Goal: Task Accomplishment & Management: Use online tool/utility

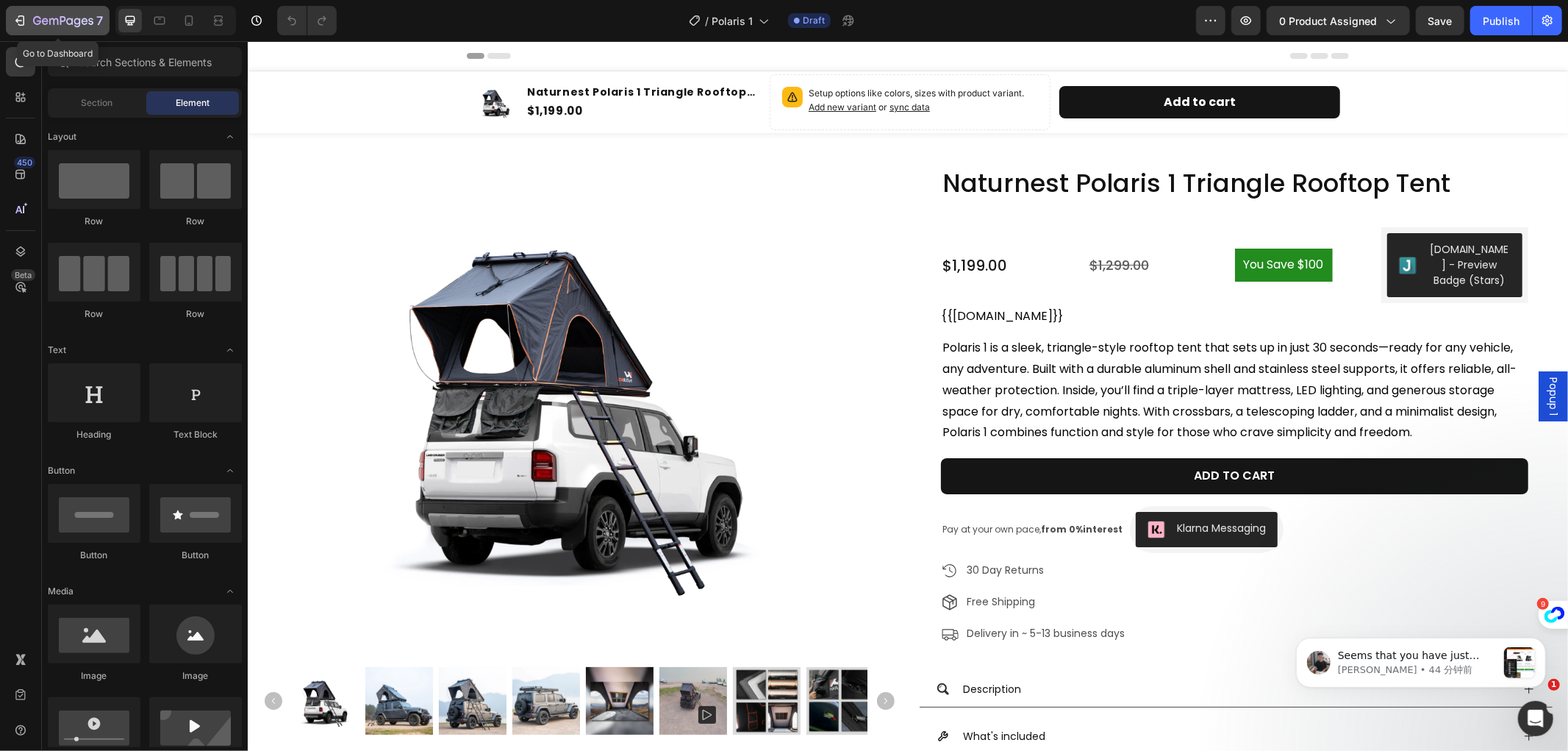
click at [43, 10] on button "7" at bounding box center [57, 20] width 104 height 29
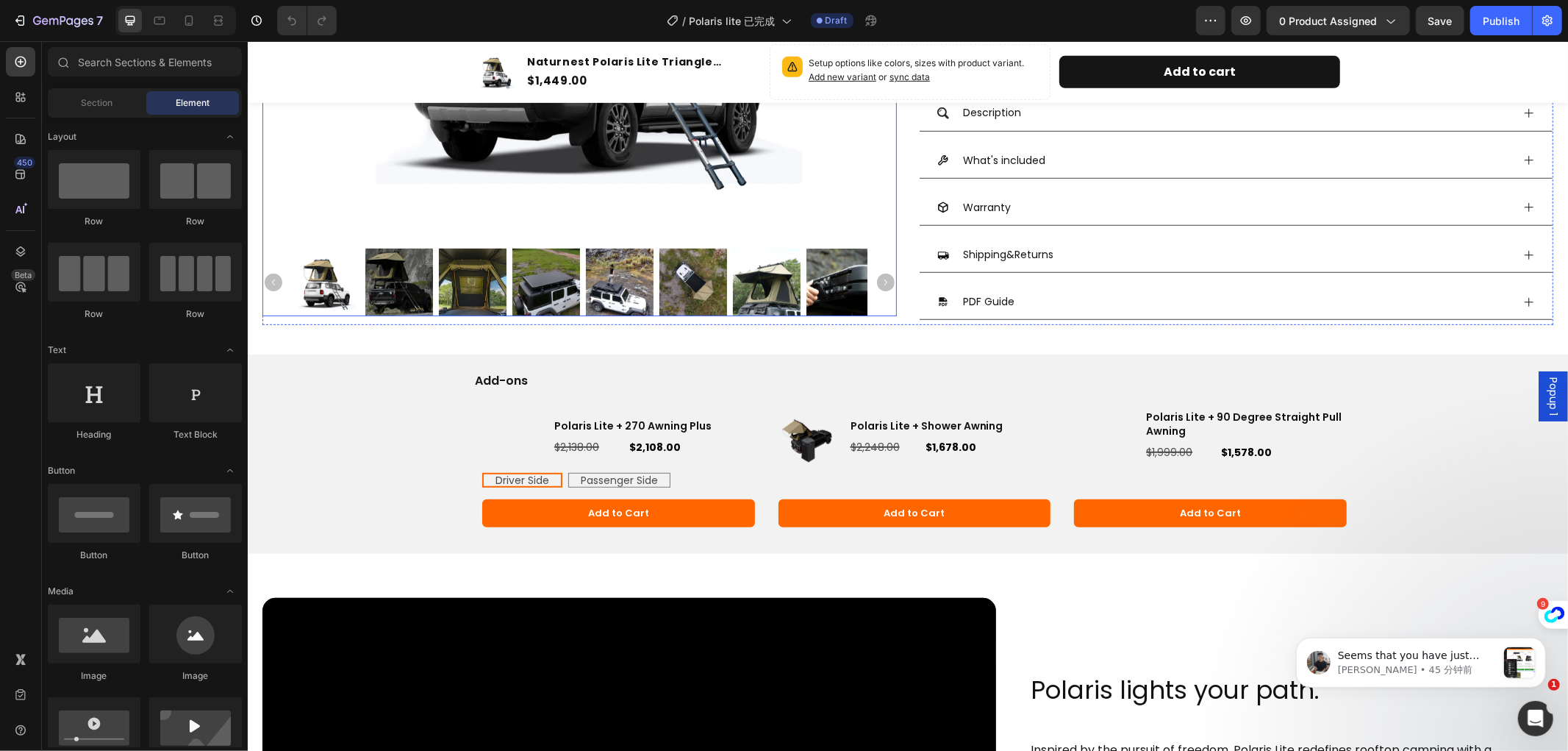
scroll to position [653, 0]
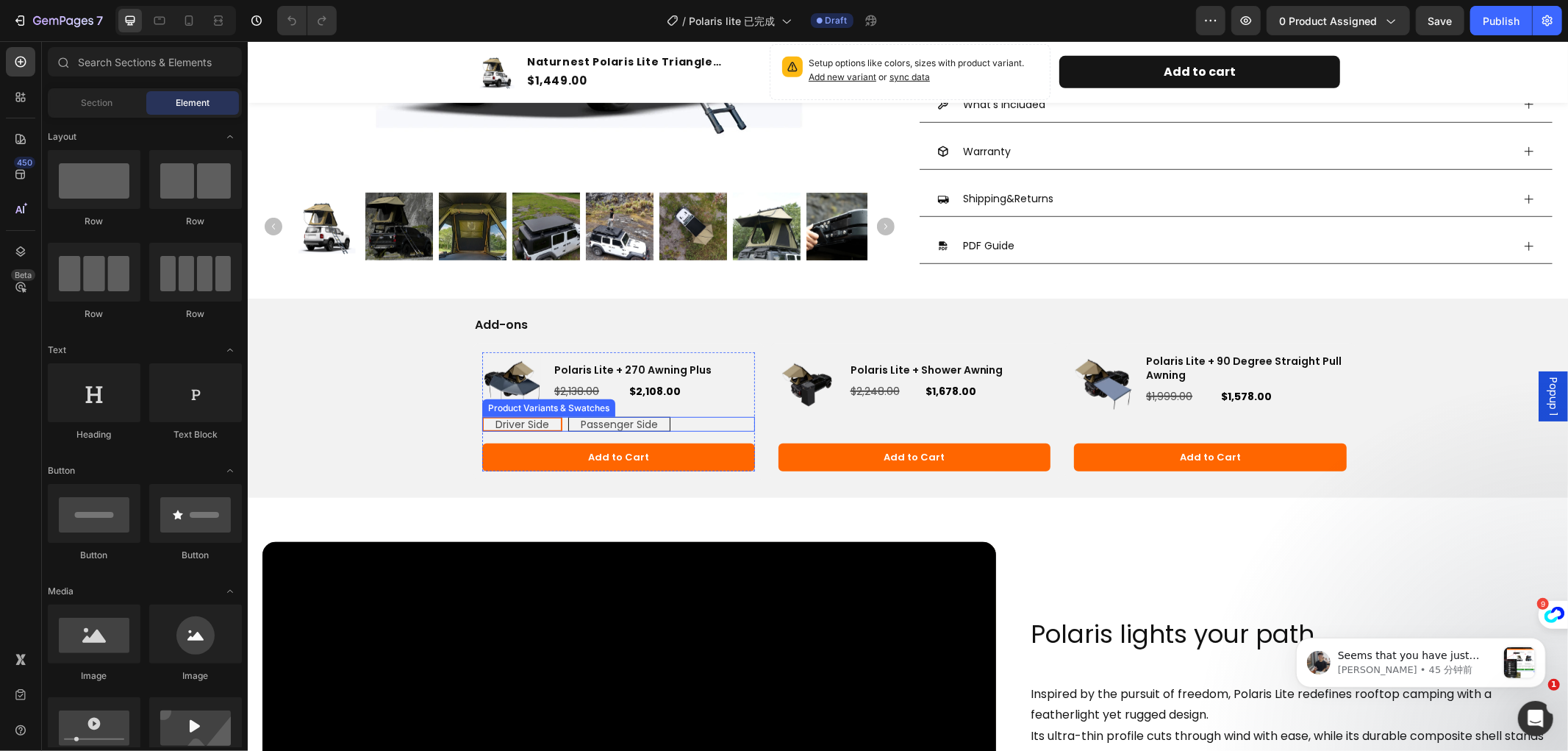
click at [612, 424] on span "Passenger Side" at bounding box center [618, 423] width 78 height 15
click at [567, 416] on input "Passenger Side Passenger Side Passenger Side" at bounding box center [567, 415] width 1 height 1
radio input "true"
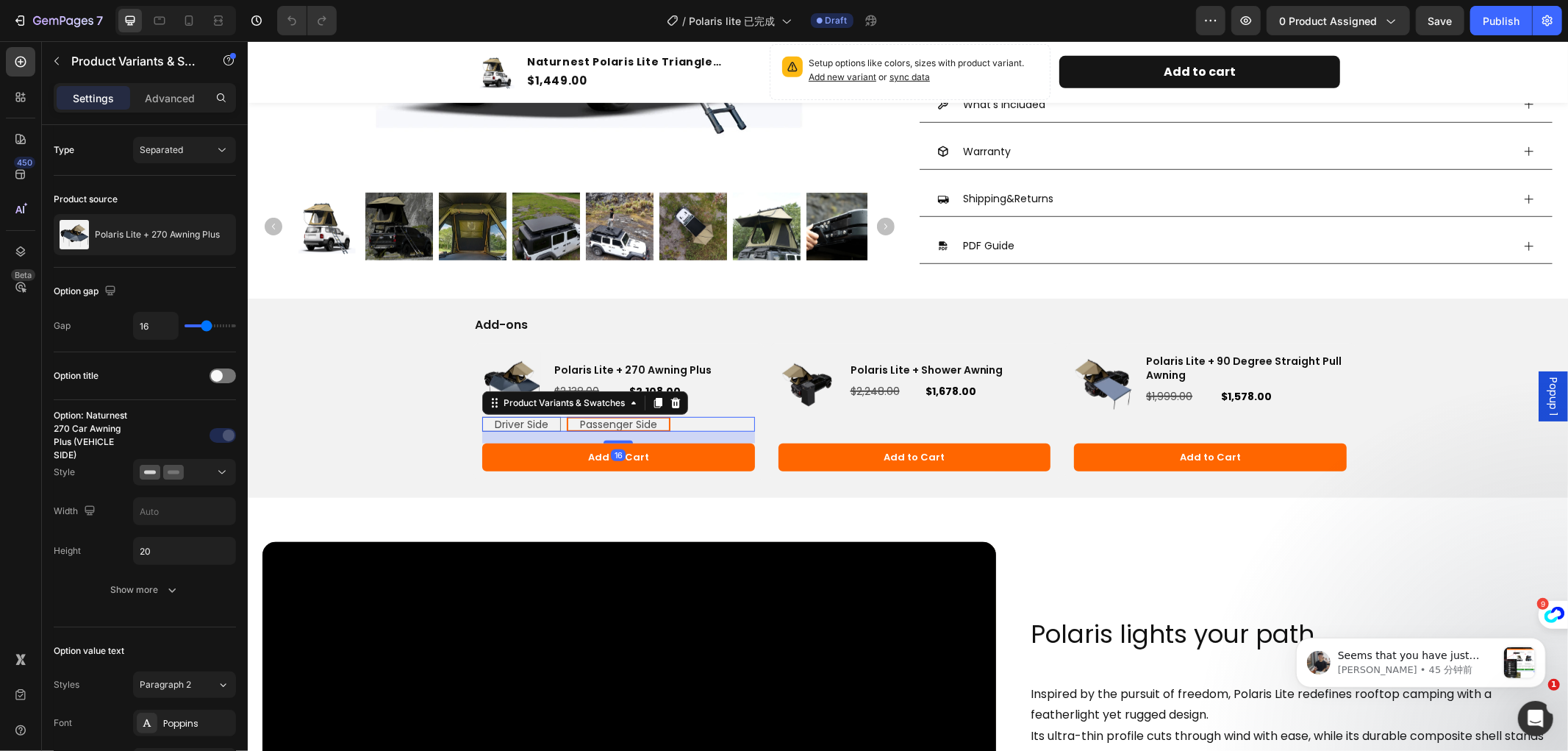
click at [617, 419] on span "Passenger Side" at bounding box center [618, 423] width 78 height 15
click at [566, 416] on input "Passenger Side Passenger Side Passenger Side" at bounding box center [566, 415] width 1 height 1
click at [526, 426] on span "Driver Side" at bounding box center [521, 423] width 54 height 15
click at [482, 416] on input "Driver Side Driver Side Driver Side" at bounding box center [481, 415] width 1 height 1
radio input "true"
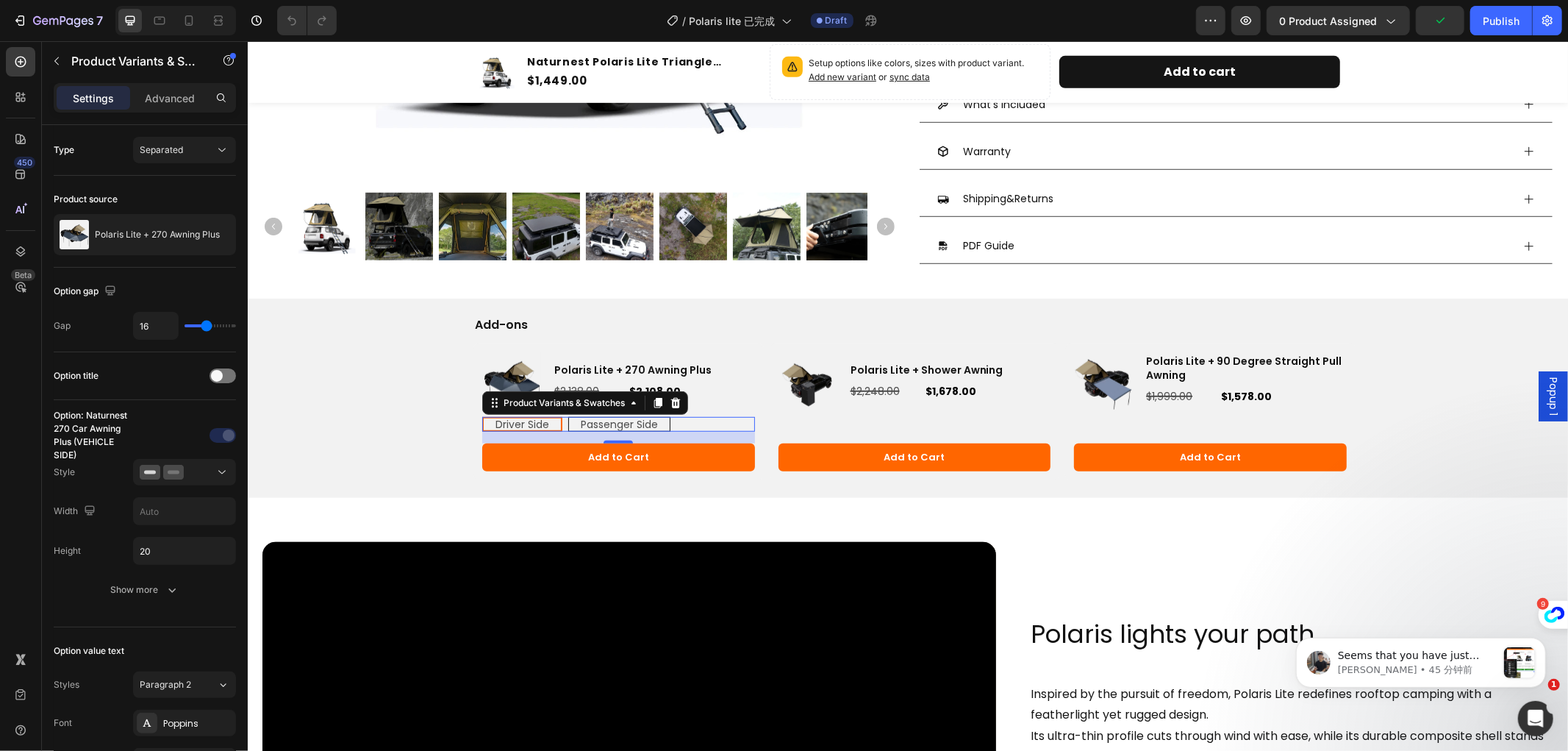
click at [589, 424] on span "Passenger Side" at bounding box center [618, 423] width 78 height 15
click at [567, 416] on input "Passenger Side Passenger Side Passenger Side" at bounding box center [567, 415] width 1 height 1
radio input "true"
click at [530, 420] on span "Driver Side" at bounding box center [521, 423] width 54 height 15
click at [482, 416] on input "Driver Side Driver Side Driver Side" at bounding box center [481, 415] width 1 height 1
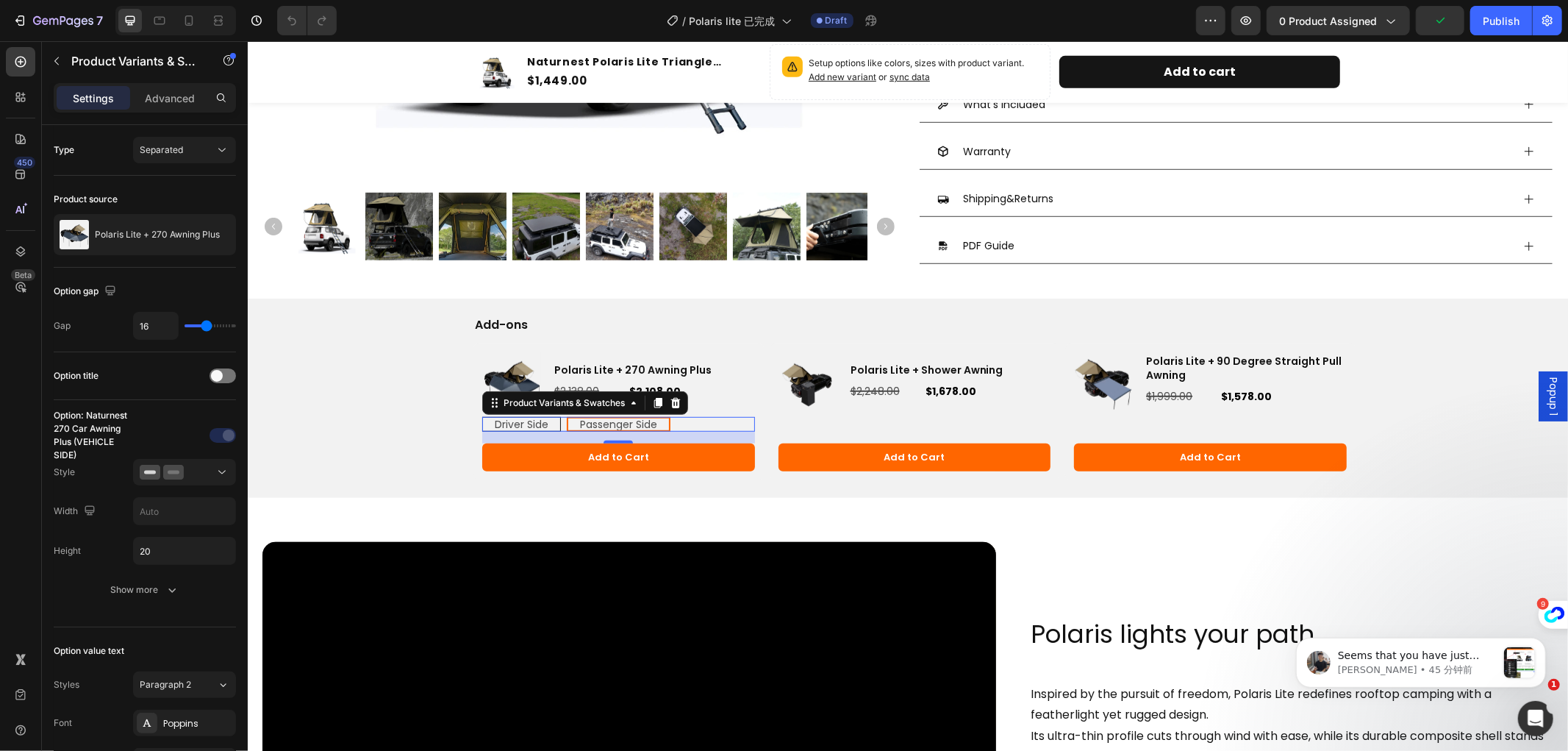
radio input "true"
click at [582, 426] on span "Passenger Side" at bounding box center [618, 423] width 78 height 15
click at [567, 416] on input "Passenger Side Passenger Side Passenger Side" at bounding box center [567, 415] width 1 height 1
radio input "true"
click at [535, 419] on span "Driver Side" at bounding box center [521, 423] width 54 height 15
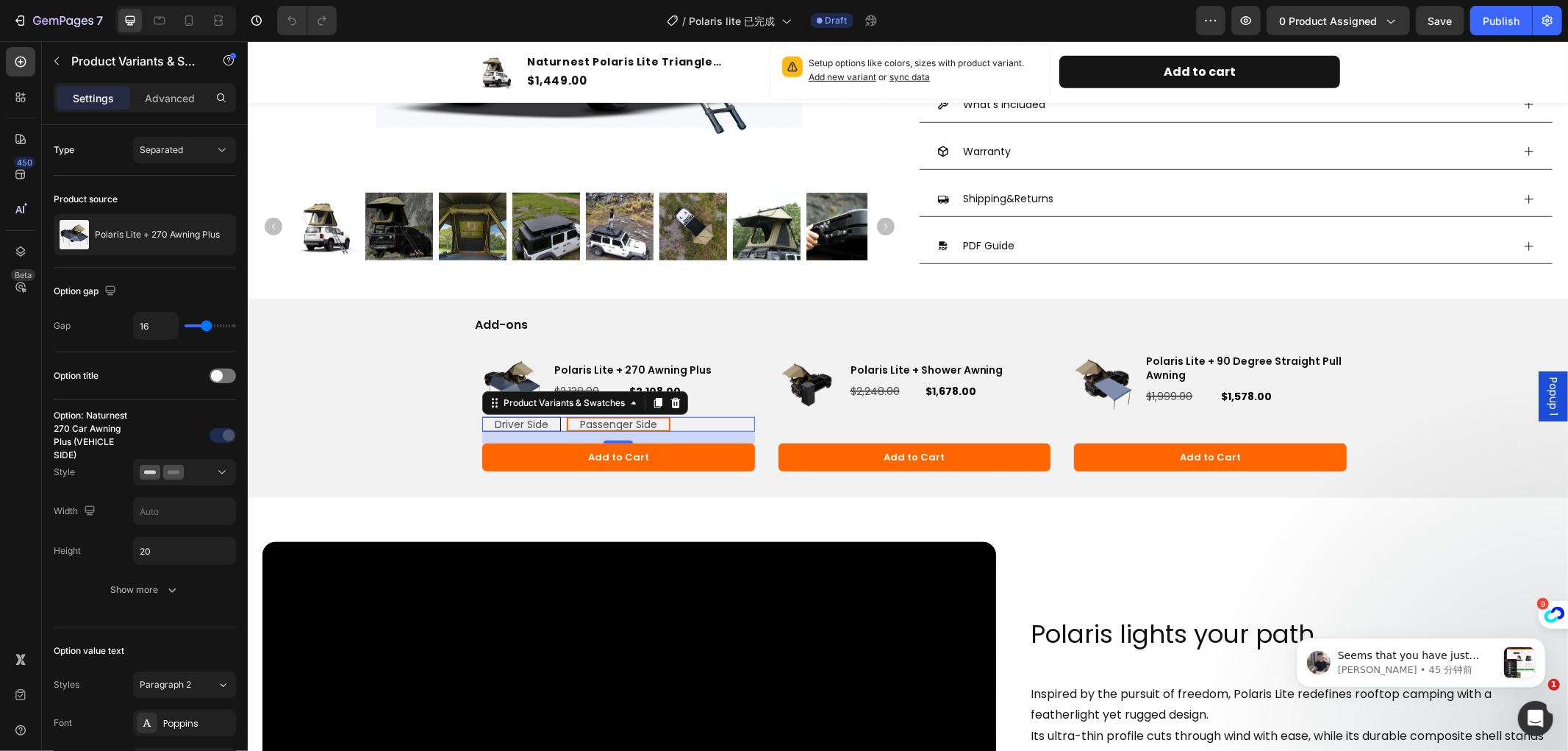
click at [482, 416] on input "Driver Side Driver Side Driver Side" at bounding box center [481, 415] width 1 height 1
radio input "true"
click at [612, 427] on span "Passenger Side" at bounding box center [618, 423] width 78 height 15
click at [567, 416] on input "Passenger Side Passenger Side Passenger Side" at bounding box center [567, 415] width 1 height 1
radio input "true"
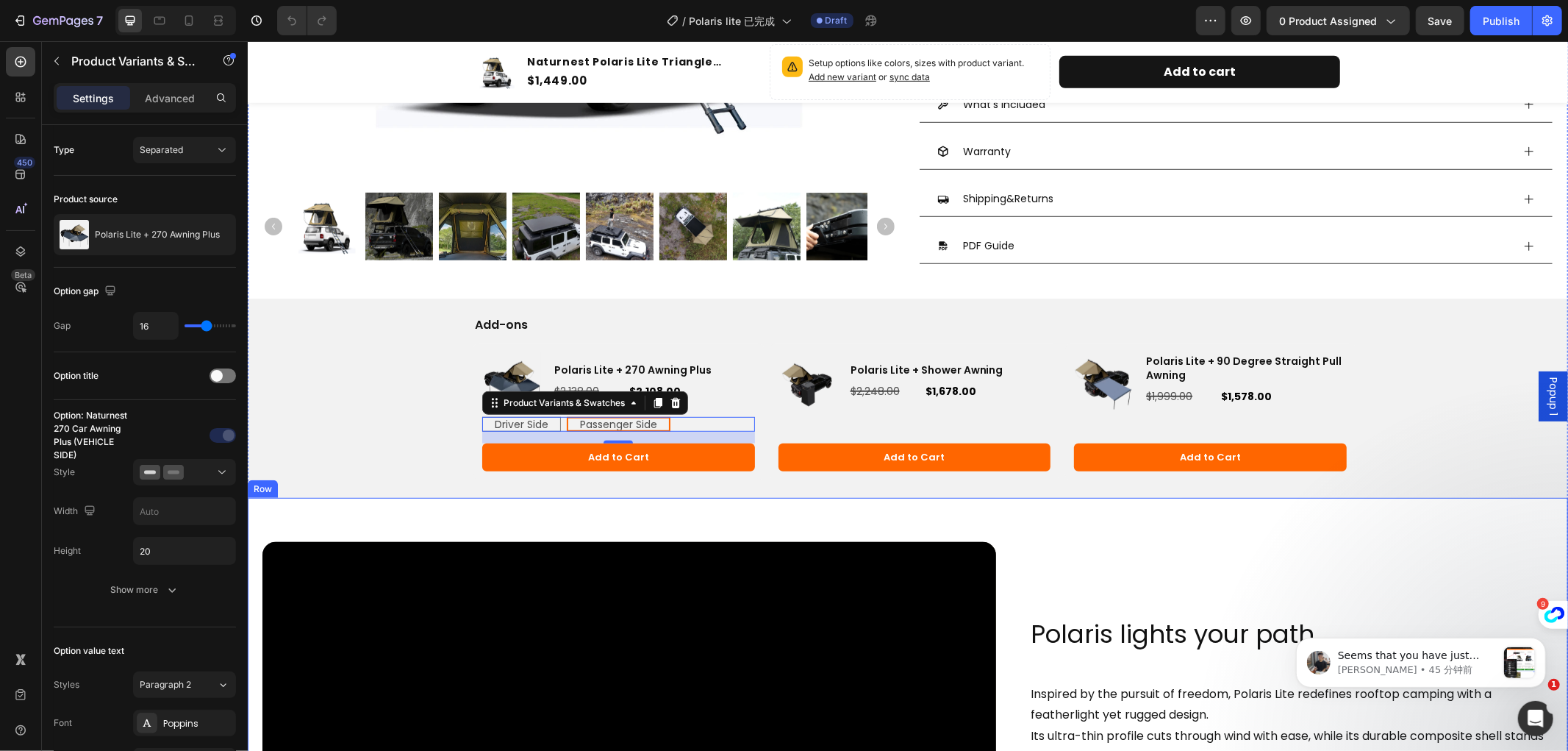
click at [1087, 516] on div "Video Row Polaris lights your path. Heading Inspired by the pursuit of freedom,…" at bounding box center [908, 733] width 1321 height 472
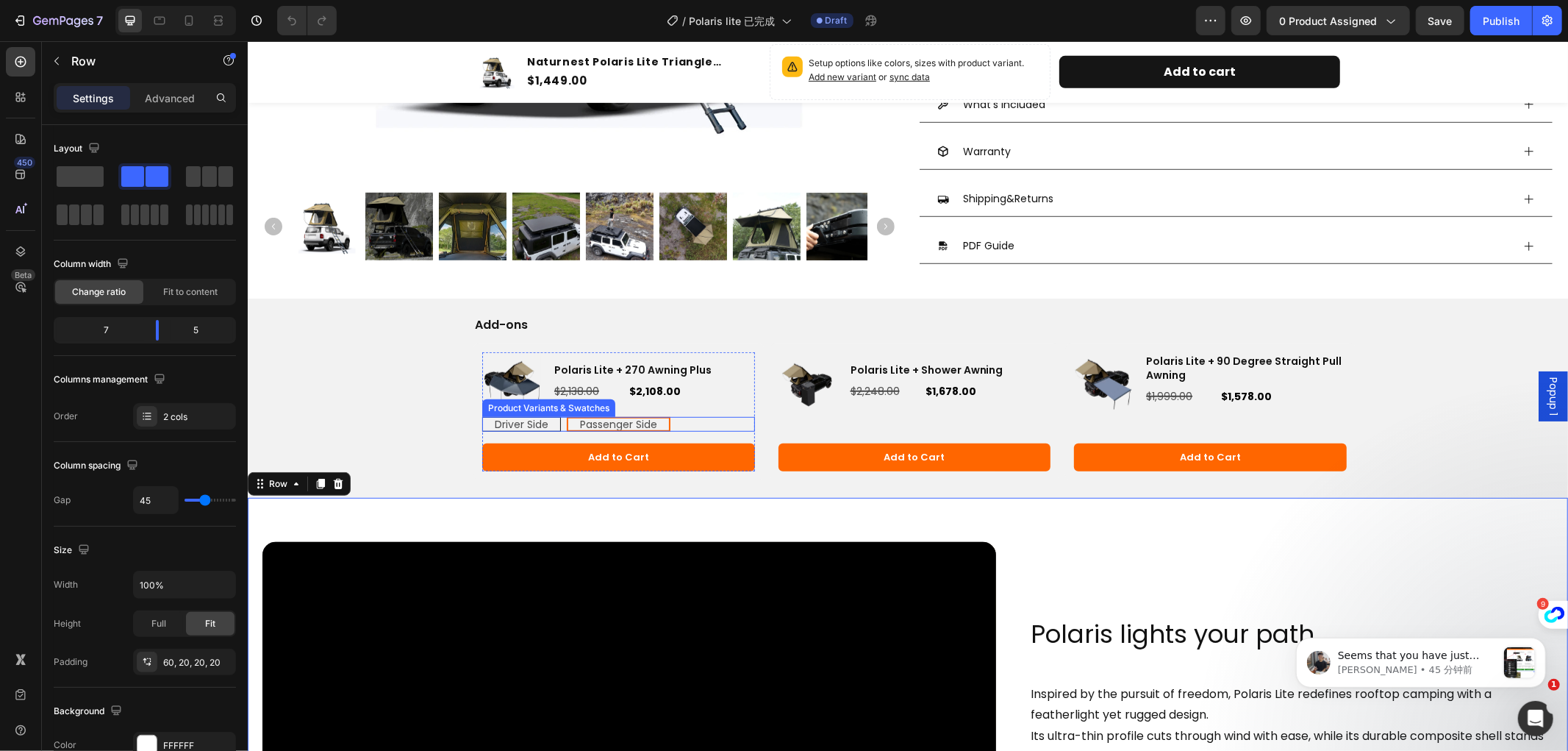
click at [531, 424] on span "Driver Side" at bounding box center [521, 423] width 54 height 15
click at [482, 416] on input "Driver Side Driver Side Driver Side" at bounding box center [481, 415] width 1 height 1
radio input "true"
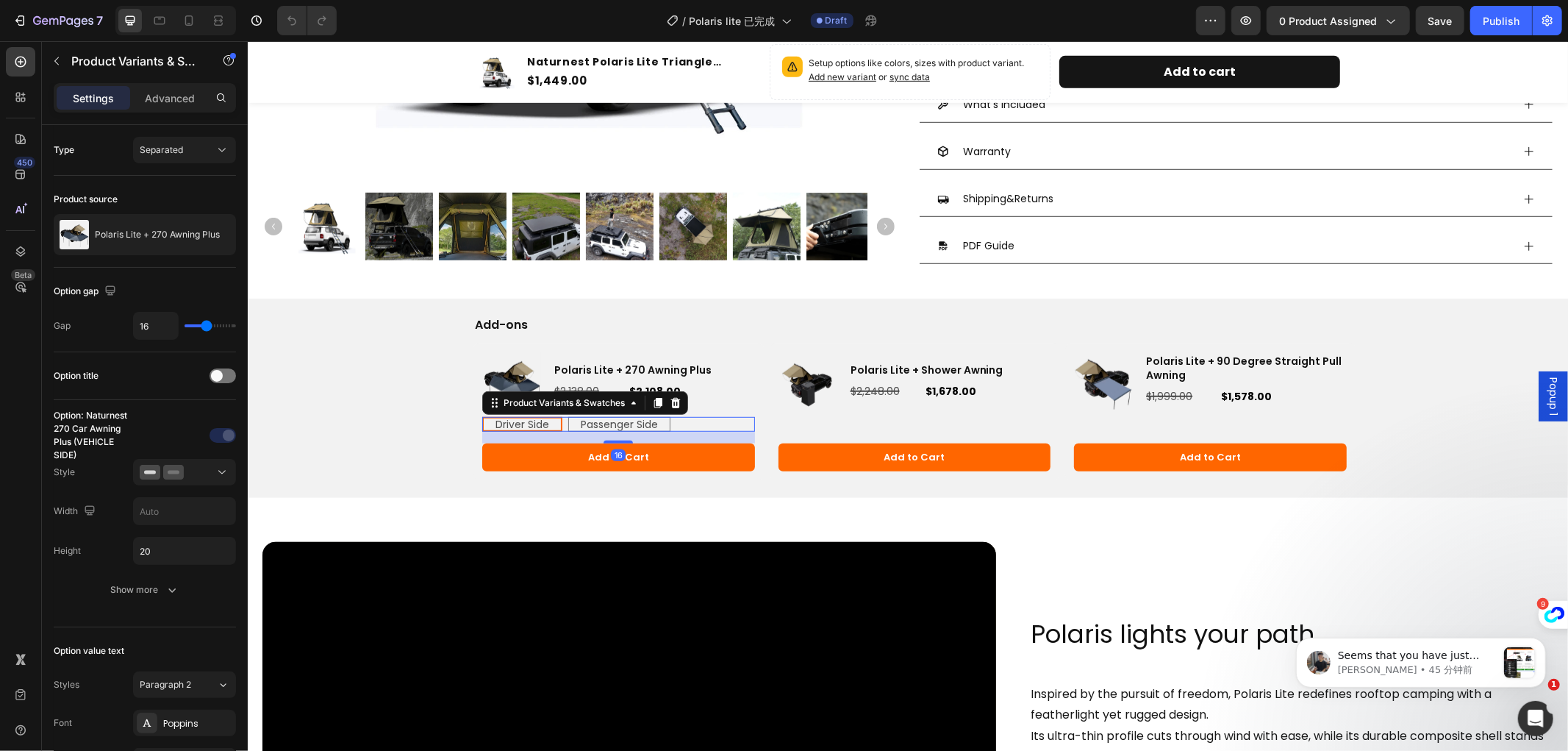
click at [531, 423] on span "Driver Side" at bounding box center [522, 423] width 54 height 15
click at [482, 416] on input "Driver Side Driver Side Driver Side" at bounding box center [481, 415] width 1 height 1
click at [594, 419] on span "Passenger Side" at bounding box center [618, 423] width 78 height 15
click at [567, 416] on input "Passenger Side Passenger Side Passenger Side" at bounding box center [567, 415] width 1 height 1
radio input "true"
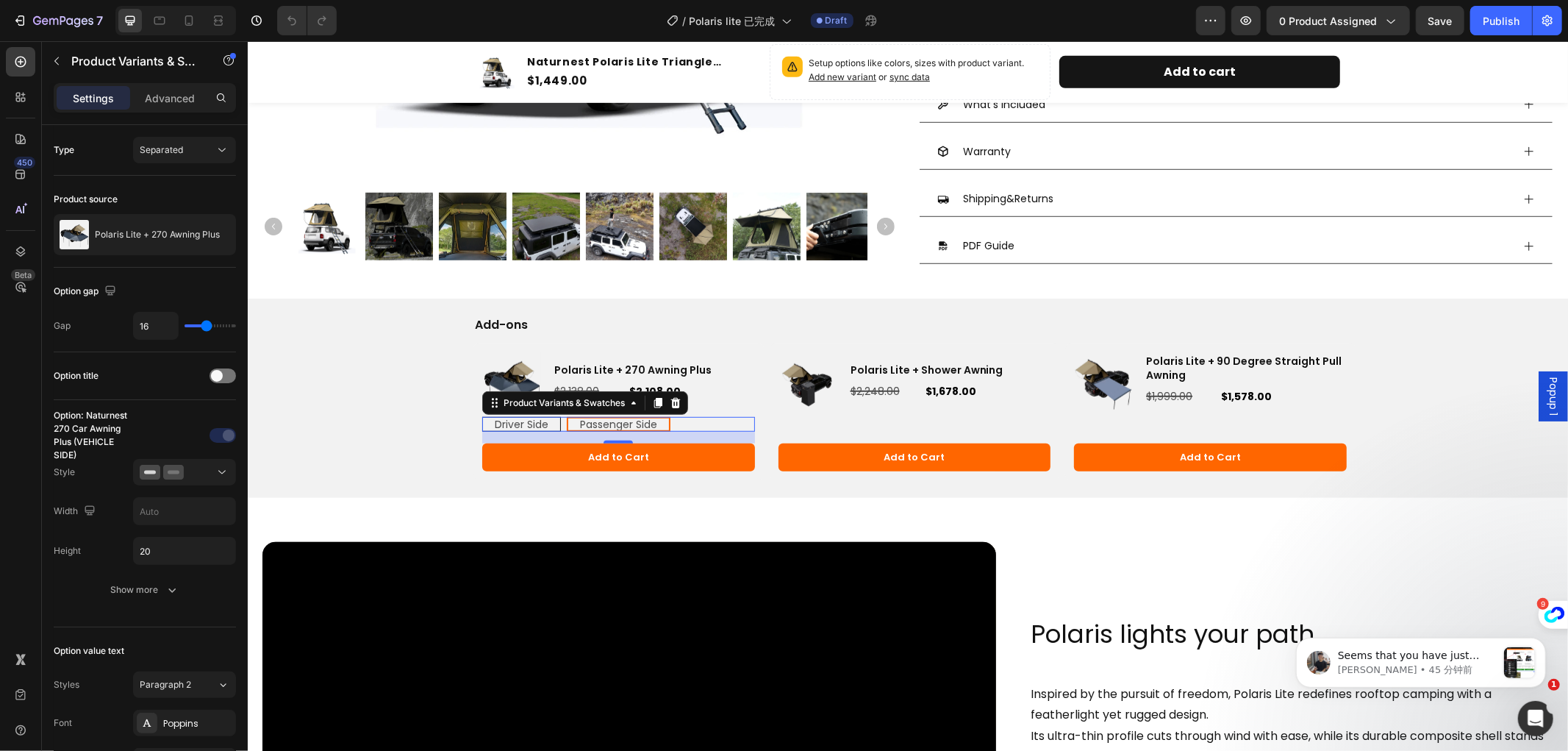
click at [516, 421] on span "Driver Side" at bounding box center [521, 423] width 54 height 15
click at [482, 416] on input "Driver Side Driver Side Driver Side" at bounding box center [481, 415] width 1 height 1
radio input "true"
click at [529, 423] on span "Driver Side" at bounding box center [522, 423] width 54 height 15
click at [482, 416] on input "Driver Side Driver Side Driver Side" at bounding box center [481, 415] width 1 height 1
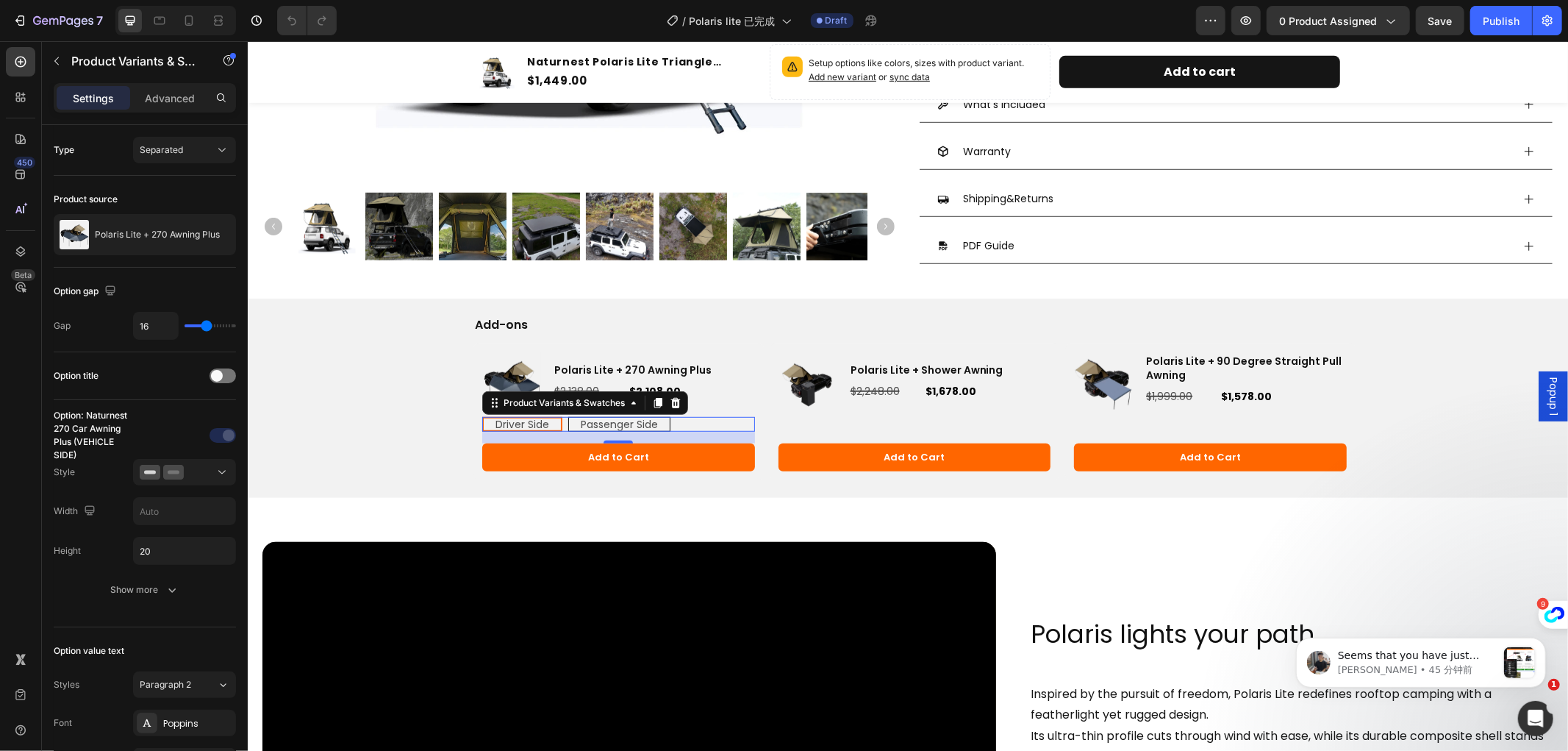
click at [590, 420] on span "Passenger Side" at bounding box center [618, 423] width 78 height 15
click at [567, 416] on input "Passenger Side Passenger Side Passenger Side" at bounding box center [567, 415] width 1 height 1
radio input "true"
click at [719, 518] on div "Video Row Polaris lights your path. Heading Inspired by the pursuit of freedom,…" at bounding box center [908, 733] width 1321 height 472
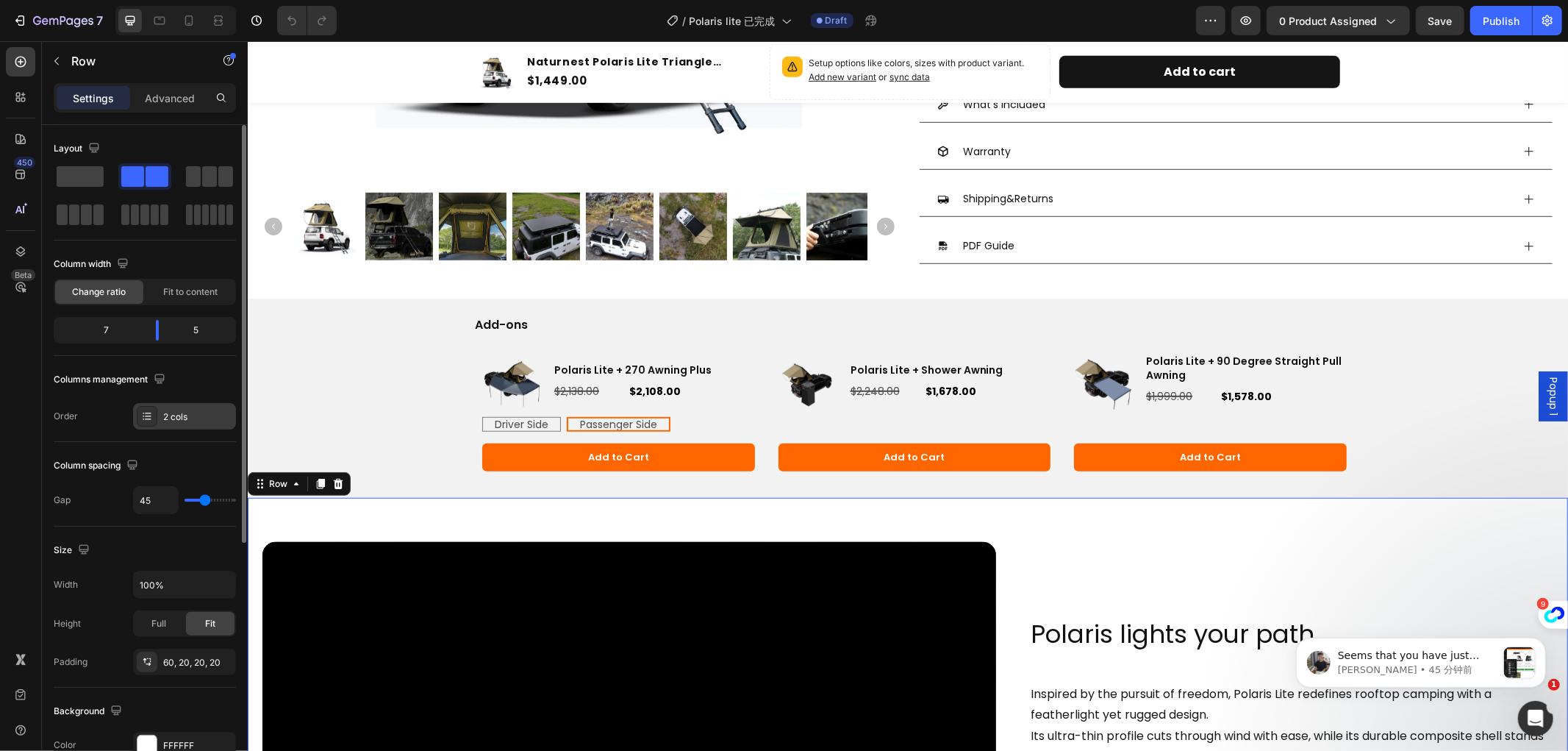
click at [169, 408] on div "2 cols" at bounding box center [184, 416] width 103 height 26
click at [535, 506] on div "Video Row Polaris lights your path. Heading Inspired by the pursuit of freedom,…" at bounding box center [908, 733] width 1321 height 472
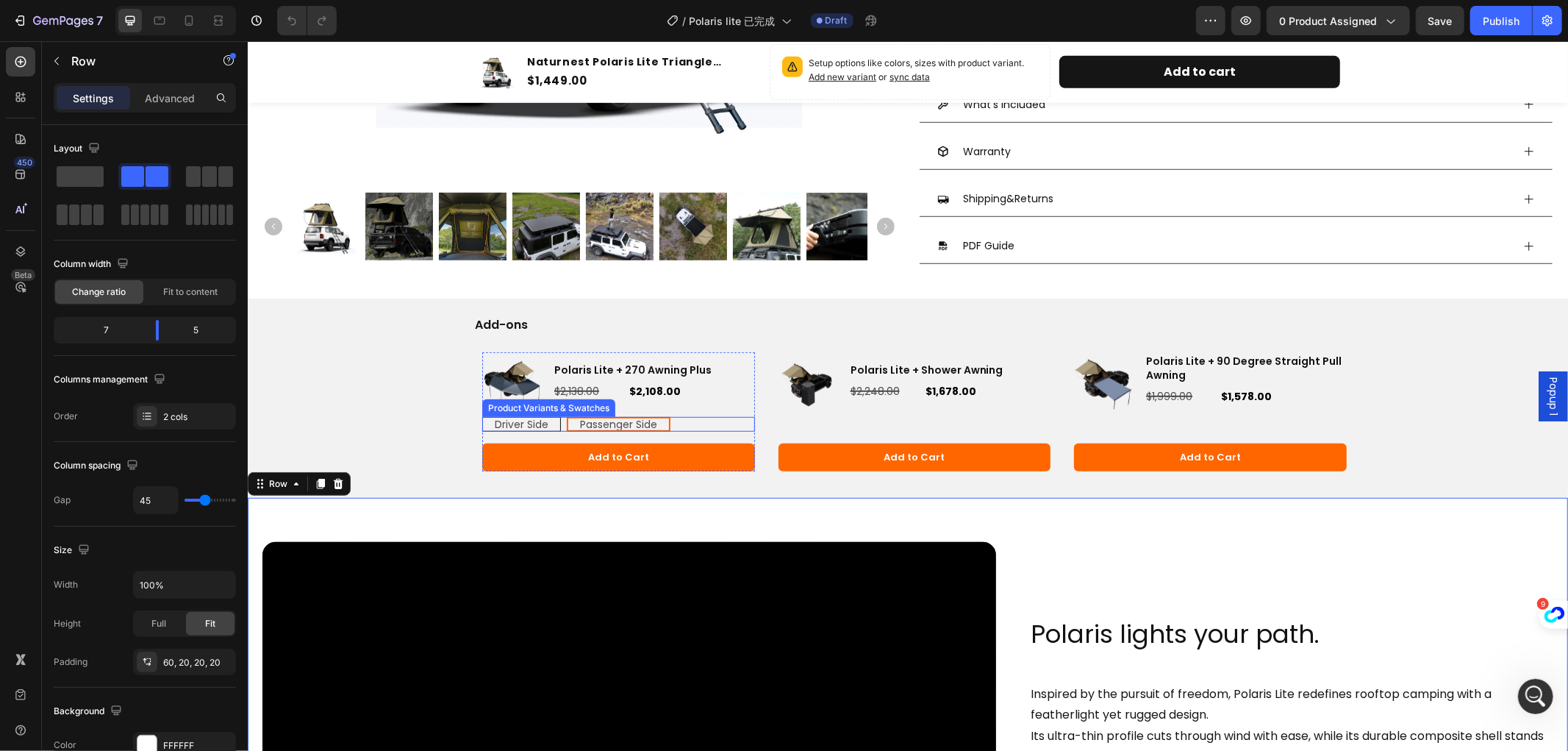
click at [524, 423] on span "Driver Side" at bounding box center [521, 423] width 54 height 15
click at [482, 416] on input "Driver Side Driver Side Driver Side" at bounding box center [481, 415] width 1 height 1
radio input "true"
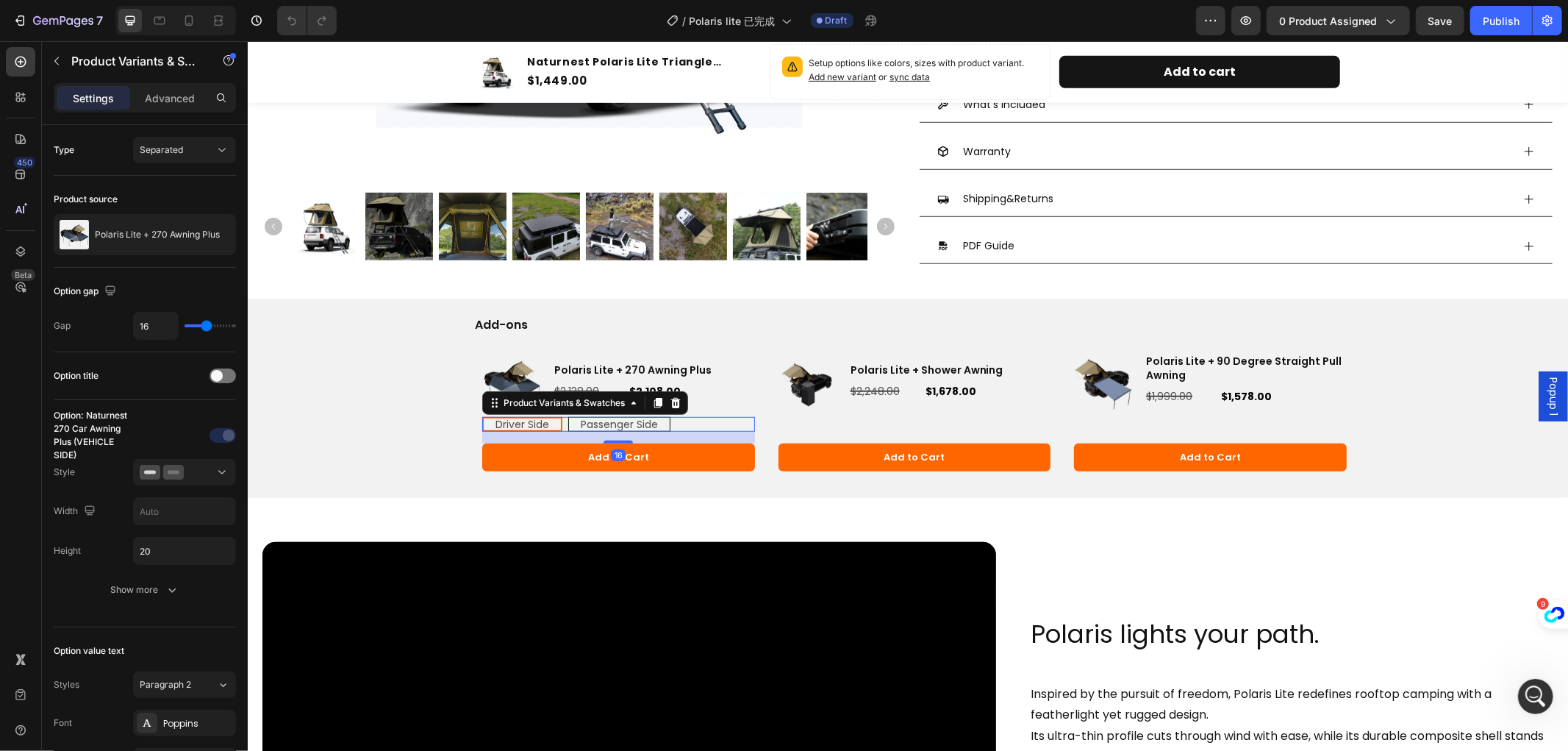
click at [593, 426] on span "Passenger Side" at bounding box center [618, 423] width 78 height 15
click at [567, 416] on input "Passenger Side Passenger Side Passenger Side" at bounding box center [567, 415] width 1 height 1
radio input "true"
click at [533, 426] on span "Driver Side" at bounding box center [521, 423] width 54 height 15
click at [482, 416] on input "Driver Side Driver Side Driver Side" at bounding box center [481, 415] width 1 height 1
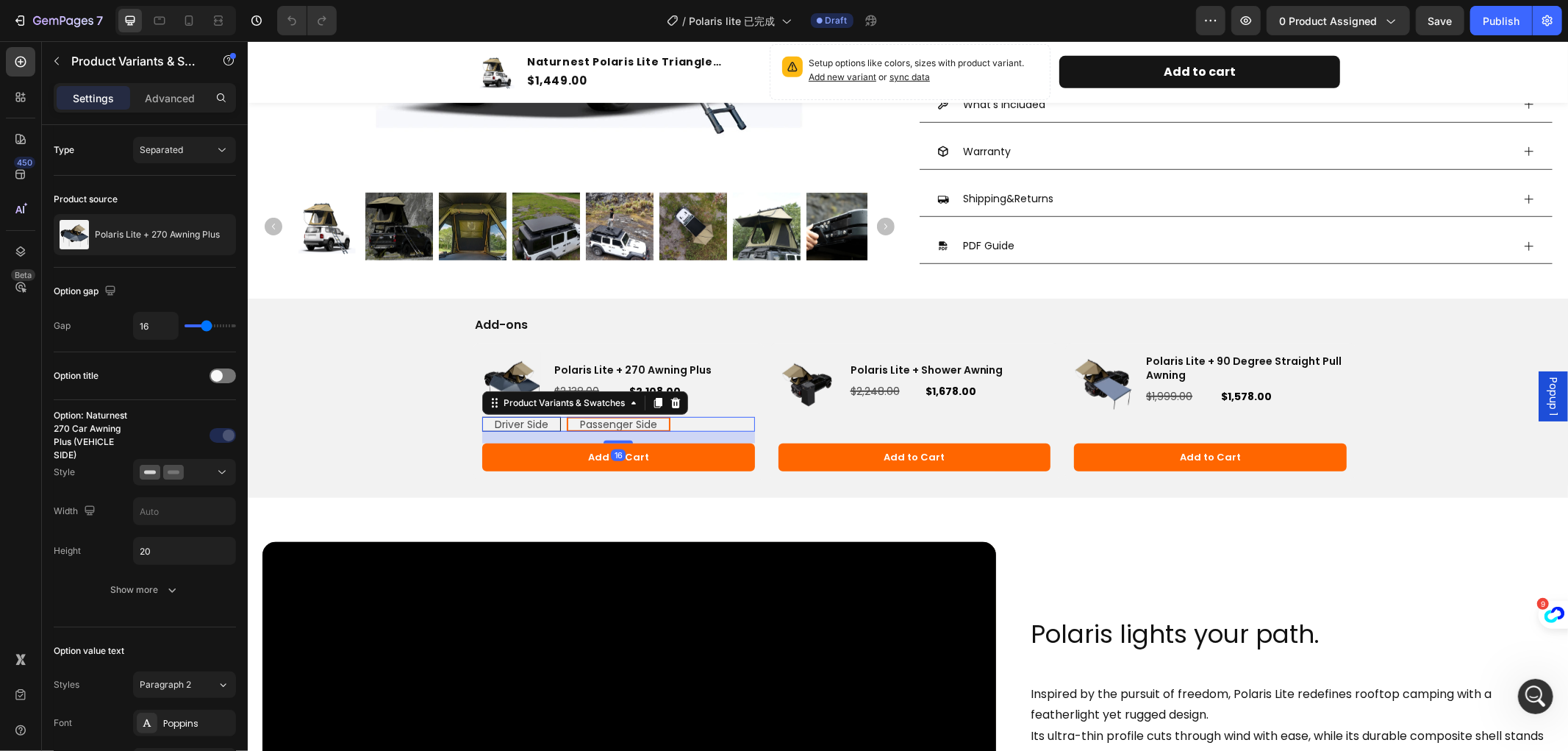
radio input "true"
click at [585, 423] on span "Passenger Side" at bounding box center [618, 423] width 78 height 15
click at [567, 416] on input "Passenger Side Passenger Side Passenger Side" at bounding box center [567, 415] width 1 height 1
radio input "true"
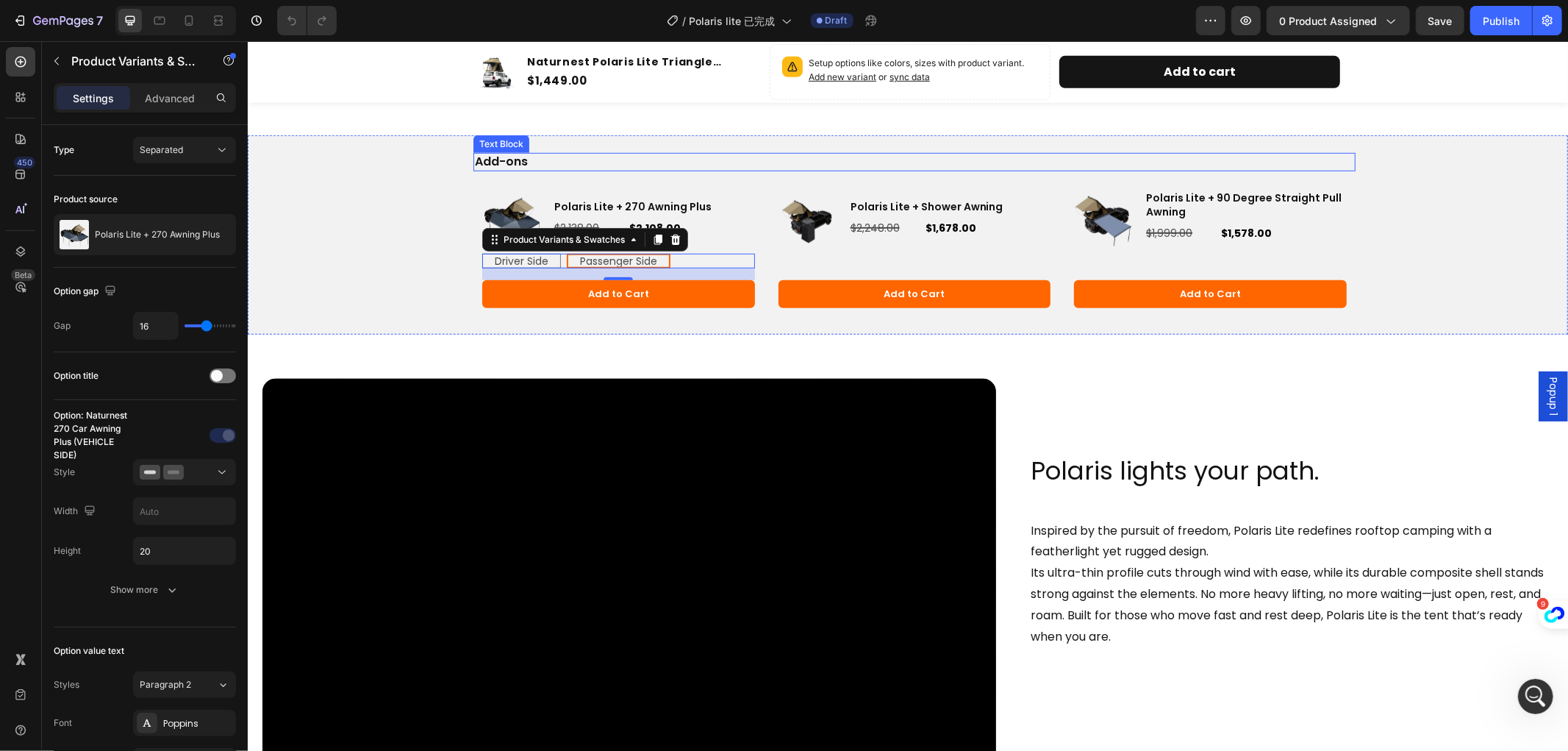
scroll to position [818, 0]
click at [1423, 16] on button "Save" at bounding box center [1440, 20] width 48 height 29
click at [37, 12] on div "7" at bounding box center [67, 20] width 70 height 17
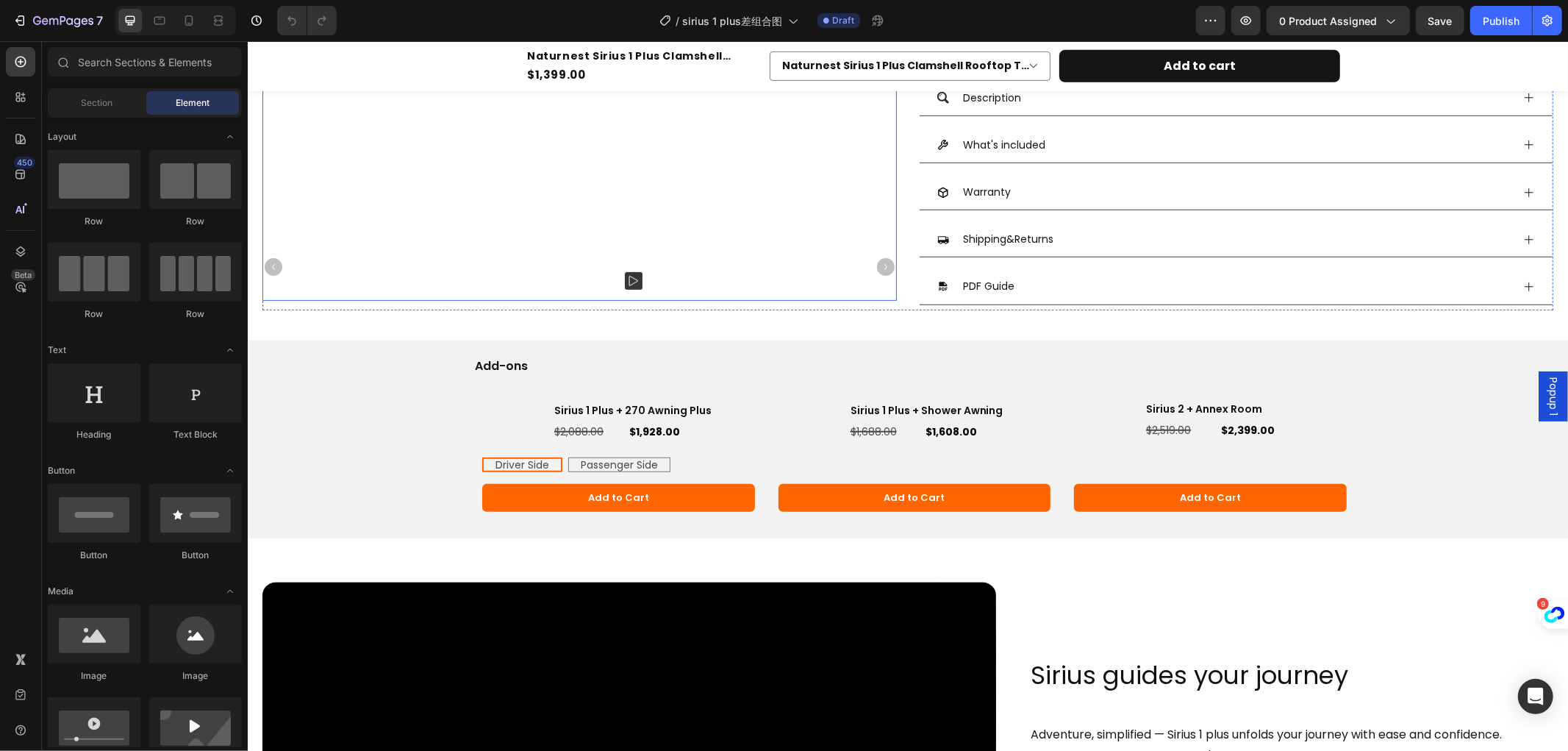
scroll to position [735, 0]
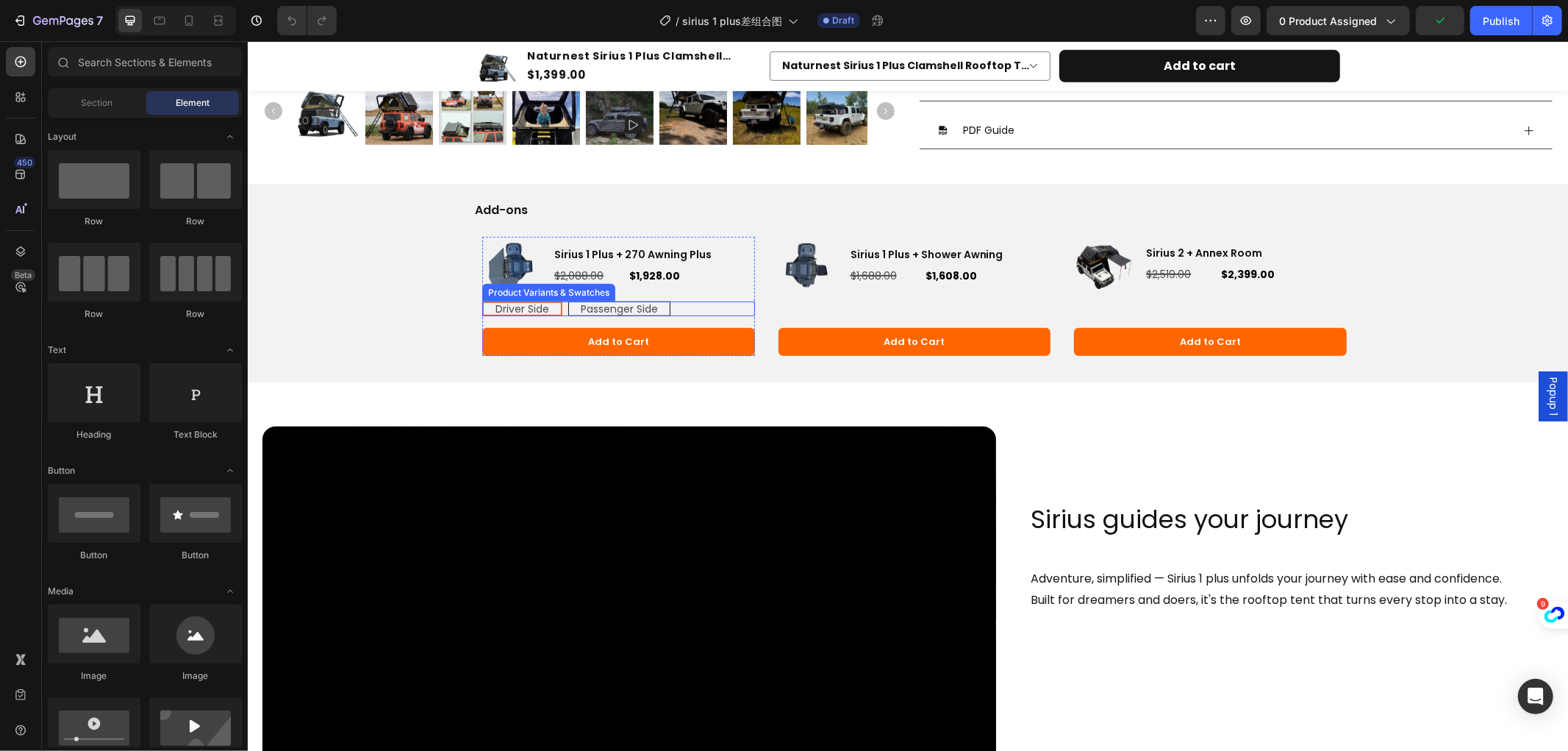
drag, startPoint x: 614, startPoint y: 306, endPoint x: 605, endPoint y: 311, distance: 10.3
click at [614, 306] on span "Passenger Side" at bounding box center [618, 308] width 78 height 15
click at [567, 301] on input "Passenger Side Passenger Side Passenger Side" at bounding box center [567, 300] width 1 height 1
radio input "true"
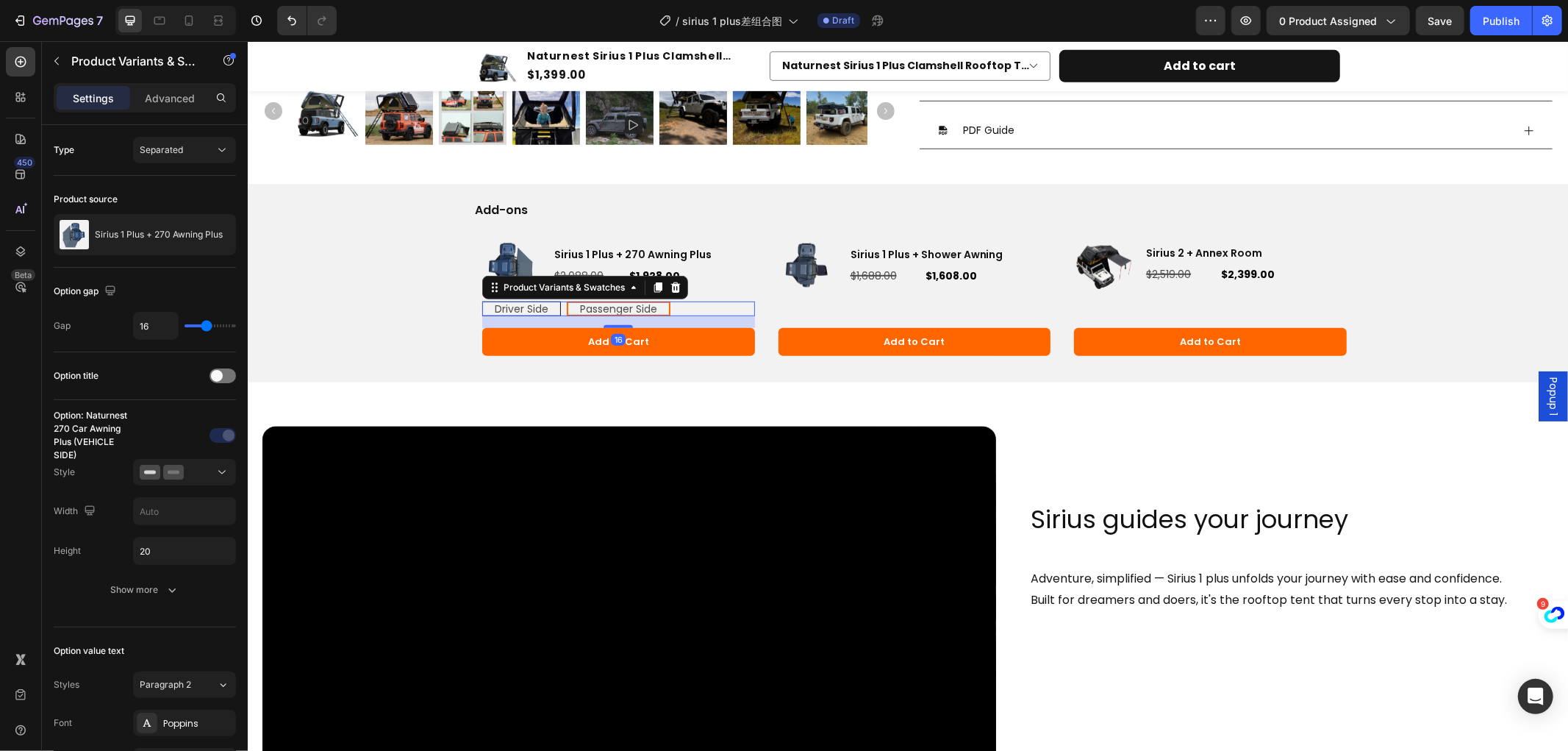
click at [522, 311] on span "Driver Side" at bounding box center [521, 308] width 54 height 15
click at [482, 301] on input "Driver Side Driver Side Driver Side" at bounding box center [481, 300] width 1 height 1
radio input "true"
click at [602, 306] on span "Passenger Side" at bounding box center [618, 308] width 78 height 15
click at [567, 301] on input "Passenger Side Passenger Side Passenger Side" at bounding box center [567, 300] width 1 height 1
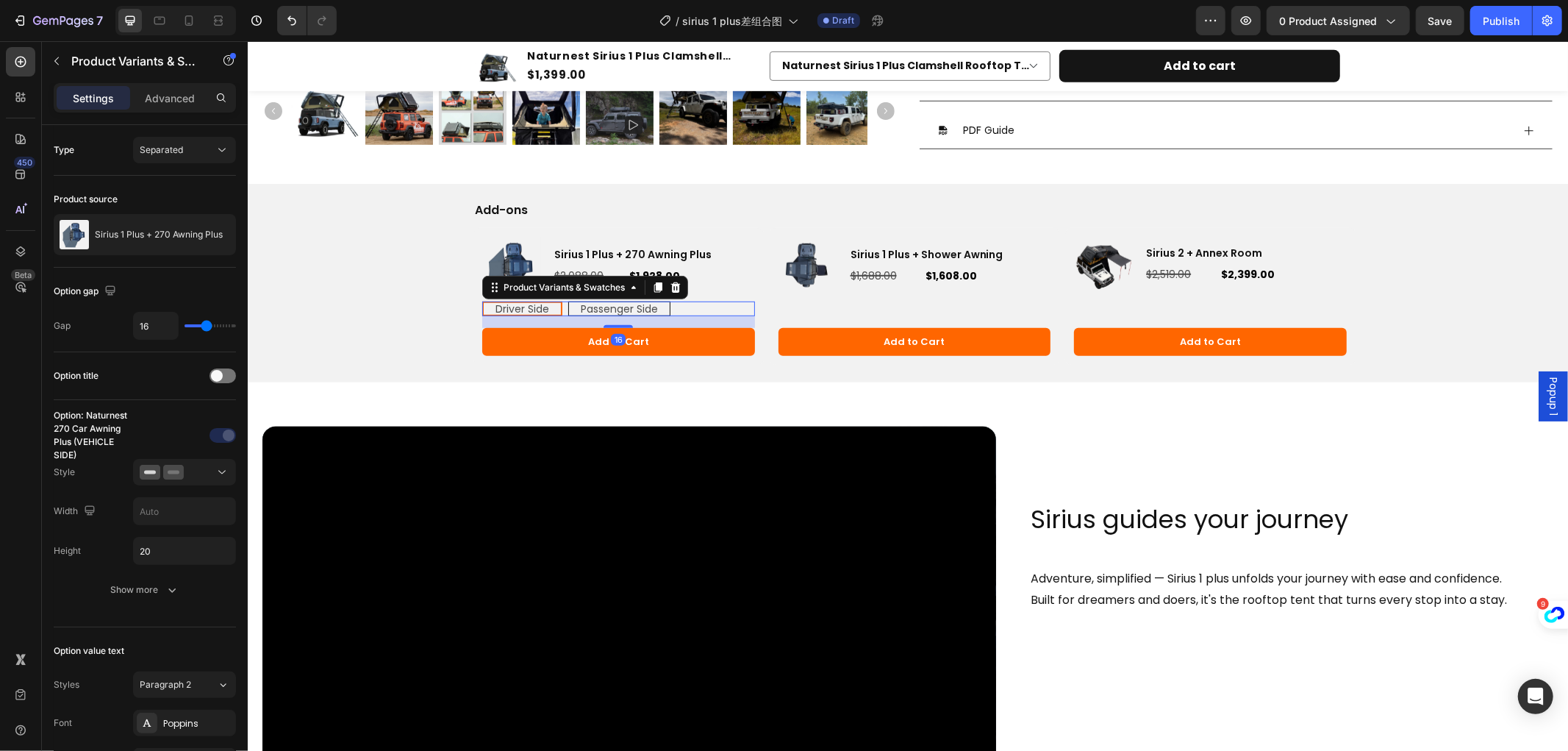
radio input "true"
click at [1095, 258] on div "Product Images" at bounding box center [1103, 266] width 58 height 58
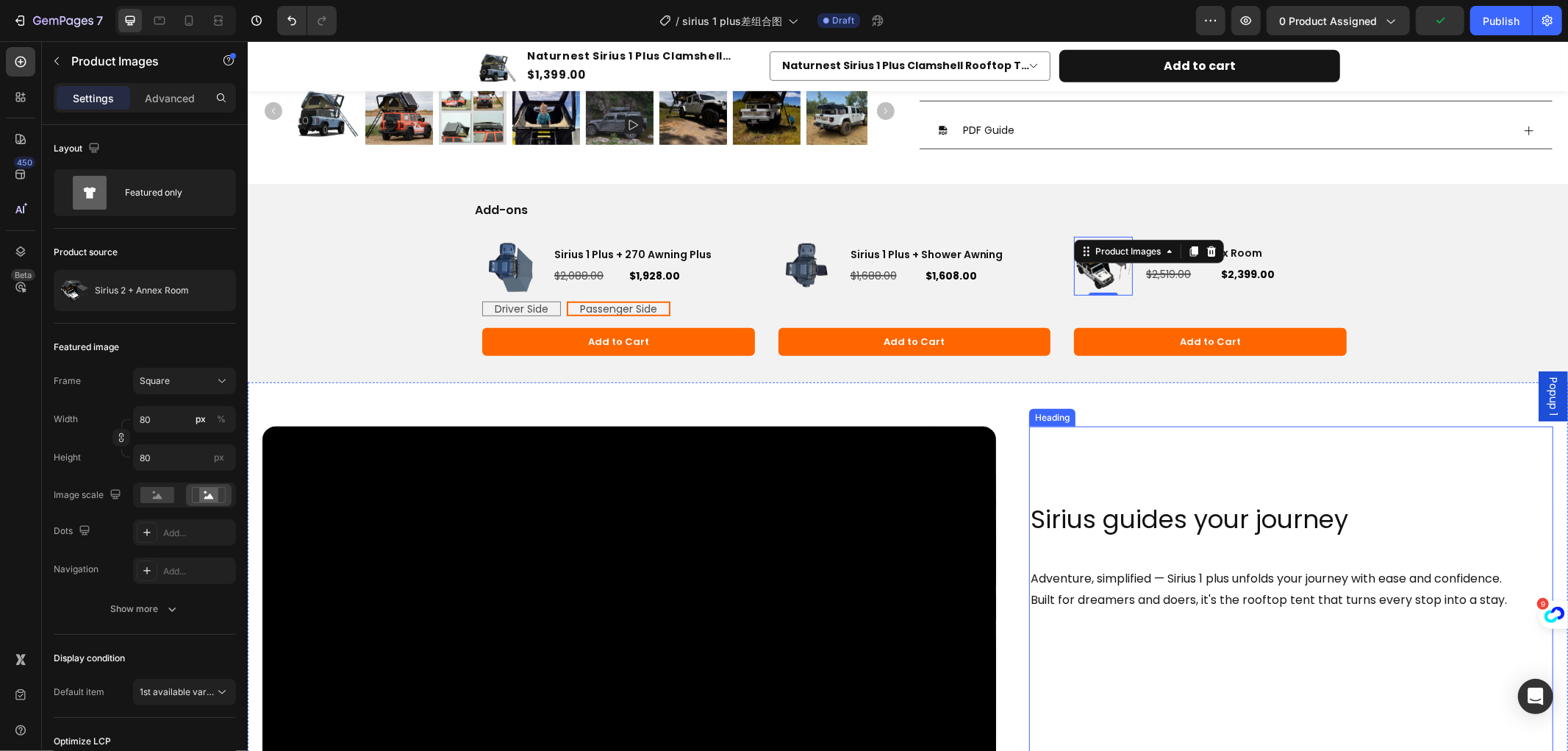
click at [1200, 473] on h2 "Sirius guides your journey" at bounding box center [1291, 503] width 524 height 125
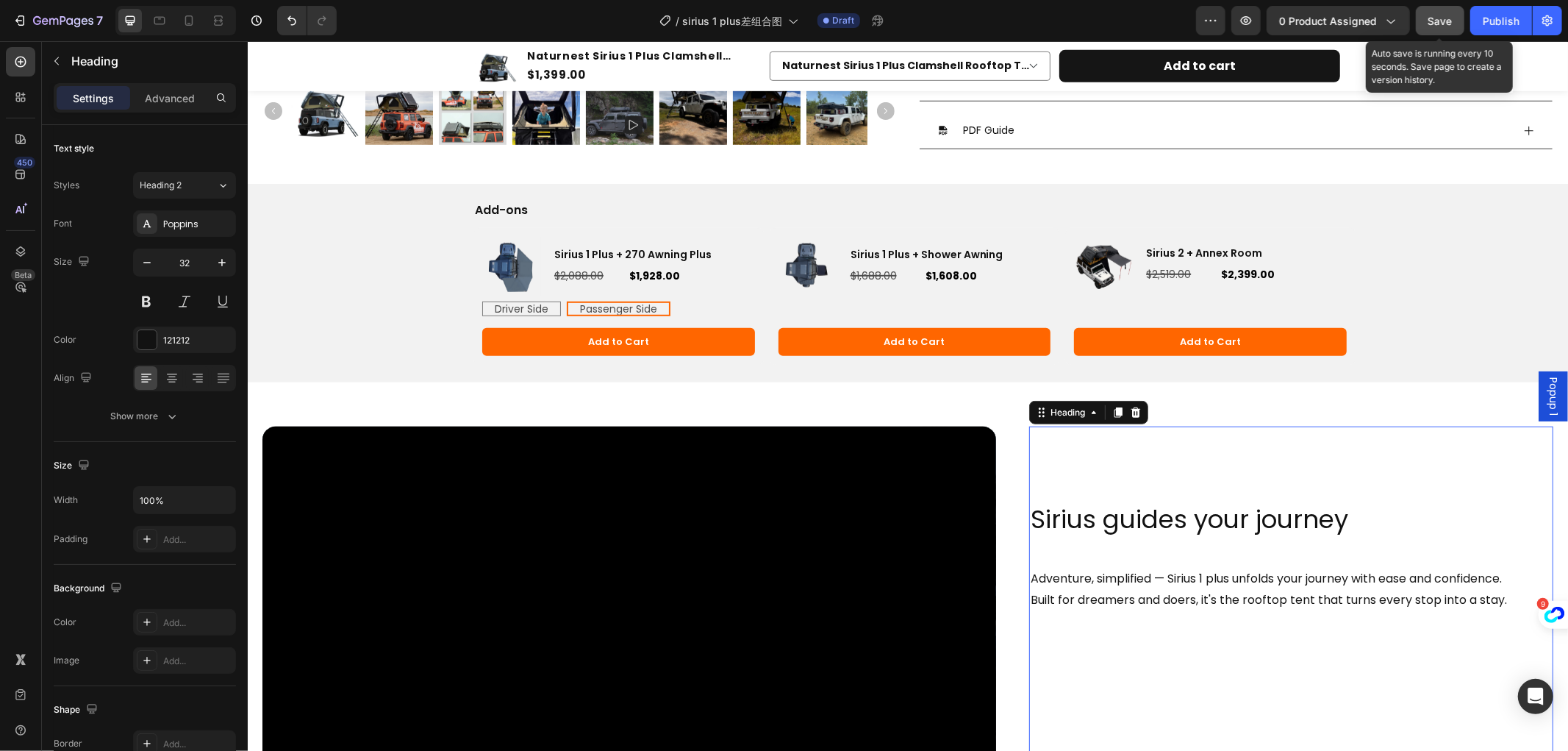
click at [1431, 15] on span "Save" at bounding box center [1440, 21] width 25 height 13
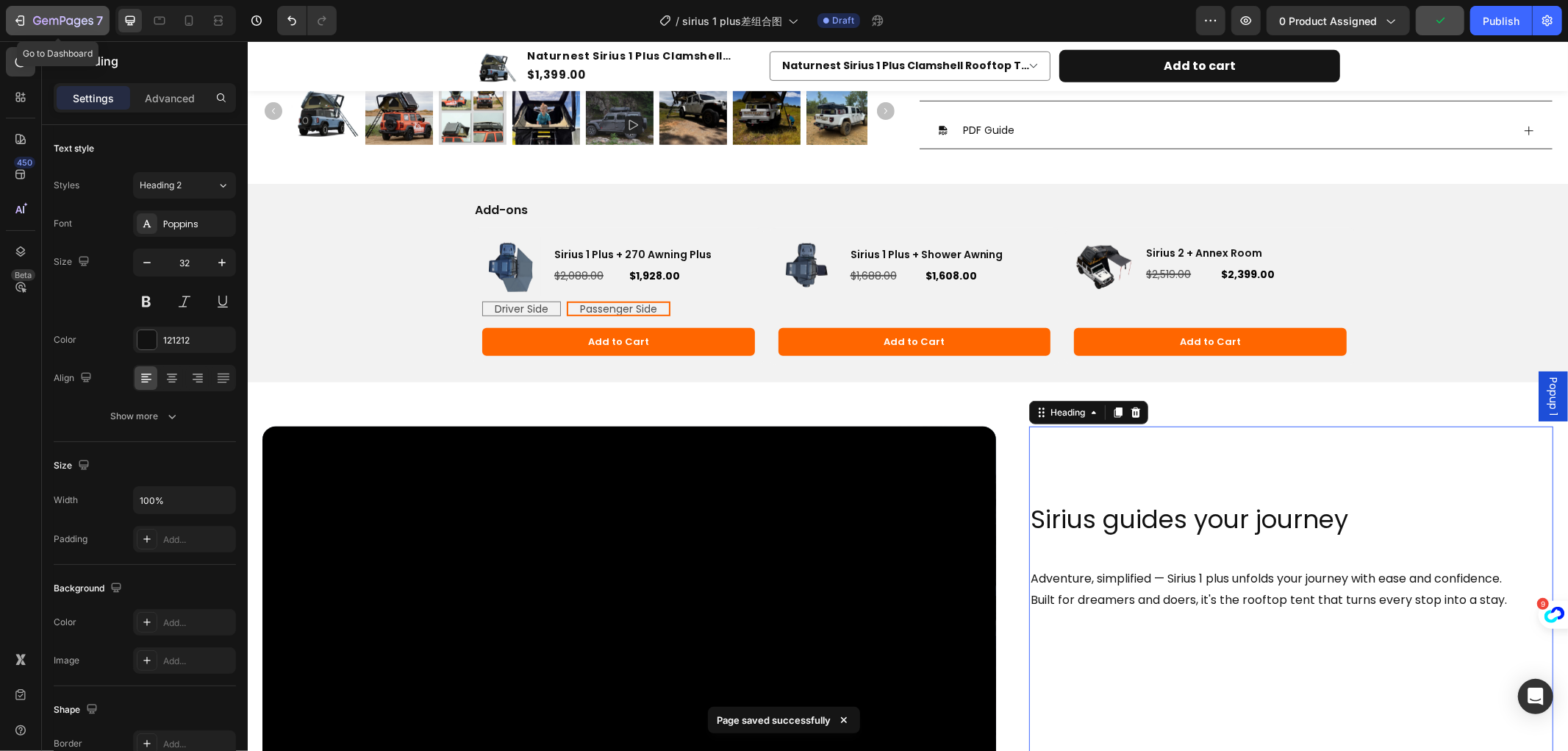
click at [40, 26] on icon "button" at bounding box center [63, 22] width 60 height 13
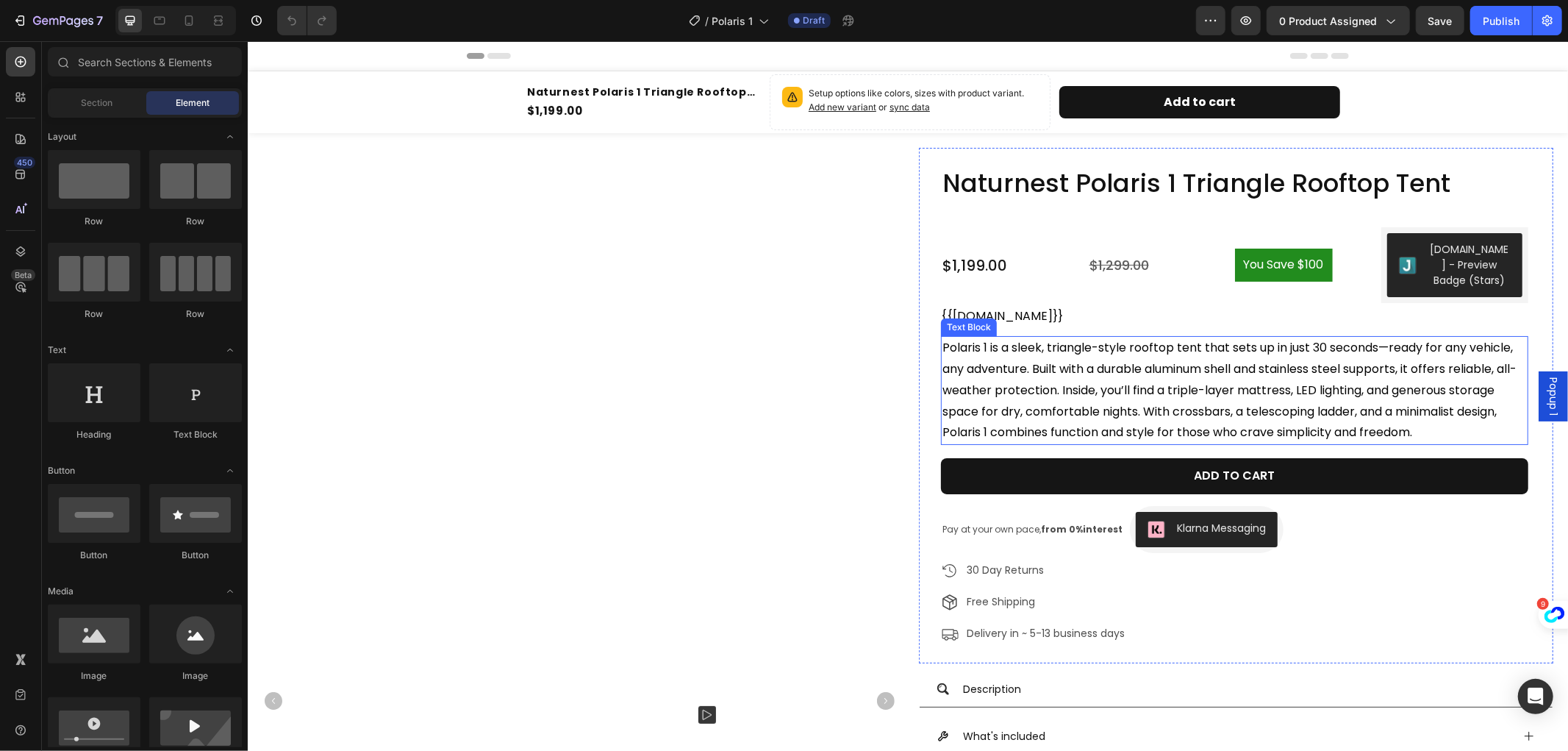
radio input "false"
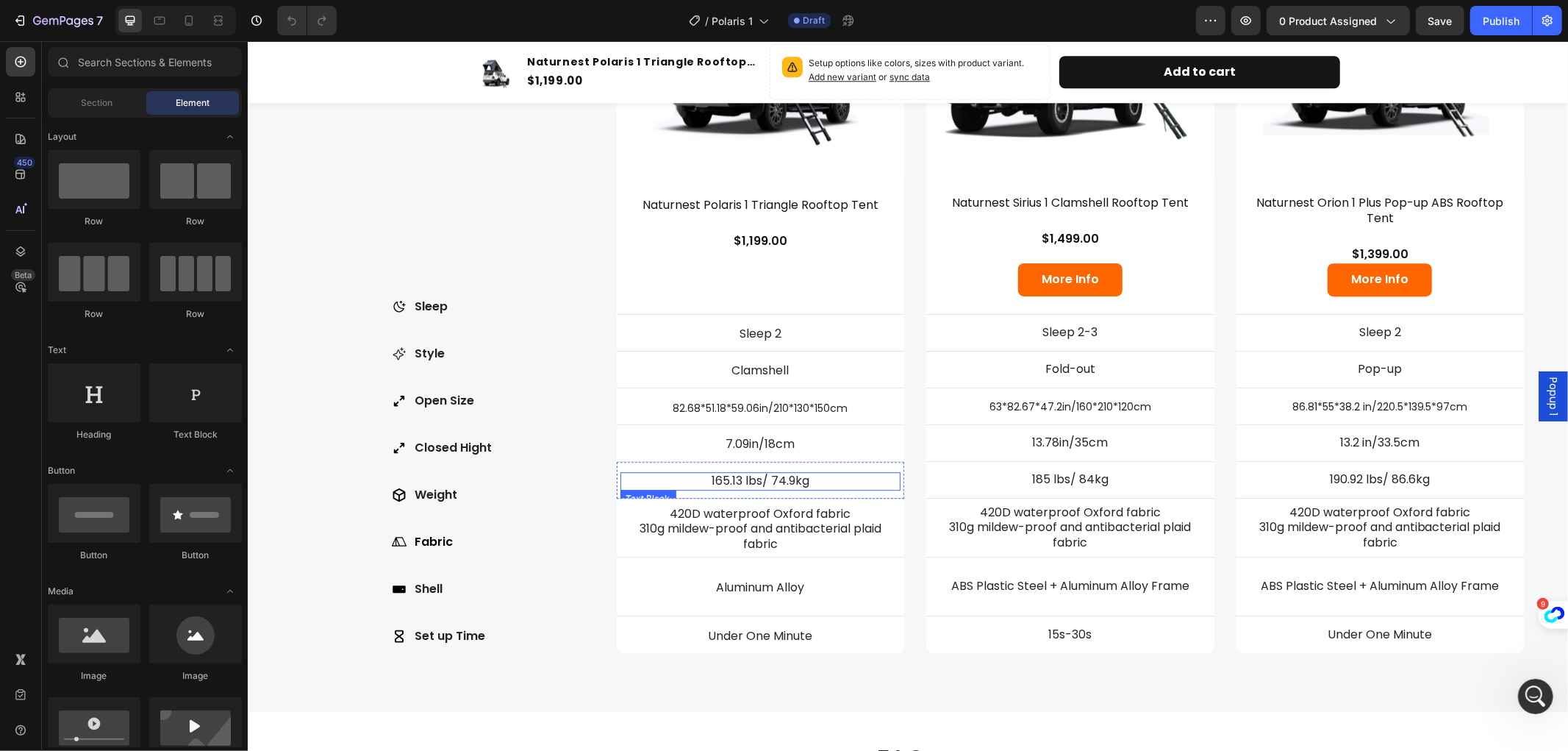
click at [810, 475] on p "165.13 lbs/ 74.9kg" at bounding box center [760, 480] width 278 height 16
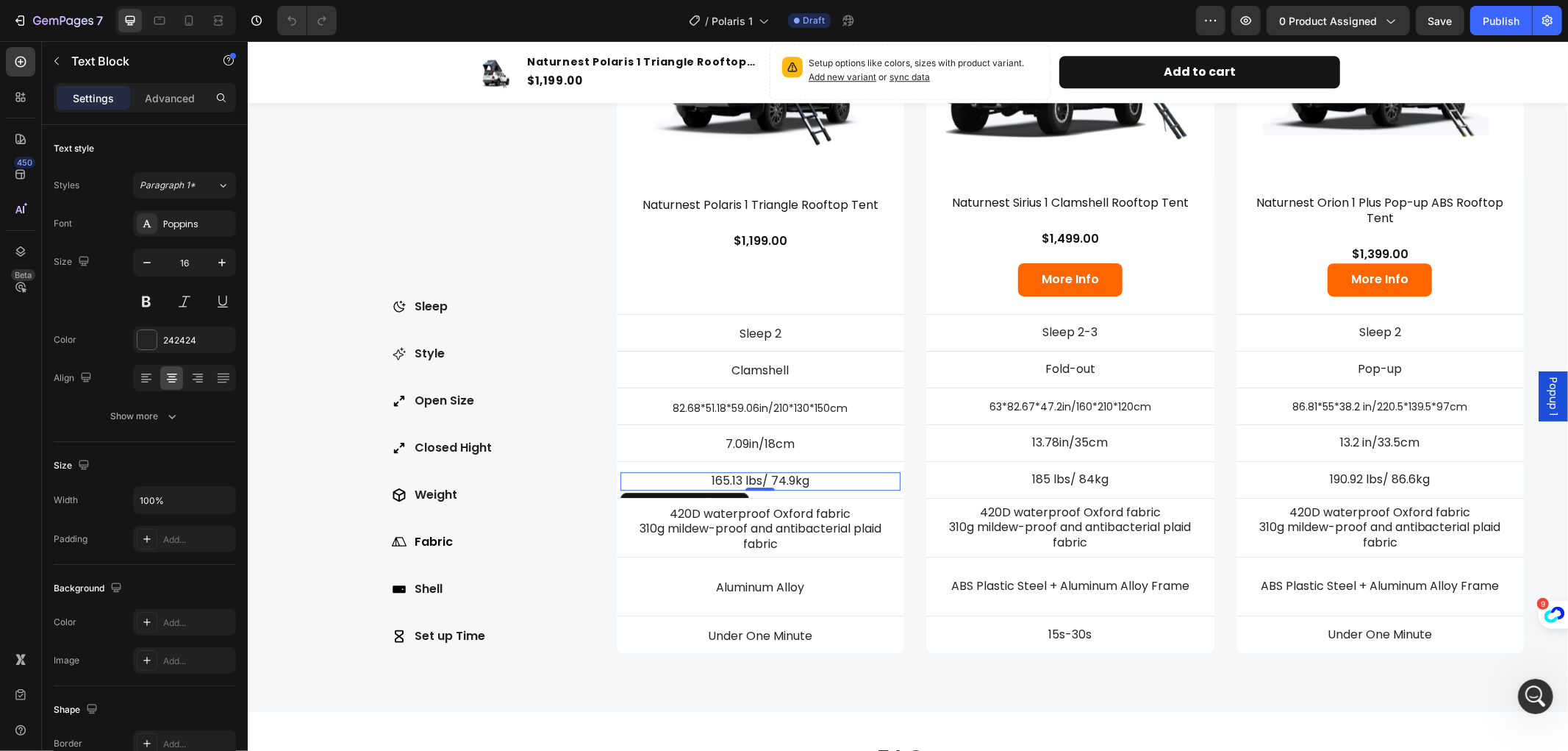
click at [738, 474] on p "165.13 lbs/ 74.9kg" at bounding box center [760, 480] width 278 height 16
click at [807, 479] on p "153.98 lbs/ 74.9kg" at bounding box center [760, 480] width 278 height 16
click at [791, 480] on p "153.98 lbs/ 74.9kg" at bounding box center [760, 480] width 278 height 16
click at [1053, 472] on p "185 lbs/ 84kg" at bounding box center [1070, 479] width 278 height 16
click at [1043, 472] on p "185 lbs/ 84kg" at bounding box center [1070, 479] width 278 height 16
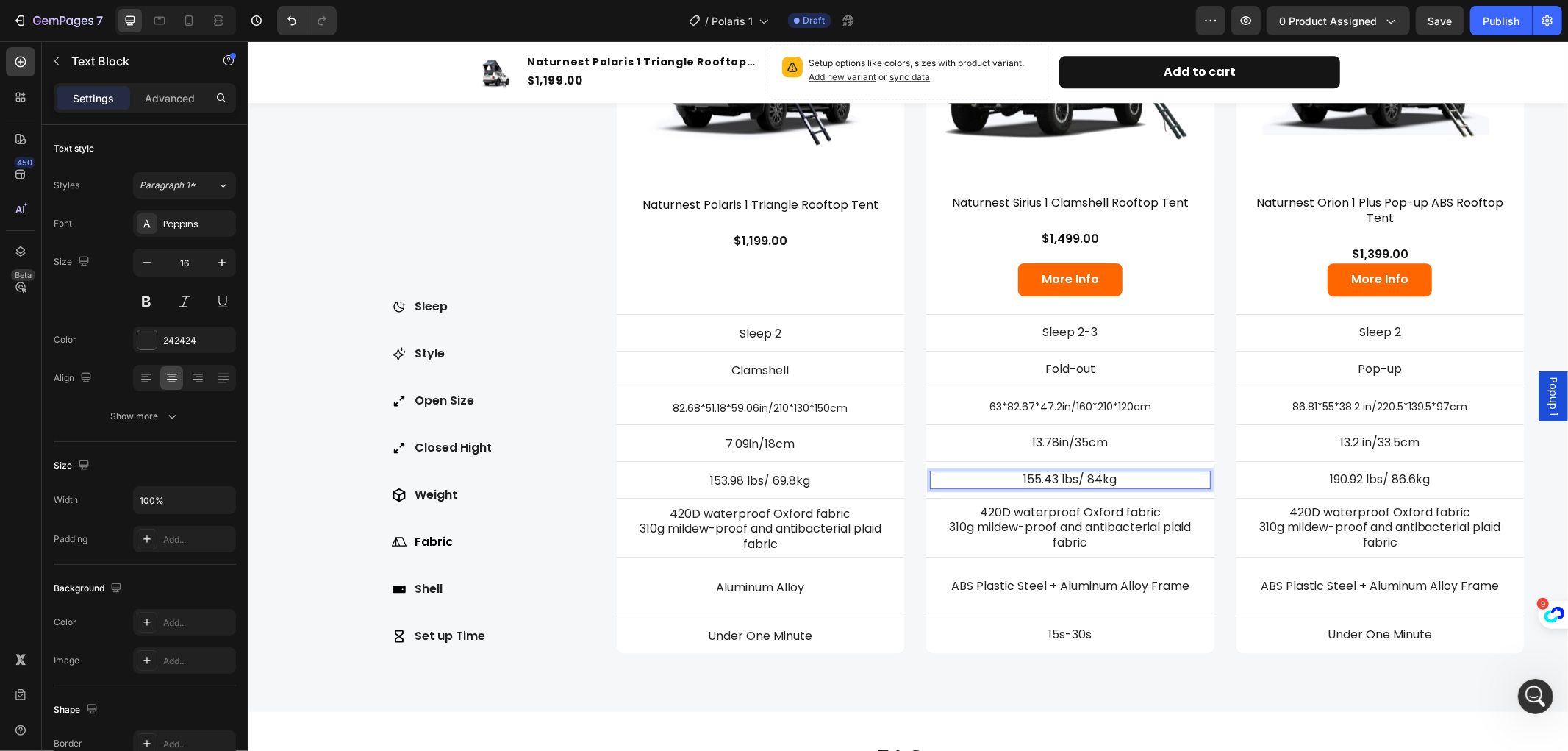
click at [1096, 473] on p "155.43 lbs/ 84kg" at bounding box center [1070, 479] width 278 height 16
click at [1085, 479] on p "155.43 lbs/ kg" at bounding box center [1070, 479] width 278 height 16
click at [1367, 472] on p "190.92 lbs/ 86.6kg" at bounding box center [1380, 479] width 278 height 16
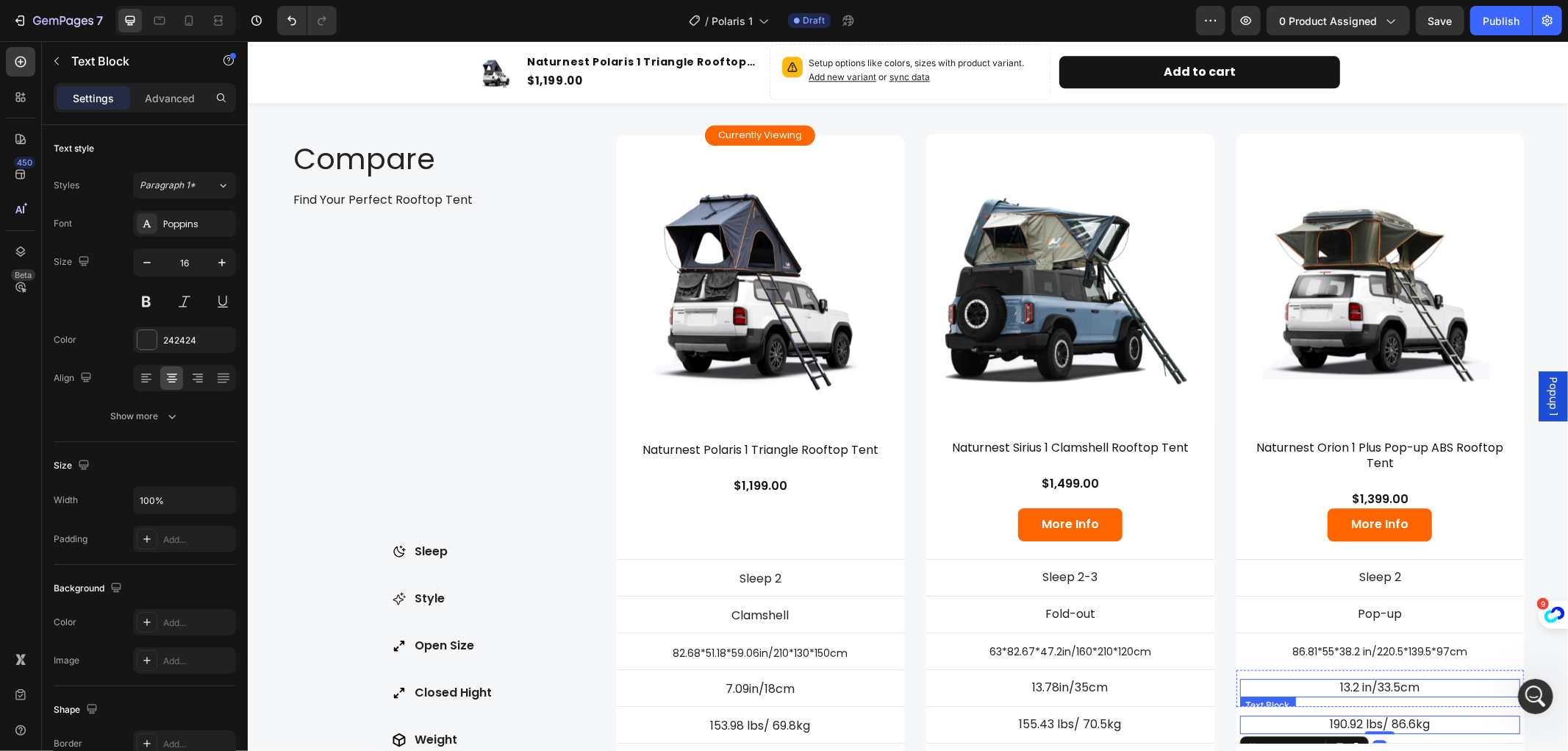
scroll to position [3432, 0]
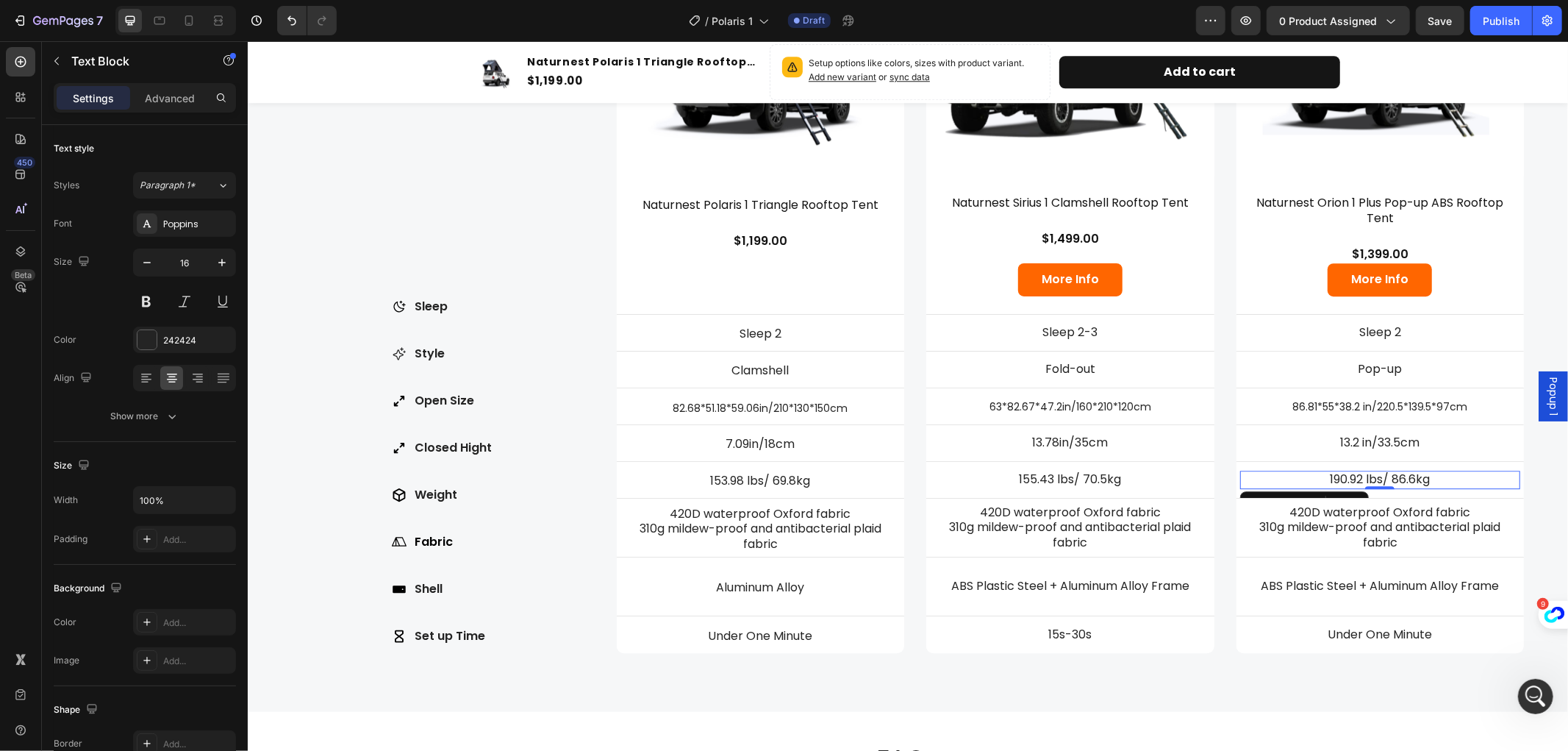
click at [1432, 473] on p "190.92 lbs/ 86.6kg" at bounding box center [1380, 479] width 278 height 16
click at [1348, 472] on p "190.92 lbs/ 86.6kg" at bounding box center [1380, 479] width 278 height 16
click at [1355, 474] on p "190.92 lbs/ 86.6kg" at bounding box center [1380, 479] width 278 height 16
click at [1352, 477] on p "190.92 lbs/ 86.6kg" at bounding box center [1380, 479] width 278 height 16
click at [1403, 475] on p "188.05 lbs/ 86.6kg" at bounding box center [1380, 479] width 278 height 16
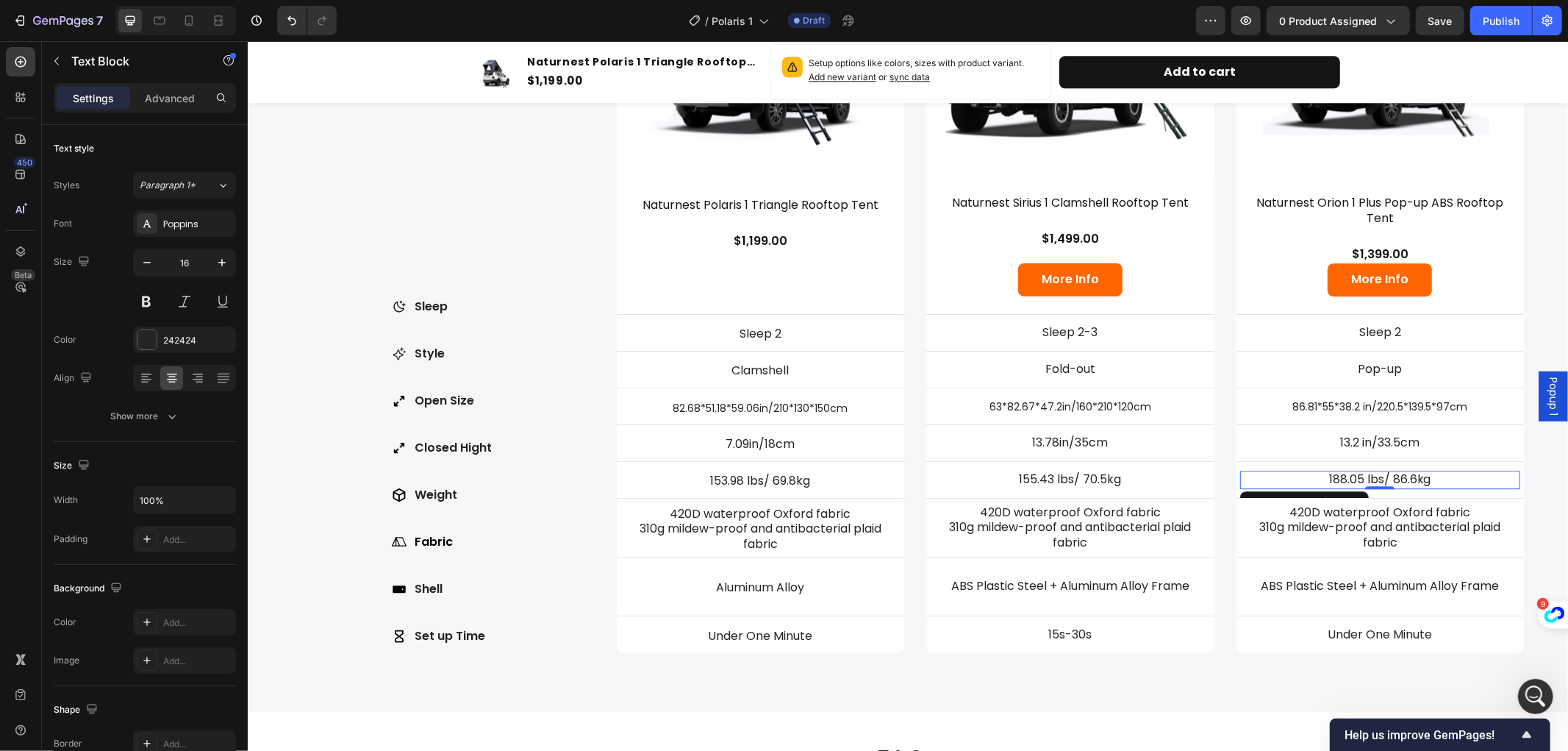
click at [1404, 474] on p "188.05 lbs/ 86.6kg" at bounding box center [1380, 479] width 278 height 16
click at [1524, 213] on div "Compare Heading Find Your Perfect Rooftop Tent Text Block Row Sleep Style Open …" at bounding box center [908, 266] width 1321 height 892
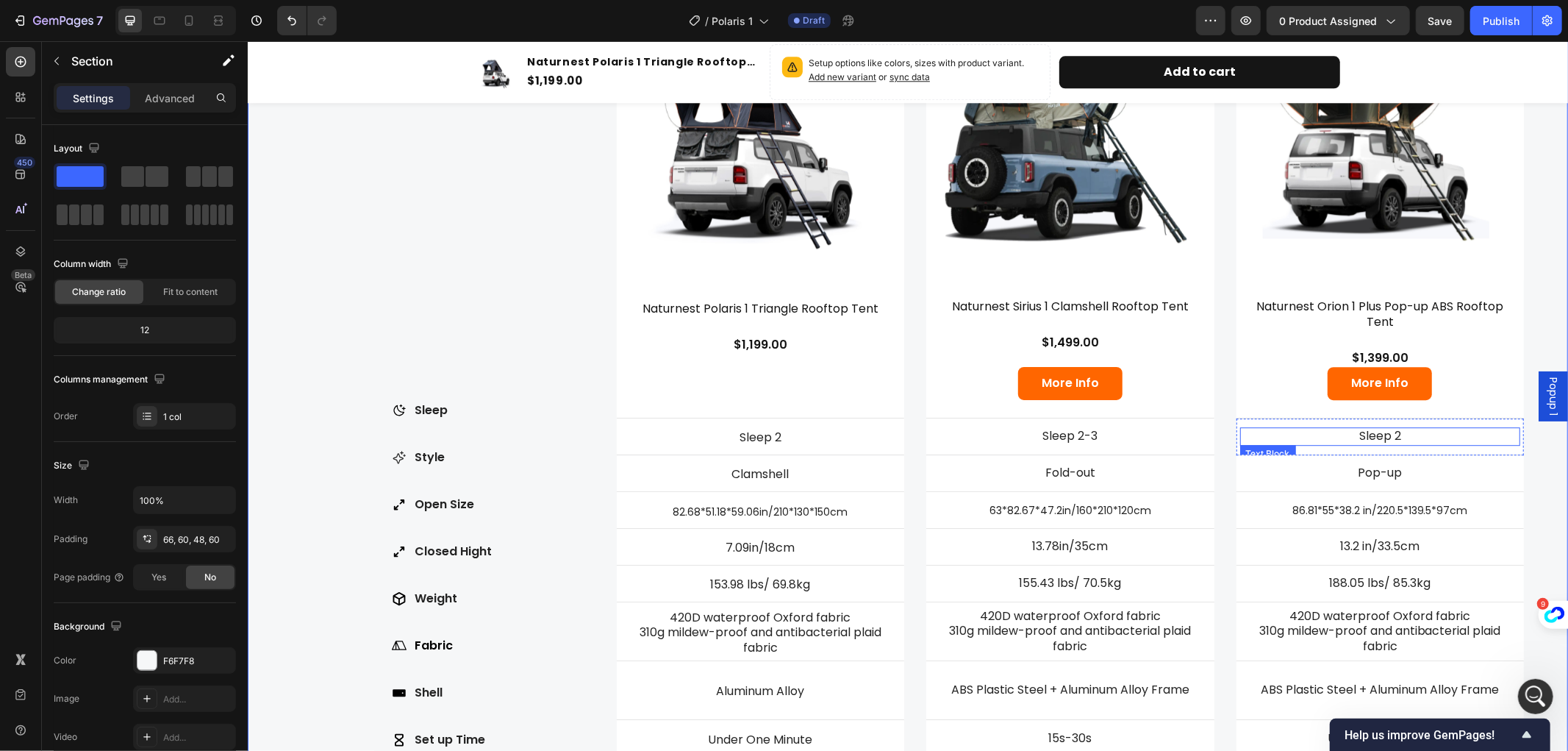
scroll to position [3269, 0]
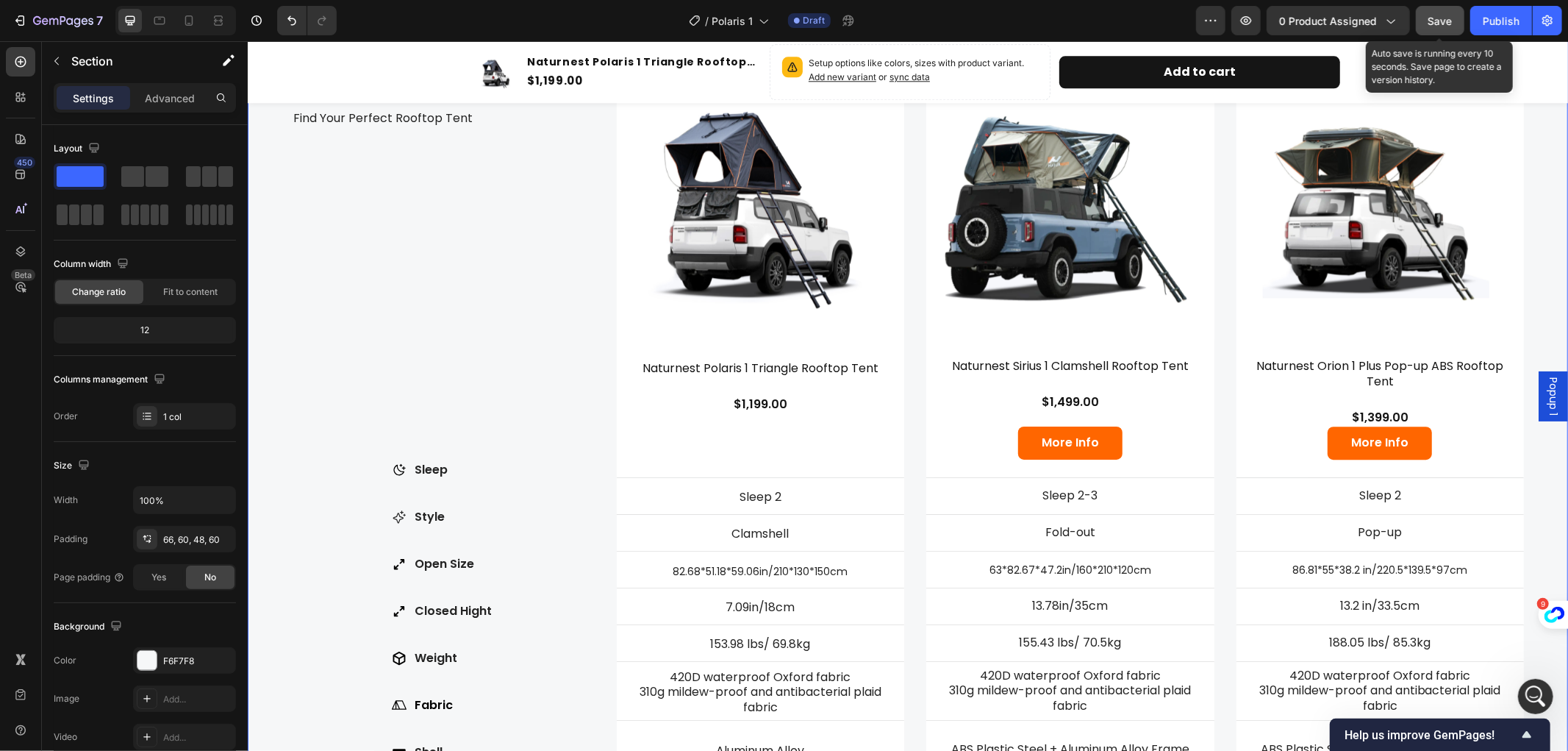
click at [1438, 18] on span "Save" at bounding box center [1440, 21] width 25 height 13
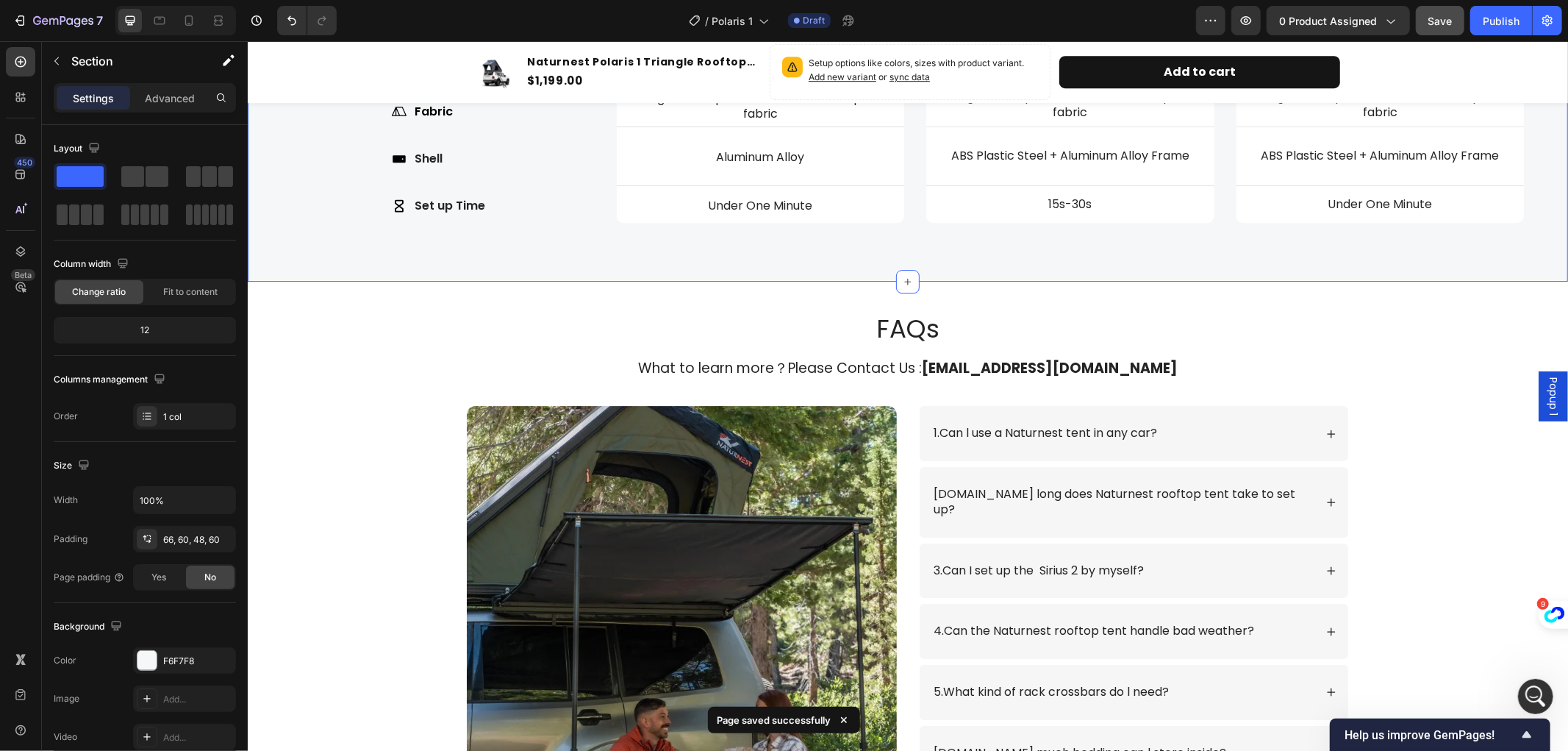
scroll to position [3923, 0]
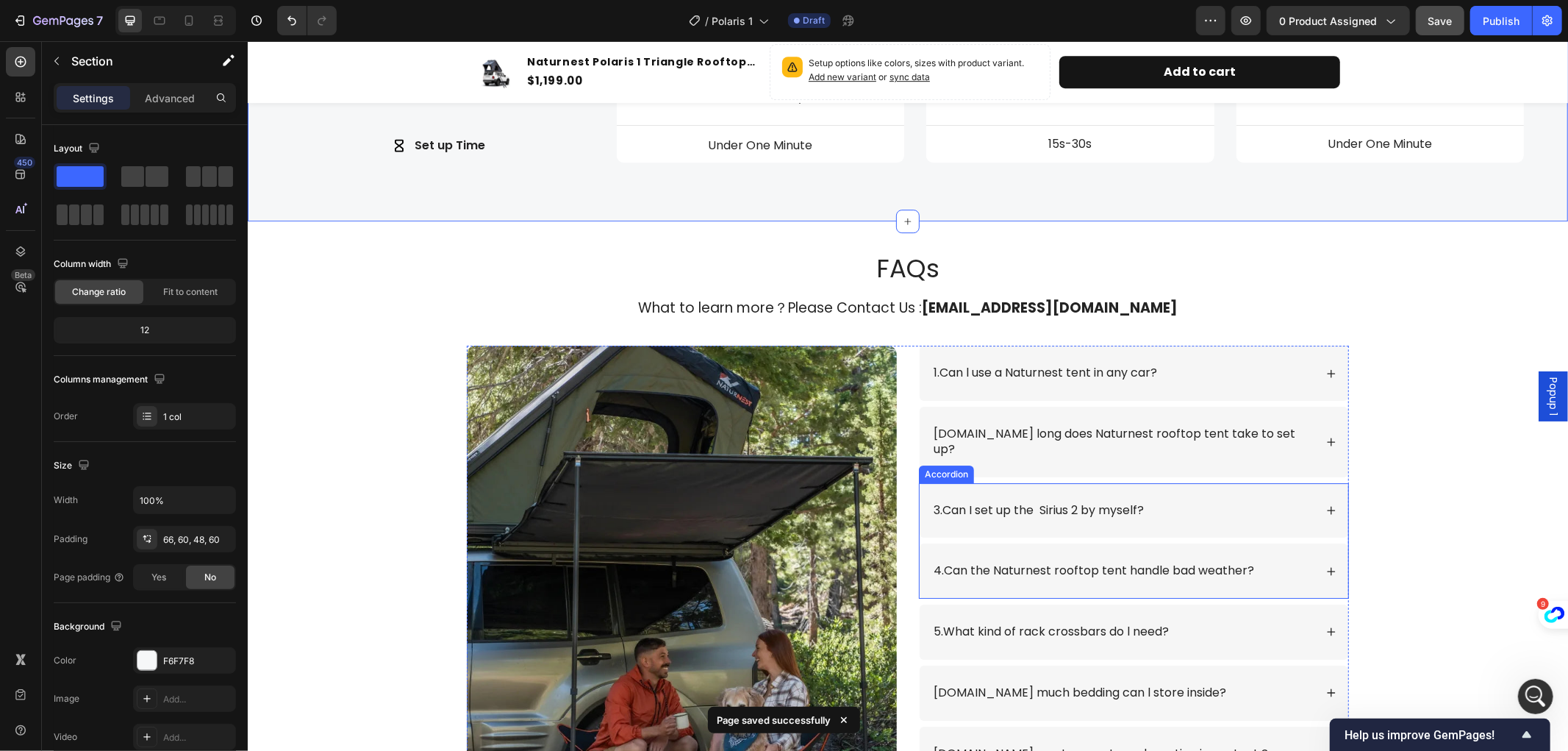
click at [1067, 503] on p "3.Can I set up the Sirius 2 by myself?" at bounding box center [1038, 510] width 211 height 16
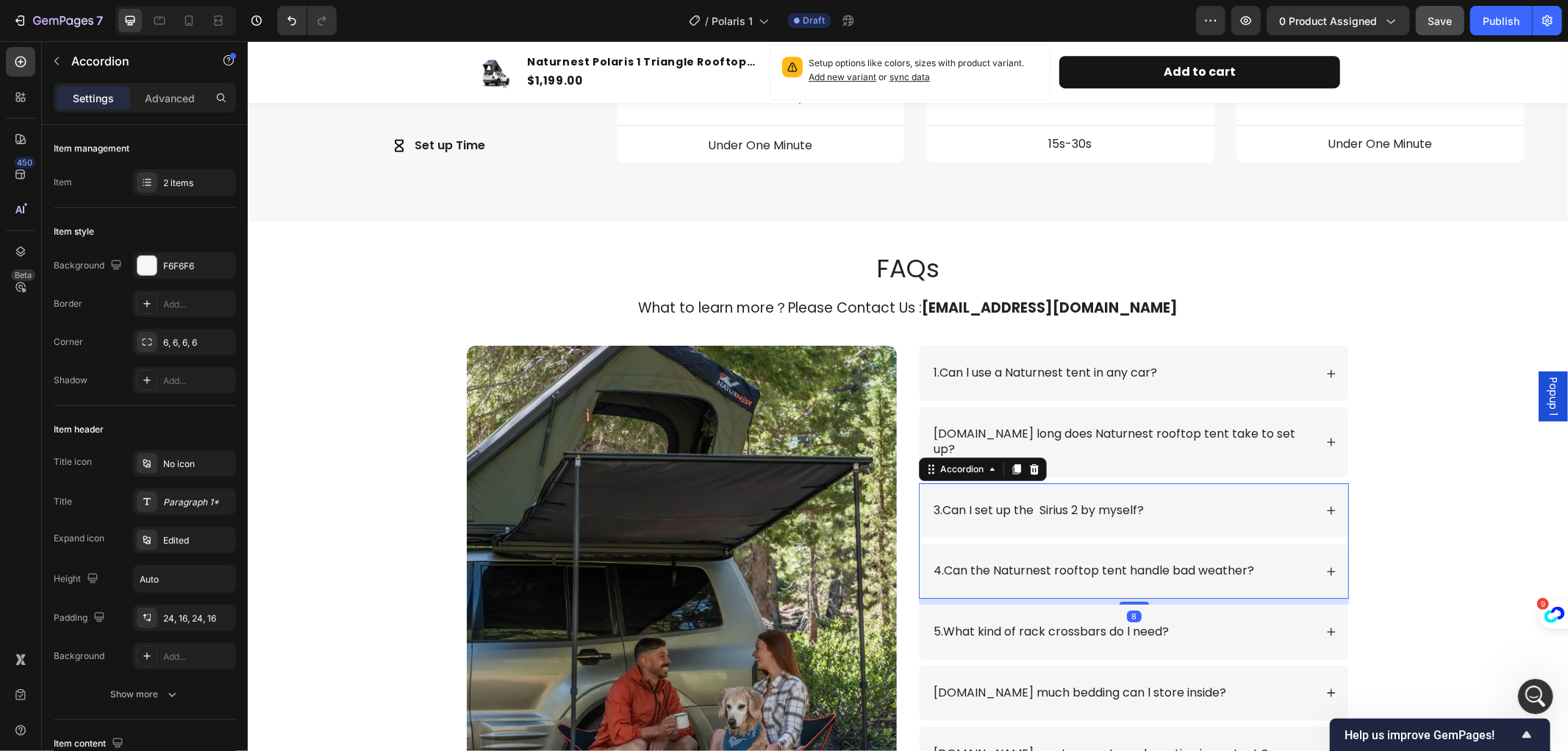
click at [1286, 500] on div "3.Can I set up the Sirius 2 by myself?" at bounding box center [1123, 510] width 383 height 20
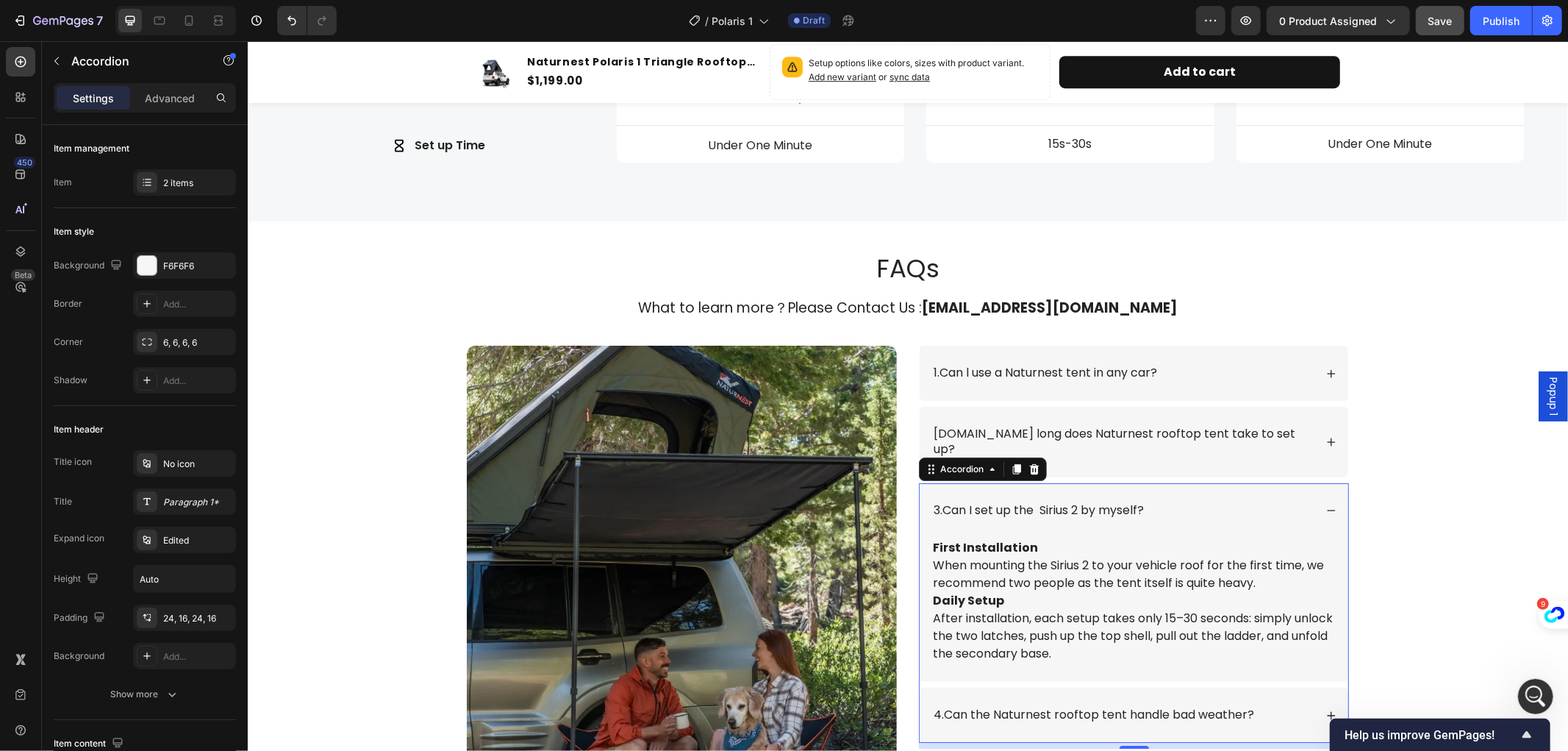
click at [1286, 500] on div "3.Can I set up the Sirius 2 by myself?" at bounding box center [1123, 510] width 383 height 20
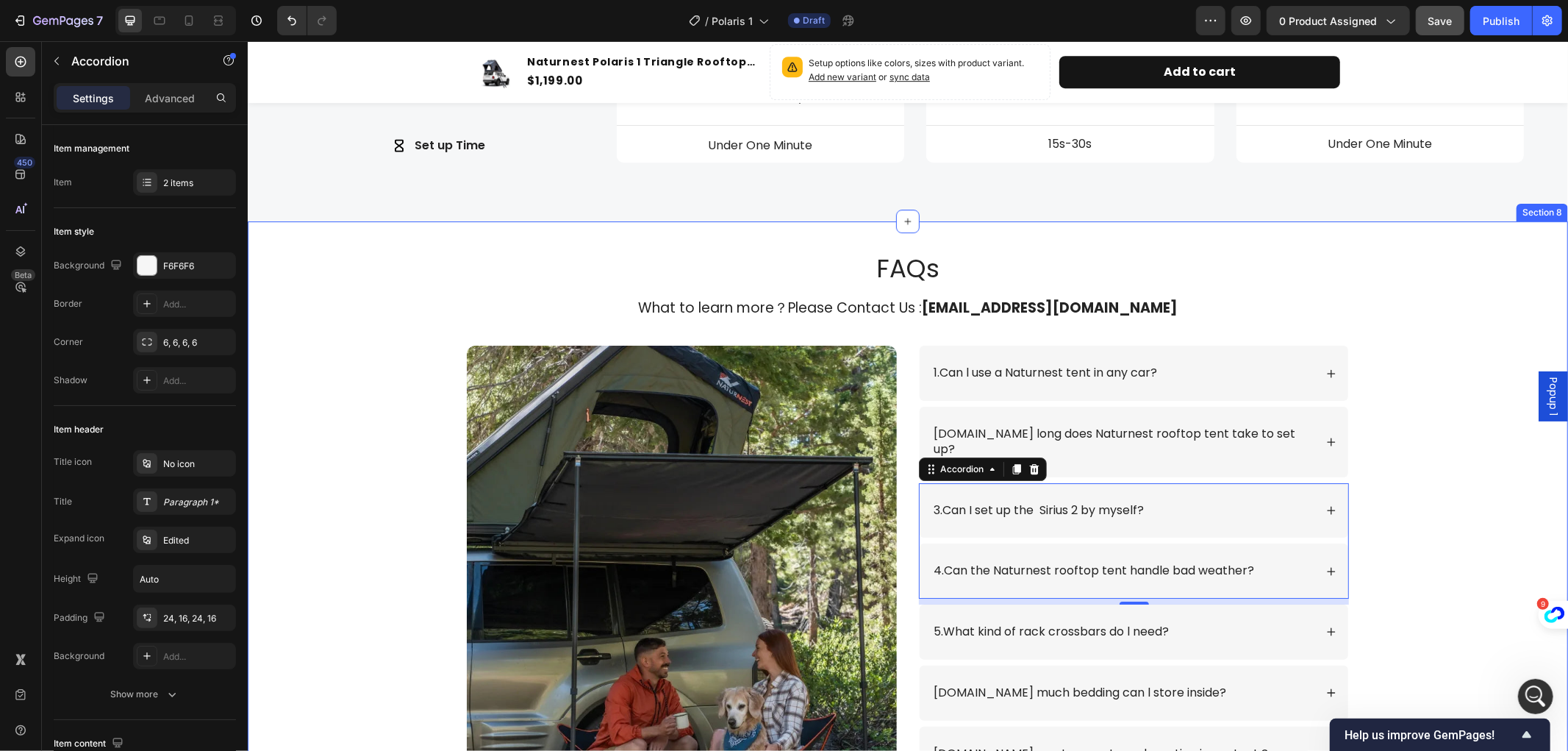
click at [1468, 529] on div "FAQs Heading What to learn more？Please Contact Us : info@naturnest.com Text Blo…" at bounding box center [908, 546] width 1292 height 591
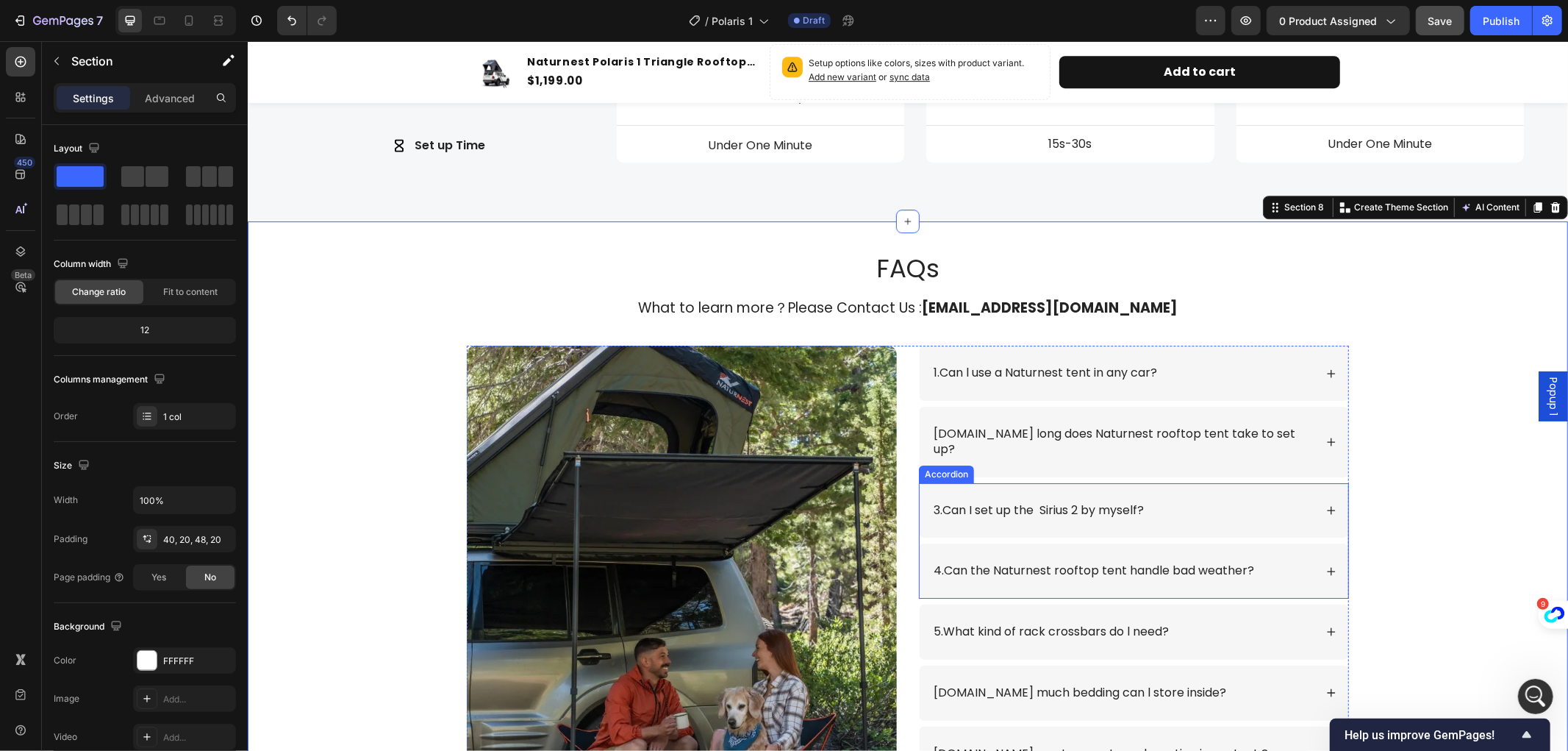
click at [1211, 503] on div "3.Can I set up the Sirius 2 by myself?" at bounding box center [1134, 510] width 429 height 55
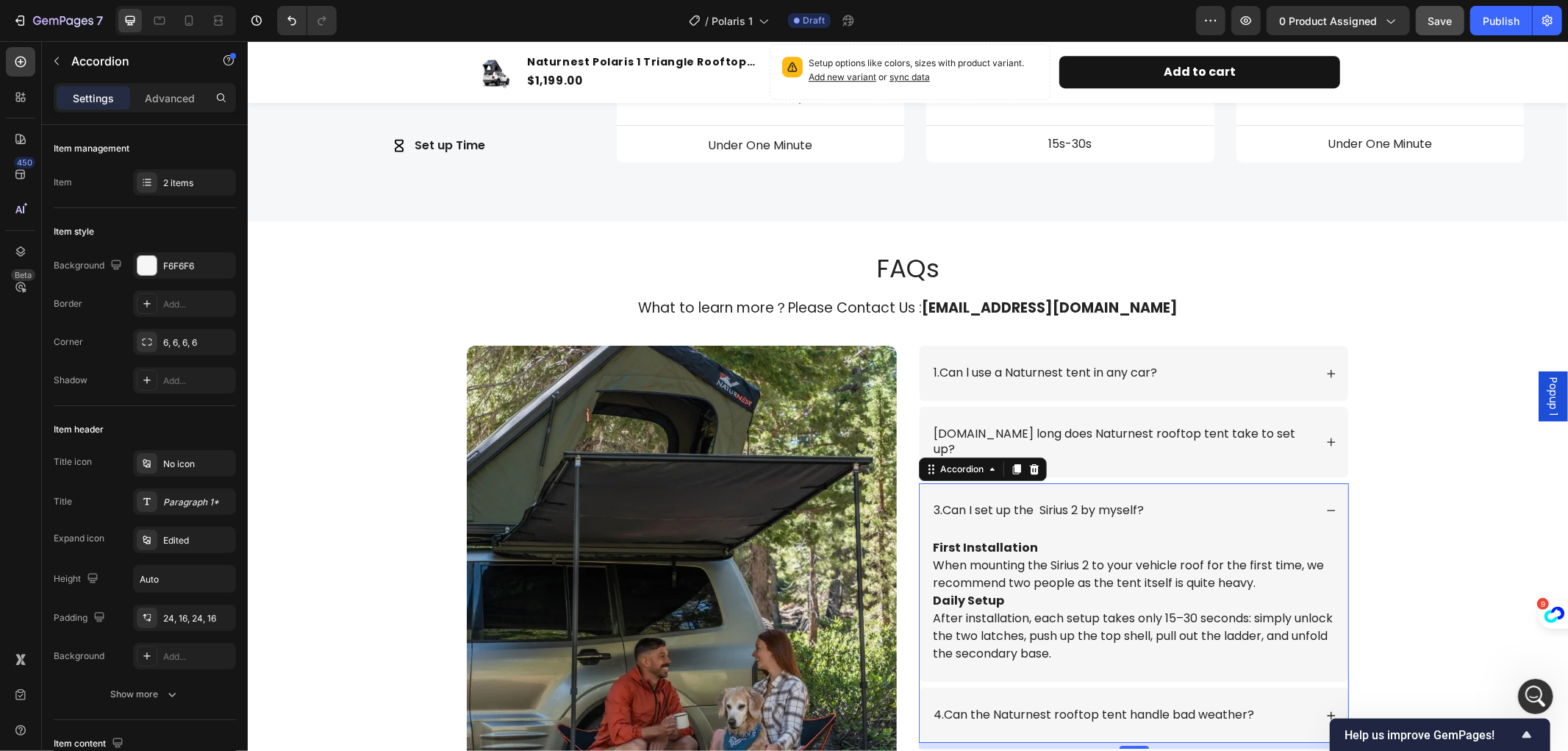
click at [1211, 503] on div "3.Can I set up the Sirius 2 by myself?" at bounding box center [1134, 510] width 429 height 55
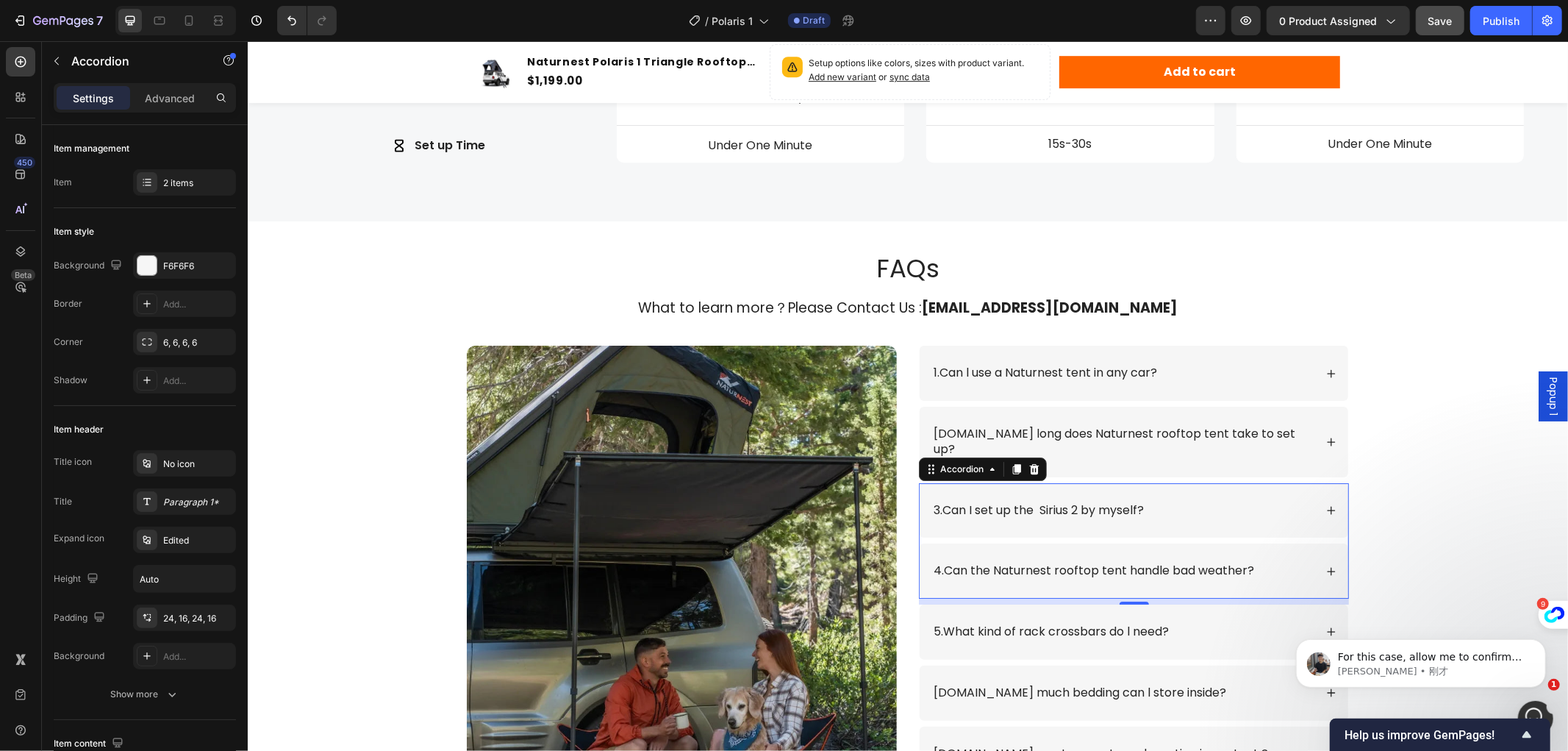
scroll to position [0, 0]
click at [1140, 503] on p "3.Can I set up the Sirius 2 by myself?" at bounding box center [1038, 510] width 211 height 16
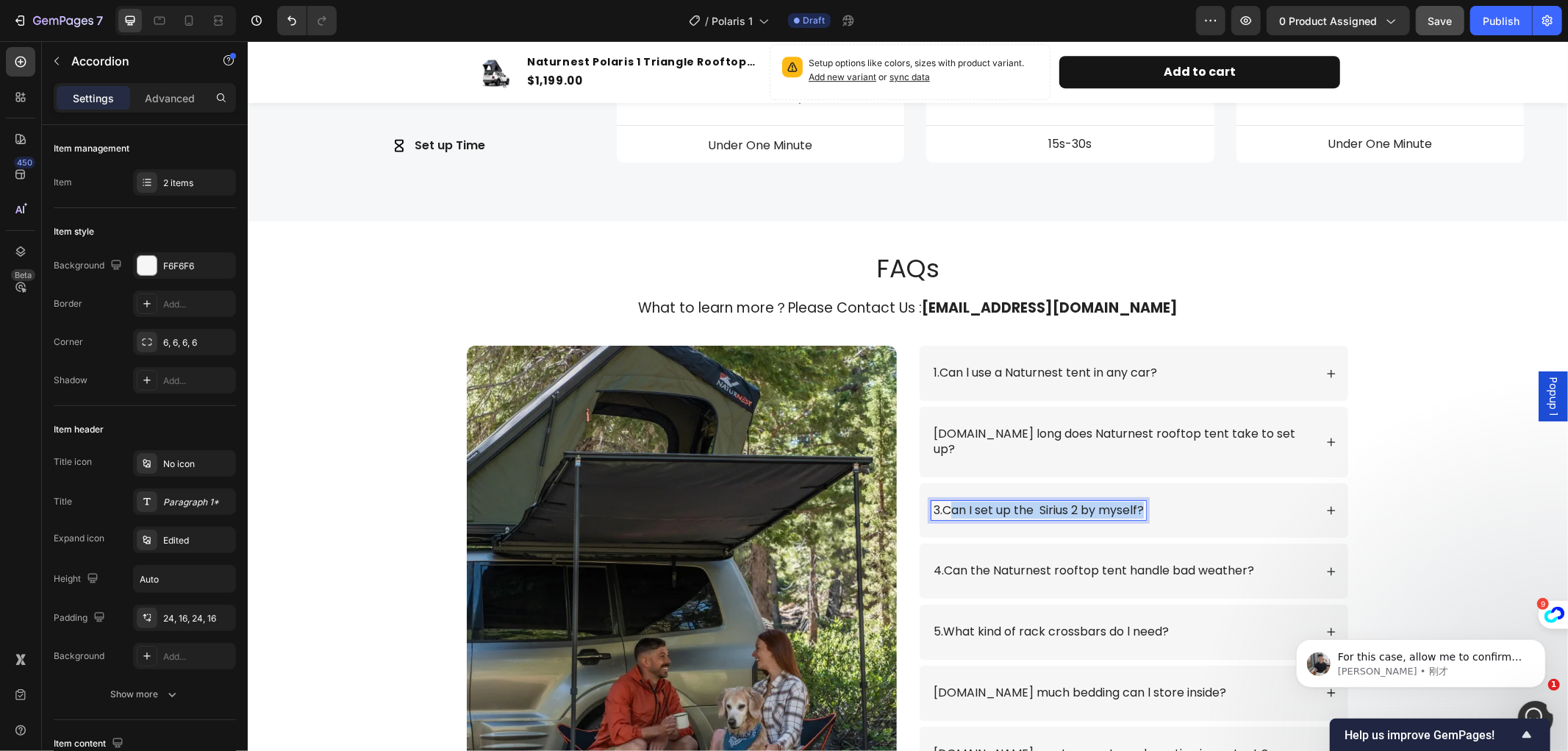
drag, startPoint x: 1140, startPoint y: 492, endPoint x: 947, endPoint y: 492, distance: 193.0
click at [947, 503] on p "3.Can I set up the Sirius 2 by myself?" at bounding box center [1038, 510] width 211 height 16
click at [1325, 505] on icon at bounding box center [1330, 509] width 10 height 10
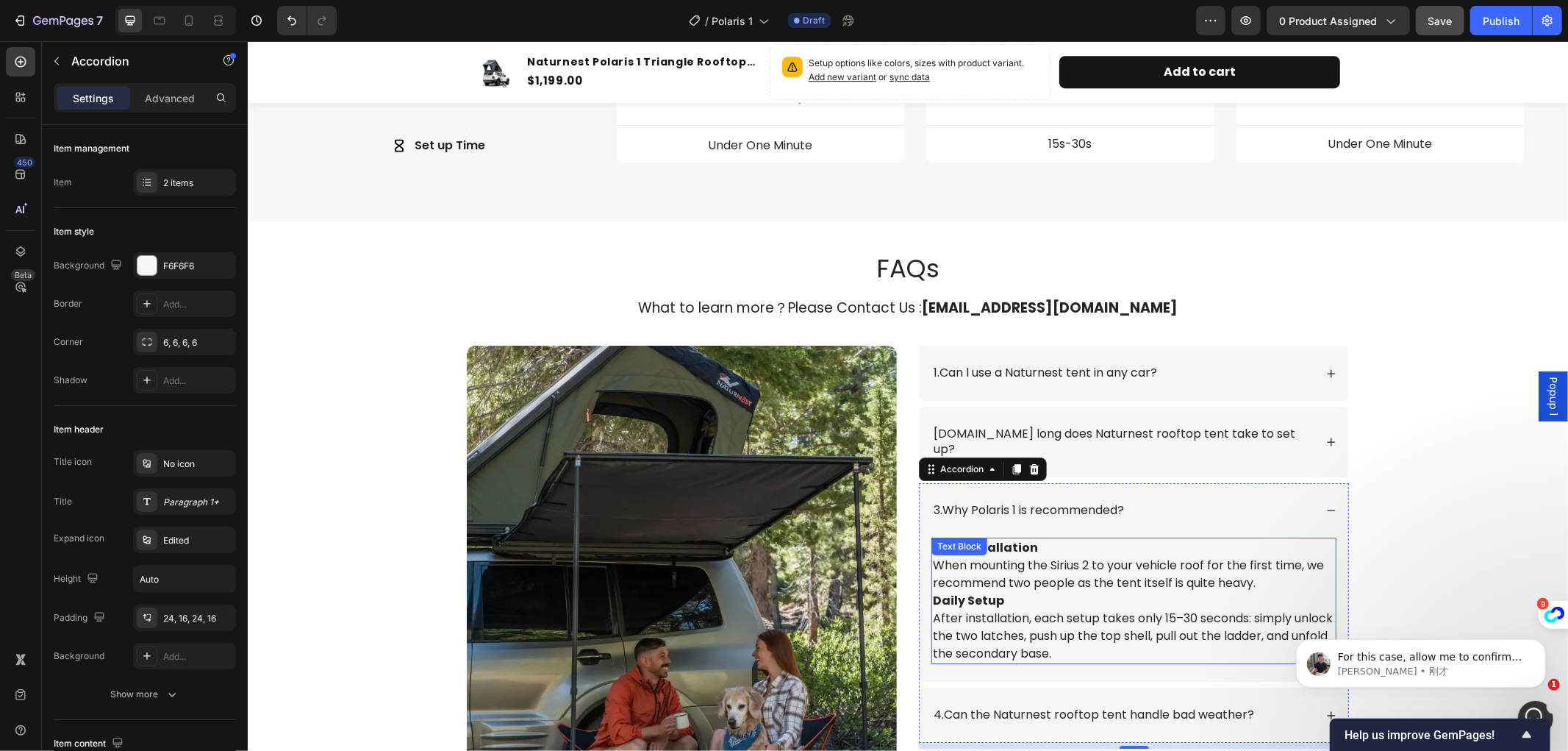
click at [1098, 573] on div "First Installation When mounting the Sirius 2 to your vehicle roof for the firs…" at bounding box center [1134, 600] width 405 height 127
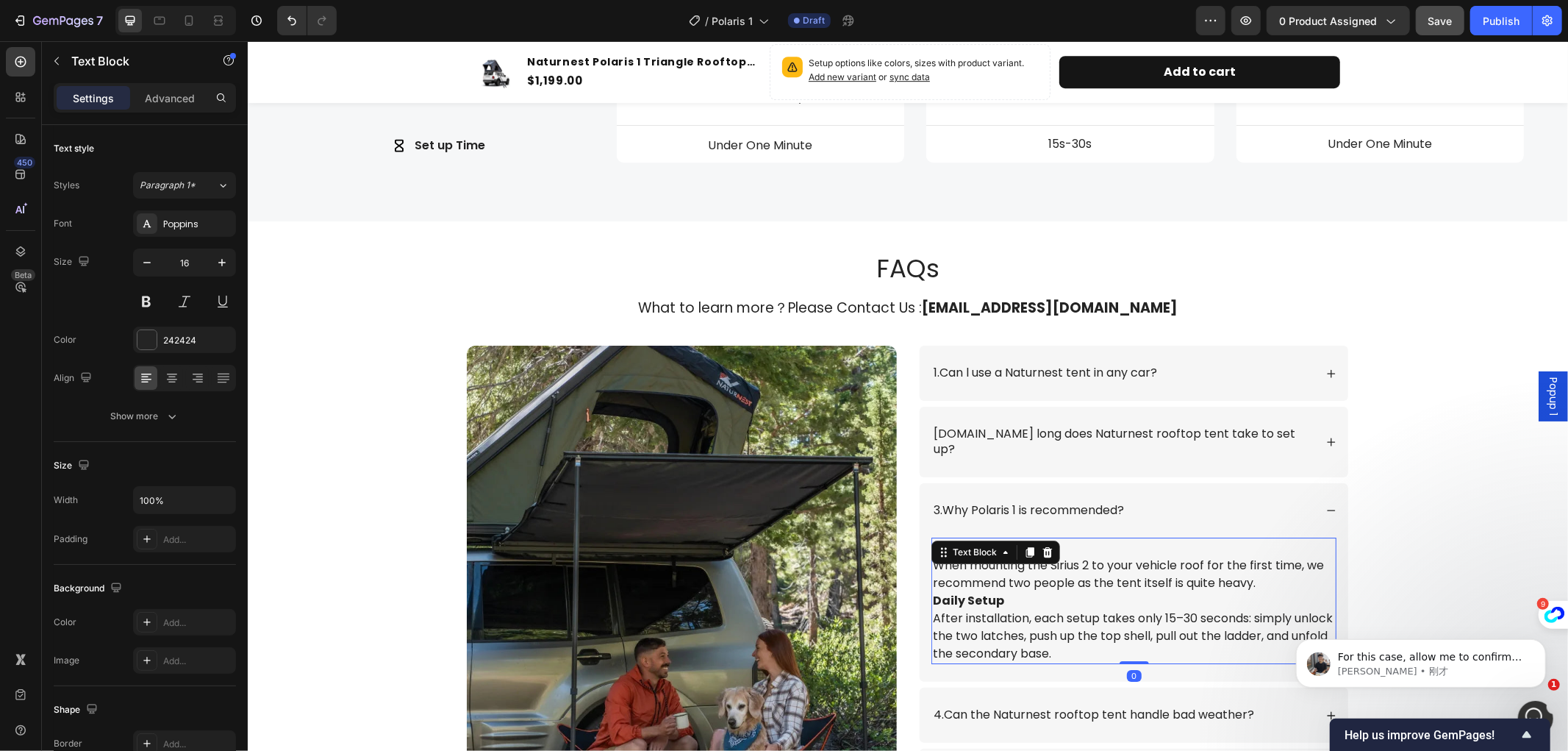
click at [1096, 631] on p "Daily Setup After installation, each setup takes only 15–30 seconds: simply unl…" at bounding box center [1133, 626] width 402 height 70
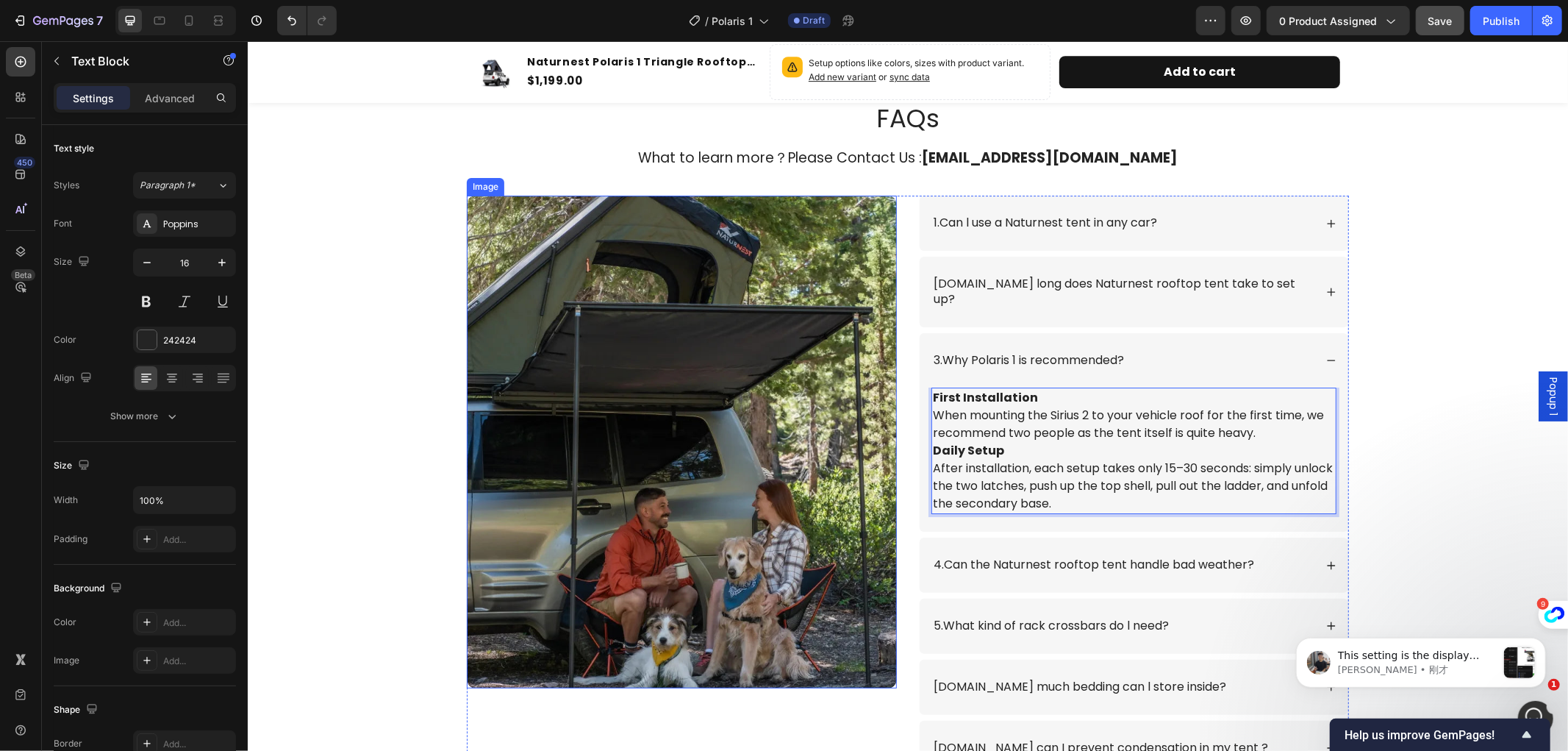
scroll to position [4086, 0]
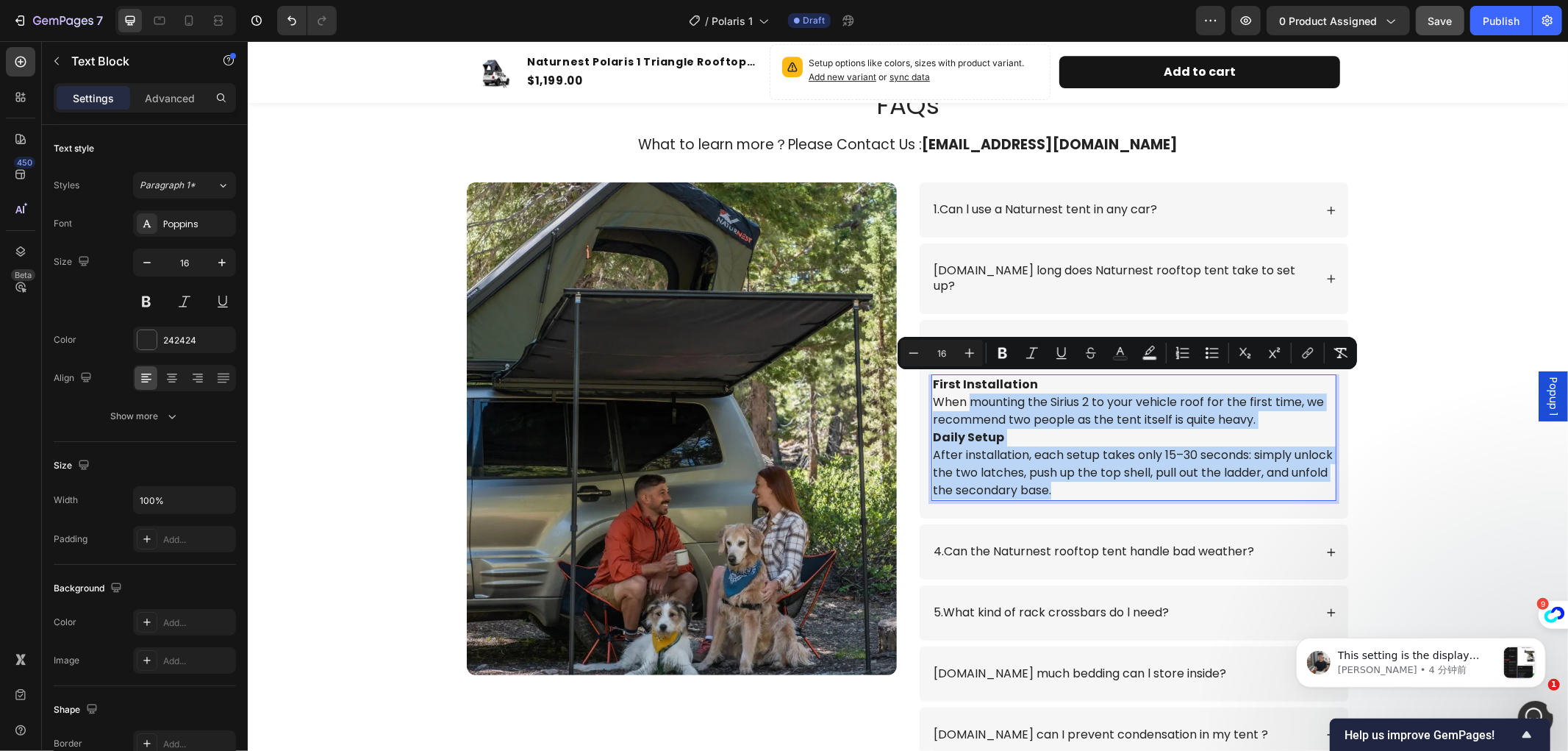
drag, startPoint x: 1094, startPoint y: 468, endPoint x: 964, endPoint y: 390, distance: 151.6
click at [964, 390] on div "First Installation When mounting the Sirius 2 to your vehicle roof for the firs…" at bounding box center [1134, 437] width 405 height 127
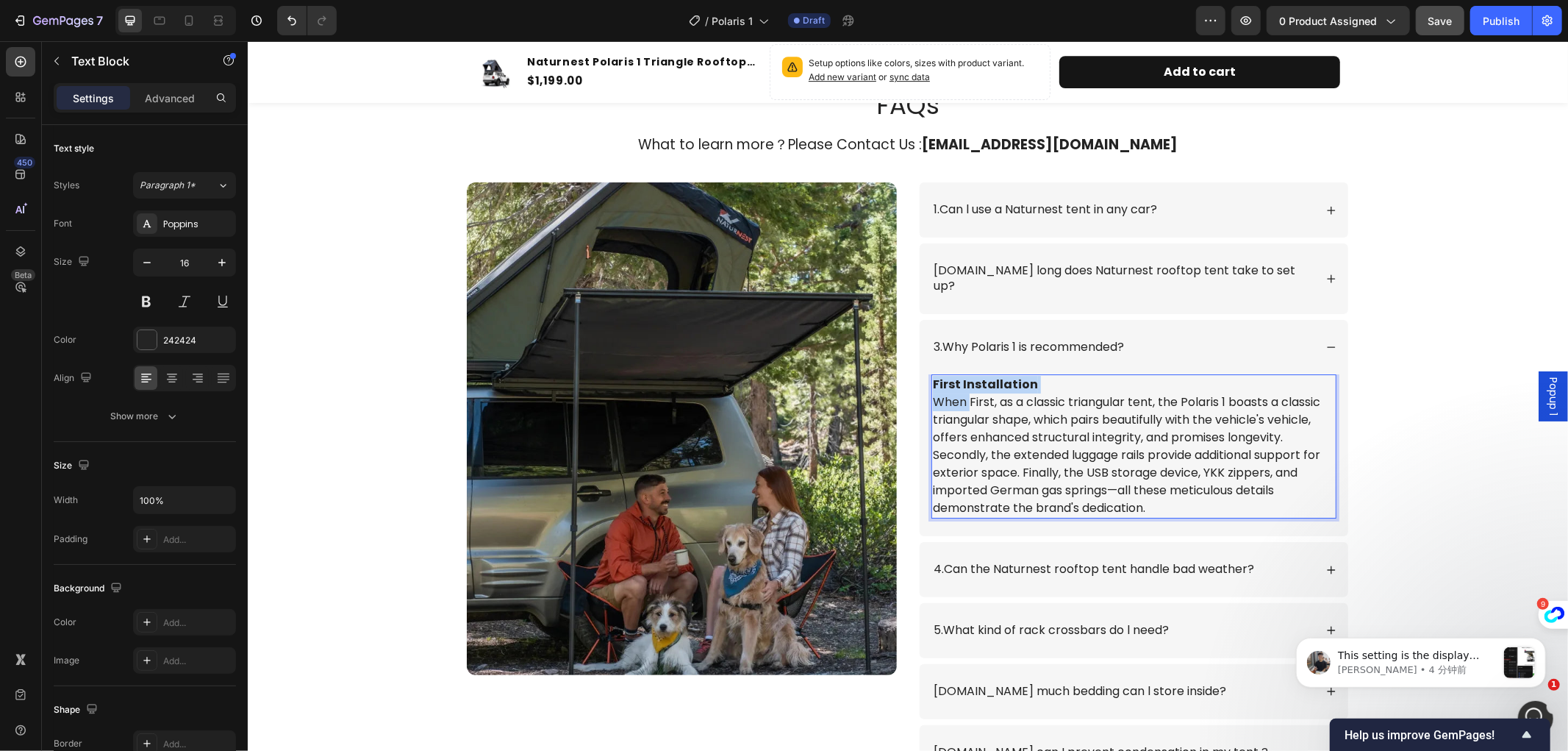
drag, startPoint x: 964, startPoint y: 382, endPoint x: 926, endPoint y: 357, distance: 45.5
click at [932, 375] on p "First Installation When First, as a classic triangular tent, the Polaris 1 boas…" at bounding box center [1133, 445] width 402 height 141
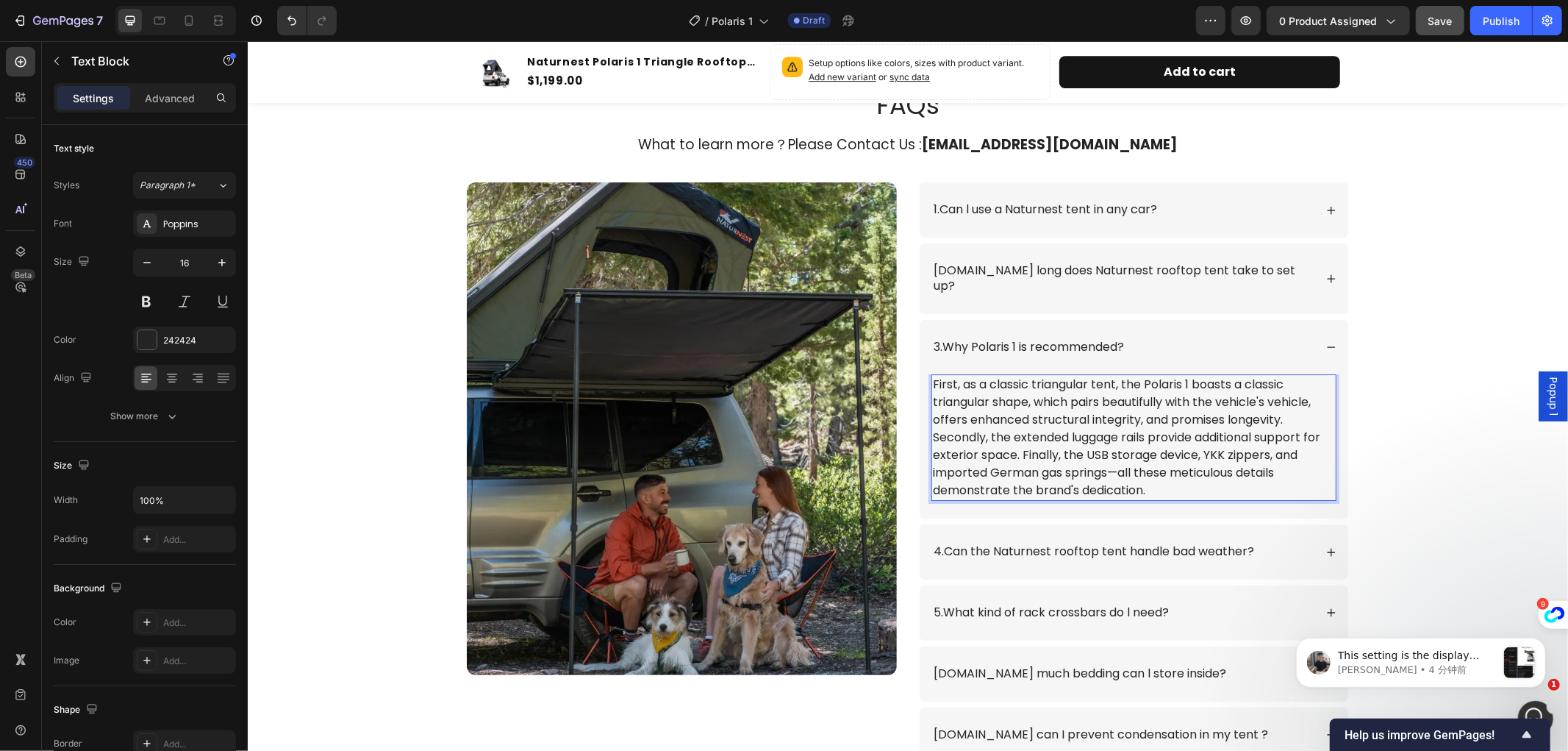
click at [955, 375] on p "First, as a classic triangular tent, the Polaris 1 boasts a classic triangular …" at bounding box center [1133, 436] width 402 height 123
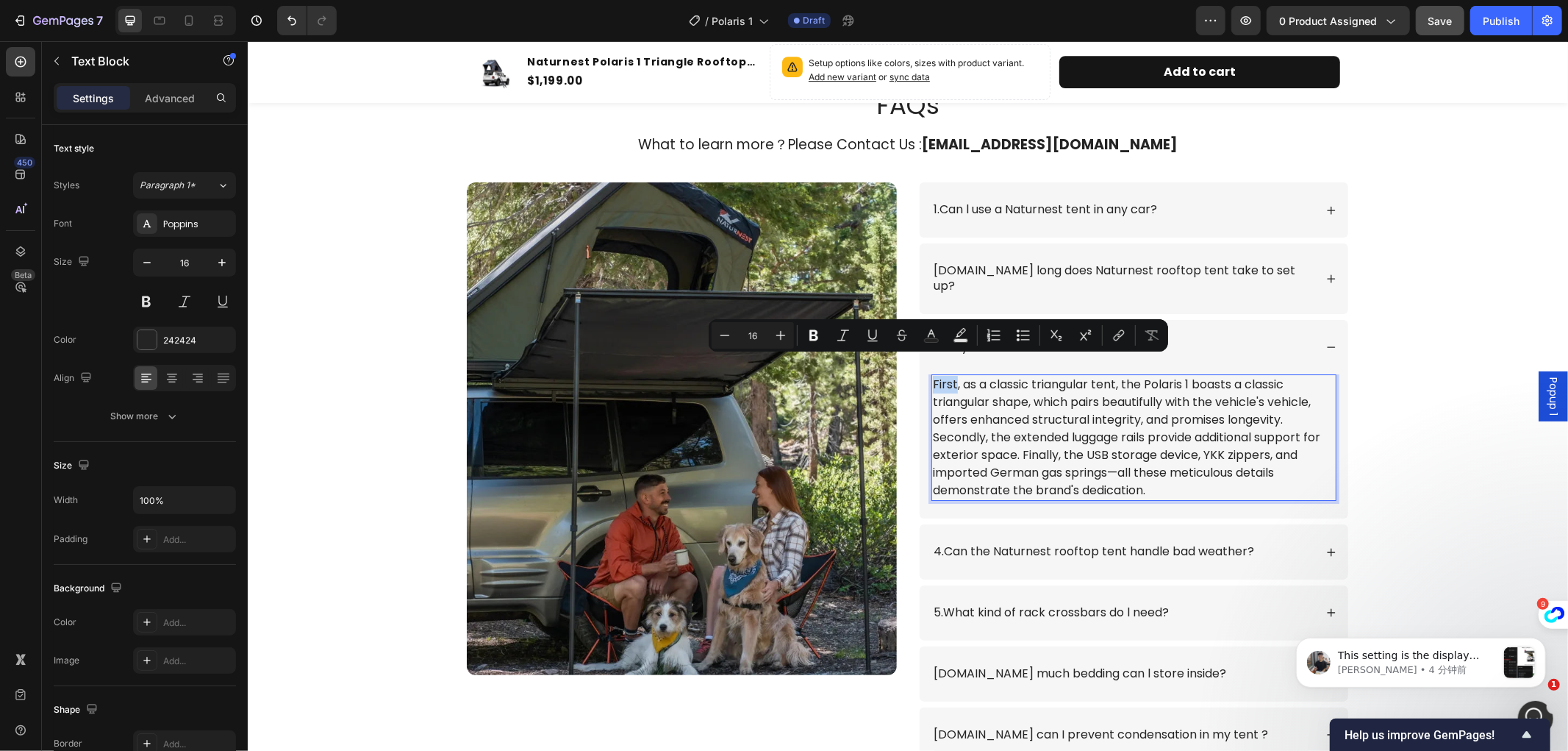
drag, startPoint x: 924, startPoint y: 367, endPoint x: 950, endPoint y: 369, distance: 26.1
click at [950, 374] on div "First, as a classic triangular tent, the Polaris 1 boasts a classic triangular …" at bounding box center [1134, 437] width 405 height 127
click at [814, 327] on button "Bold" at bounding box center [814, 335] width 26 height 26
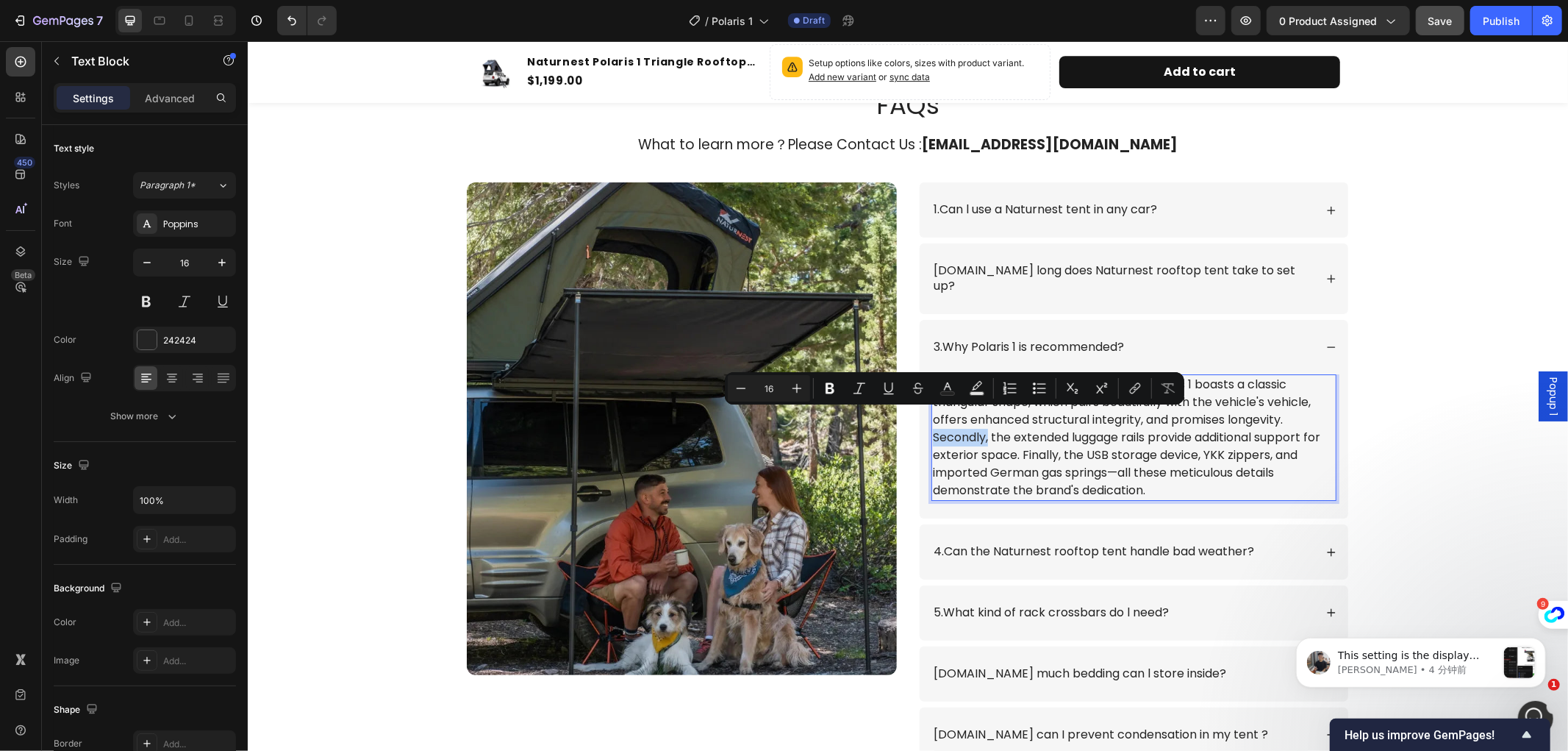
drag, startPoint x: 928, startPoint y: 416, endPoint x: 981, endPoint y: 416, distance: 53.0
click at [981, 416] on p "First , as a classic triangular tent, the Polaris 1 boasts a classic triangular…" at bounding box center [1133, 436] width 402 height 123
click at [826, 386] on icon "Editor contextual toolbar" at bounding box center [830, 389] width 9 height 11
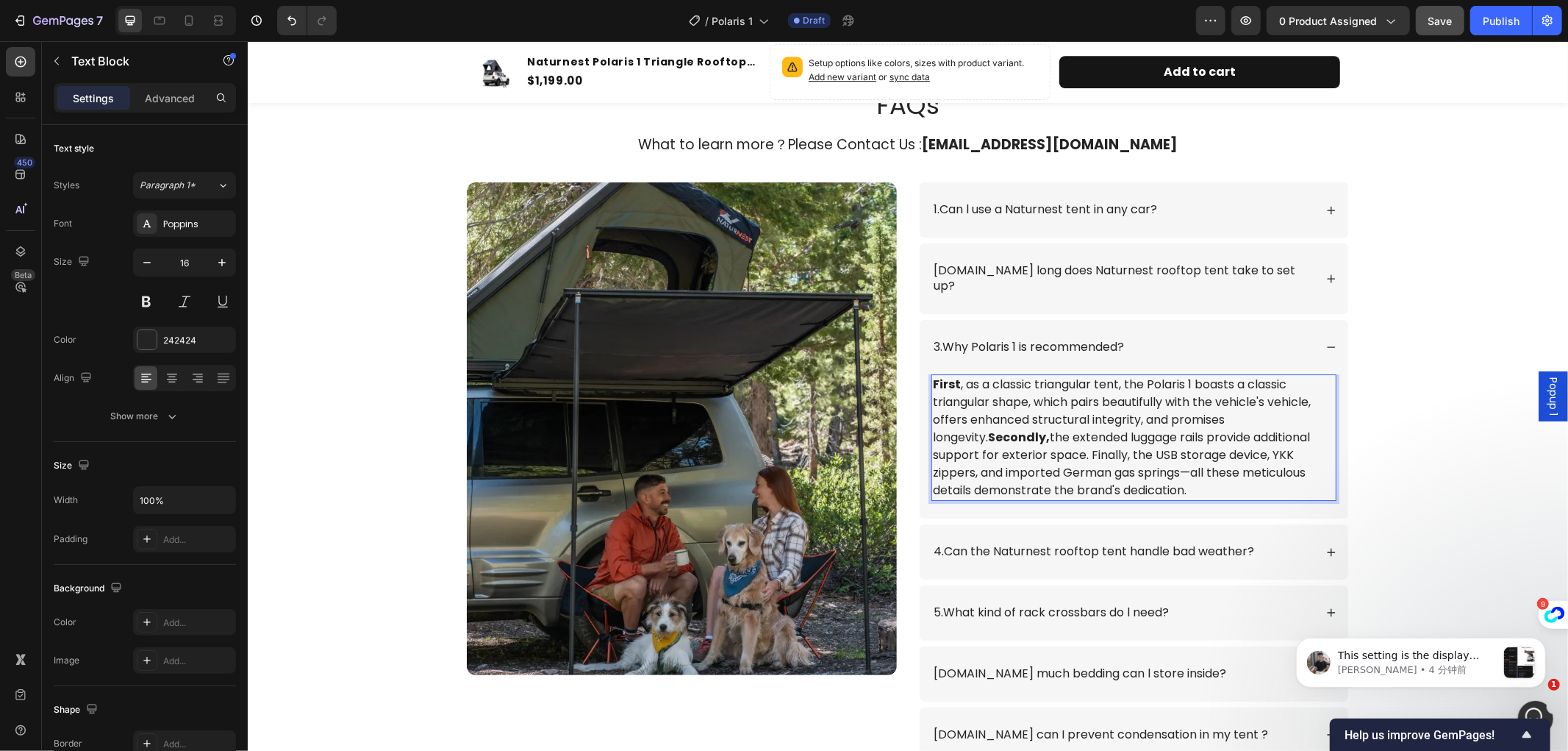
click at [952, 375] on p "First , as a classic triangular tent, the Polaris 1 boasts a classic triangular…" at bounding box center [1133, 436] width 402 height 123
click at [958, 375] on p "First , as a classic triangular tent, the Polaris 1 boasts a classic triangular…" at bounding box center [1133, 436] width 402 height 123
click at [947, 375] on p "First , as a classic triangular tent, the Polaris 1 boasts a classic triangular…" at bounding box center [1133, 436] width 402 height 123
click at [952, 375] on p "First , as a classic triangular tent, the Polaris 1 boasts a classic triangular…" at bounding box center [1133, 436] width 402 height 123
click at [958, 375] on p "First , as a classic triangular tent, the Polaris 1 boasts a classic triangular…" at bounding box center [1133, 436] width 402 height 123
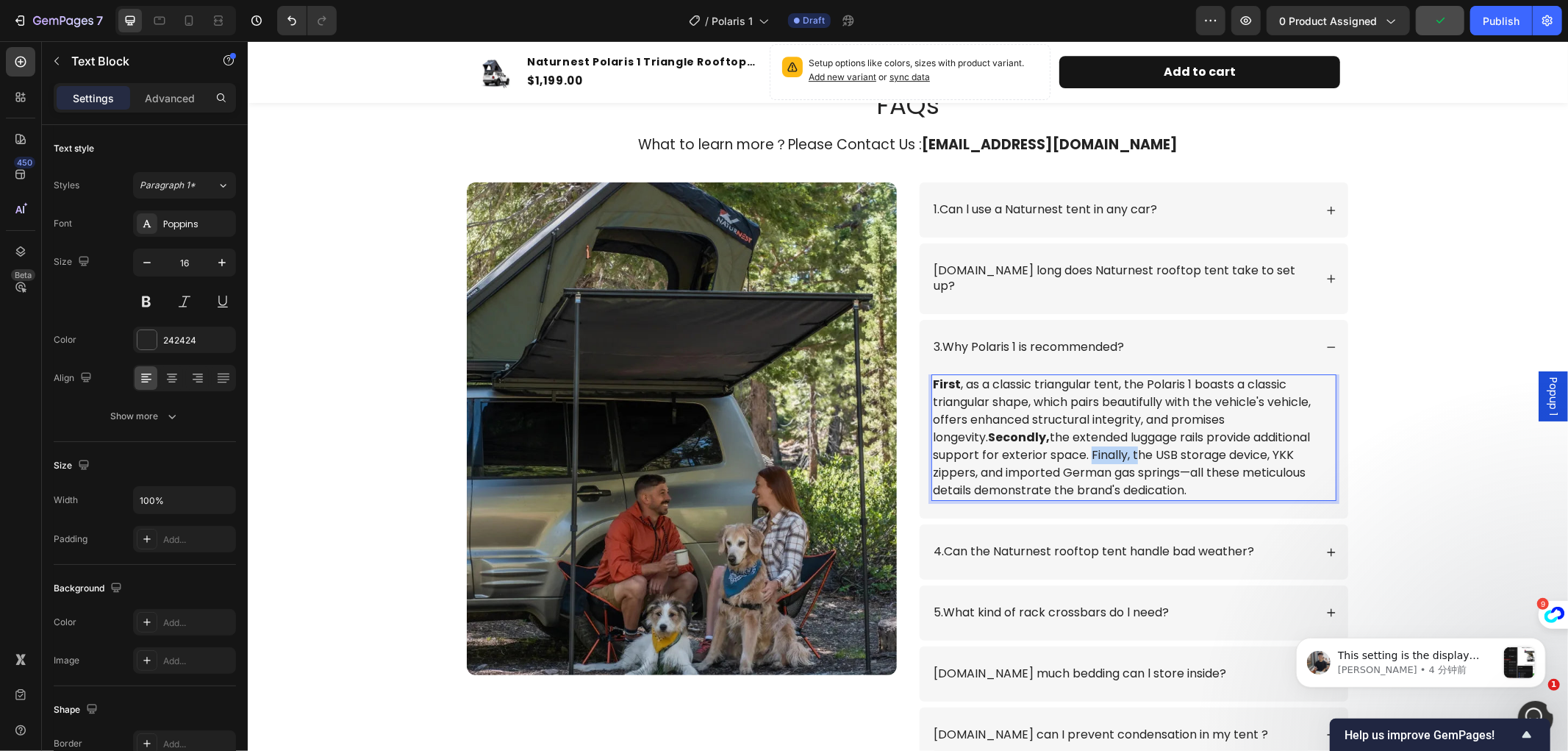
drag, startPoint x: 1012, startPoint y: 430, endPoint x: 1056, endPoint y: 438, distance: 44.7
click at [1056, 438] on p "First , as a classic triangular tent, the Polaris 1 boasts a classic triangular…" at bounding box center [1133, 436] width 402 height 123
click at [1051, 437] on p "First , as a classic triangular tent, the Polaris 1 boasts a classic triangular…" at bounding box center [1133, 436] width 402 height 123
click at [1056, 435] on p "First , as a classic triangular tent, the Polaris 1 boasts a classic triangular…" at bounding box center [1133, 436] width 402 height 123
drag, startPoint x: 1013, startPoint y: 433, endPoint x: 1054, endPoint y: 435, distance: 41.0
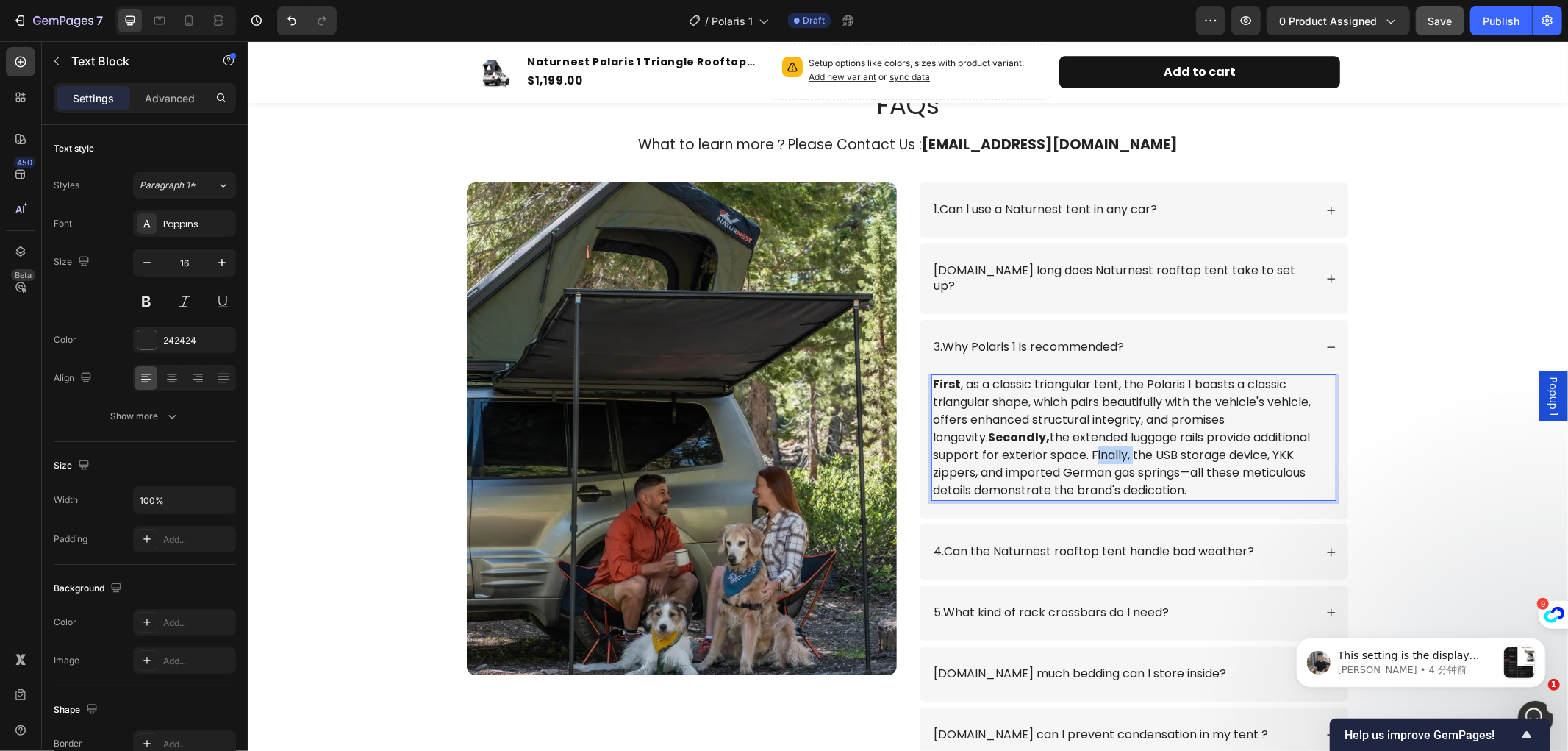
click at [1054, 435] on p "First , as a classic triangular tent, the Polaris 1 boasts a classic triangular…" at bounding box center [1133, 436] width 402 height 123
click at [1096, 524] on div "4.Can the Naturnest rooftop tent handle bad weather?" at bounding box center [1134, 551] width 429 height 55
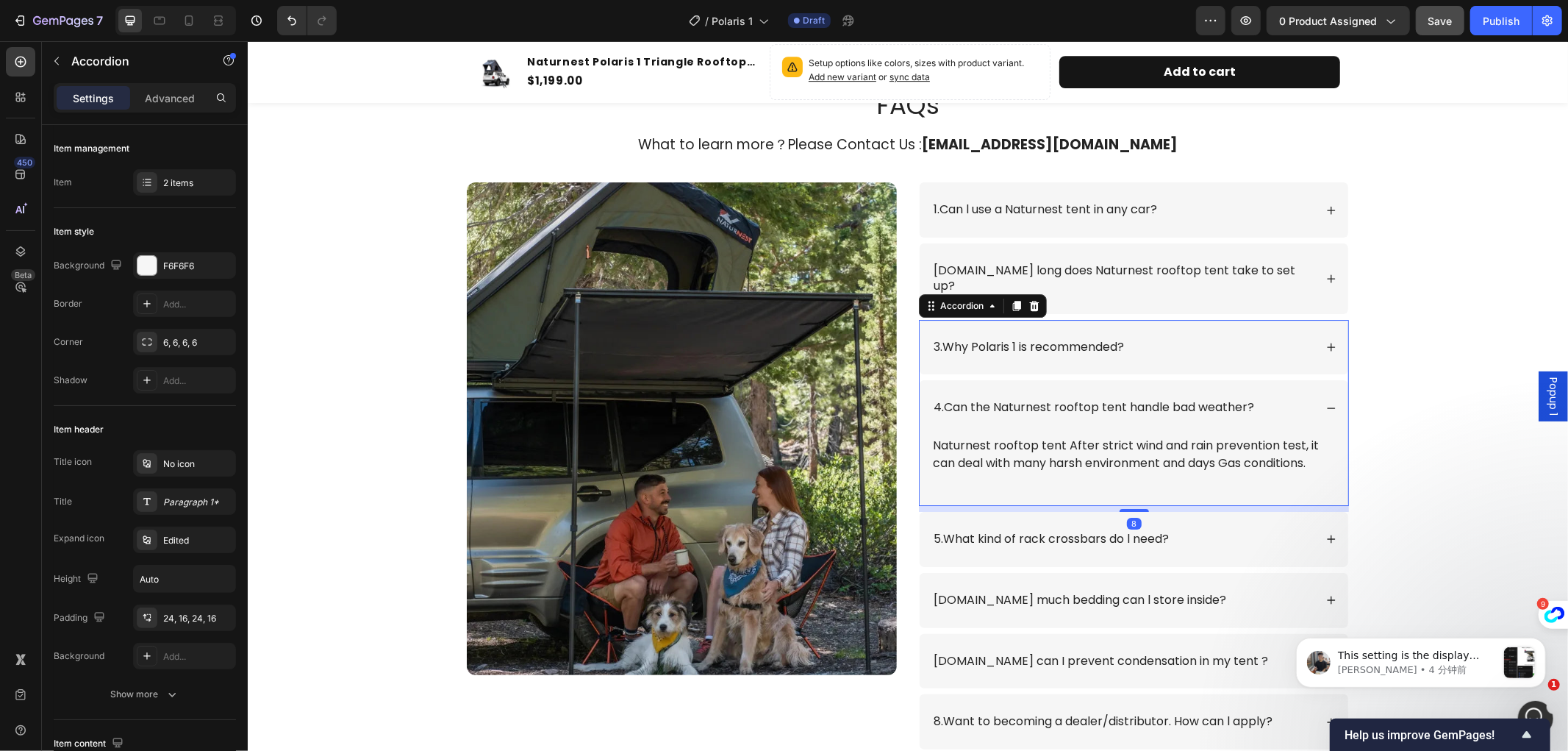
click at [1325, 341] on icon at bounding box center [1330, 346] width 10 height 10
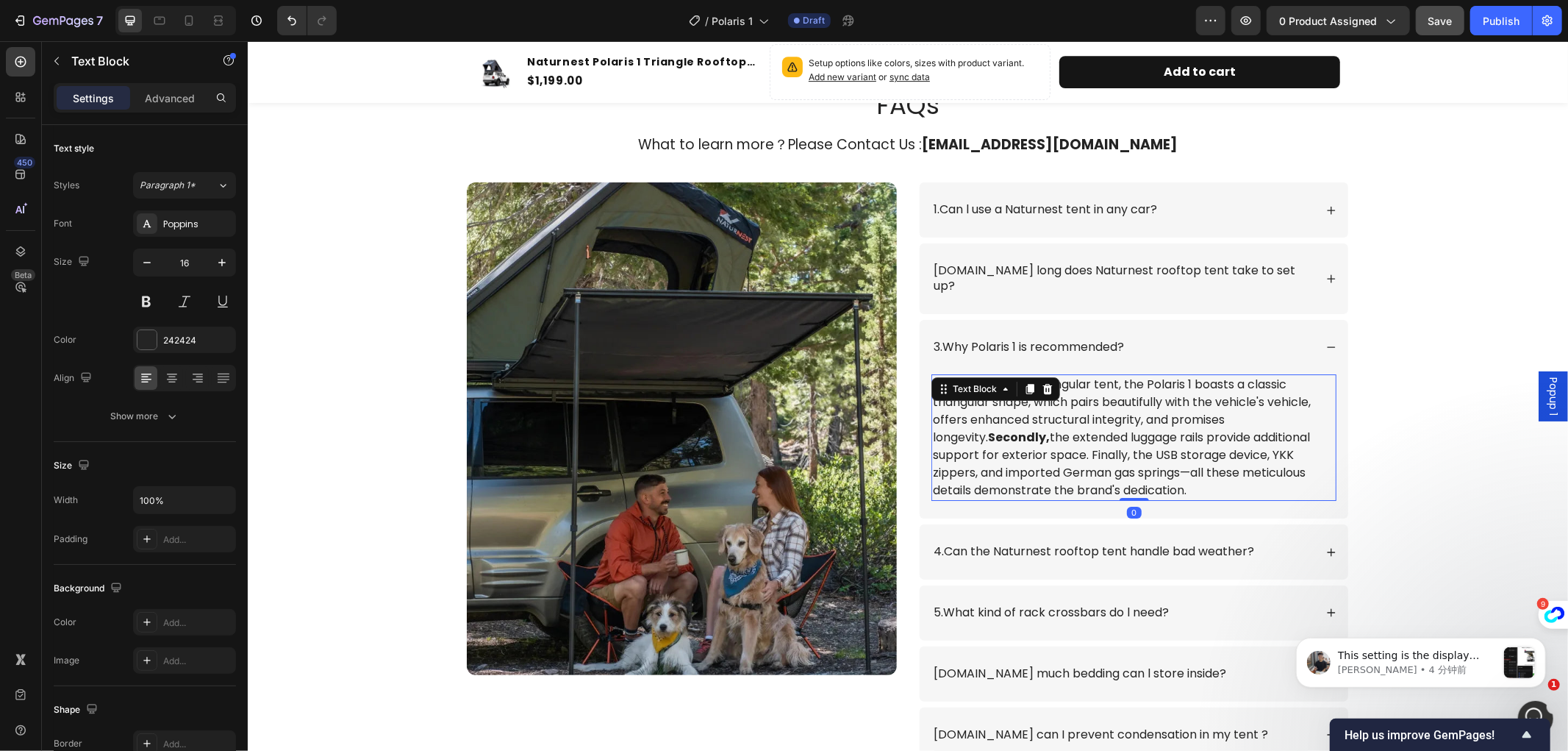
click at [1045, 435] on p "First , as a classic triangular tent, the Polaris 1 boasts a classic triangular…" at bounding box center [1133, 436] width 402 height 123
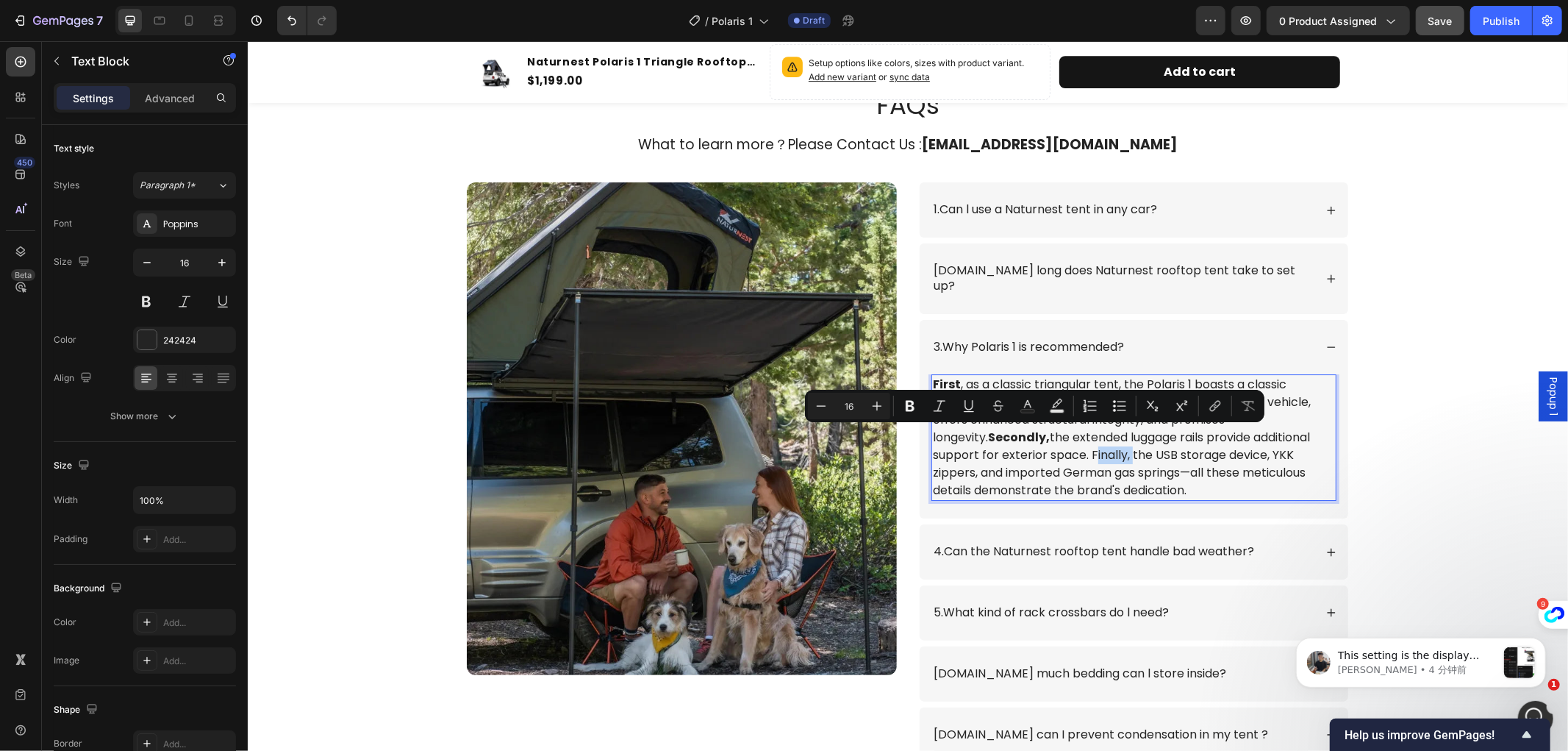
drag, startPoint x: 1054, startPoint y: 435, endPoint x: 1018, endPoint y: 435, distance: 36.0
click at [1018, 435] on p "First , as a classic triangular tent, the Polaris 1 boasts a classic triangular…" at bounding box center [1133, 436] width 402 height 123
click at [910, 404] on icon "Editor contextual toolbar" at bounding box center [910, 406] width 15 height 15
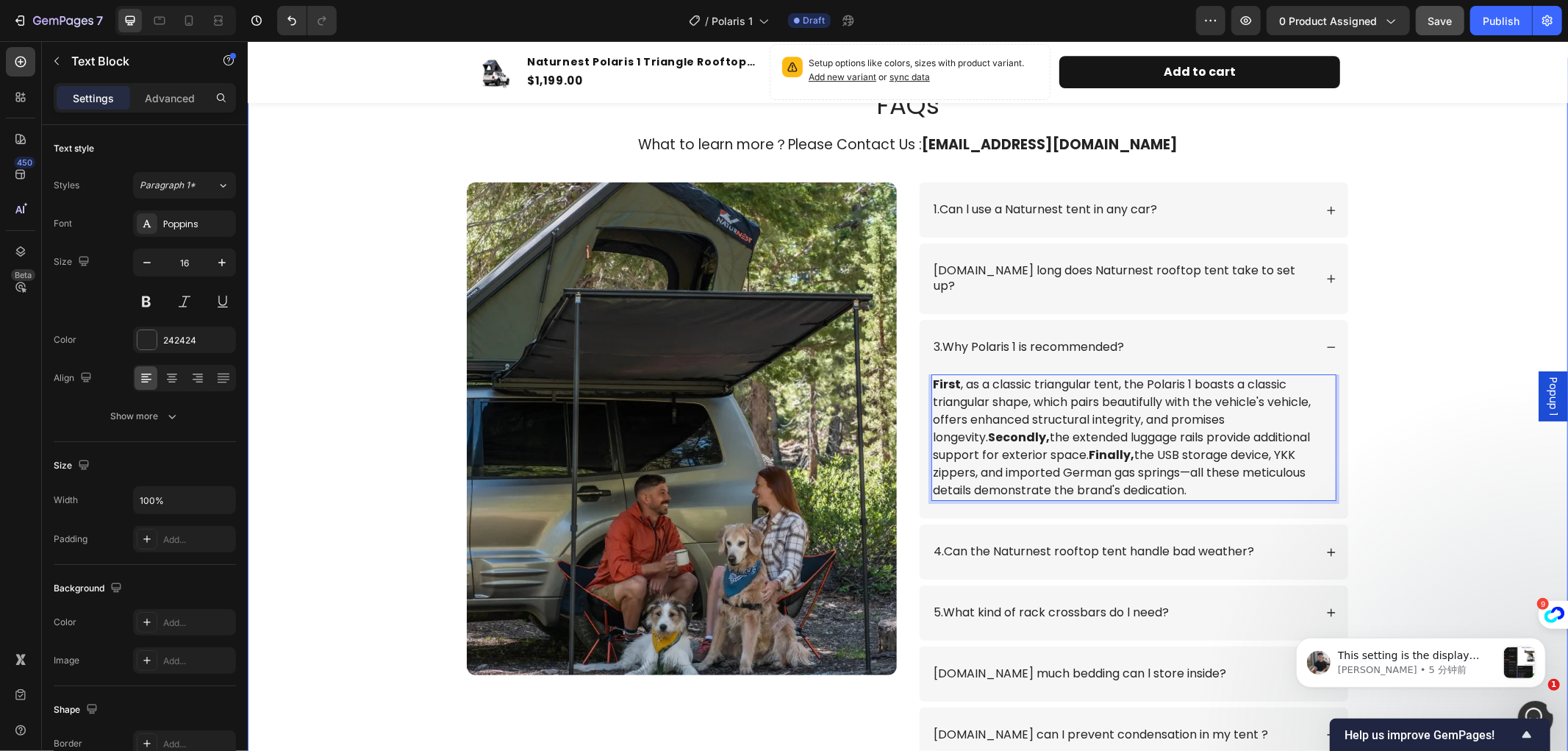
click at [1414, 434] on div "FAQs Heading What to learn more？Please Contact Us : info@naturnest.com Text Blo…" at bounding box center [908, 454] width 1292 height 735
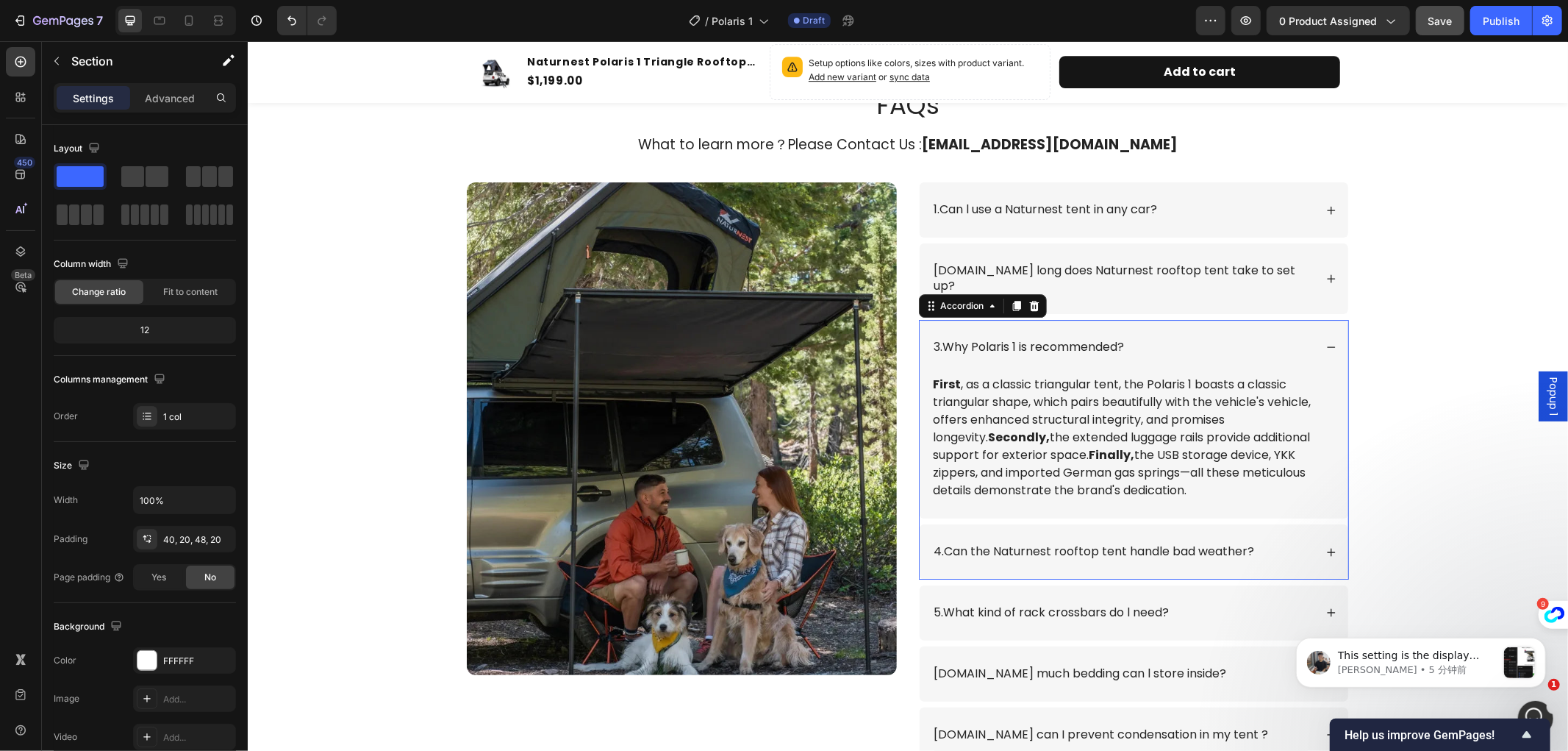
click at [1327, 341] on icon at bounding box center [1330, 346] width 10 height 10
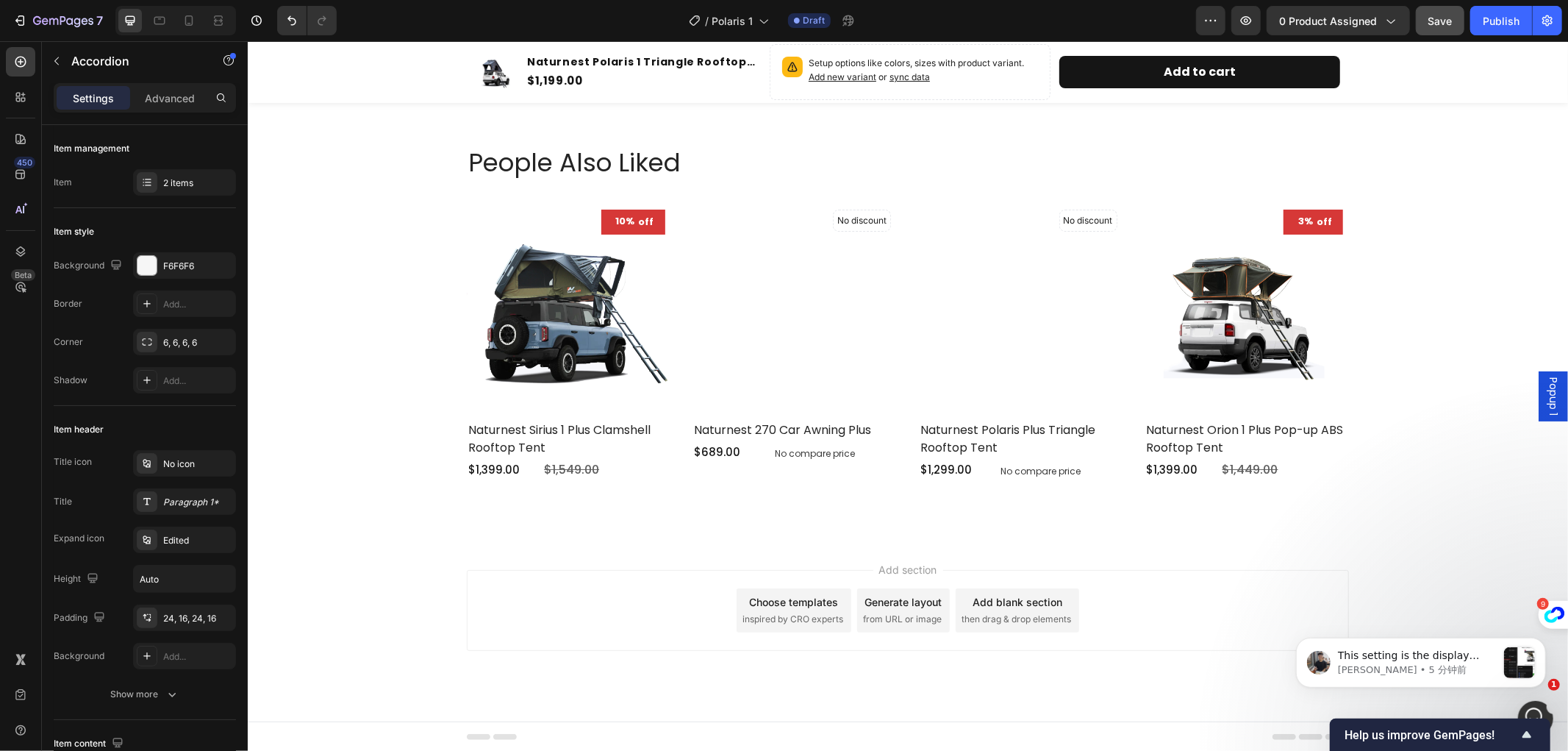
scroll to position [4763, 0]
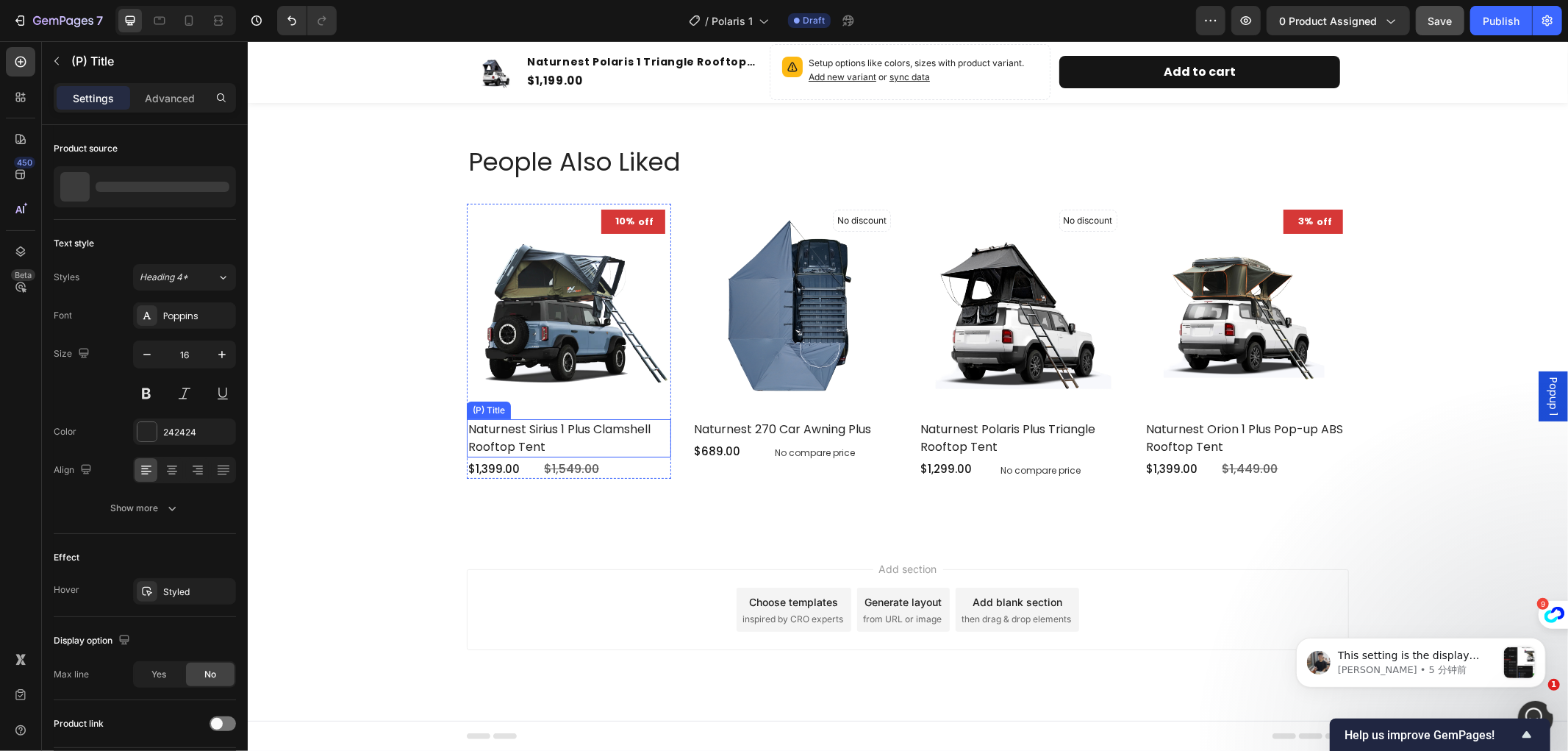
click at [545, 421] on h2 "Naturnest Sirius 1 Plus Clamshell Rooftop Tent" at bounding box center [568, 438] width 204 height 38
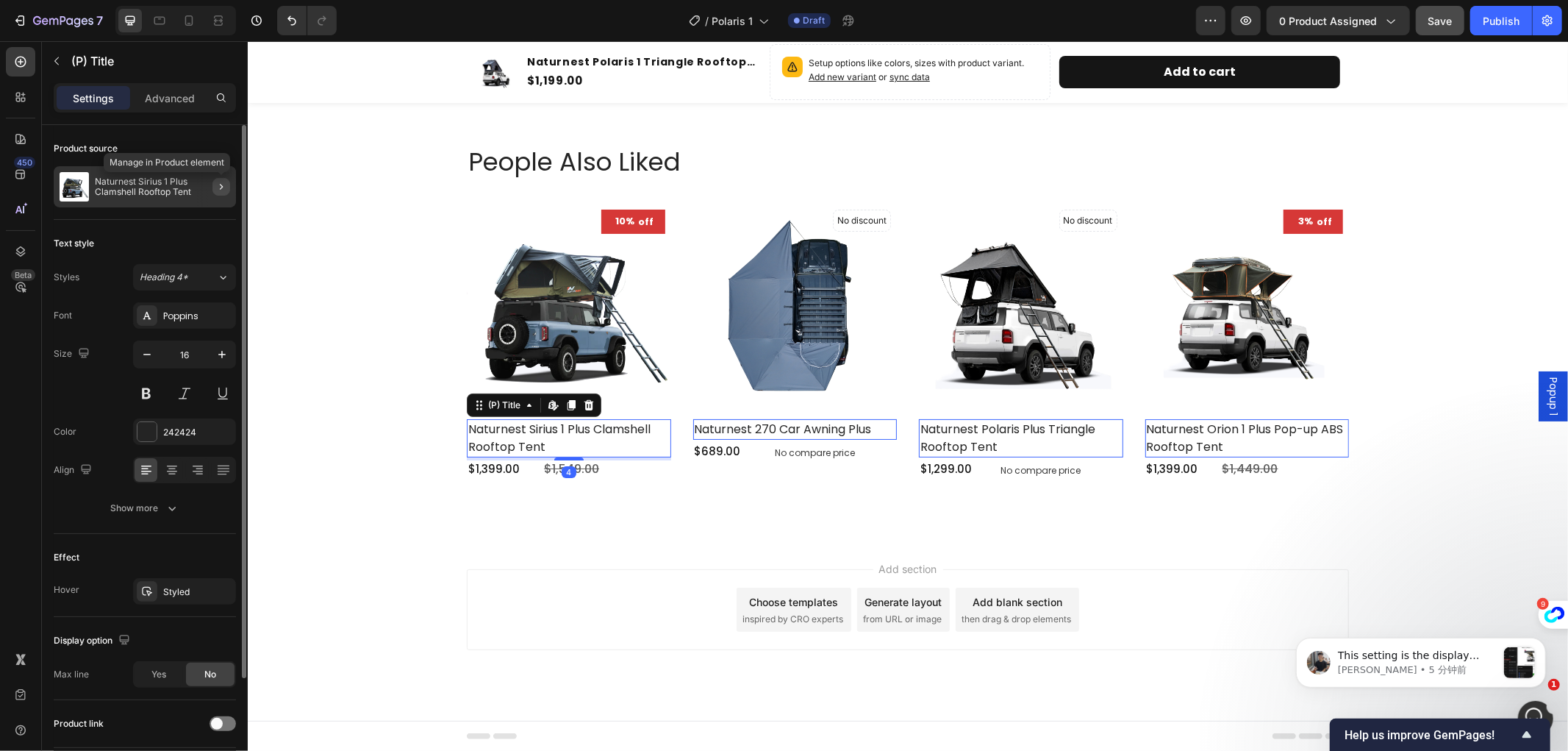
click at [222, 185] on icon "button" at bounding box center [221, 187] width 3 height 5
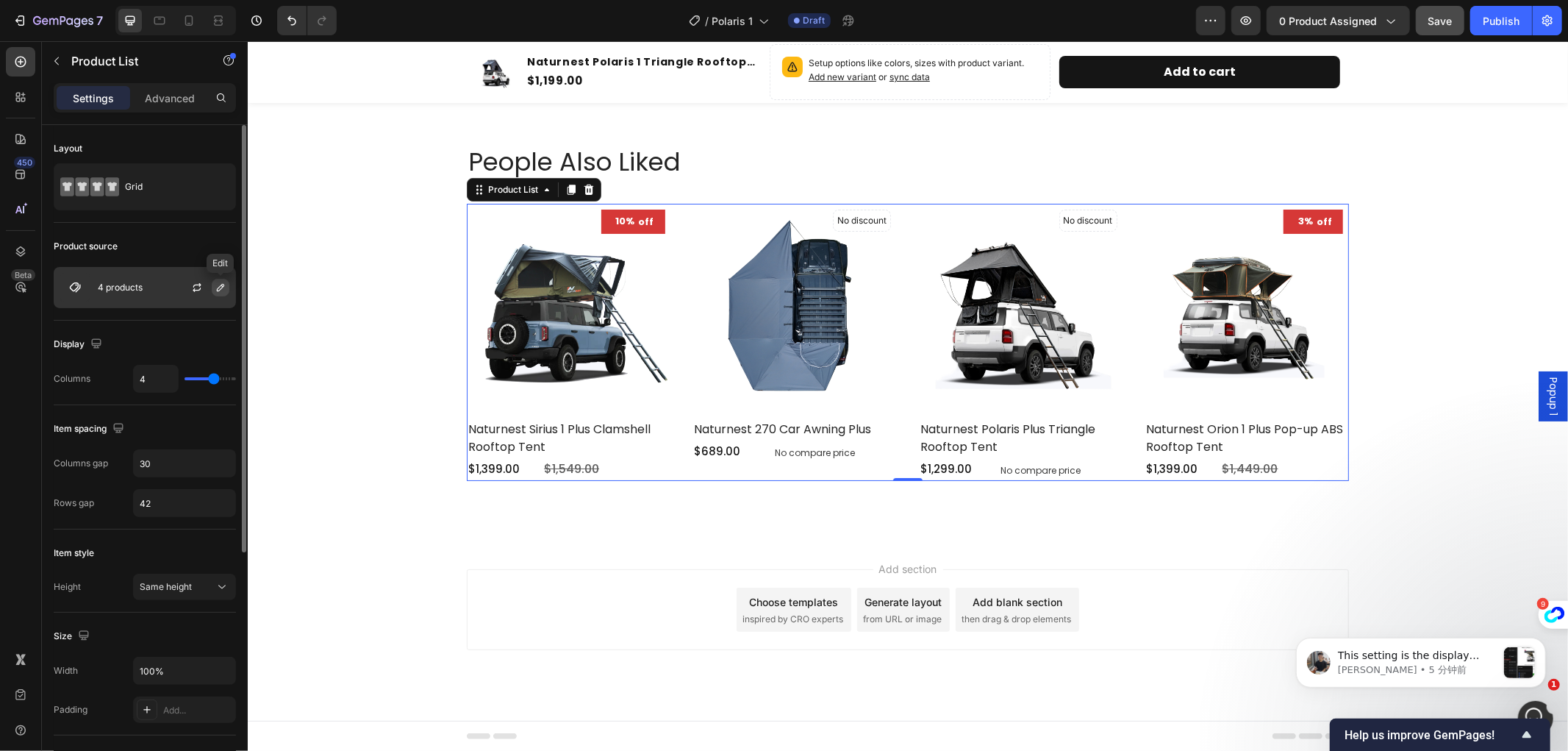
click at [216, 283] on icon "button" at bounding box center [220, 287] width 12 height 12
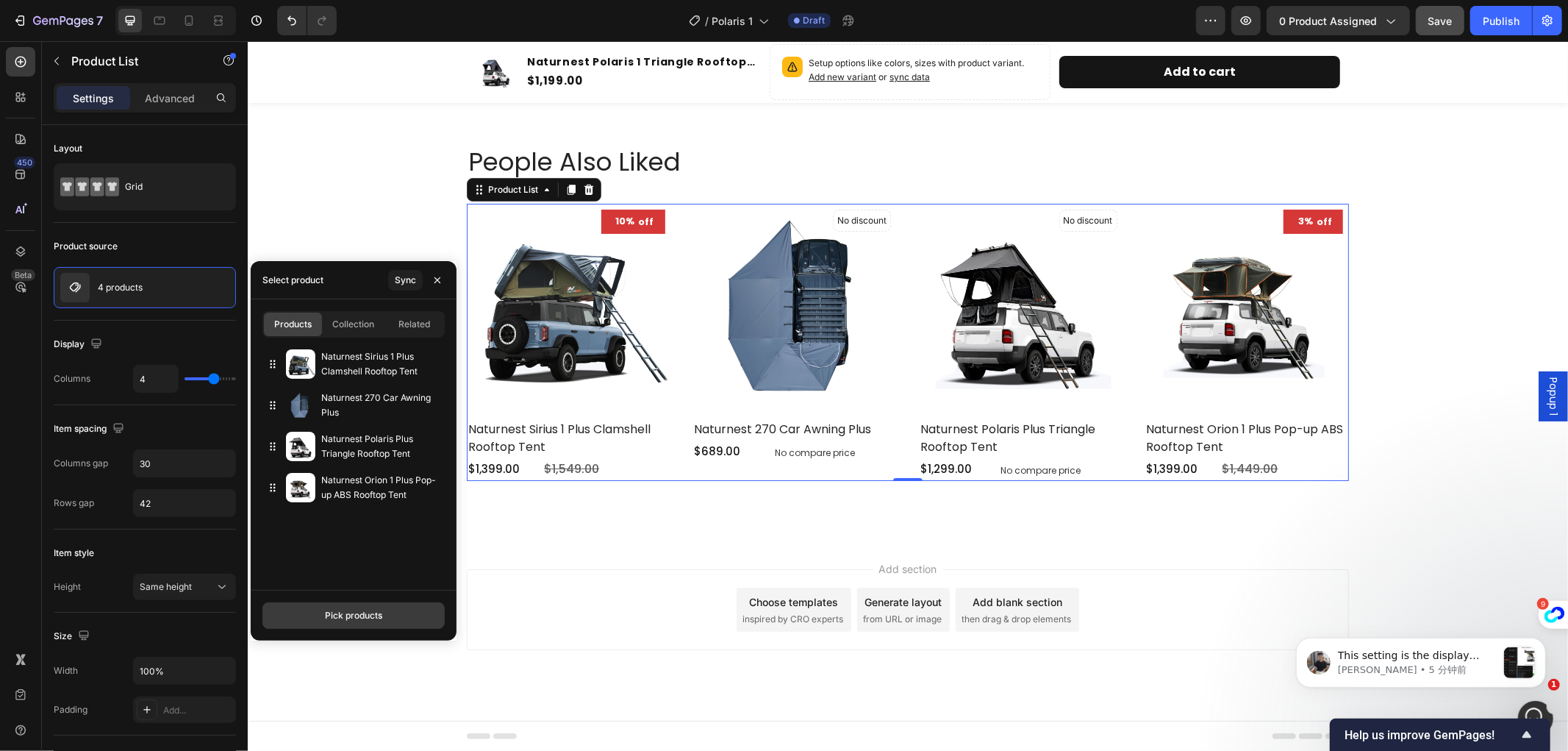
click at [370, 610] on div "Pick products" at bounding box center [353, 615] width 57 height 14
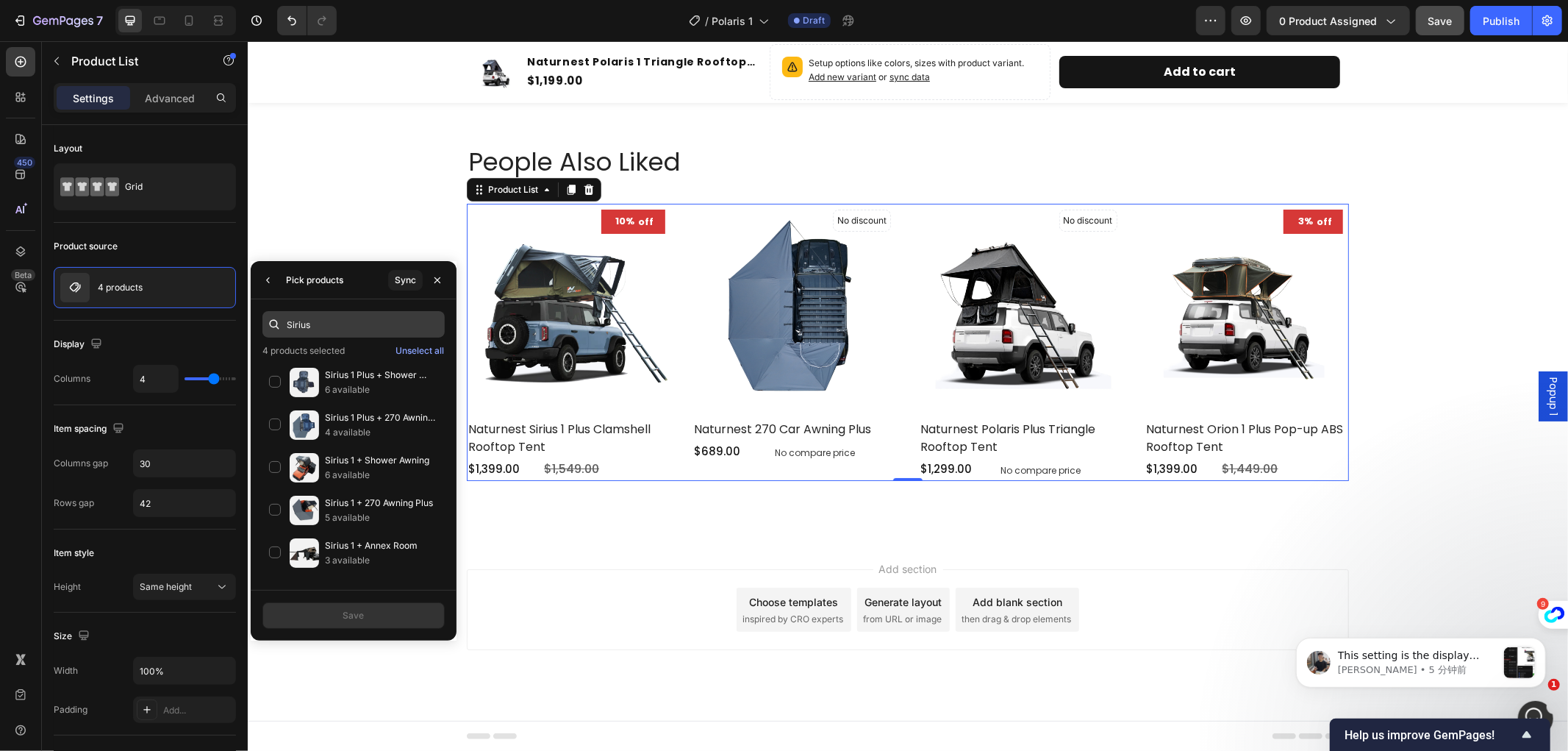
click at [332, 320] on input "Sirius" at bounding box center [354, 324] width 182 height 26
type input "Sirius"
click at [430, 275] on button "button" at bounding box center [438, 280] width 24 height 24
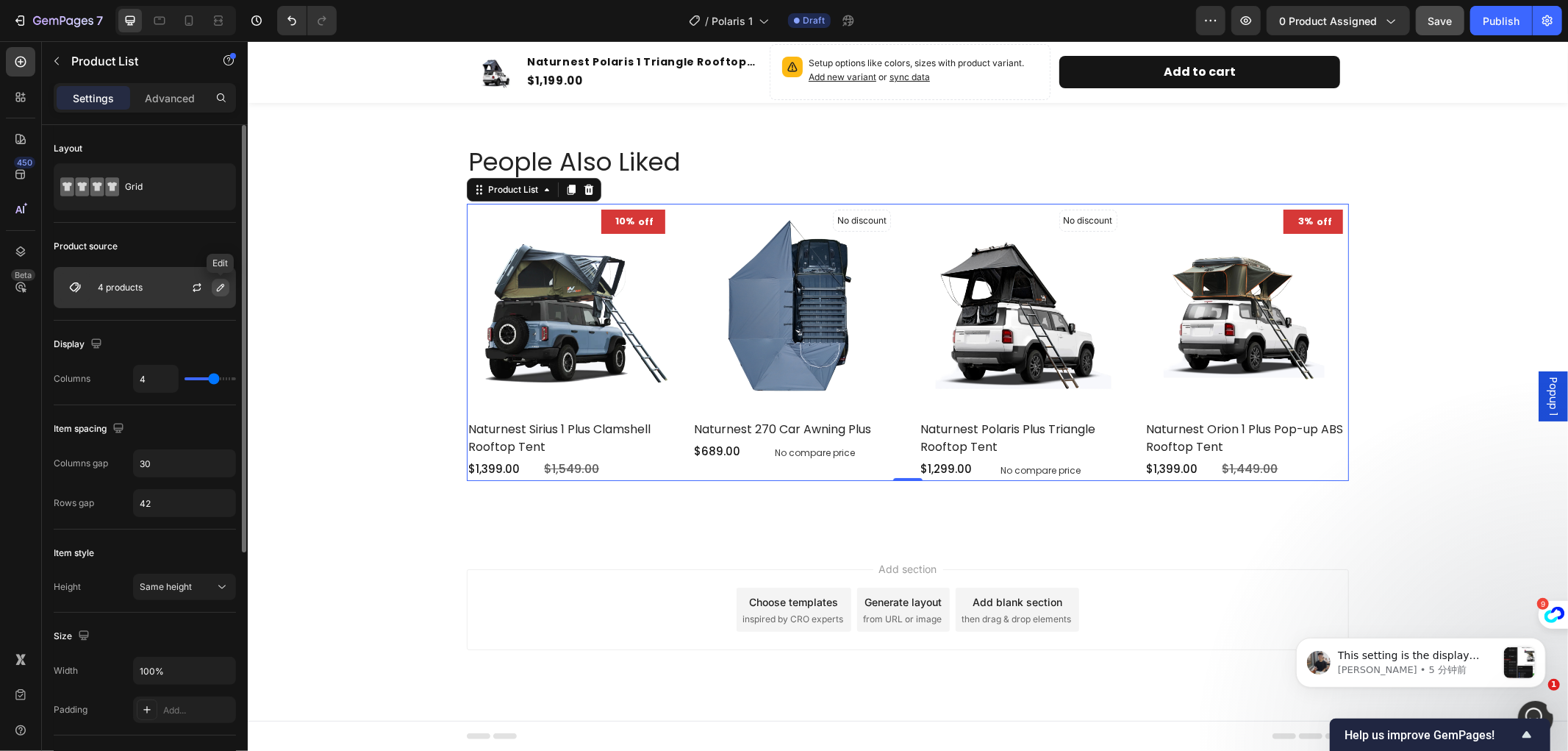
click at [222, 286] on icon "button" at bounding box center [221, 287] width 7 height 7
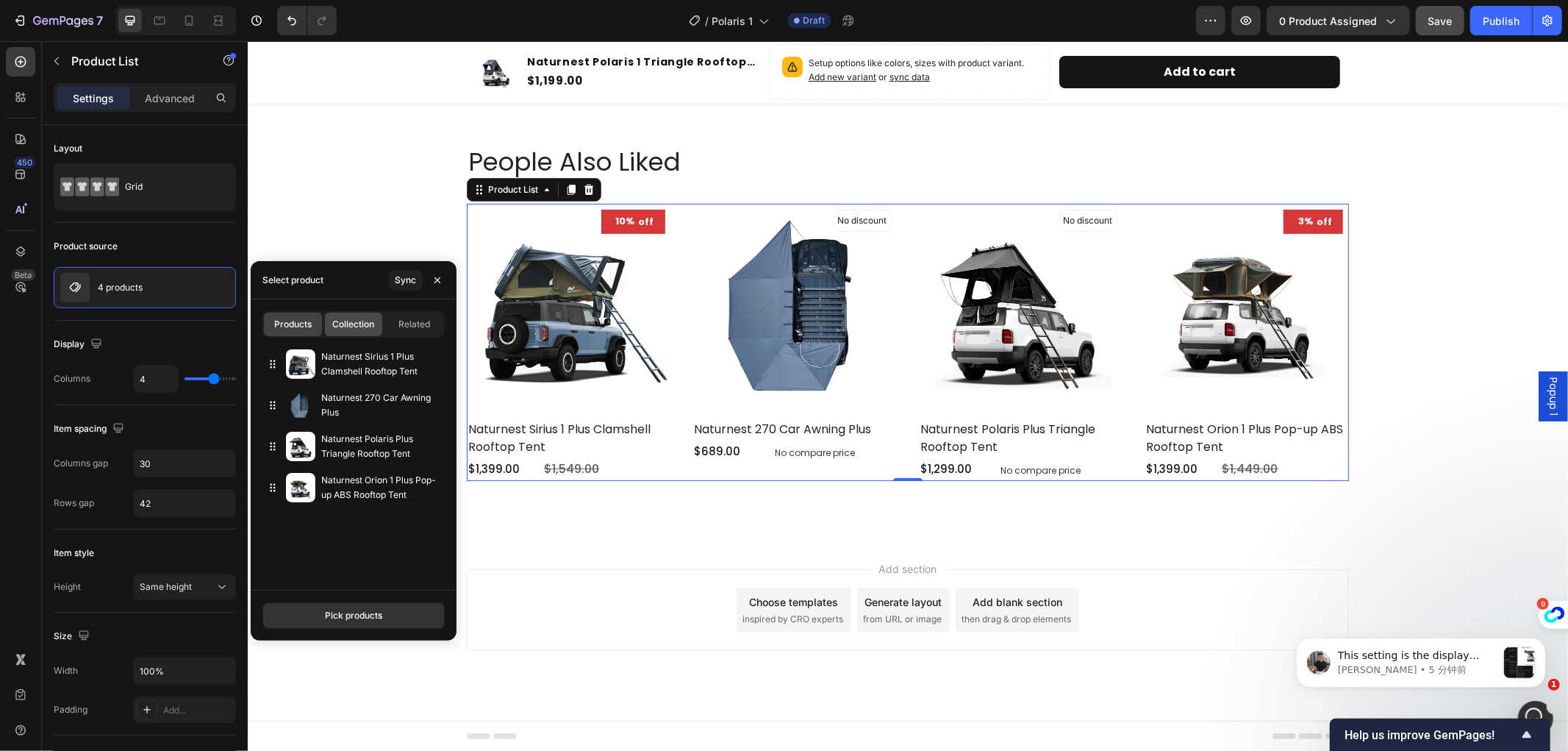
click at [343, 331] on span "Collection" at bounding box center [353, 324] width 42 height 14
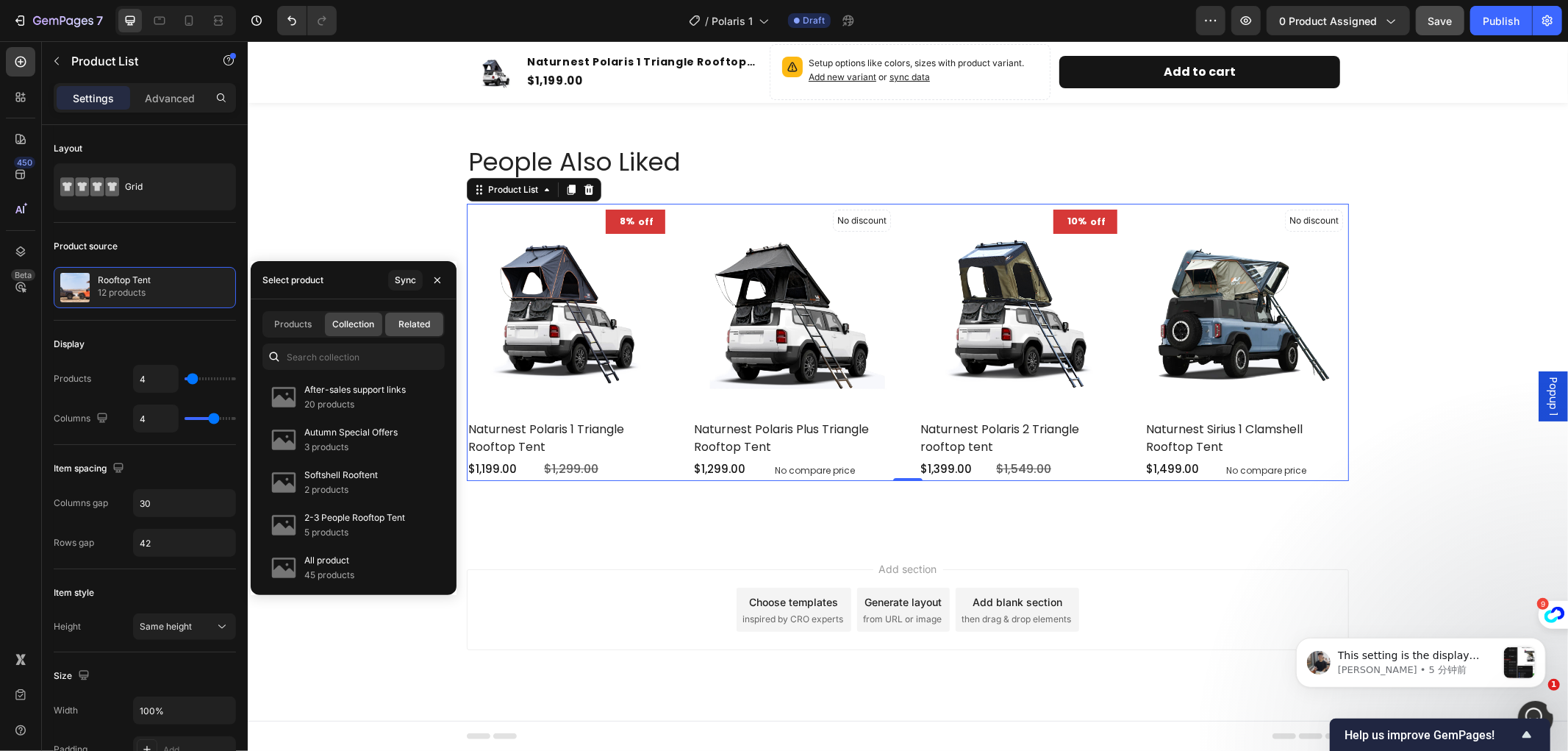
click at [416, 320] on span "Related" at bounding box center [414, 324] width 32 height 14
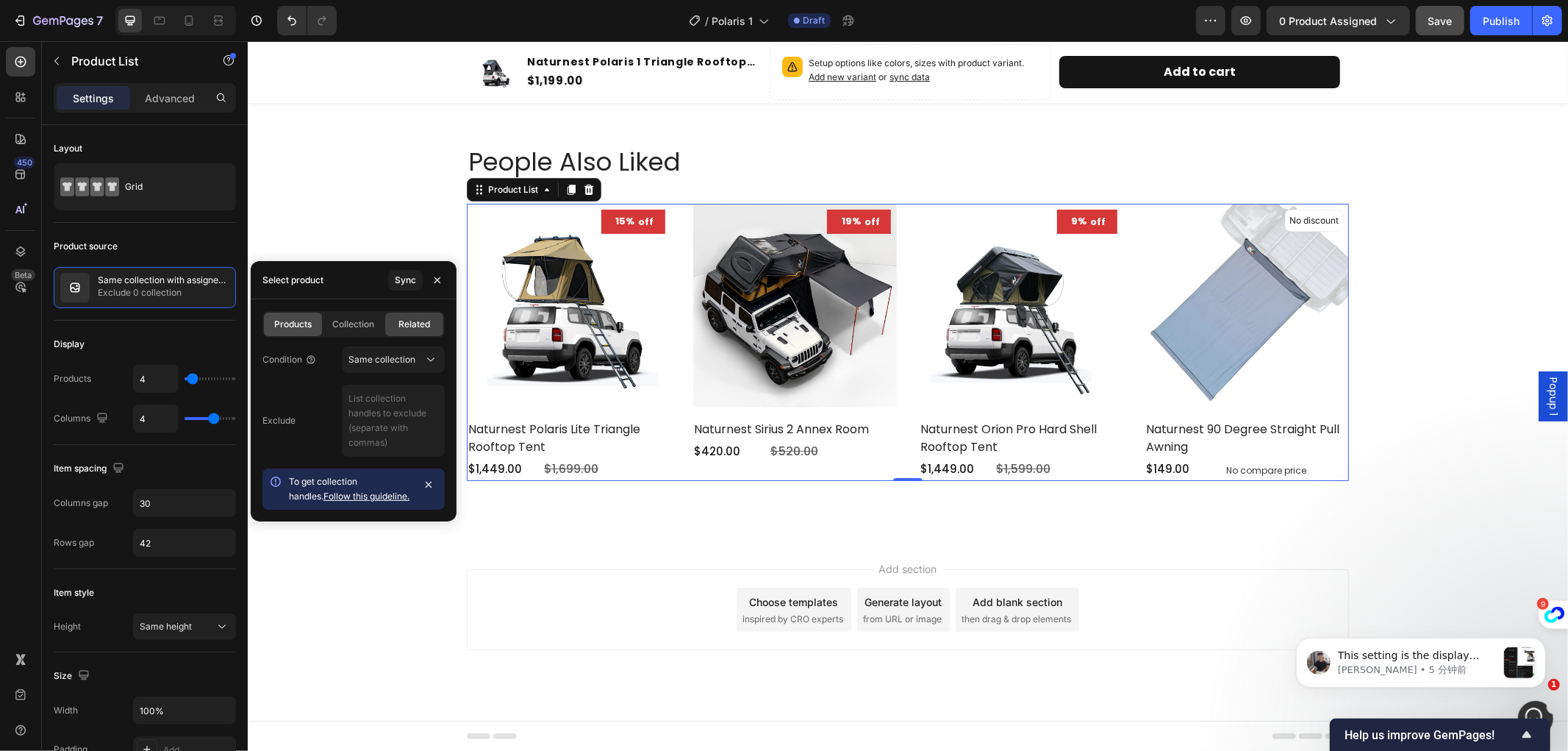
click at [310, 313] on div "Products" at bounding box center [293, 325] width 58 height 24
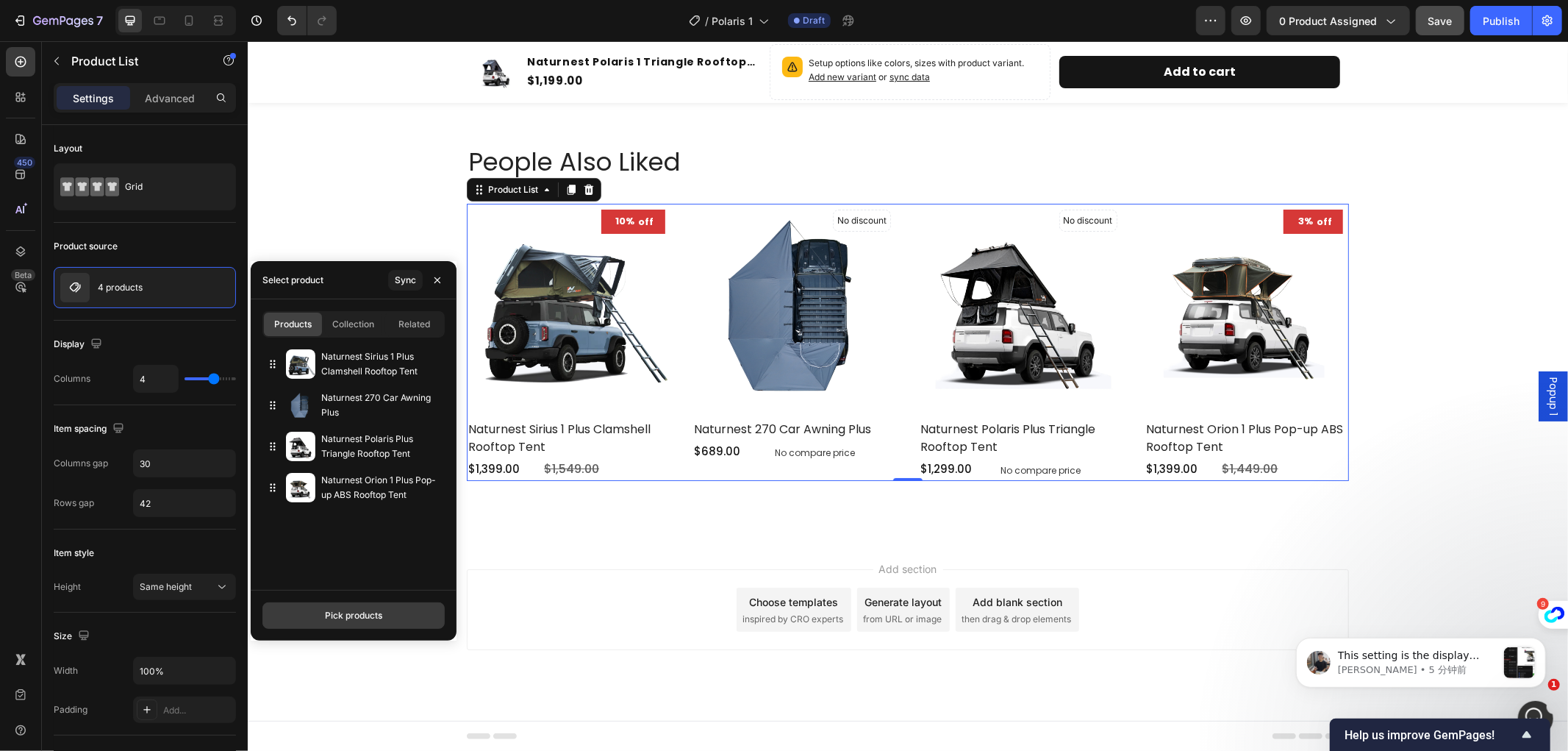
click at [370, 614] on div "Pick products" at bounding box center [353, 615] width 57 height 14
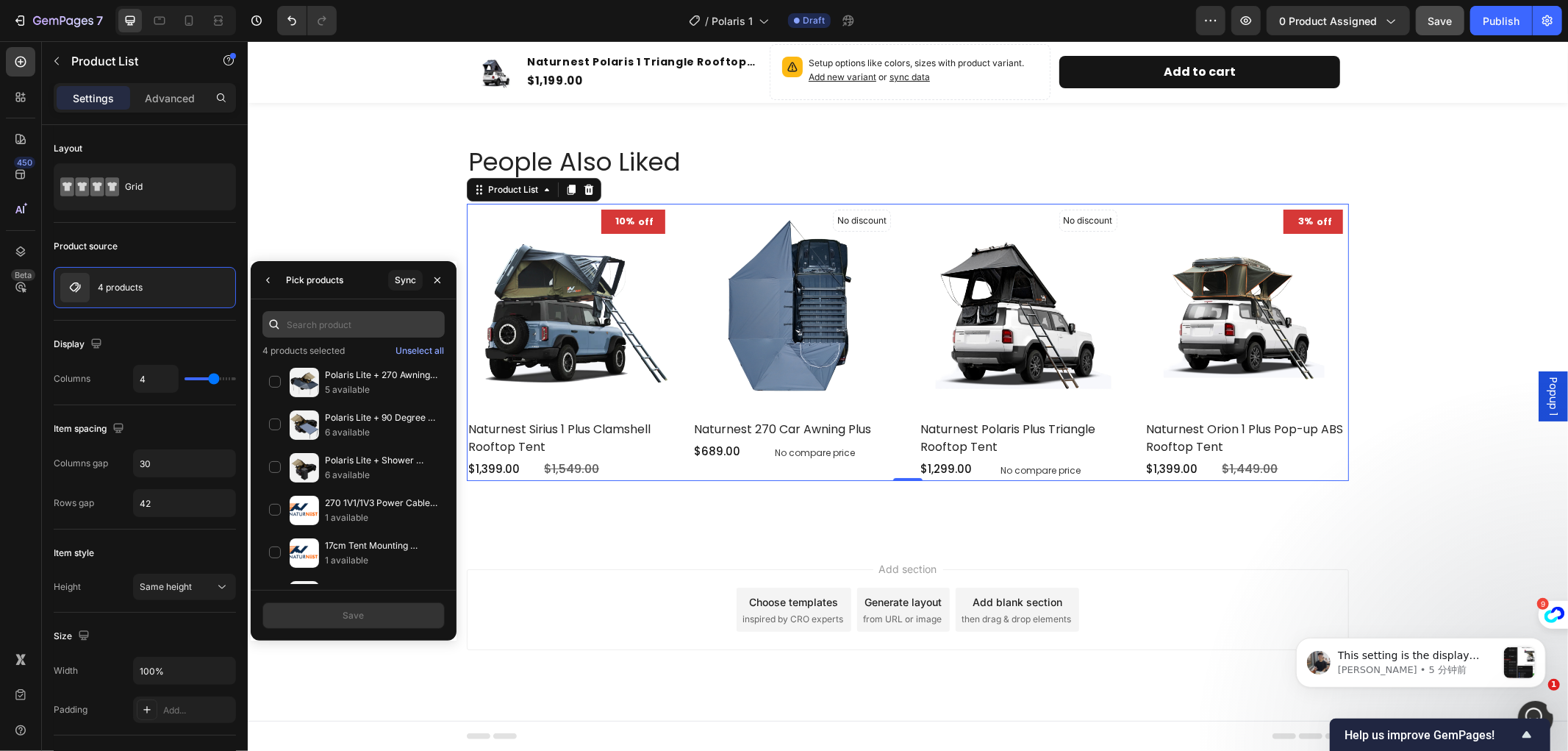
click at [335, 321] on input "text" at bounding box center [354, 324] width 182 height 26
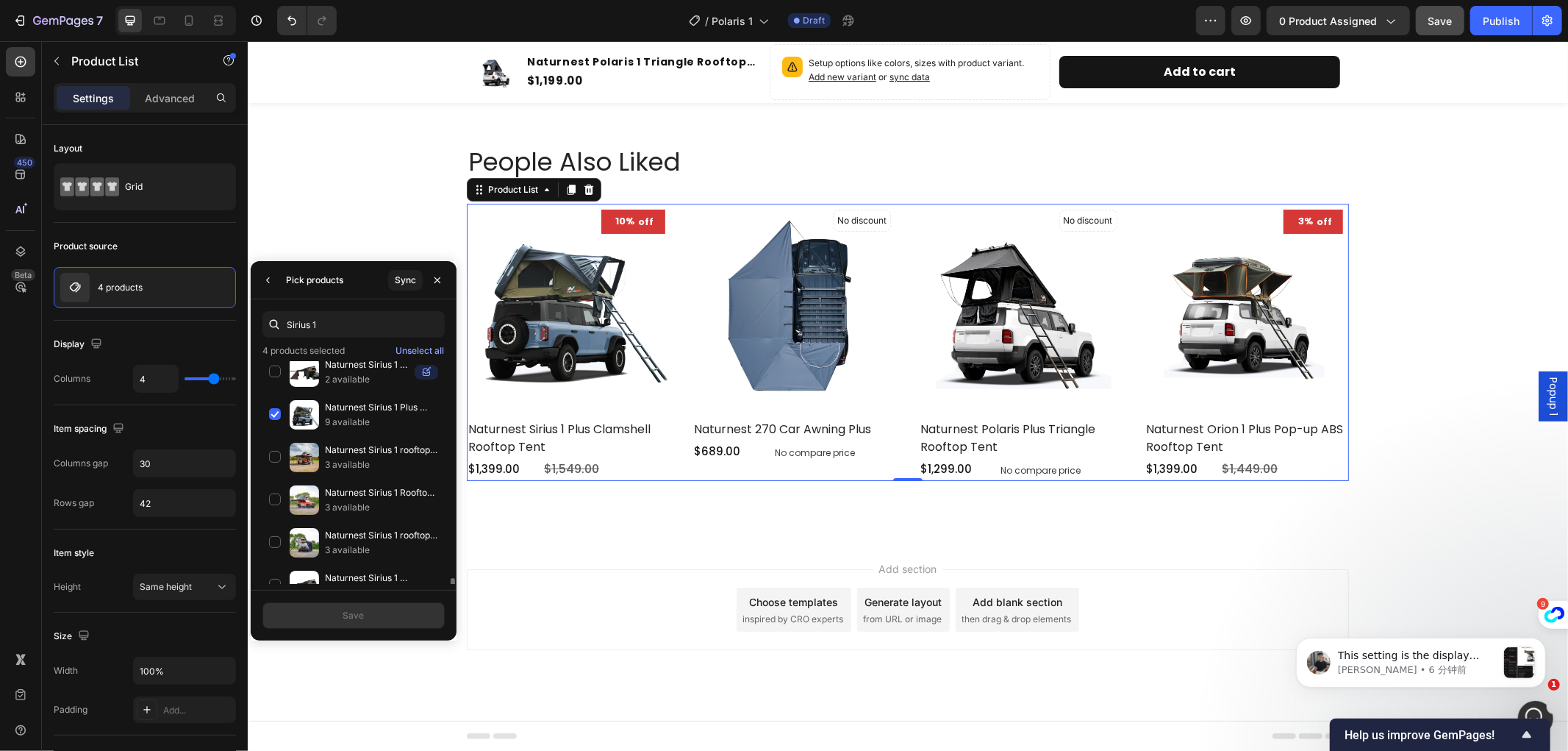
scroll to position [461, 0]
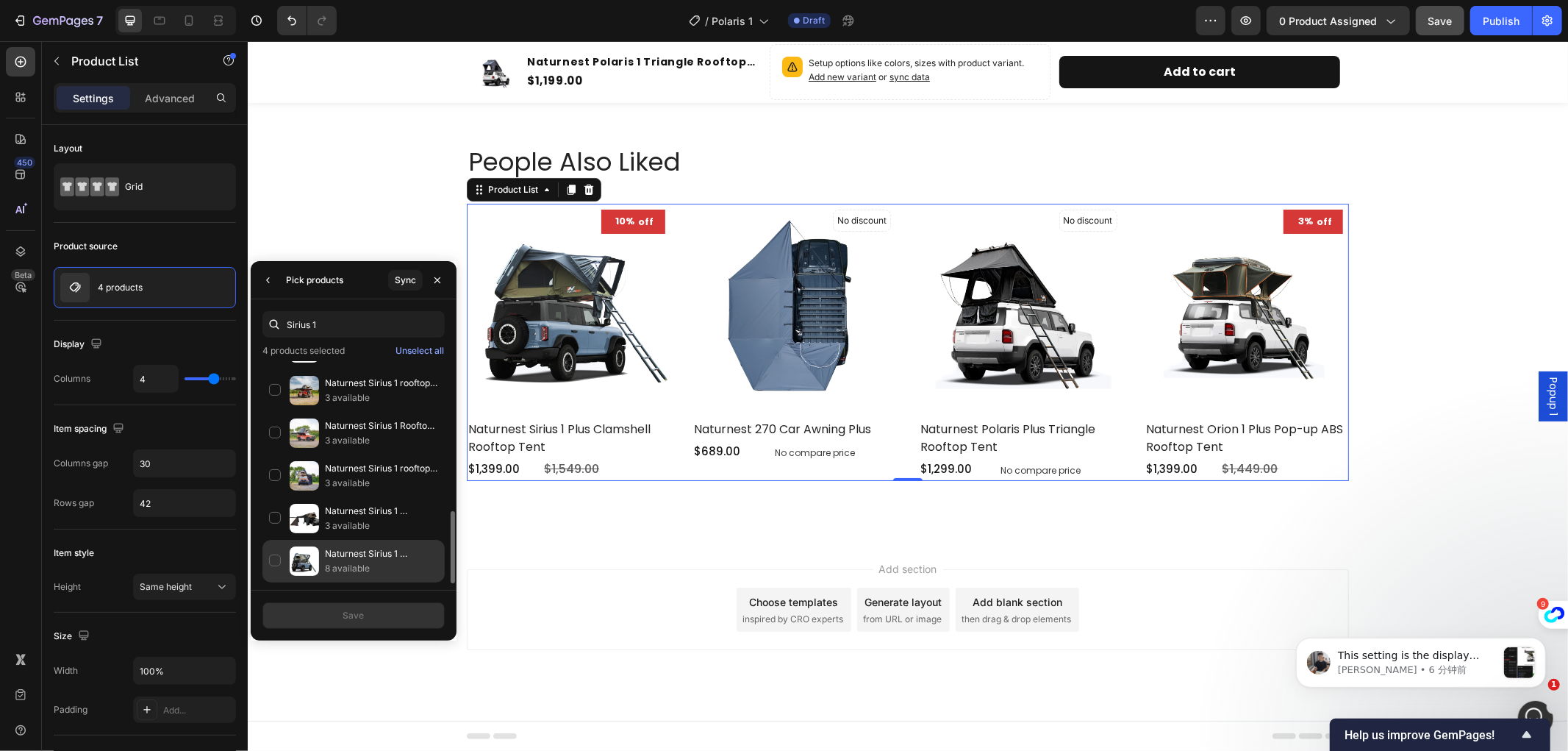
type input "Sirius 1"
click at [268, 559] on div "Naturnest Sirius 1 Clamshell Rooftop Tent 8 available" at bounding box center [354, 561] width 182 height 43
click at [351, 612] on div "Save" at bounding box center [353, 615] width 21 height 14
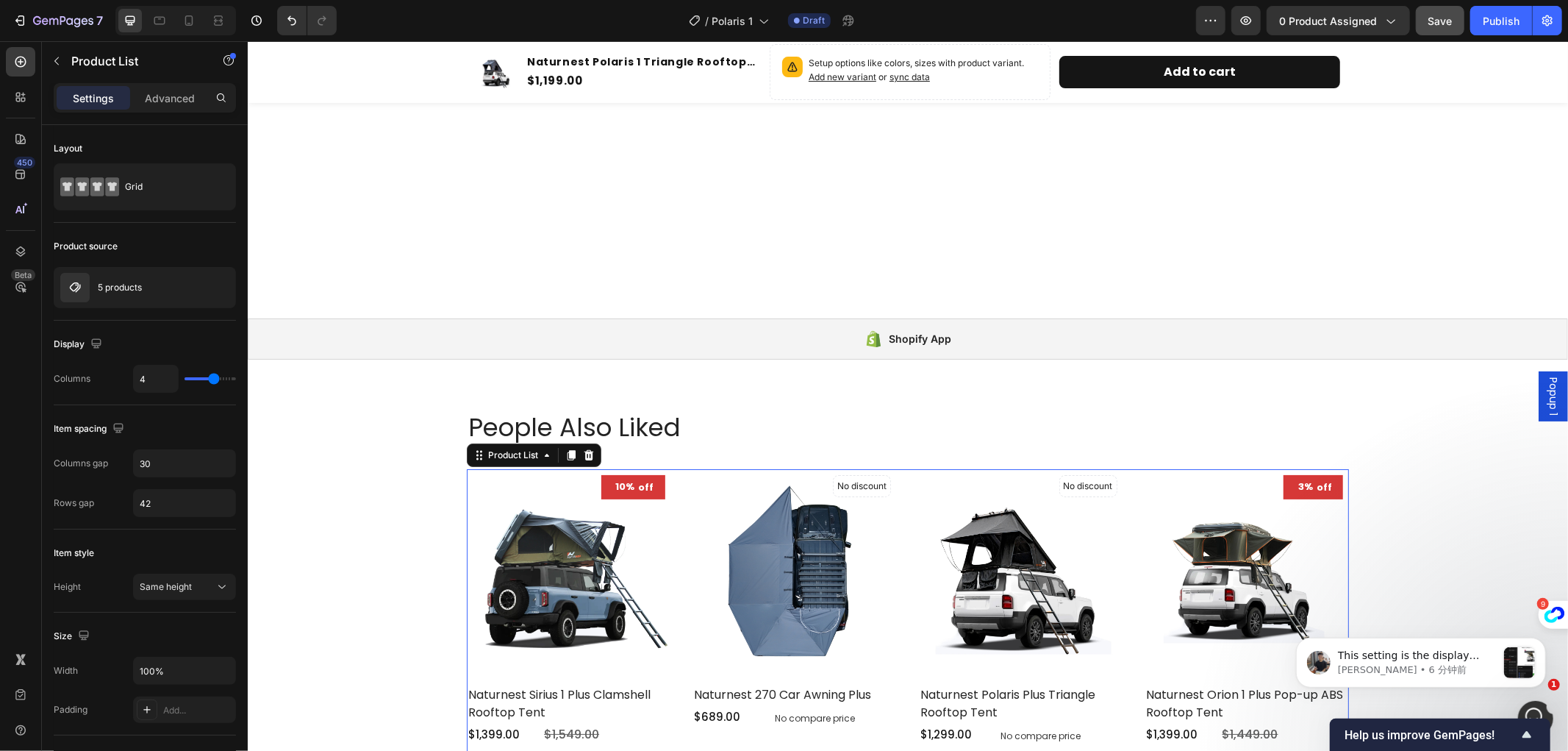
scroll to position [4763, 0]
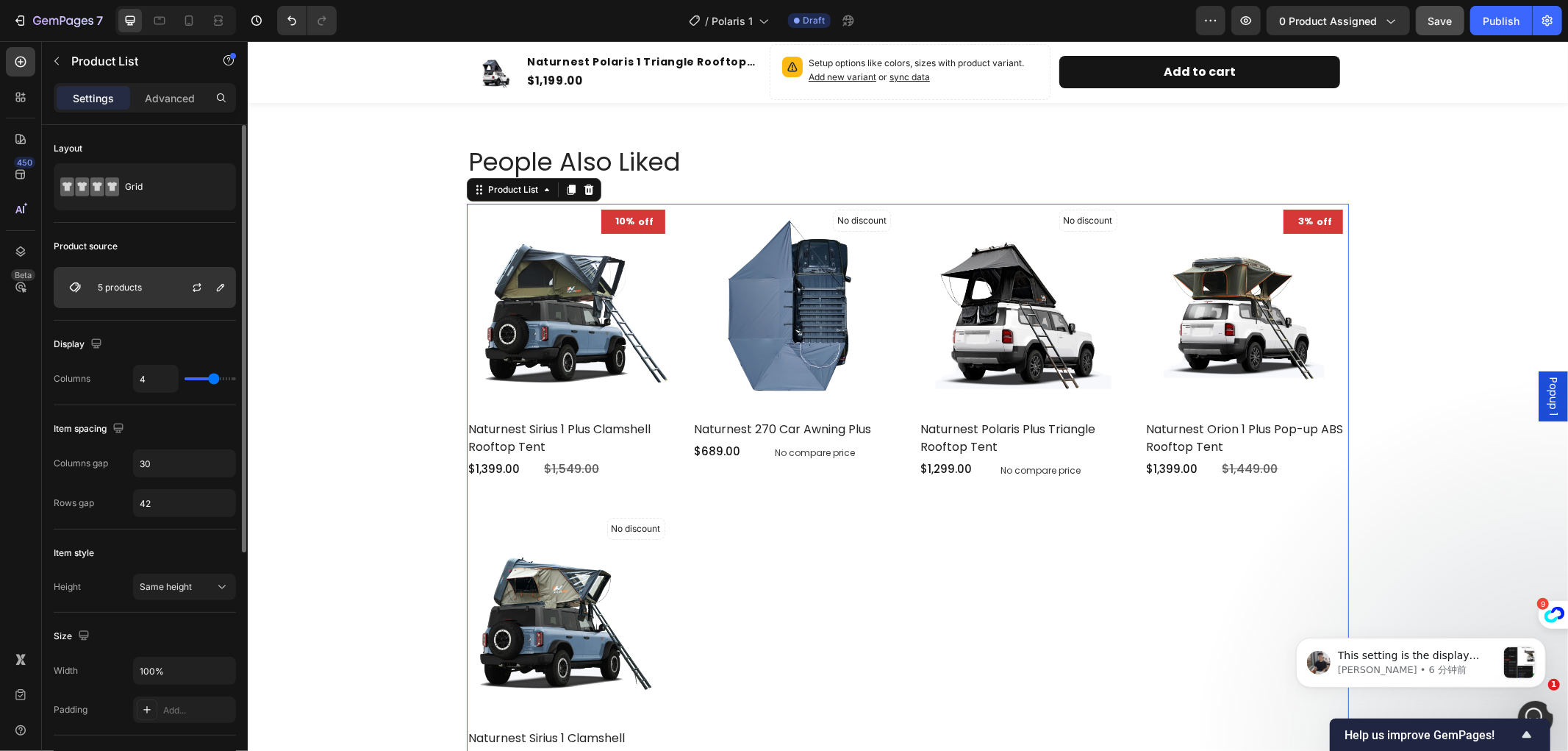
click at [175, 287] on div at bounding box center [202, 287] width 65 height 40
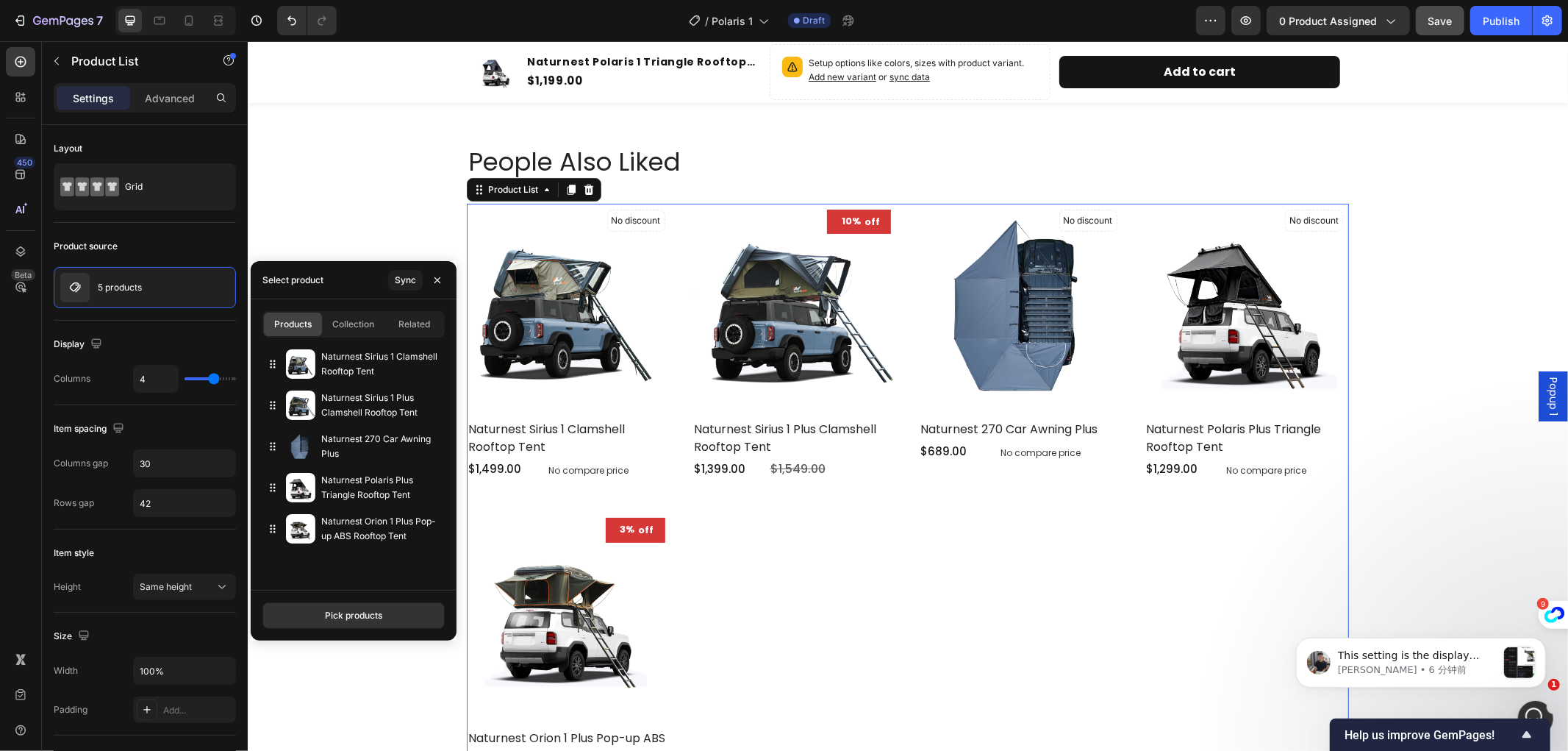
drag, startPoint x: 274, startPoint y: 530, endPoint x: 267, endPoint y: 342, distance: 188.1
click at [431, 406] on icon "button" at bounding box center [430, 405] width 5 height 5
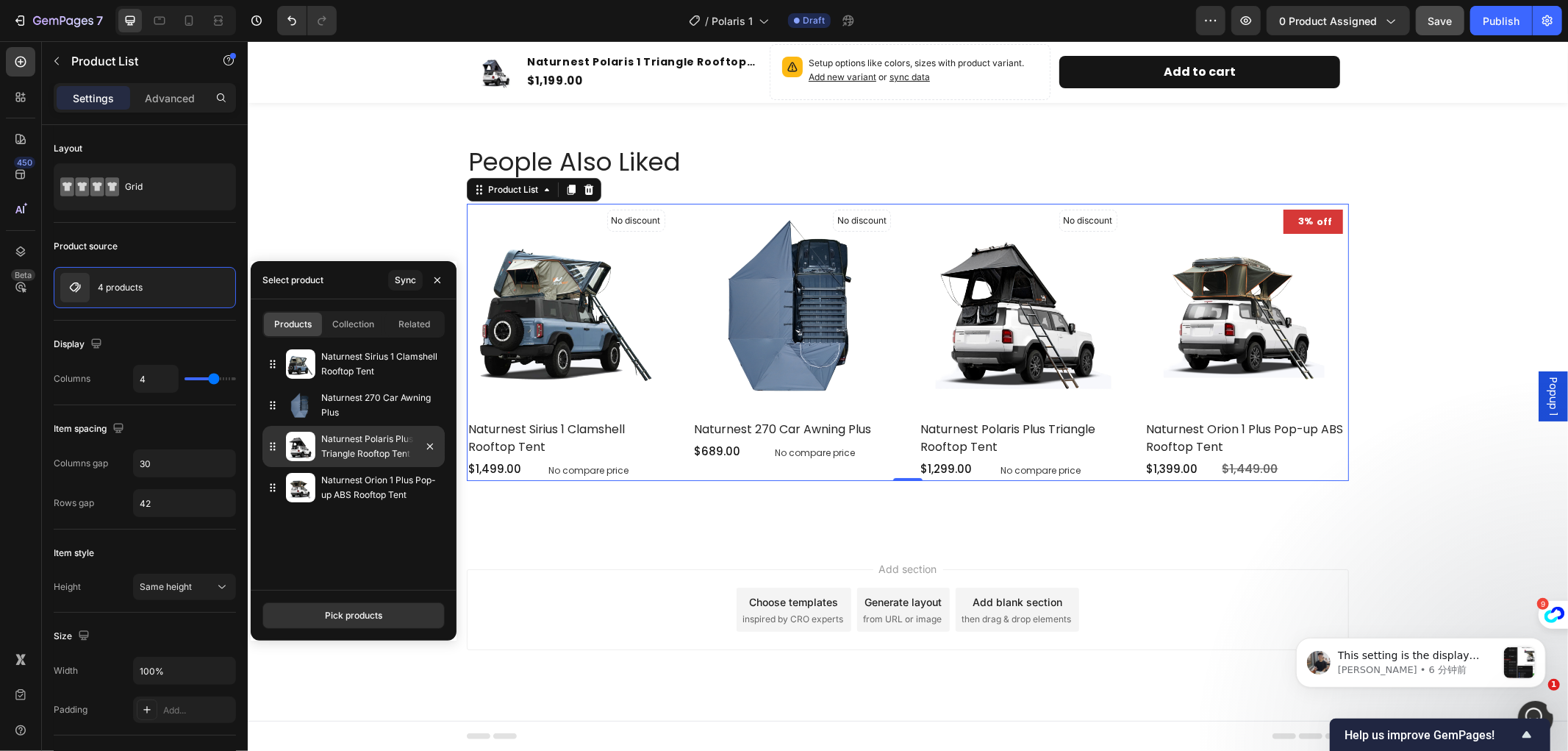
click at [355, 451] on p "Naturnest Polaris Plus Triangle Rooftop Tent" at bounding box center [379, 446] width 118 height 29
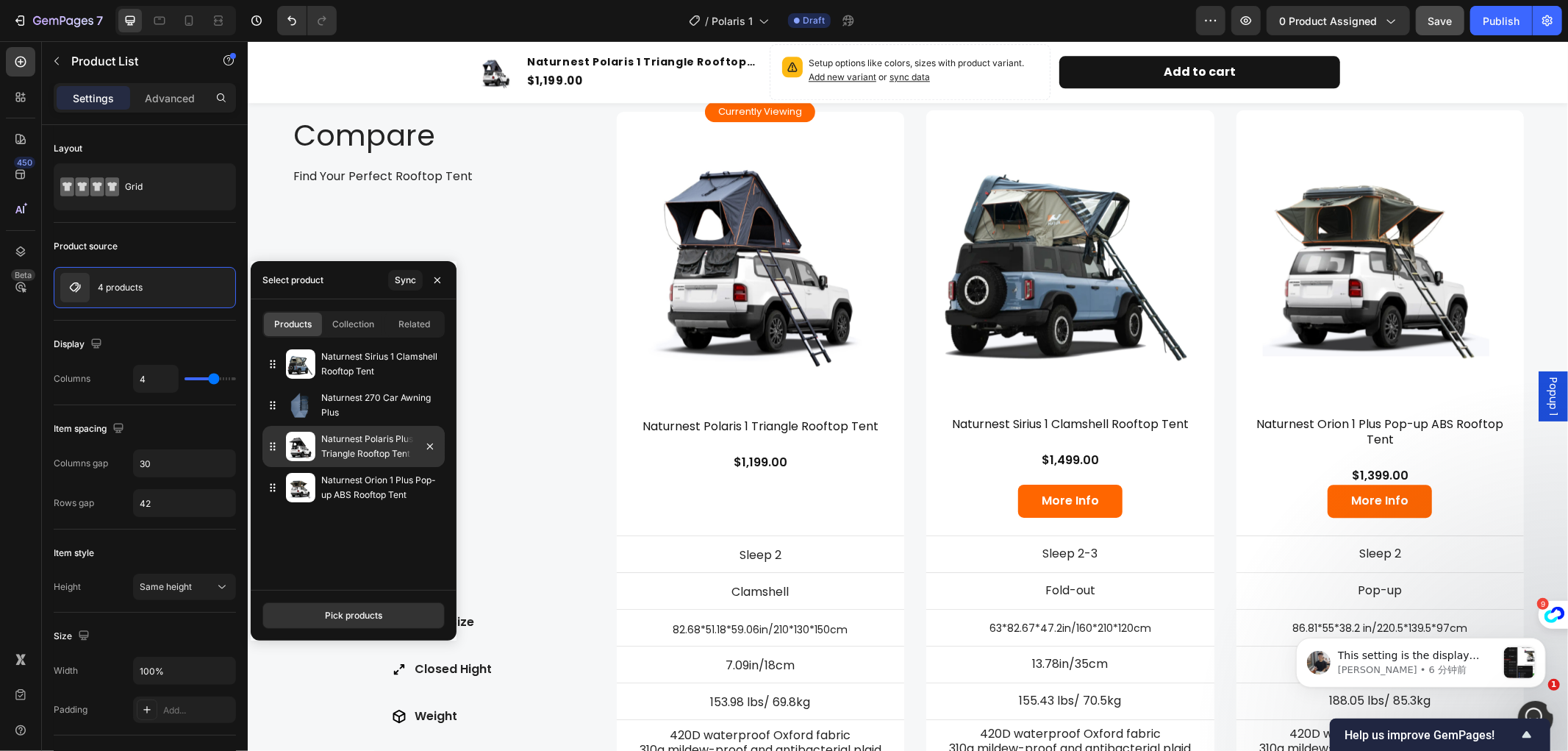
scroll to position [3292, 0]
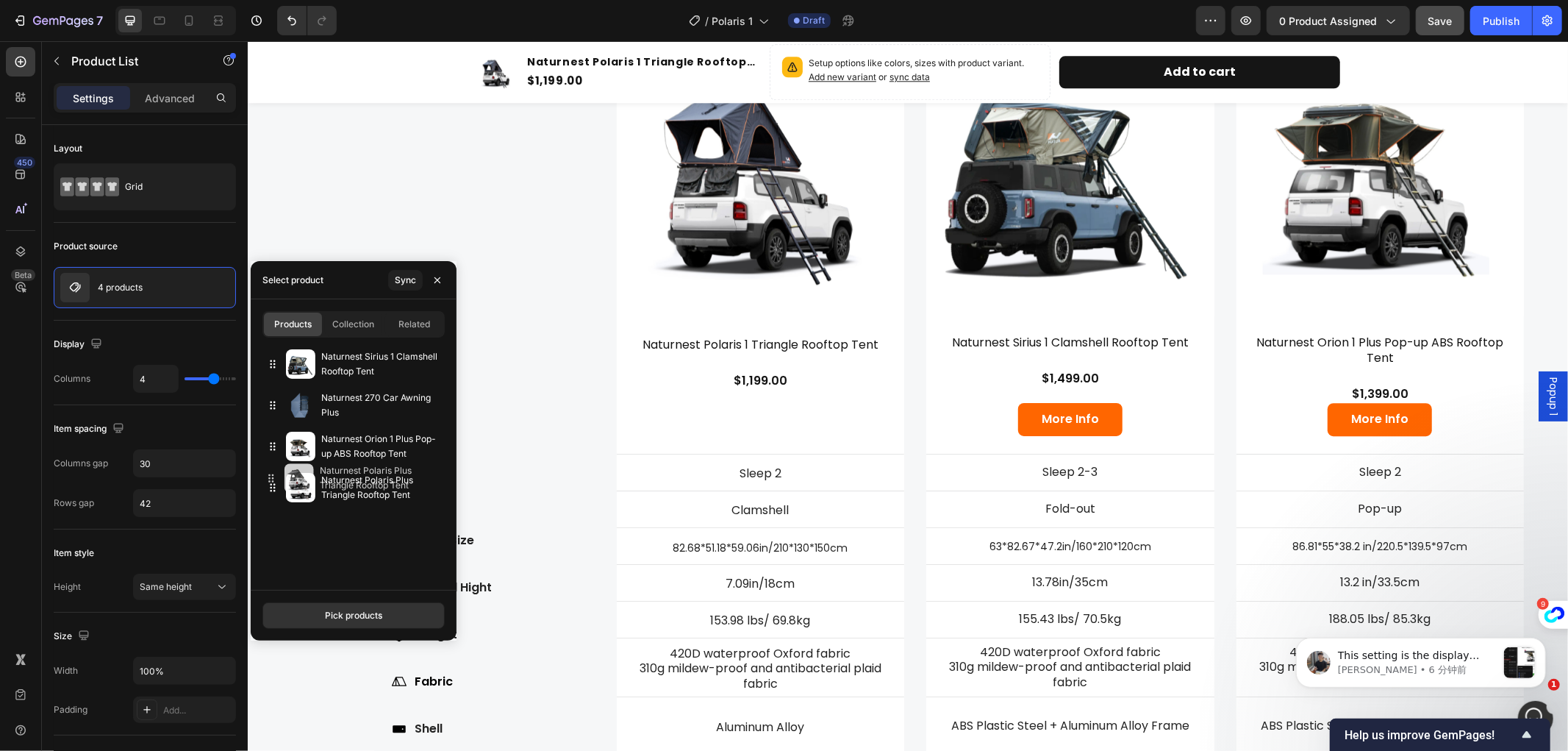
drag, startPoint x: 273, startPoint y: 450, endPoint x: 271, endPoint y: 482, distance: 32.1
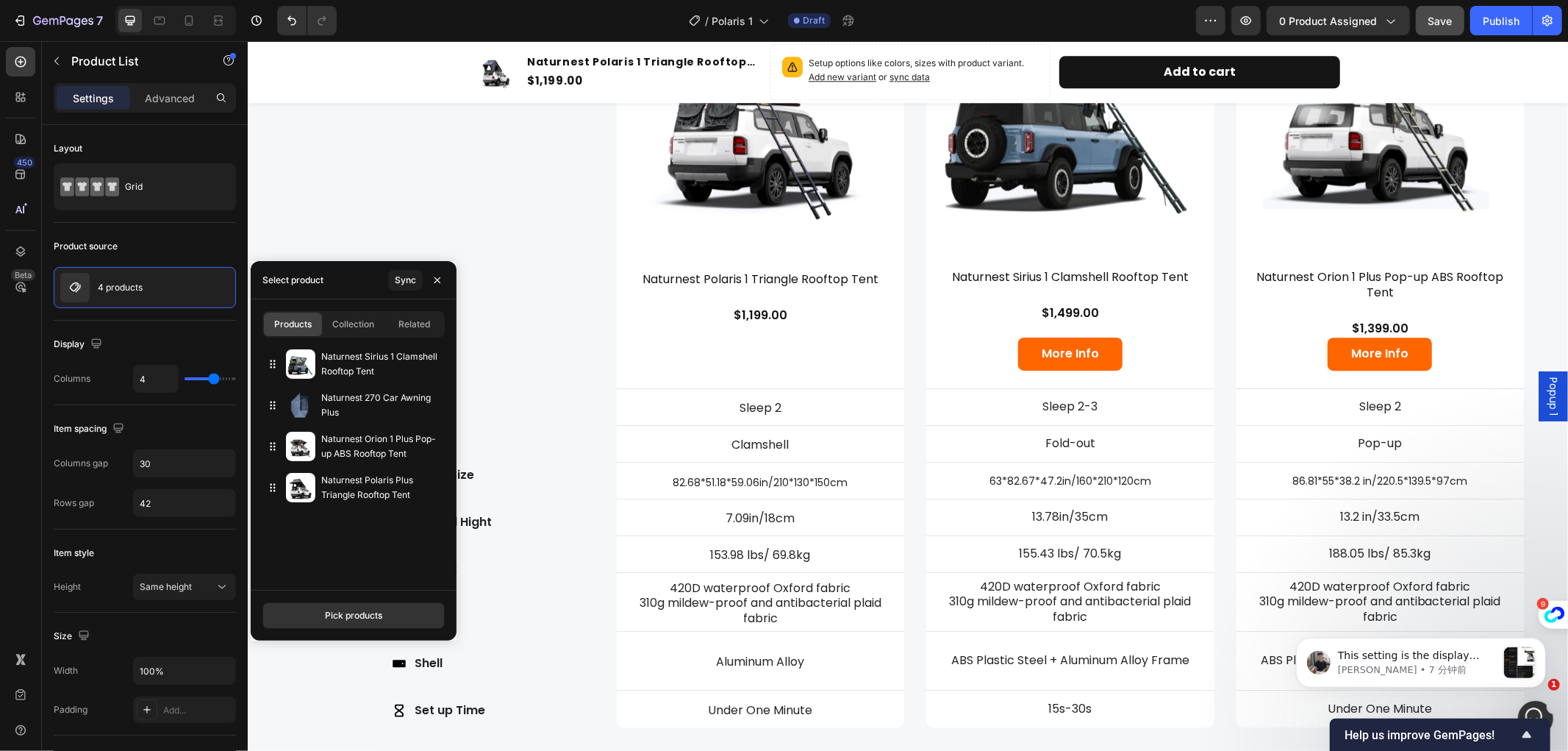
scroll to position [3456, 0]
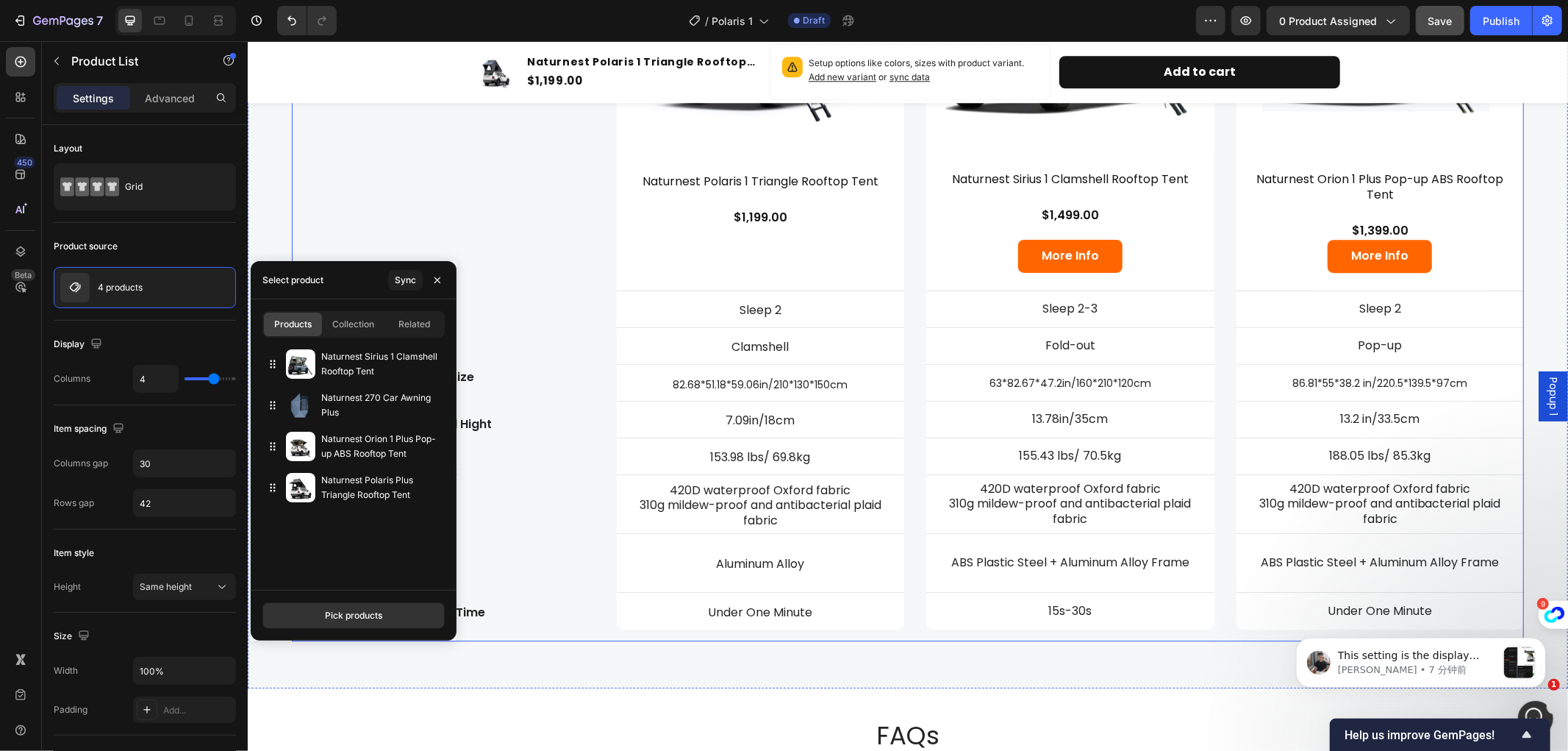
click at [461, 220] on div "Compare Heading Find Your Perfect Rooftop Tent Text Block Row Sleep Style Open …" at bounding box center [442, 244] width 303 height 796
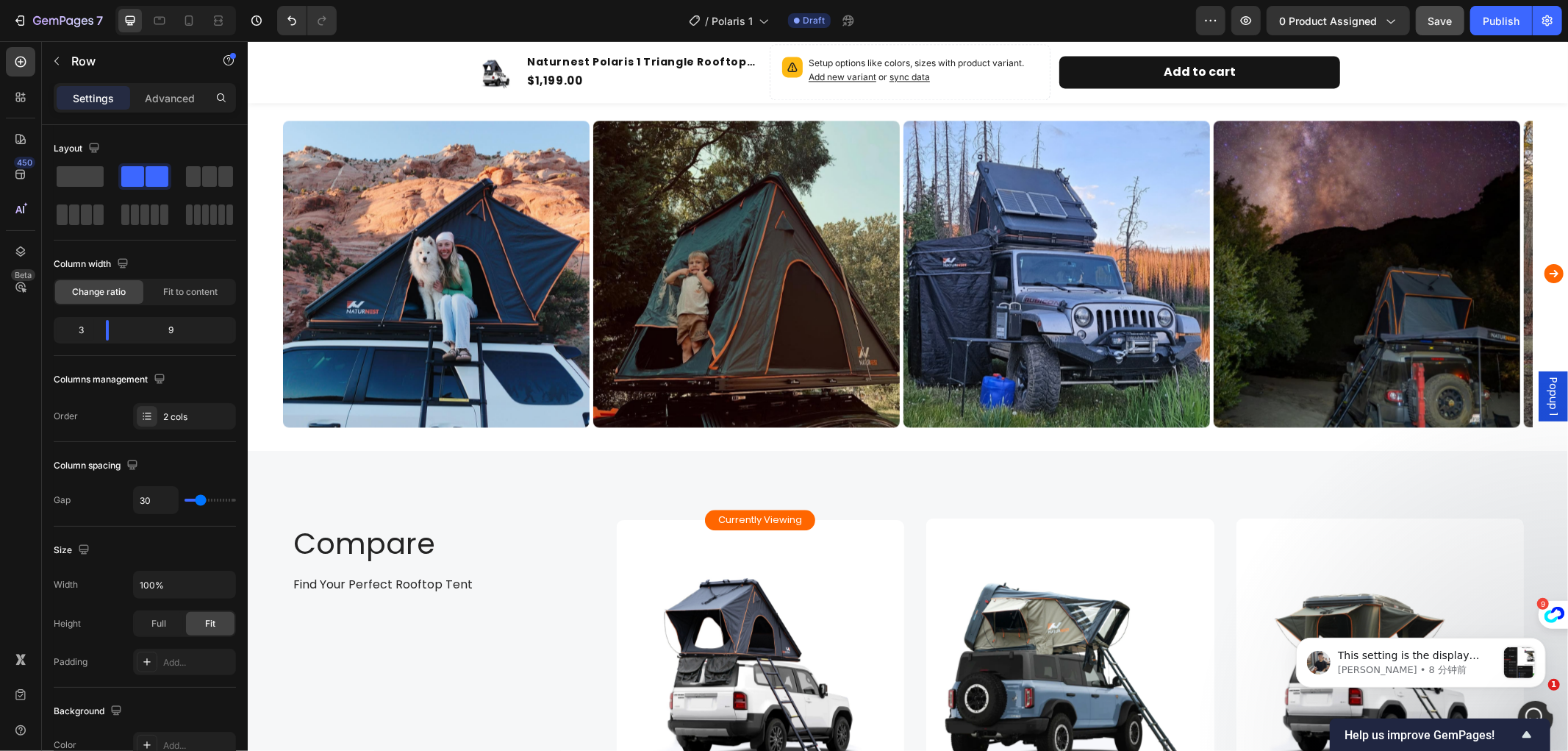
scroll to position [2720, 0]
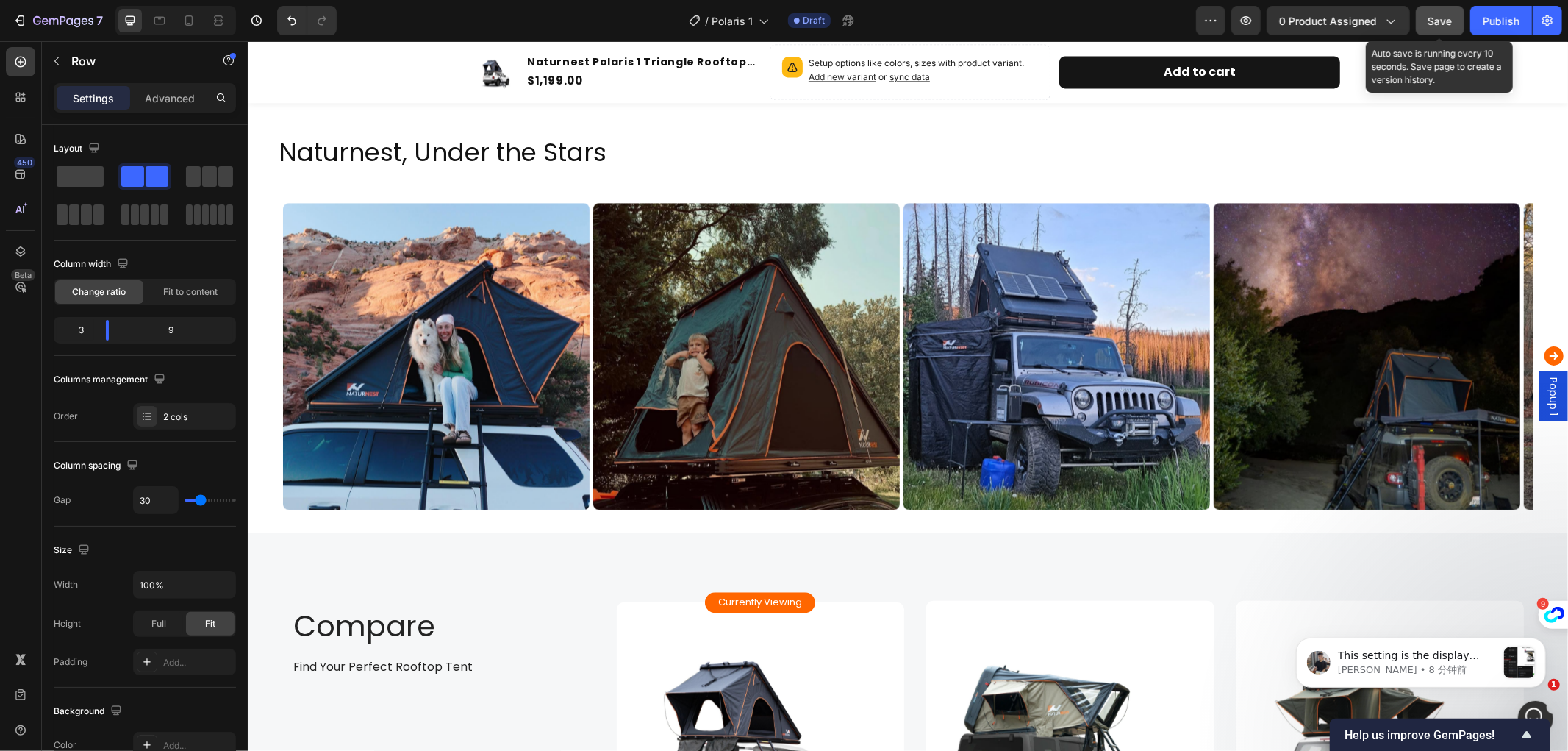
click at [1445, 19] on span "Save" at bounding box center [1440, 21] width 25 height 13
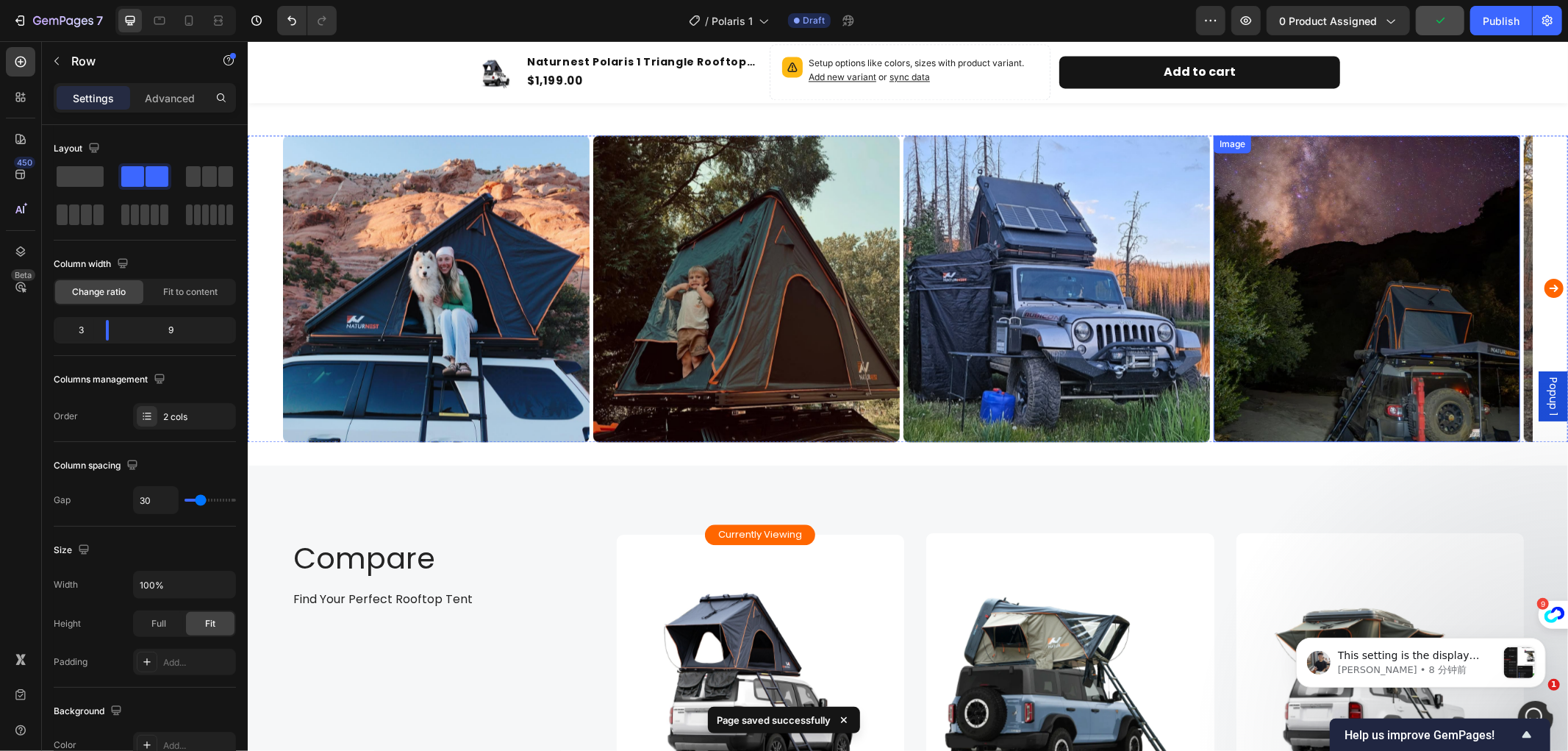
scroll to position [2802, 0]
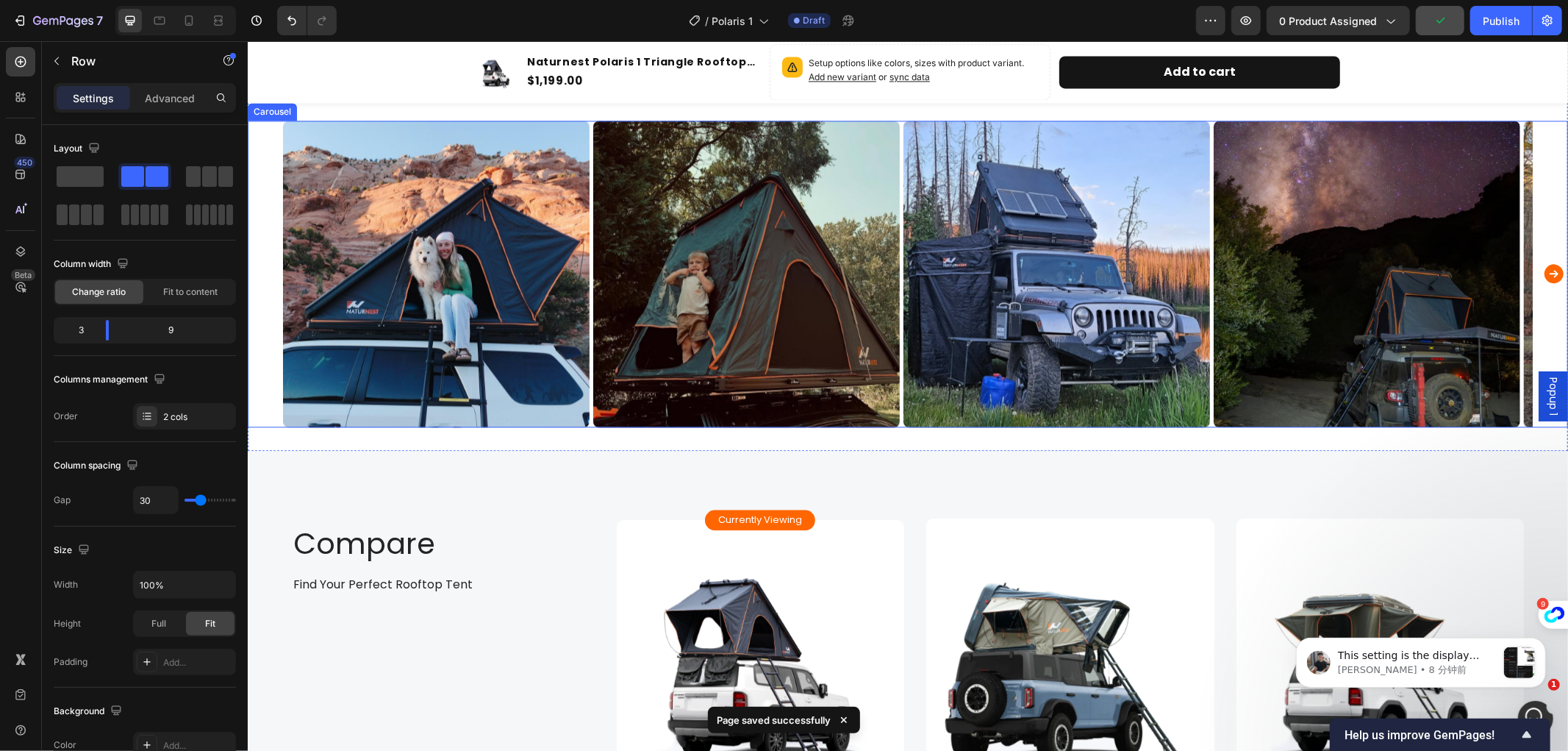
click at [1542, 276] on icon "Carousel Next Arrow" at bounding box center [1553, 273] width 24 height 29
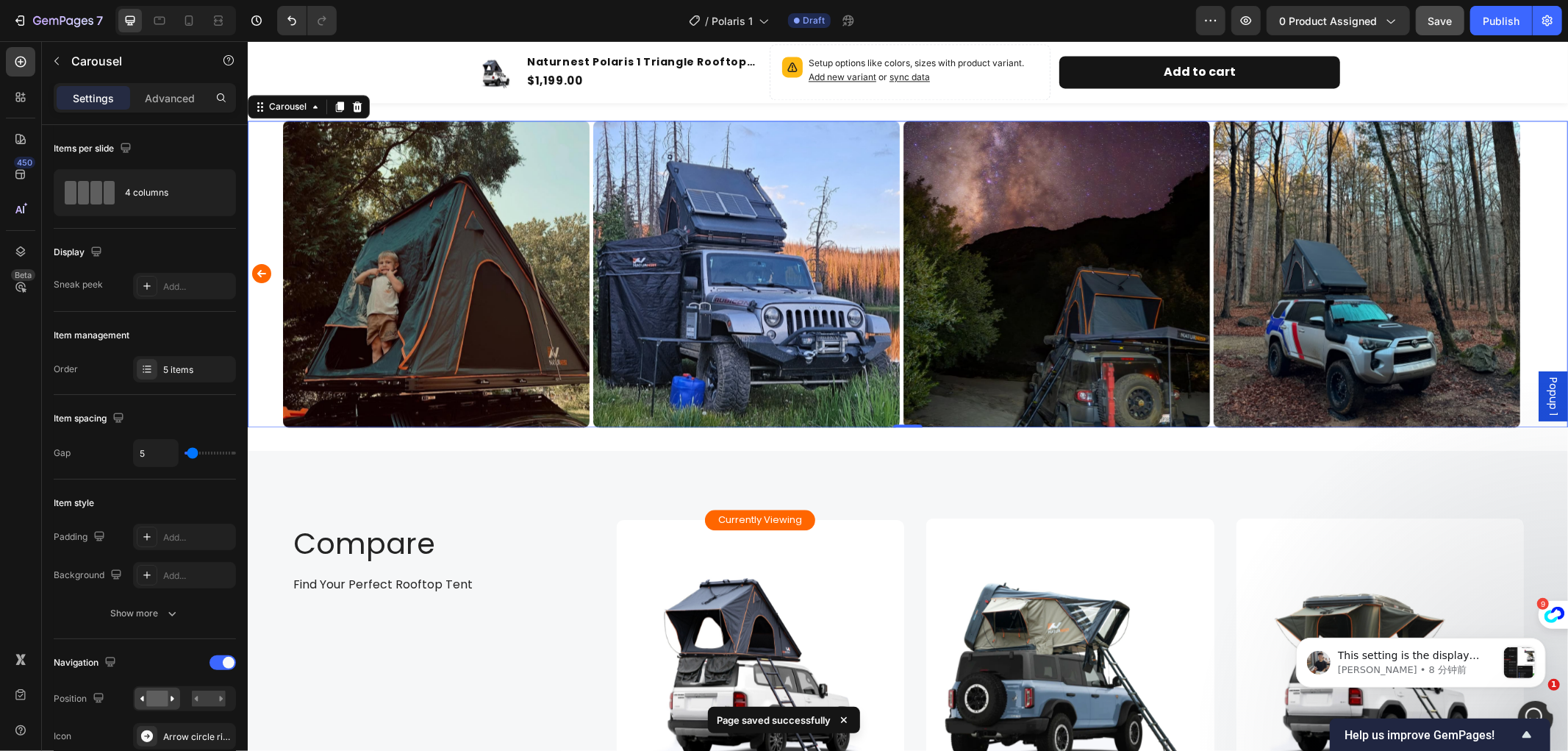
click at [1538, 381] on div "Popup 1" at bounding box center [1552, 395] width 29 height 50
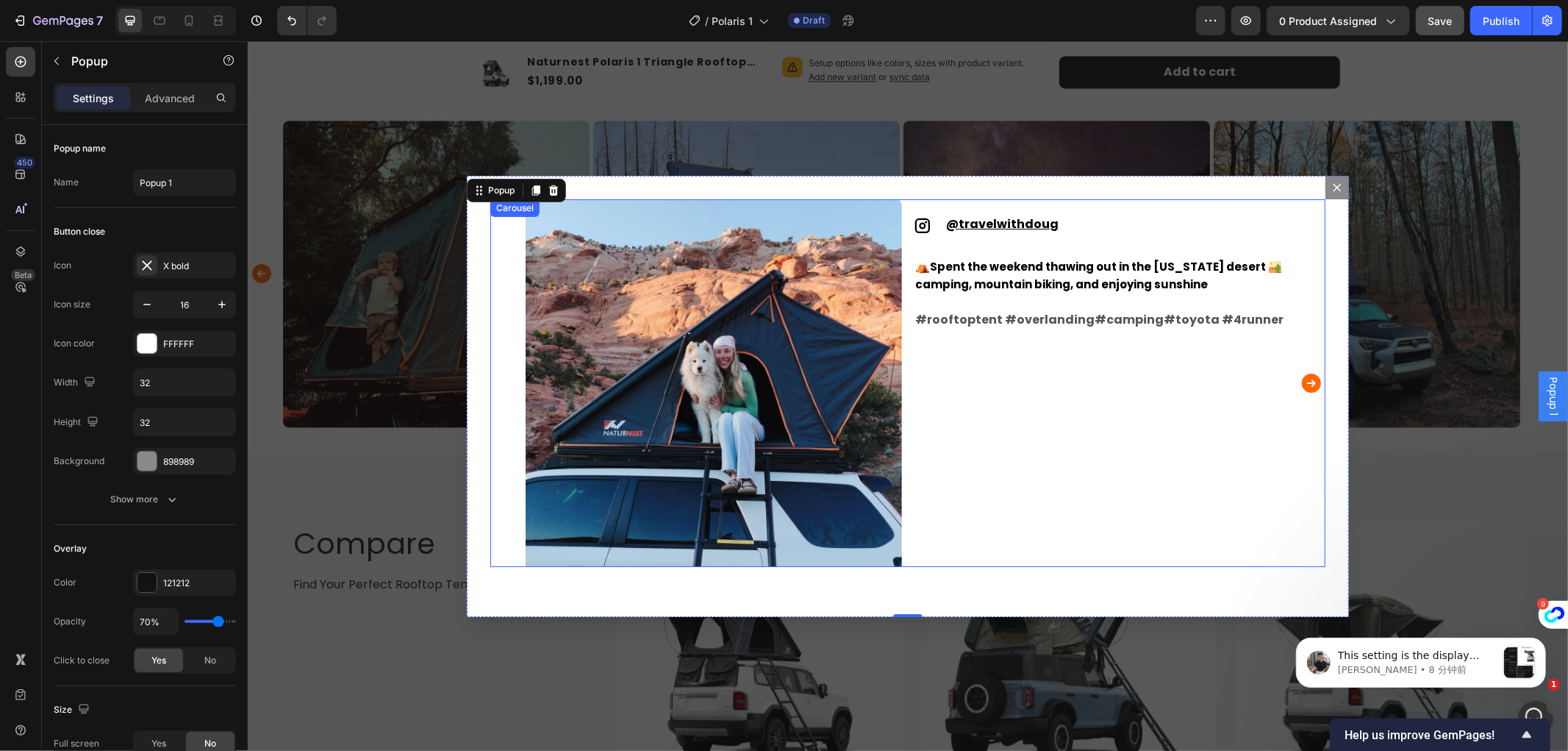
click at [1304, 379] on icon "Carousel Next Arrow" at bounding box center [1311, 382] width 19 height 19
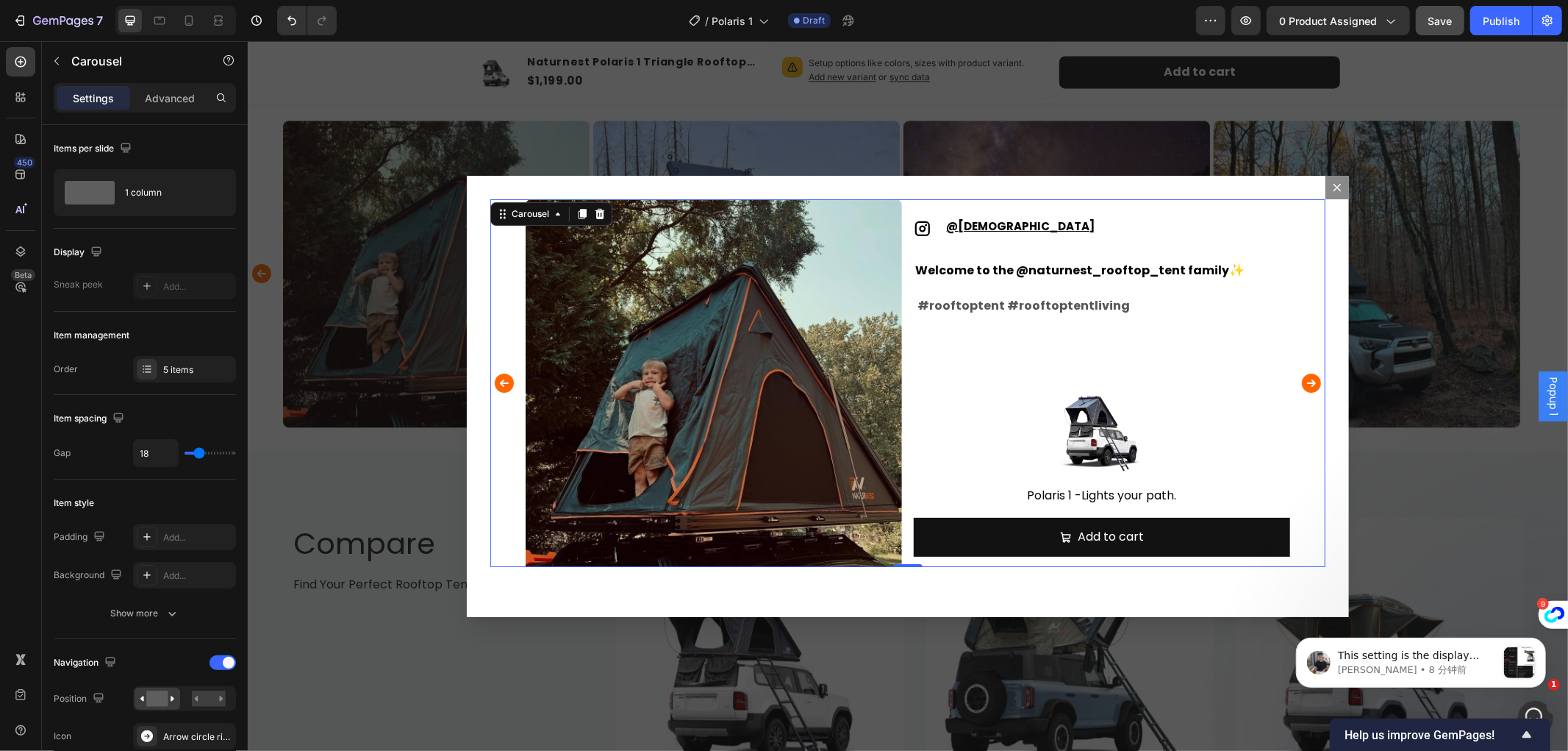
click at [1304, 379] on icon "Carousel Next Arrow" at bounding box center [1311, 382] width 19 height 19
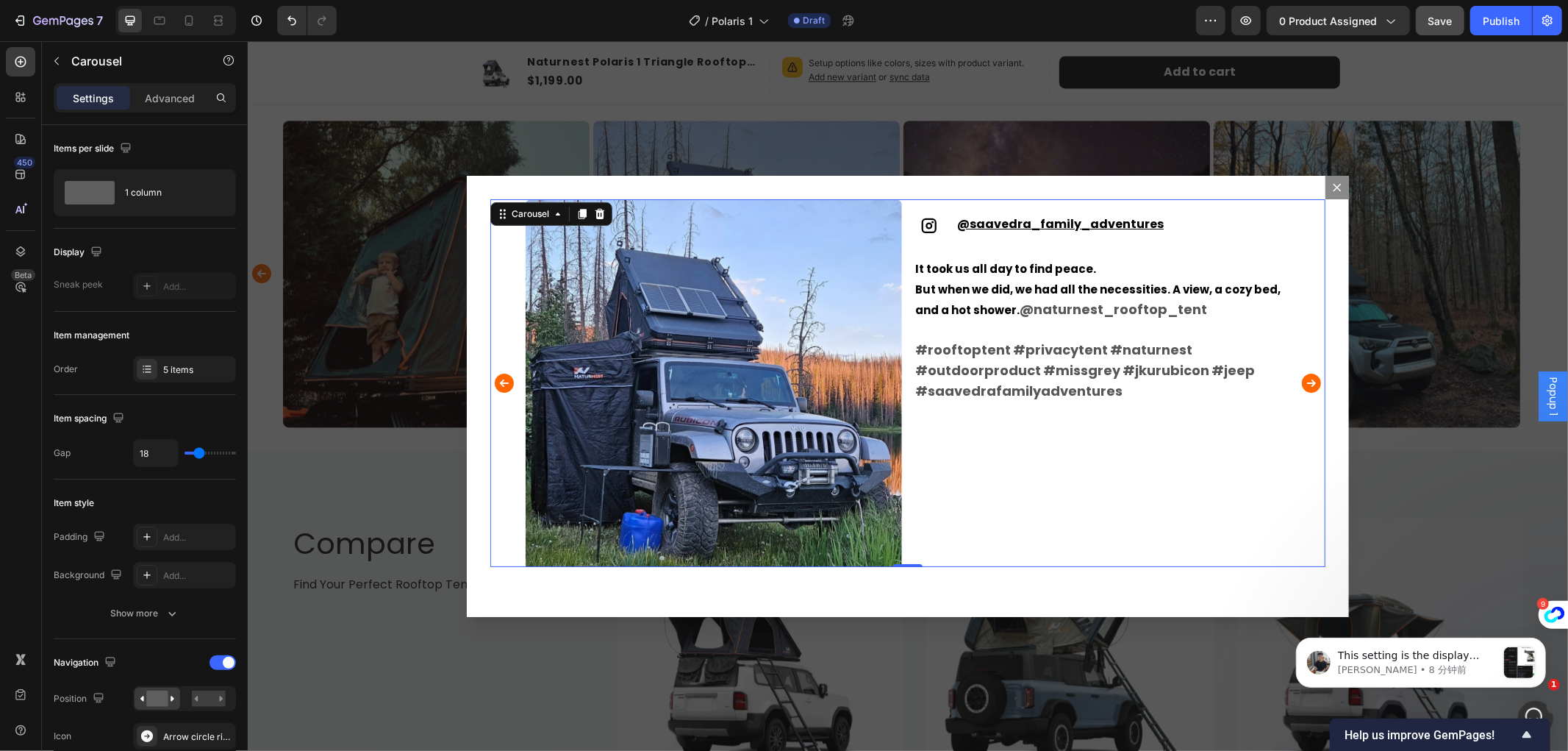
click at [1304, 379] on icon "Carousel Next Arrow" at bounding box center [1311, 382] width 19 height 19
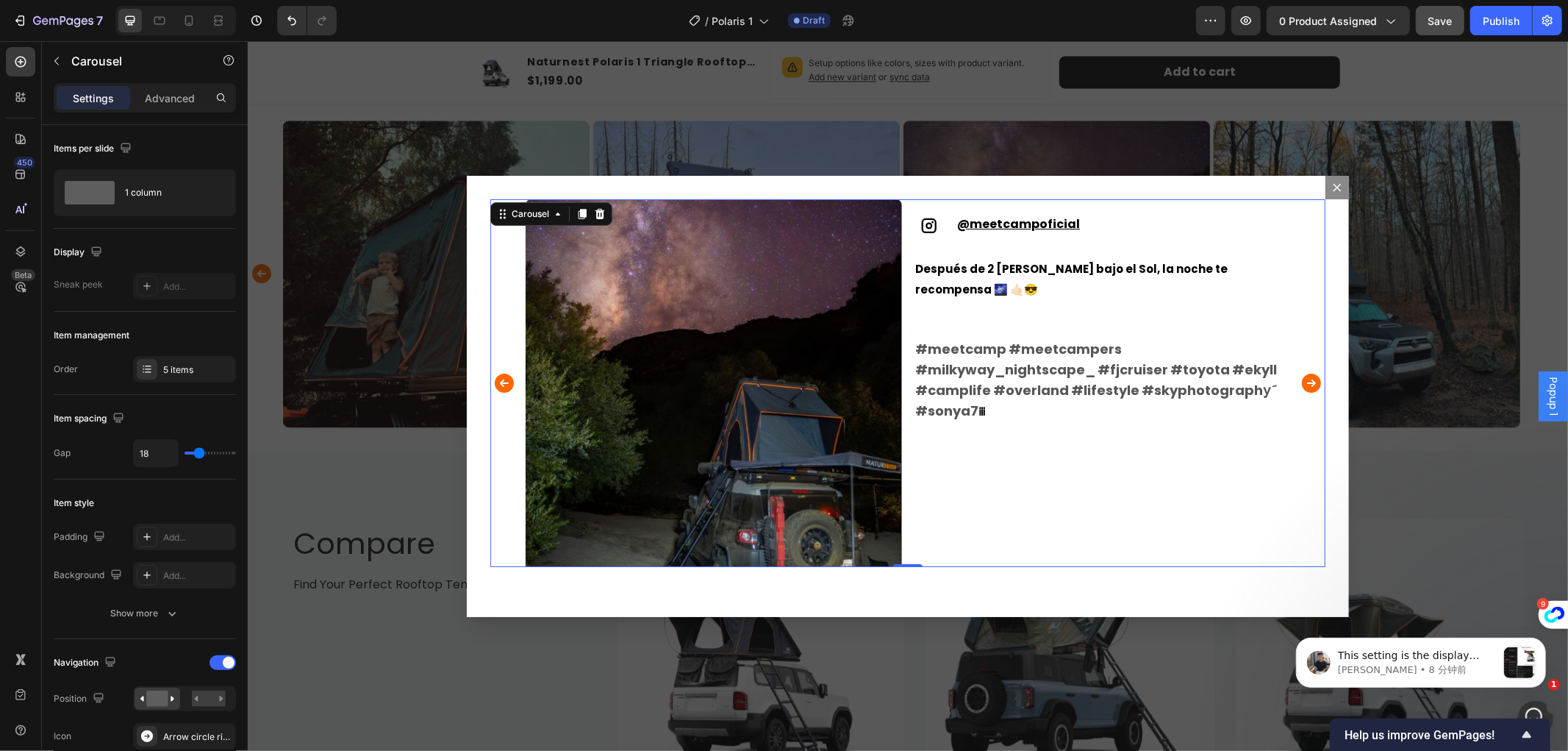
click at [1304, 379] on icon "Carousel Next Arrow" at bounding box center [1311, 382] width 19 height 19
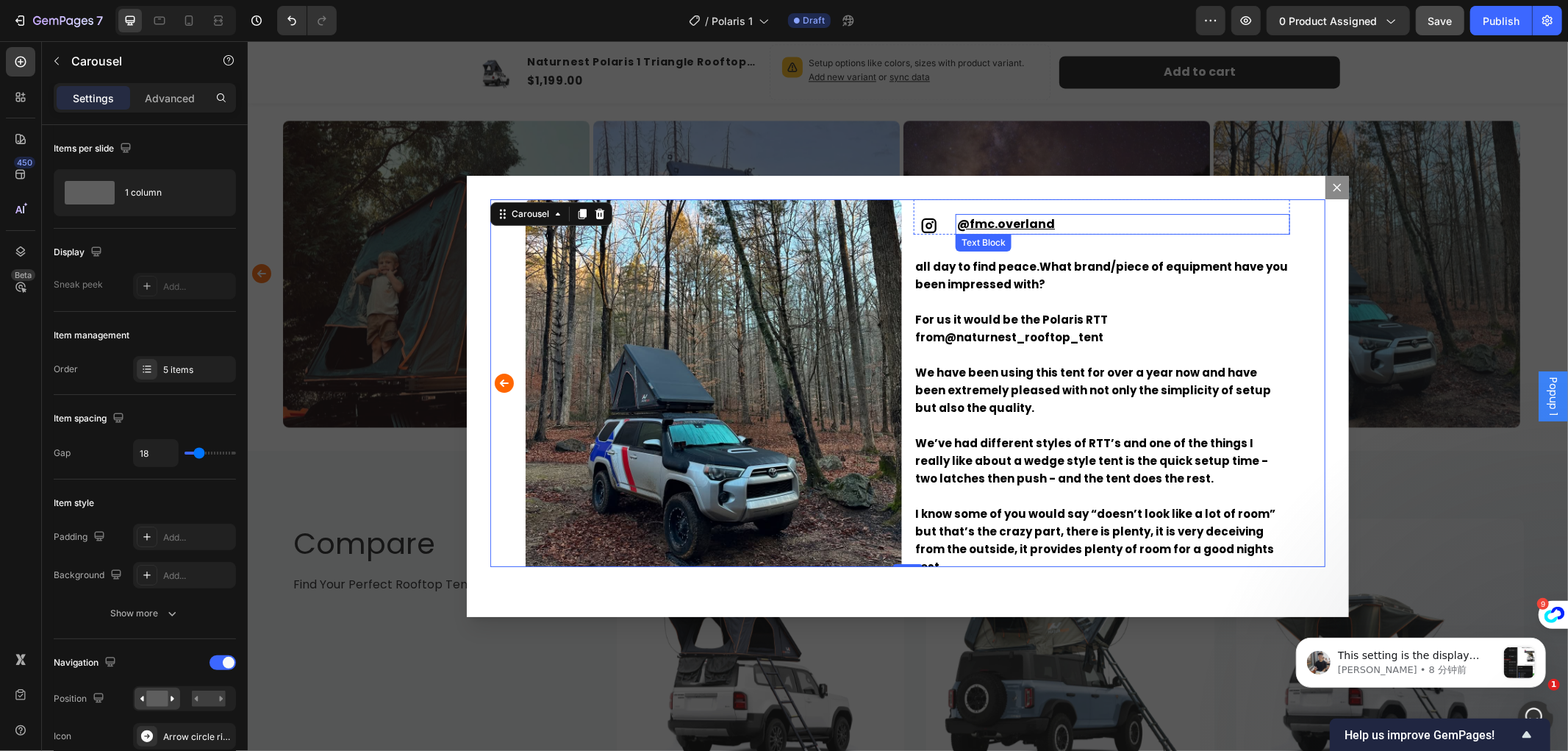
click at [1000, 222] on u "fmc.overland" at bounding box center [1012, 223] width 86 height 17
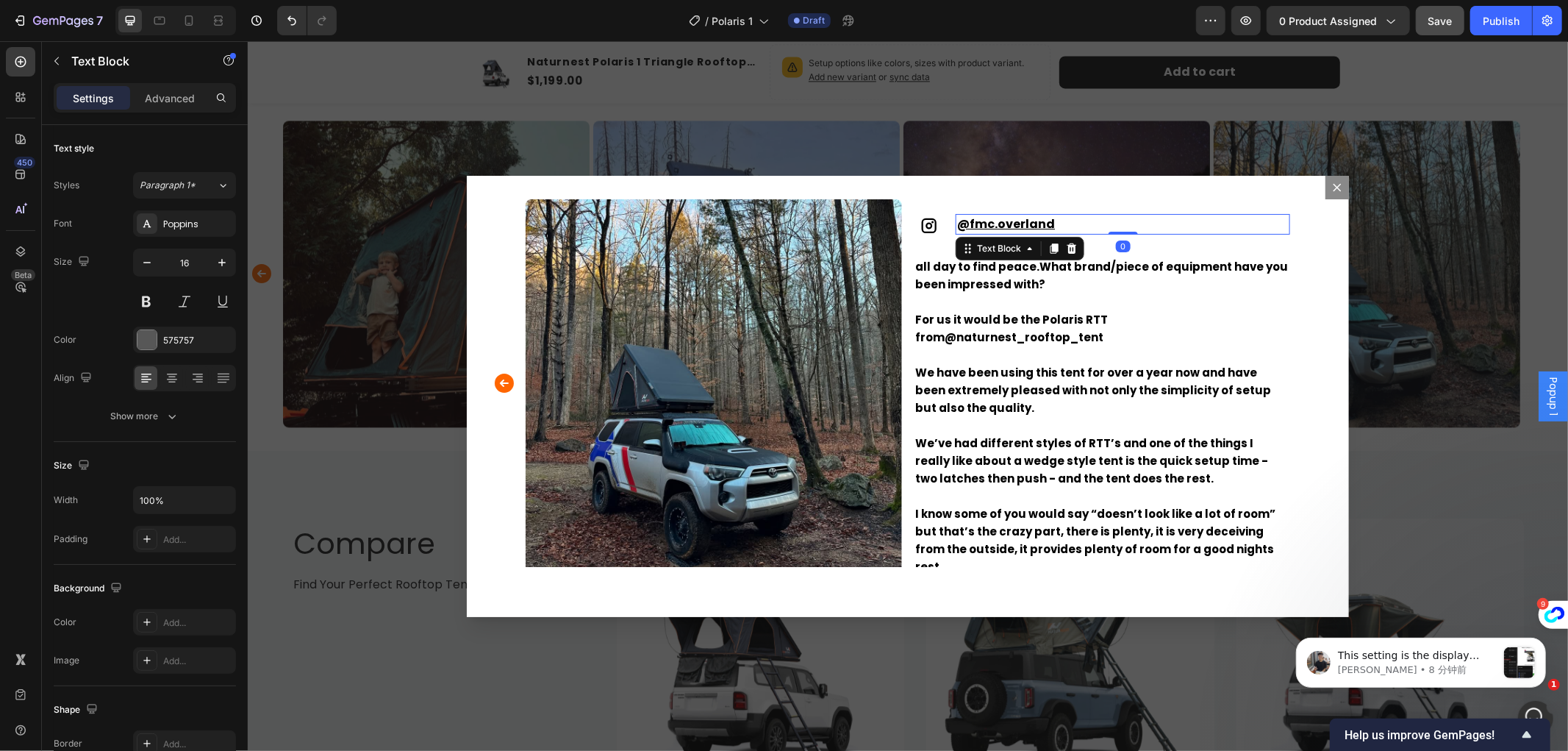
click at [1000, 222] on u "fmc.overland" at bounding box center [1012, 223] width 86 height 17
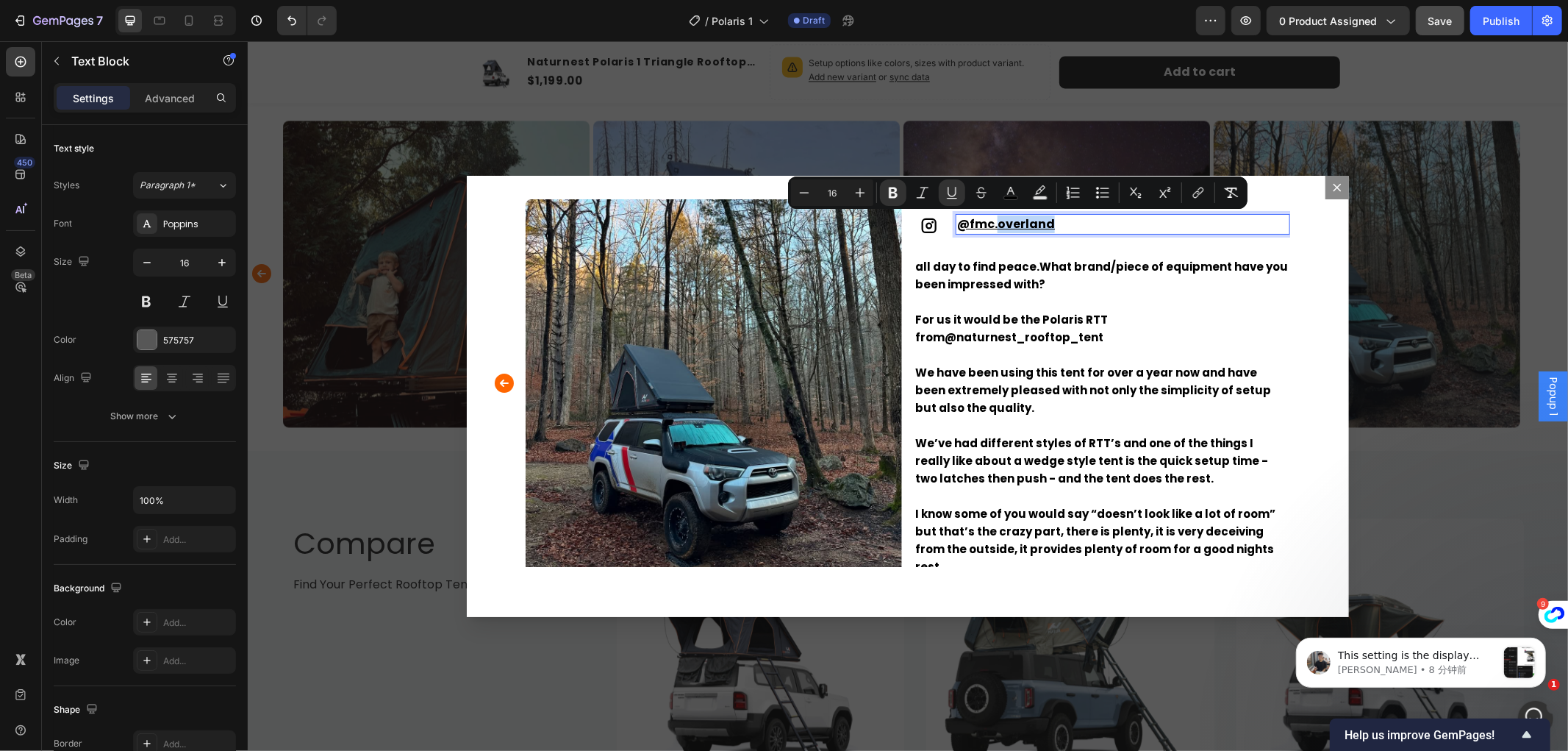
click at [1000, 222] on u "fmc.overland" at bounding box center [1012, 223] width 86 height 17
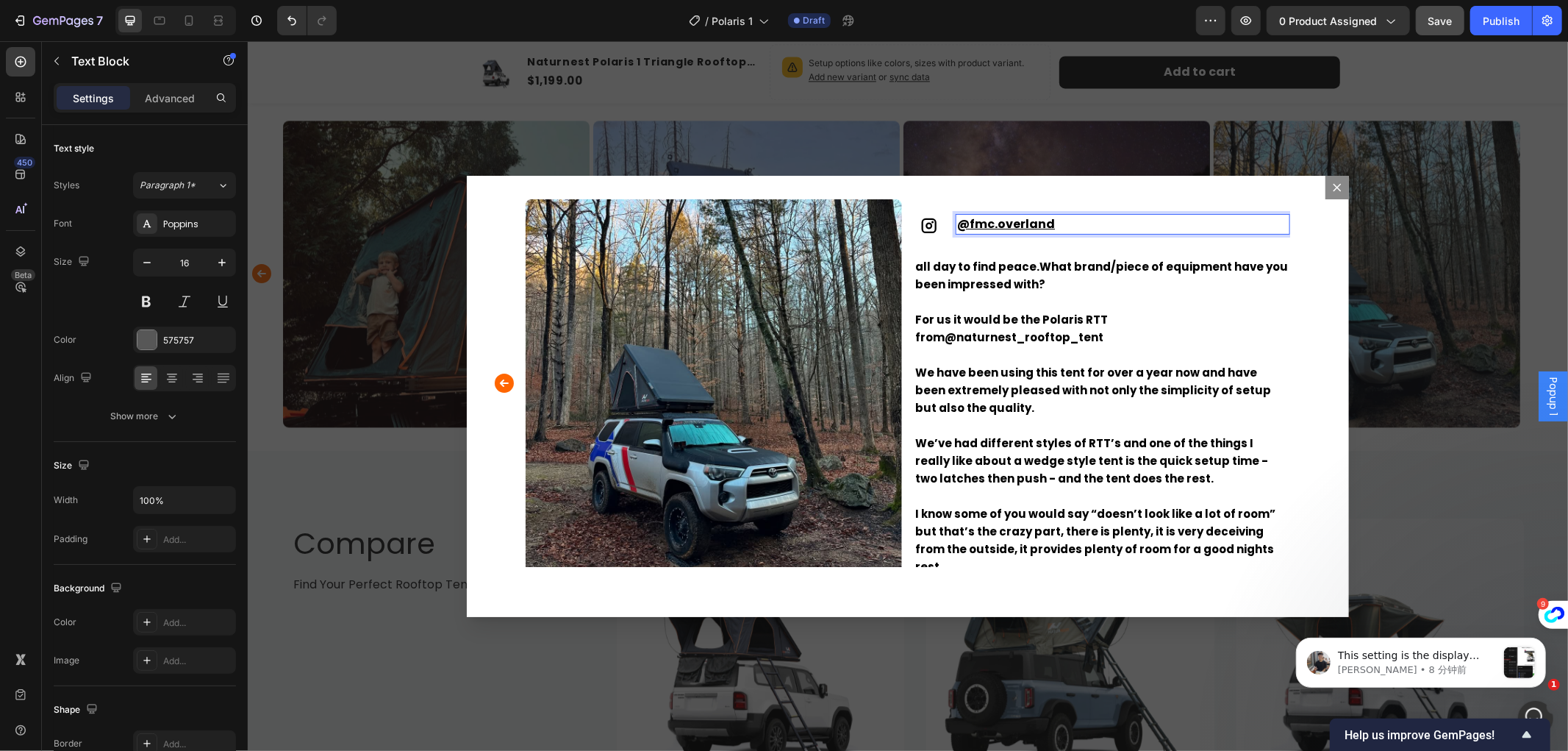
click at [1000, 222] on u "fmc.overland" at bounding box center [1012, 223] width 86 height 17
click at [1009, 221] on u "fmc.overland" at bounding box center [1012, 223] width 86 height 17
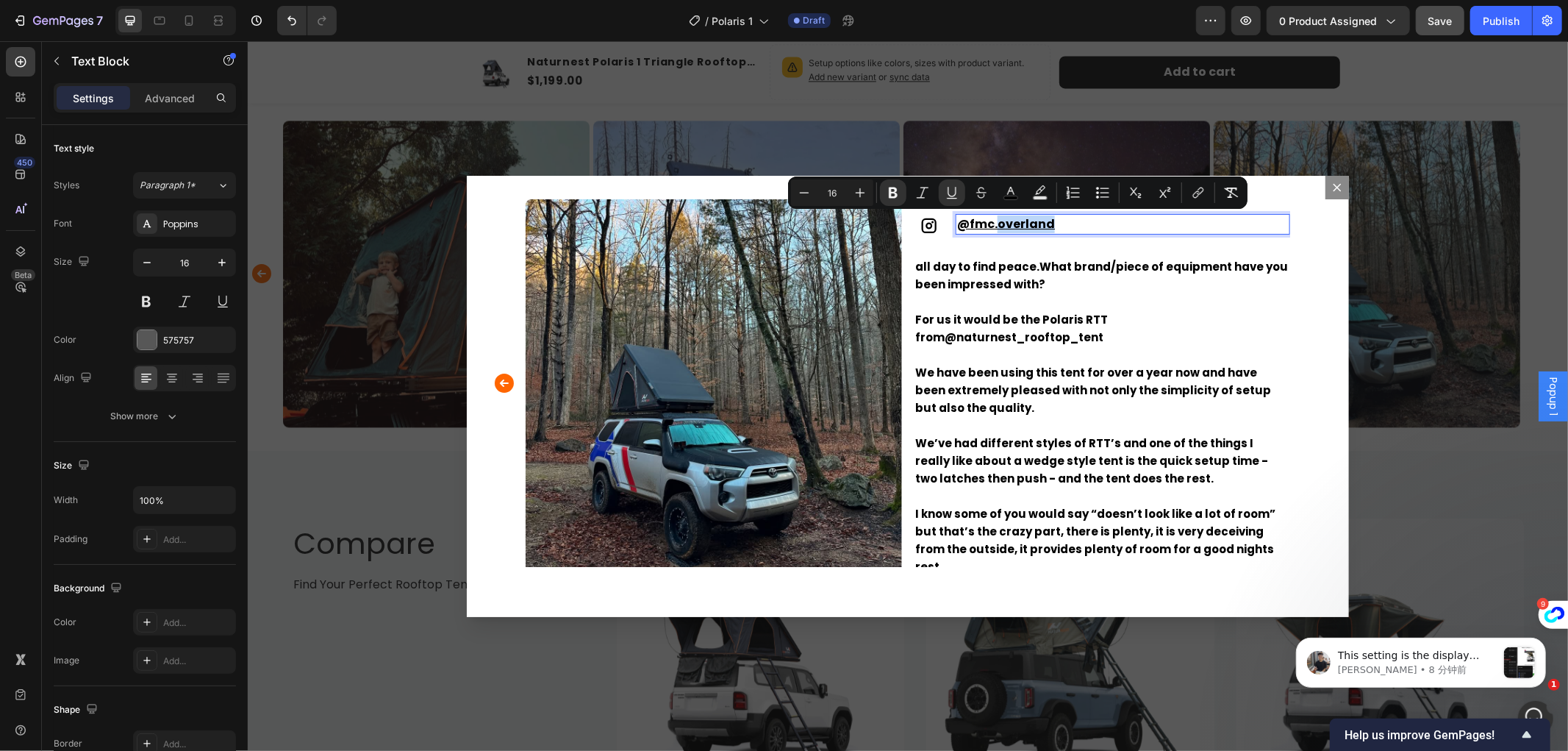
click at [994, 221] on u "fmc.overland" at bounding box center [1012, 223] width 86 height 17
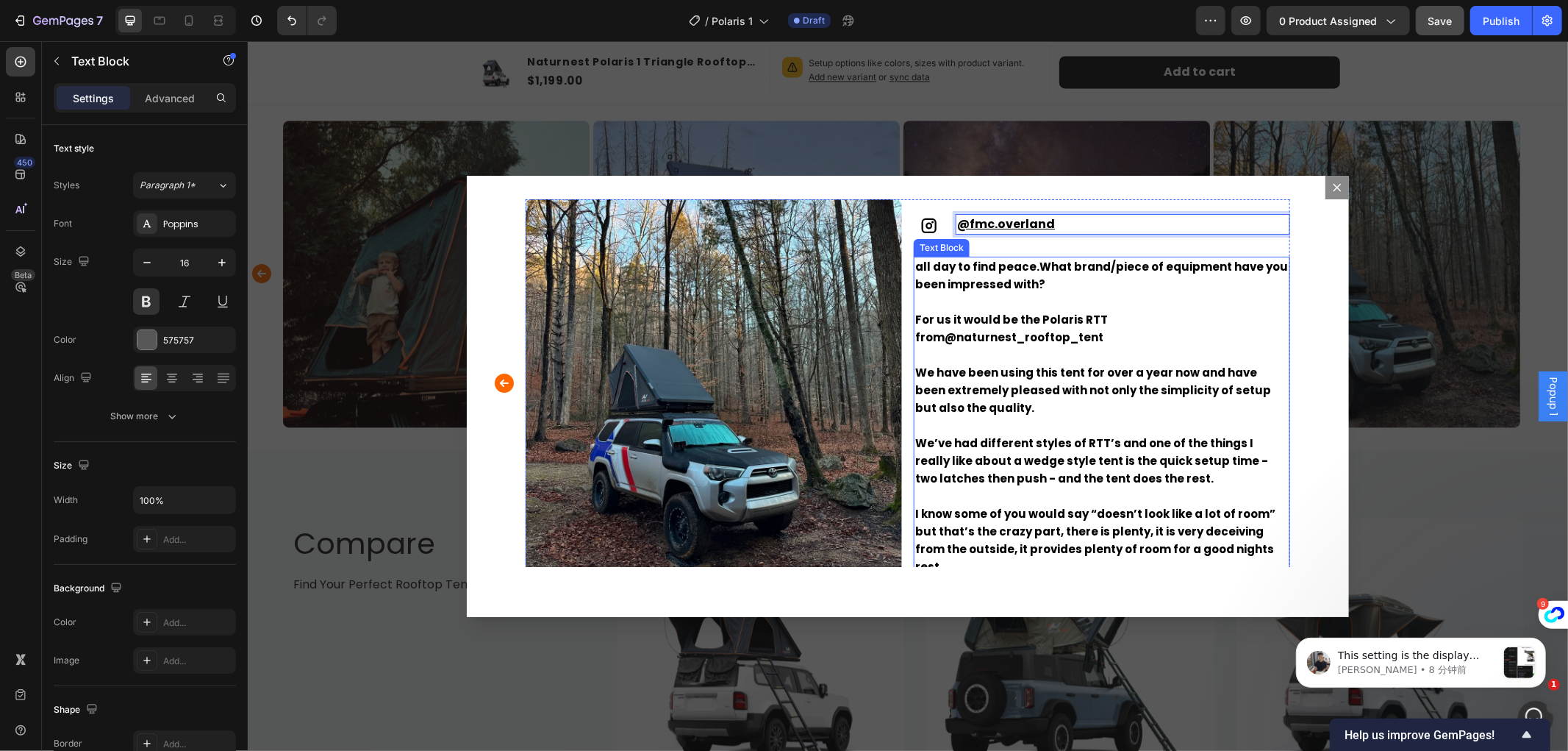
click at [1034, 307] on p "Dialog body" at bounding box center [1102, 301] width 374 height 17
click at [1035, 223] on u "fmc.overland" at bounding box center [1012, 223] width 86 height 17
click at [1031, 222] on u "fmc.overland" at bounding box center [1012, 223] width 86 height 17
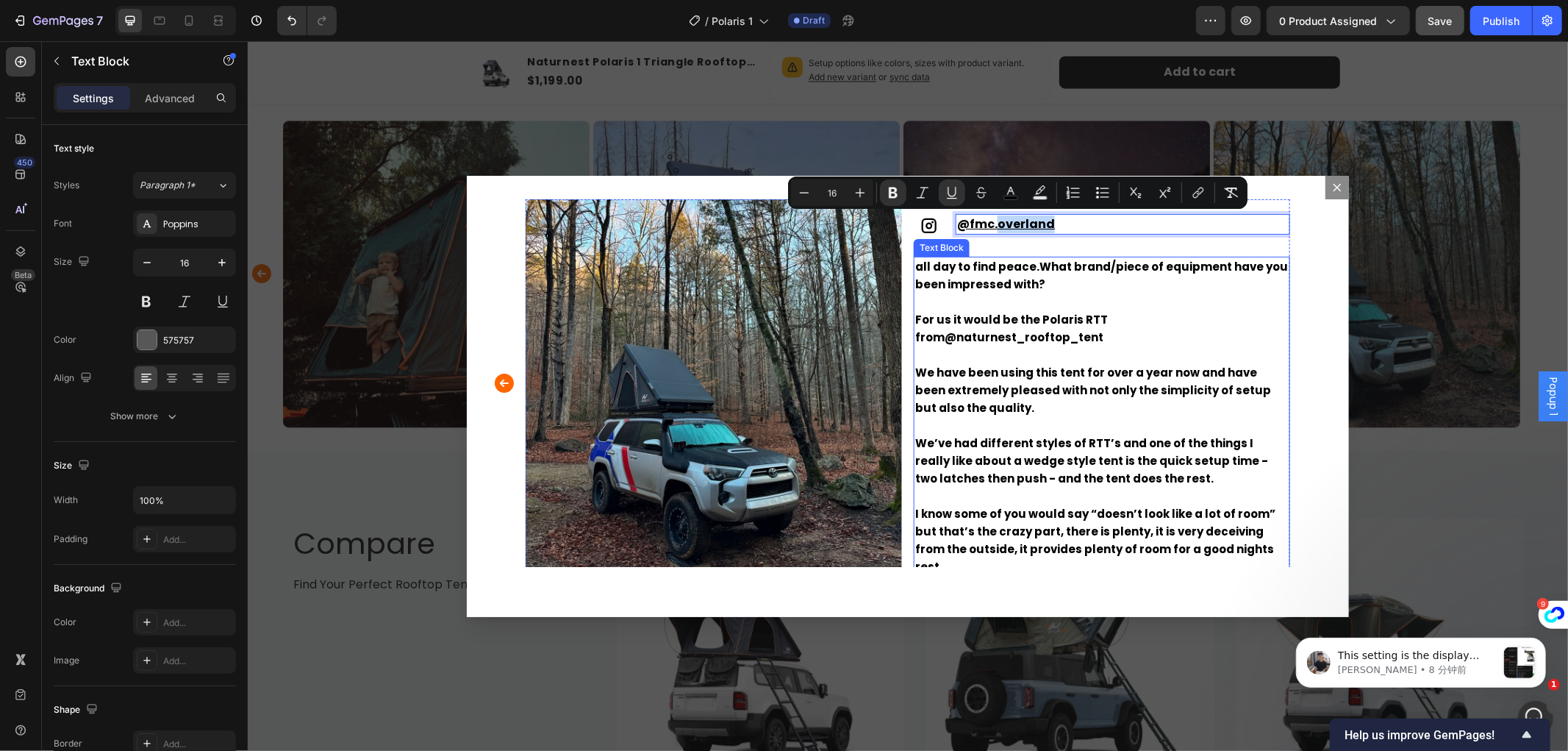
click at [1045, 316] on span "For us it would be the Polaris RTT from@naturnest_rooftop_tent" at bounding box center [1011, 328] width 192 height 33
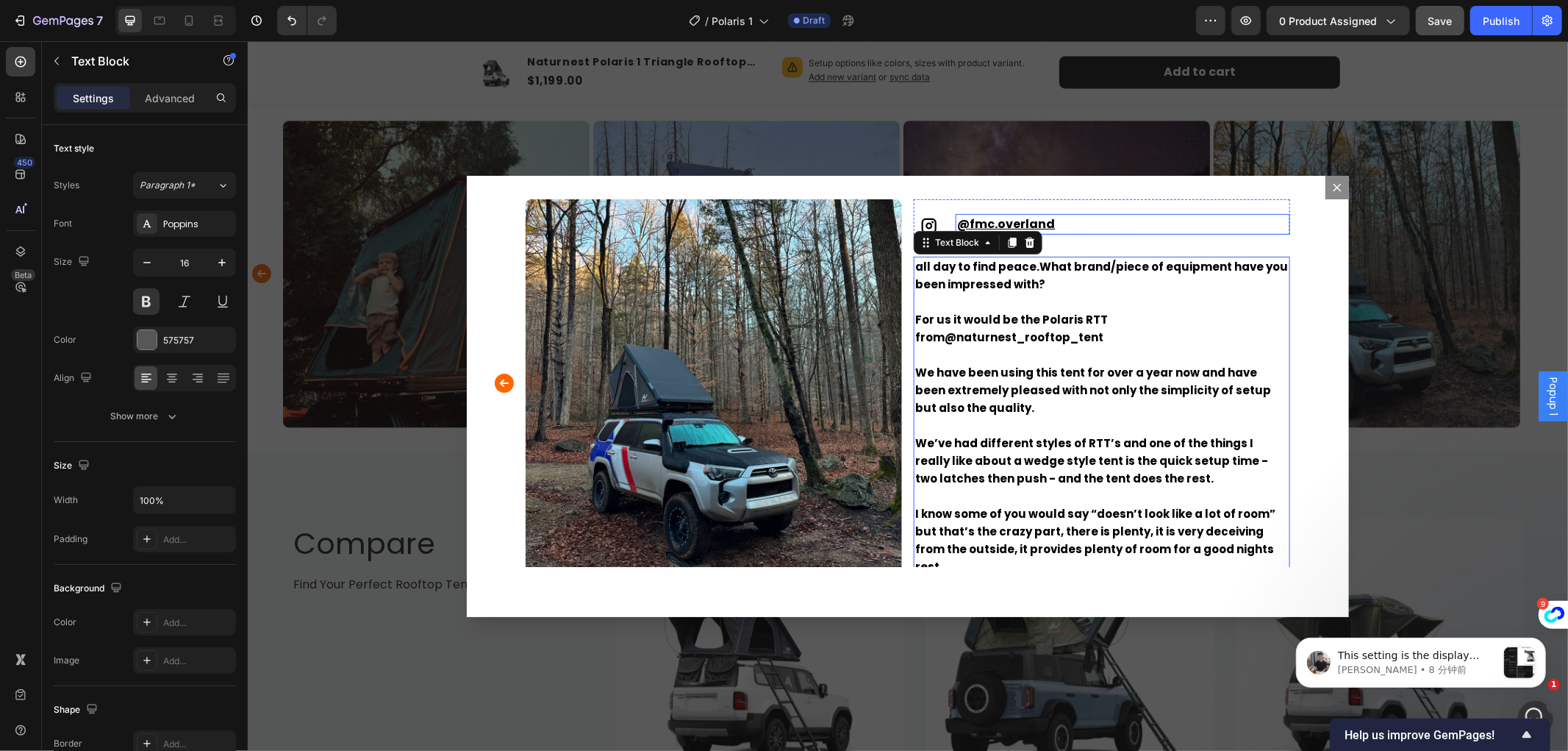
click at [1012, 216] on u "fmc.overland" at bounding box center [1012, 223] width 86 height 17
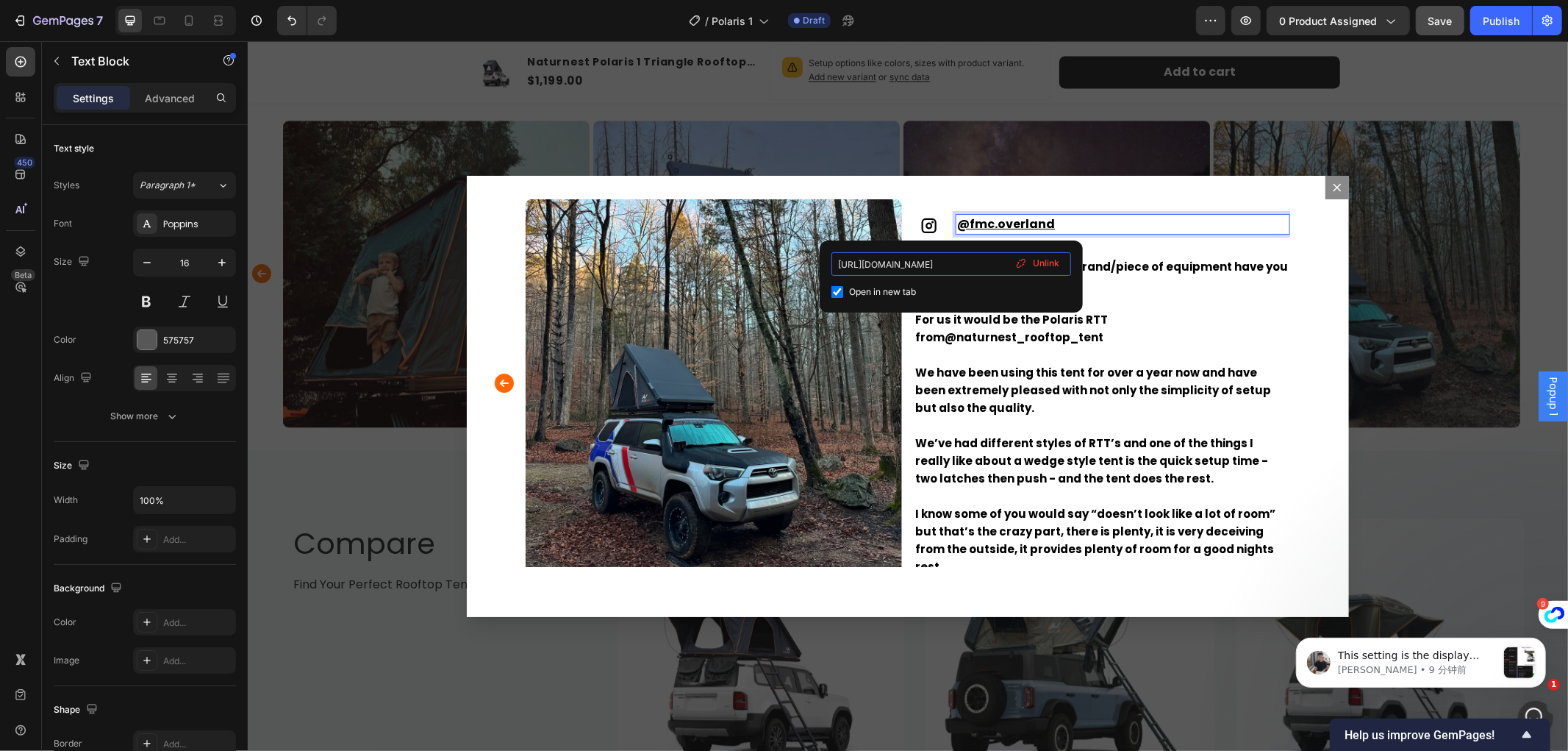
click at [952, 261] on input "https://www.instagram.com/p/C8D1uz1xHHG/?utm_source=ig_web_copy_link&igsh=MzRlO…" at bounding box center [951, 264] width 240 height 24
drag, startPoint x: 834, startPoint y: 259, endPoint x: 1011, endPoint y: 260, distance: 177.0
click at [1011, 260] on div "https://www.instagram.com/p/C8D1uz1xHHG/?utm_source=ig_web_copy_link&igsh=MzRlO…" at bounding box center [951, 276] width 240 height 48
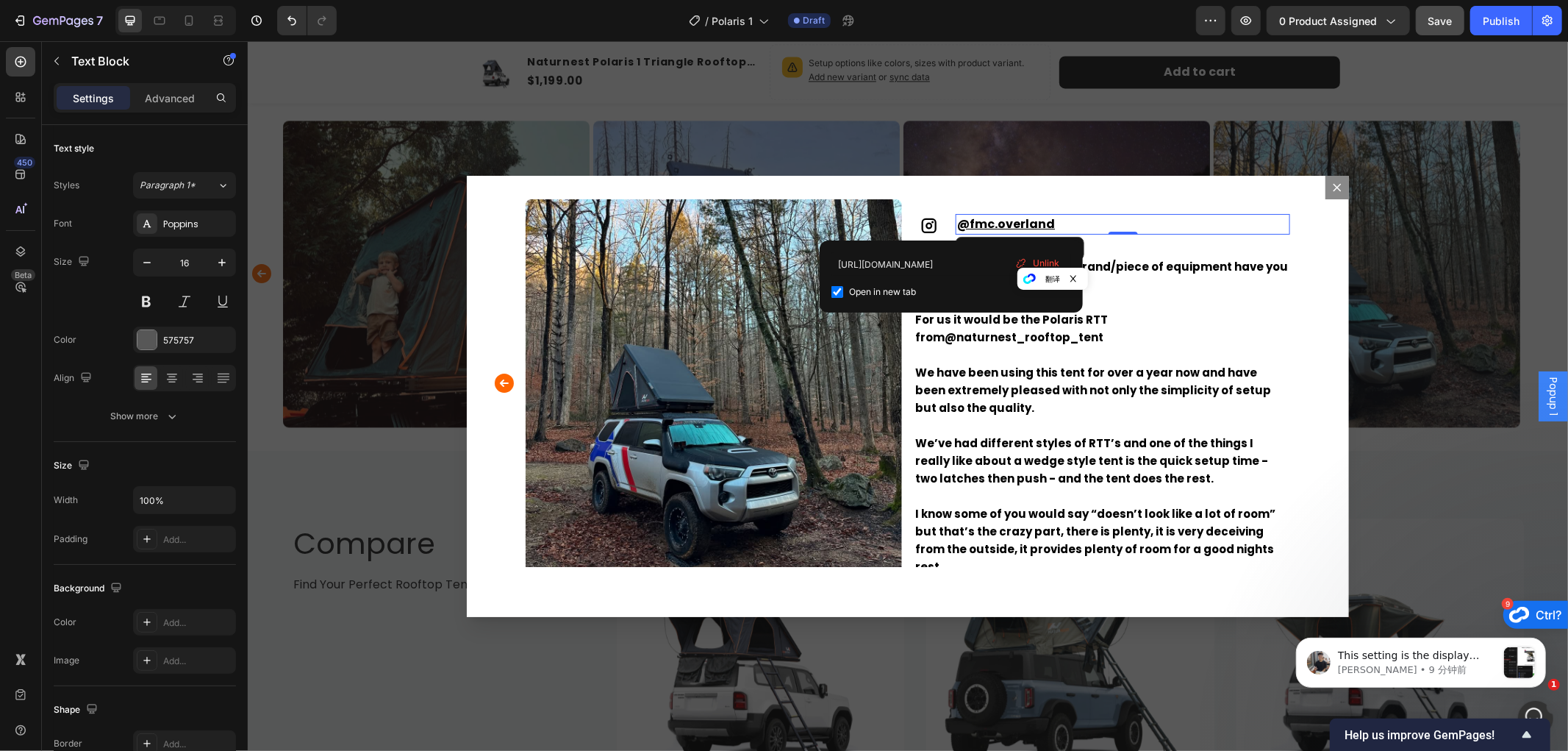
click at [1447, 504] on div "Backdrop" at bounding box center [908, 395] width 1321 height 710
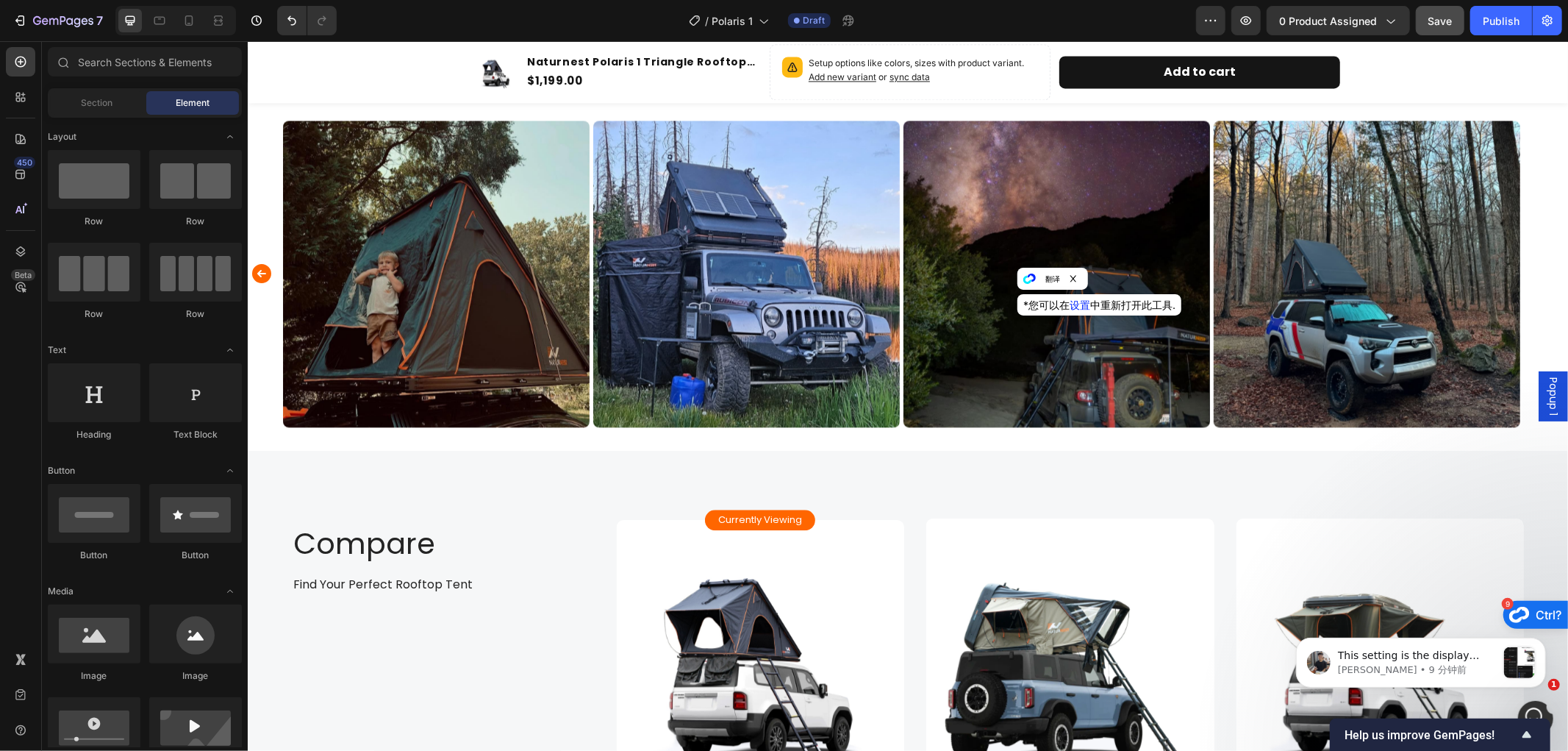
click at [1071, 276] on icon "close" at bounding box center [1074, 279] width 9 height 9
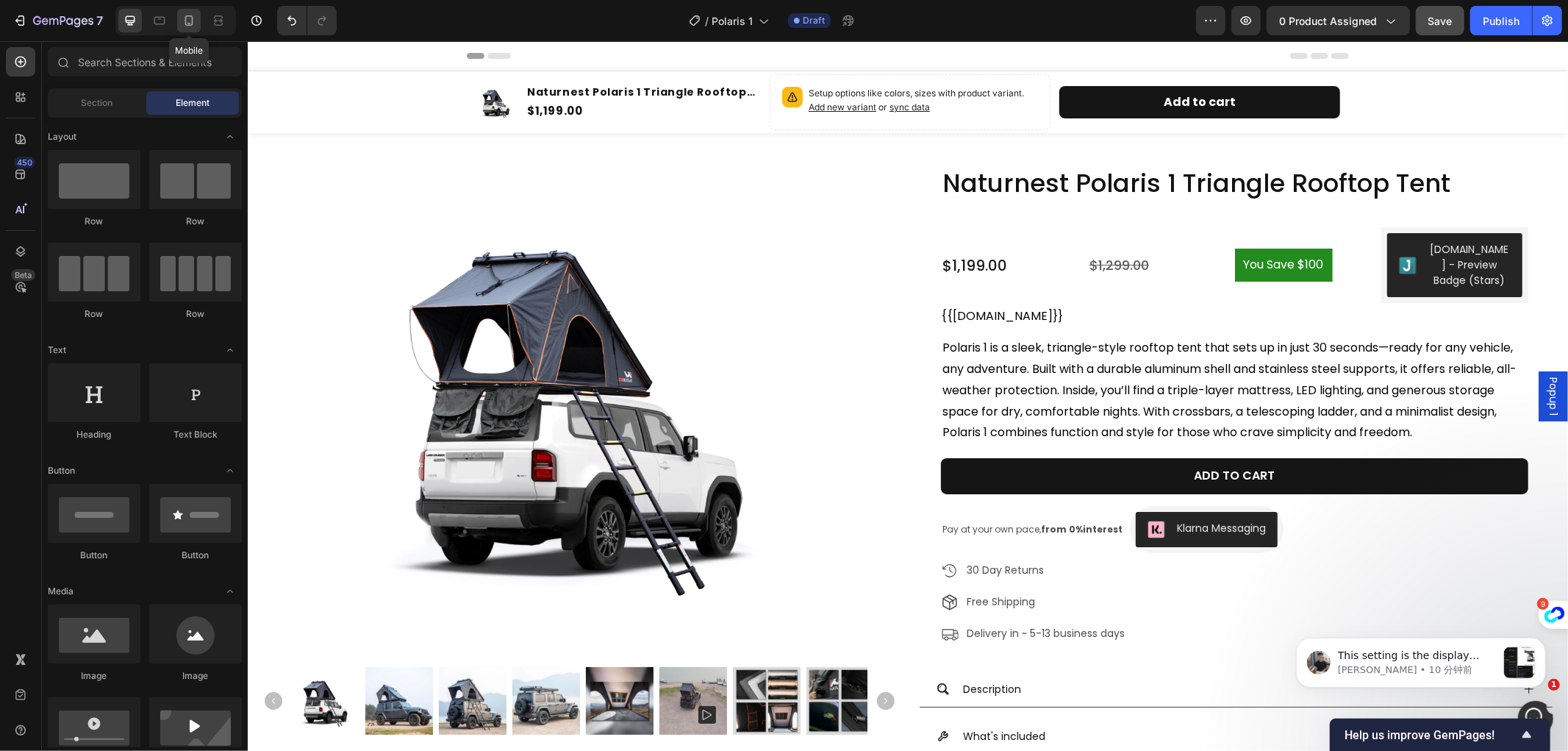
click at [190, 18] on icon at bounding box center [189, 21] width 15 height 15
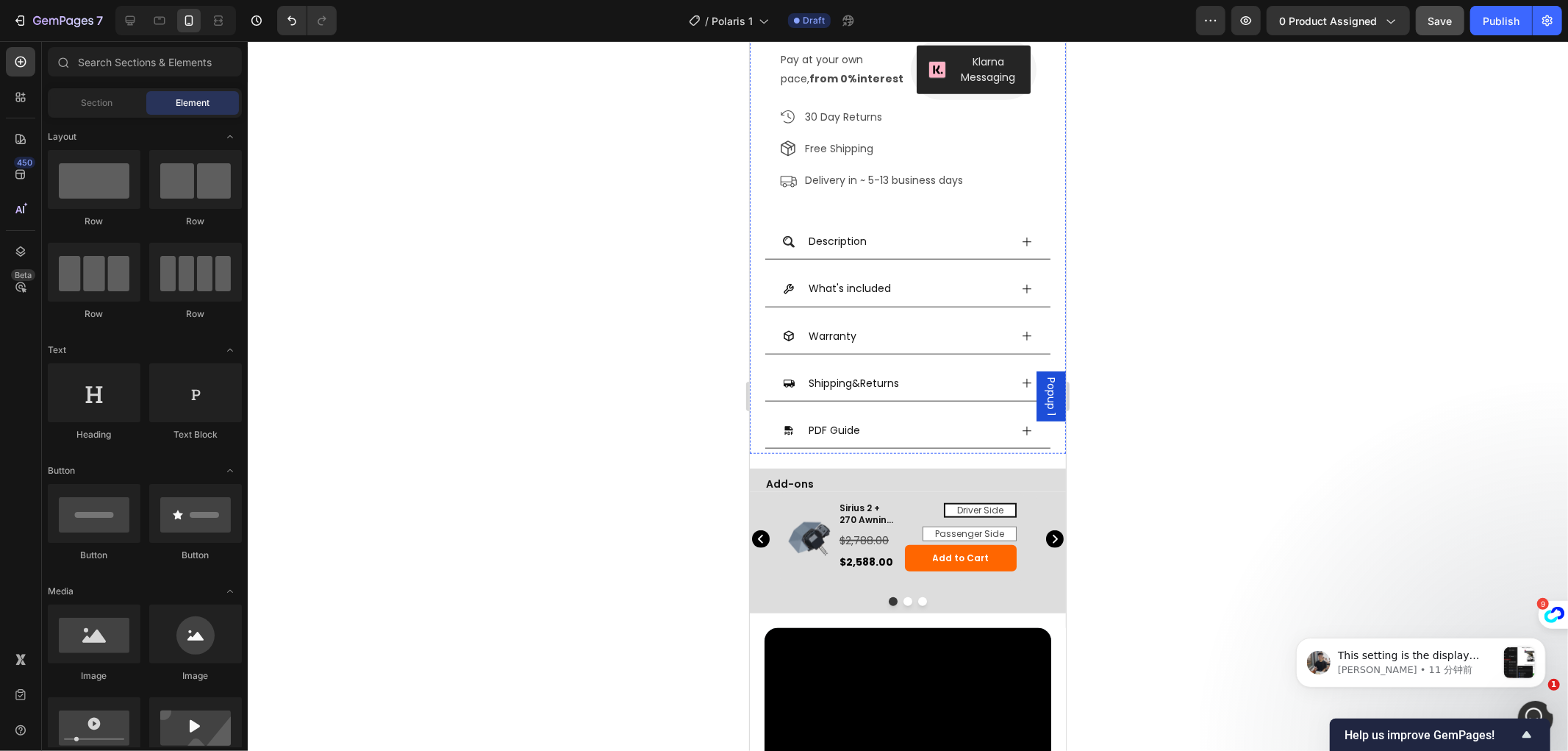
scroll to position [899, 0]
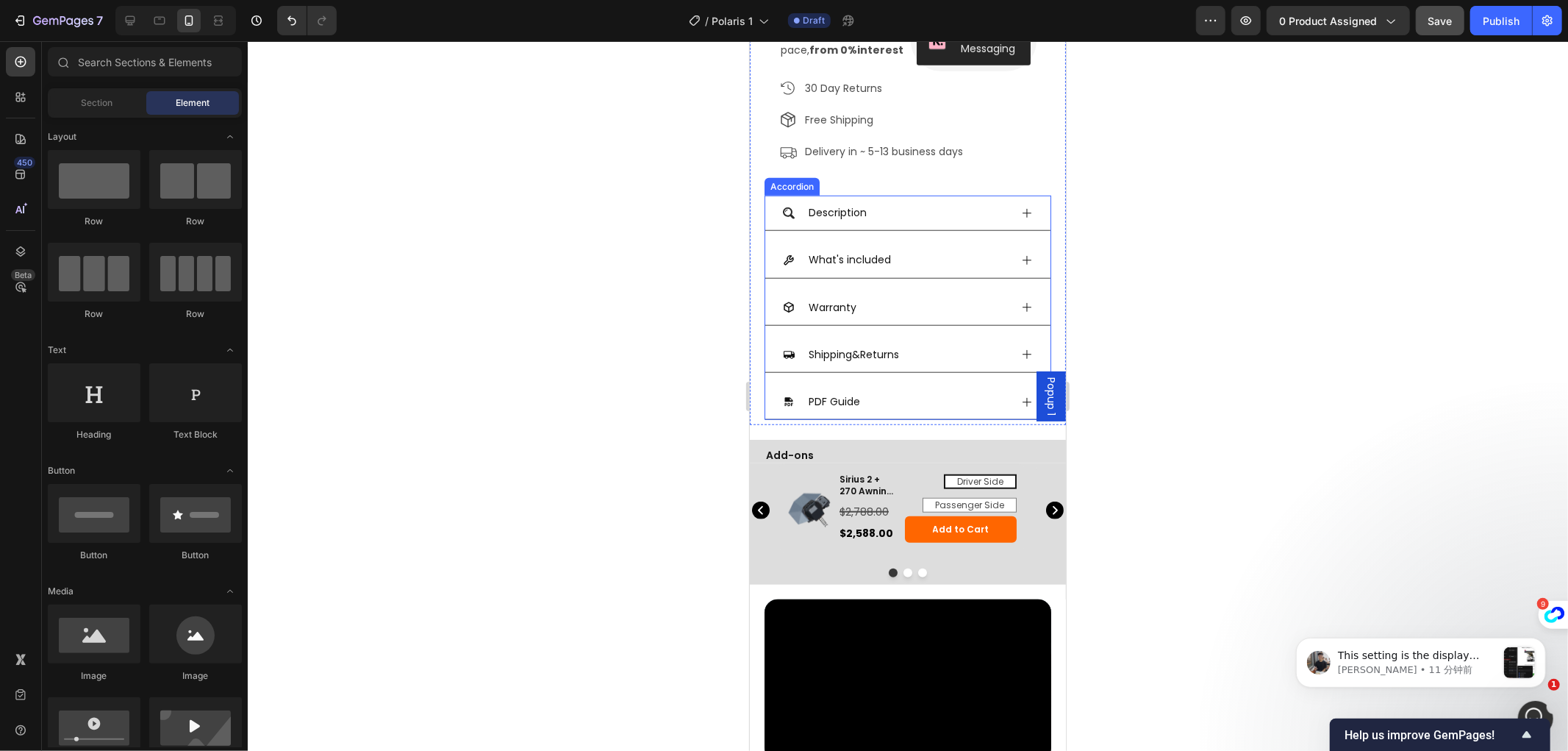
click at [1021, 217] on icon at bounding box center [1026, 213] width 12 height 12
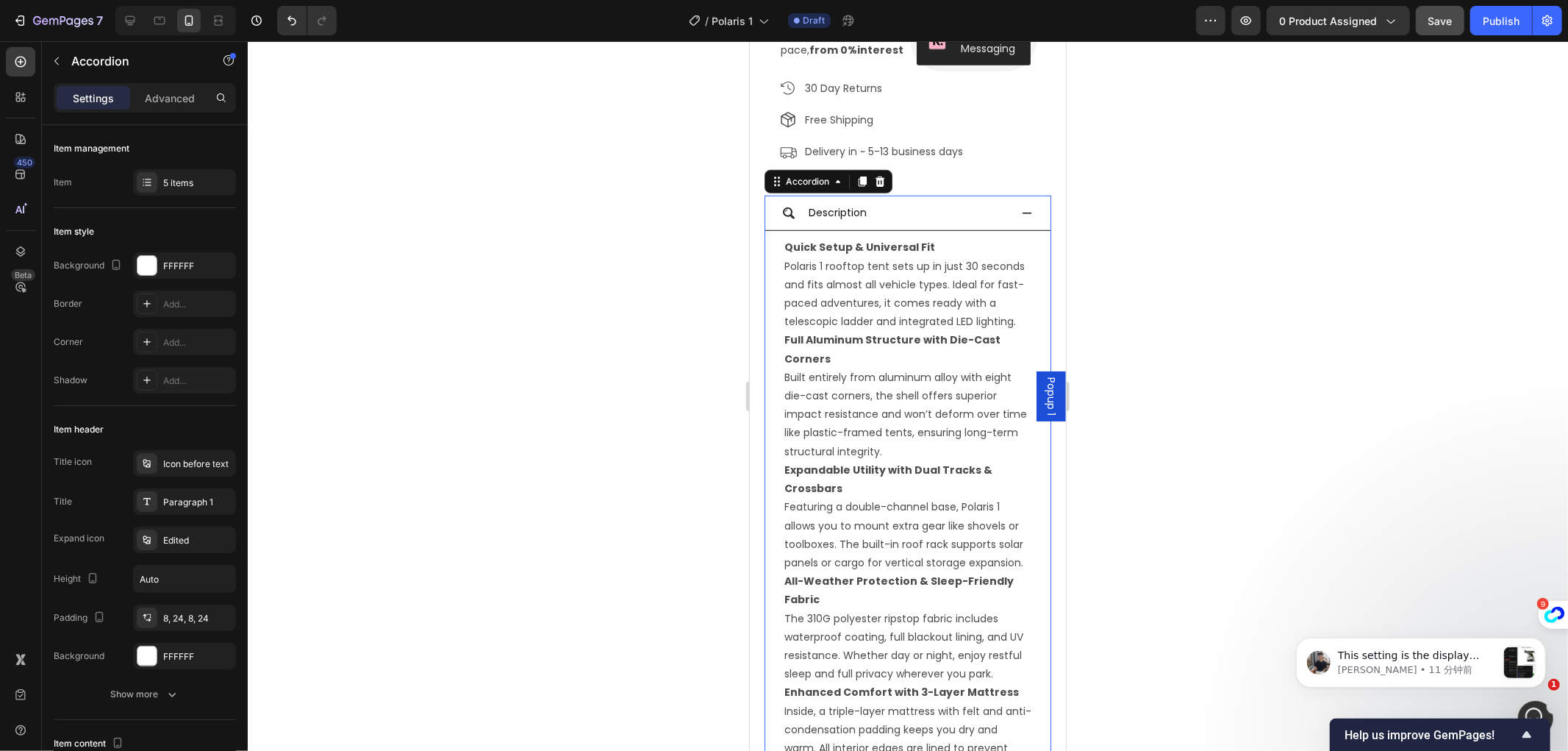
click at [1021, 217] on icon at bounding box center [1026, 213] width 12 height 12
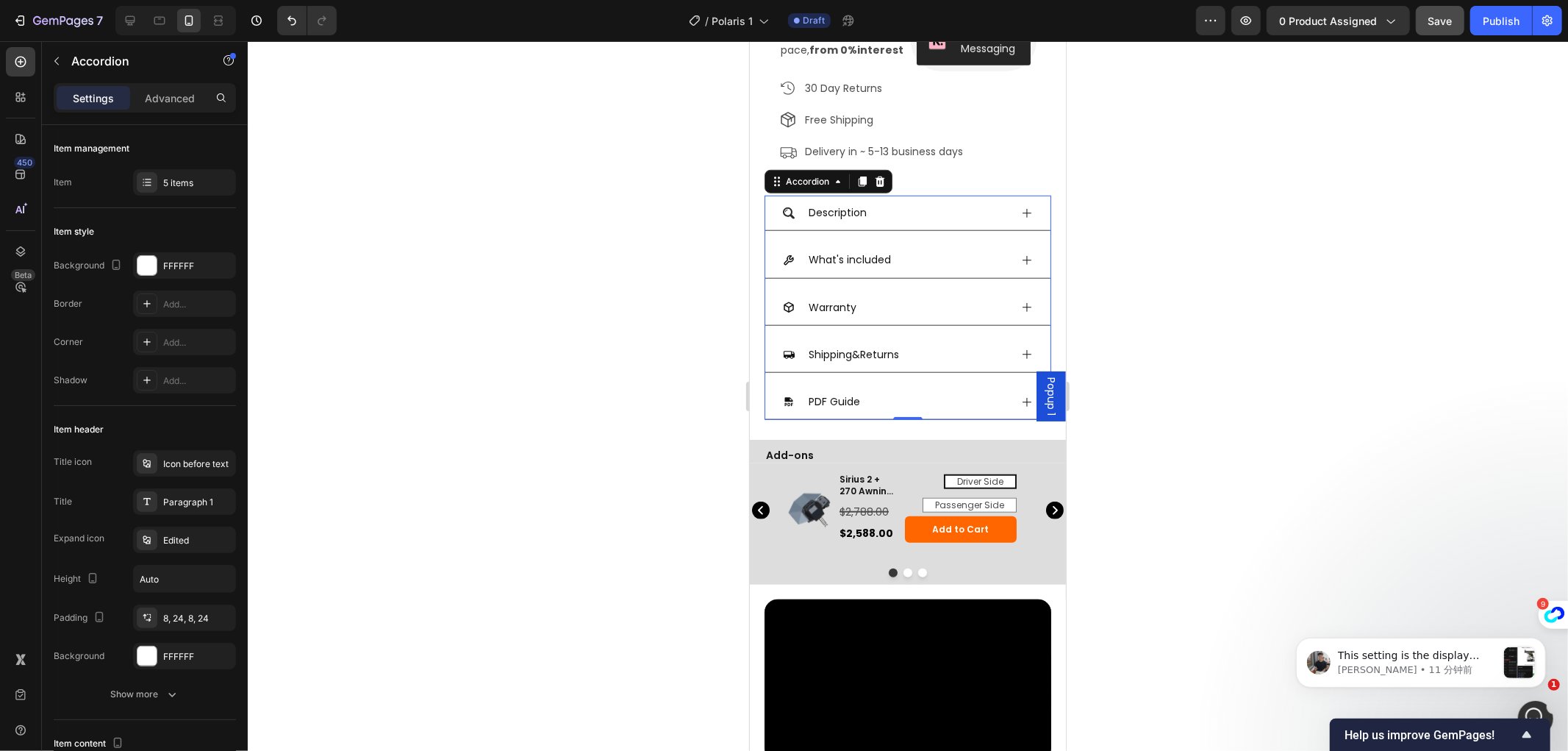
click at [1021, 266] on icon at bounding box center [1026, 259] width 12 height 12
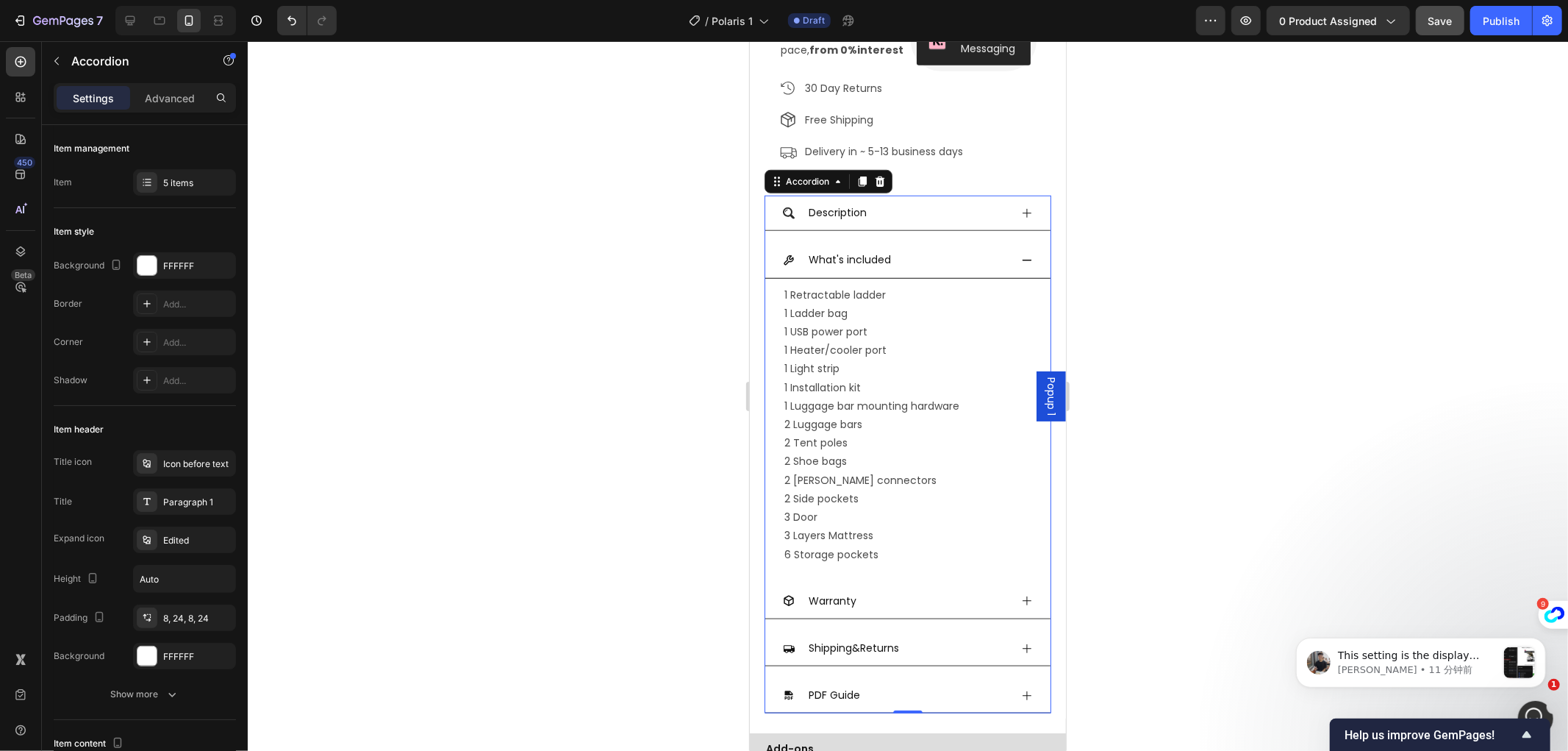
click at [1021, 266] on icon at bounding box center [1026, 259] width 12 height 12
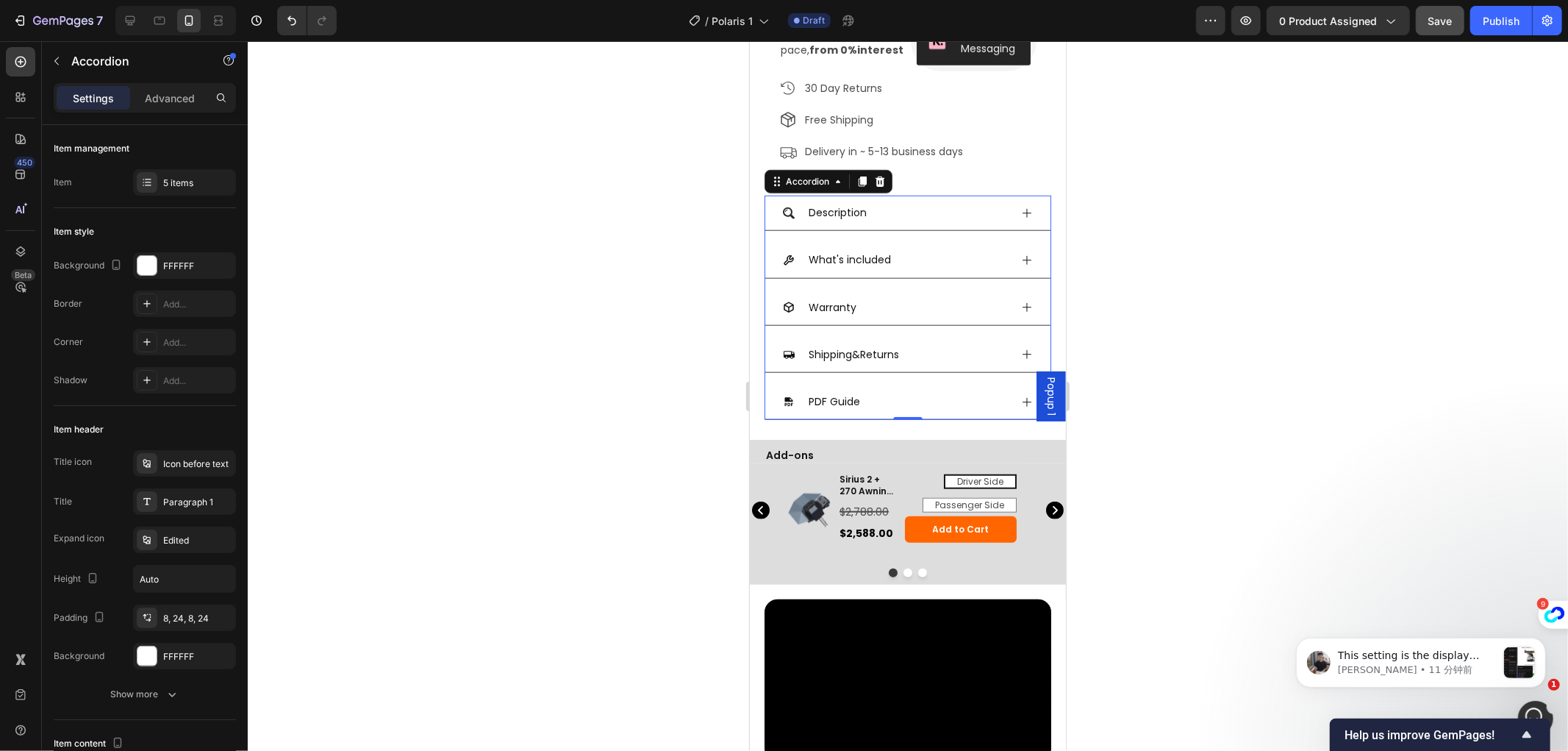
scroll to position [1062, 0]
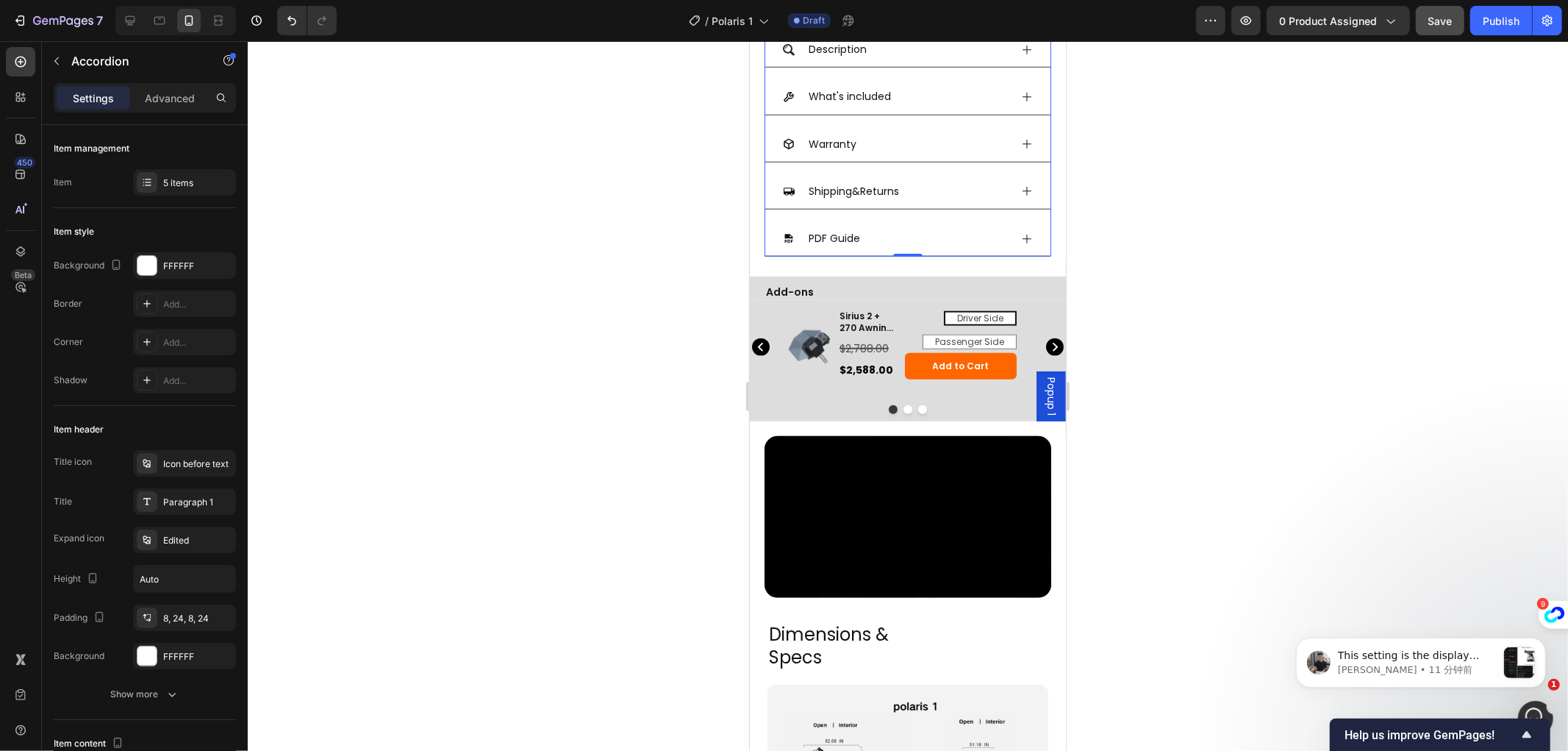
click at [1021, 245] on icon at bounding box center [1026, 238] width 12 height 12
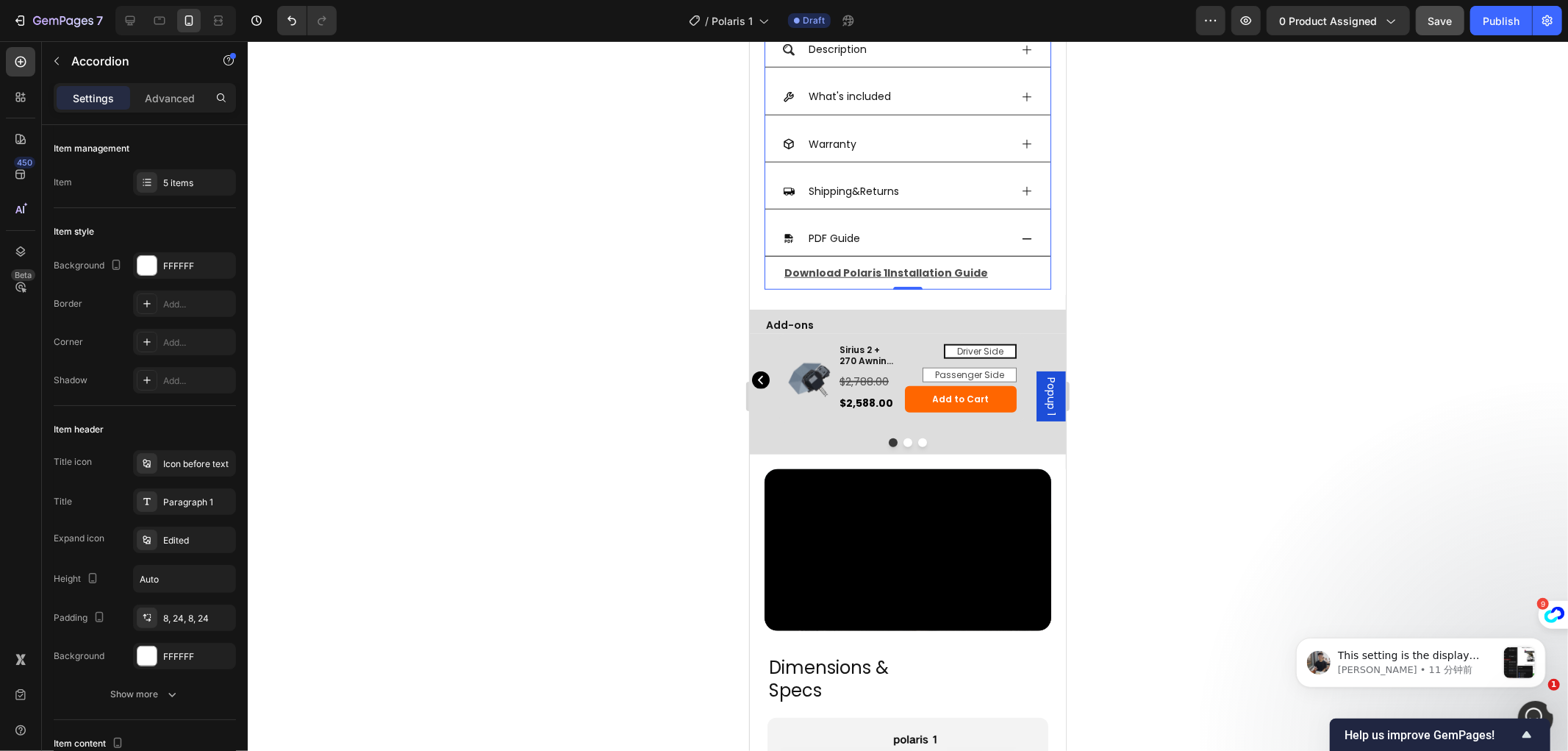
click at [1021, 245] on icon at bounding box center [1026, 238] width 12 height 12
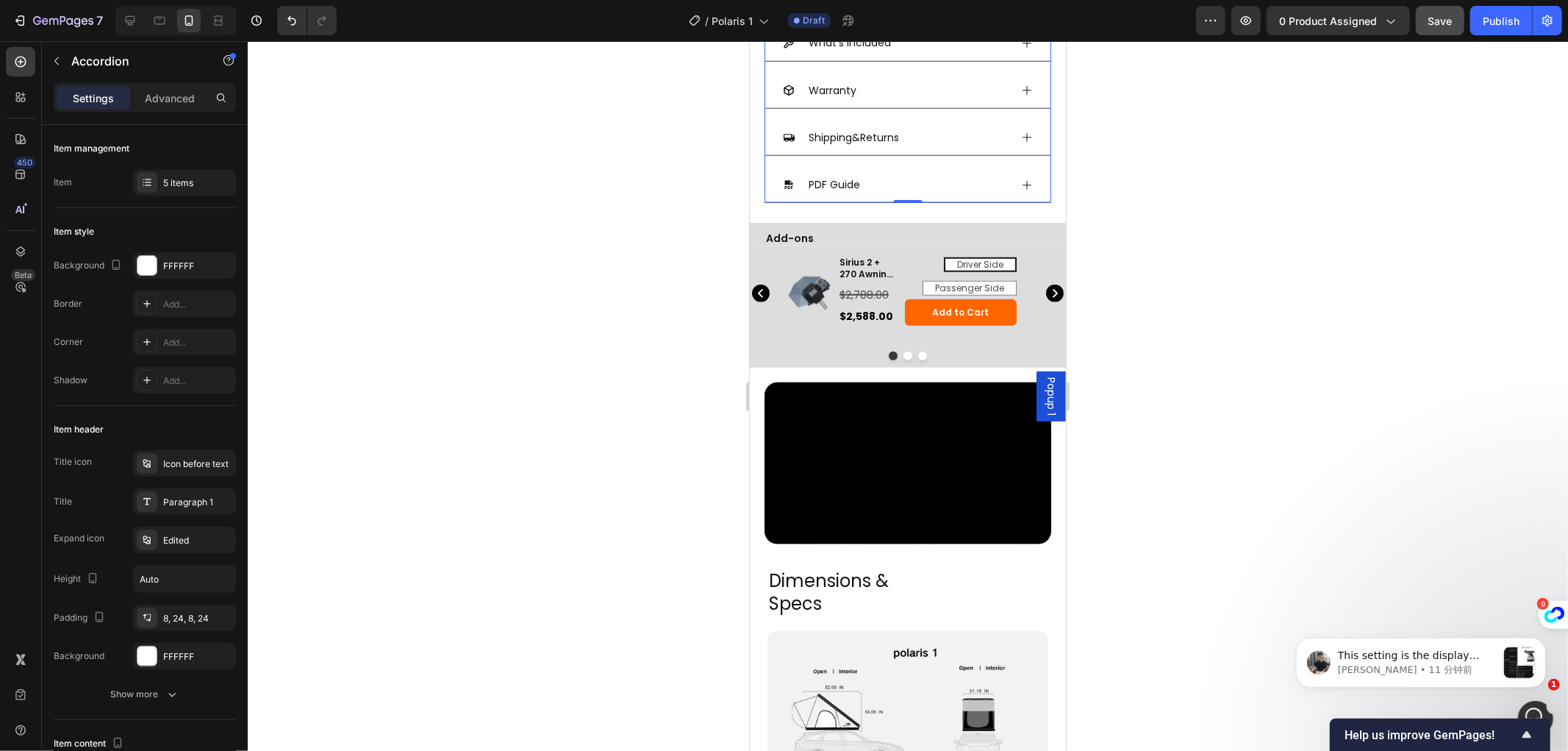
scroll to position [1144, 0]
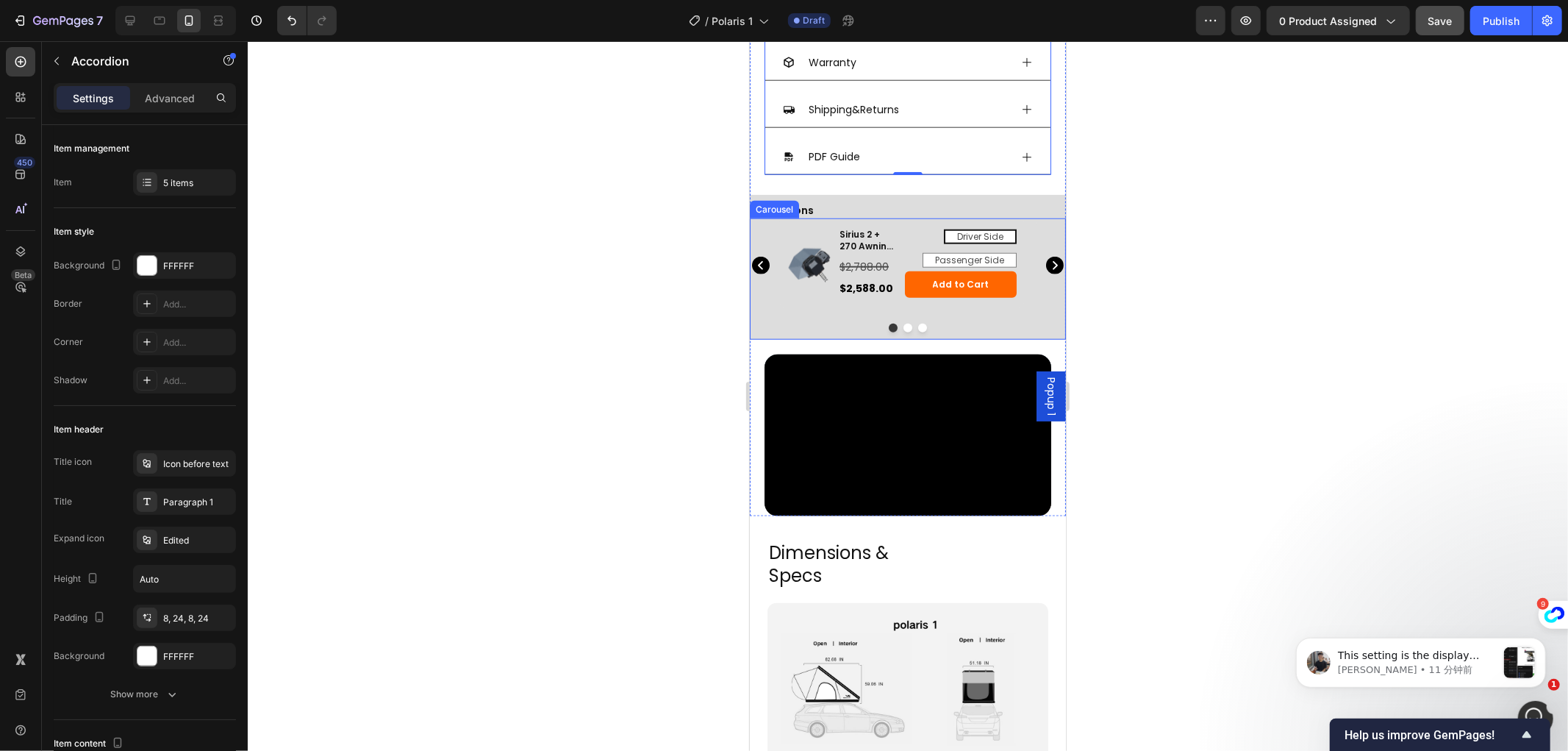
click at [1053, 269] on icon "Carousel Next Arrow" at bounding box center [1055, 265] width 5 height 9
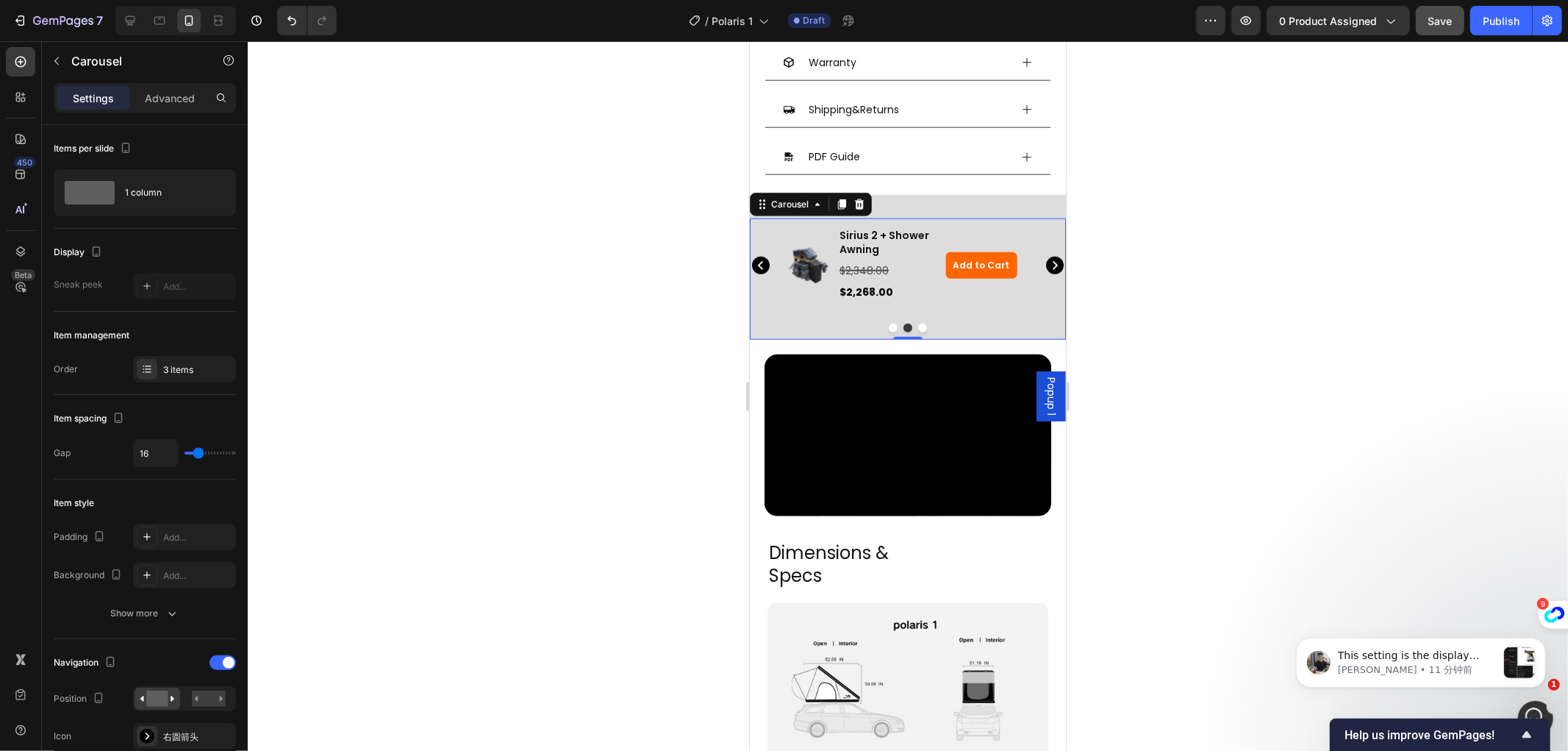
click at [1053, 269] on icon "Carousel Next Arrow" at bounding box center [1055, 265] width 5 height 9
click at [1195, 250] on div at bounding box center [909, 396] width 1321 height 710
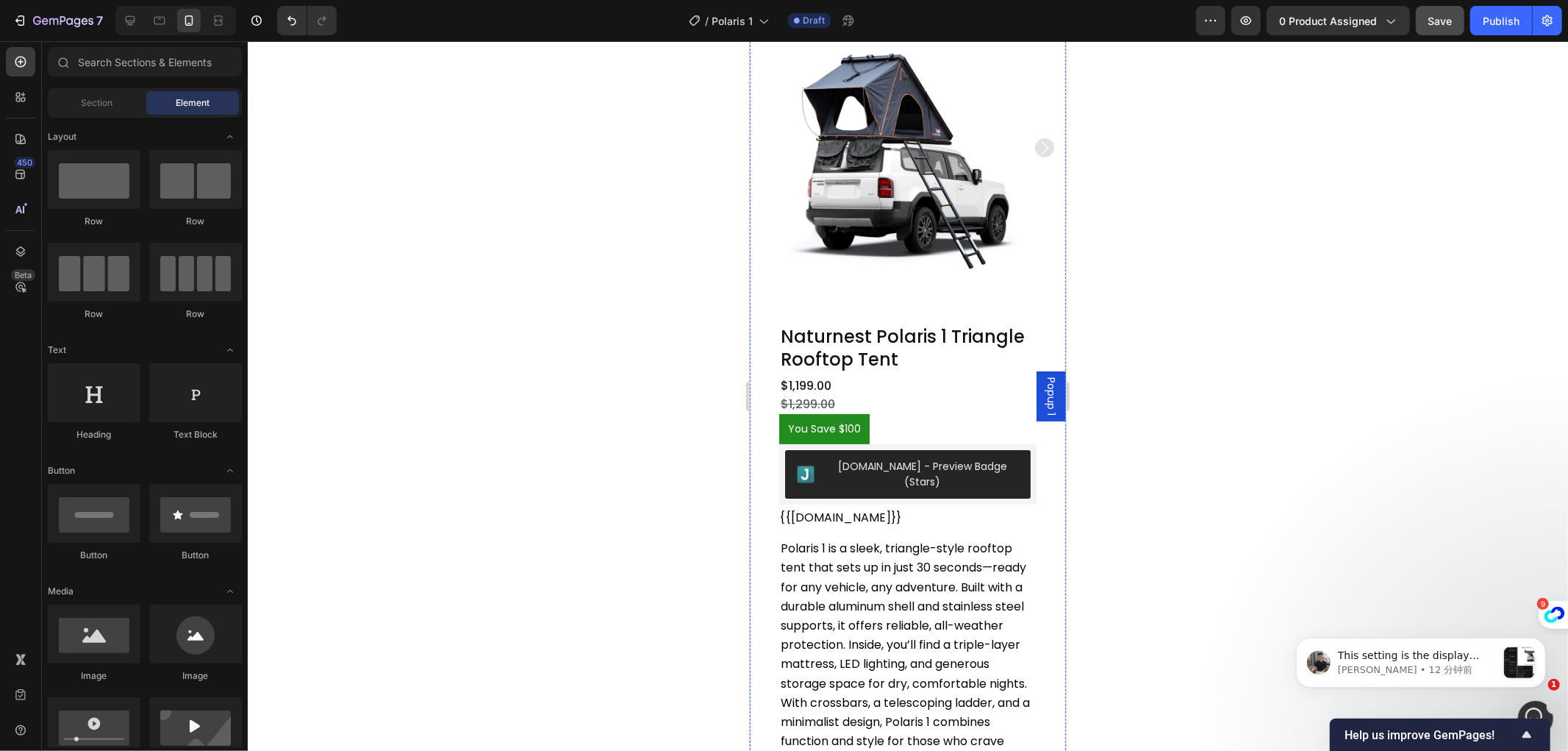
scroll to position [0, 0]
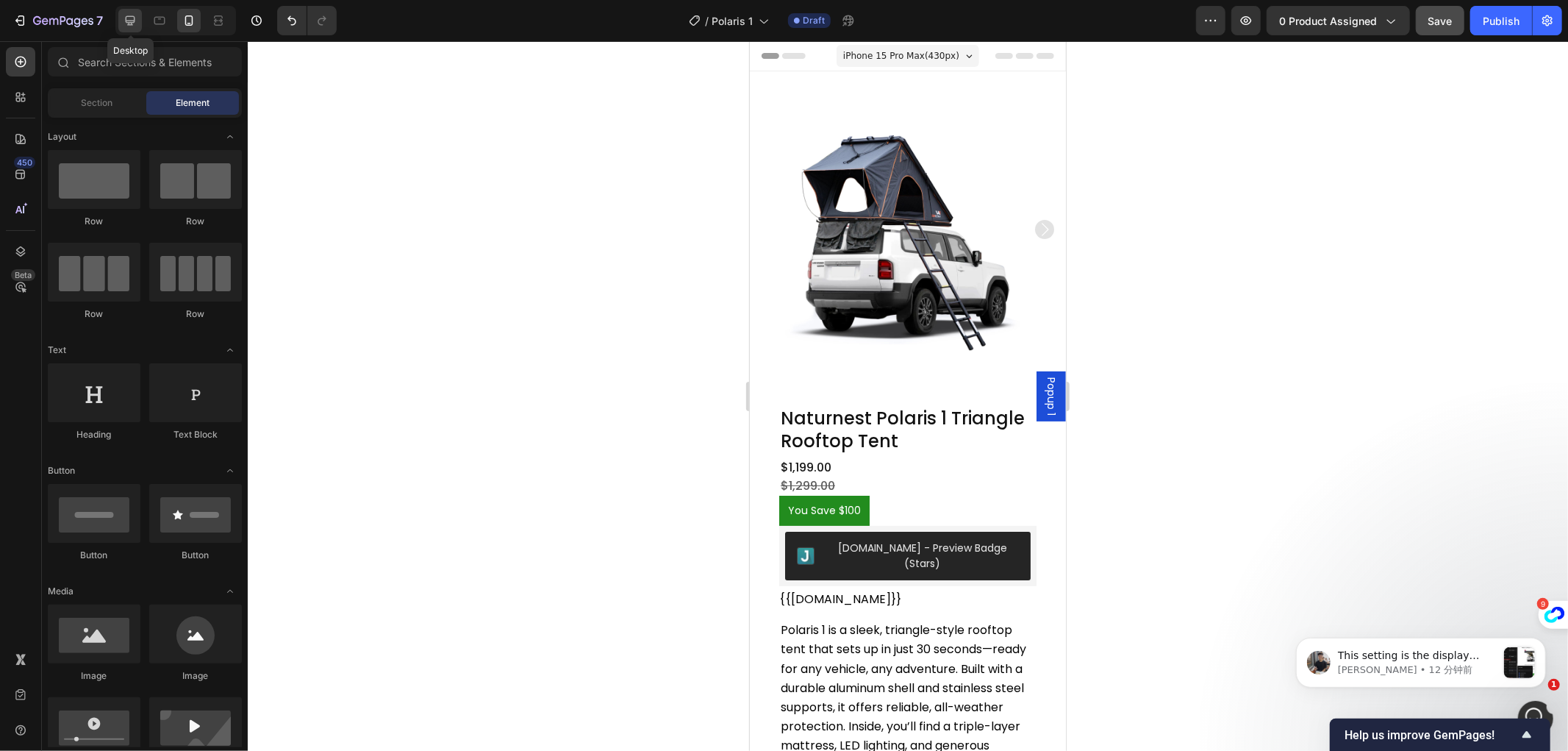
click at [127, 25] on icon at bounding box center [130, 21] width 15 height 15
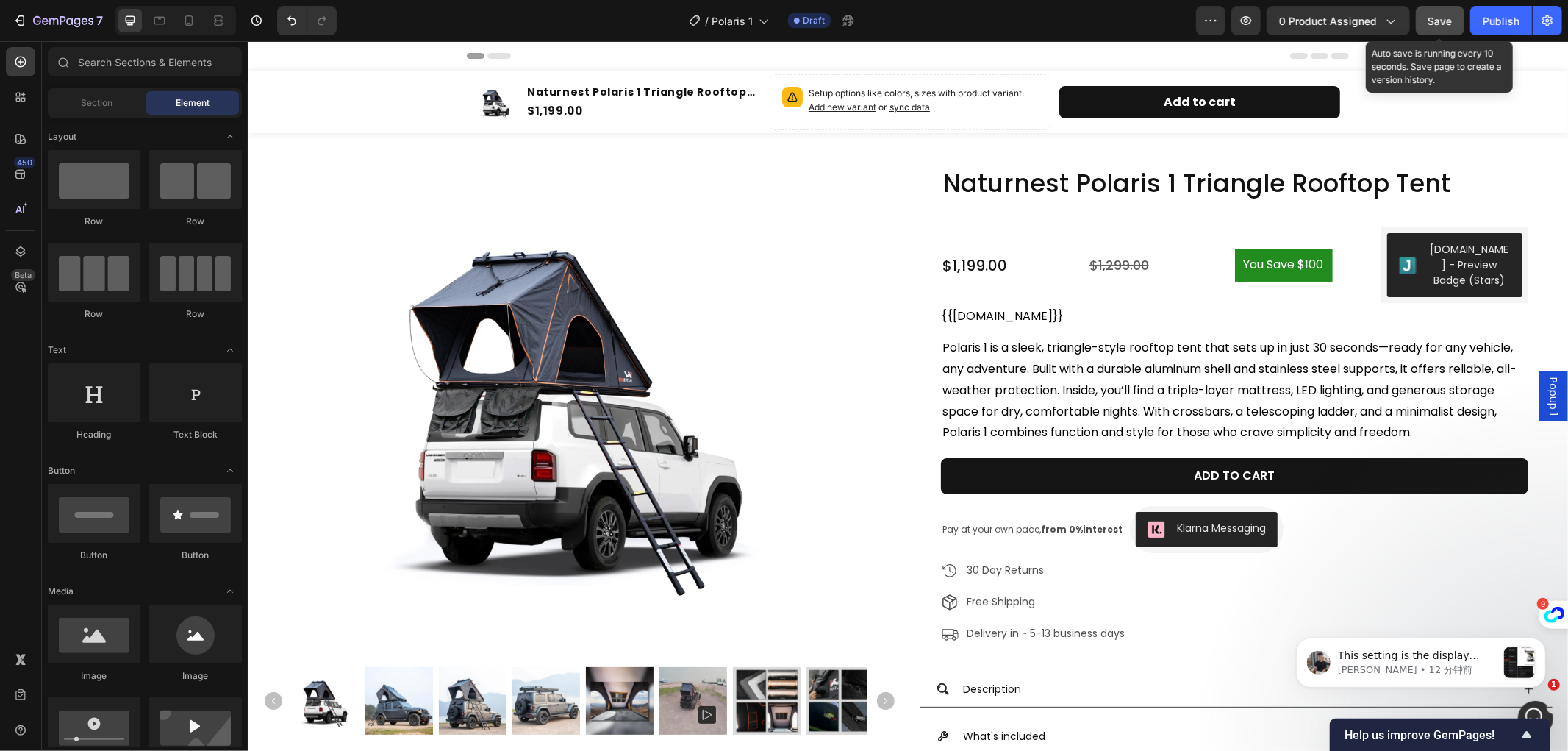
click at [1450, 24] on span "Save" at bounding box center [1440, 21] width 25 height 13
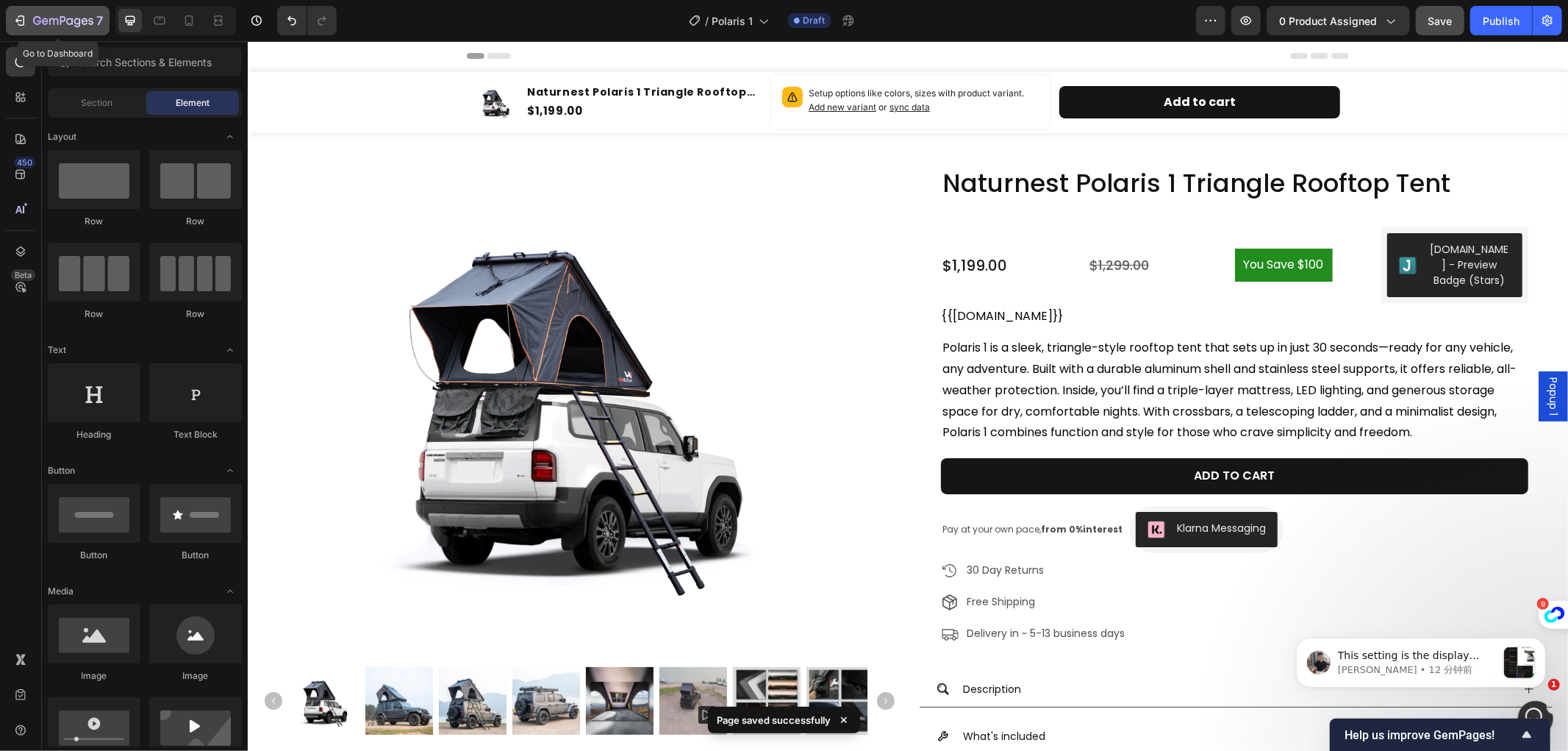
click at [43, 21] on icon "button" at bounding box center [45, 20] width 6 height 6
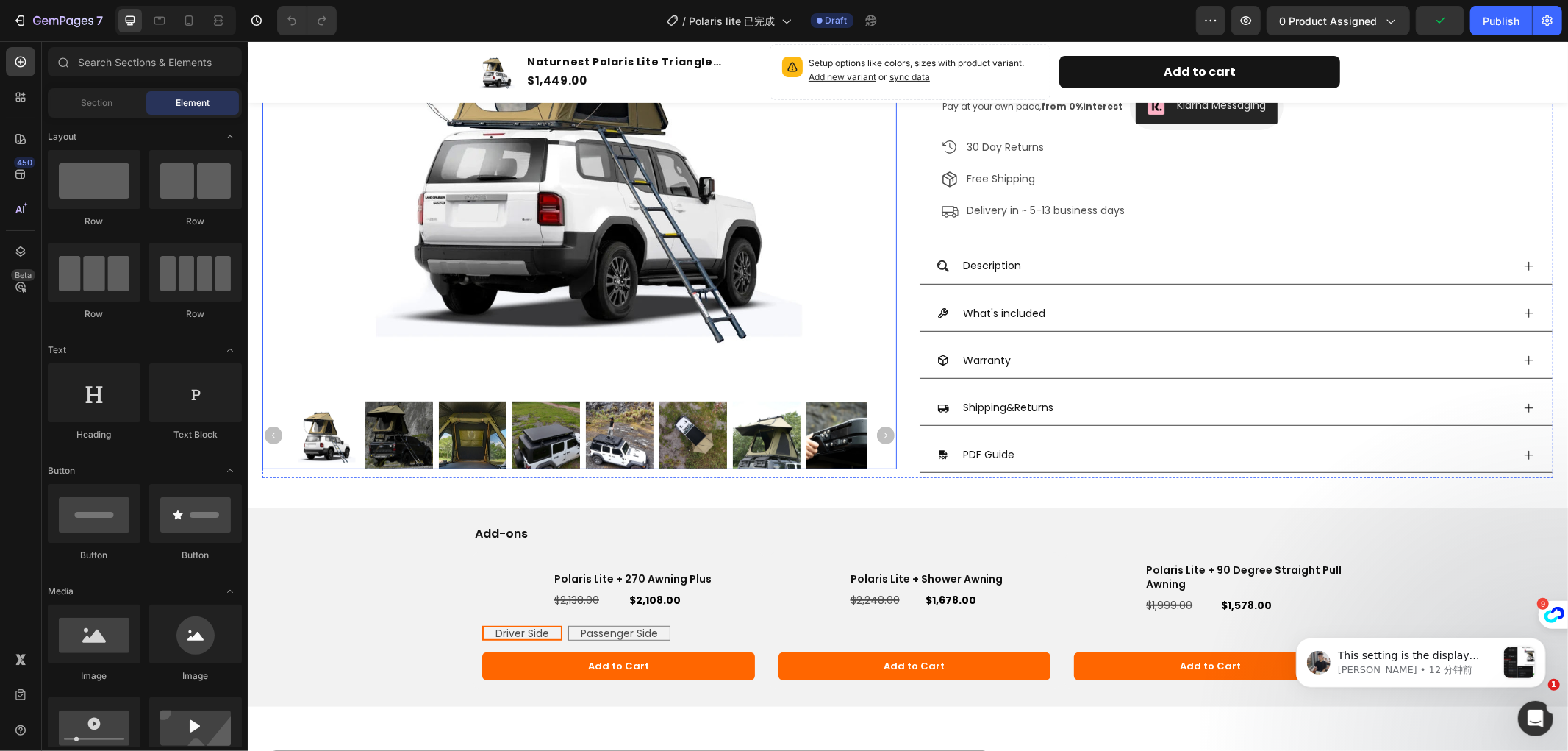
scroll to position [571, 0]
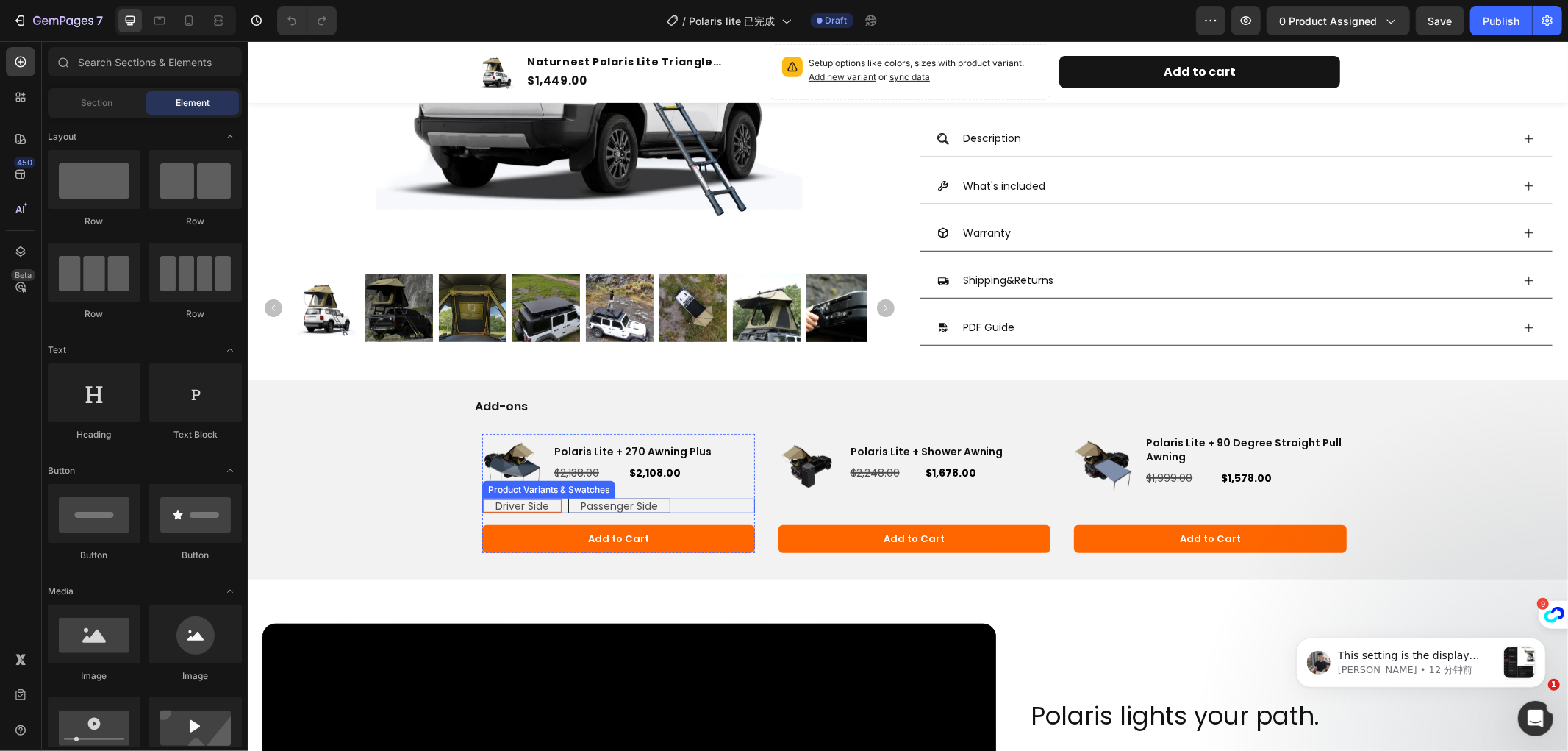
click at [589, 503] on span "Passenger Side" at bounding box center [618, 506] width 78 height 15
click at [567, 498] on input "Passenger Side Passenger Side Passenger Side" at bounding box center [567, 497] width 1 height 1
radio input "true"
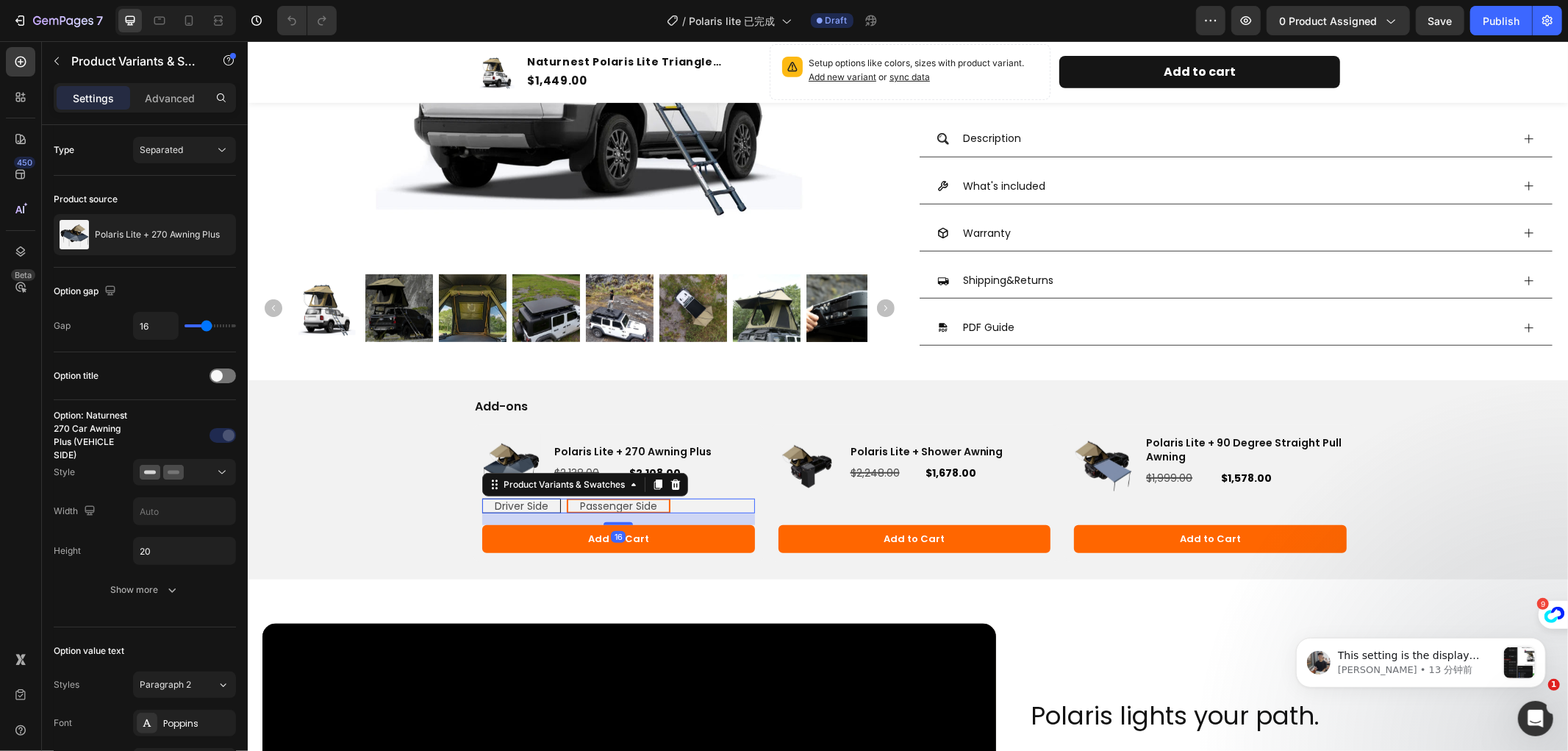
click at [527, 503] on span "Driver Side" at bounding box center [521, 506] width 54 height 15
click at [482, 498] on input "Driver Side Driver Side Driver Side" at bounding box center [481, 497] width 1 height 1
radio input "true"
click at [594, 499] on span "Passenger Side" at bounding box center [618, 506] width 78 height 15
click at [567, 498] on input "Passenger Side Passenger Side Passenger Side" at bounding box center [567, 497] width 1 height 1
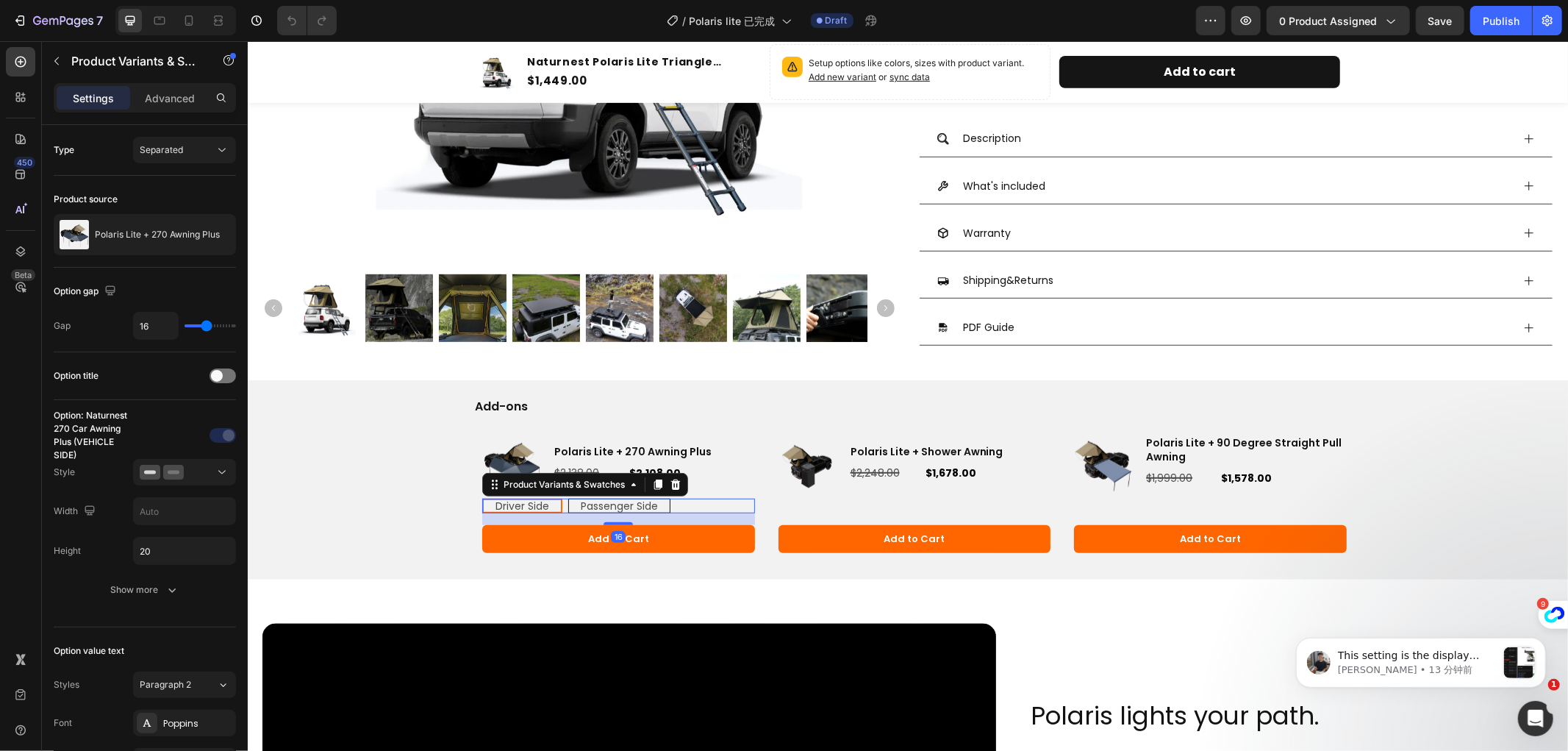
radio input "true"
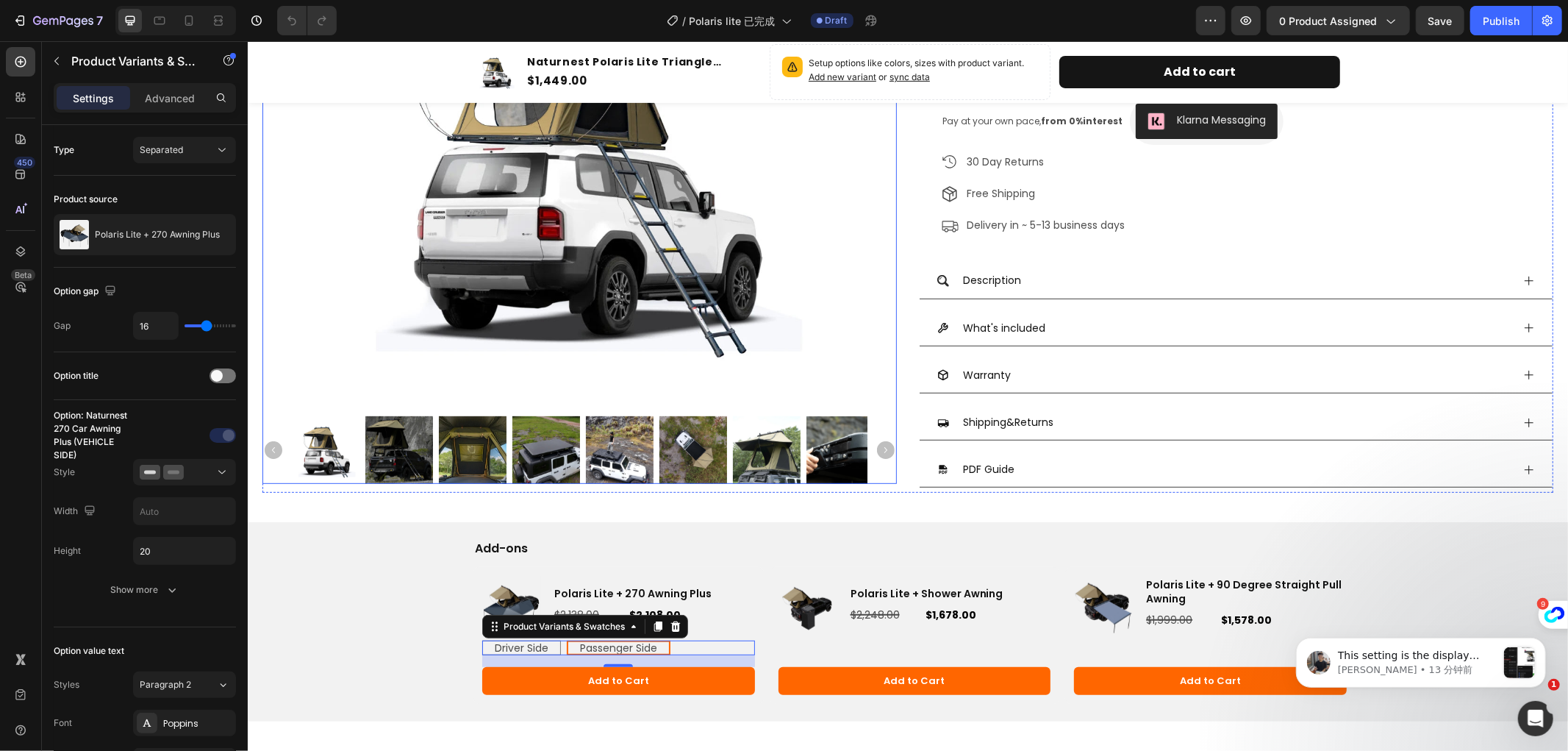
scroll to position [408, 0]
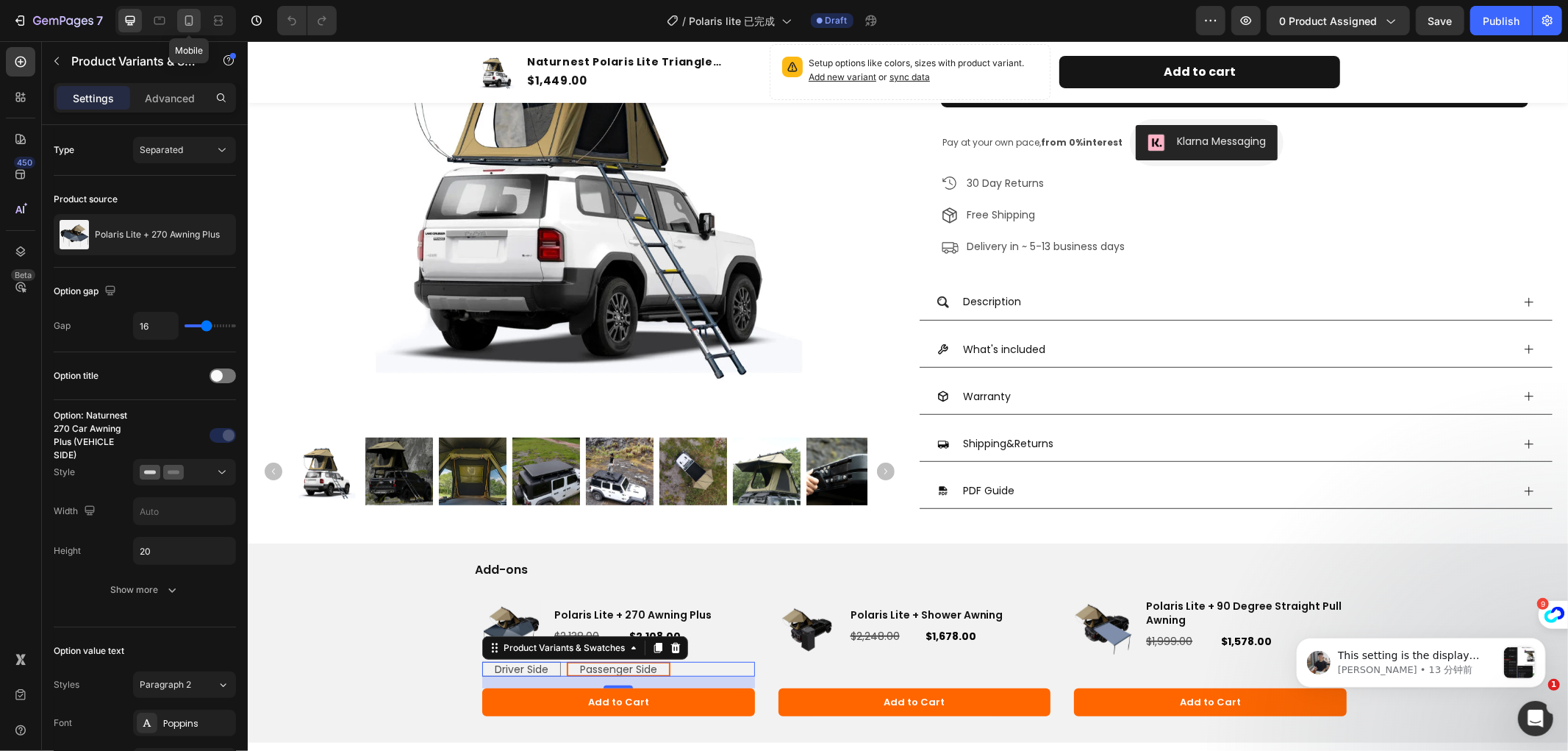
click at [192, 20] on icon at bounding box center [189, 20] width 8 height 10
type input "0"
type input "12"
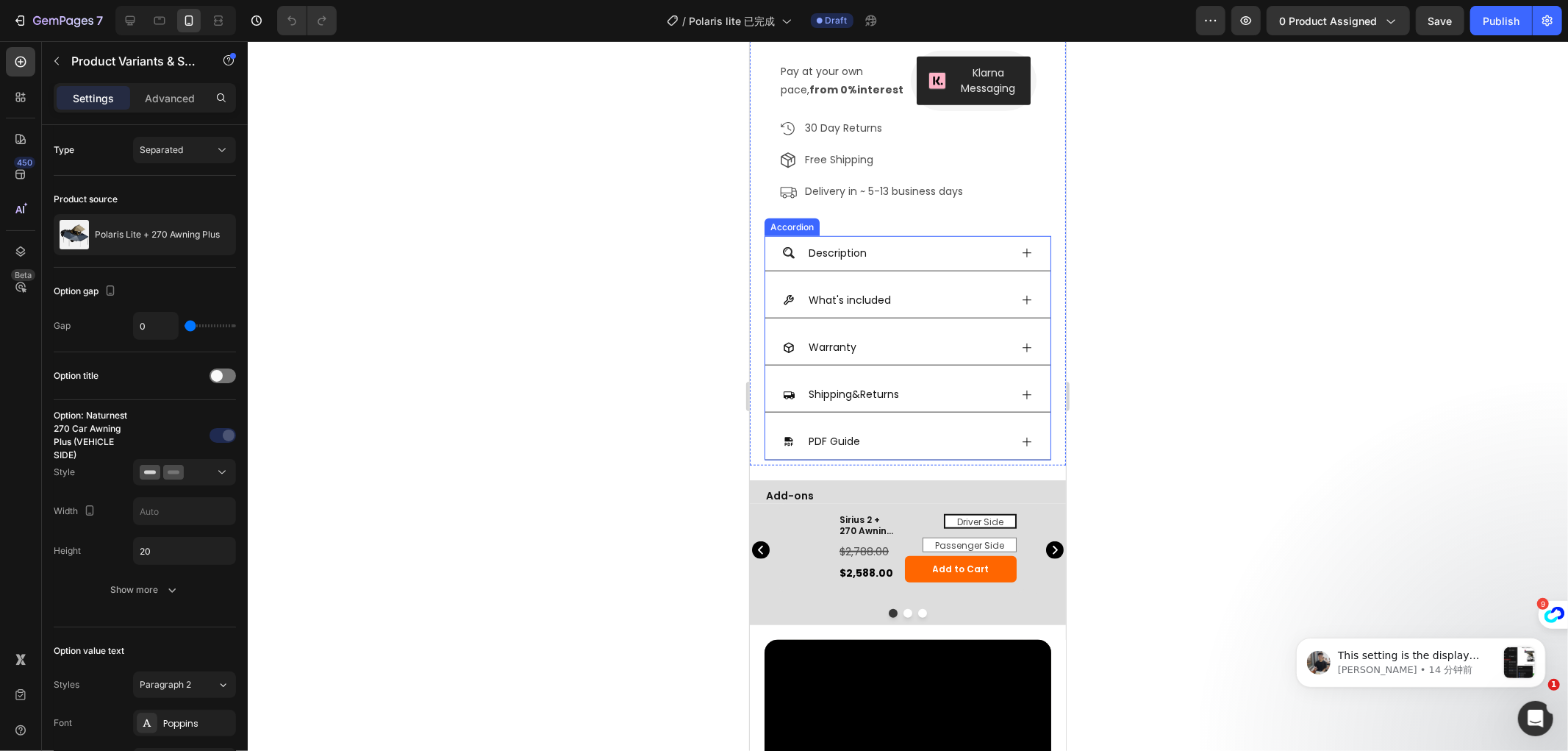
scroll to position [899, 0]
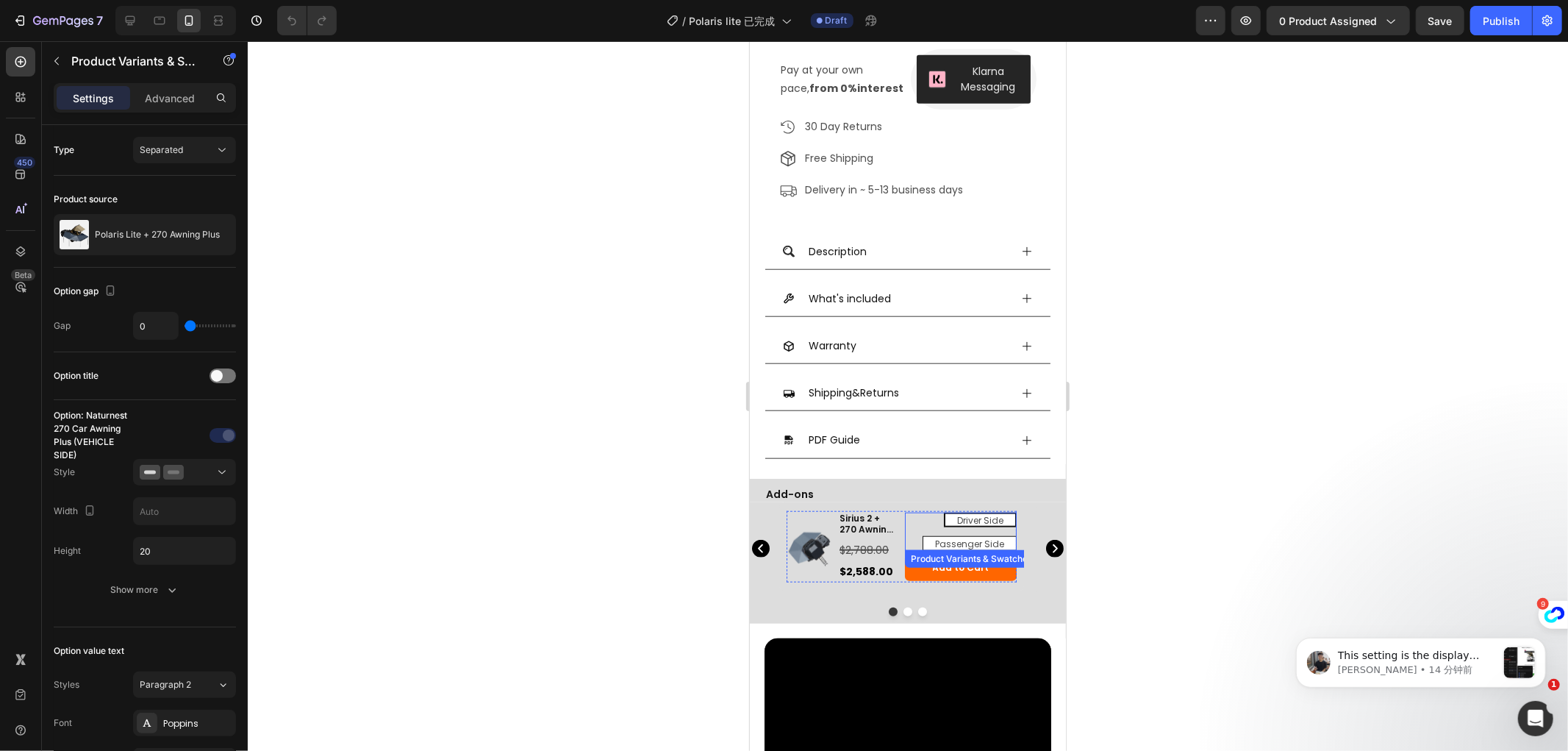
click at [988, 537] on span "Passenger Side" at bounding box center [970, 543] width 69 height 13
click at [1015, 535] on input "Passenger Side Passenger Side Passenger Side" at bounding box center [1015, 535] width 1 height 1
radio input "true"
click at [1010, 508] on div "Driver Side" at bounding box center [981, 520] width 70 height 28
click at [1015, 511] on input "Driver Side Driver Side Driver Side" at bounding box center [1015, 511] width 1 height 1
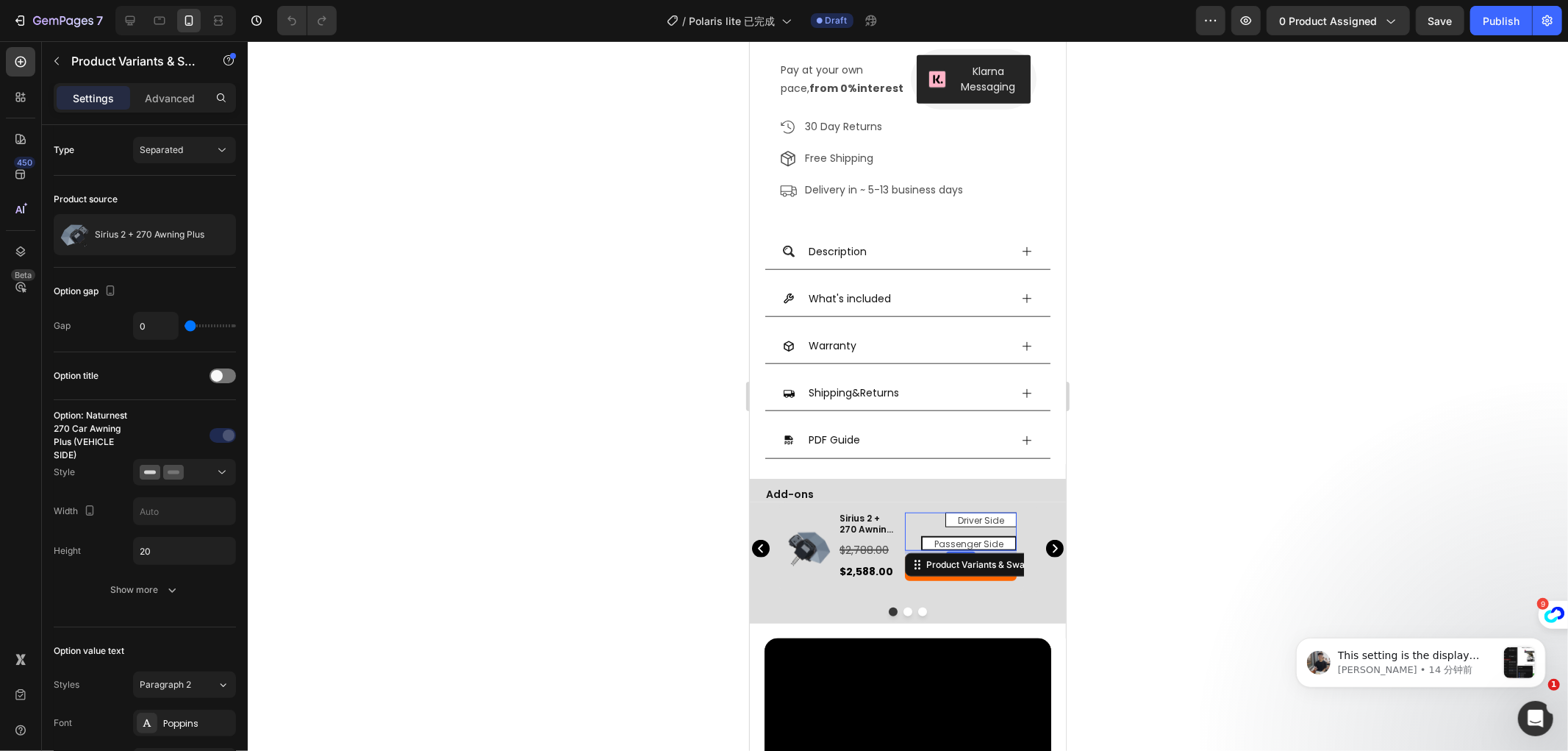
radio input "true"
click at [1021, 434] on icon at bounding box center [1026, 440] width 12 height 12
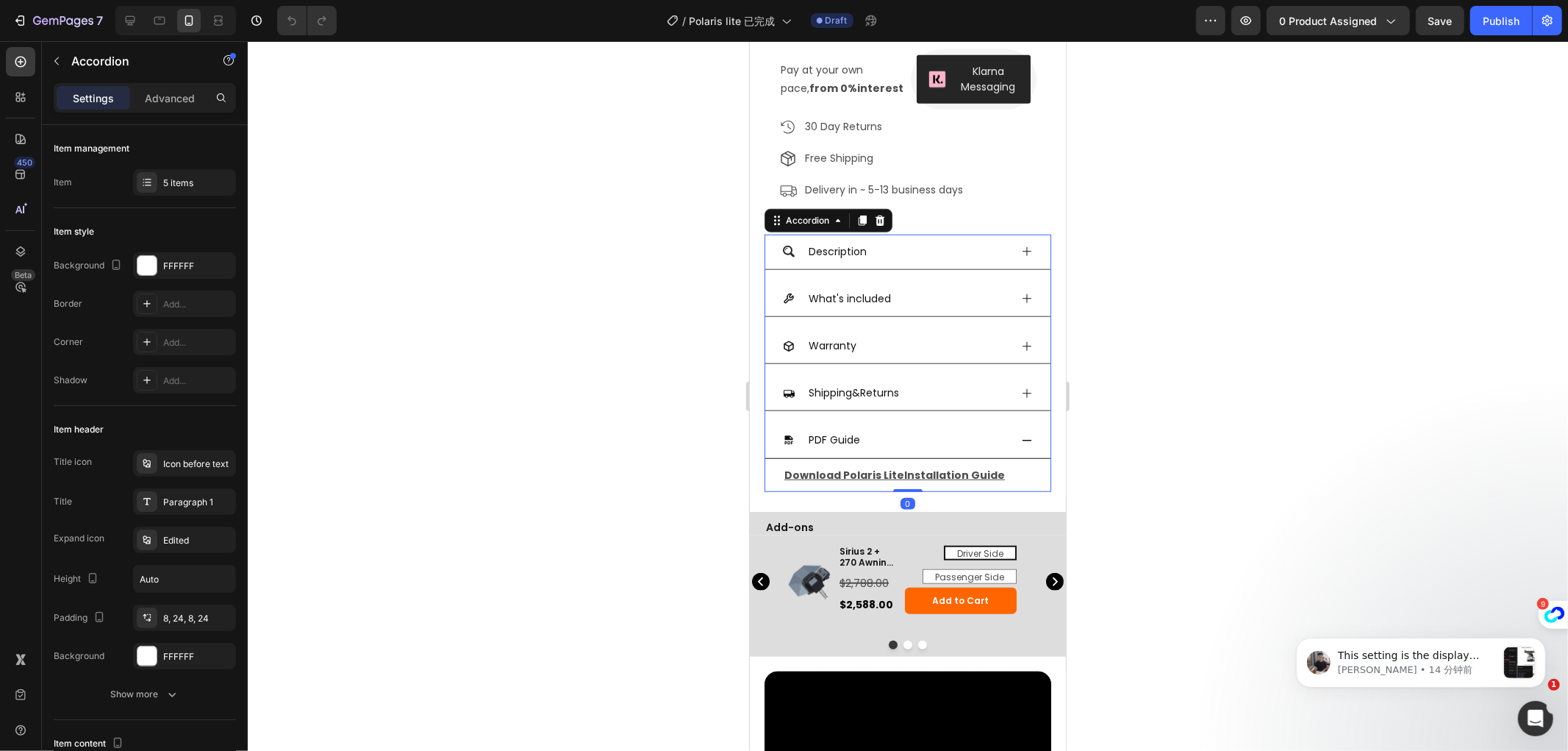
click at [1021, 434] on icon at bounding box center [1026, 440] width 12 height 12
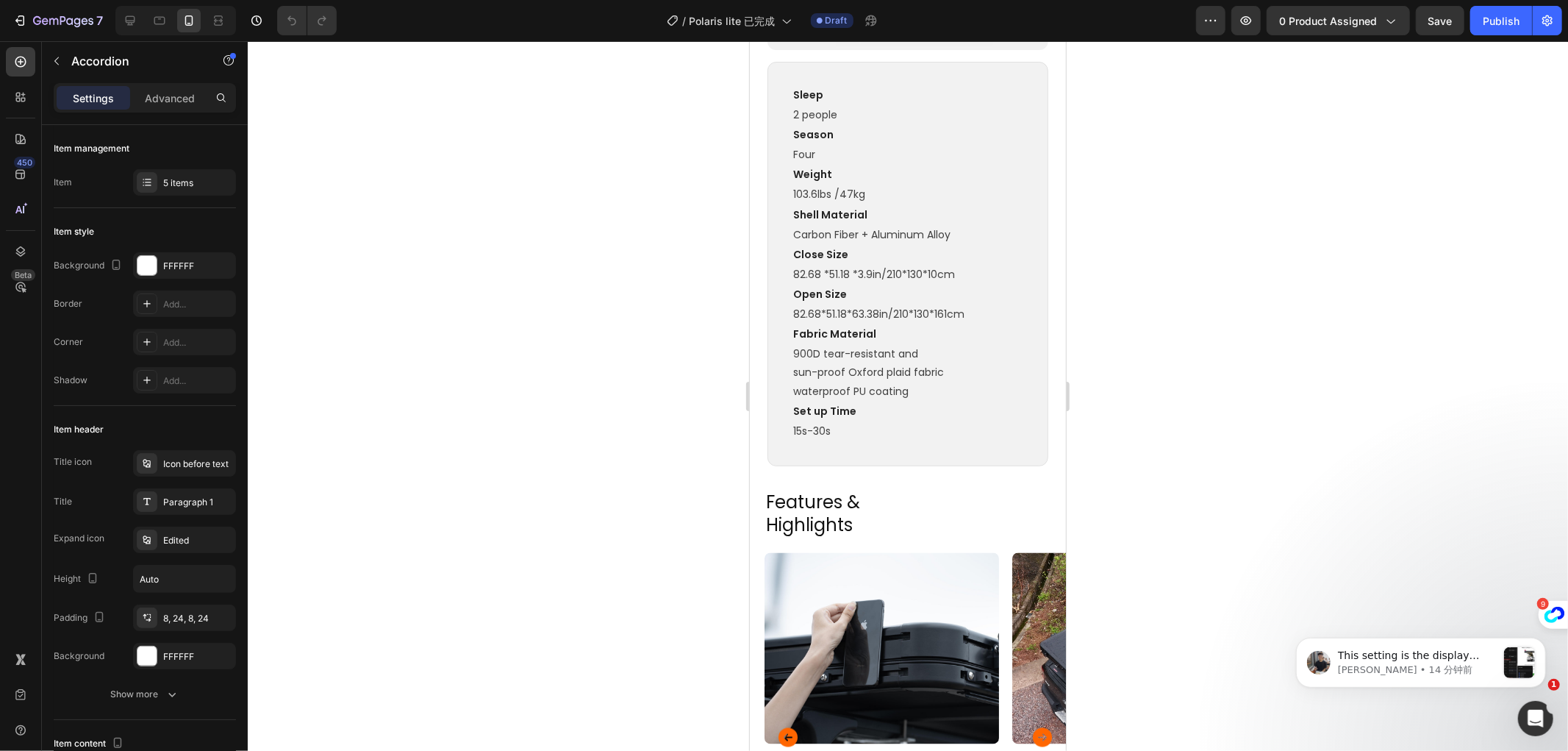
scroll to position [2206, 0]
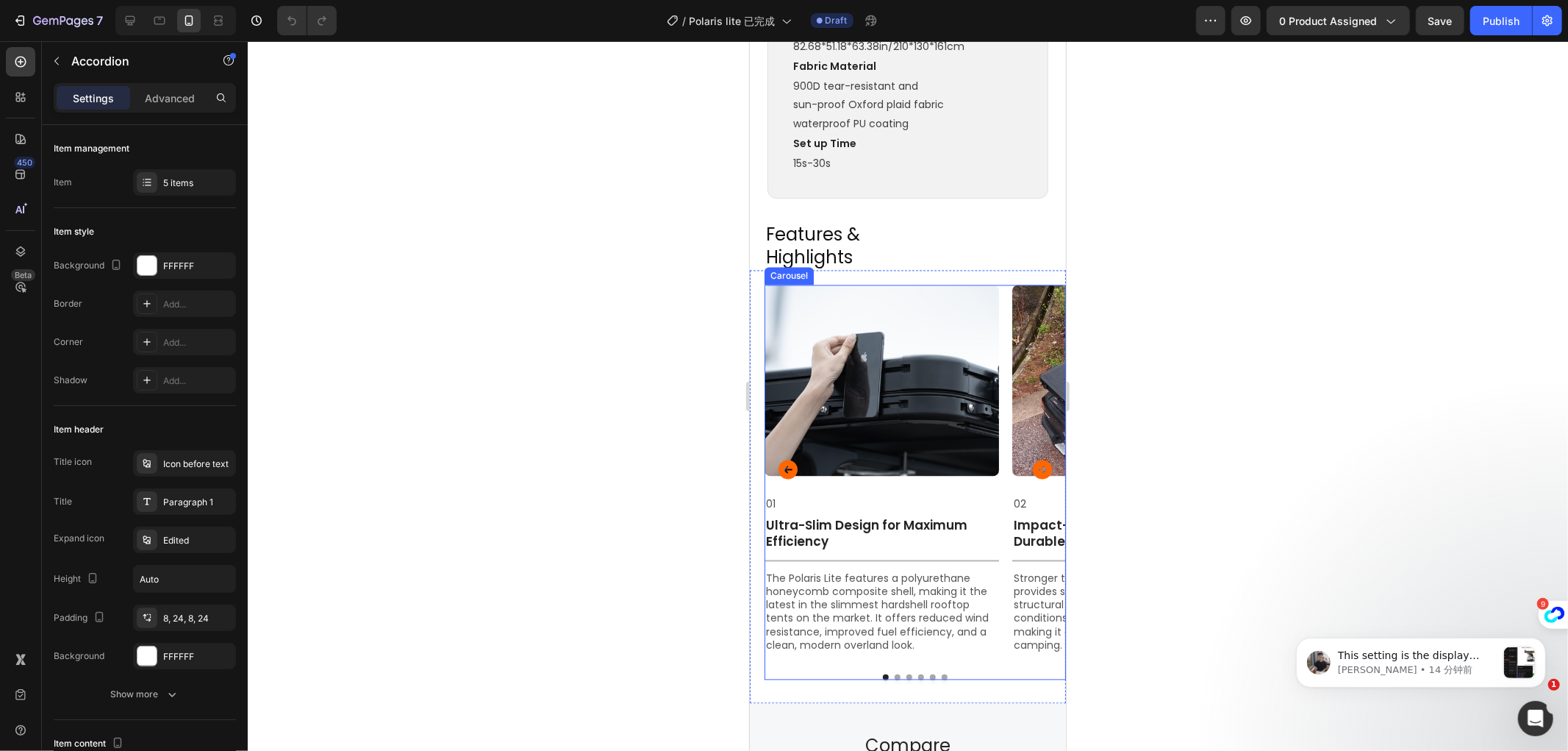
click at [1033, 460] on icon "Carousel Next Arrow" at bounding box center [1042, 469] width 19 height 19
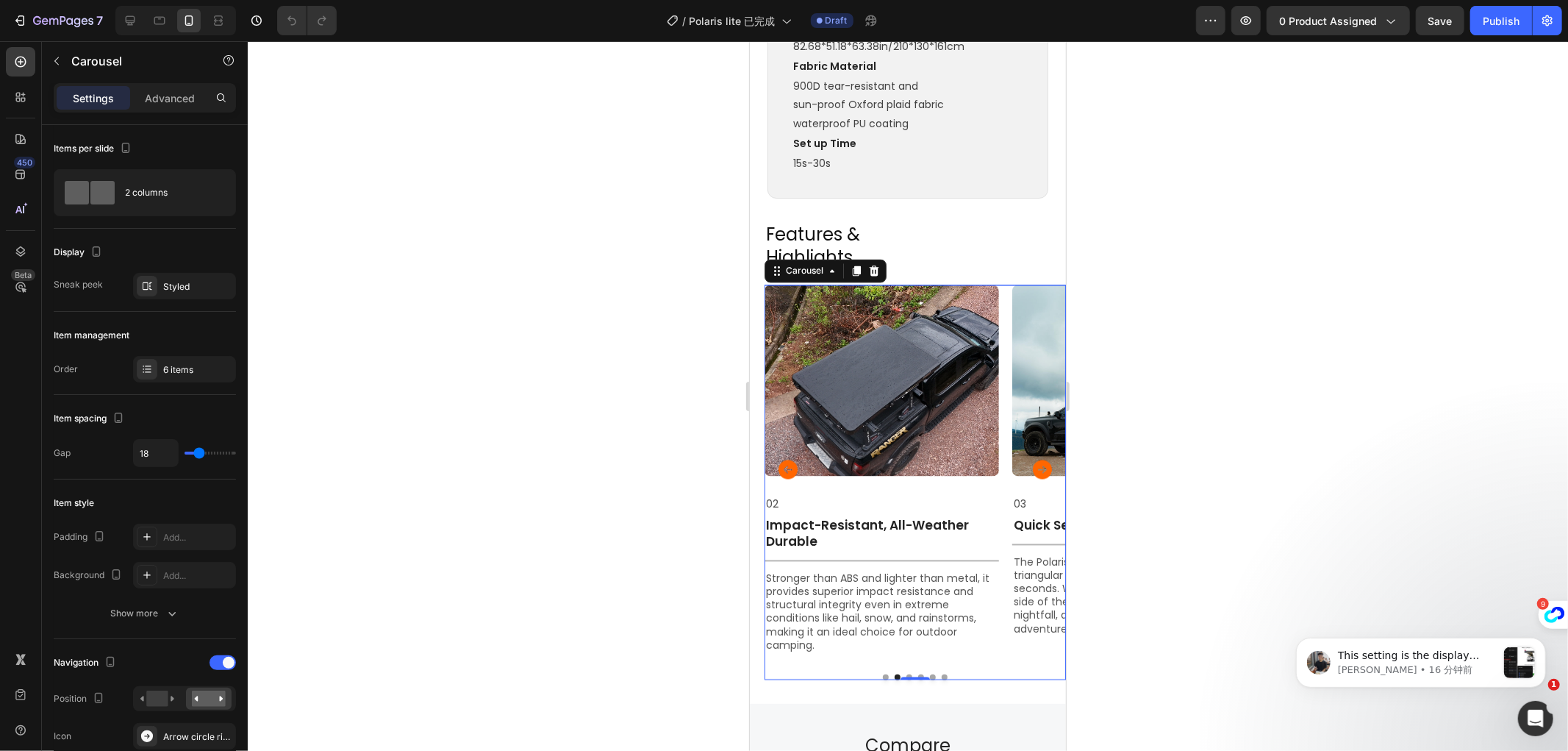
click at [1033, 460] on icon "Carousel Next Arrow" at bounding box center [1042, 469] width 19 height 19
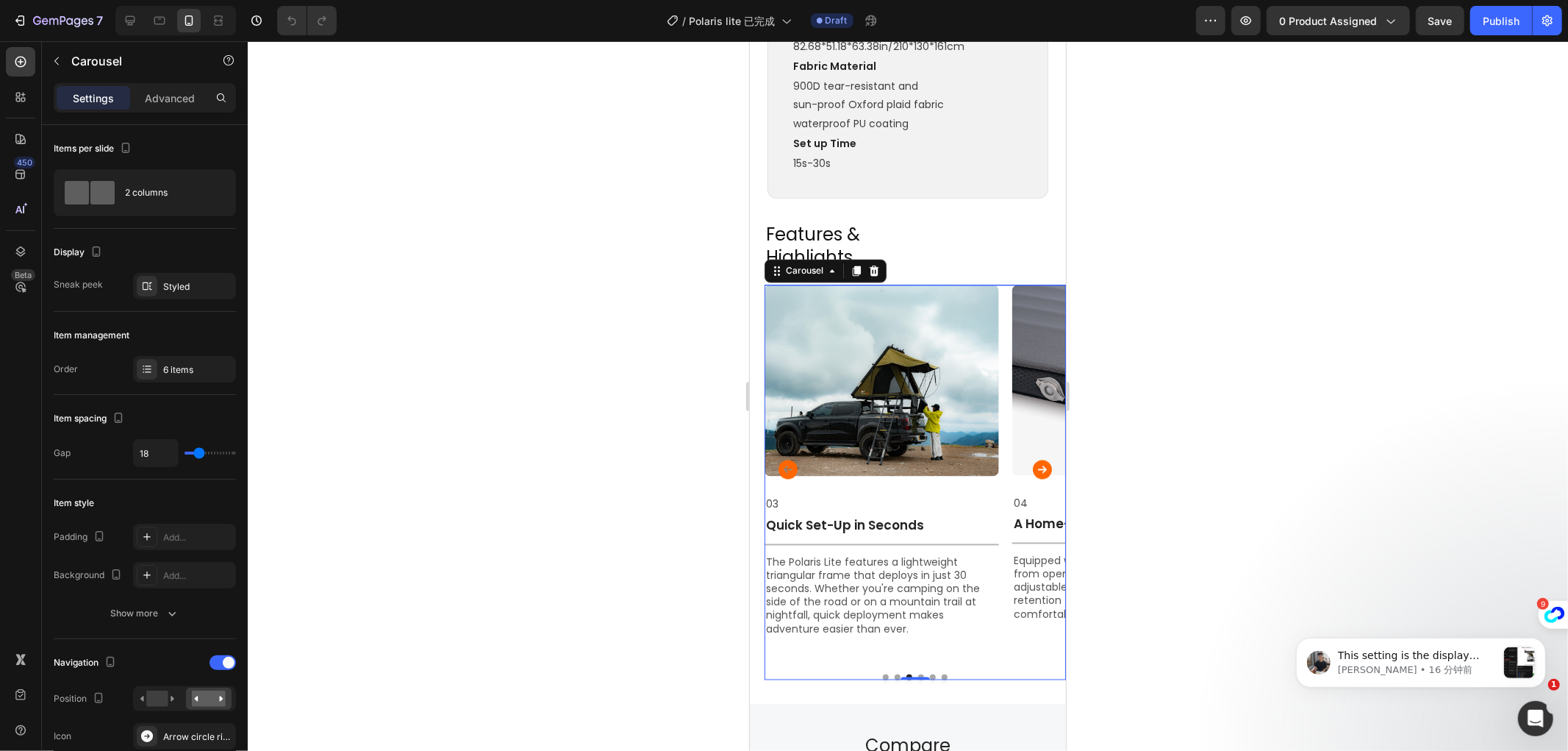
click at [1033, 460] on icon "Carousel Next Arrow" at bounding box center [1042, 469] width 19 height 19
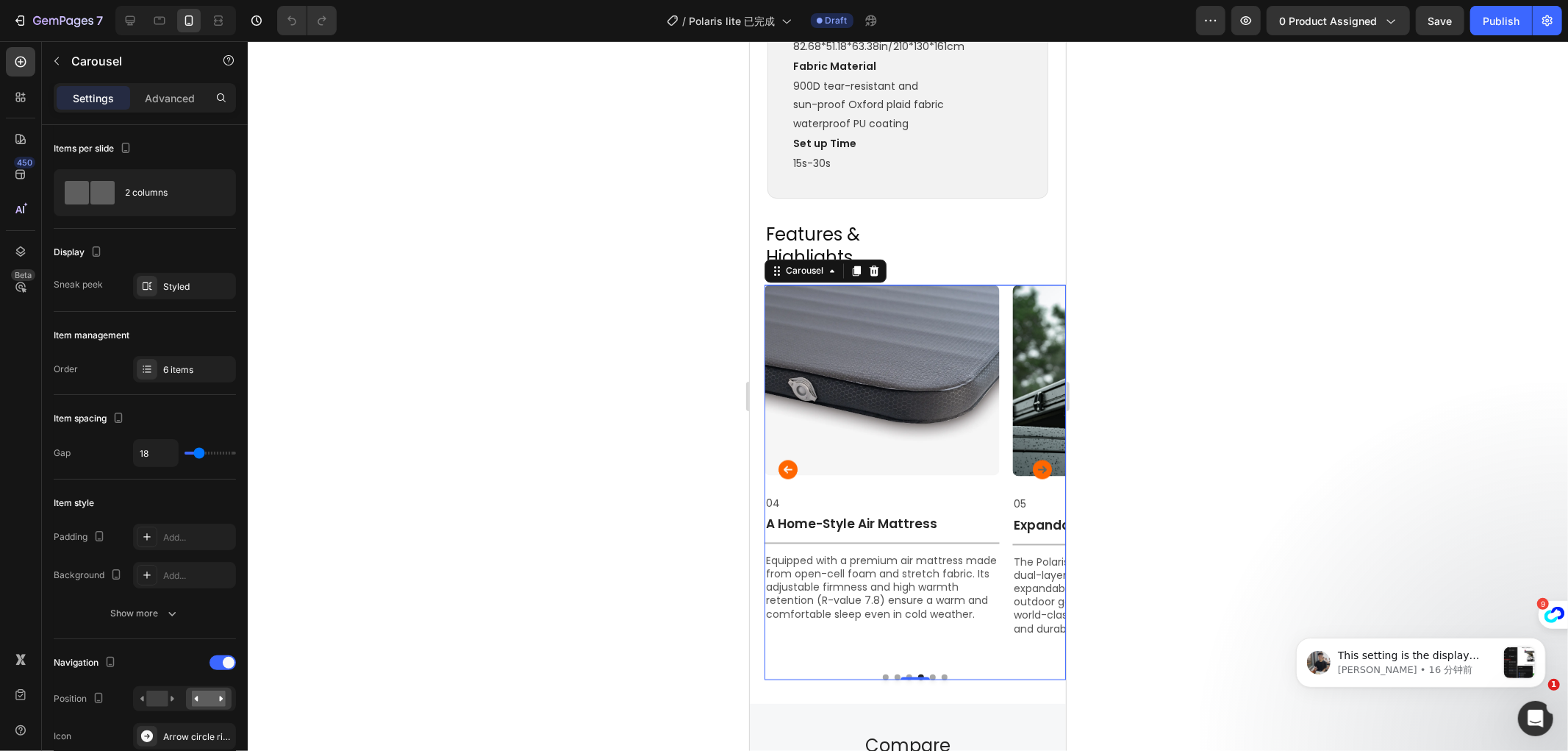
click at [1030, 459] on icon "Carousel Next Arrow" at bounding box center [1042, 469] width 24 height 29
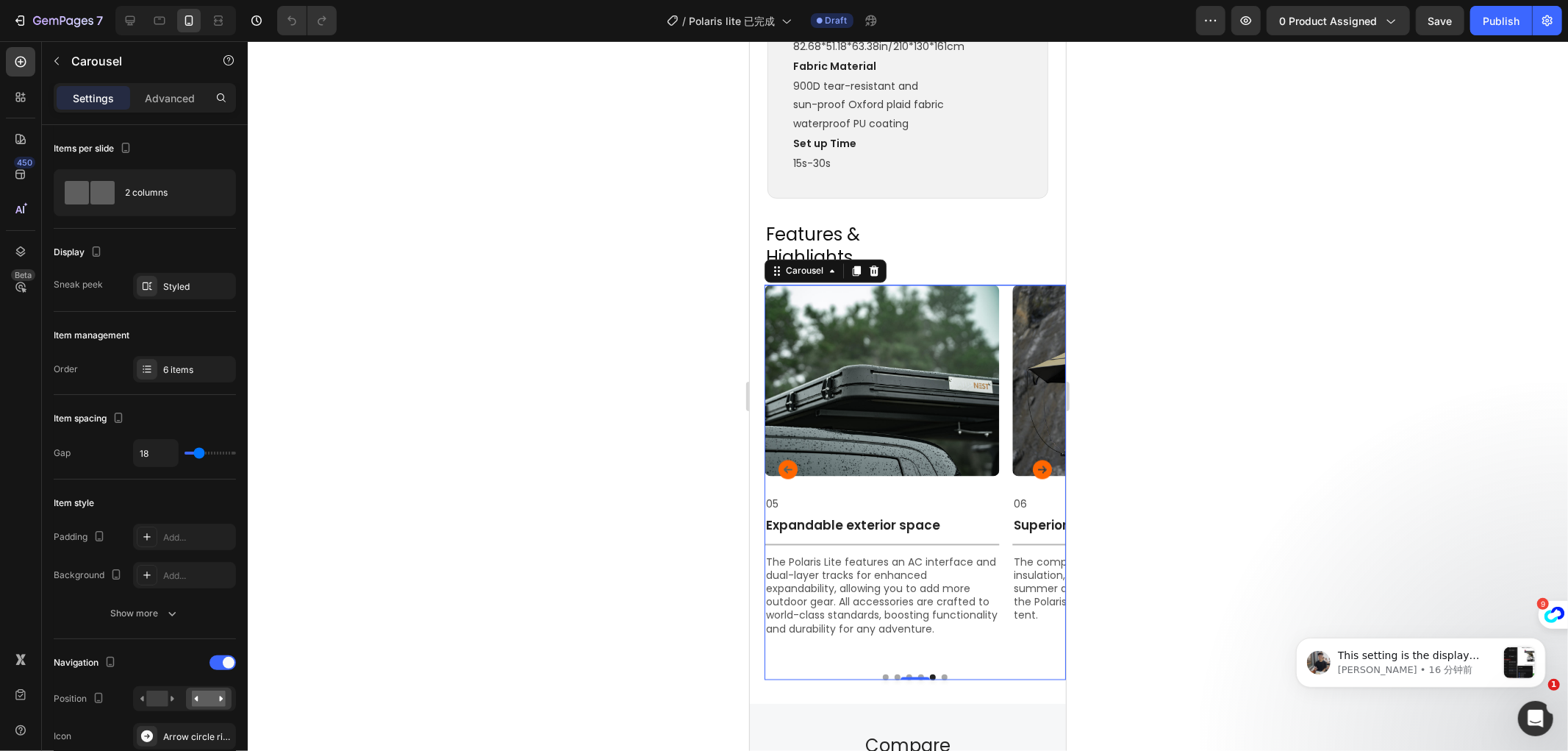
click at [1030, 459] on icon "Carousel Next Arrow" at bounding box center [1042, 469] width 24 height 29
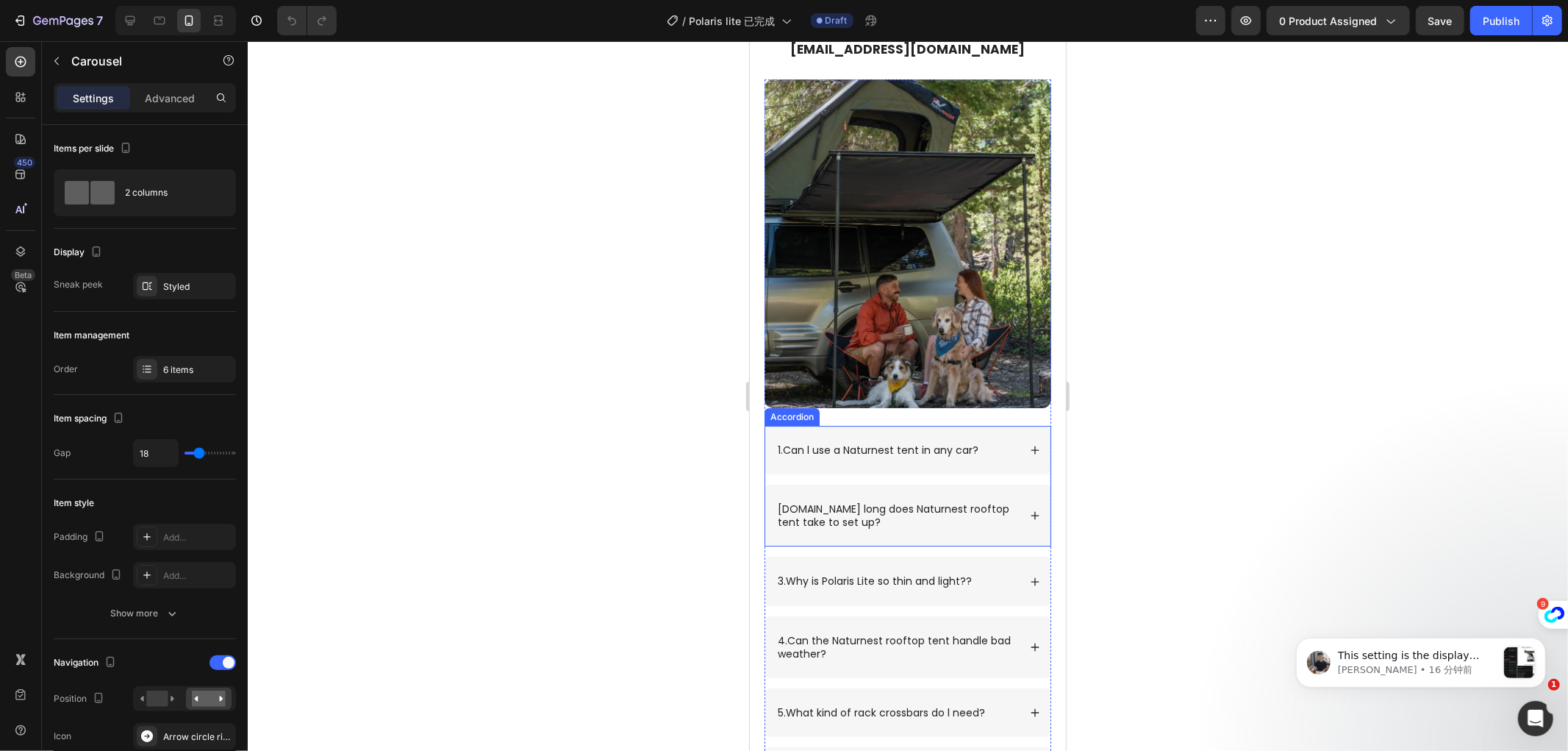
scroll to position [3966, 0]
click at [130, 18] on icon at bounding box center [130, 21] width 15 height 15
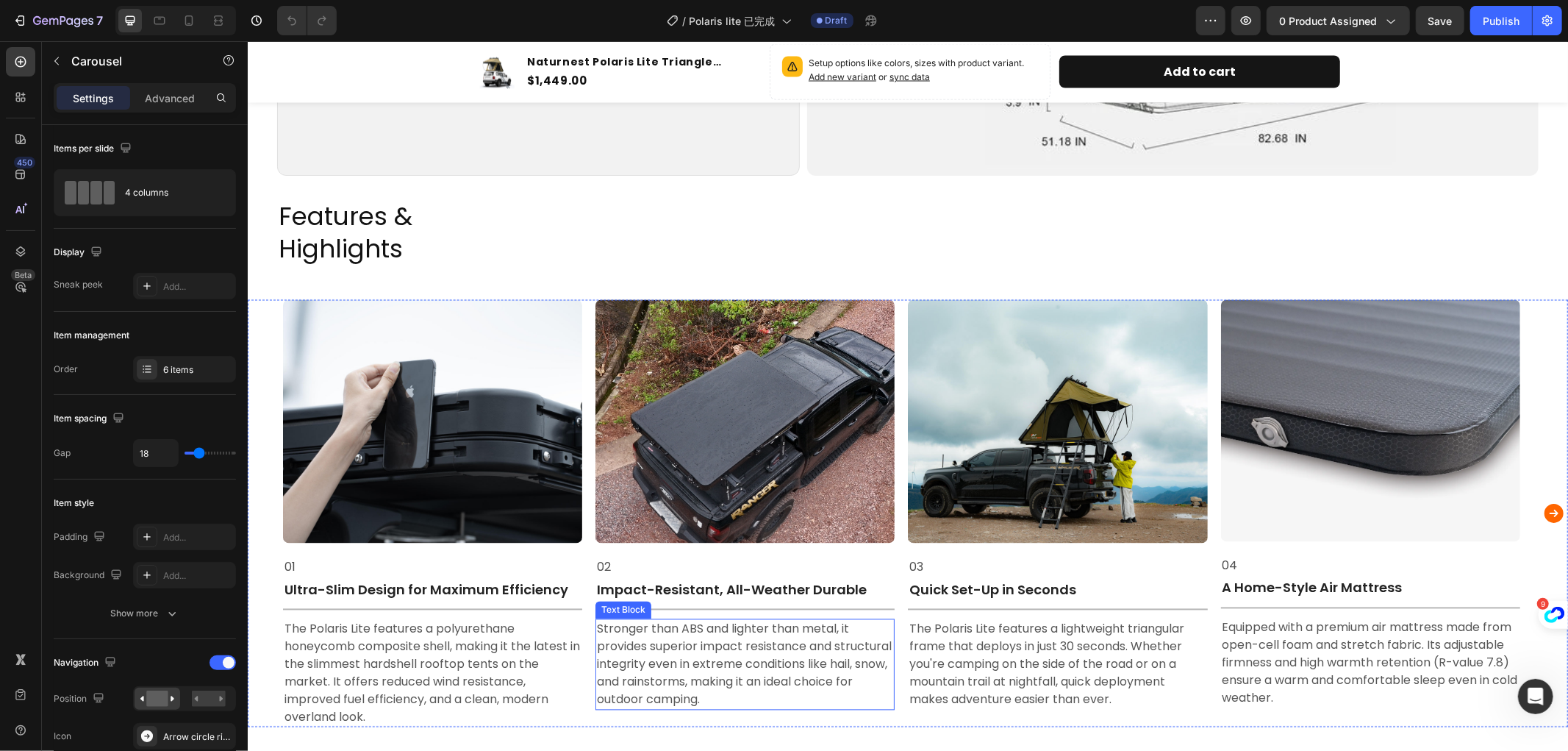
scroll to position [2280, 0]
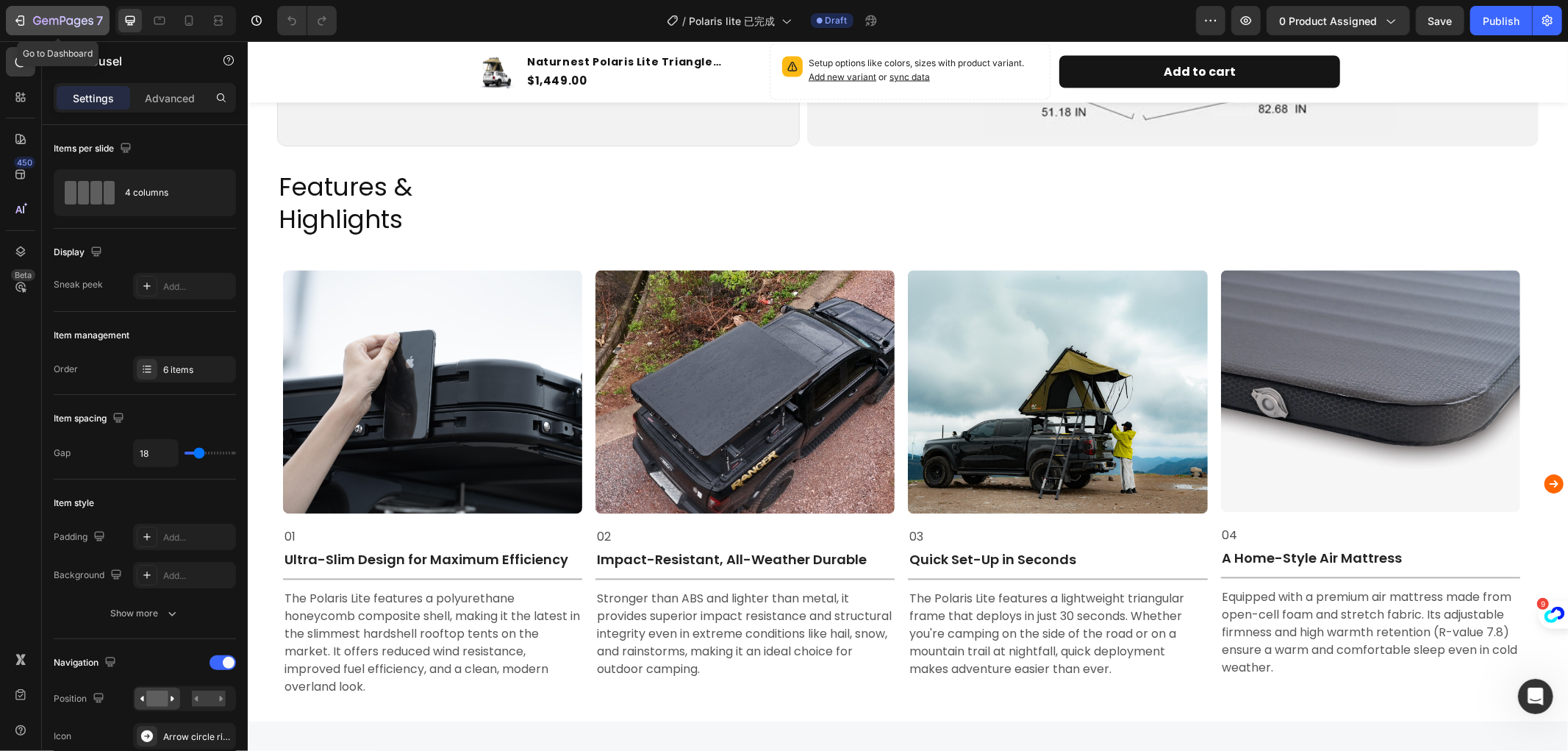
click at [50, 19] on icon "button" at bounding box center [54, 21] width 9 height 6
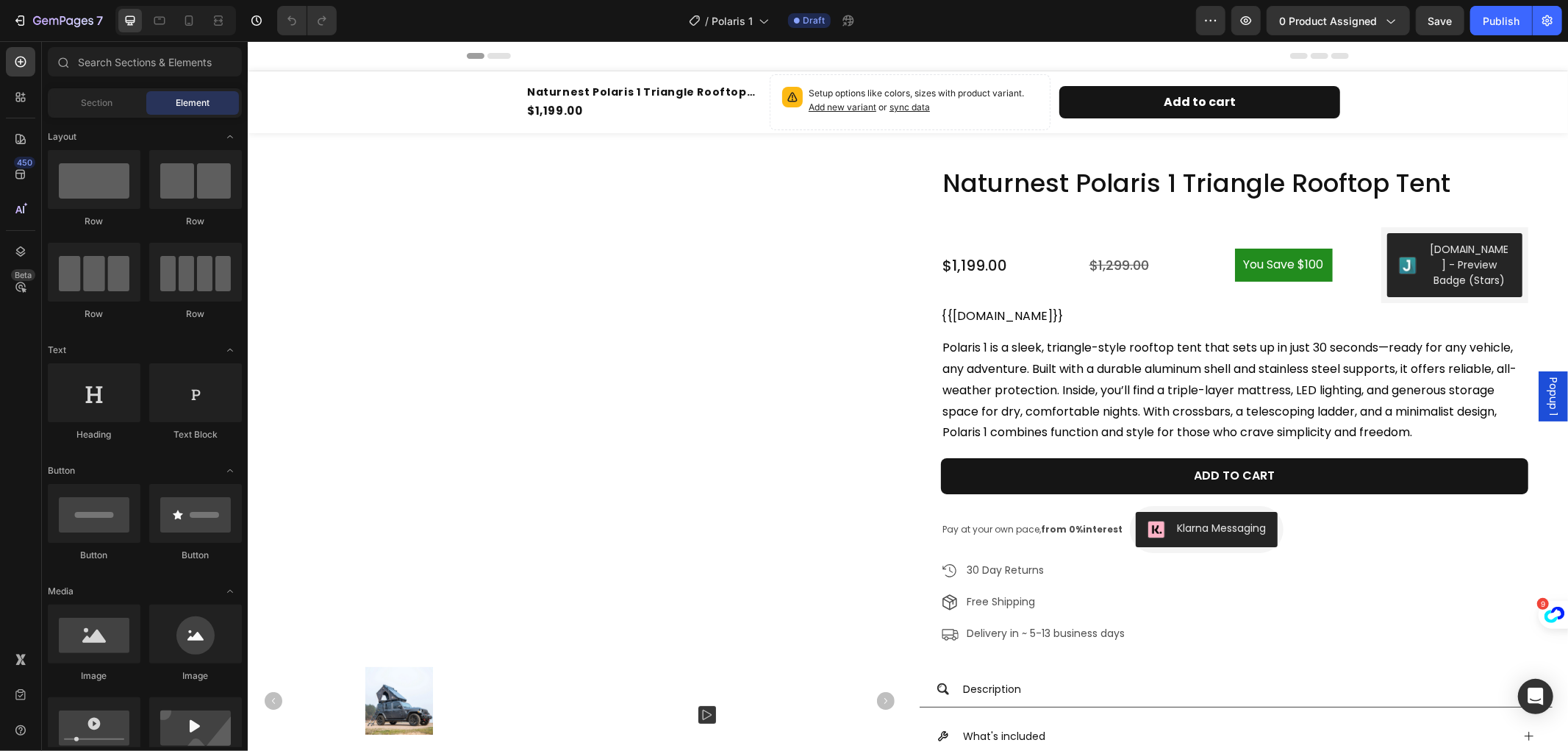
radio input "false"
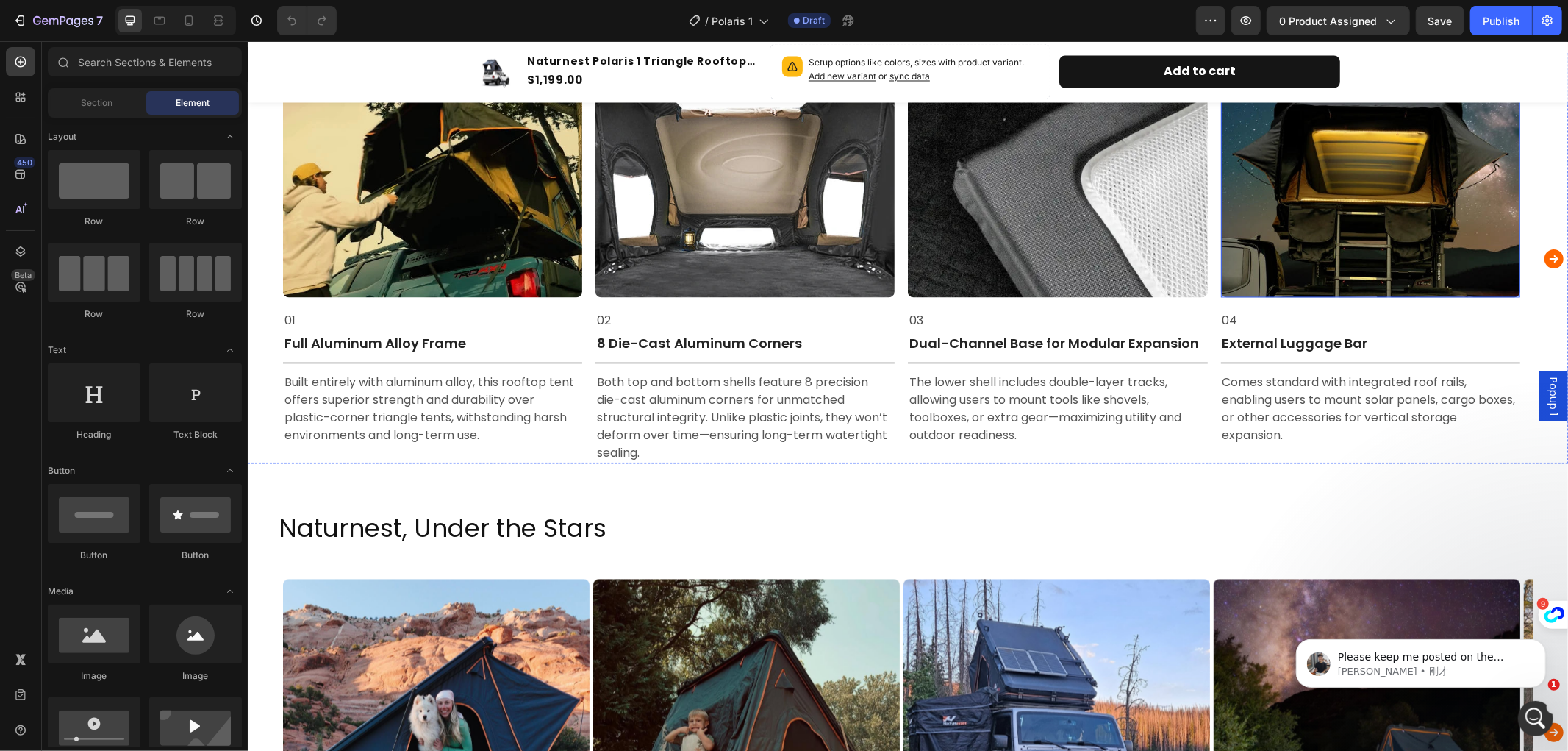
scroll to position [2373, 0]
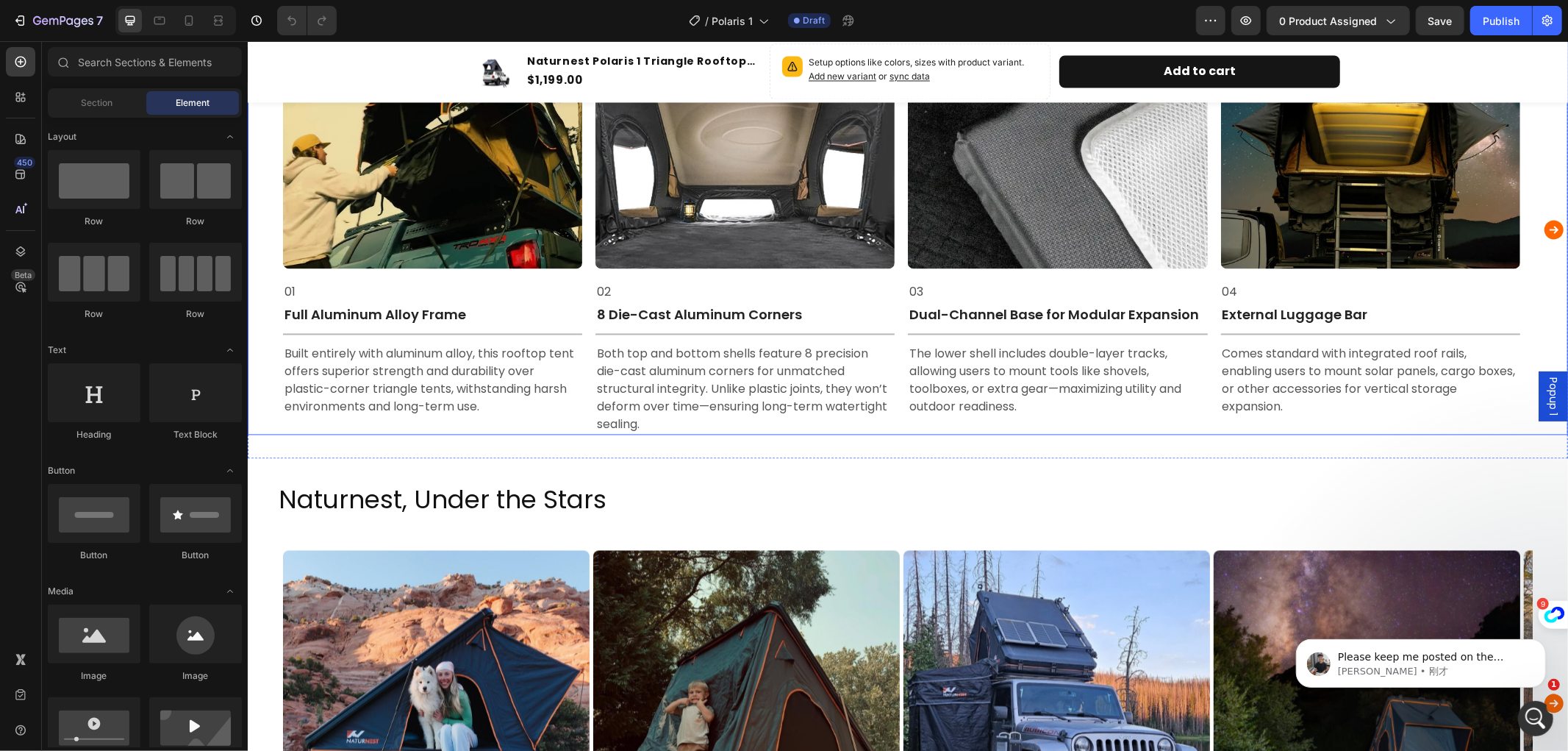
click at [1544, 225] on icon "Carousel Next Arrow" at bounding box center [1553, 229] width 19 height 19
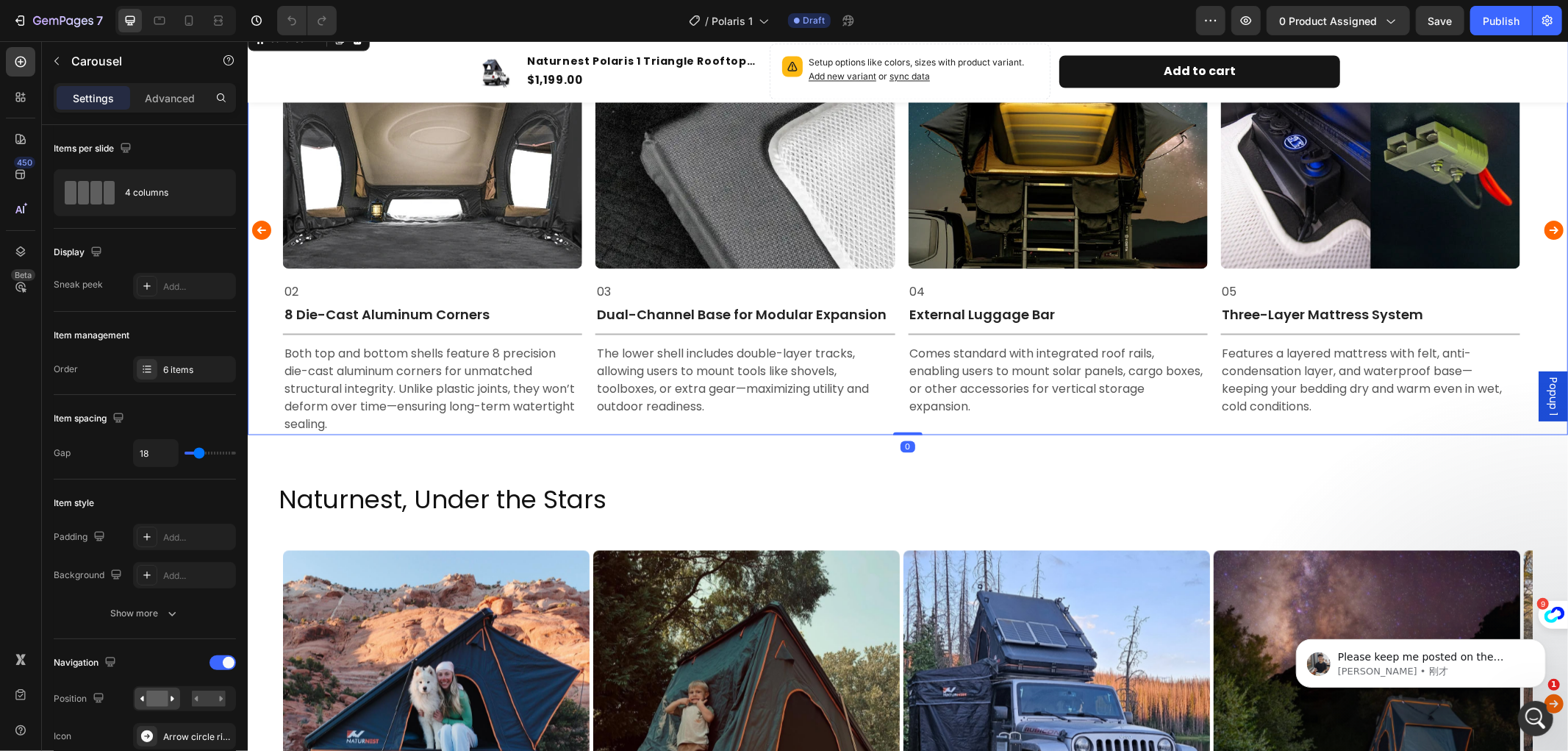
click at [1544, 225] on icon "Carousel Next Arrow" at bounding box center [1553, 229] width 19 height 19
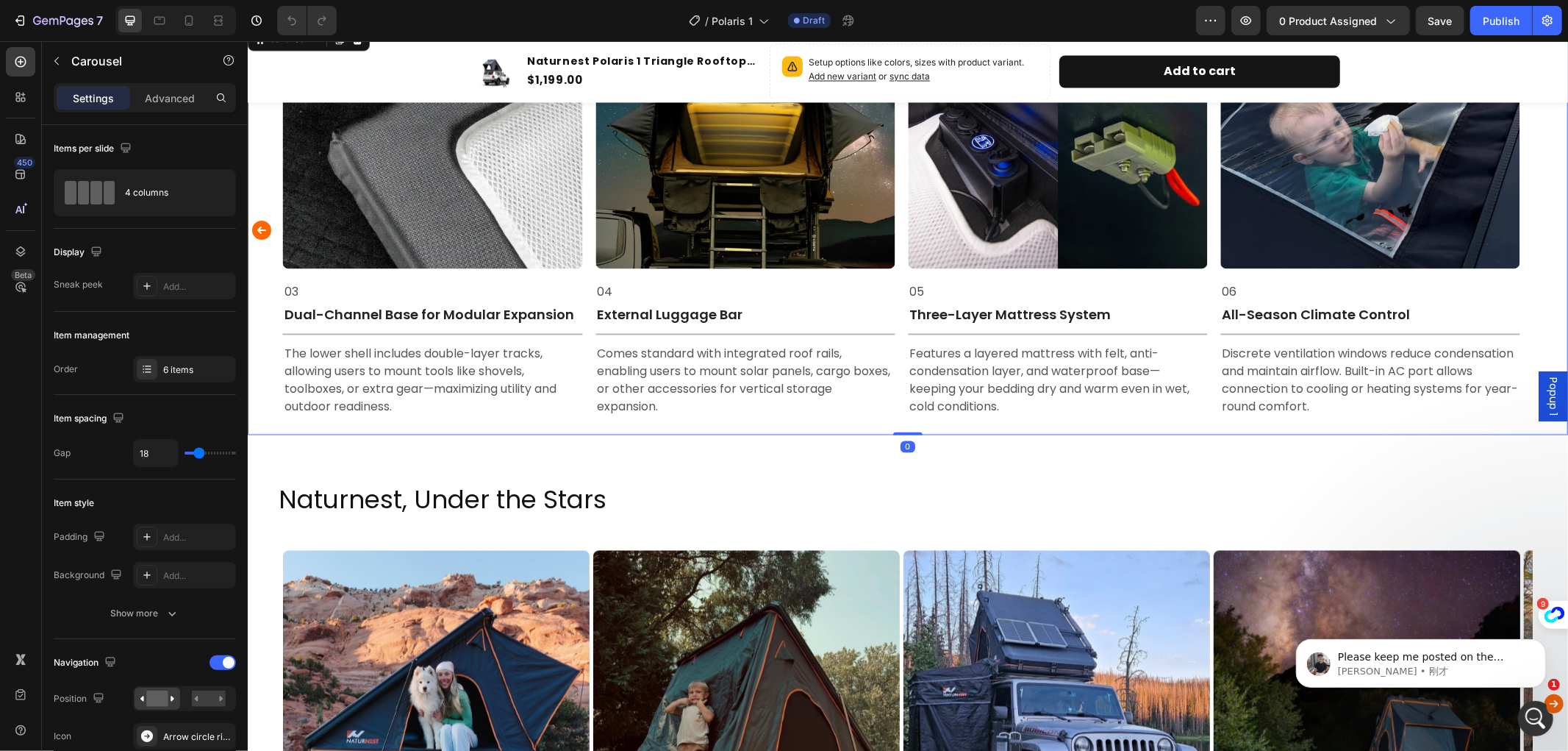
click at [1541, 225] on div "Image 01 Text Block Full Aluminum Alloy Frame Text Block Title Line Built entir…" at bounding box center [908, 230] width 1321 height 411
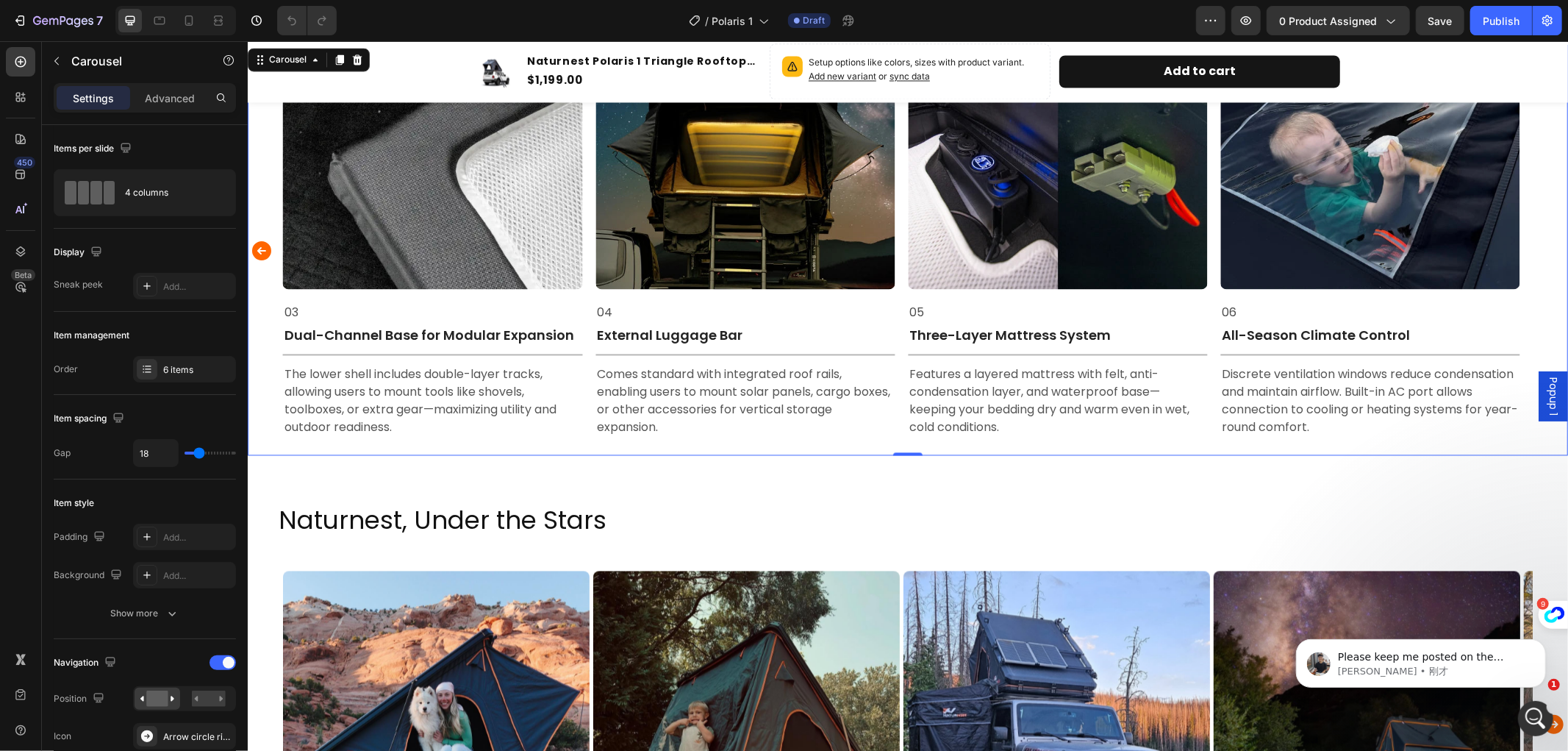
scroll to position [2210, 0]
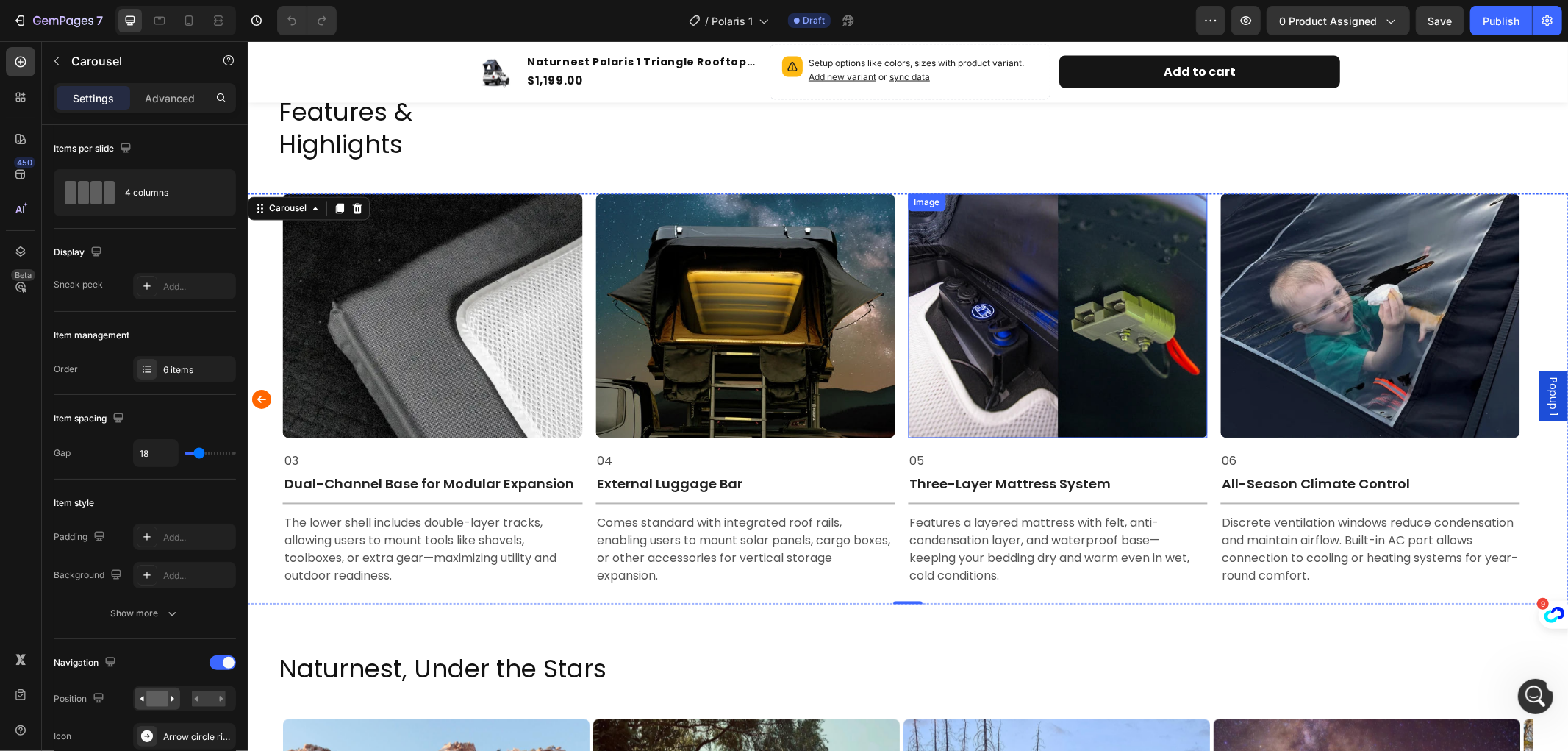
click at [1095, 236] on img at bounding box center [1057, 316] width 299 height 245
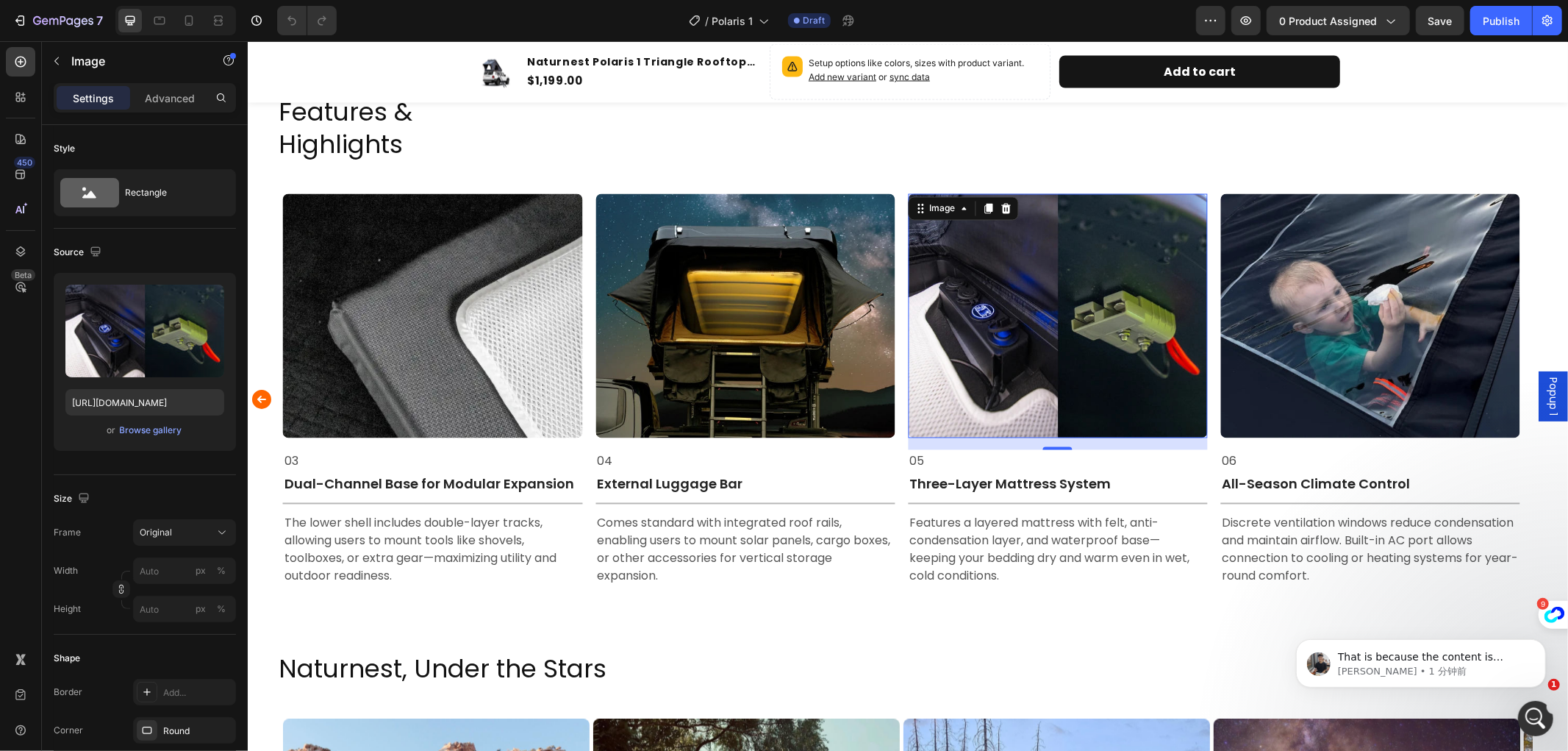
scroll to position [0, 0]
click at [1029, 342] on img at bounding box center [1057, 316] width 299 height 245
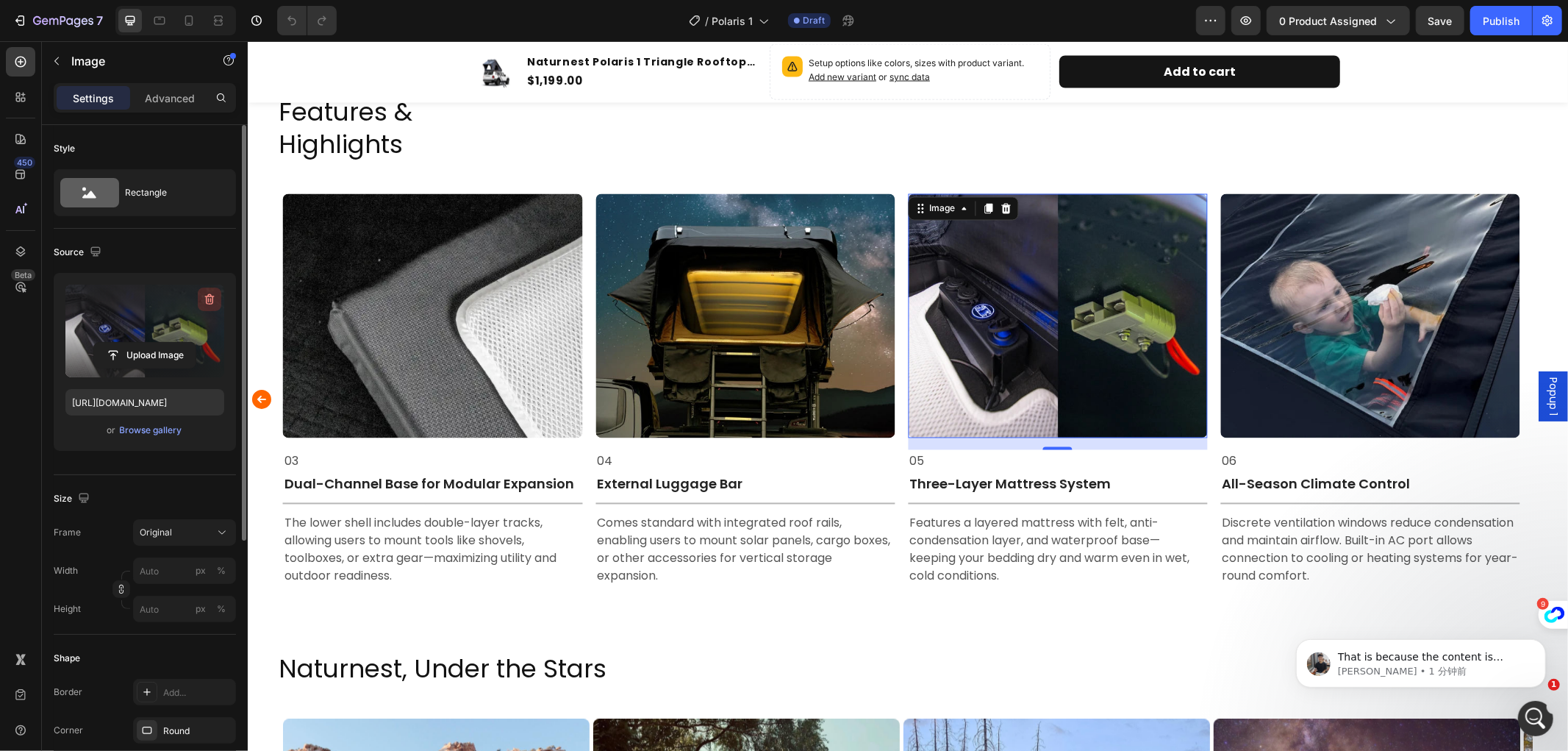
click at [212, 297] on icon "button" at bounding box center [210, 299] width 9 height 11
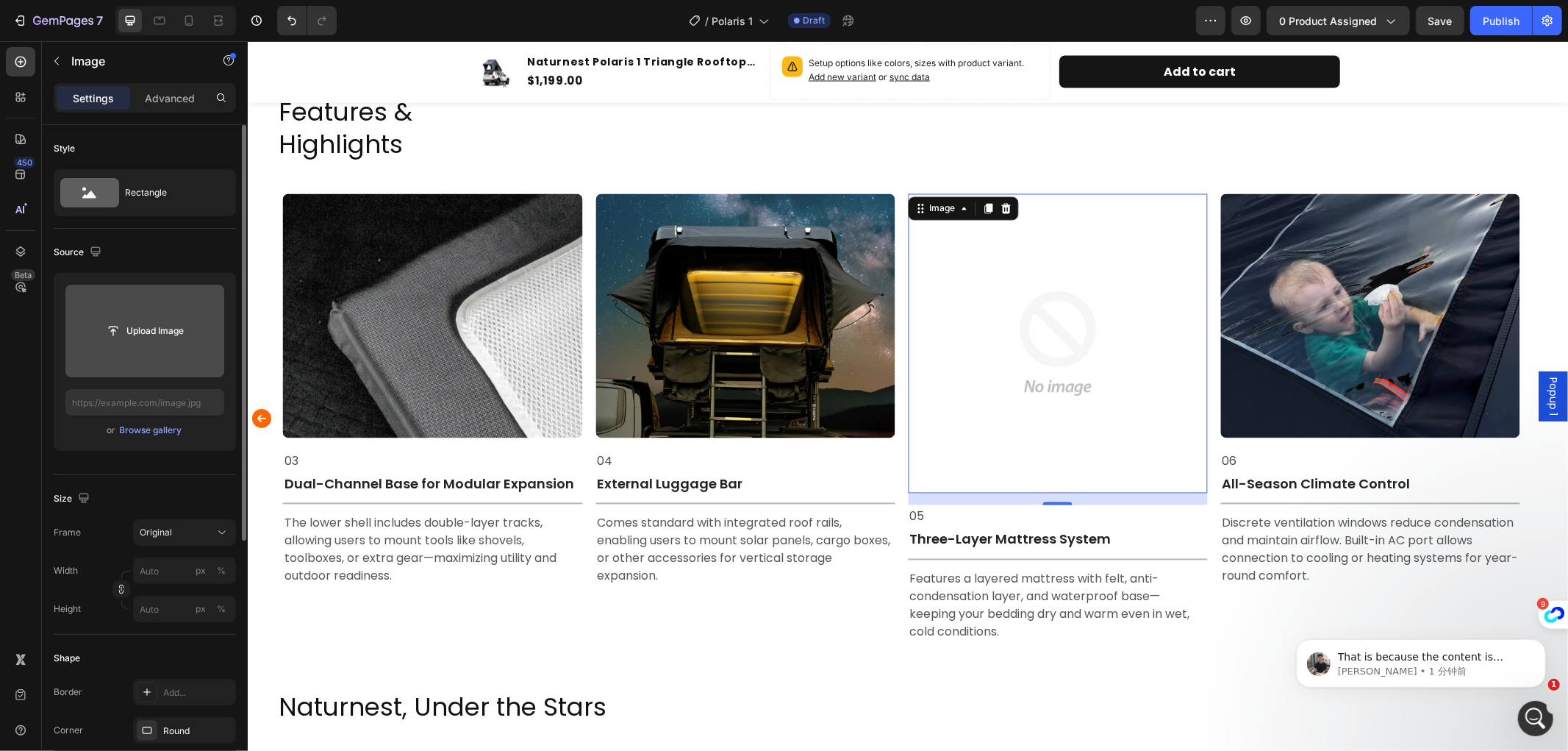
click at [161, 326] on input "file" at bounding box center [144, 330] width 101 height 25
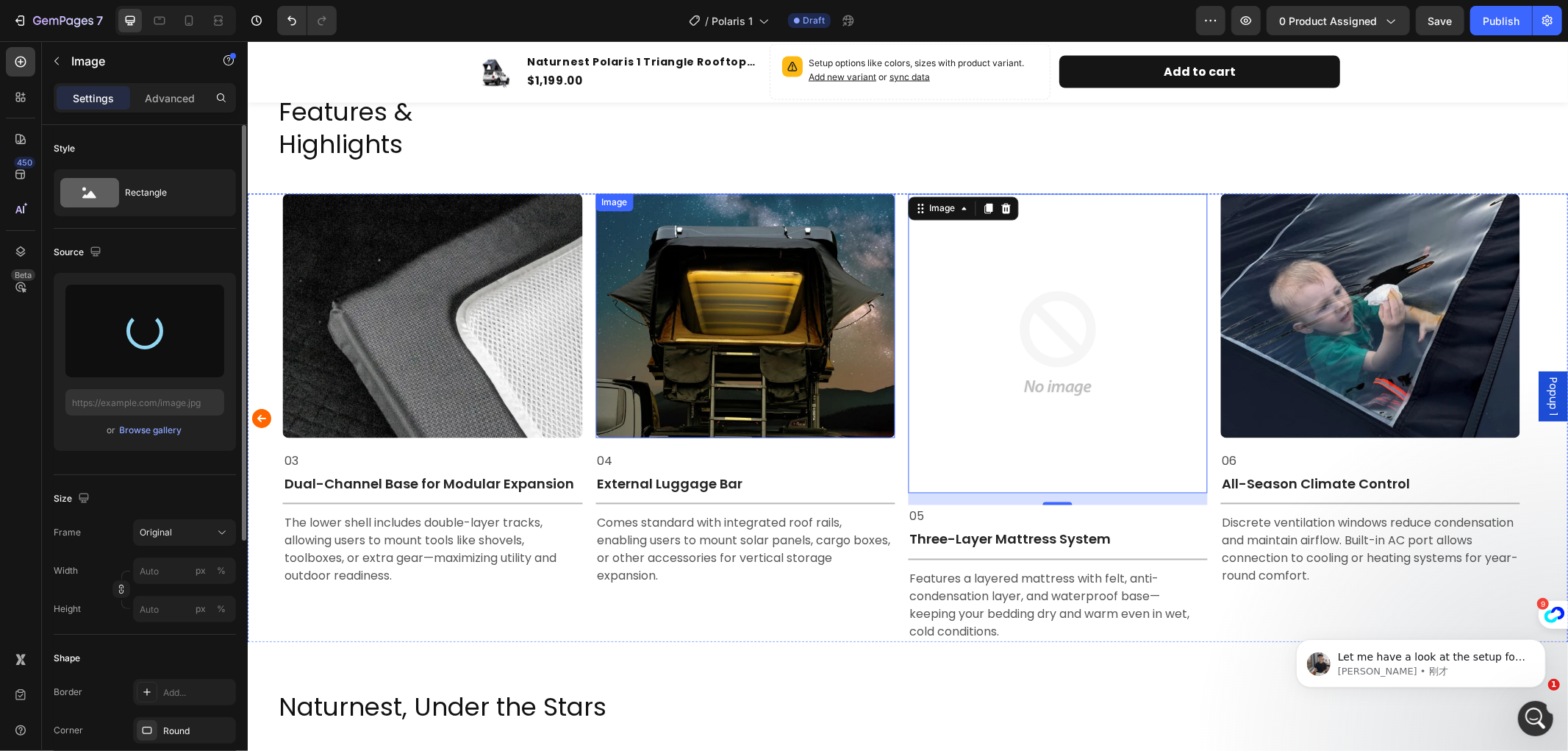
type input "[URL][DOMAIN_NAME]"
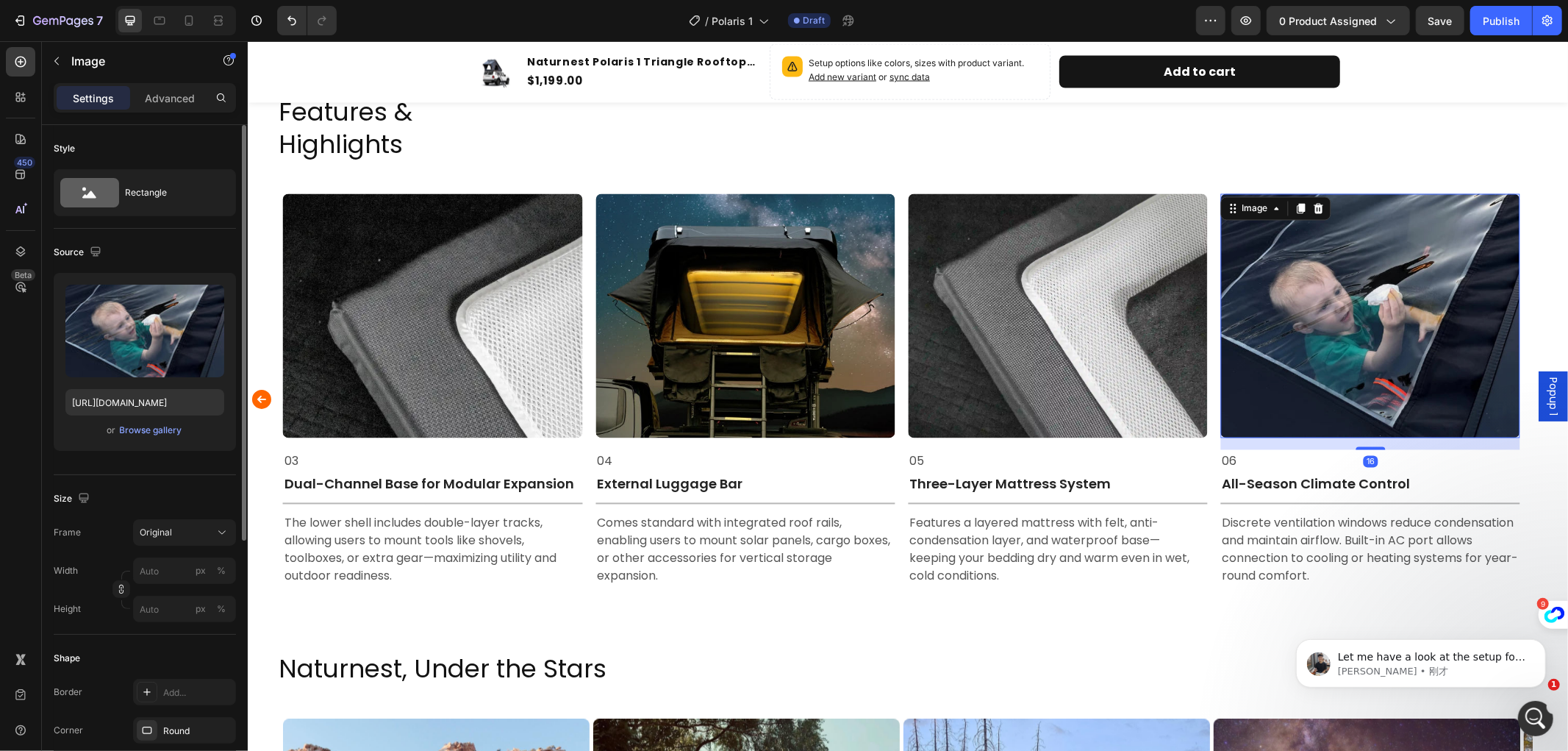
click at [1381, 310] on img at bounding box center [1370, 316] width 299 height 245
click at [264, 391] on icon "Carousel Back Arrow" at bounding box center [261, 398] width 19 height 19
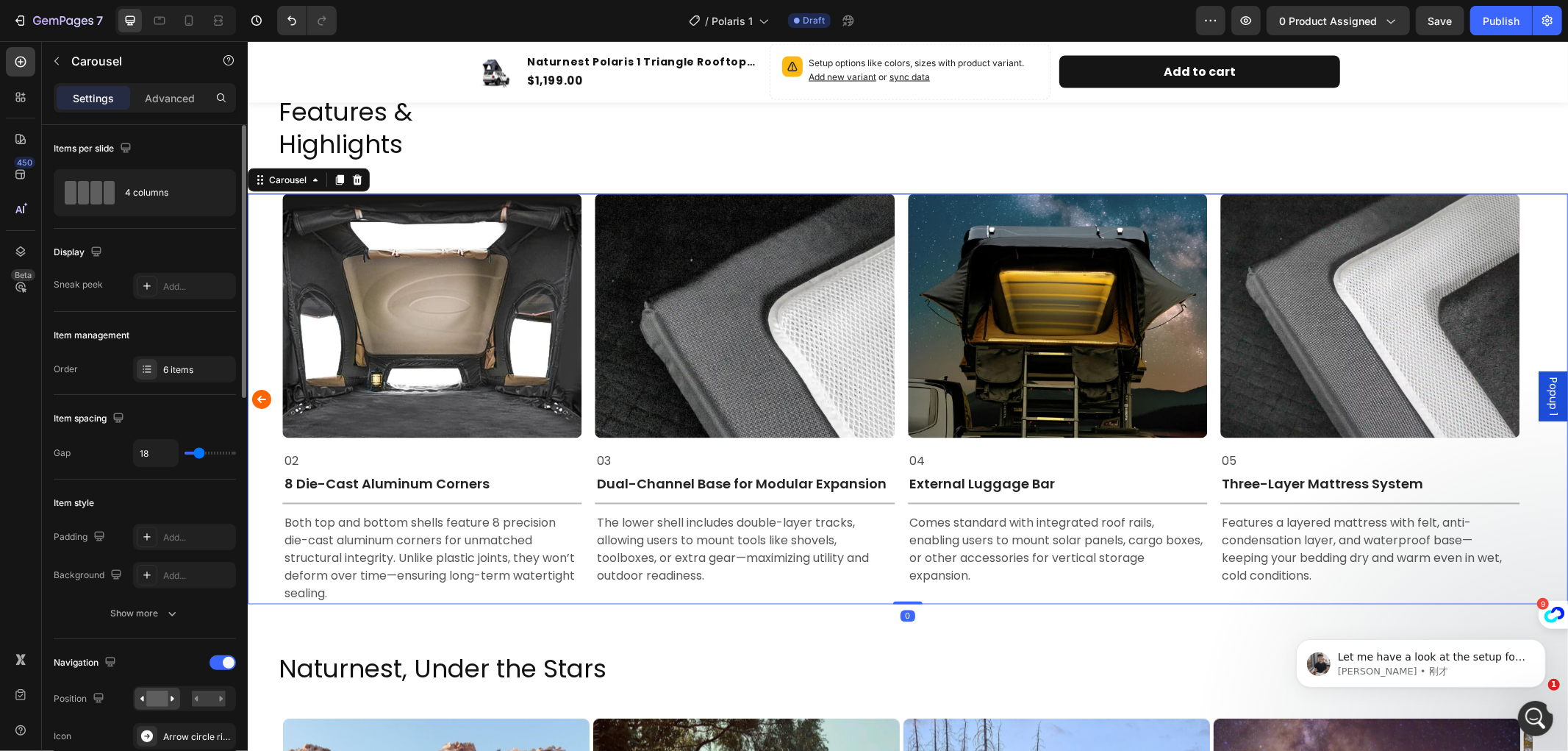
click at [264, 391] on icon "Carousel Back Arrow" at bounding box center [261, 398] width 19 height 19
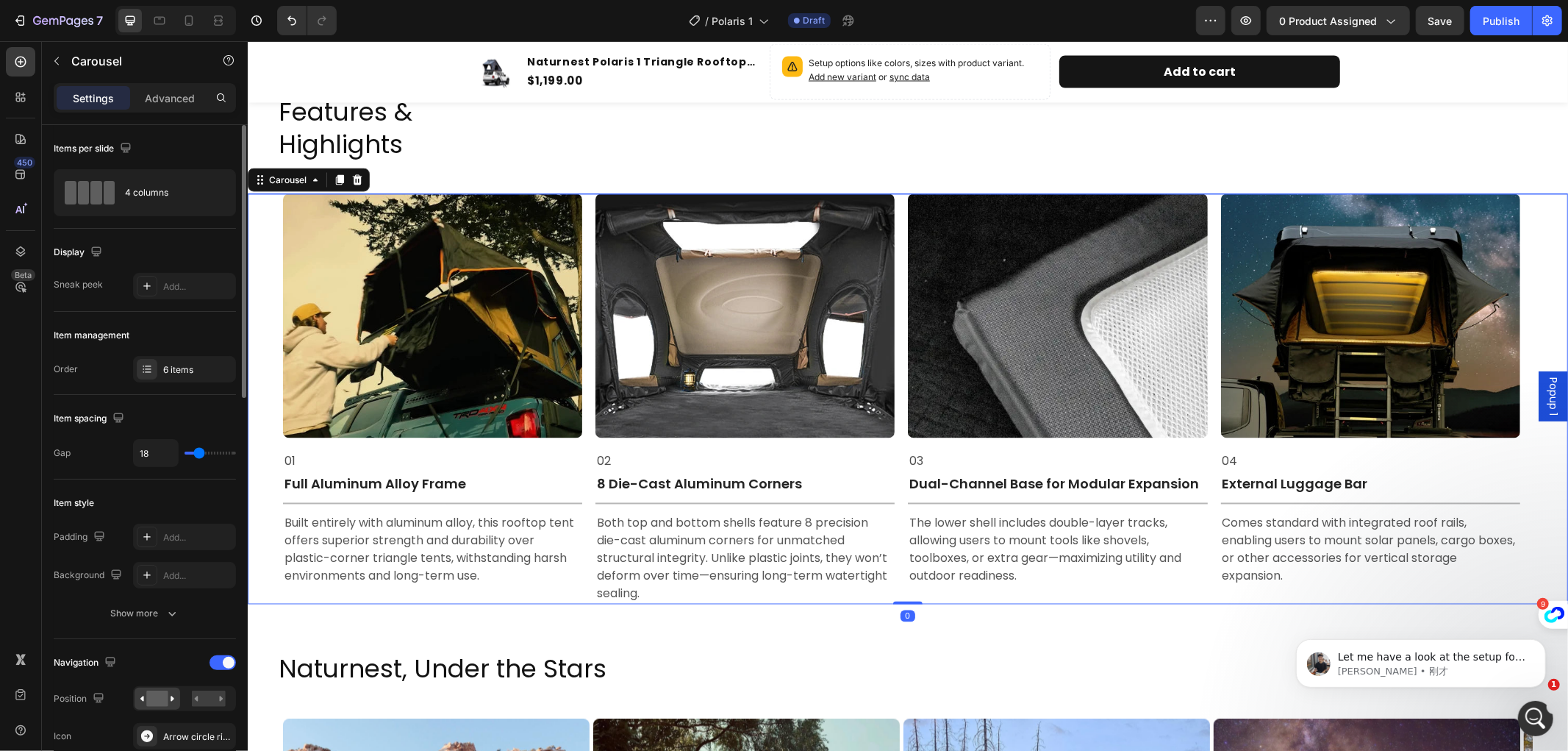
click at [264, 391] on div "Image 01 Text Block Full Aluminum Alloy Frame Text Block Title Line Built entir…" at bounding box center [908, 399] width 1321 height 411
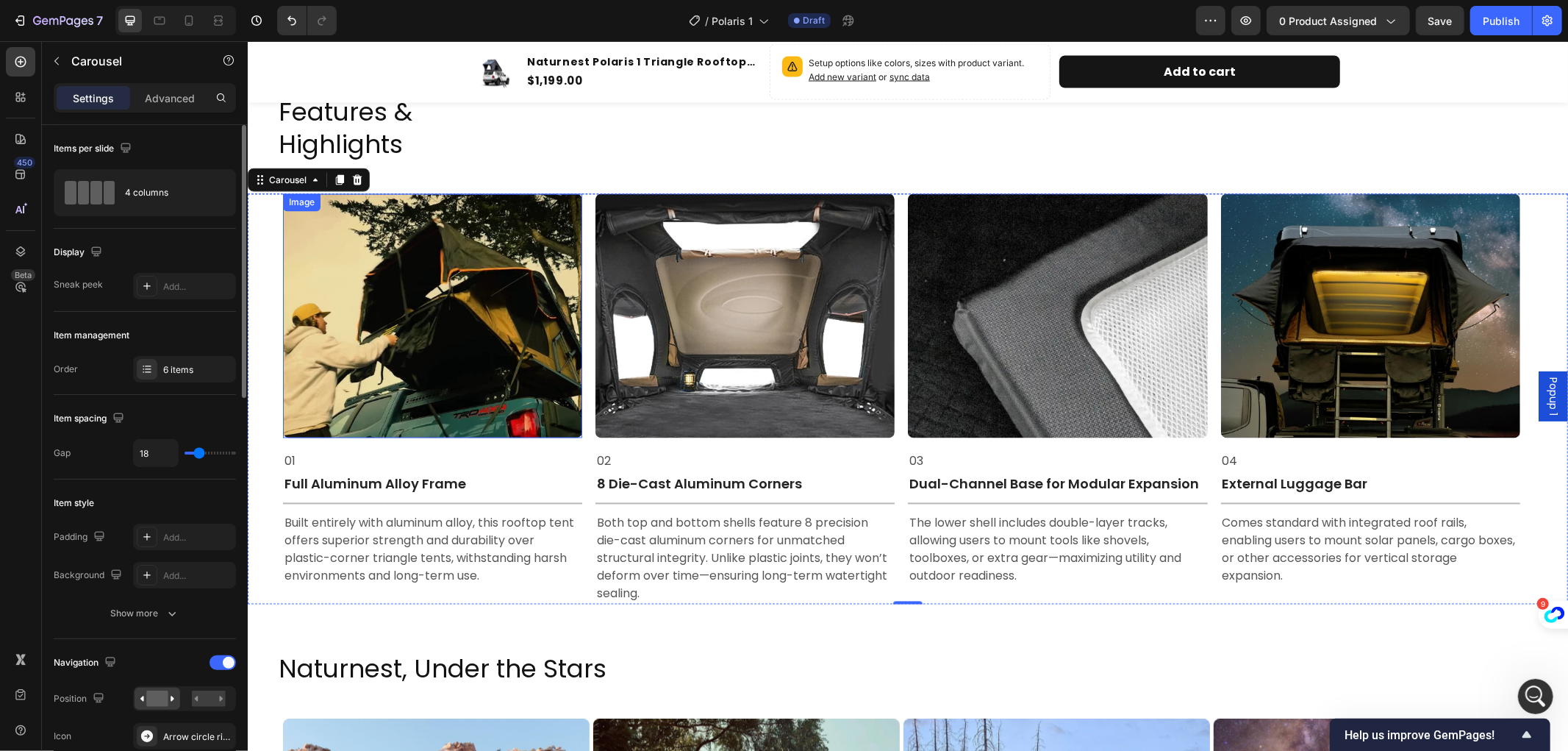
click at [442, 329] on img at bounding box center [432, 316] width 299 height 245
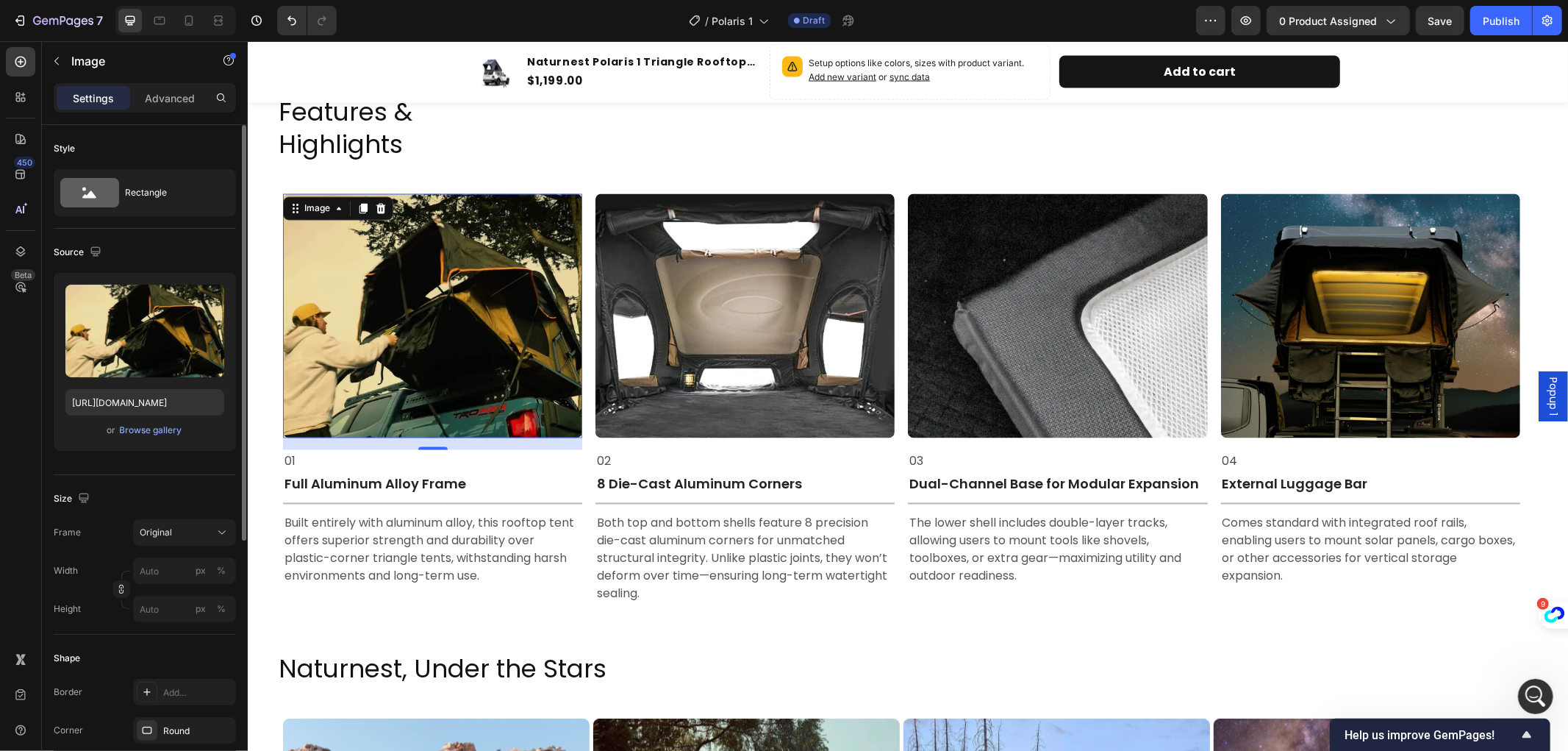
click at [488, 292] on img at bounding box center [432, 316] width 299 height 245
click at [203, 296] on icon "button" at bounding box center [210, 299] width 15 height 15
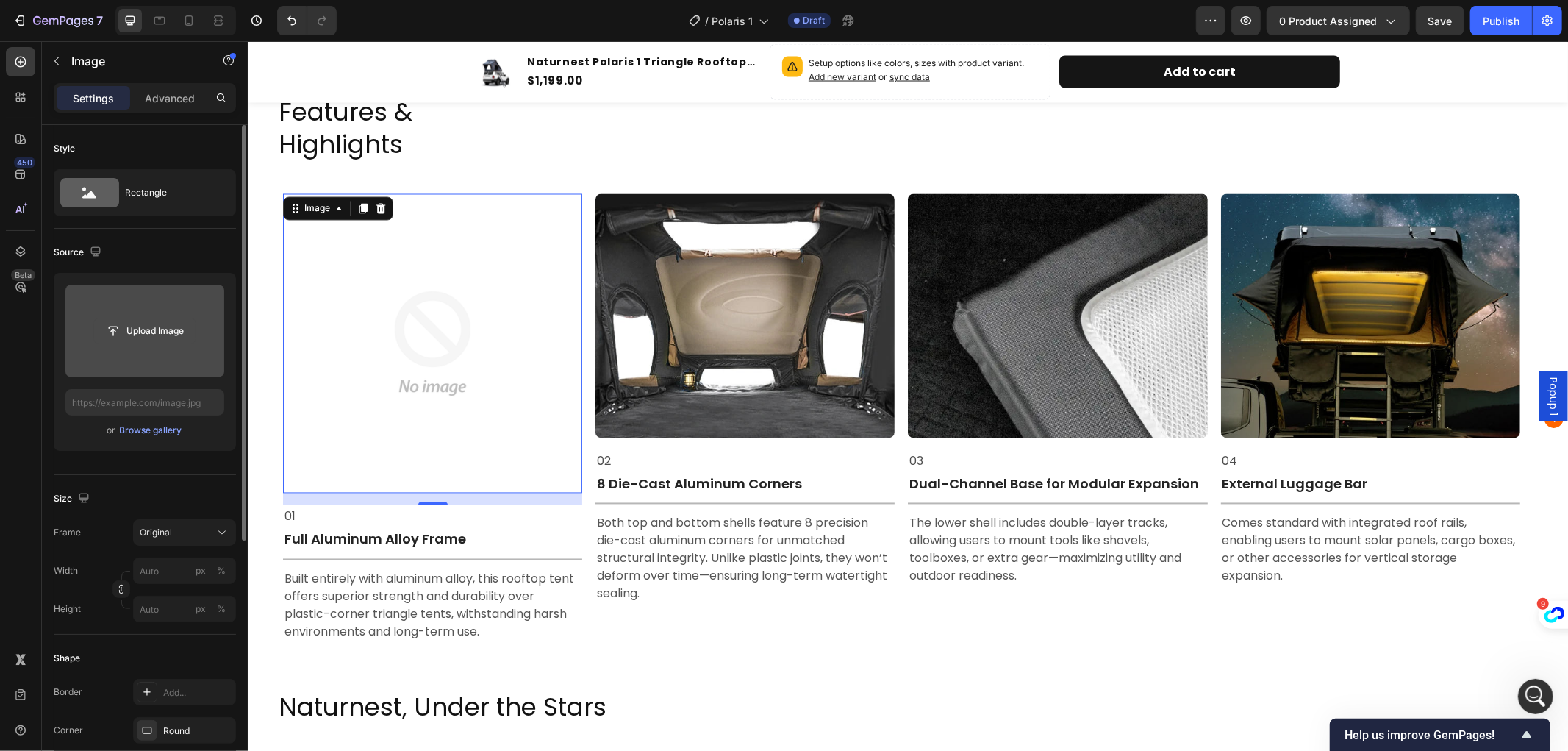
click at [136, 328] on input "file" at bounding box center [144, 330] width 101 height 25
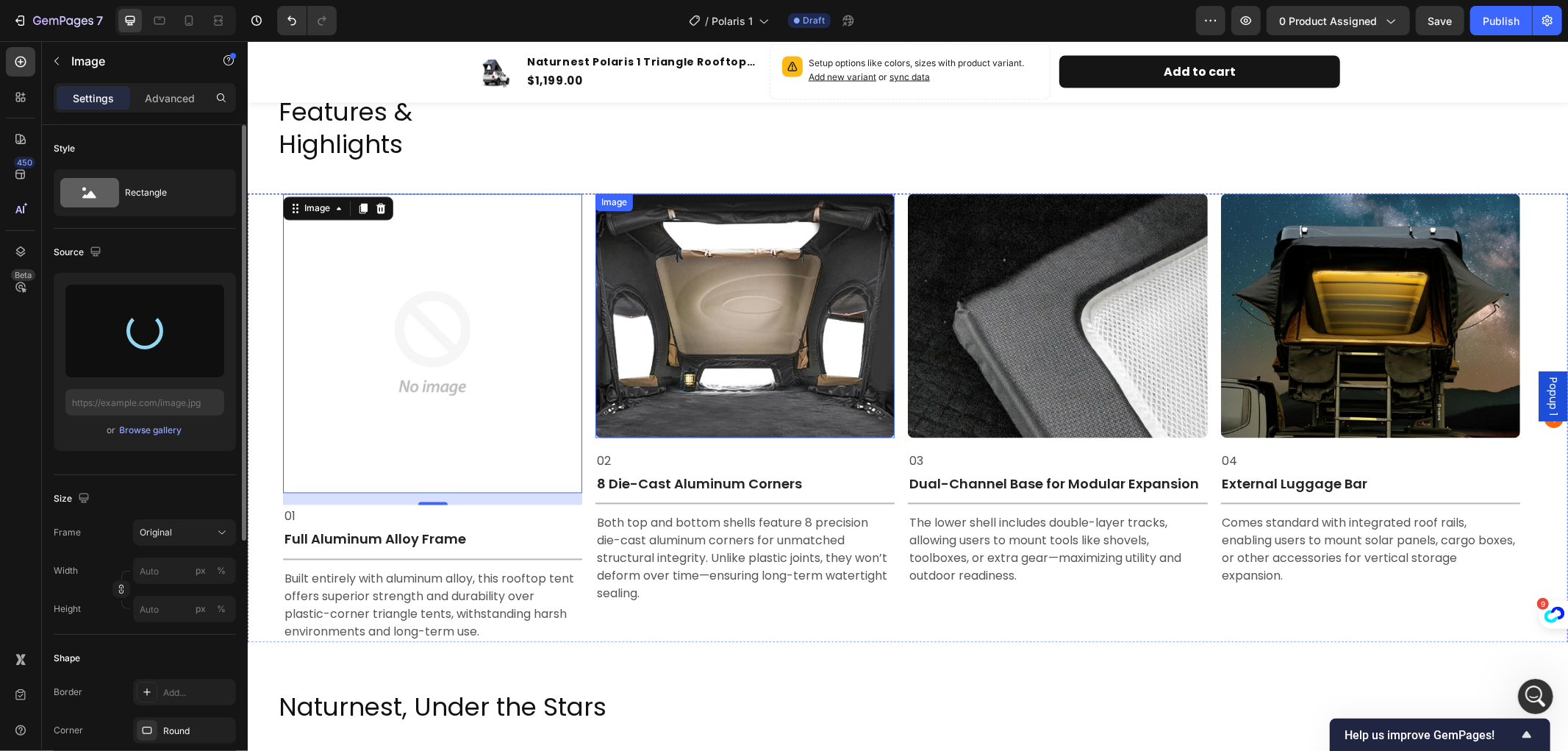
type input "https://cdn.shopify.com/s/files/1/0751/3158/4813/files/gempages_556399069535142…"
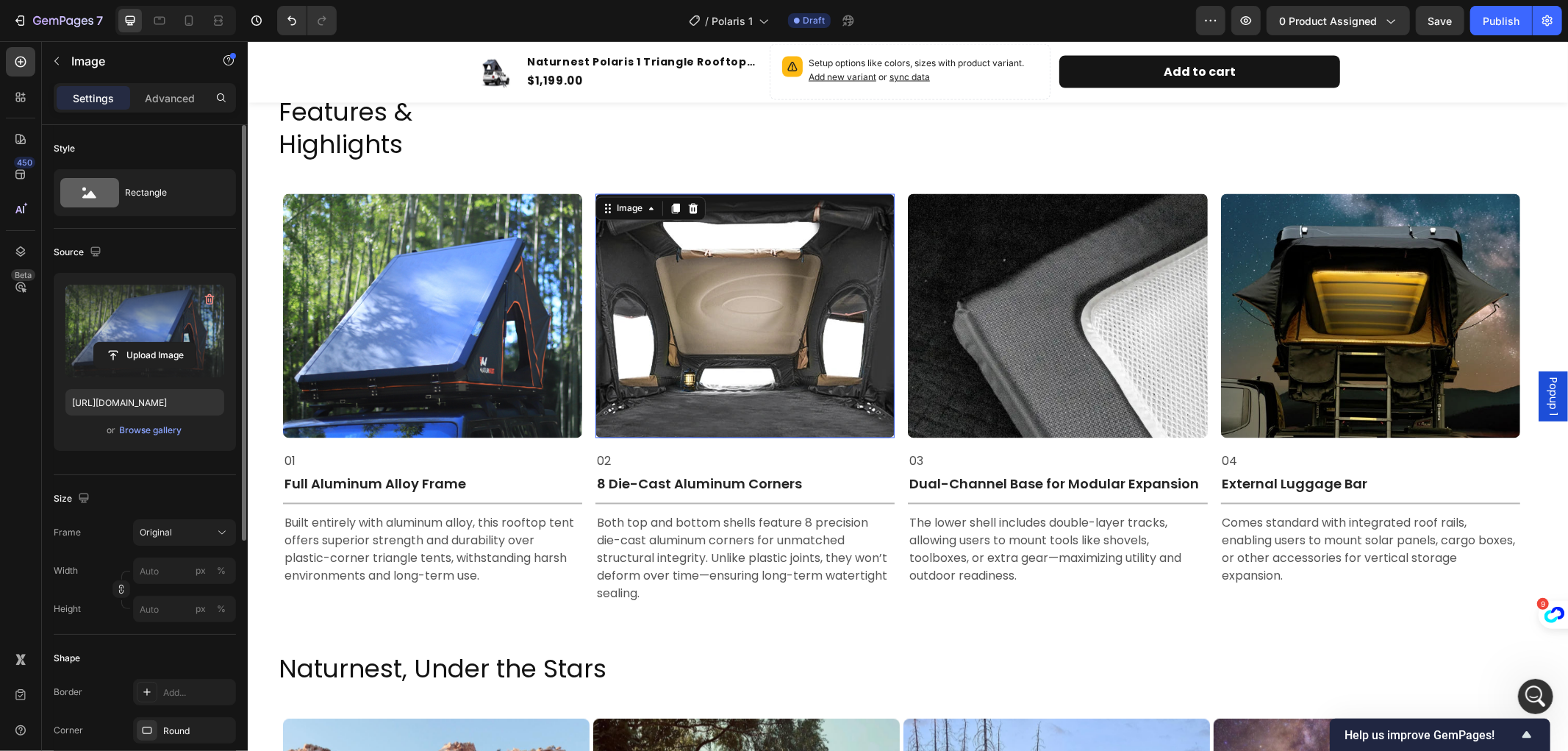
click at [774, 292] on img at bounding box center [744, 316] width 299 height 245
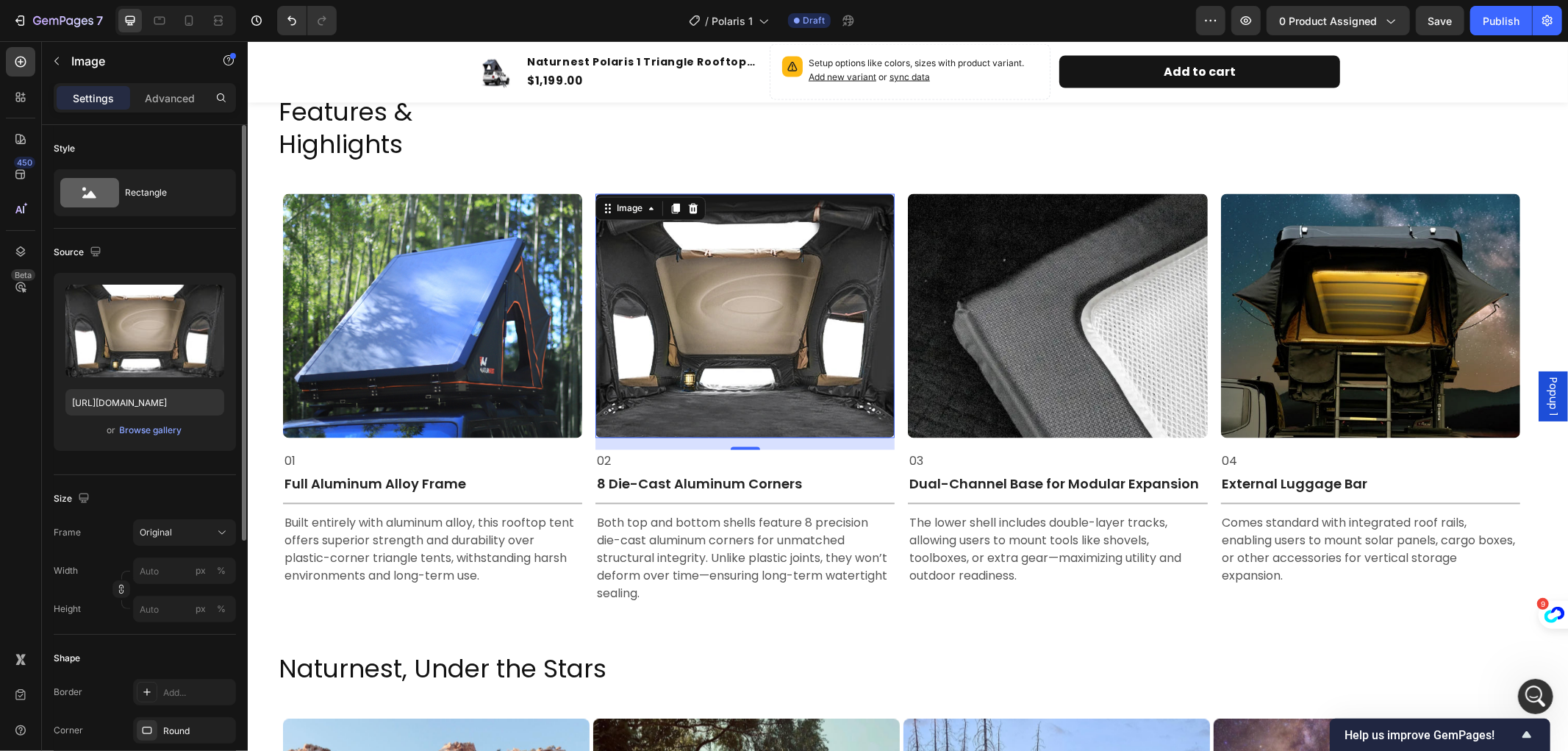
click at [854, 272] on img at bounding box center [744, 316] width 299 height 245
click at [204, 297] on icon "button" at bounding box center [210, 299] width 15 height 15
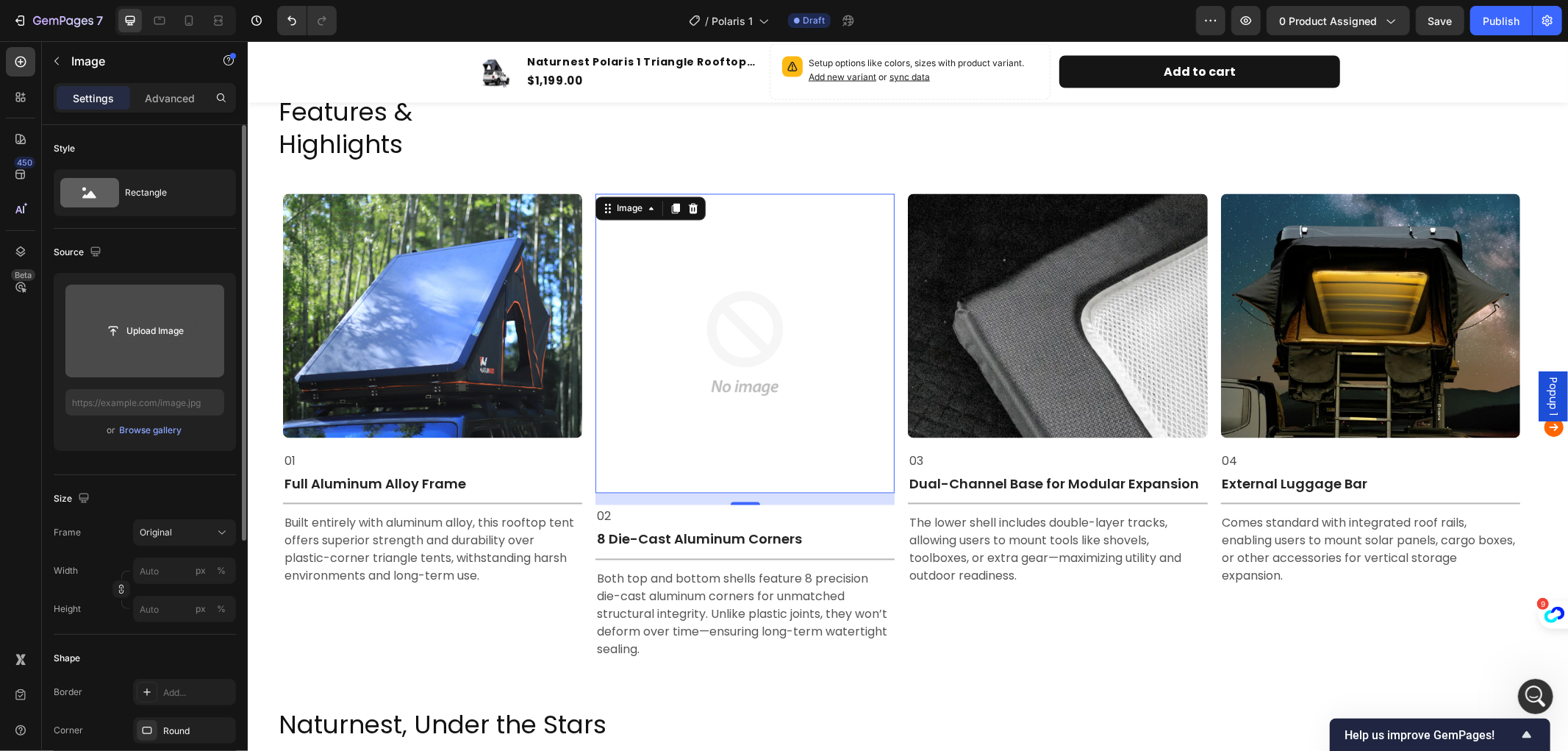
click at [113, 324] on input "file" at bounding box center [144, 330] width 101 height 25
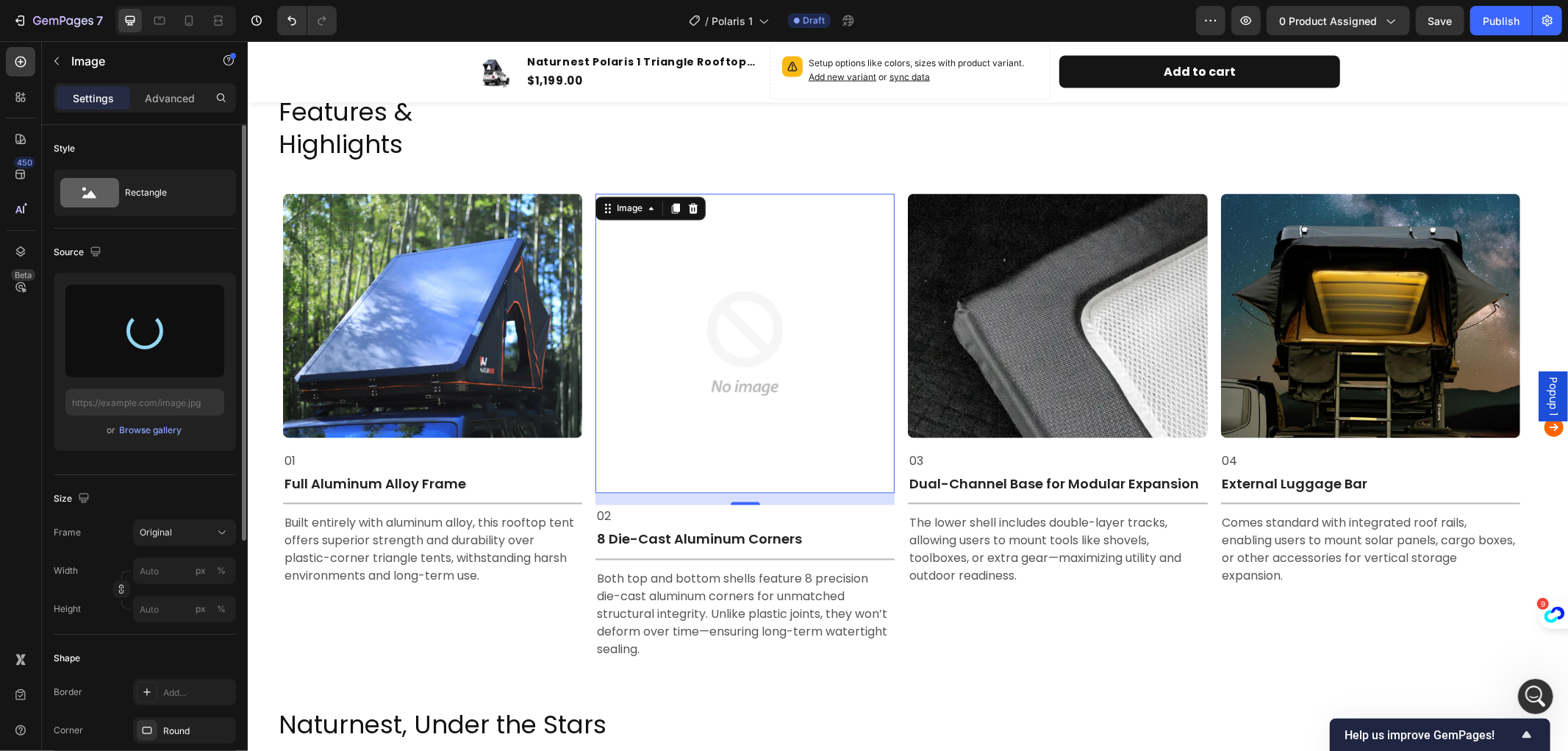
type input "https://cdn.shopify.com/s/files/1/0751/3158/4813/files/gempages_556399069535142…"
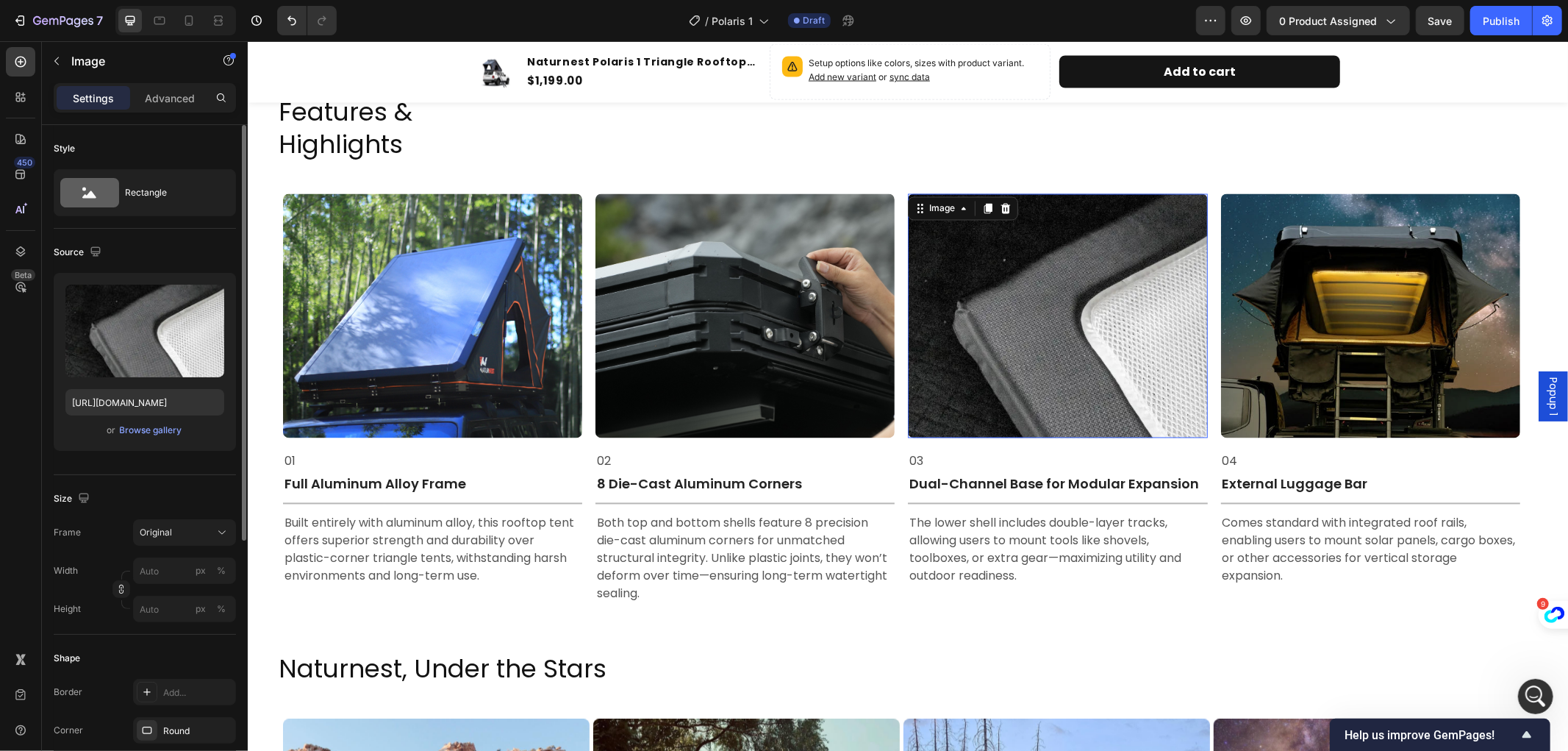
click at [1055, 366] on img at bounding box center [1057, 316] width 299 height 245
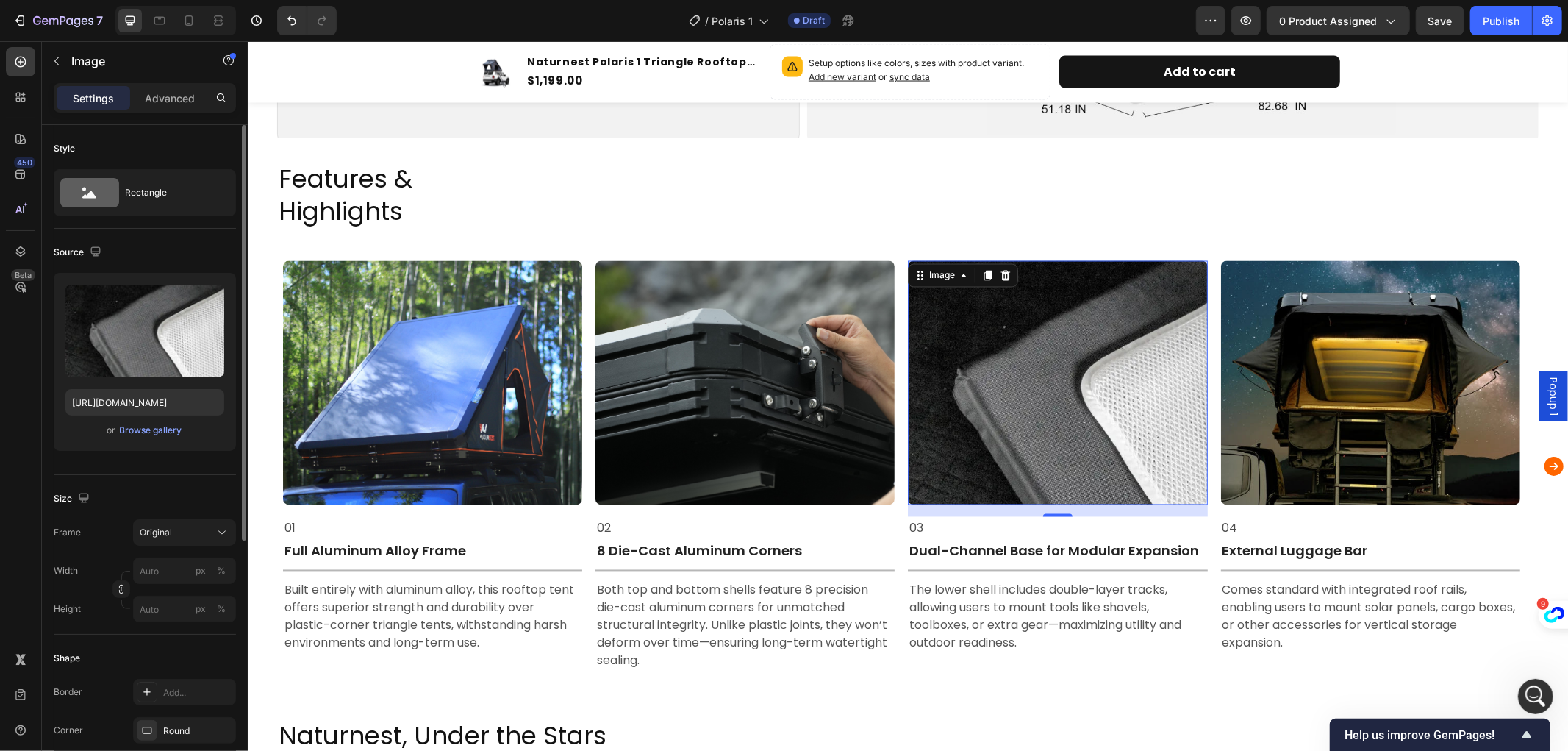
scroll to position [2128, 0]
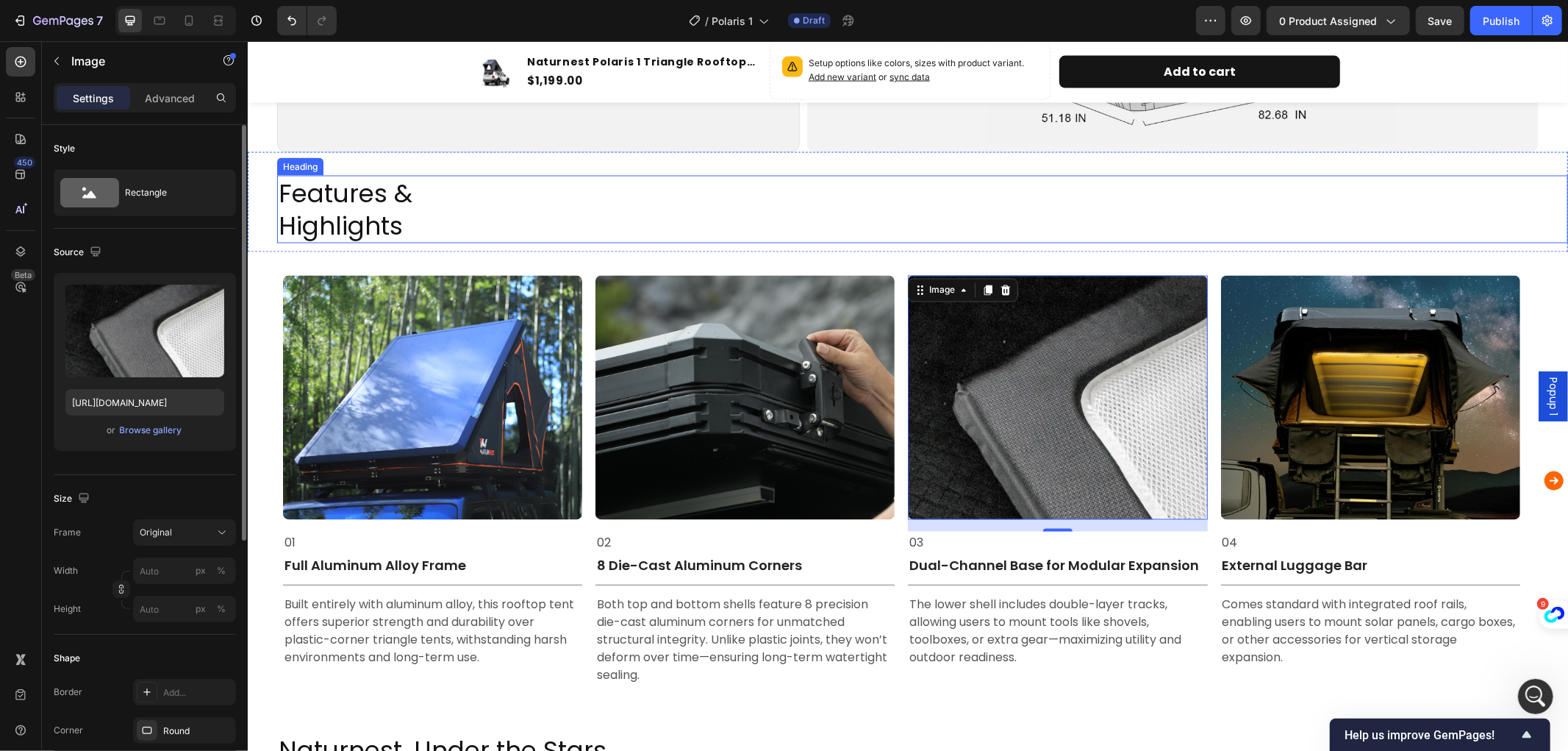
click at [1189, 195] on h2 "Features & Highlights" at bounding box center [922, 209] width 1292 height 68
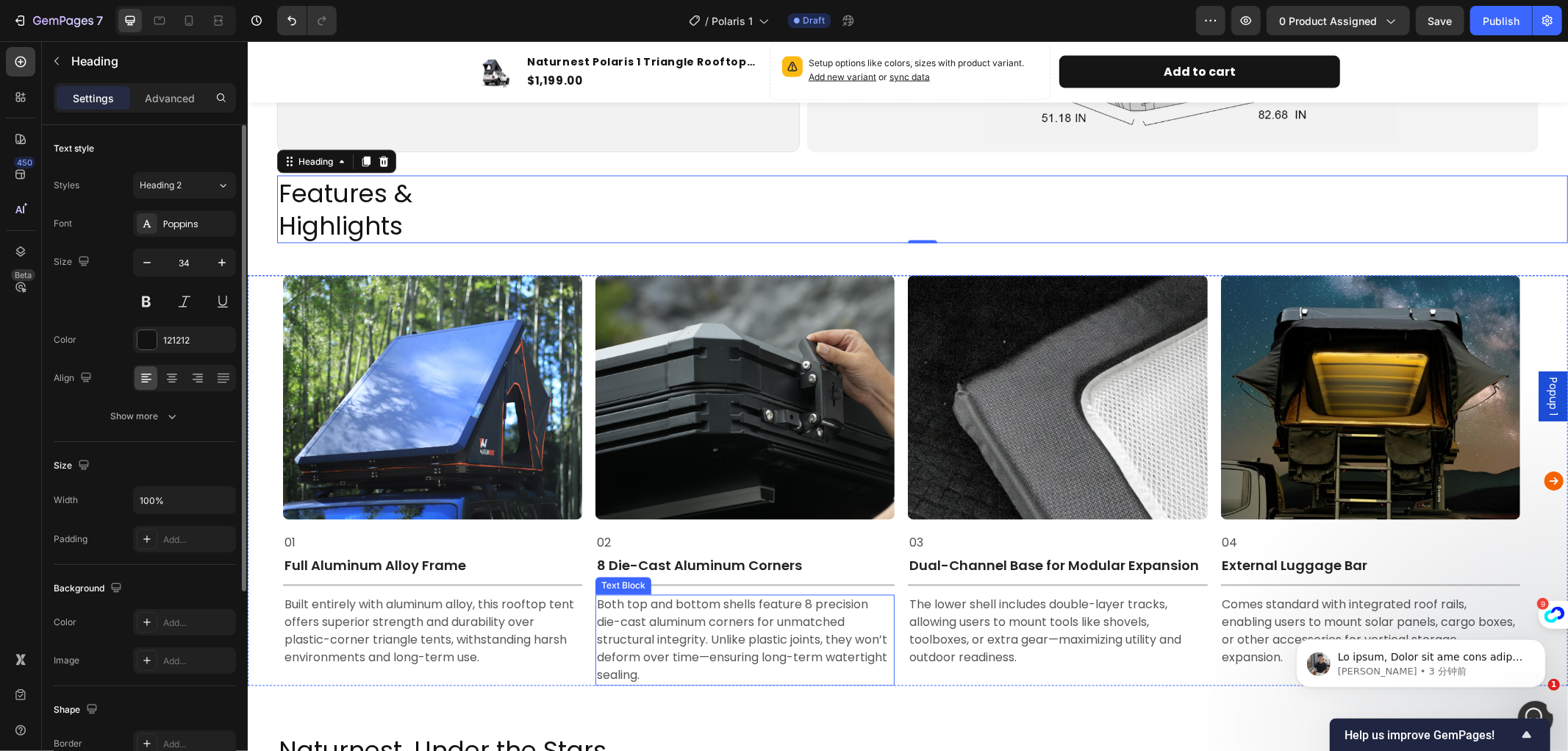
scroll to position [0, 0]
click at [1042, 386] on img at bounding box center [1057, 397] width 299 height 245
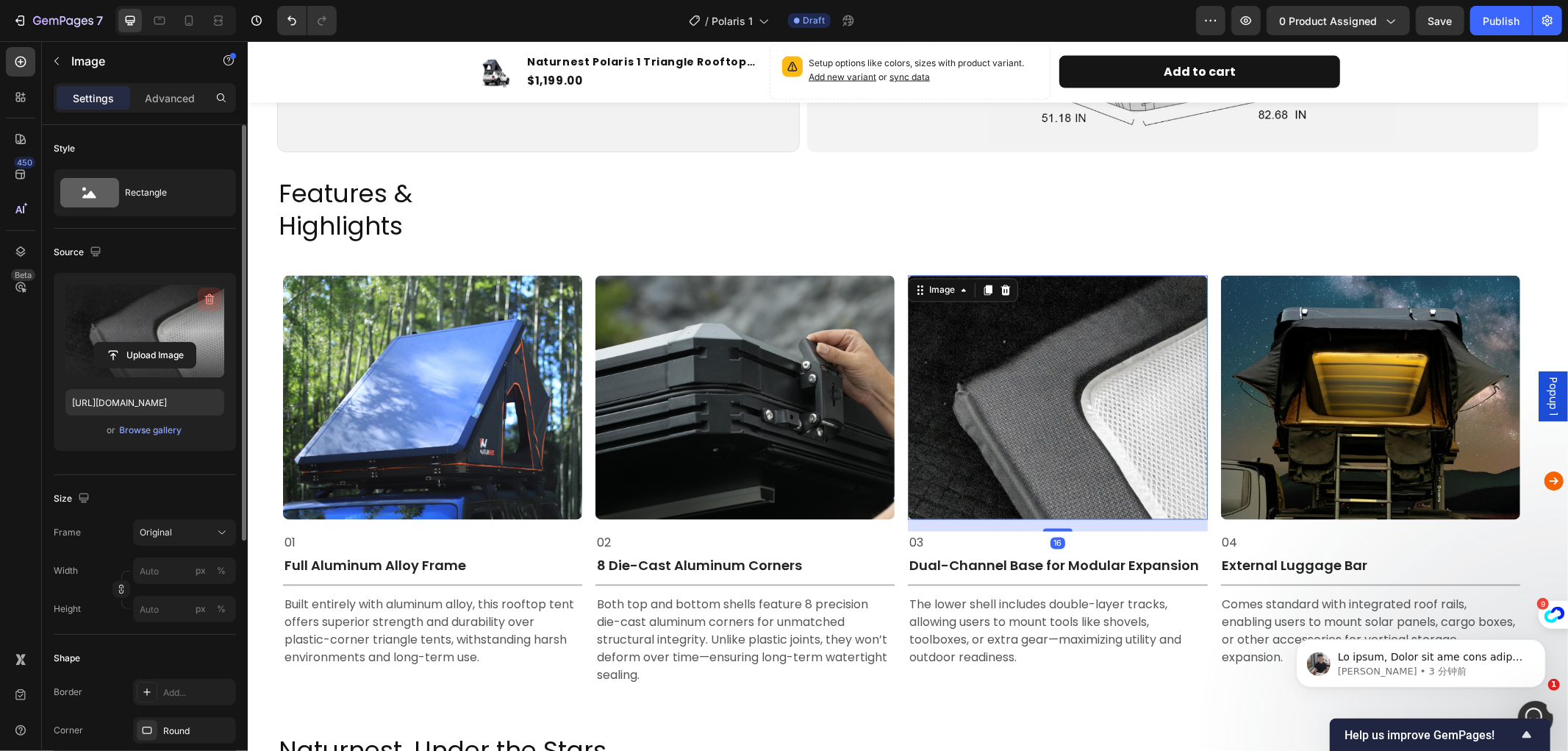
click at [207, 297] on icon "button" at bounding box center [210, 299] width 9 height 11
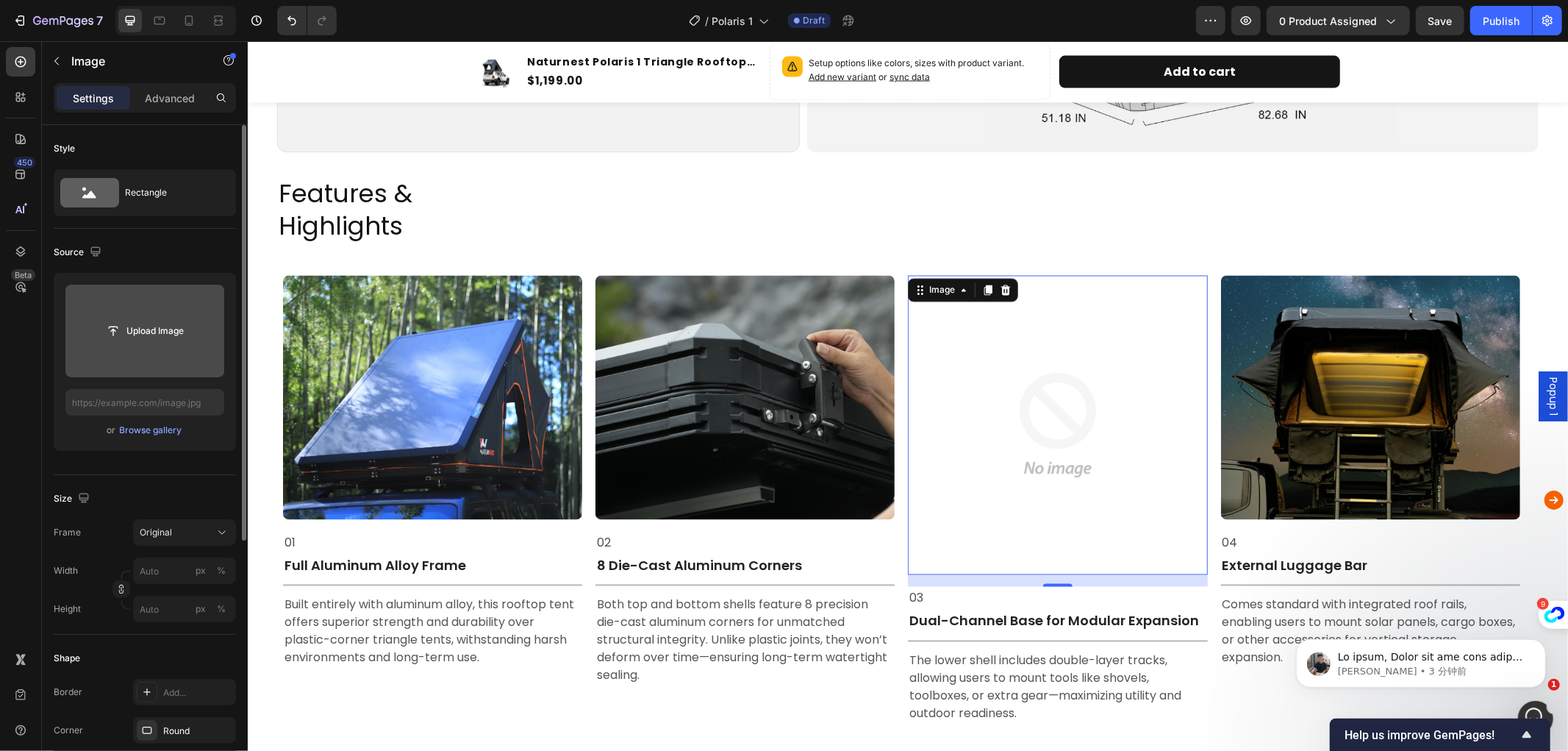
click at [142, 329] on input "file" at bounding box center [144, 330] width 101 height 25
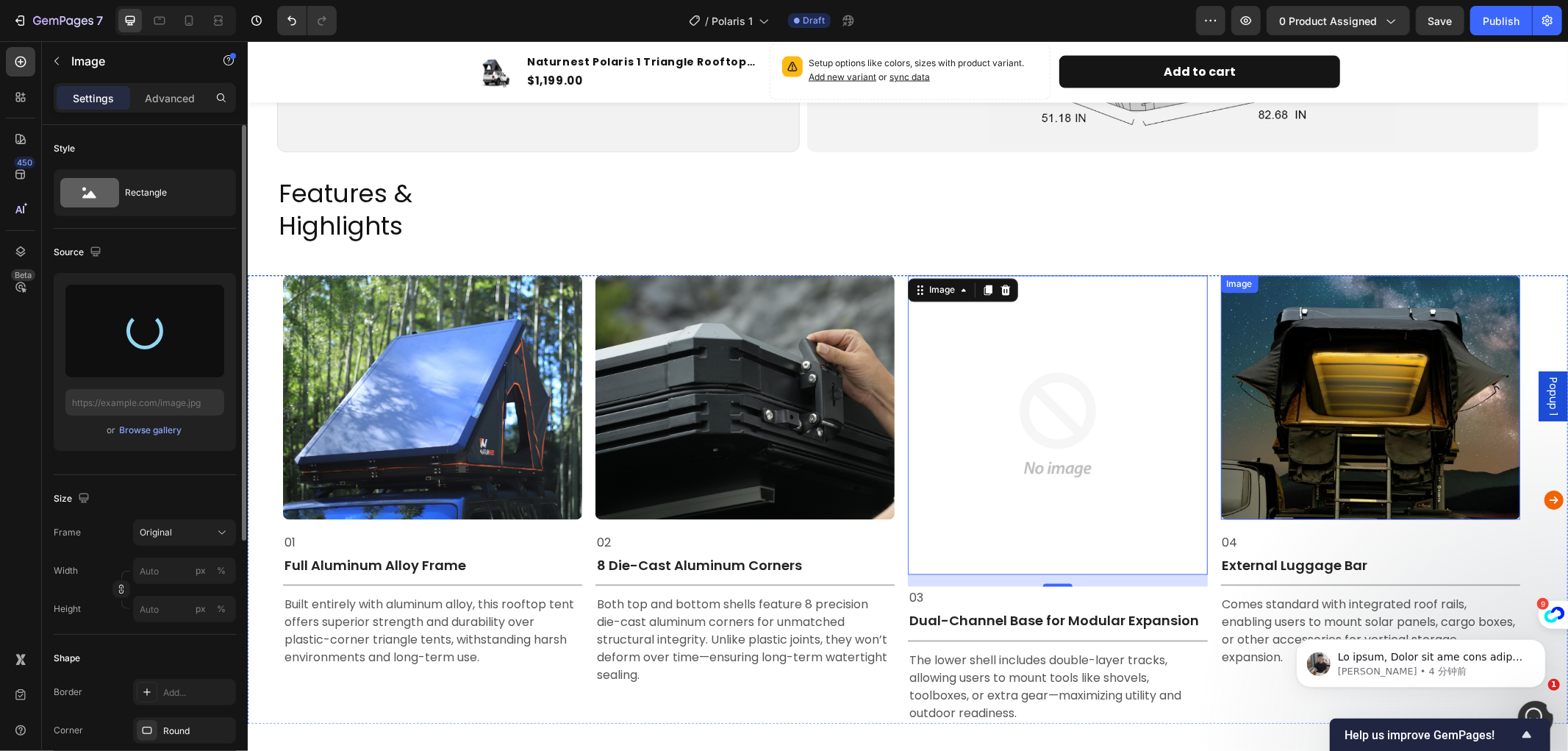
type input "https://cdn.shopify.com/s/files/1/0751/3158/4813/files/gempages_556399069535142…"
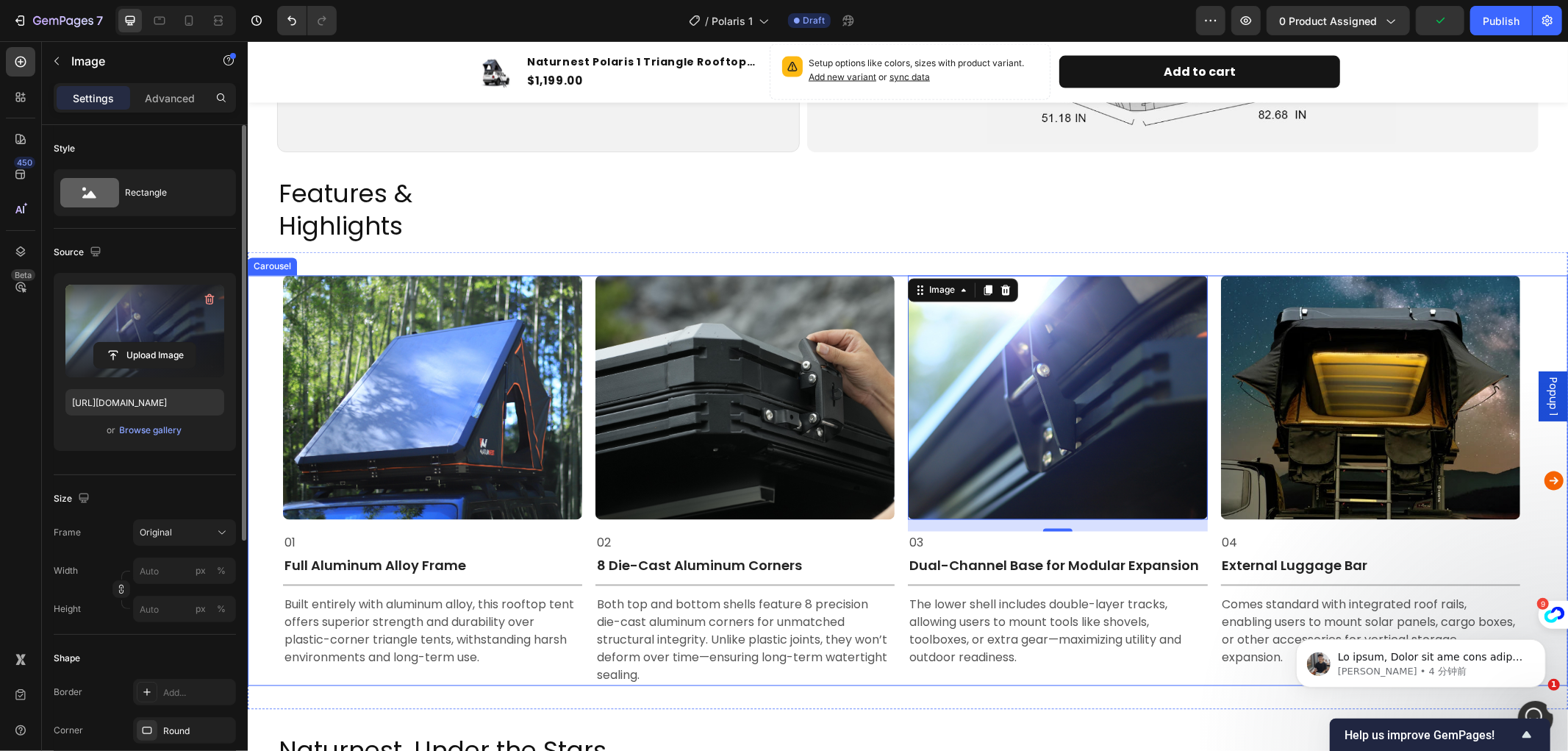
click at [1549, 472] on icon "Carousel Next Arrow" at bounding box center [1553, 480] width 19 height 19
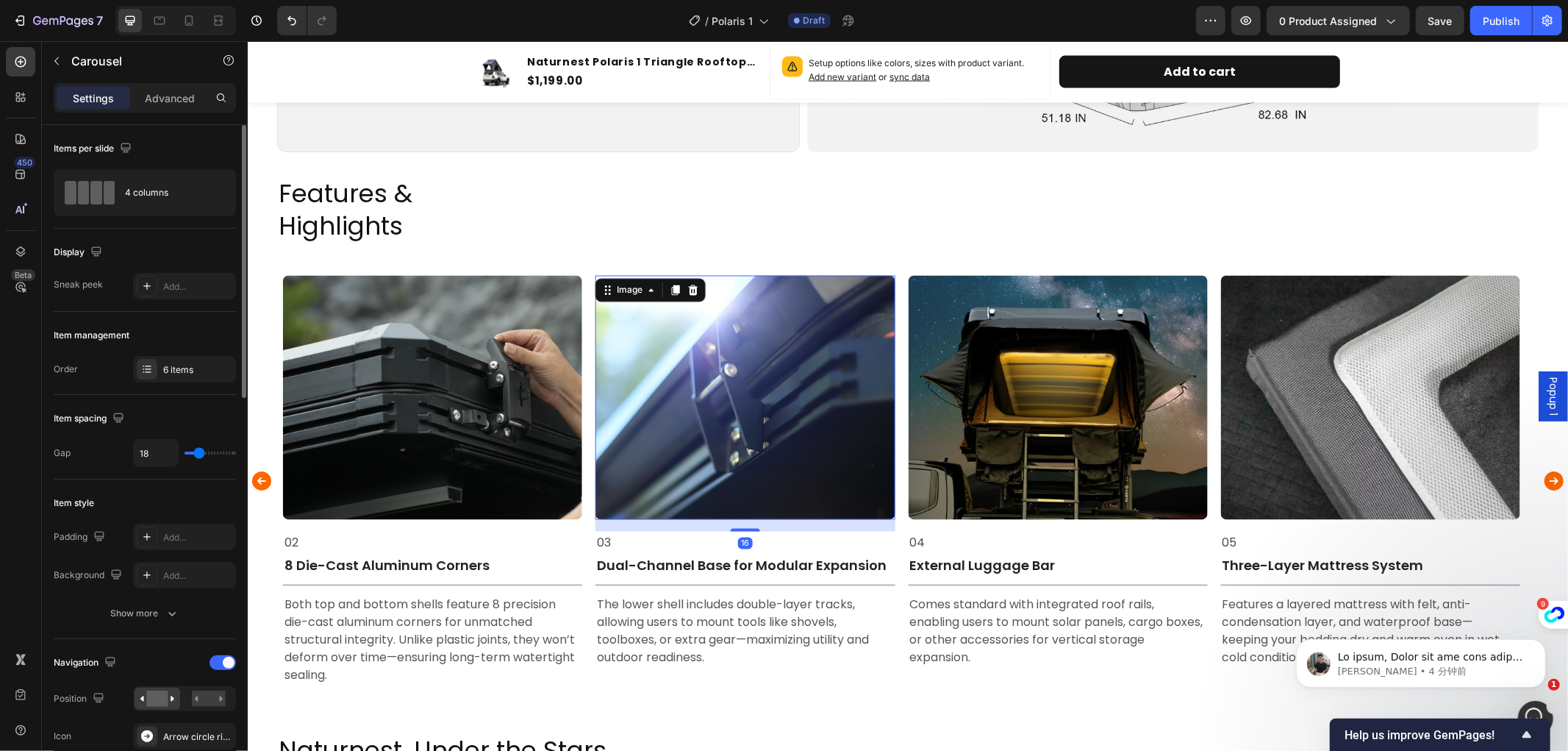
click at [732, 387] on img at bounding box center [744, 397] width 299 height 245
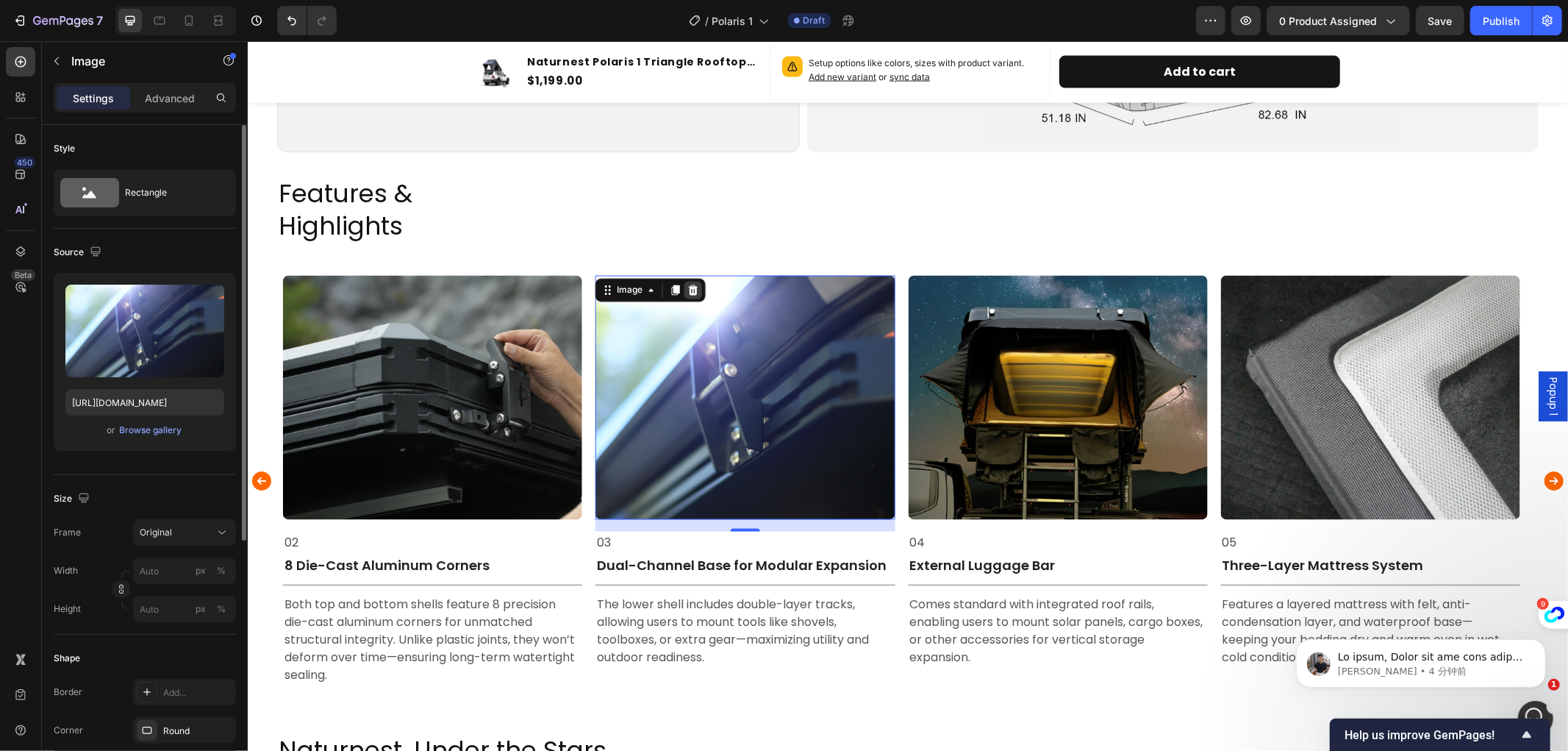
click at [689, 284] on icon at bounding box center [692, 289] width 12 height 12
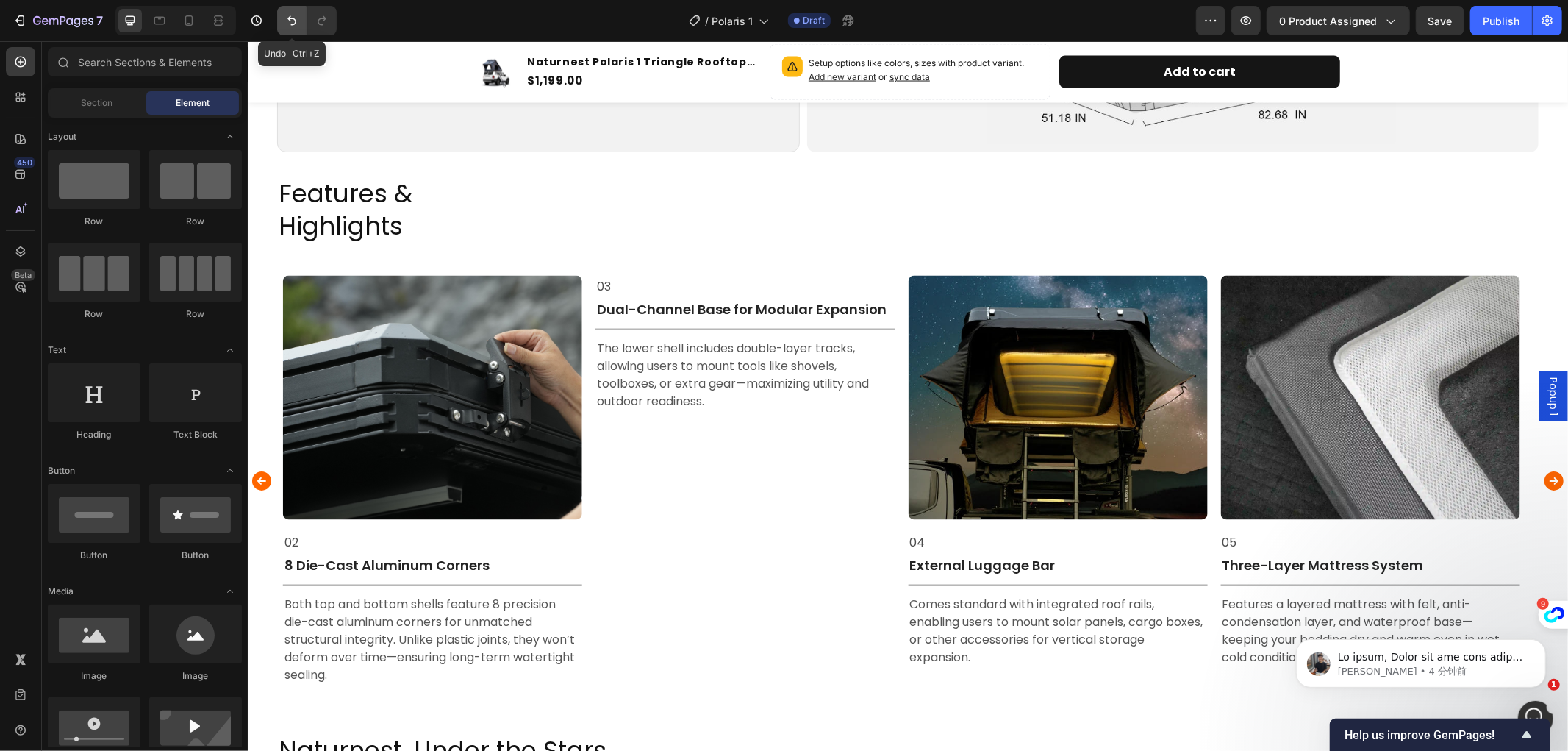
click at [286, 16] on icon "Undo/Redo" at bounding box center [292, 21] width 15 height 15
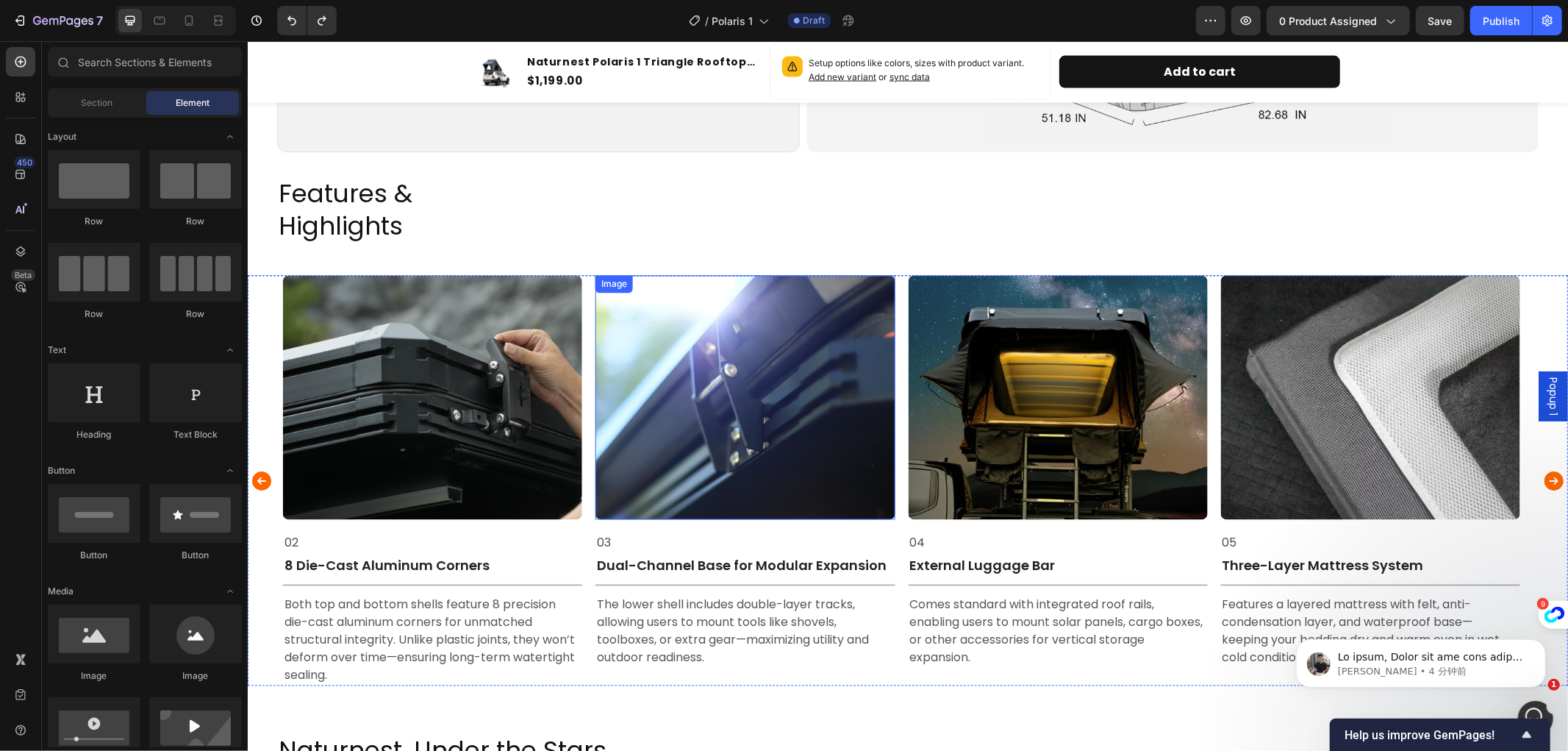
click at [755, 362] on img at bounding box center [744, 397] width 299 height 245
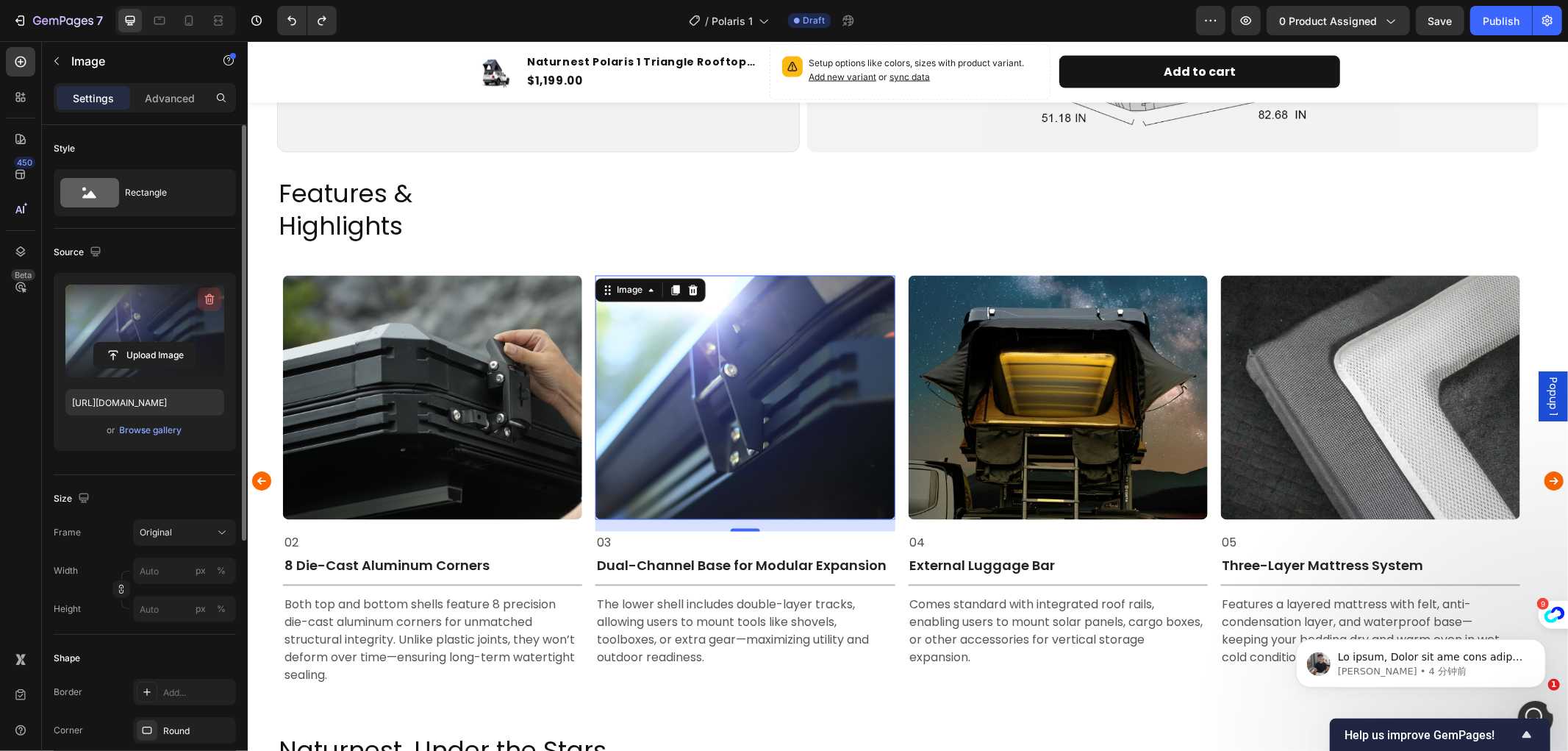
click at [210, 296] on icon "button" at bounding box center [210, 299] width 15 height 15
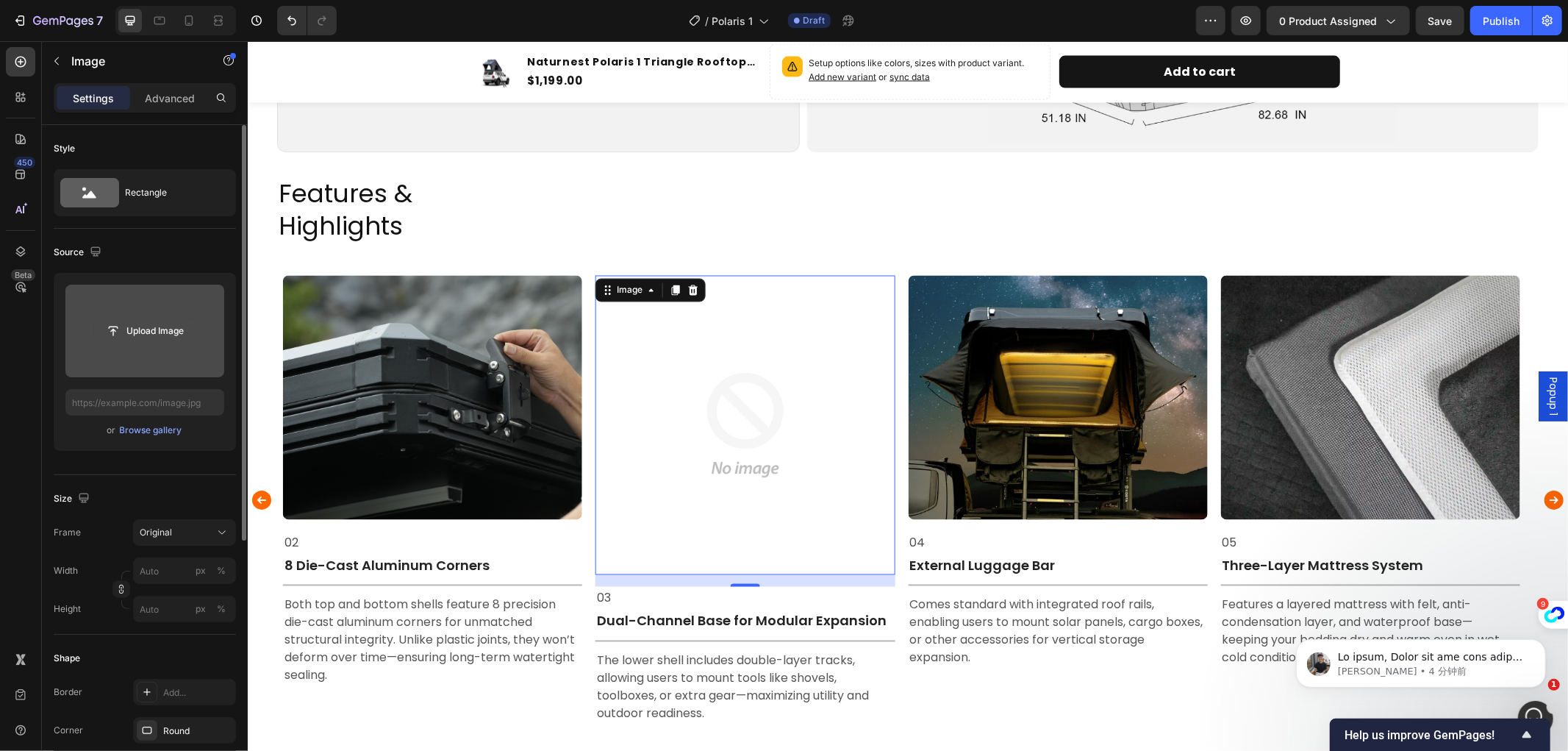
click at [142, 331] on input "file" at bounding box center [144, 330] width 101 height 25
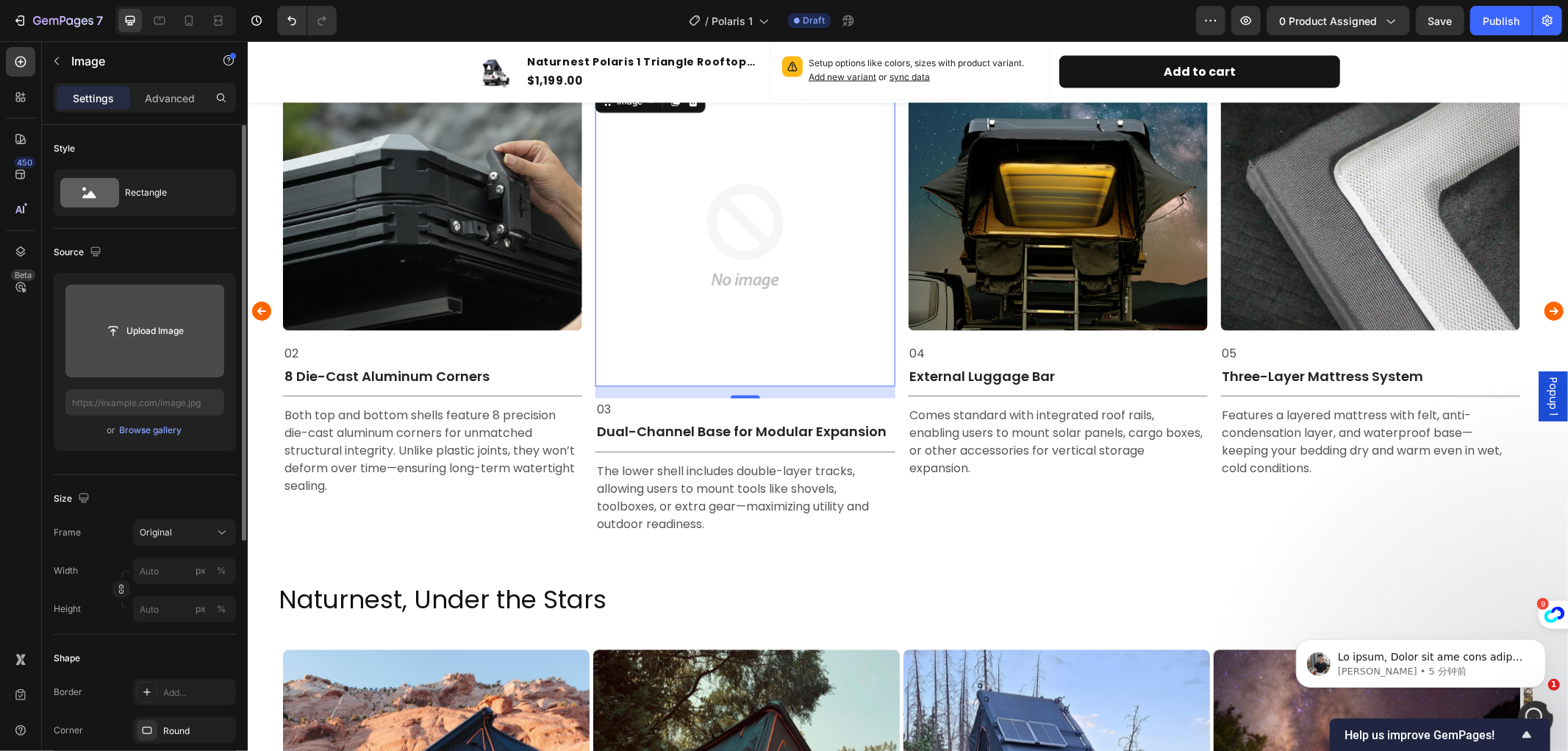
click at [110, 326] on input "file" at bounding box center [144, 330] width 101 height 25
type input "https://cdn.shopify.com/s/files/1/0751/3158/4813/files/gempages_556399069535142…"
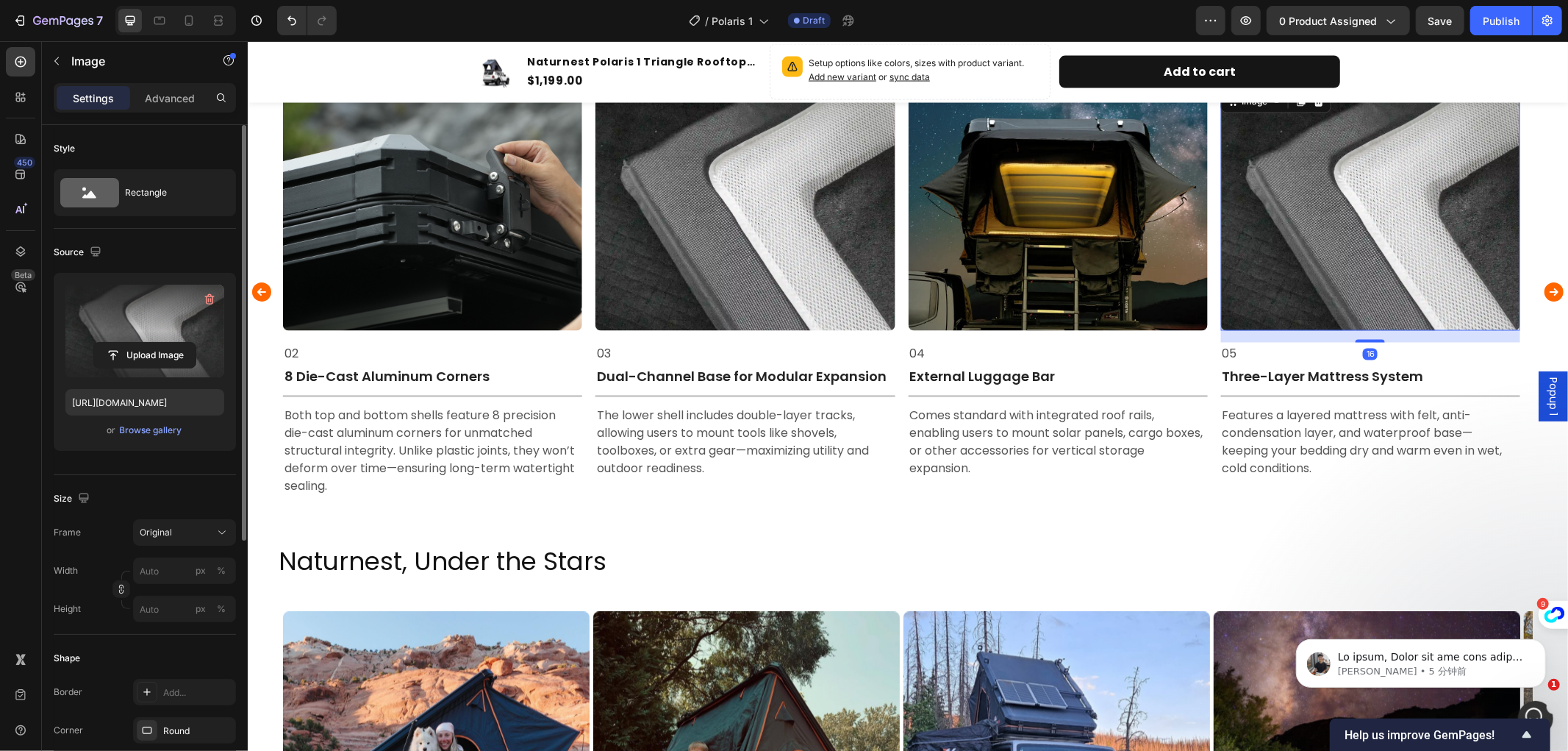
click at [1329, 266] on img at bounding box center [1370, 208] width 299 height 245
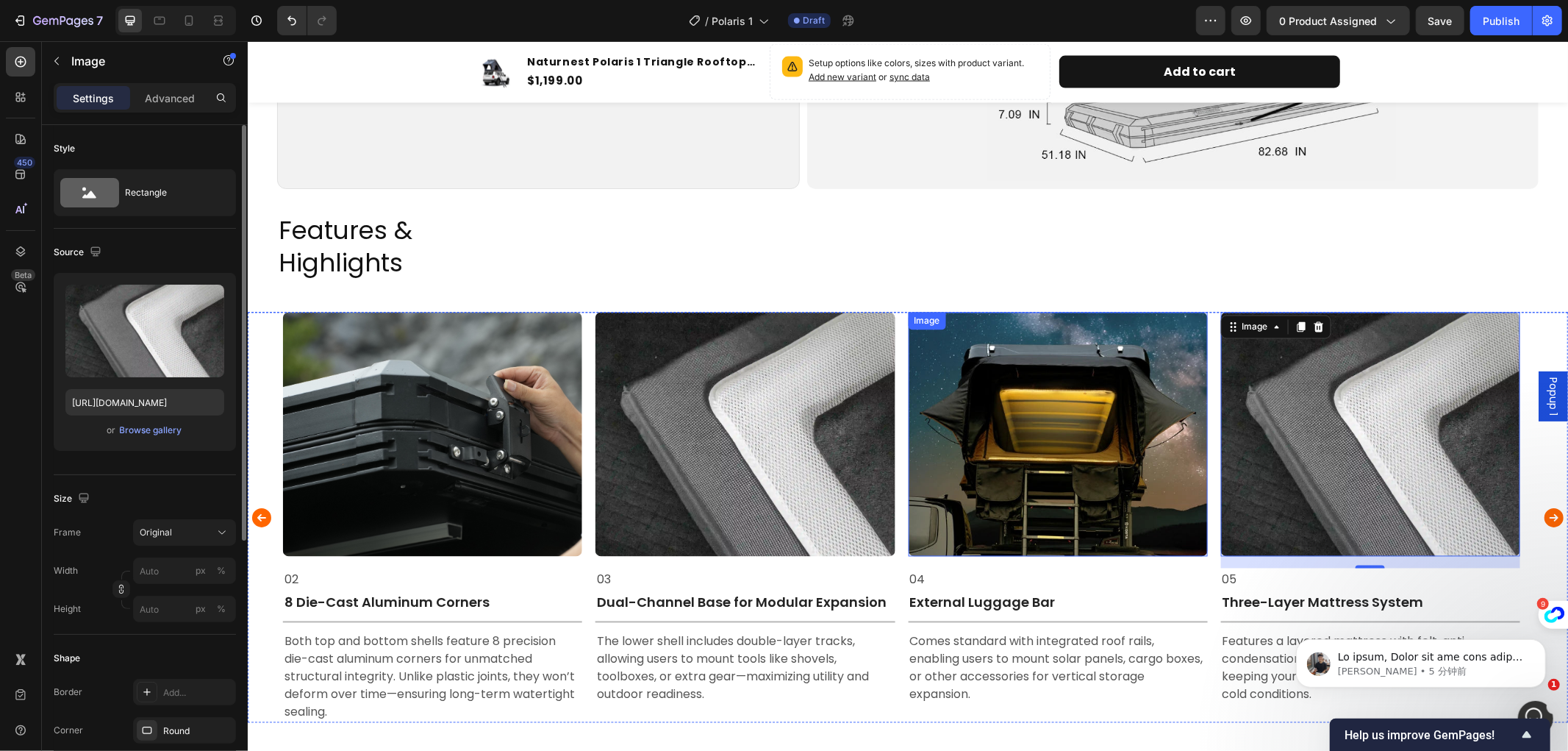
scroll to position [2210, 0]
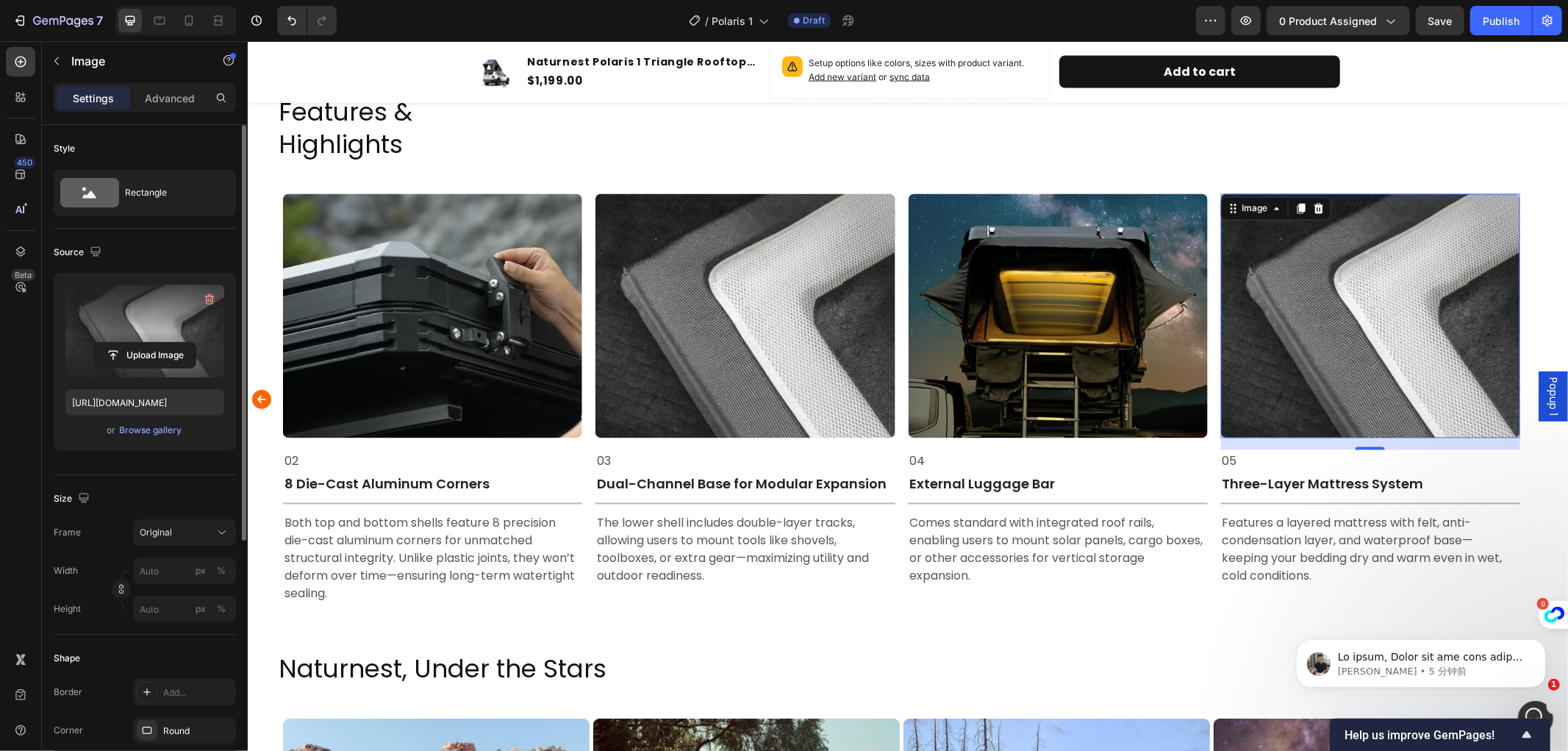
click at [132, 318] on label at bounding box center [145, 331] width 159 height 93
click at [132, 343] on input "file" at bounding box center [144, 355] width 101 height 25
type input "https://cdn.shopify.com/s/files/1/0751/3158/4813/files/gempages_556399069535142…"
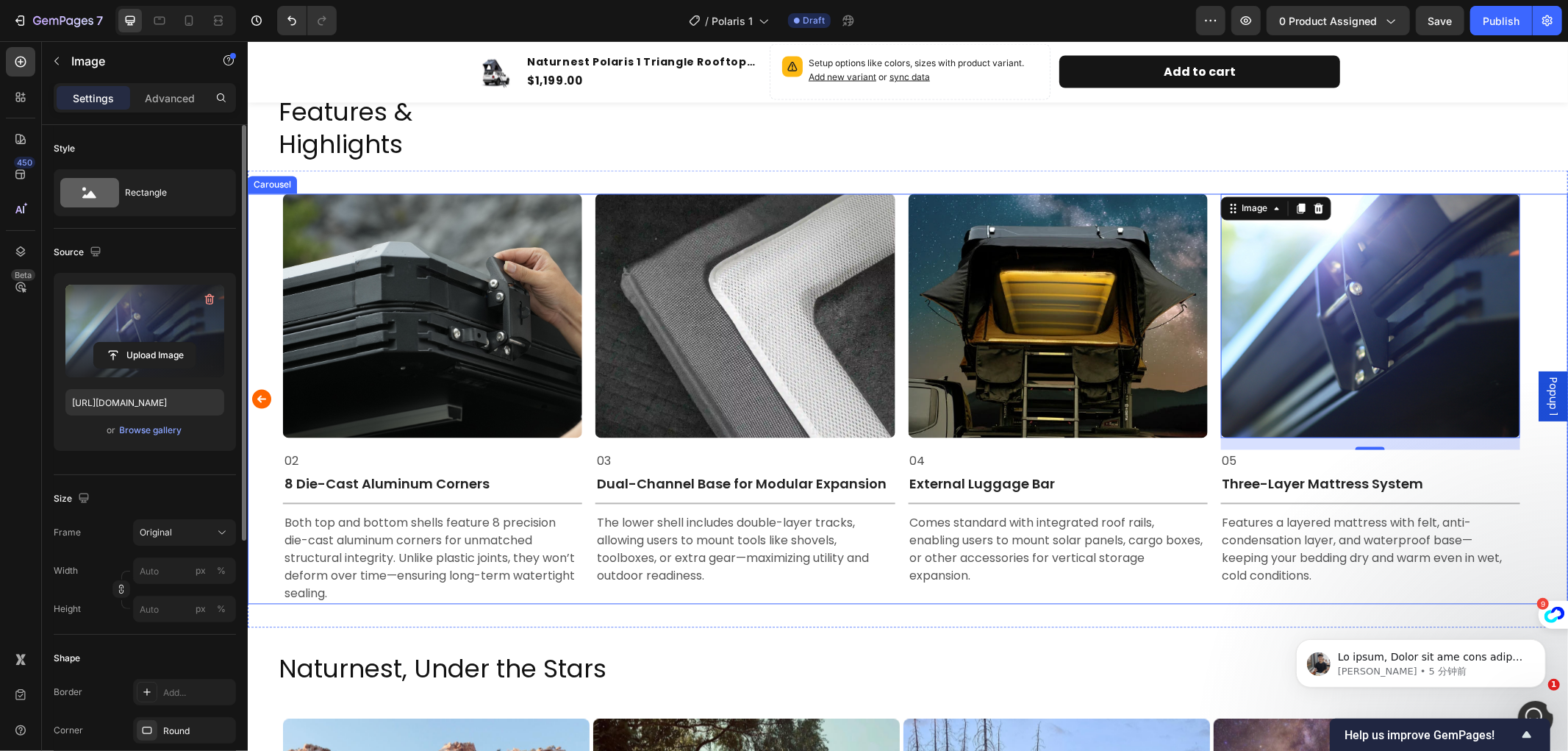
click at [254, 385] on icon "Carousel Back Arrow" at bounding box center [261, 399] width 24 height 29
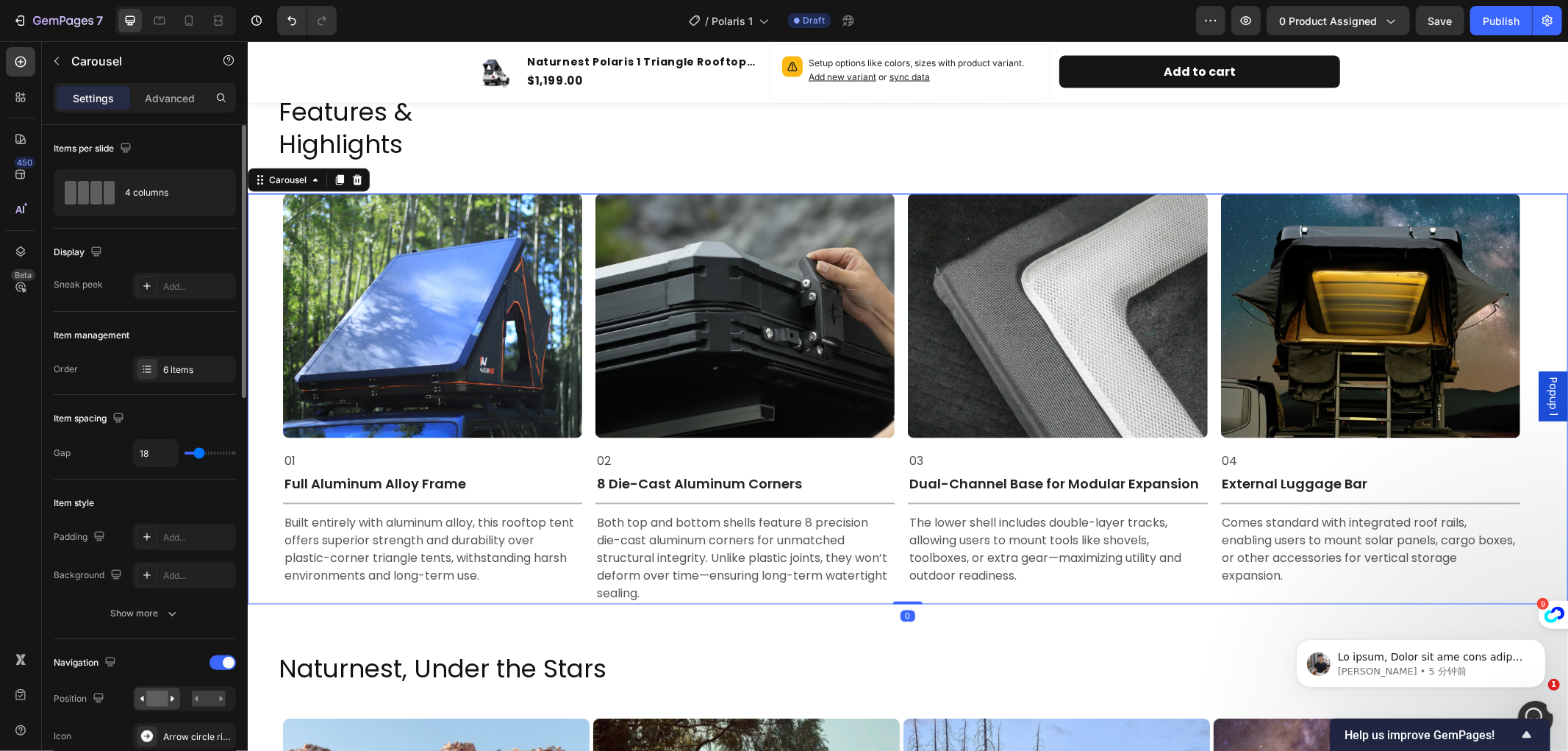
click at [254, 385] on div "Image 01 Text Block Full Aluminum Alloy Frame Text Block Title Line Built entir…" at bounding box center [908, 399] width 1321 height 411
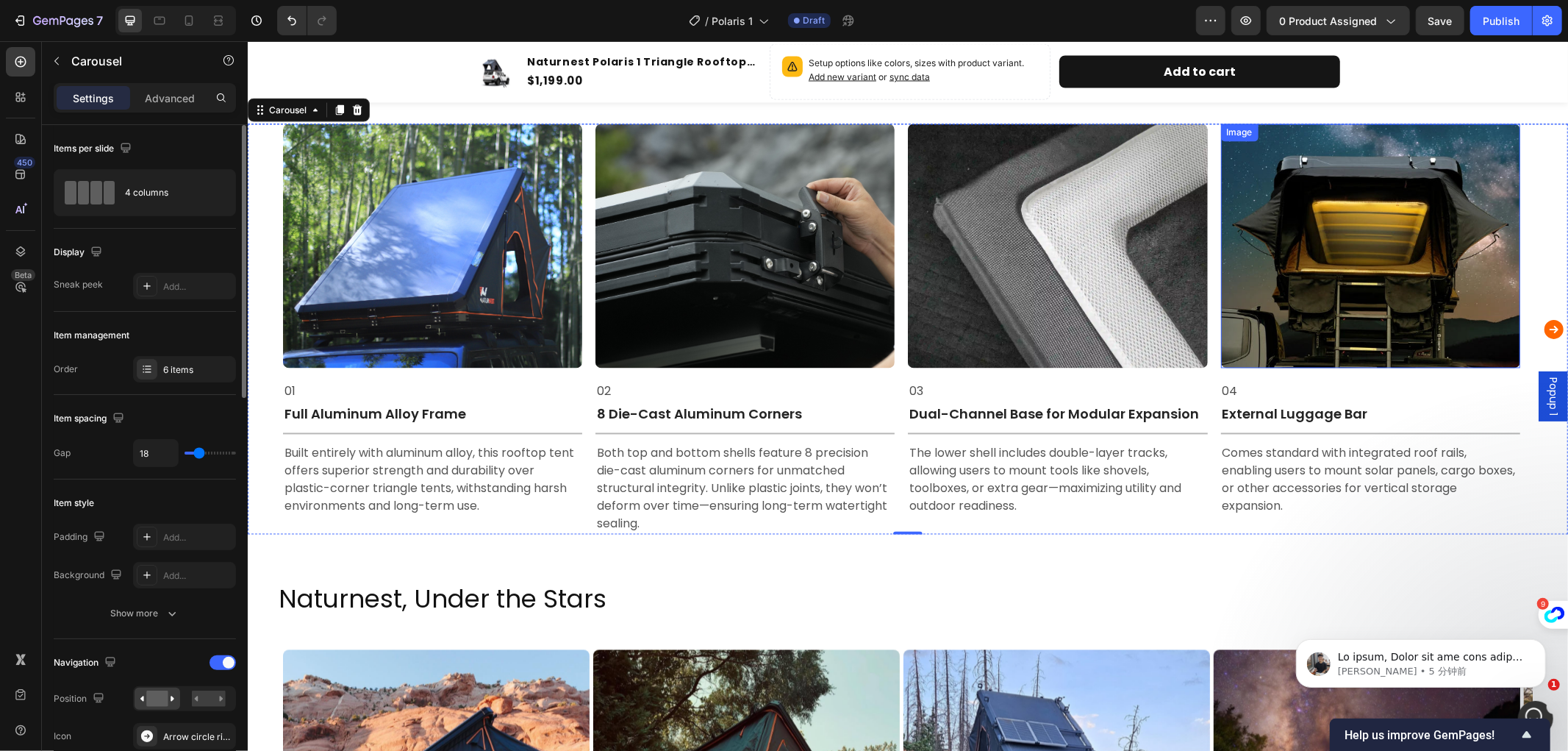
scroll to position [2291, 0]
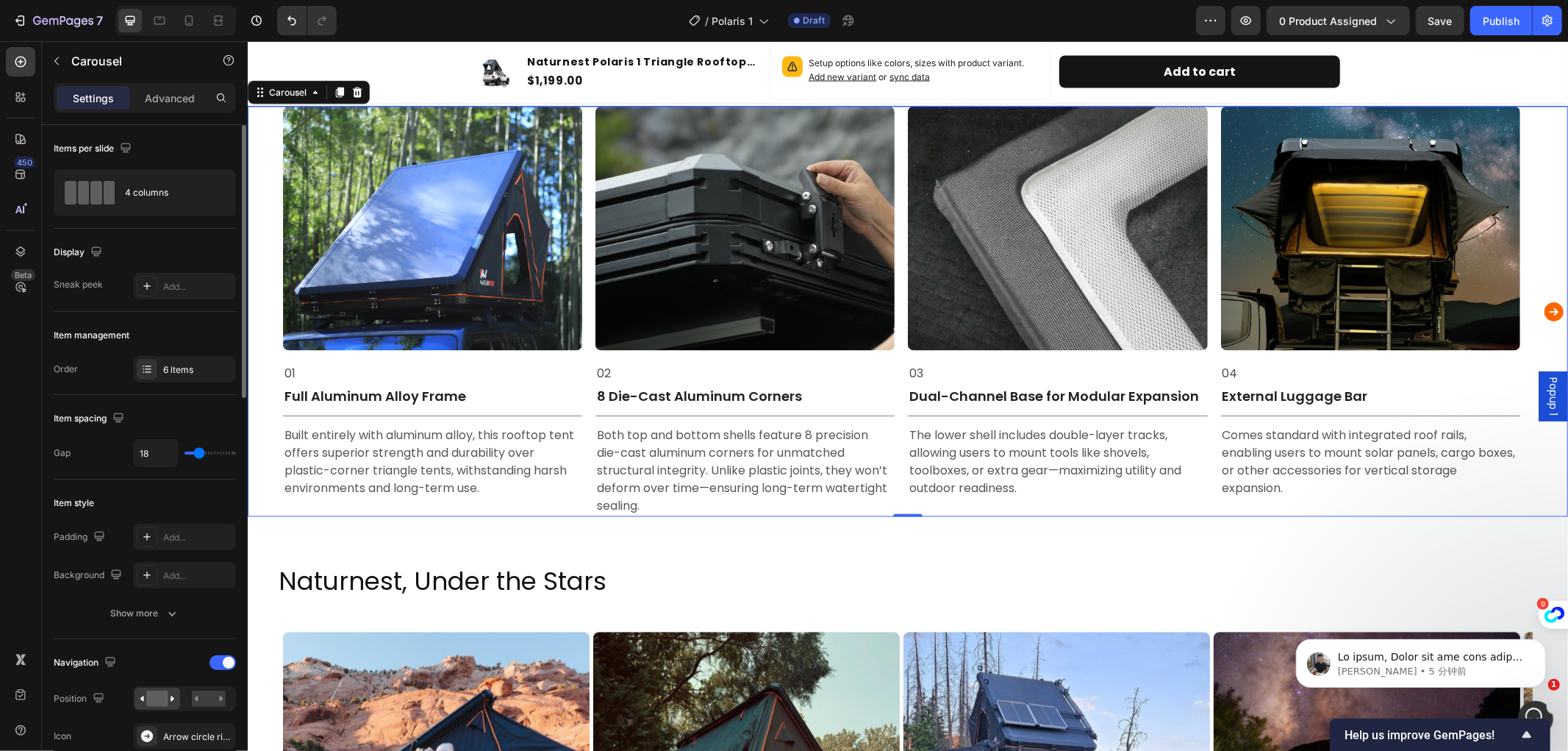
click at [1544, 303] on icon "Carousel Next Arrow" at bounding box center [1553, 311] width 19 height 19
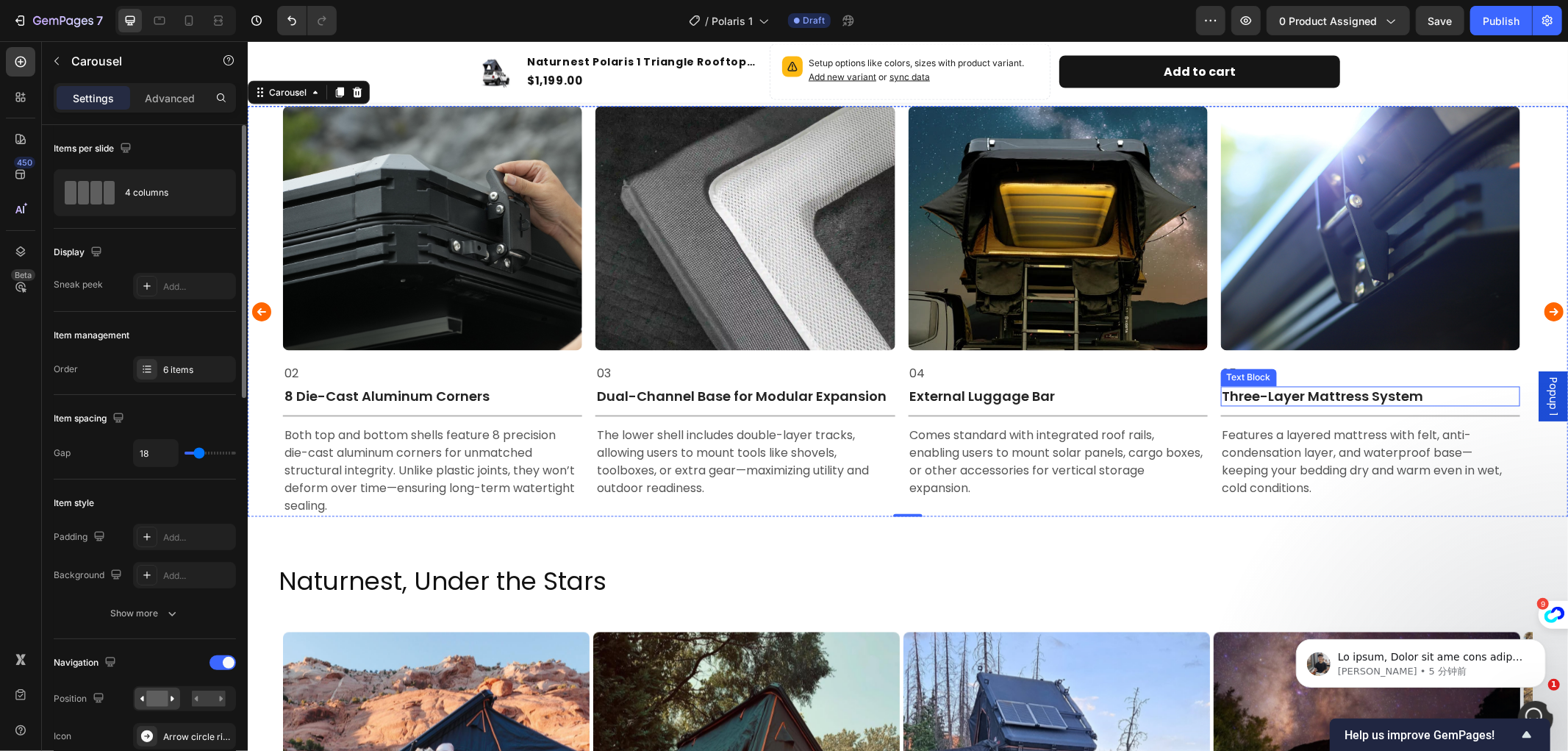
click at [1431, 396] on p "Three-Layer Mattress System" at bounding box center [1370, 396] width 296 height 17
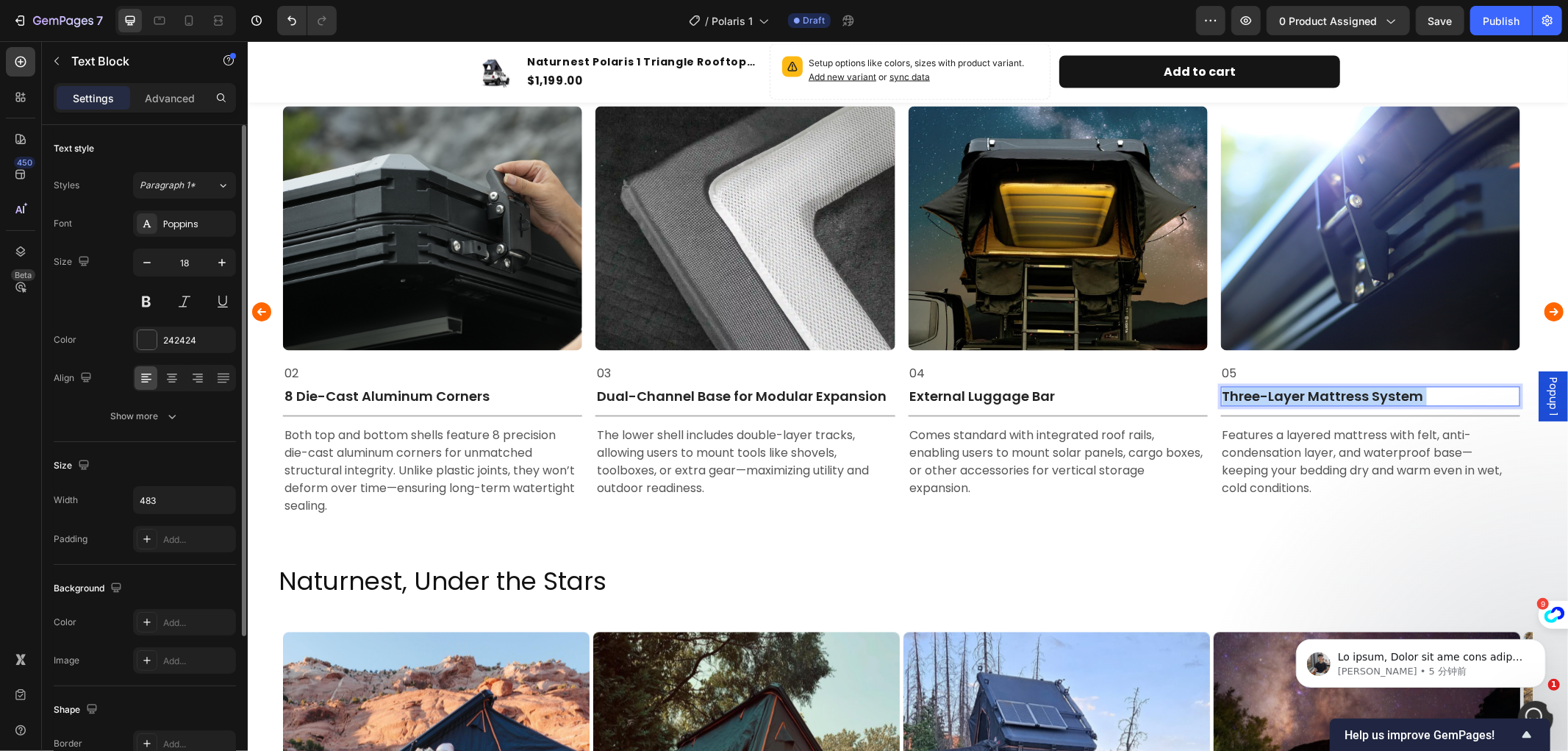
drag, startPoint x: 1428, startPoint y: 396, endPoint x: 1337, endPoint y: 398, distance: 91.0
click at [1337, 398] on p "Three-Layer Mattress System" at bounding box center [1370, 396] width 296 height 17
click at [1415, 394] on p "Three-Layer Mattress System" at bounding box center [1370, 396] width 296 height 17
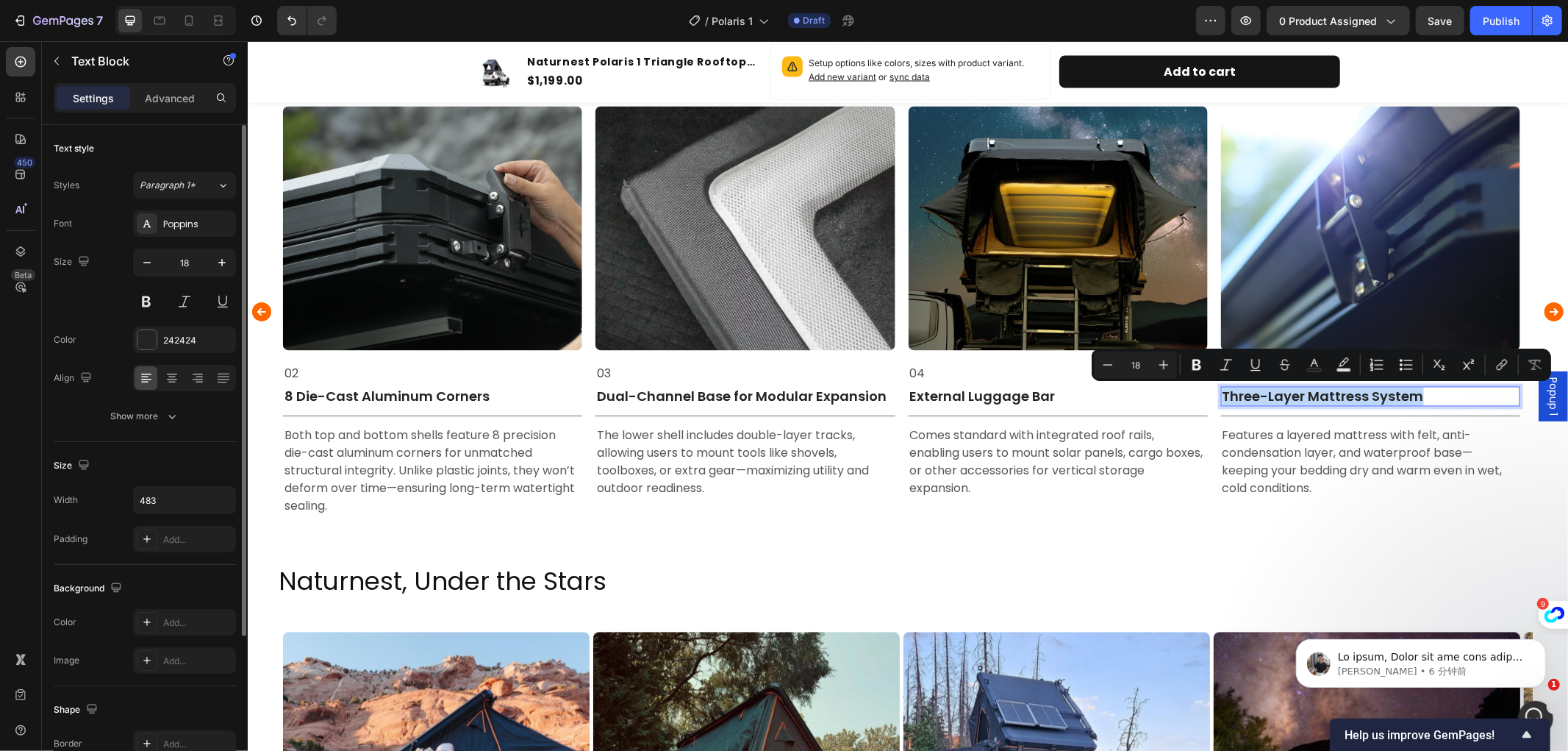
drag, startPoint x: 1436, startPoint y: 393, endPoint x: 1225, endPoint y: 391, distance: 211.0
click at [1225, 391] on p "Three-Layer Mattress System" at bounding box center [1370, 396] width 296 height 17
copy p "Three-Layer Mattress System"
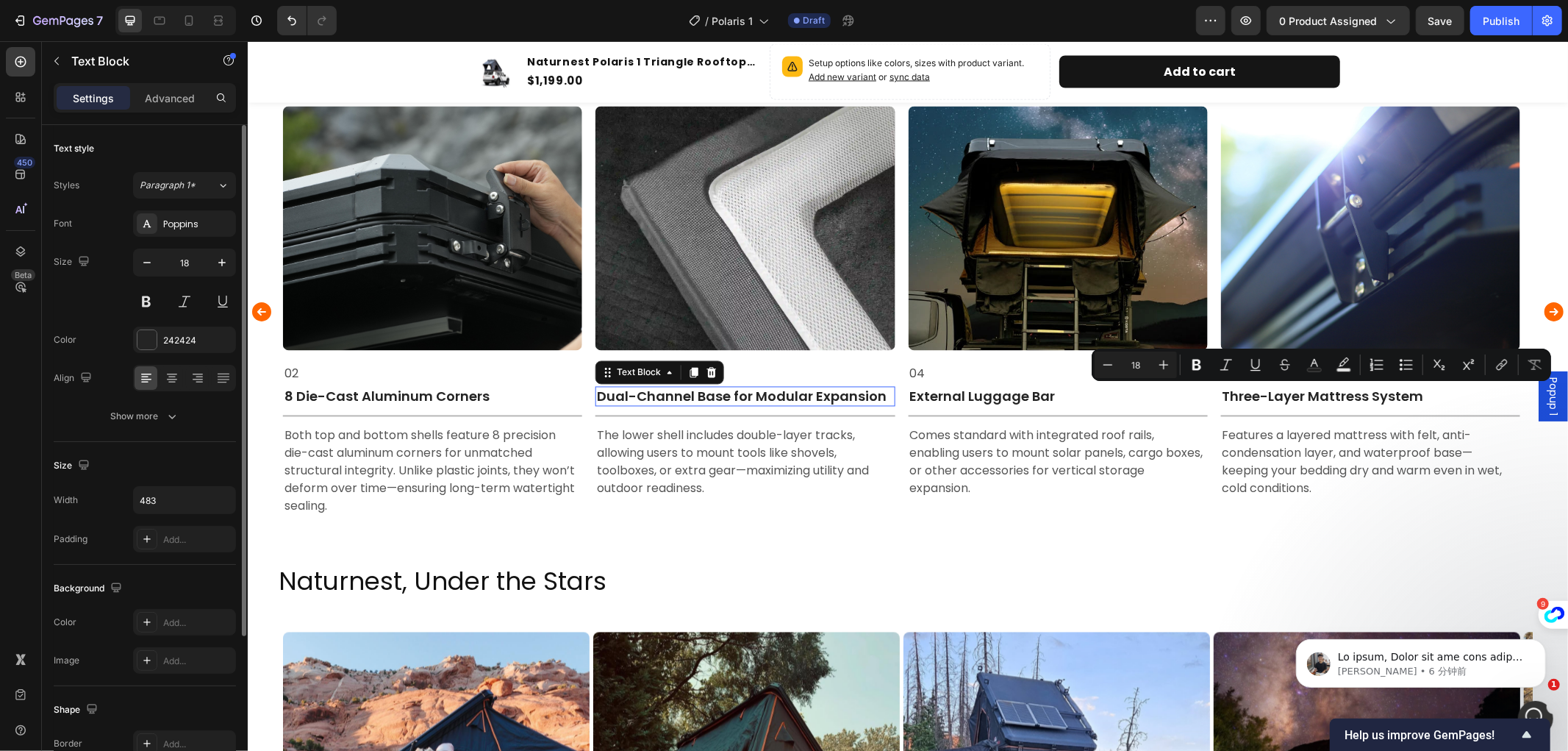
click at [818, 391] on p "Dual-Channel Base for Modular Expansion" at bounding box center [744, 396] width 296 height 17
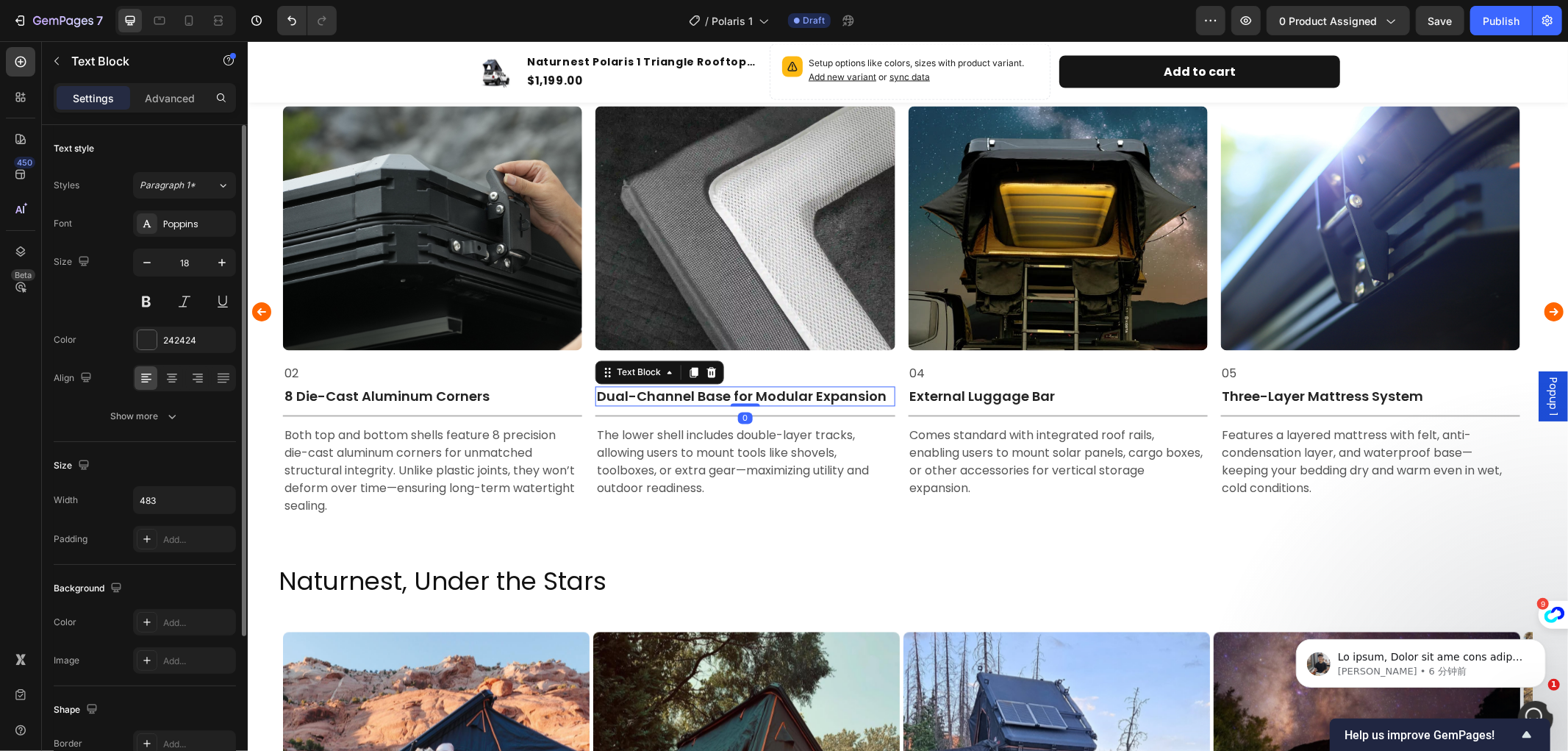
click at [883, 392] on p "Dual-Channel Base for Modular Expansion" at bounding box center [744, 396] width 296 height 17
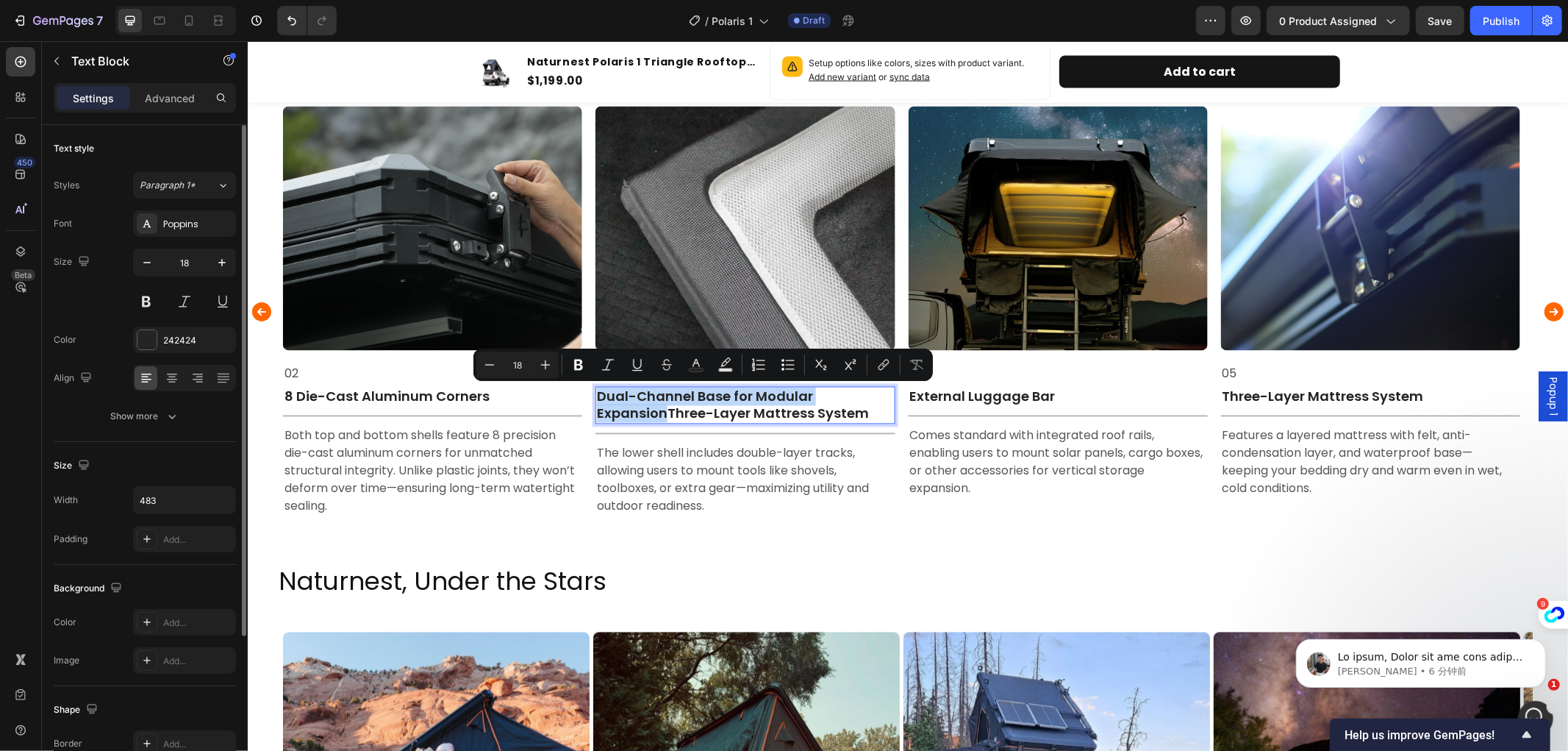
drag, startPoint x: 666, startPoint y: 412, endPoint x: 599, endPoint y: 391, distance: 70.2
click at [599, 391] on p "Dual-Channel Base for Modular ExpansionThree-Layer Mattress System" at bounding box center [744, 405] width 296 height 35
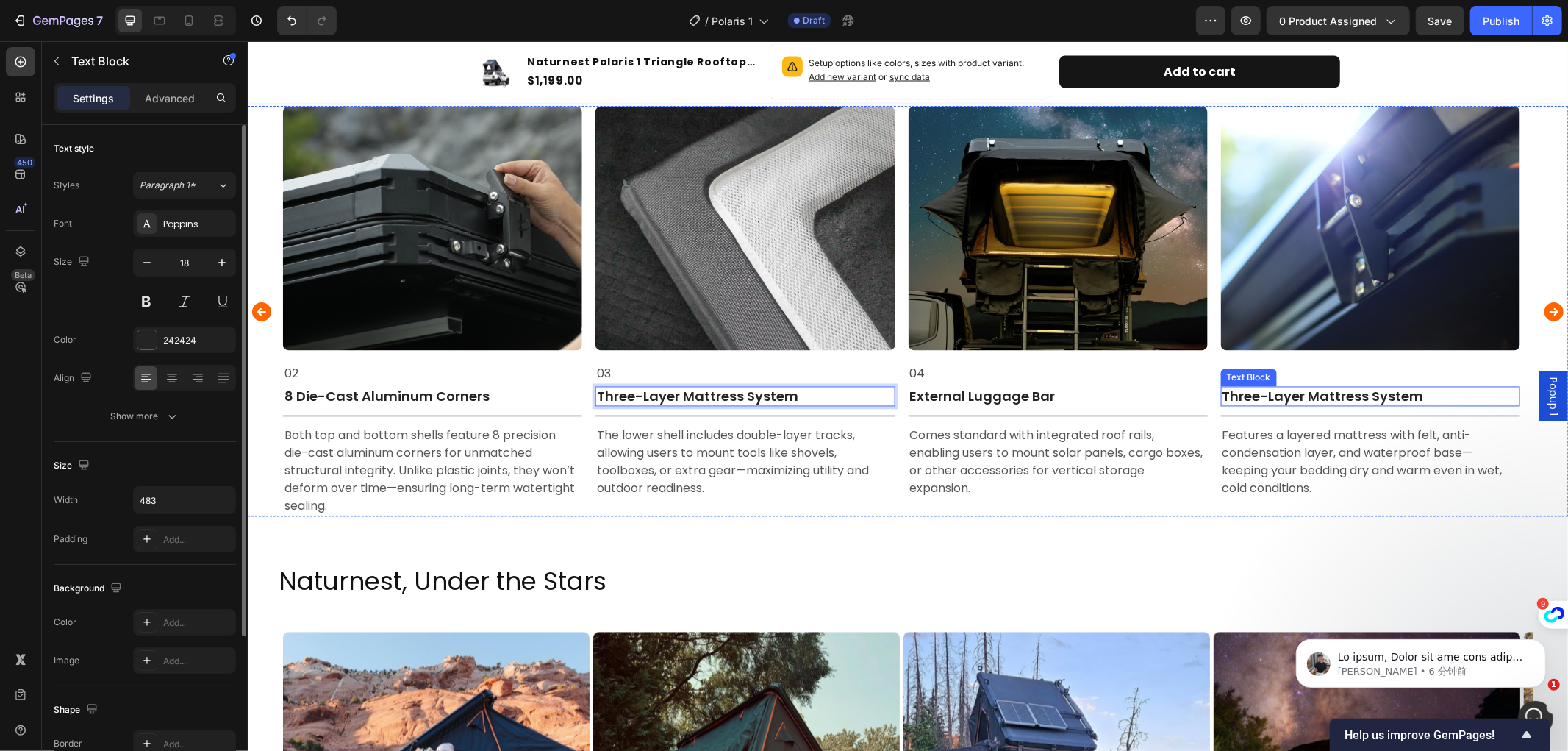
click at [1370, 388] on p "Three-Layer Mattress System" at bounding box center [1370, 396] width 296 height 17
click at [1428, 397] on p "Three-Layer Mattress System" at bounding box center [1370, 396] width 296 height 17
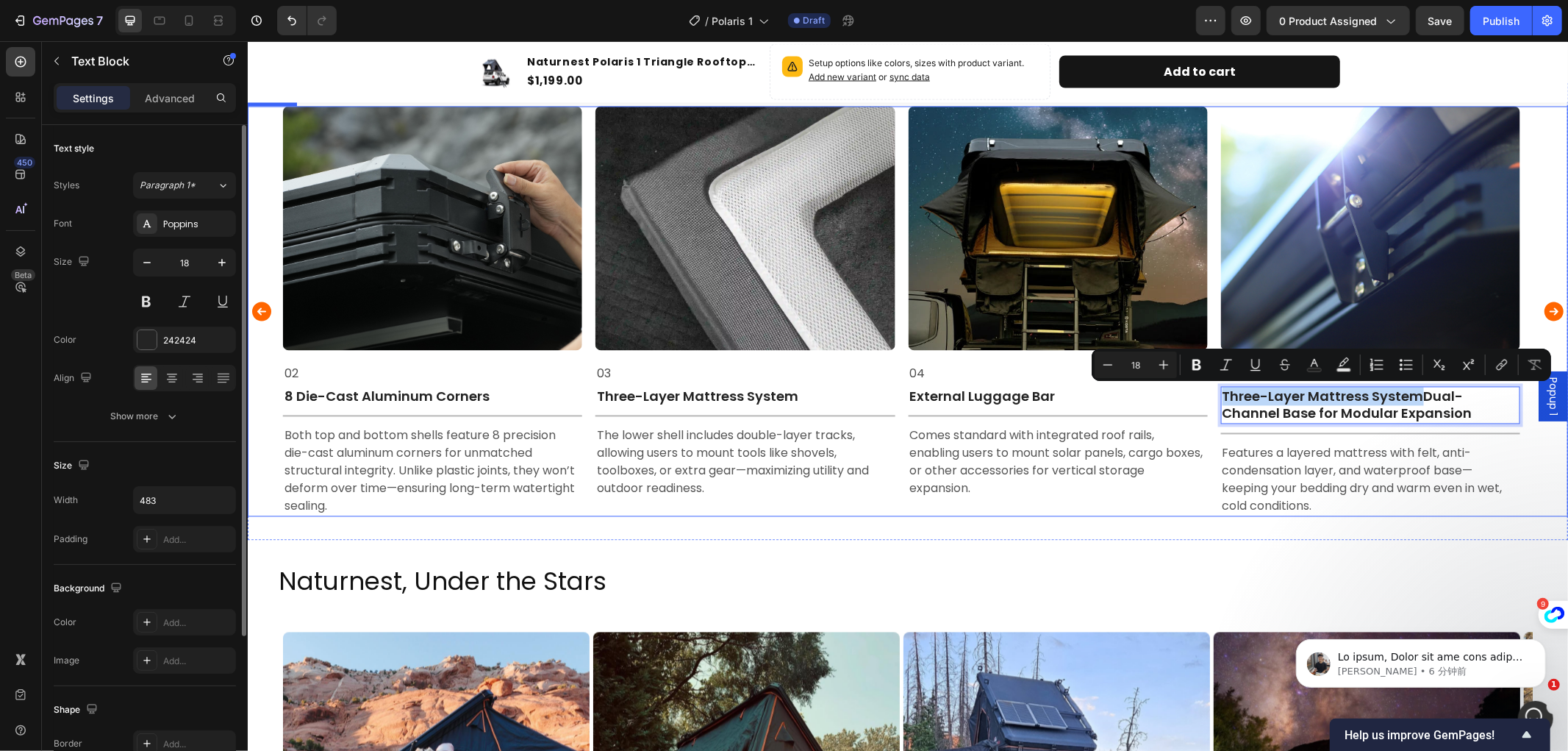
drag, startPoint x: 1418, startPoint y: 396, endPoint x: 1212, endPoint y: 385, distance: 206.3
click at [1212, 385] on div "Image 01 Text Block Full Aluminum Alloy Frame Text Block Title Line Built entir…" at bounding box center [908, 311] width 1250 height 411
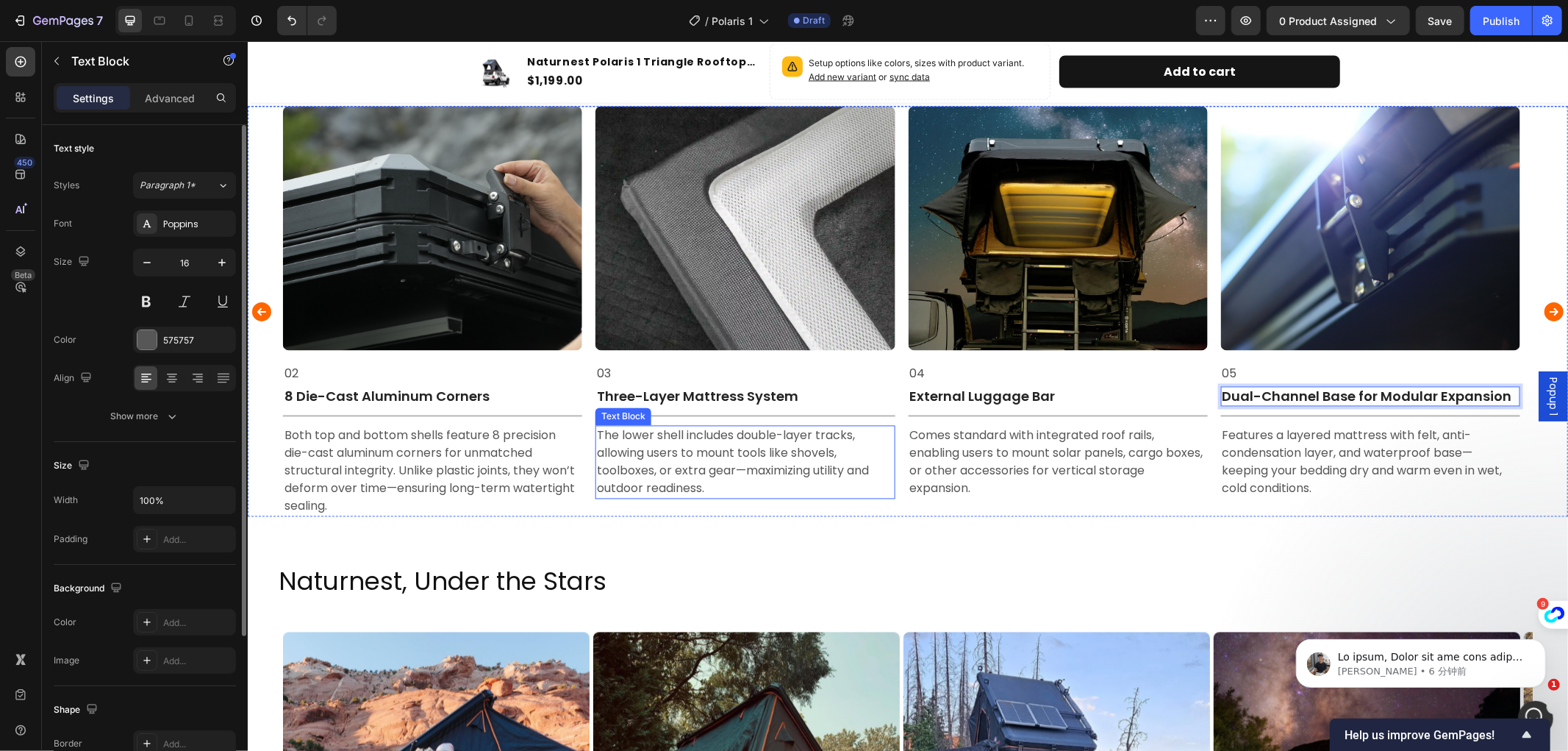
click at [833, 450] on p "The lower shell includes double-layer tracks, allowing users to mount tools lik…" at bounding box center [744, 462] width 296 height 70
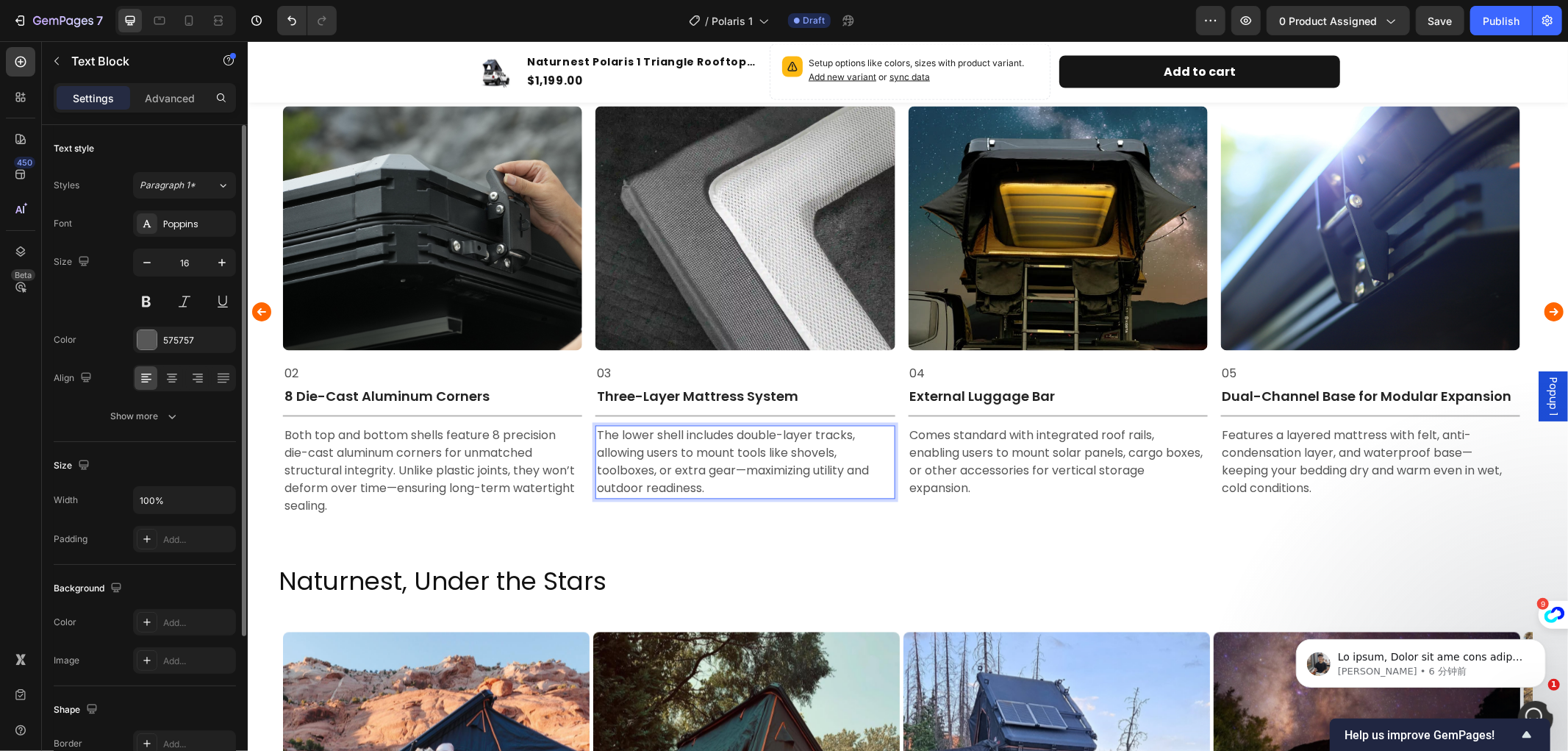
click at [719, 485] on p "The lower shell includes double-layer tracks, allowing users to mount tools lik…" at bounding box center [744, 462] width 296 height 70
click at [1333, 455] on p "Features a layered mattress with felt, anti-condensation layer, and waterproof …" at bounding box center [1370, 462] width 296 height 70
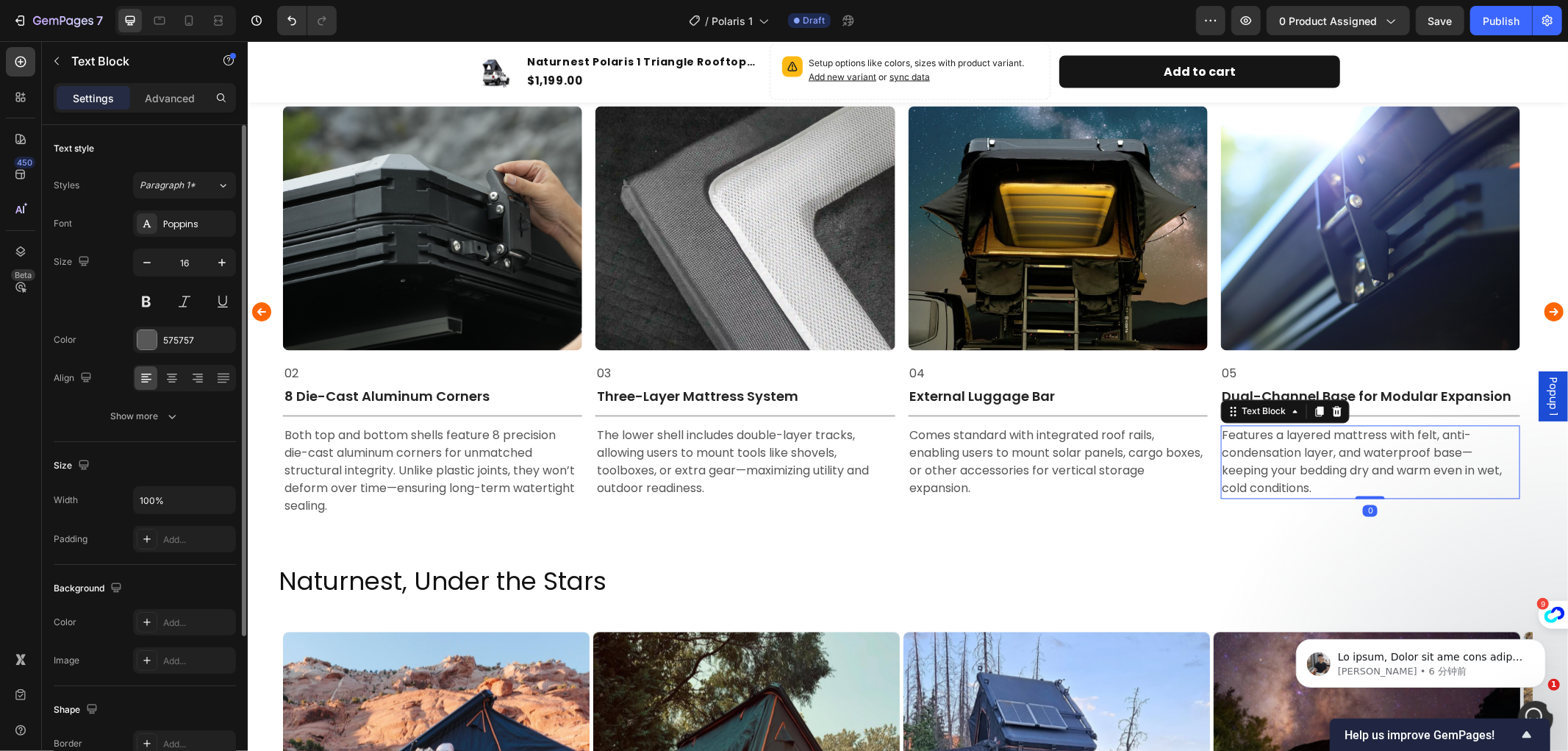
click at [1333, 455] on p "Features a layered mattress with felt, anti-condensation layer, and waterproof …" at bounding box center [1370, 462] width 296 height 70
click at [1319, 485] on p "Features a layered mattress with felt, anti-condensation layer, and waterproof …" at bounding box center [1370, 462] width 296 height 70
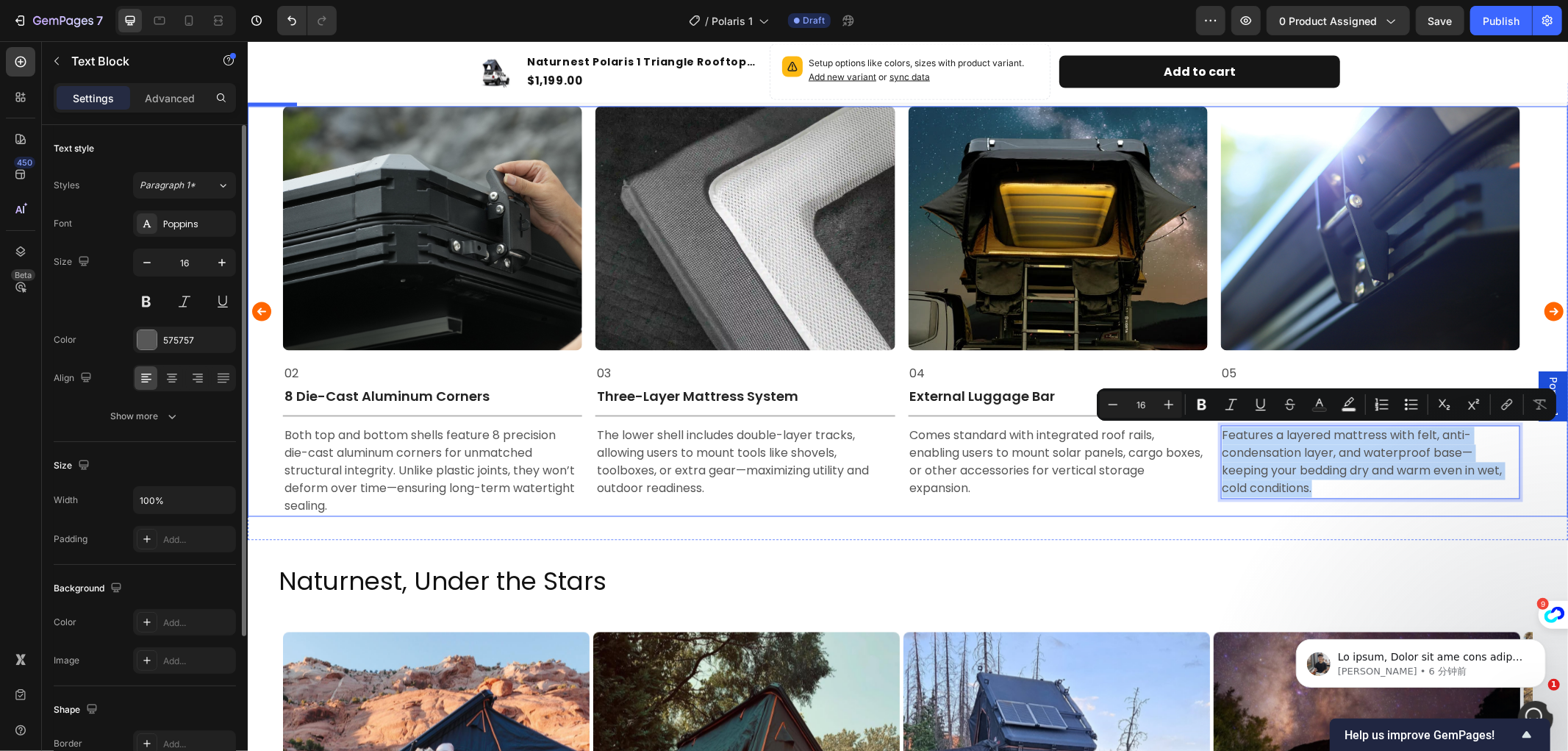
drag, startPoint x: 1321, startPoint y: 488, endPoint x: 1219, endPoint y: 432, distance: 116.4
click at [1219, 432] on div "Image 01 Text Block Full Aluminum Alloy Frame Text Block Title Line Built entir…" at bounding box center [908, 311] width 1250 height 411
copy p "Features a layered mattress with felt, anti-condensation layer, and waterproof …"
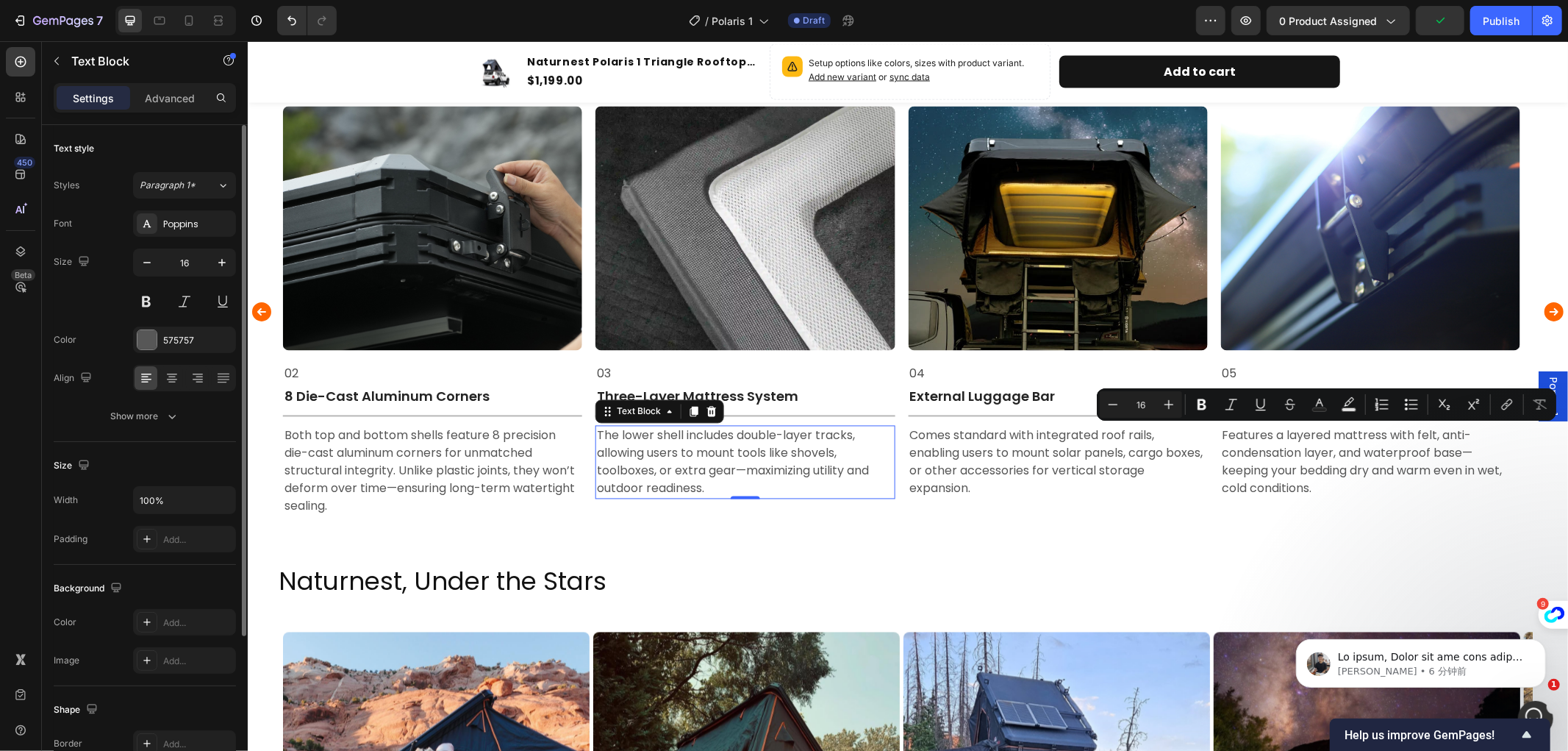
click at [751, 464] on p "The lower shell includes double-layer tracks, allowing users to mount tools lik…" at bounding box center [744, 462] width 296 height 70
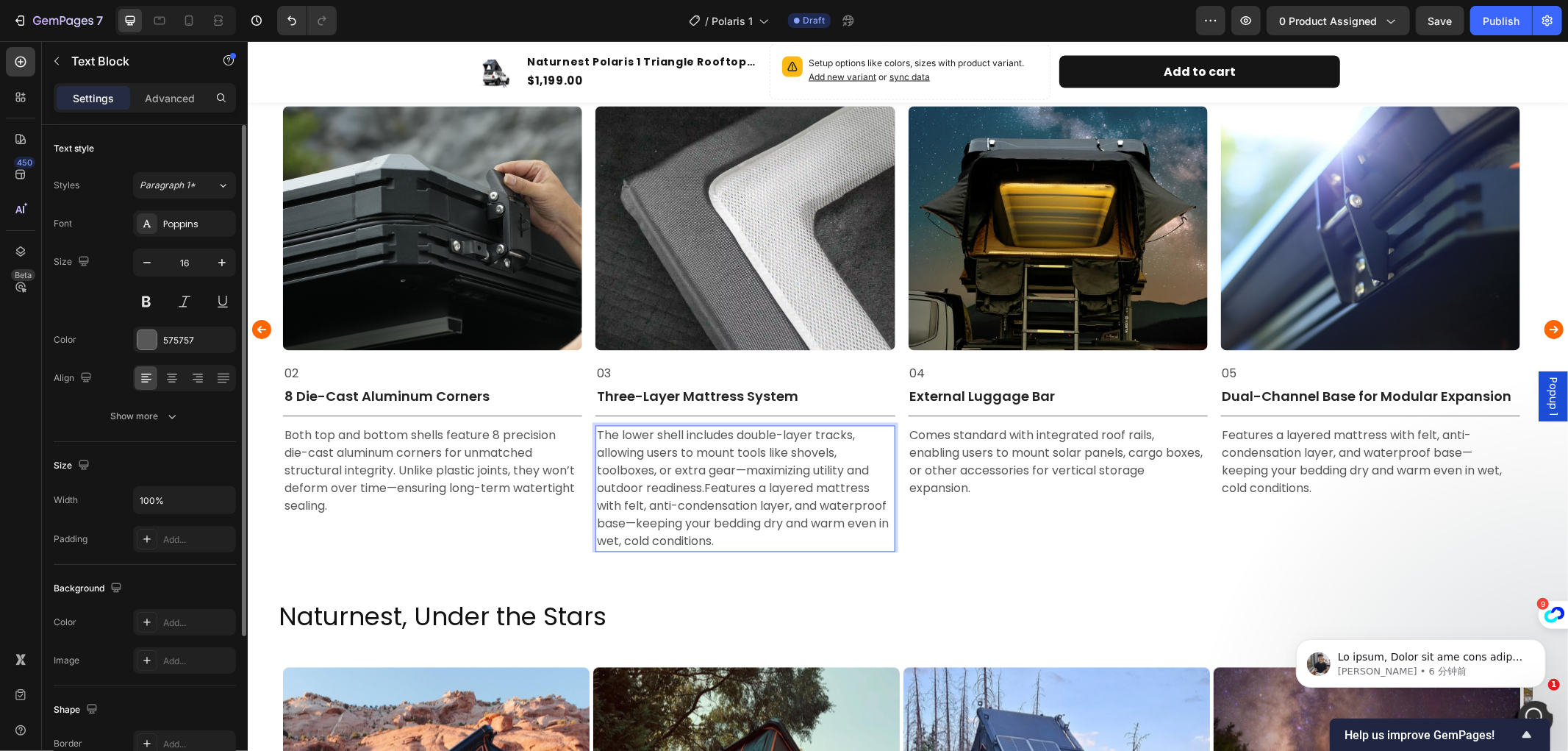
click at [707, 489] on p "The lower shell includes double-layer tracks, allowing users to mount tools lik…" at bounding box center [744, 488] width 296 height 123
drag, startPoint x: 681, startPoint y: 498, endPoint x: 695, endPoint y: 495, distance: 14.3
click at [681, 498] on p "The lower shell includes double-layer tracks, allowing users to mount tools lik…" at bounding box center [744, 488] width 296 height 123
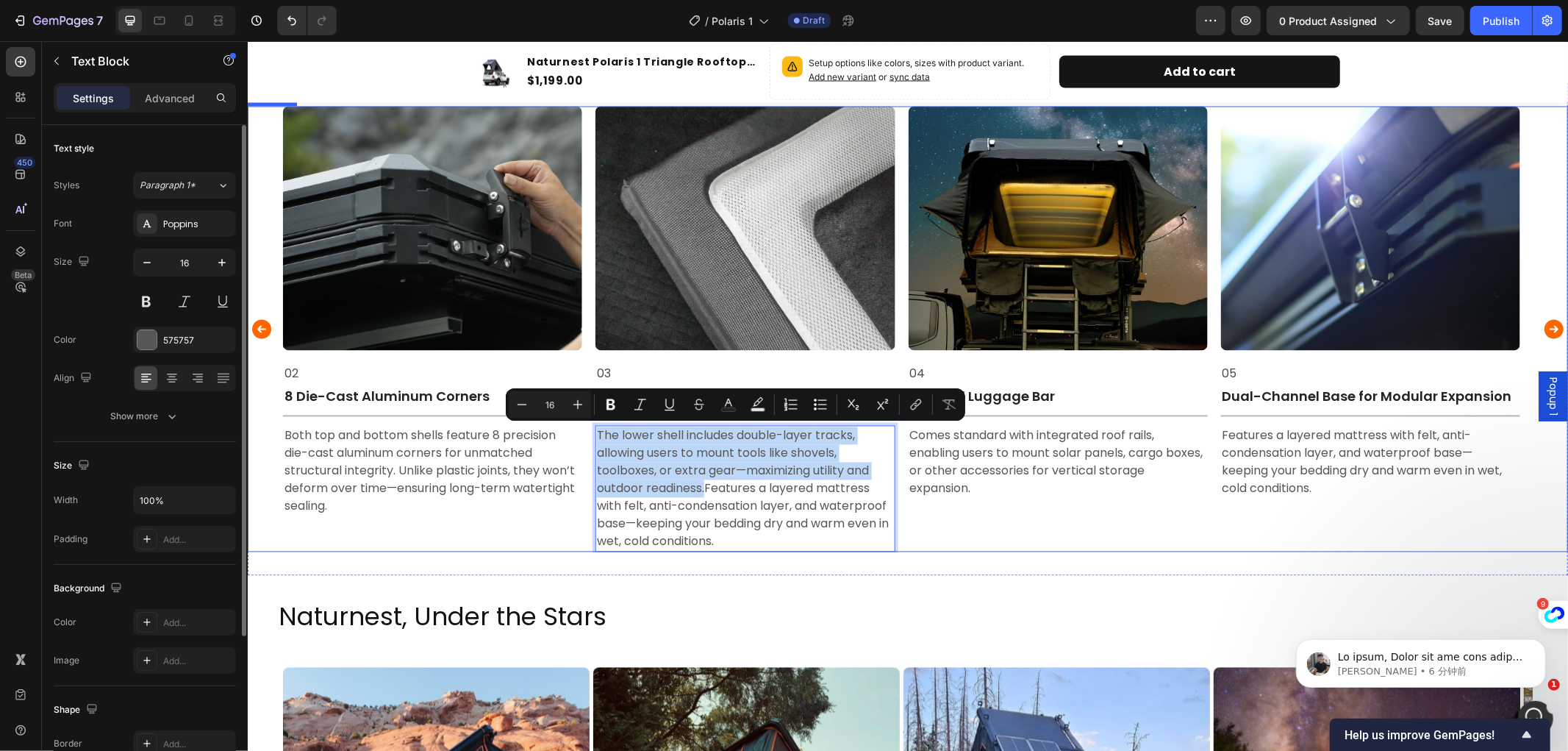
drag, startPoint x: 707, startPoint y: 489, endPoint x: 591, endPoint y: 432, distance: 129.2
click at [591, 432] on div "Image 01 Text Block Full Aluminum Alloy Frame Text Block Title Line Built entir…" at bounding box center [908, 329] width 1250 height 446
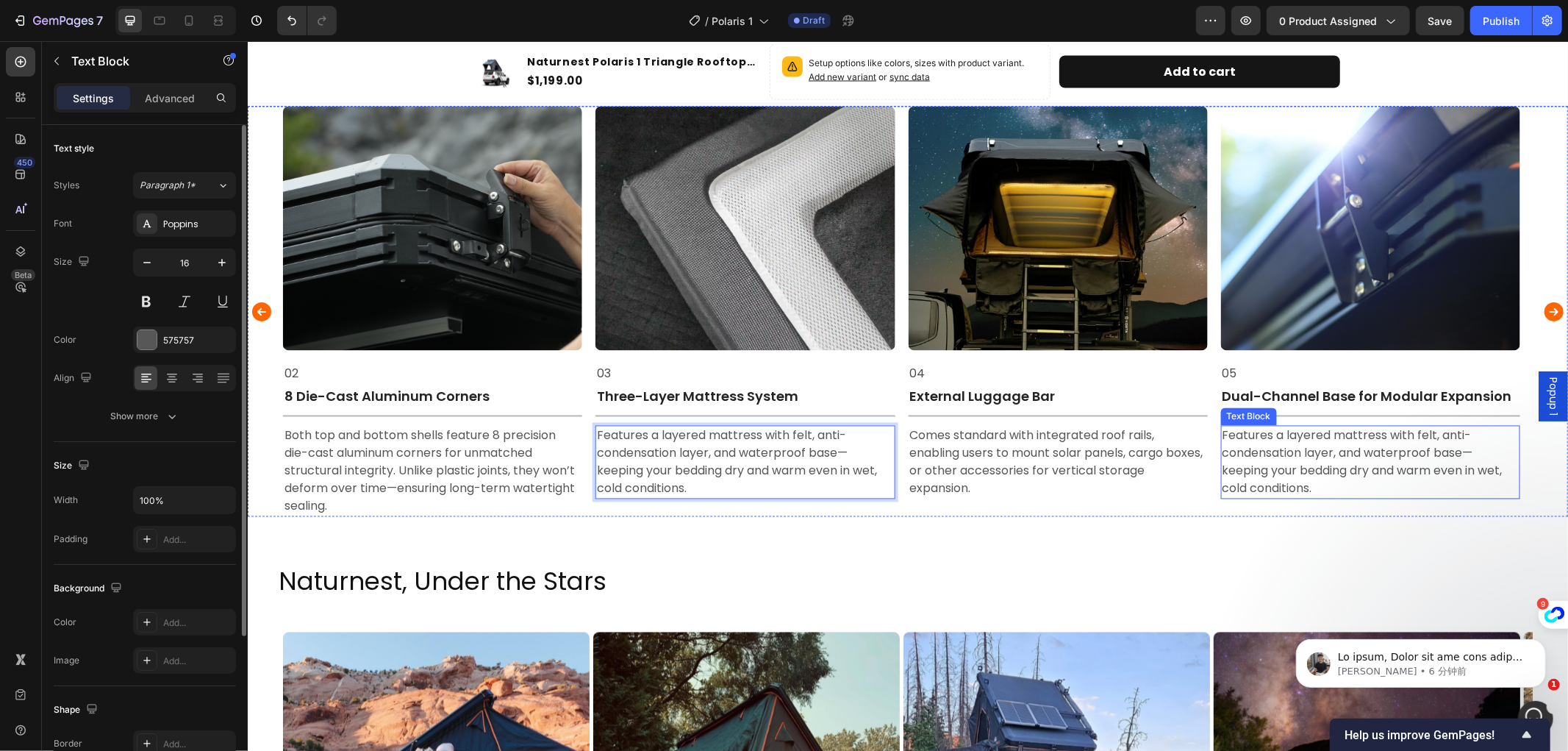
click at [1339, 487] on p "Features a layered mattress with felt, anti-condensation layer, and waterproof …" at bounding box center [1370, 462] width 296 height 70
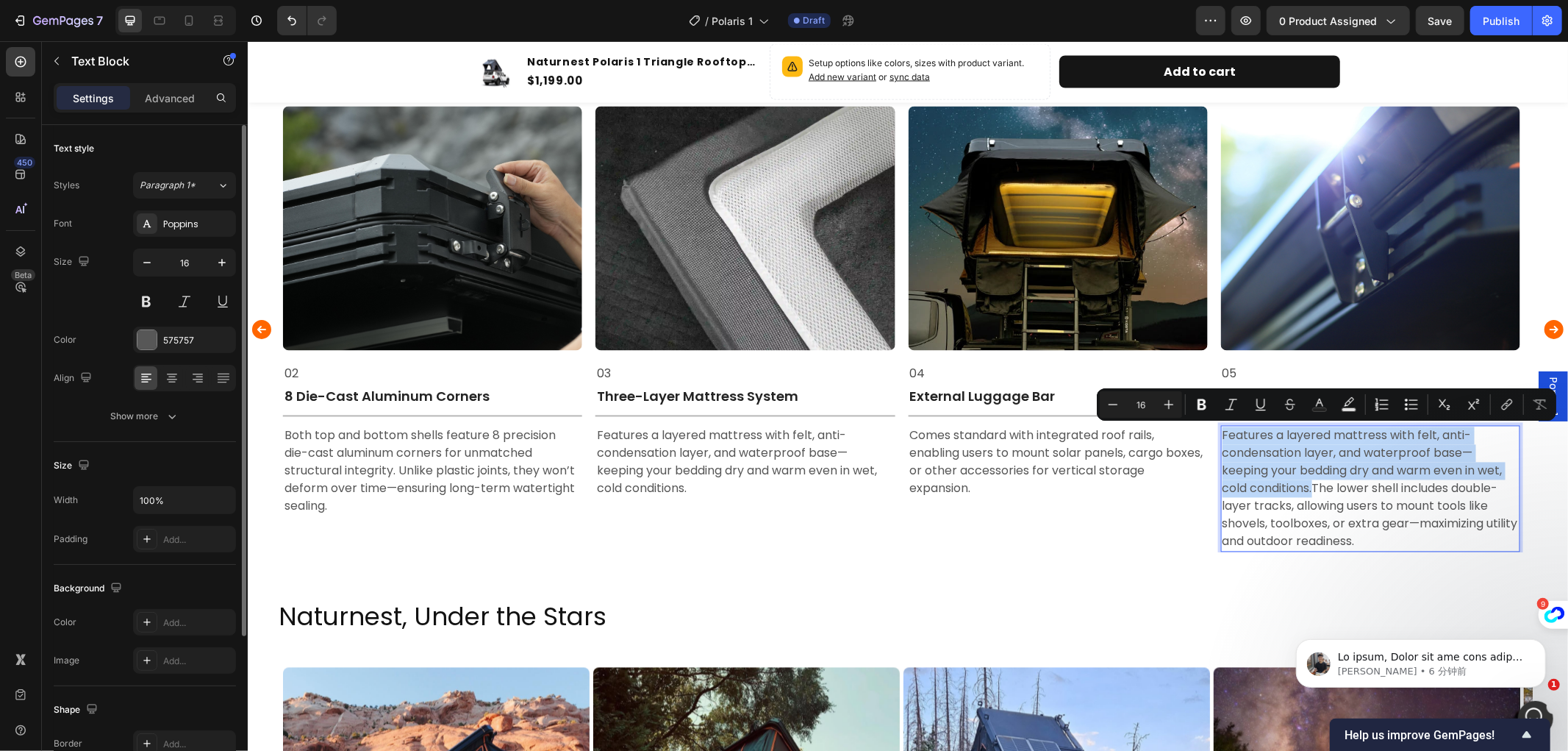
drag, startPoint x: 1315, startPoint y: 491, endPoint x: 1220, endPoint y: 428, distance: 114.0
click at [1220, 428] on div "Features a layered mattress with felt, anti-condensation layer, and waterproof …" at bounding box center [1370, 488] width 299 height 127
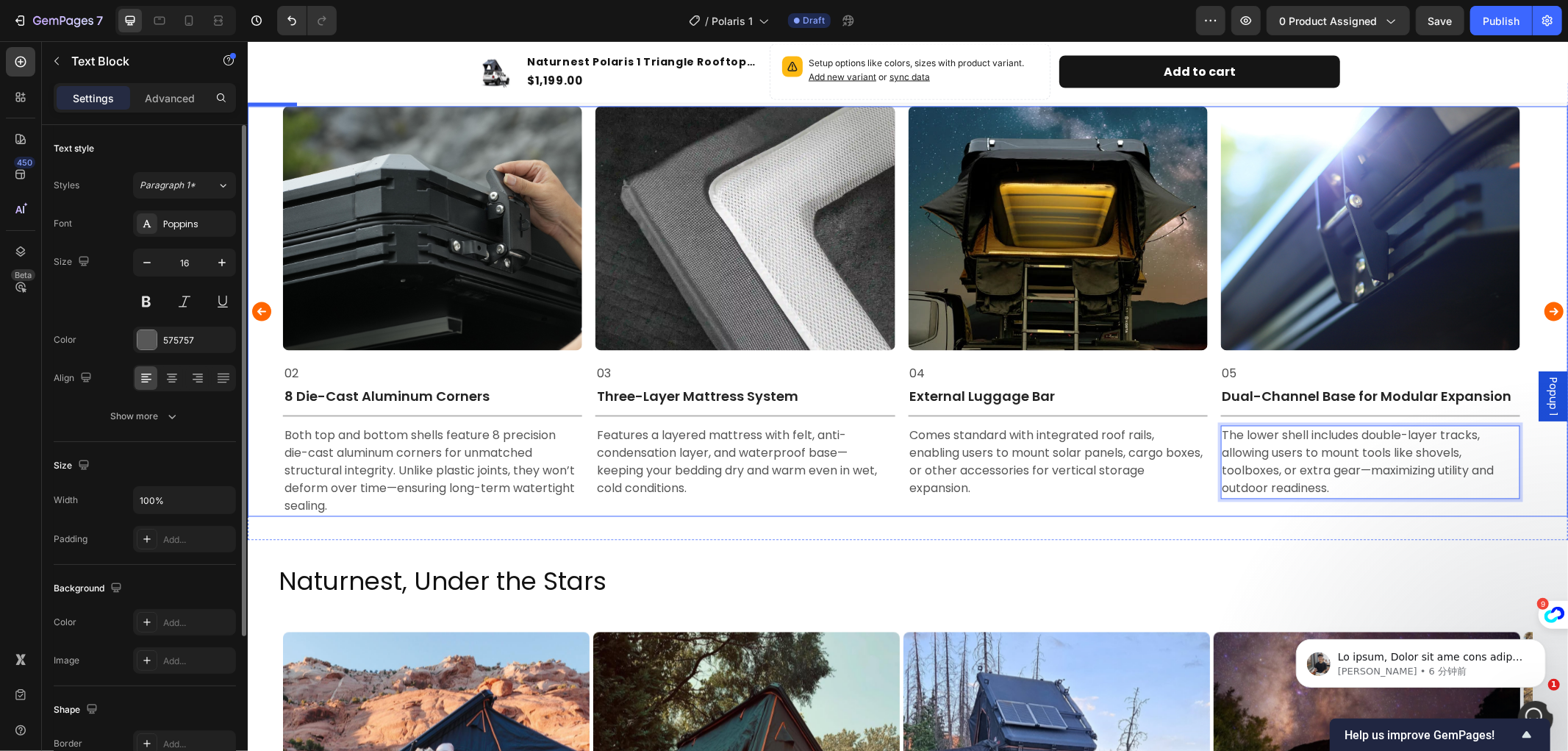
click at [259, 313] on icon "Carousel Back Arrow" at bounding box center [261, 311] width 24 height 29
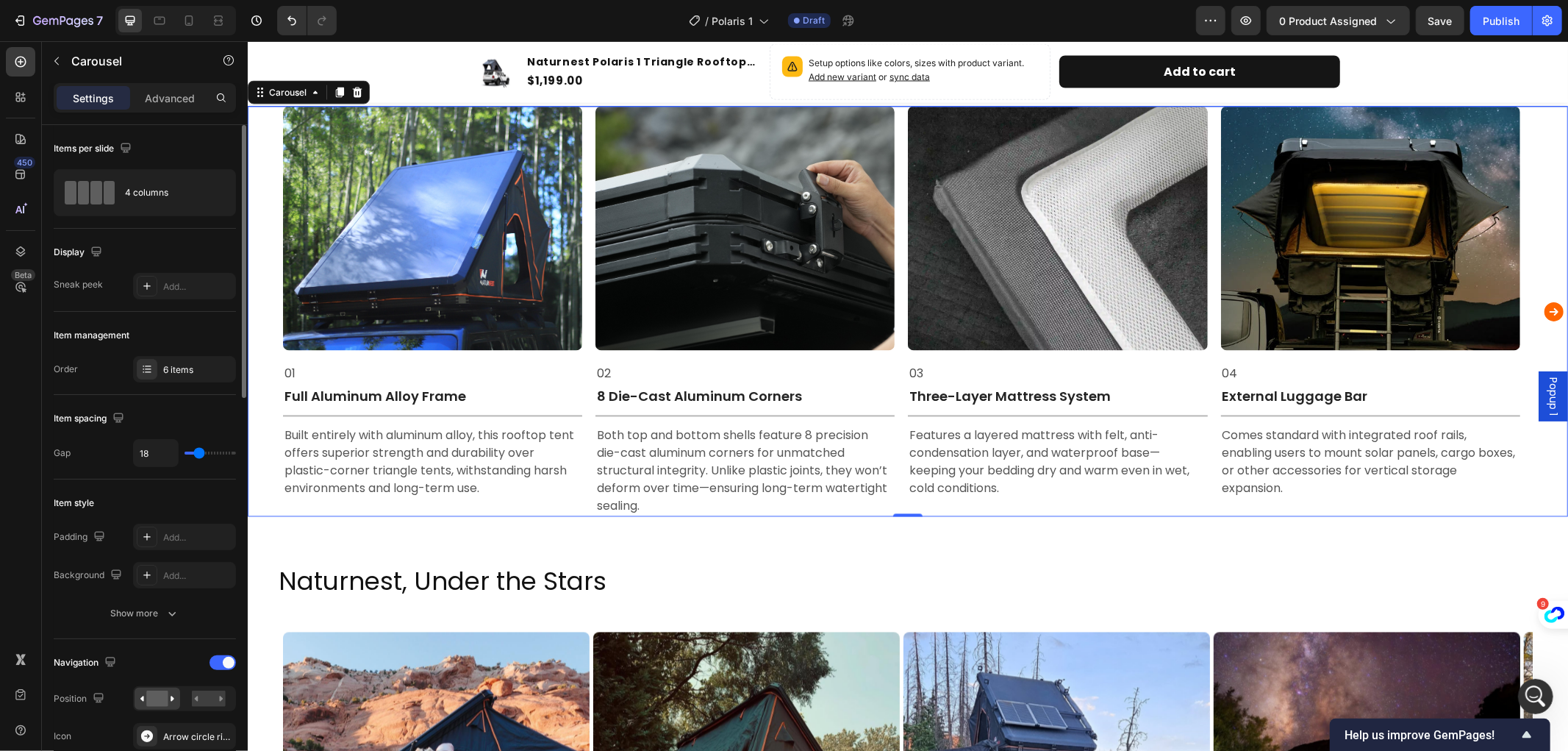
click at [1544, 312] on icon "Carousel Next Arrow" at bounding box center [1553, 311] width 19 height 19
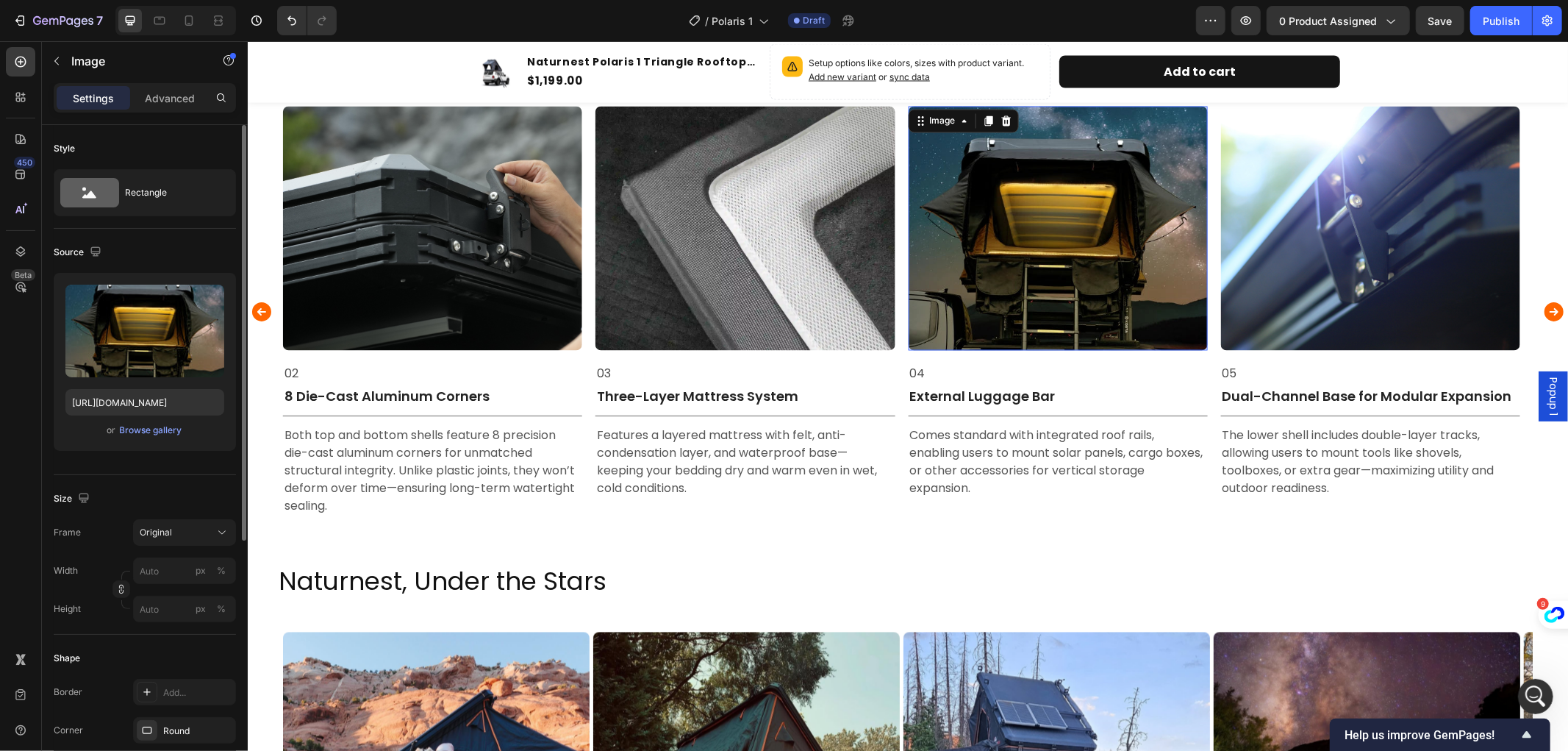
click at [1144, 266] on img at bounding box center [1057, 228] width 299 height 245
click at [1003, 287] on img at bounding box center [1057, 228] width 299 height 245
click at [1086, 225] on img at bounding box center [1057, 228] width 299 height 245
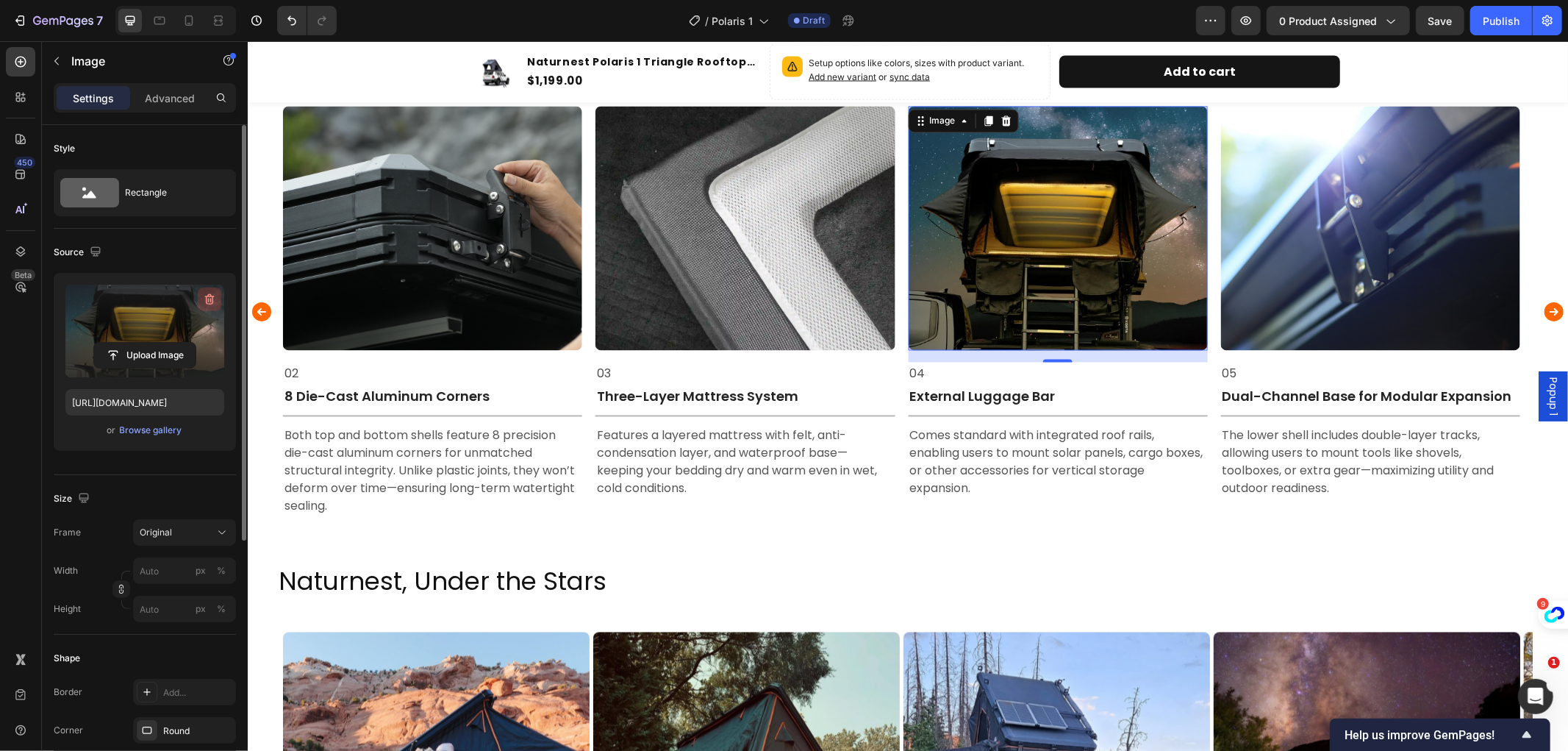
click at [211, 297] on icon "button" at bounding box center [210, 299] width 15 height 15
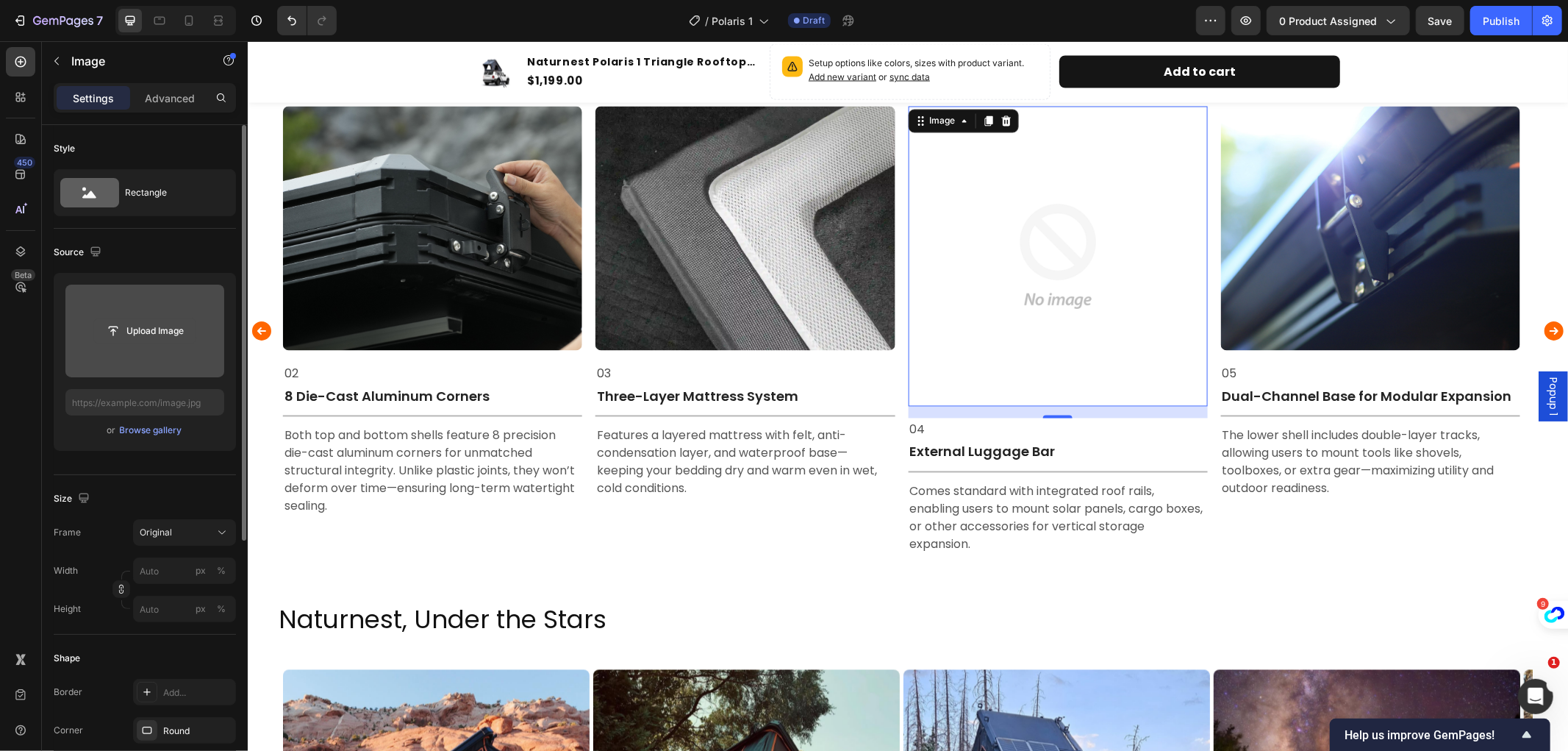
click at [151, 328] on input "file" at bounding box center [144, 330] width 101 height 25
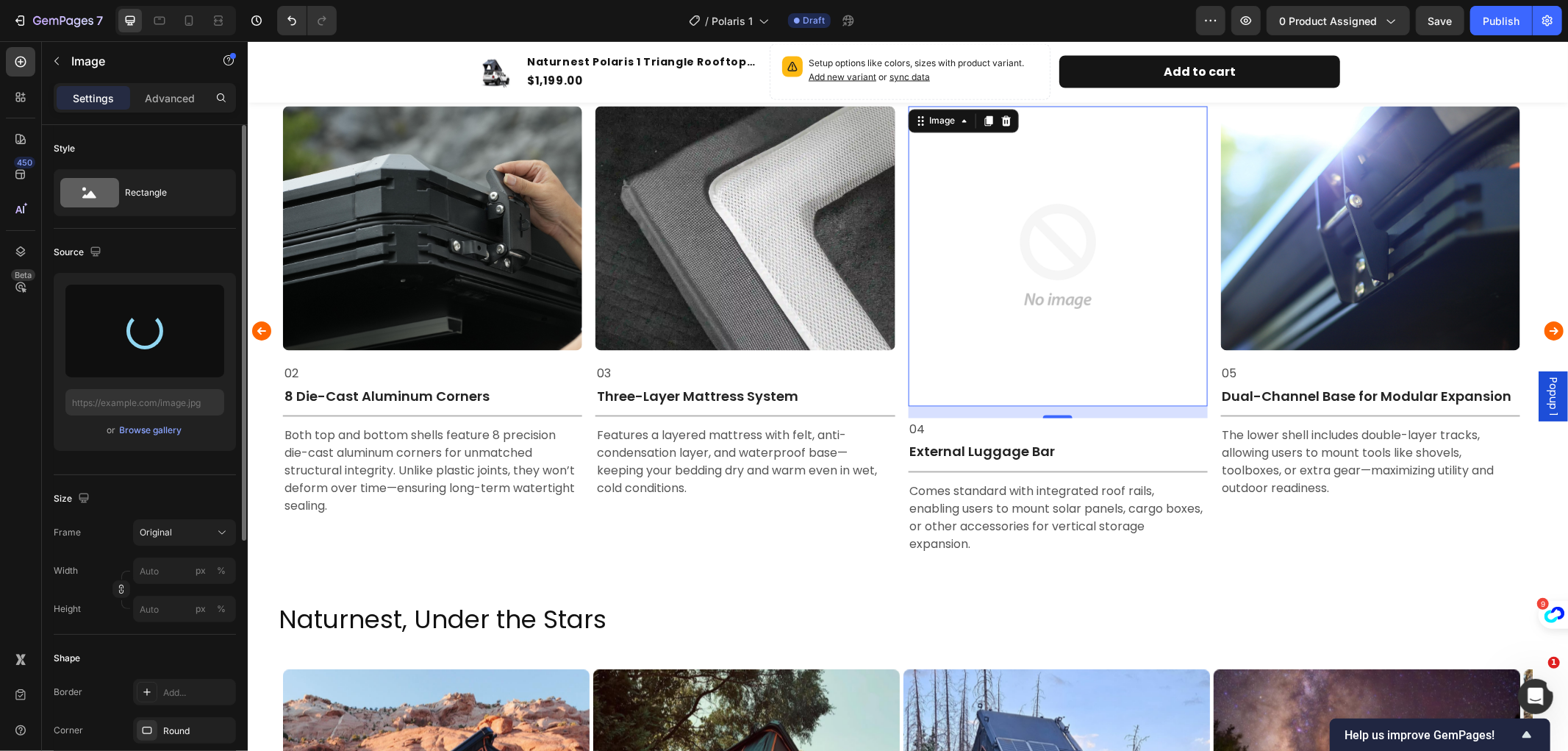
type input "https://cdn.shopify.com/s/files/1/0751/3158/4813/files/gempages_556399069535142…"
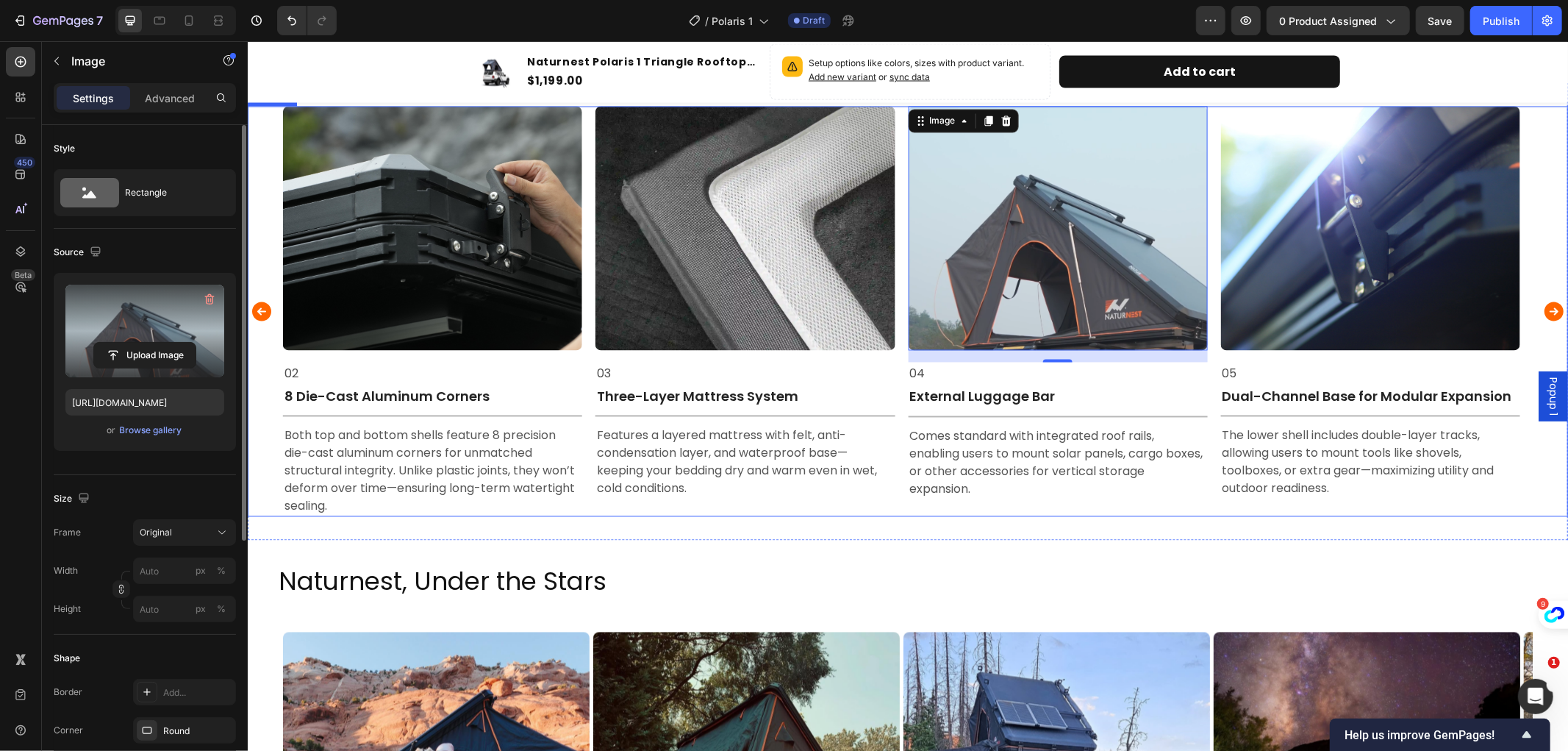
click at [263, 320] on icon "Carousel Back Arrow" at bounding box center [261, 311] width 24 height 29
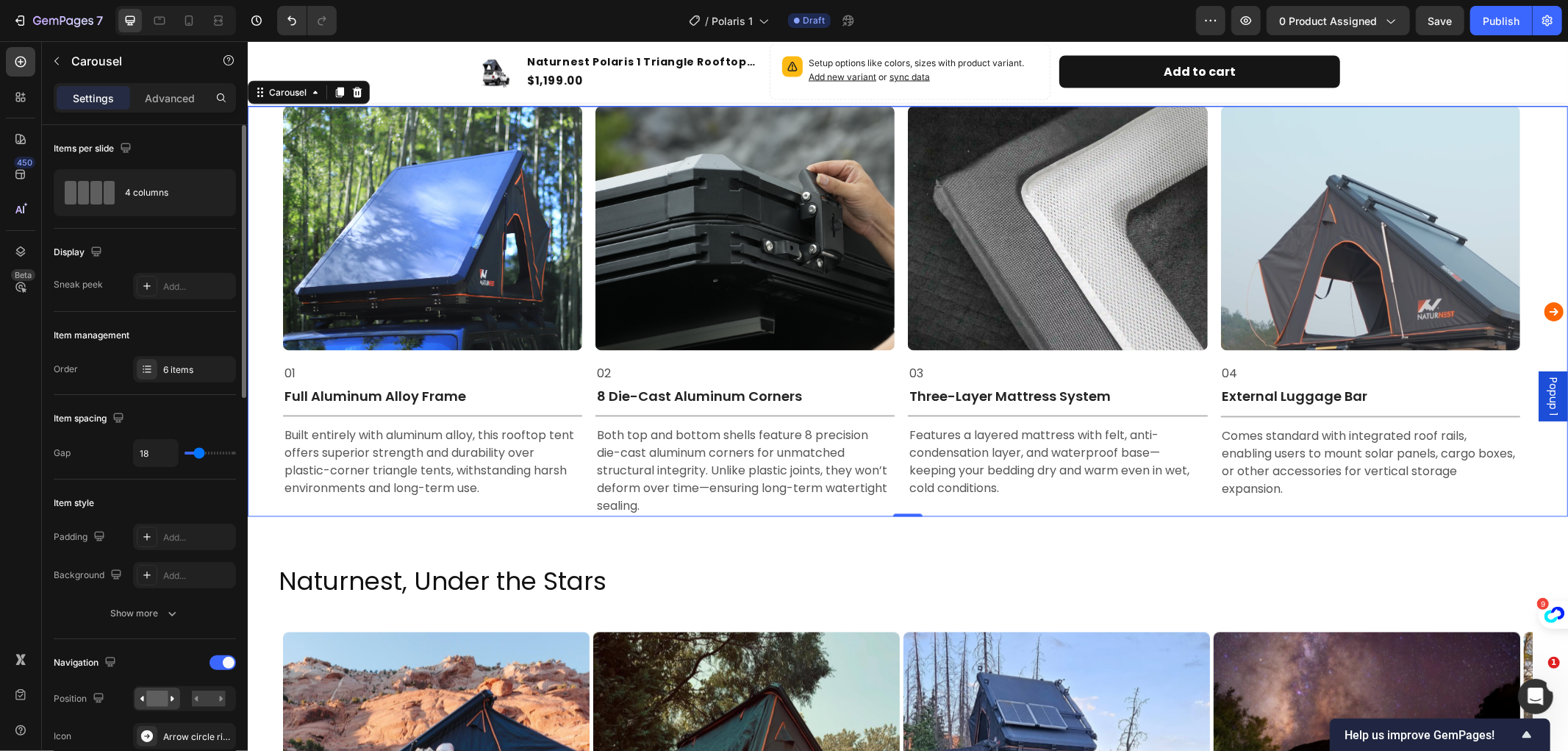
click at [1544, 307] on icon "Carousel Next Arrow" at bounding box center [1553, 311] width 19 height 19
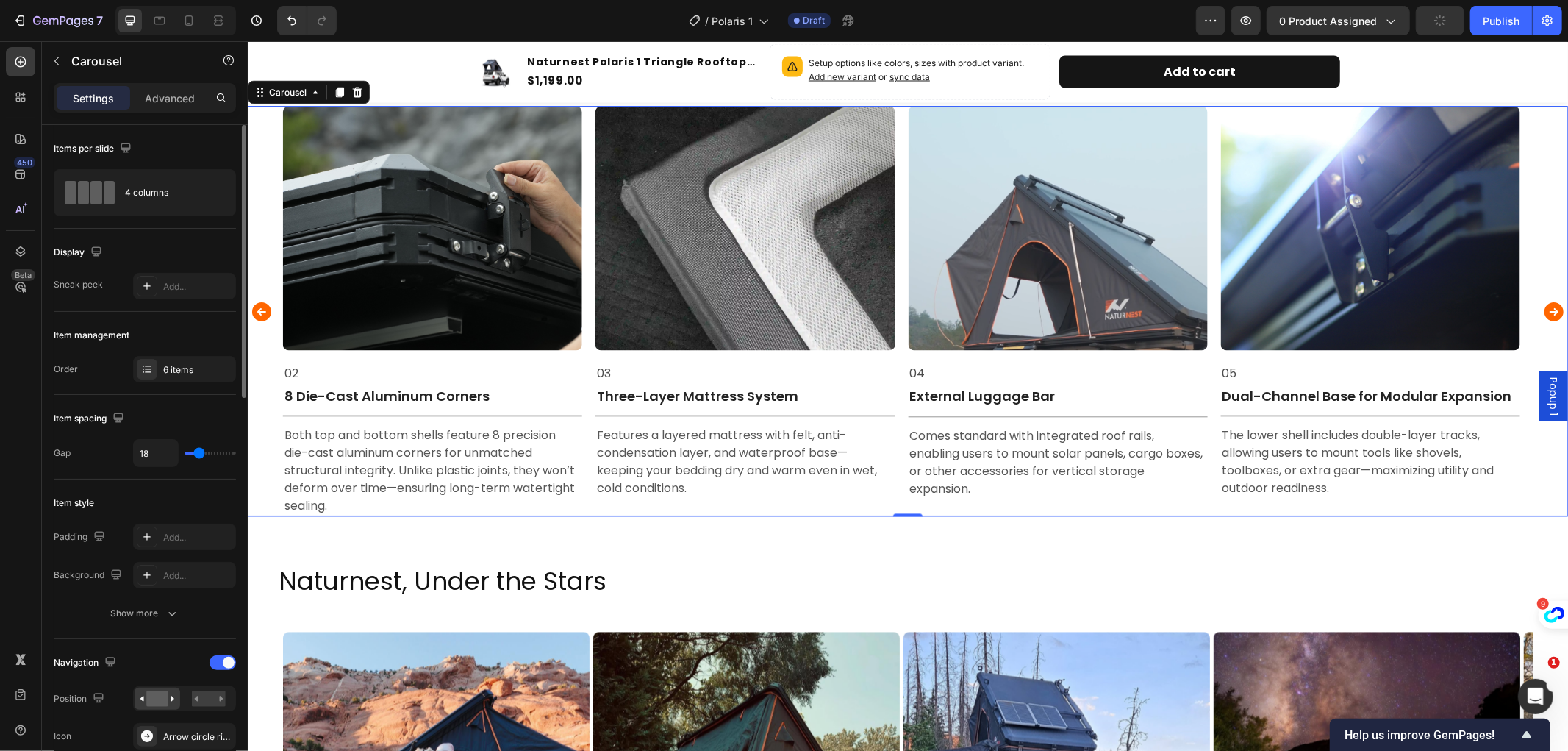
click at [1544, 307] on icon "Carousel Next Arrow" at bounding box center [1553, 311] width 19 height 19
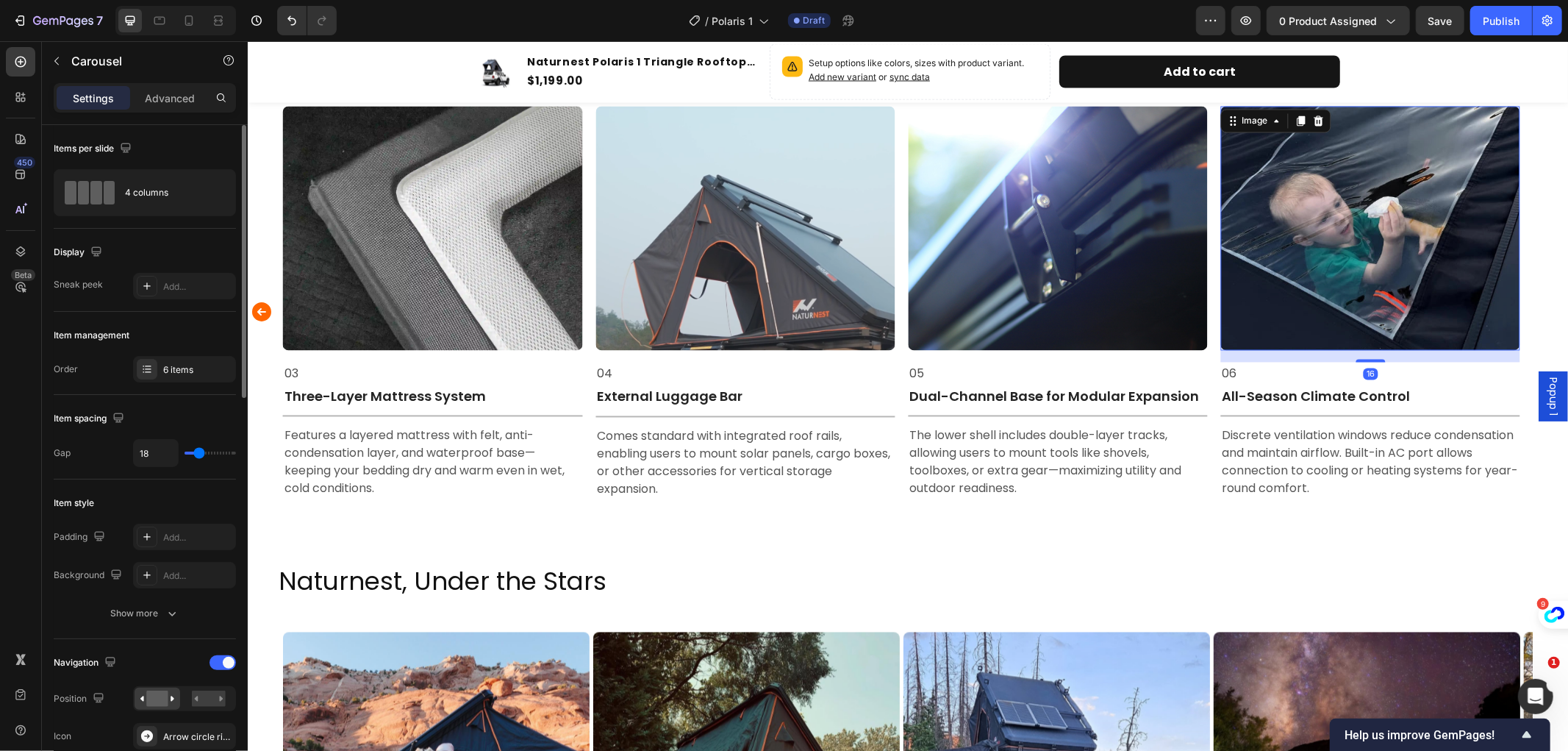
click at [1363, 252] on img at bounding box center [1370, 228] width 299 height 245
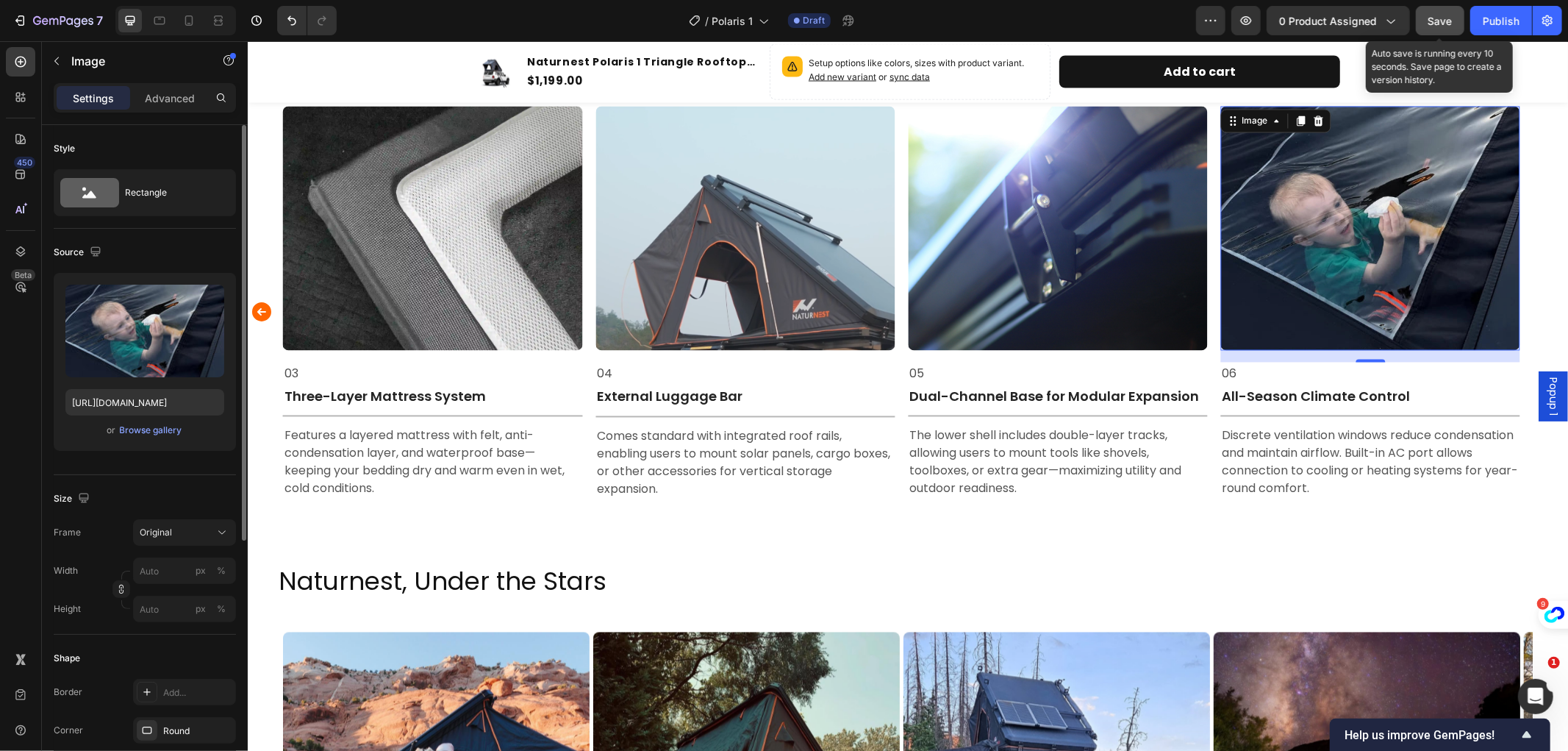
click at [1441, 17] on span "Save" at bounding box center [1440, 21] width 25 height 13
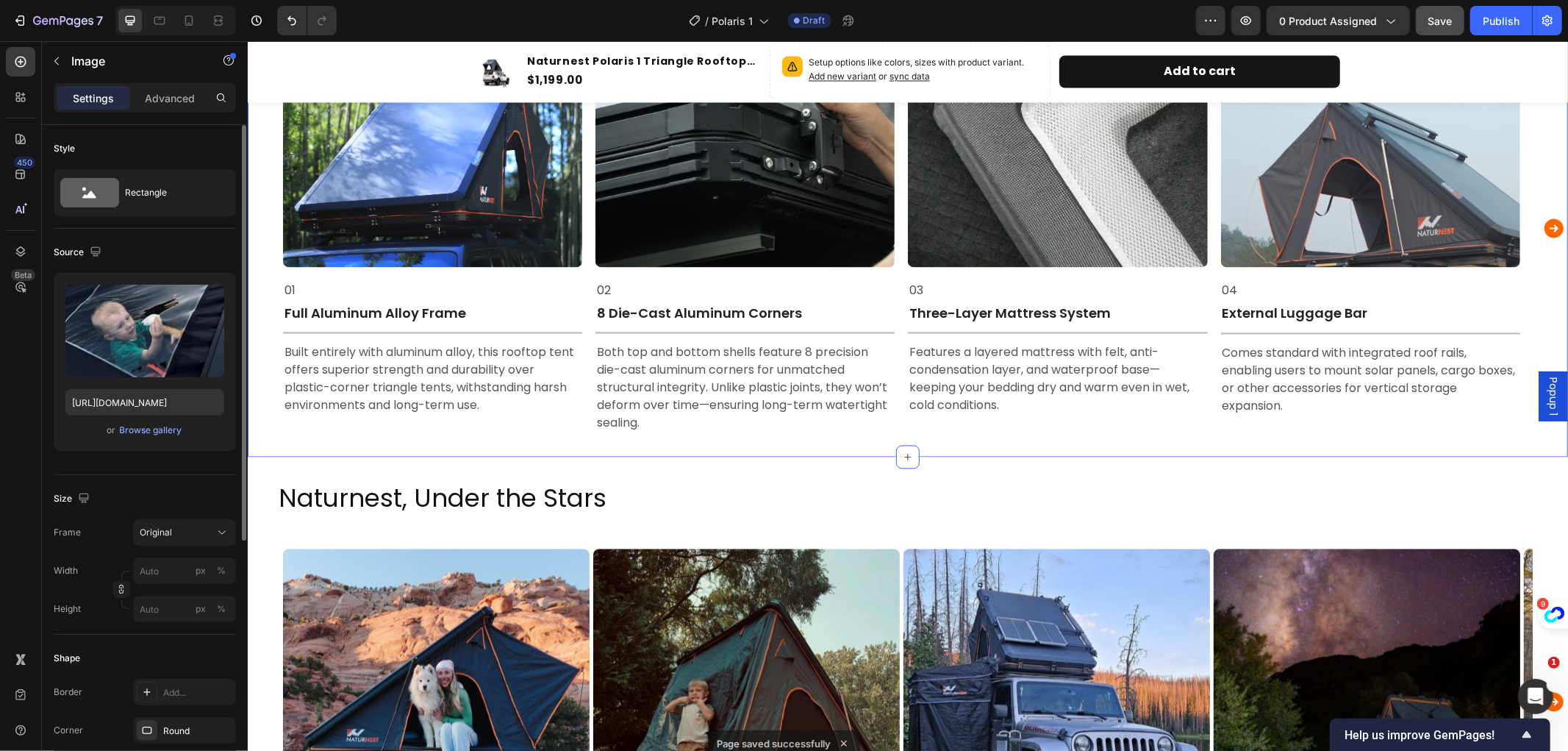
scroll to position [2048, 0]
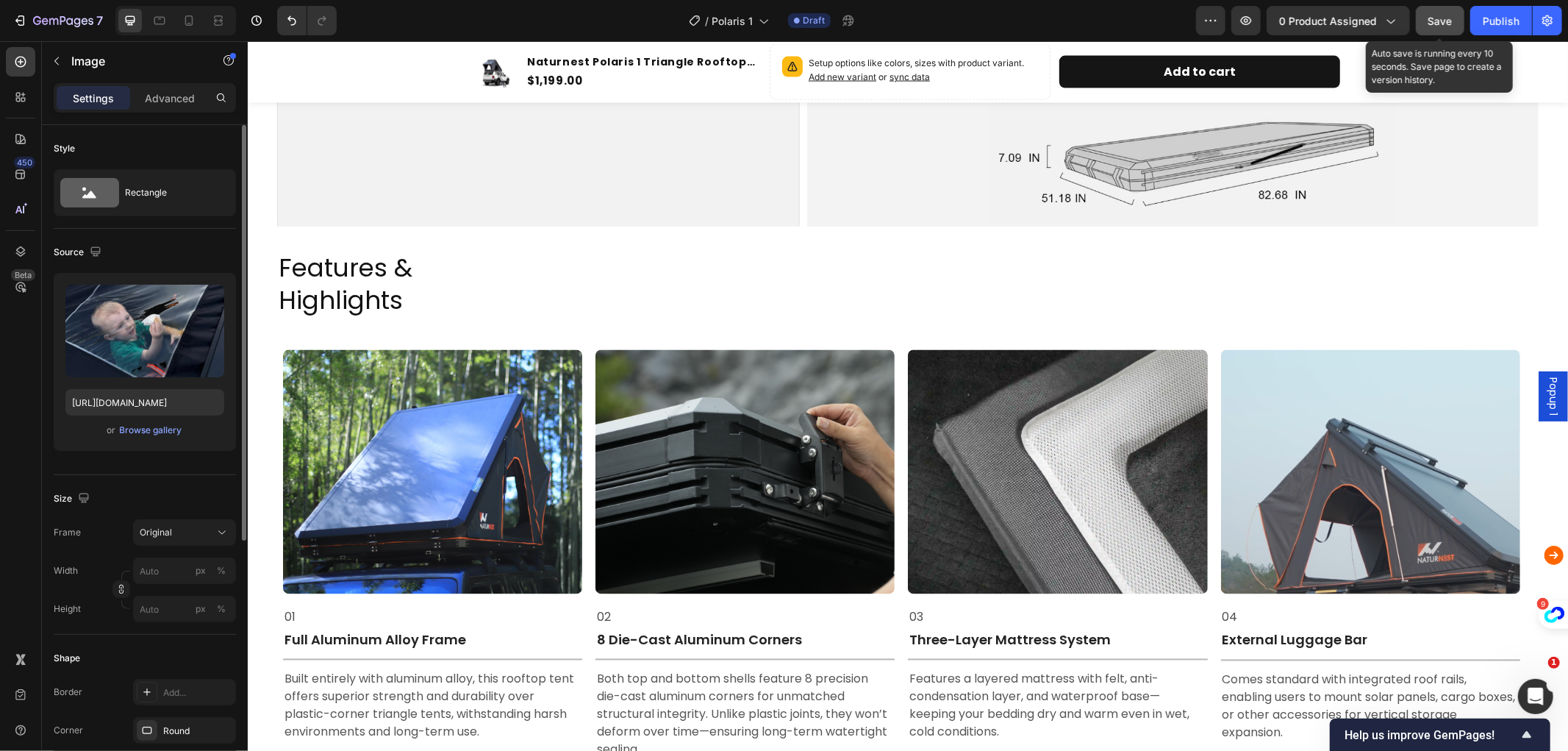
click at [1435, 17] on span "Save" at bounding box center [1440, 21] width 25 height 13
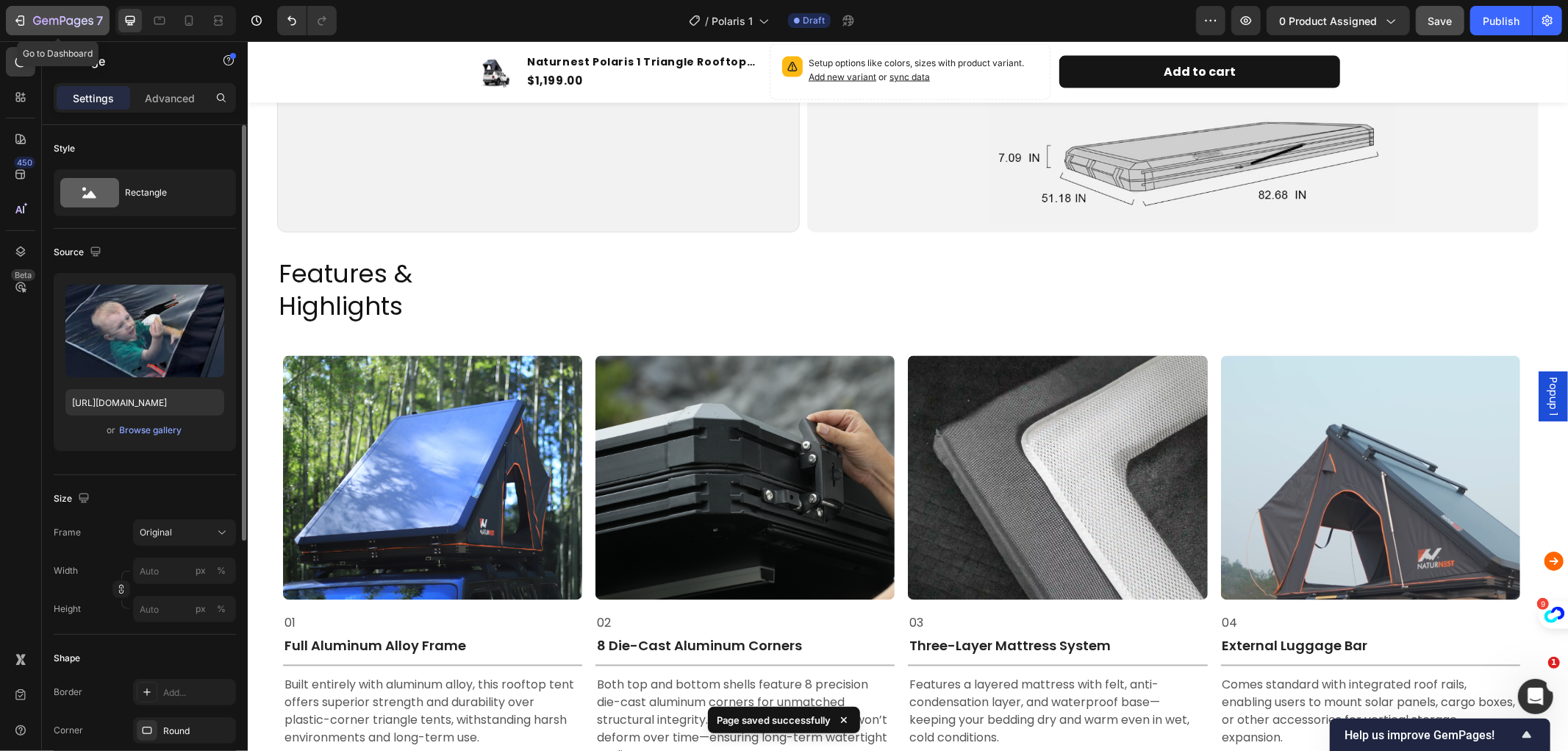
click at [39, 18] on icon "button" at bounding box center [63, 22] width 60 height 13
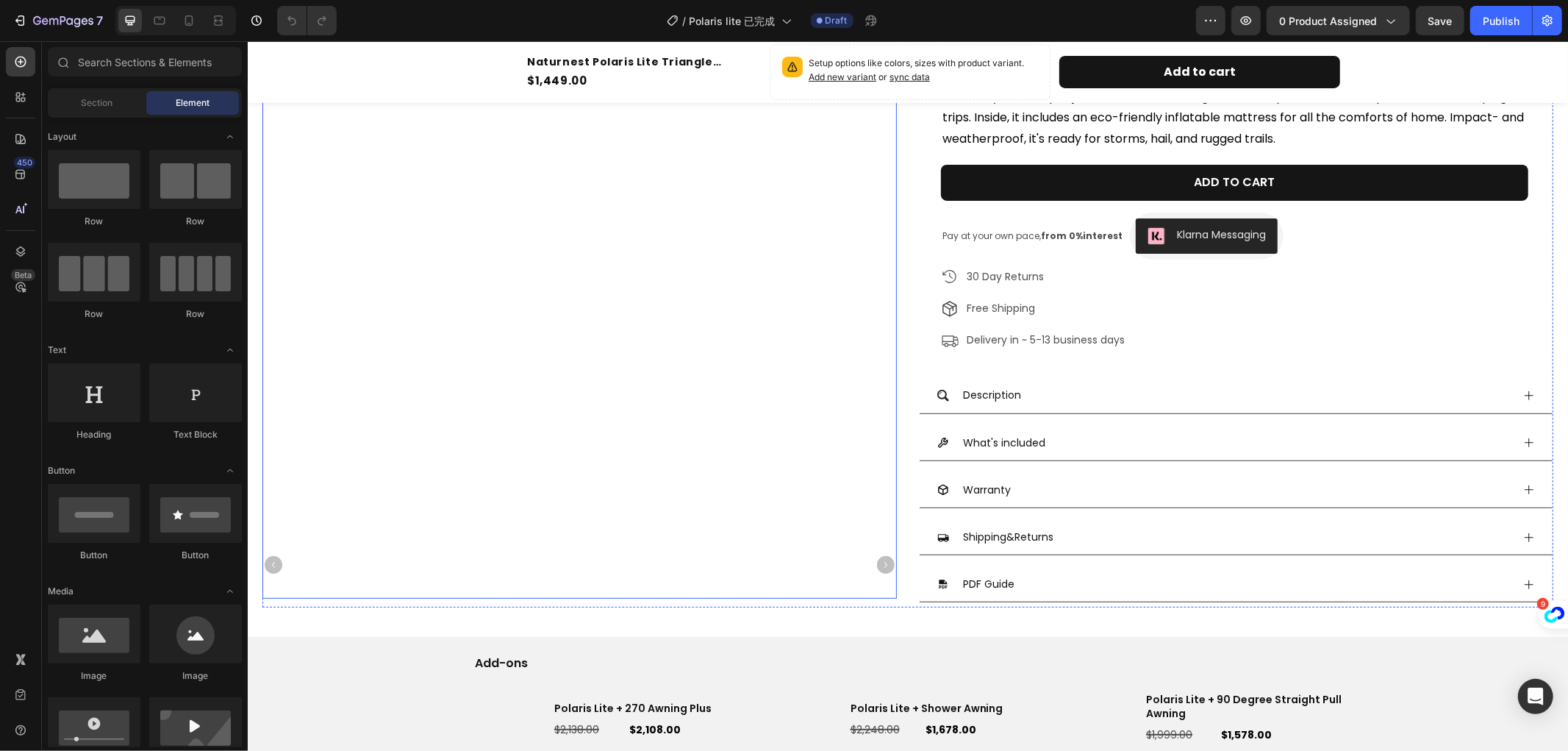
scroll to position [327, 0]
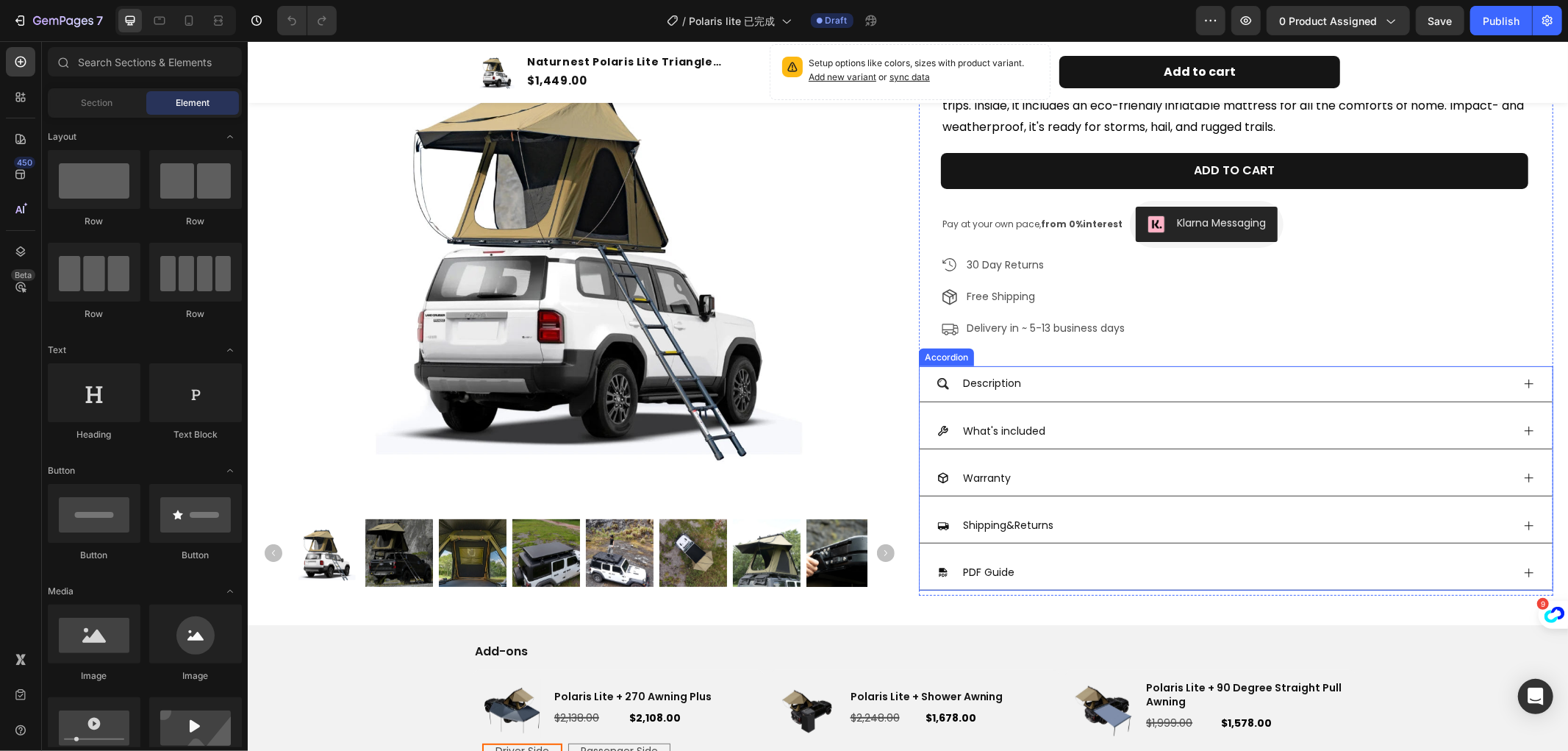
click at [1522, 378] on icon at bounding box center [1528, 383] width 12 height 12
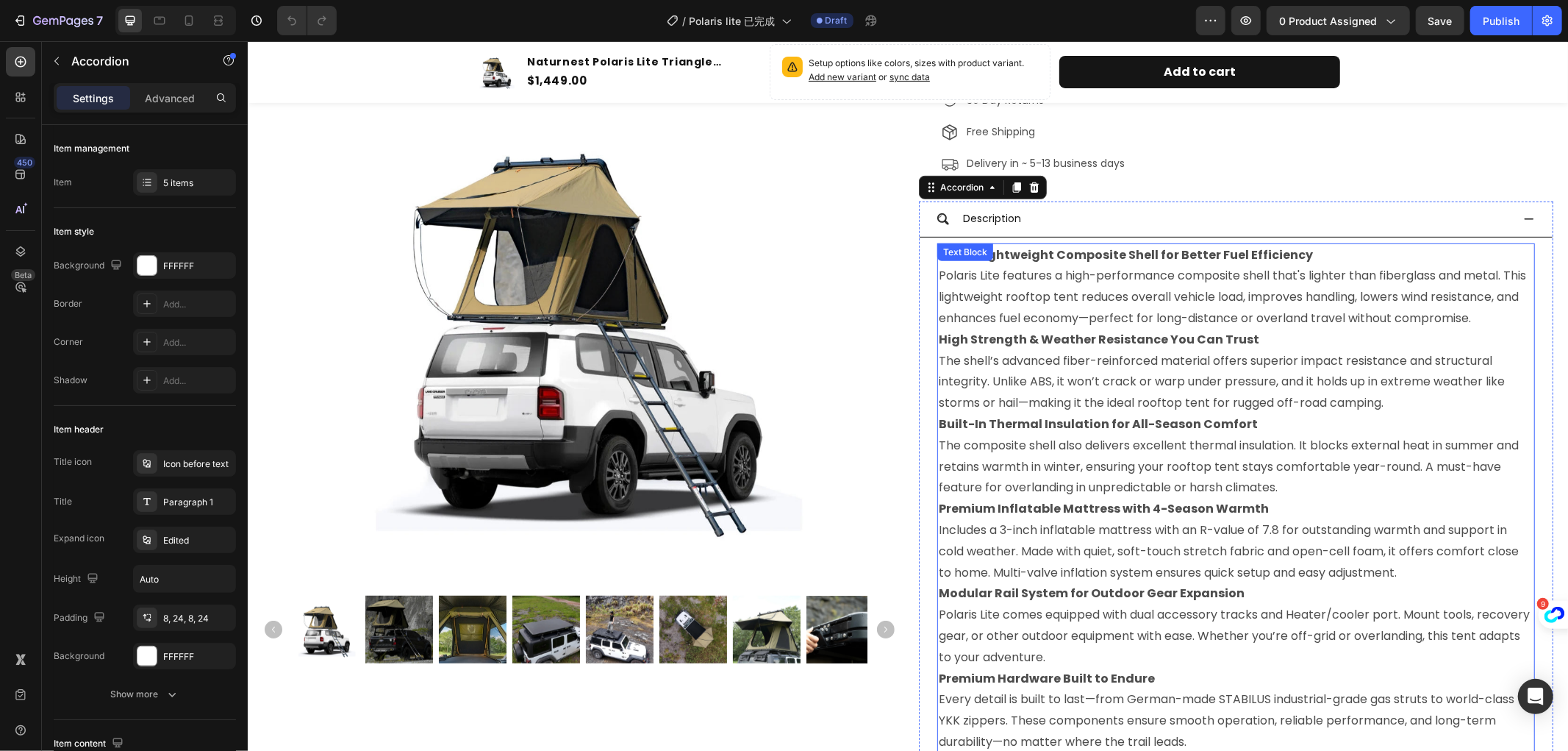
scroll to position [490, 0]
click at [1522, 215] on icon at bounding box center [1528, 220] width 12 height 12
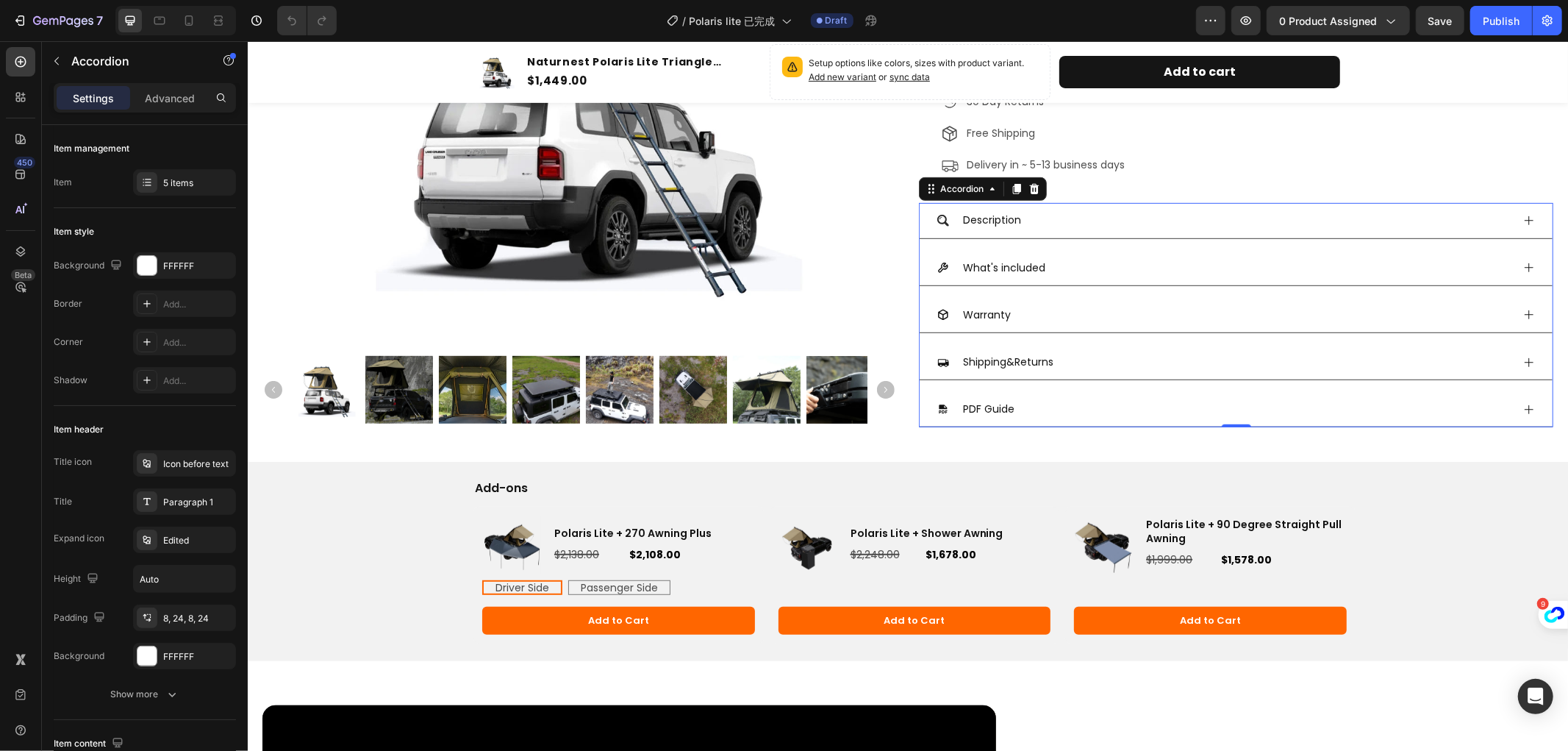
click at [1522, 261] on icon at bounding box center [1528, 266] width 12 height 12
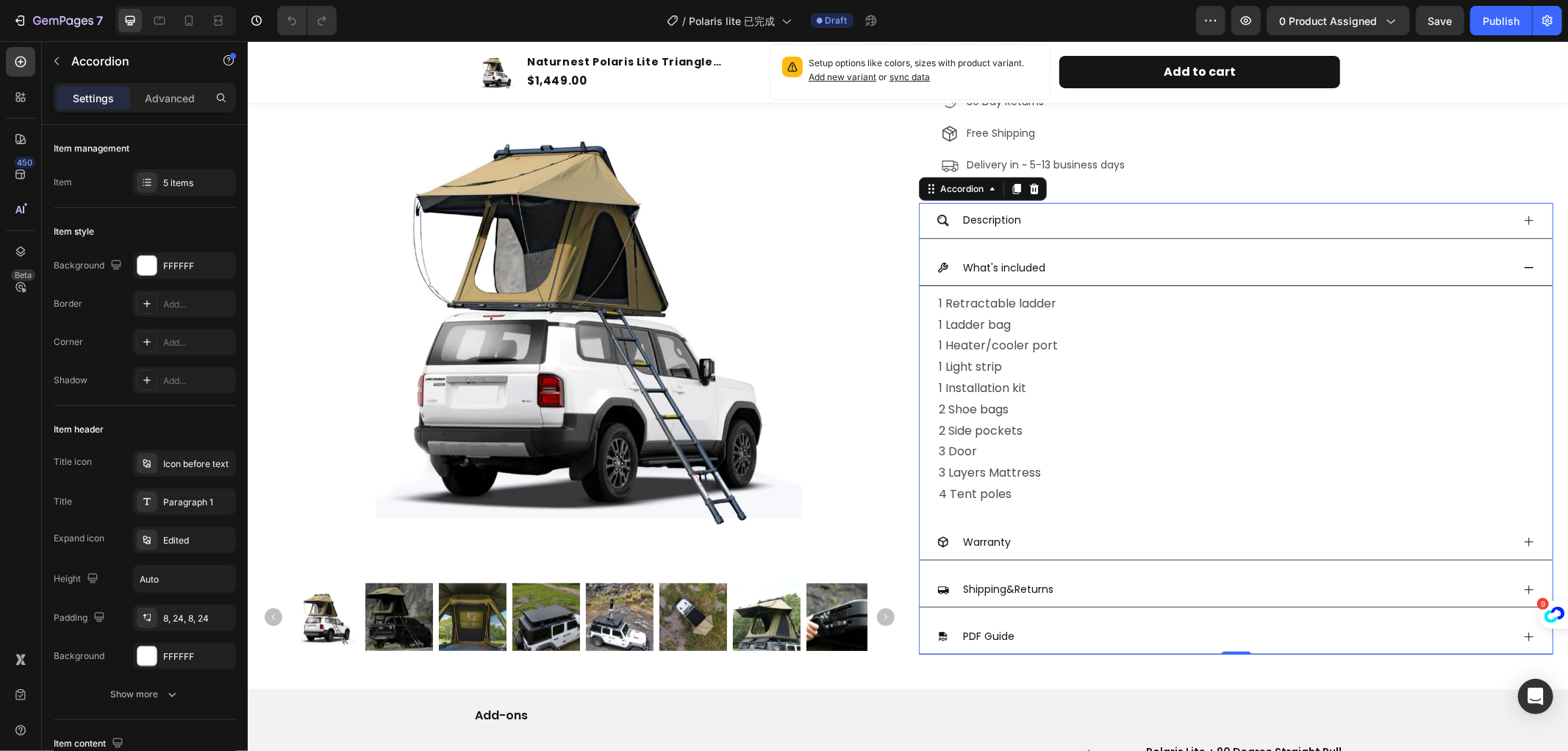
click at [1522, 261] on icon at bounding box center [1528, 266] width 12 height 12
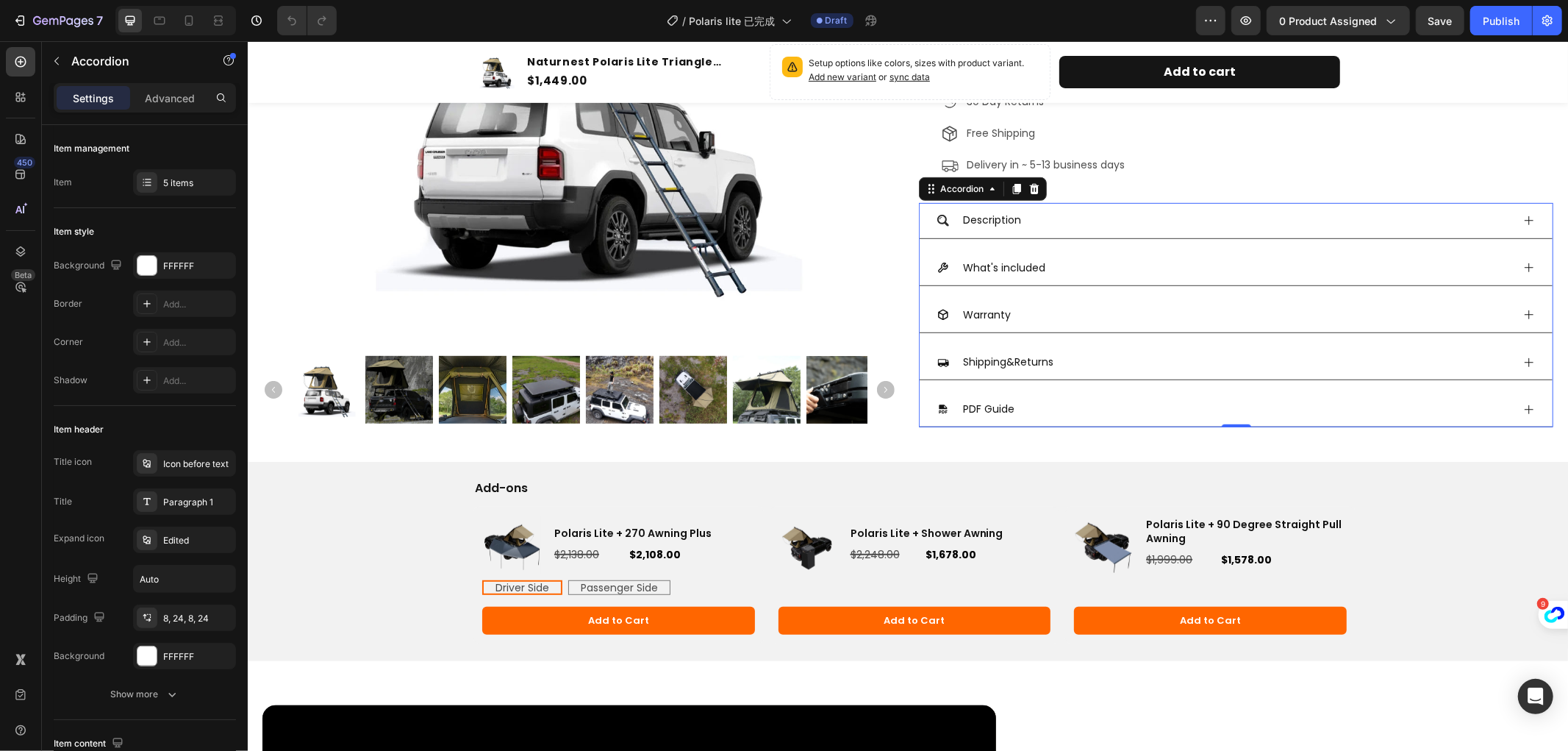
click at [1515, 402] on div "PDF Guide" at bounding box center [1236, 409] width 633 height 36
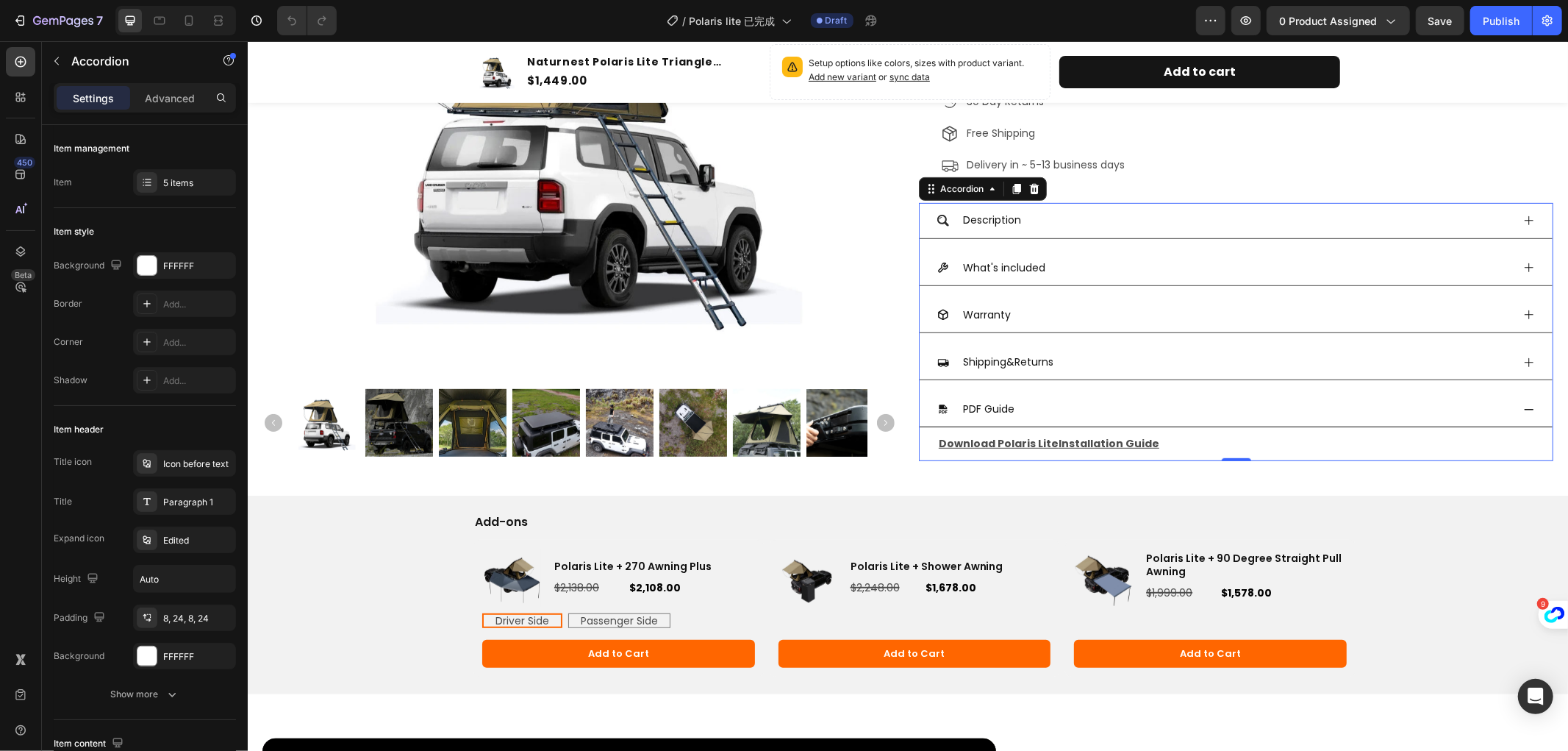
click at [1515, 402] on div "PDF Guide" at bounding box center [1236, 409] width 633 height 36
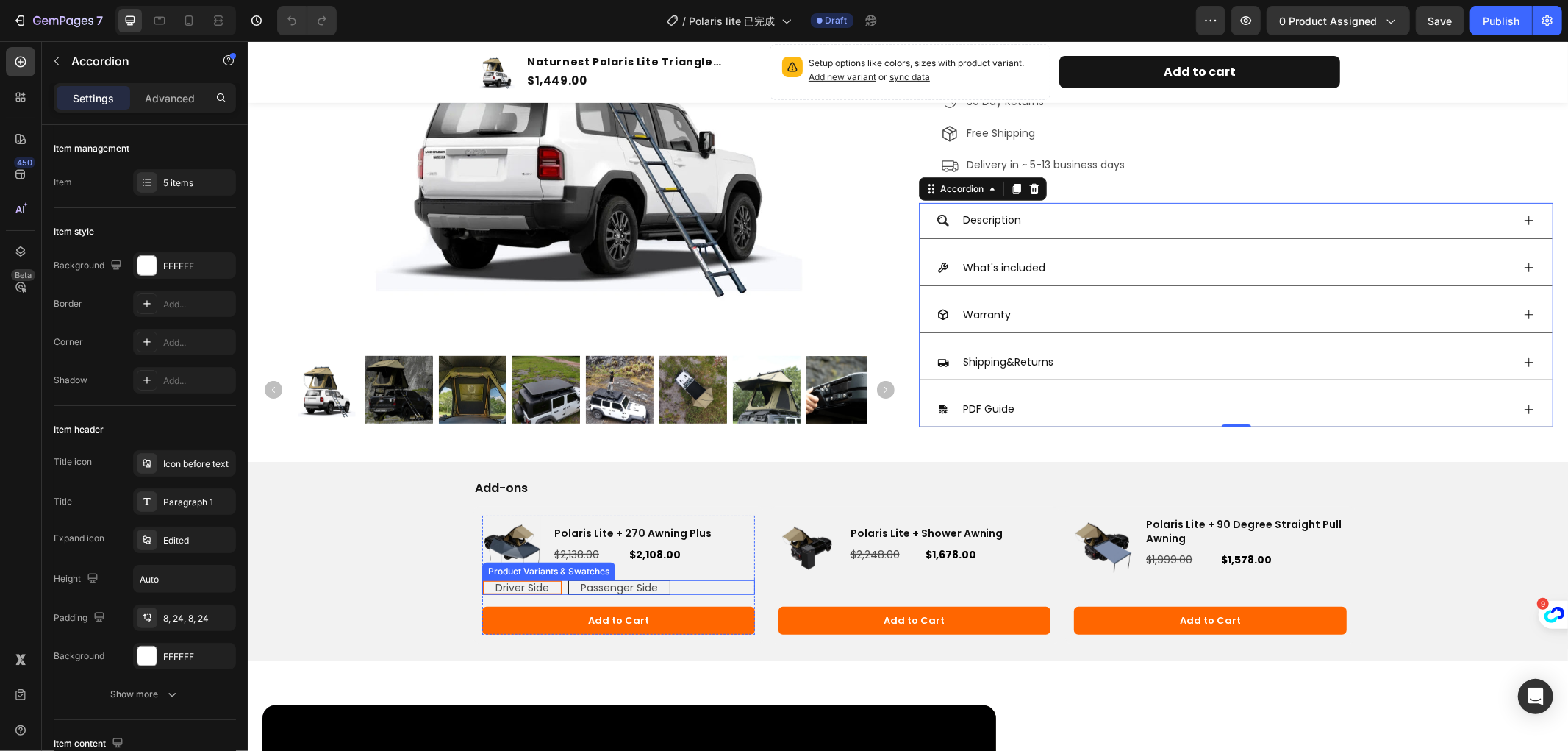
click at [619, 582] on span "Passenger Side" at bounding box center [618, 587] width 78 height 15
click at [567, 579] on input "Passenger Side Passenger Side Passenger Side" at bounding box center [567, 579] width 1 height 1
radio input "true"
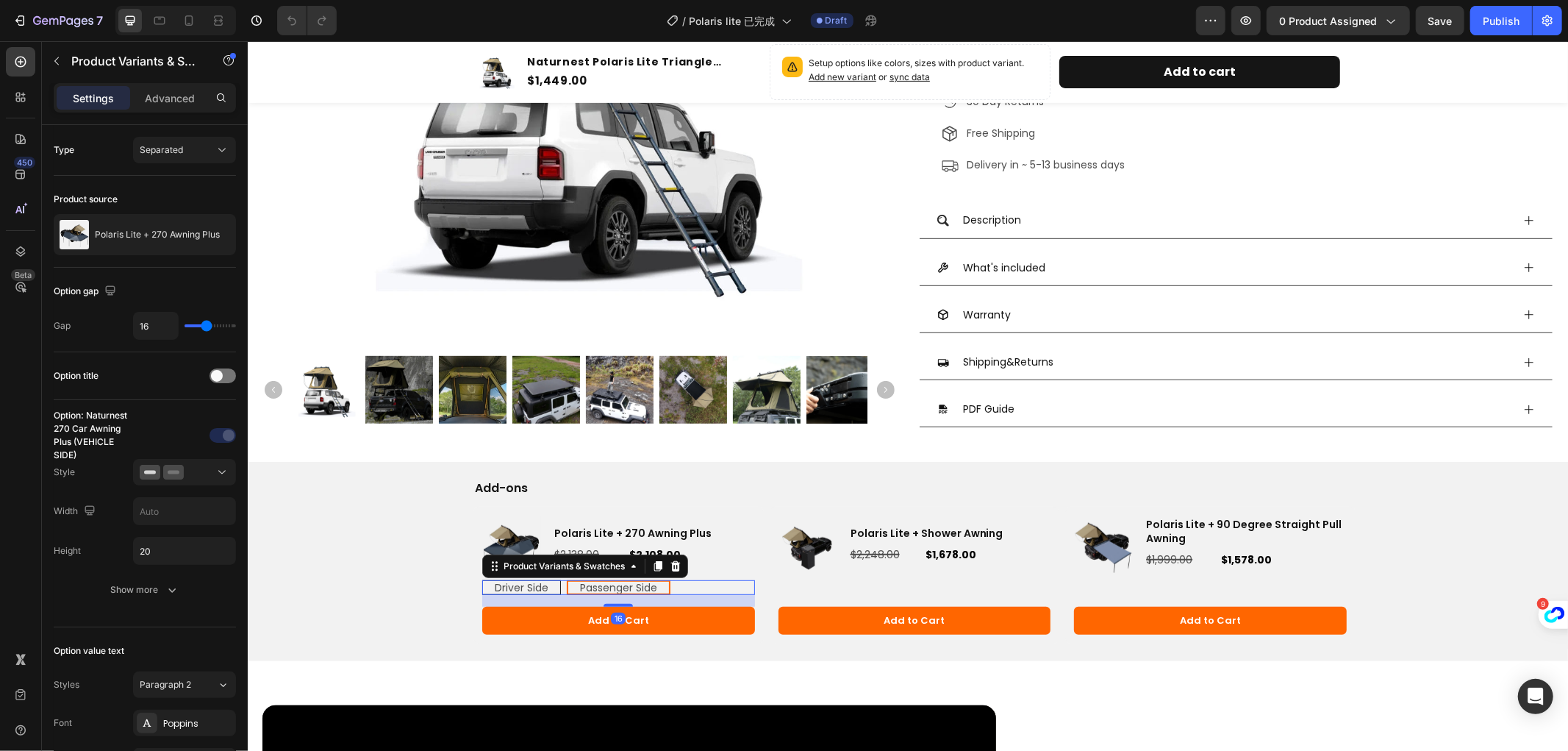
click at [522, 586] on span "Driver Side" at bounding box center [521, 587] width 54 height 15
click at [482, 579] on input "Driver Side Driver Side Driver Side" at bounding box center [481, 579] width 1 height 1
radio input "true"
click at [597, 585] on span "Passenger Side" at bounding box center [618, 587] width 78 height 15
click at [567, 579] on input "Passenger Side Passenger Side Passenger Side" at bounding box center [567, 579] width 1 height 1
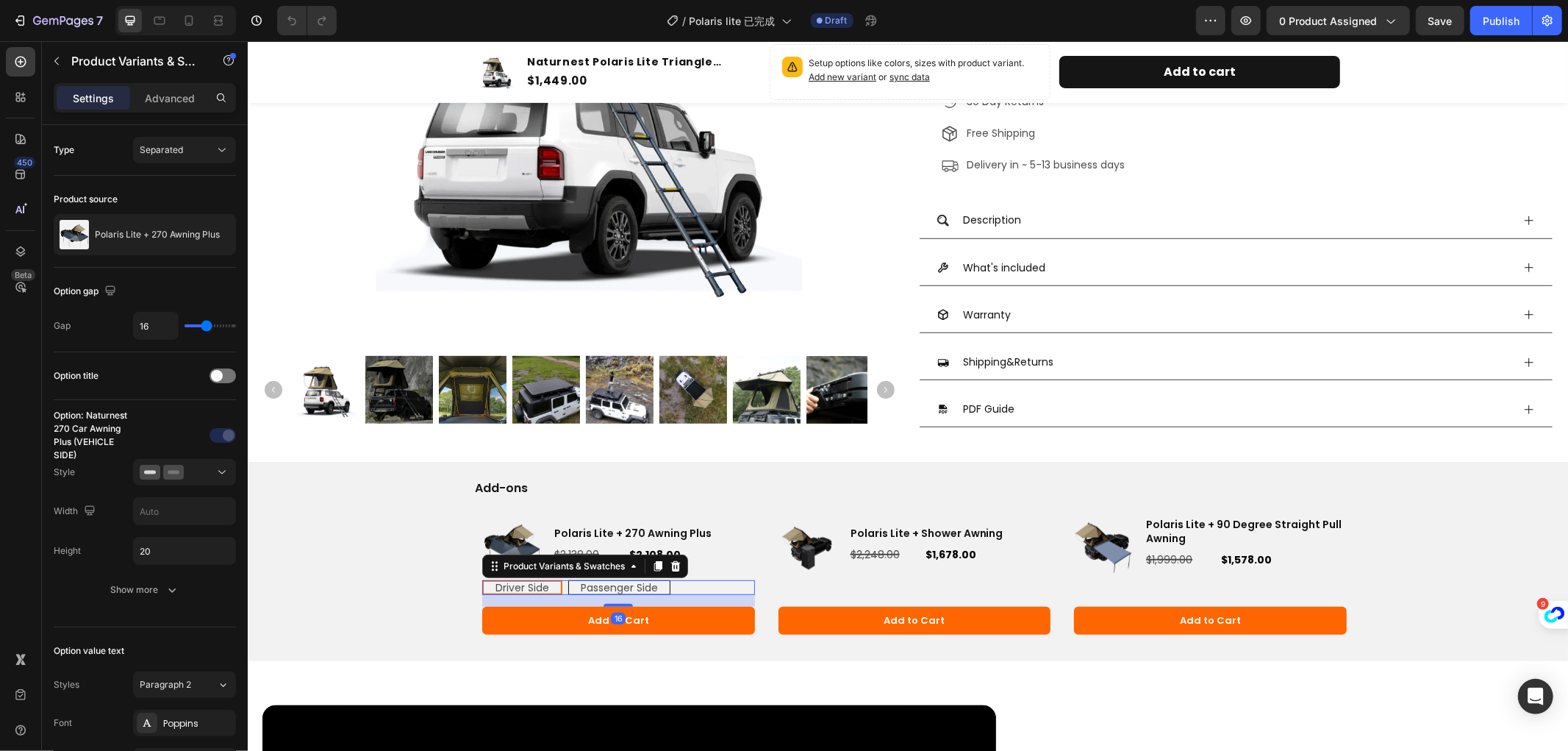
radio input "true"
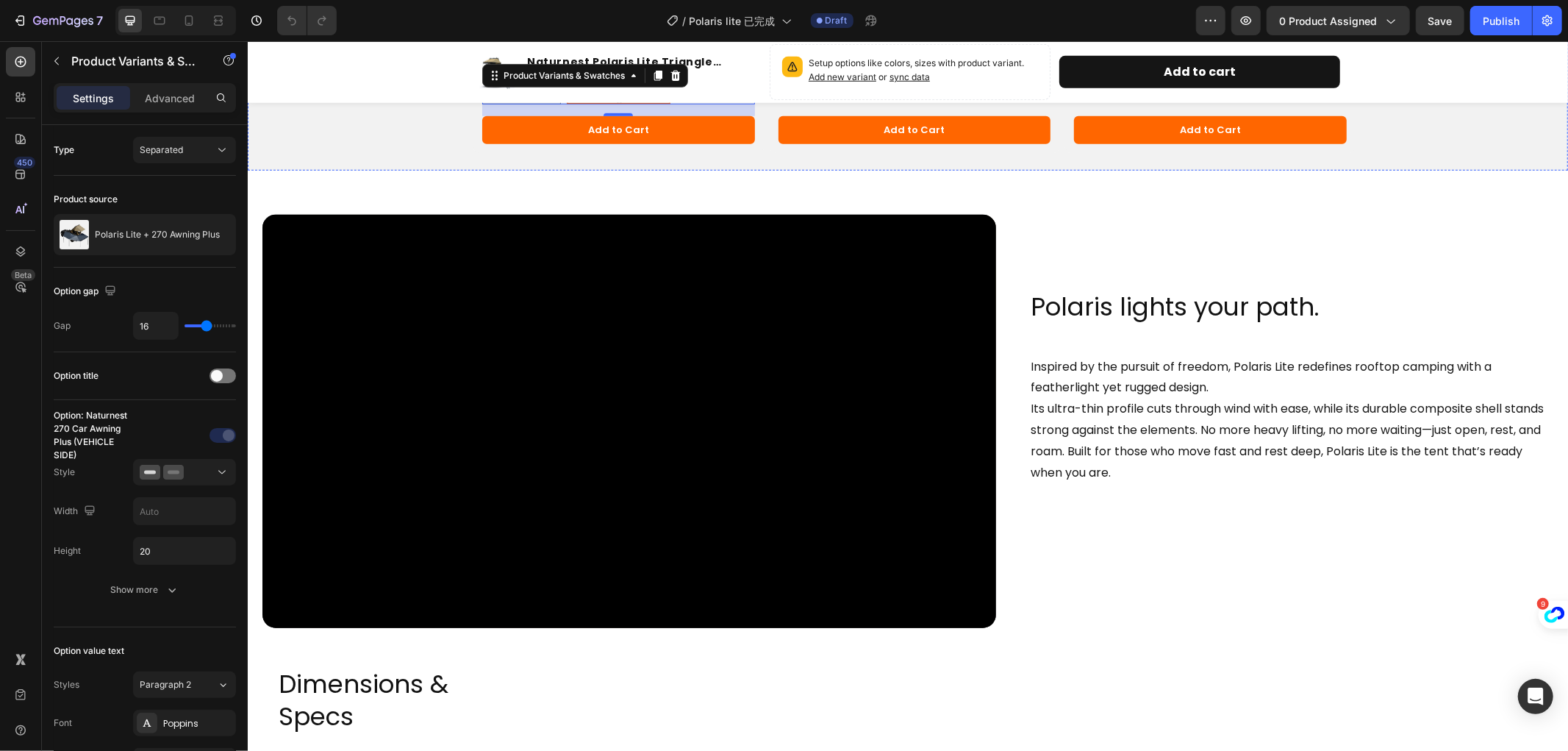
scroll to position [818, 0]
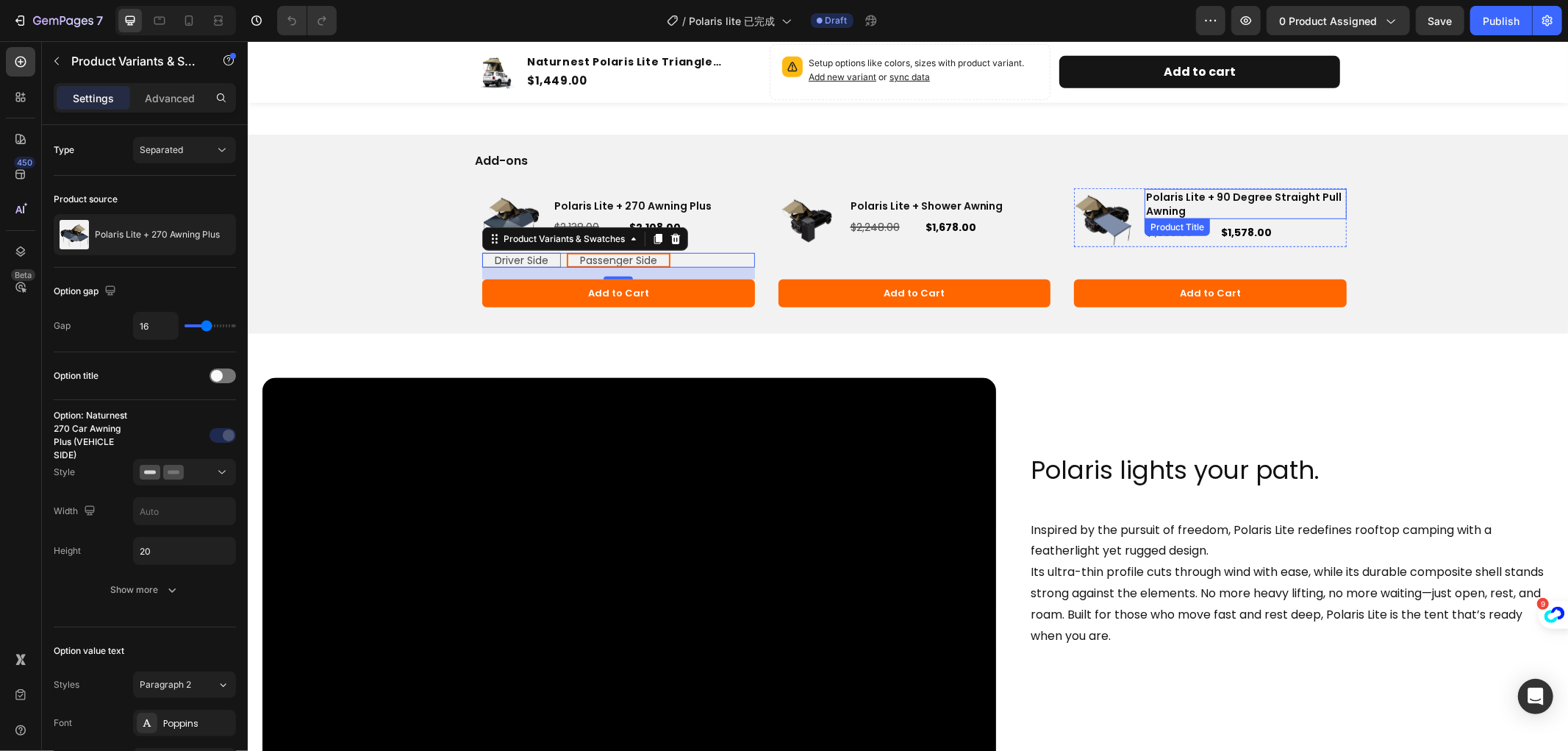
click at [1234, 193] on h3 "Polaris Lite + 90 Degree Straight Pull Awning" at bounding box center [1245, 203] width 202 height 29
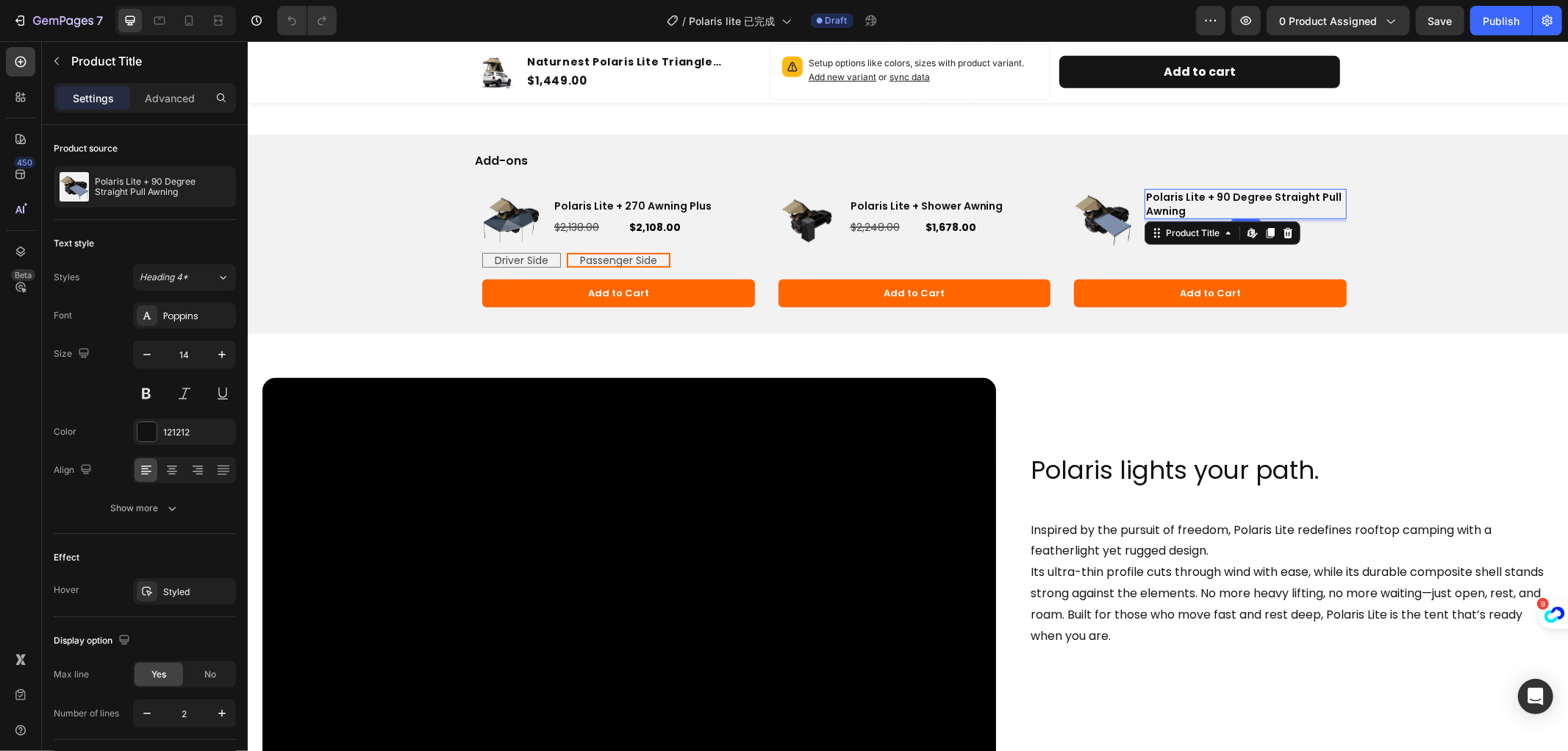
click at [1234, 193] on h3 "Polaris Lite + 90 Degree Straight Pull Awning" at bounding box center [1245, 203] width 202 height 29
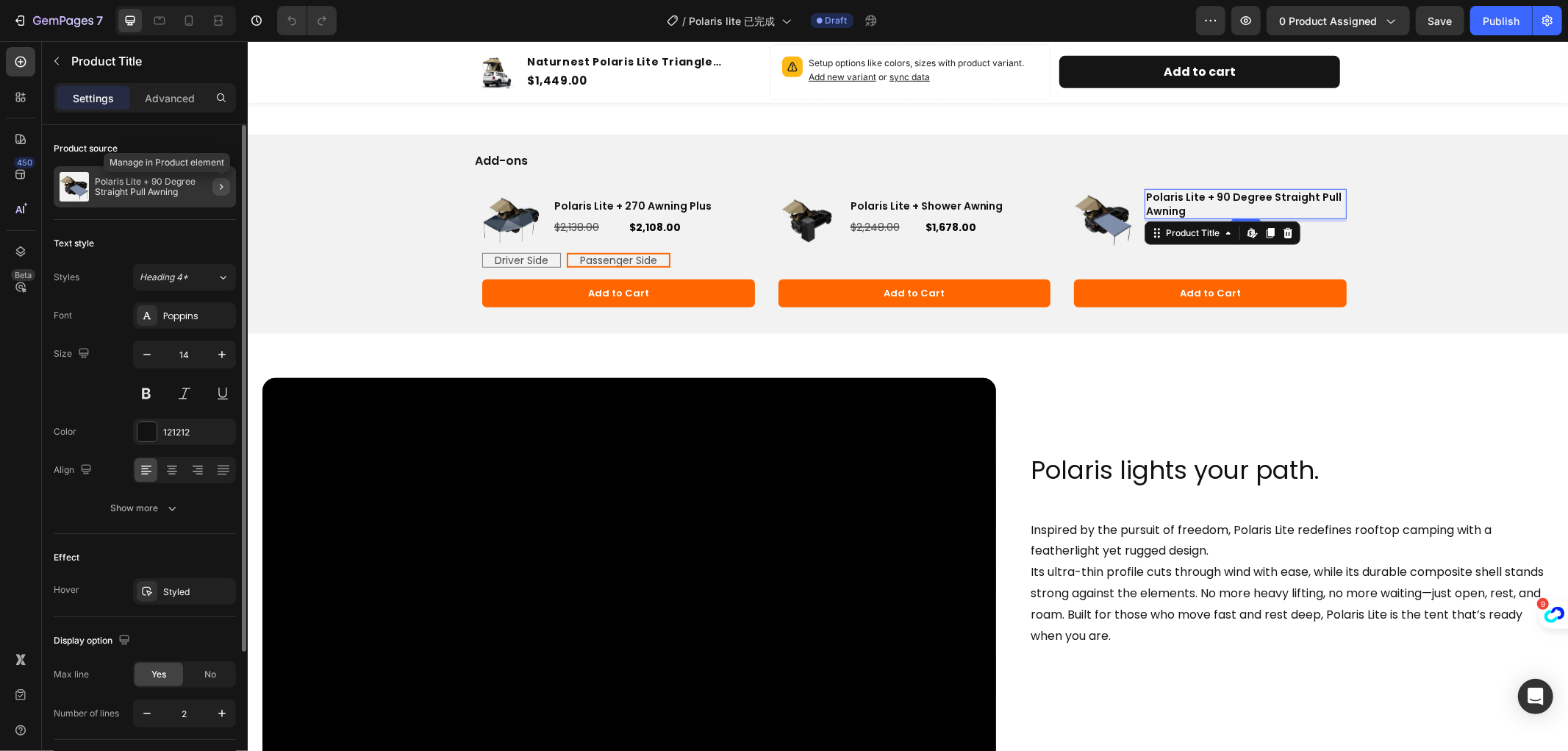
click at [222, 180] on button "button" at bounding box center [221, 186] width 17 height 17
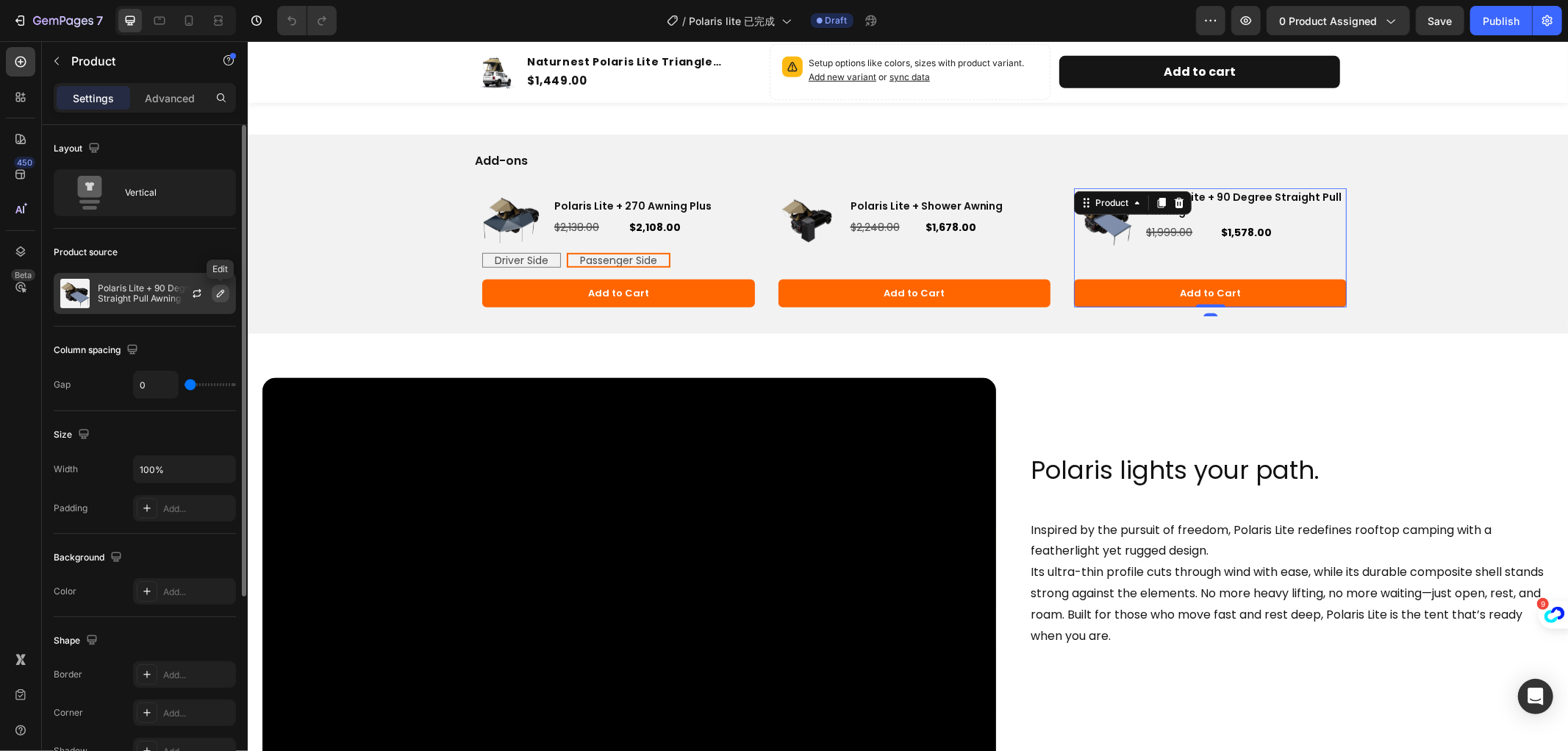
click at [218, 290] on icon "button" at bounding box center [220, 293] width 12 height 12
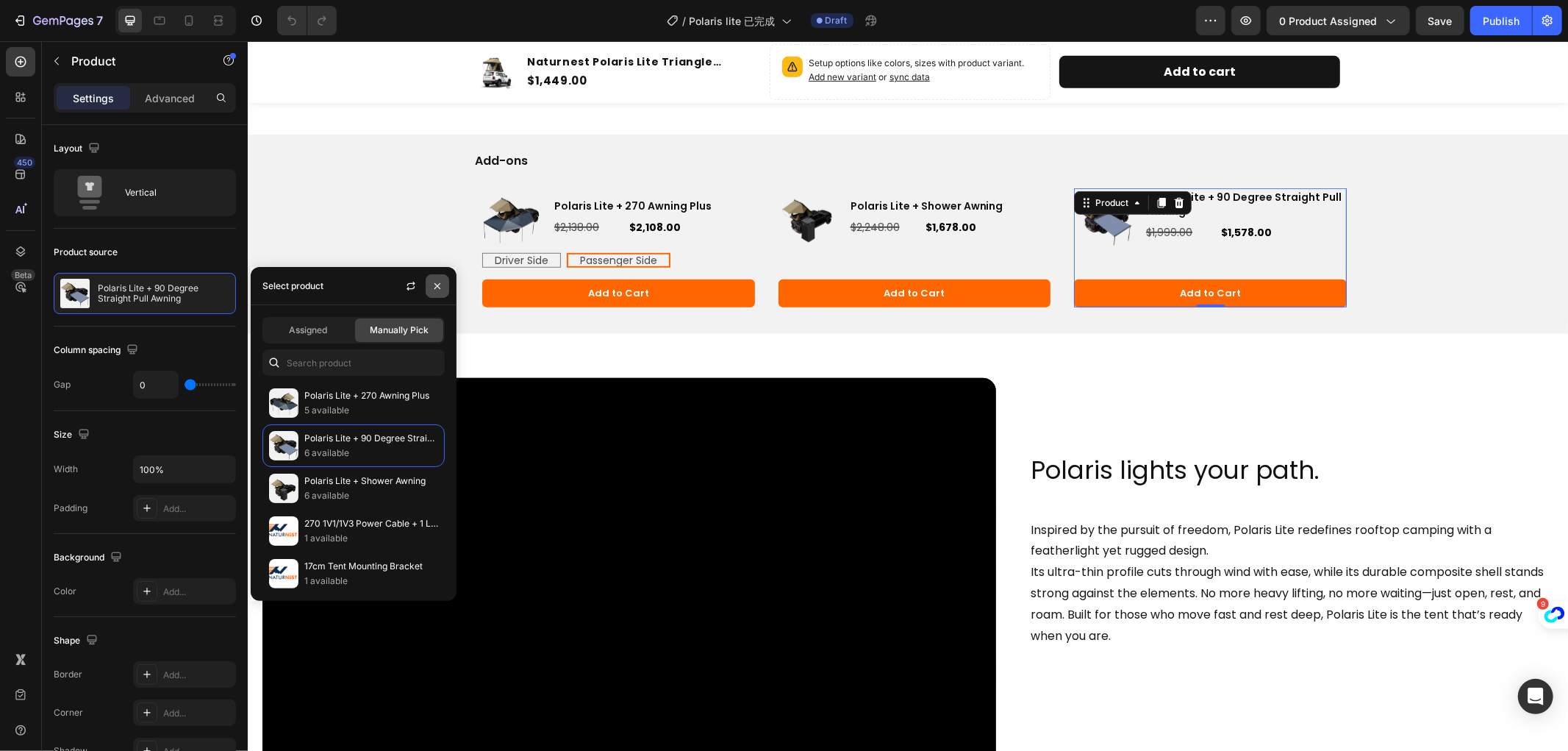
click at [432, 284] on icon "button" at bounding box center [437, 286] width 12 height 12
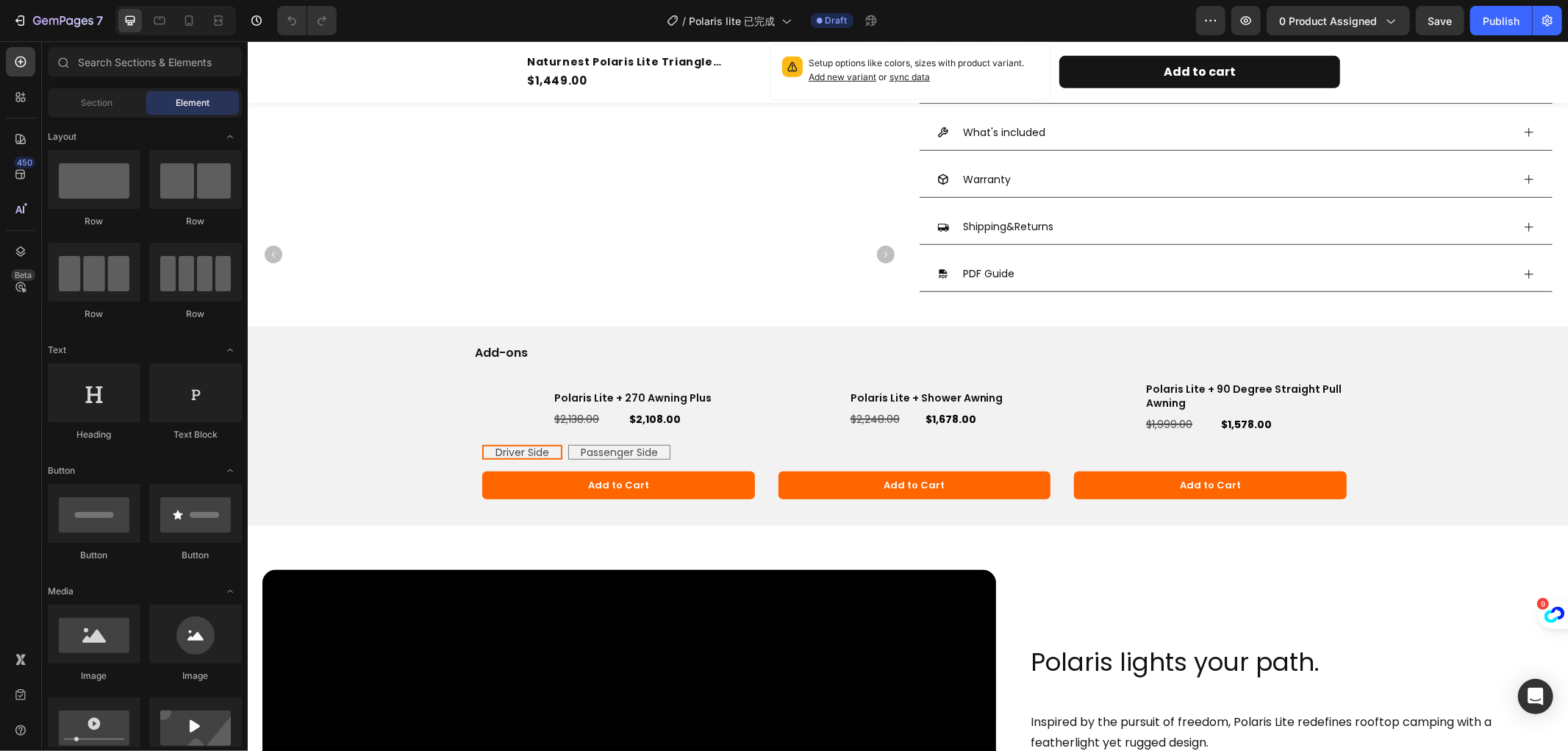
scroll to position [653, 0]
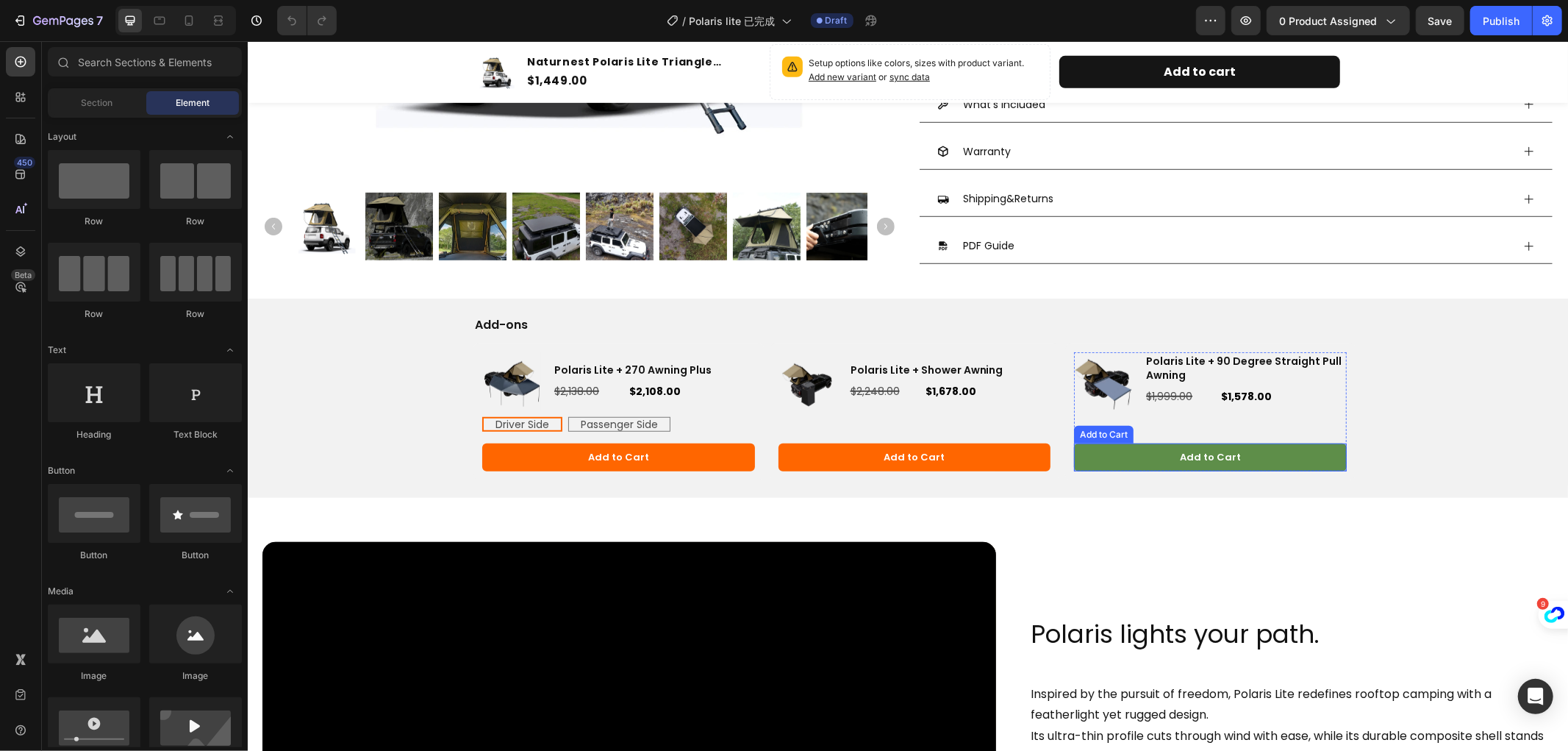
click at [1246, 451] on button "Add to Cart" at bounding box center [1210, 456] width 273 height 28
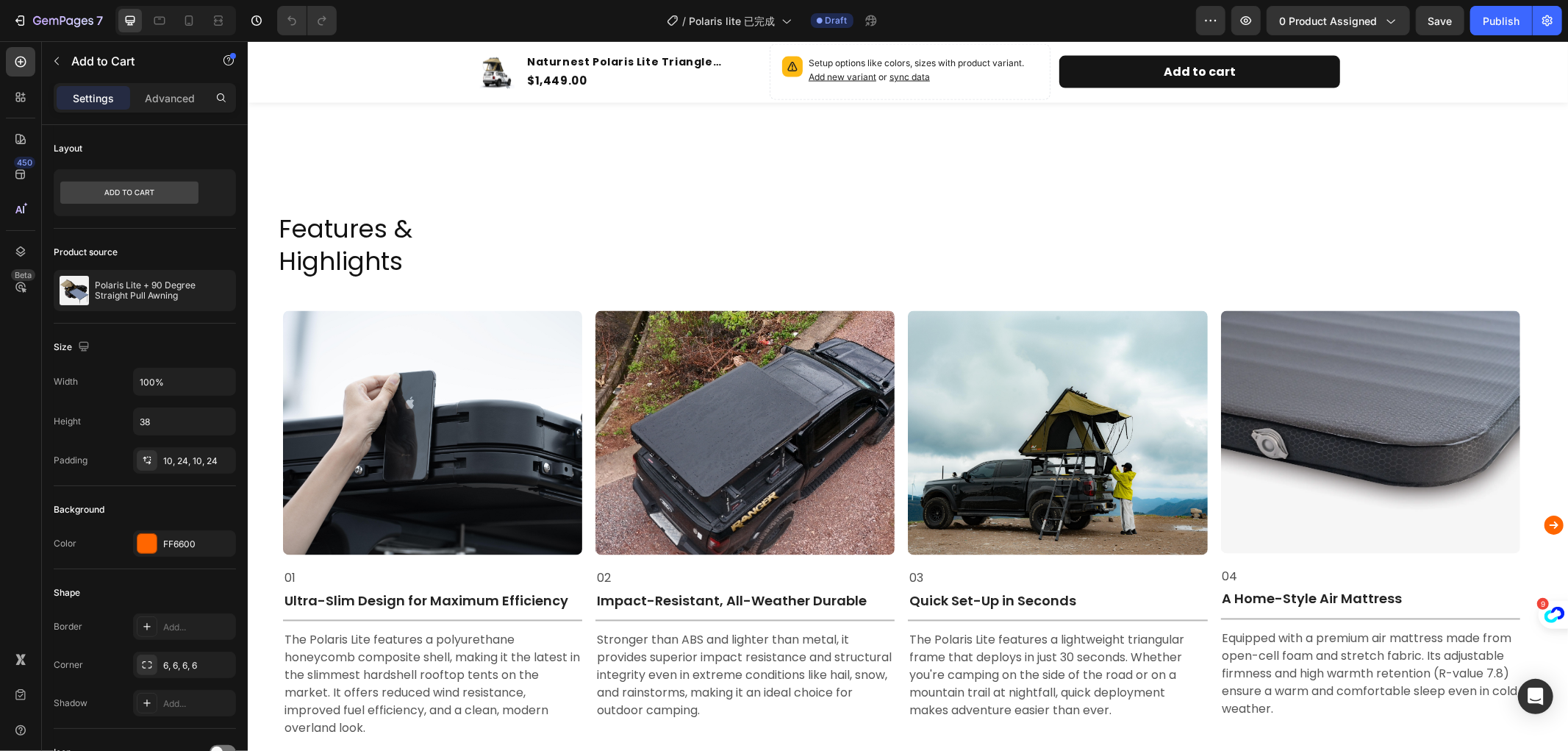
scroll to position [2289, 0]
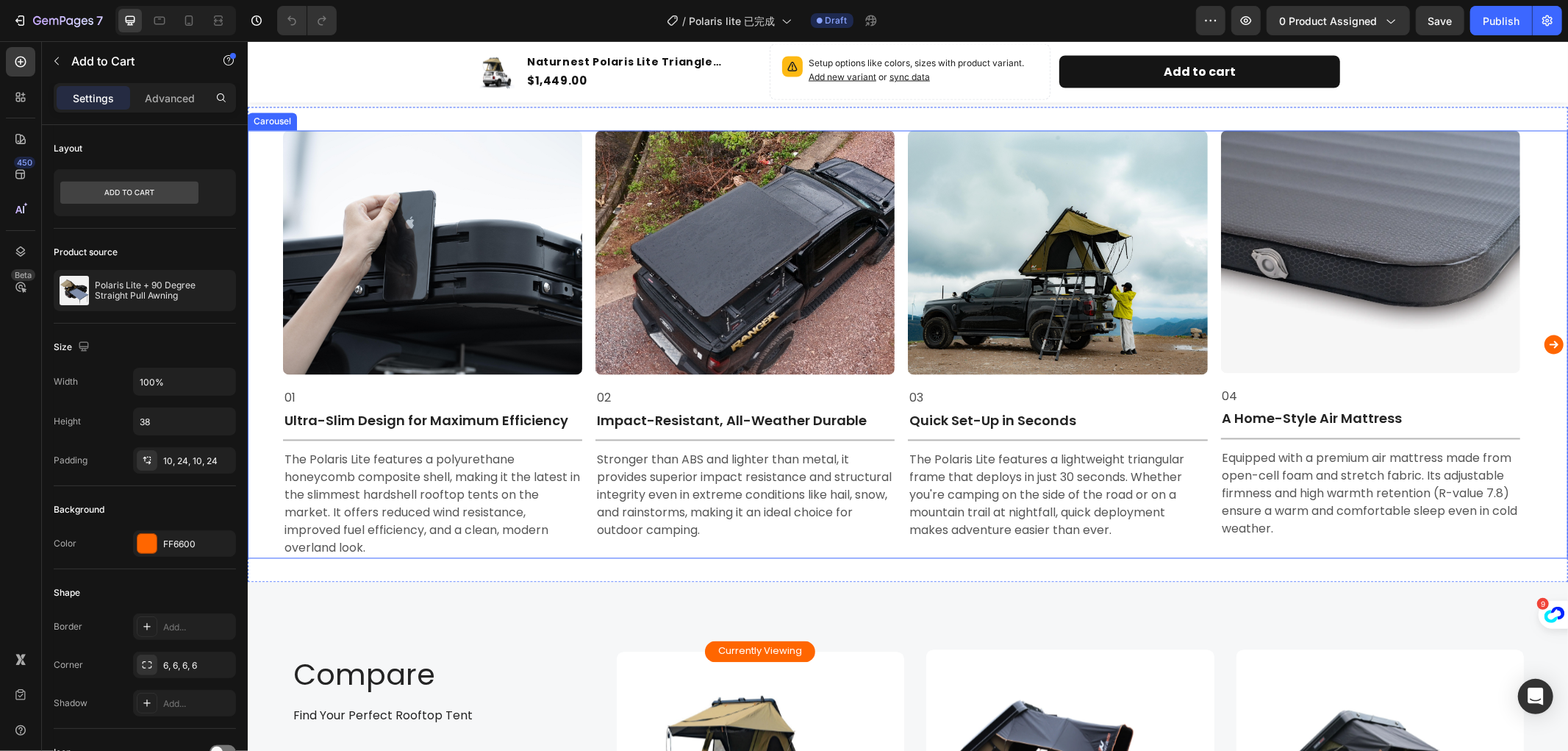
click at [1544, 339] on icon "Carousel Next Arrow" at bounding box center [1553, 344] width 19 height 19
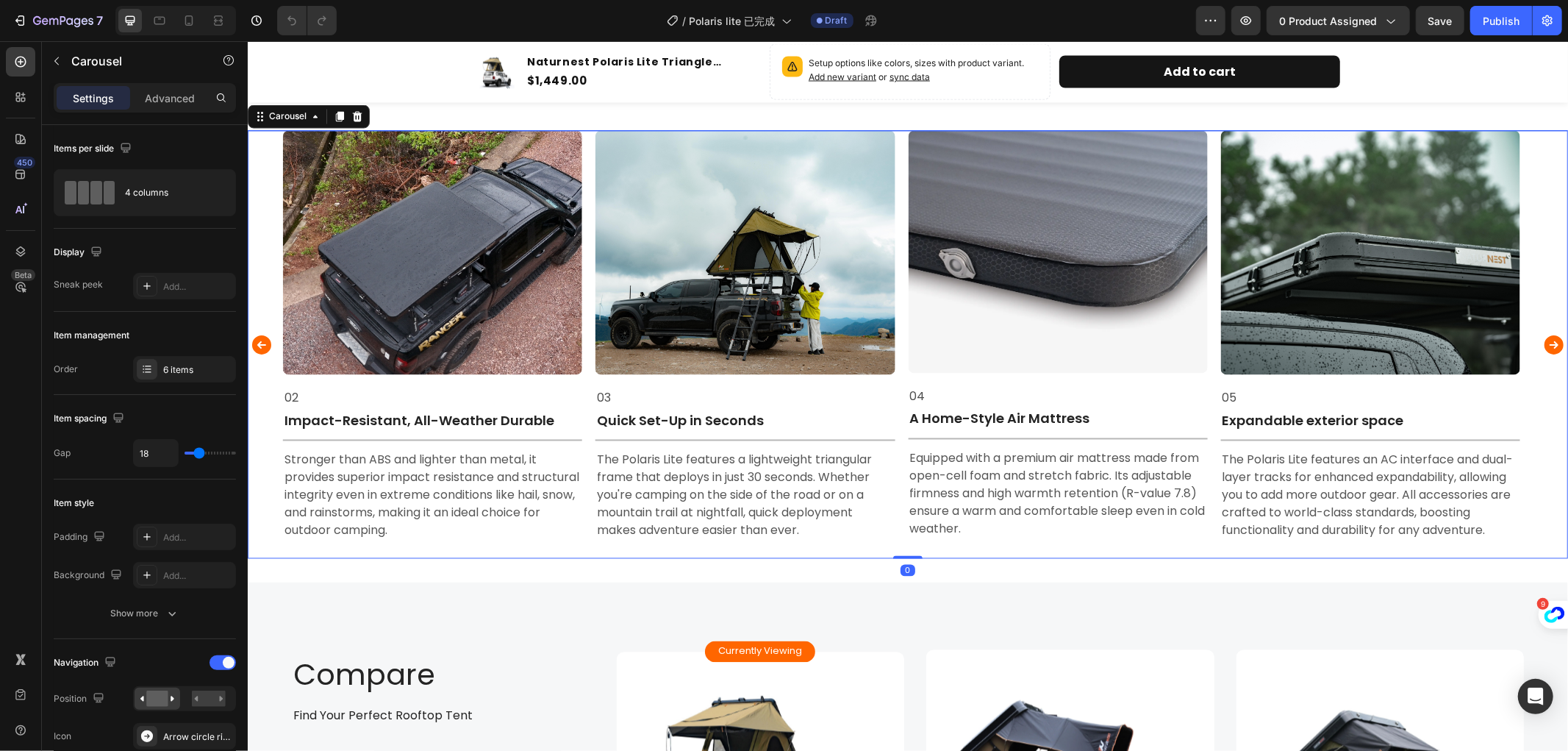
click at [1544, 339] on icon "Carousel Next Arrow" at bounding box center [1553, 344] width 19 height 19
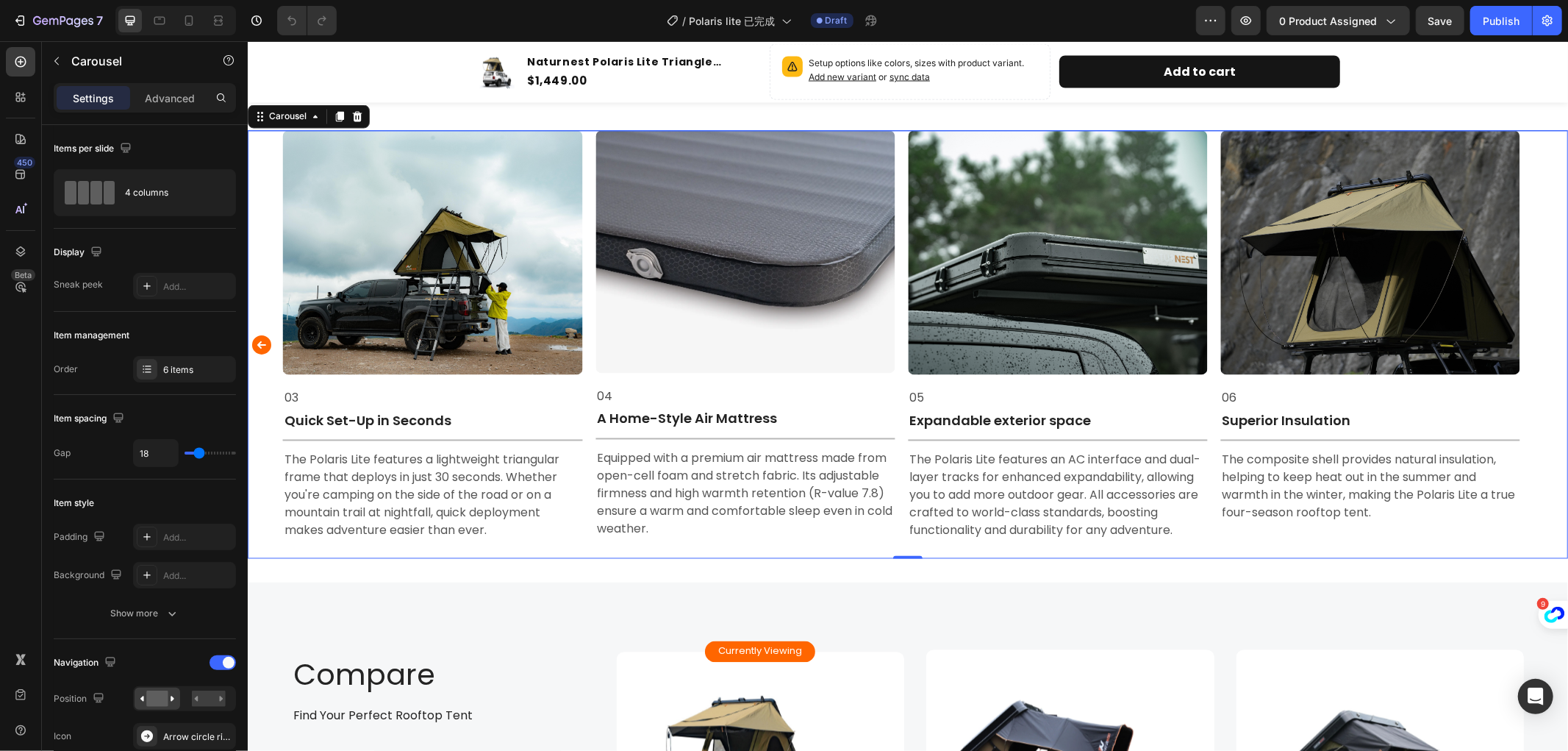
click at [1542, 339] on div "Image 01 Text Block Ultra-Slim Design for Maximum Efficiency Text Block Title L…" at bounding box center [908, 344] width 1321 height 428
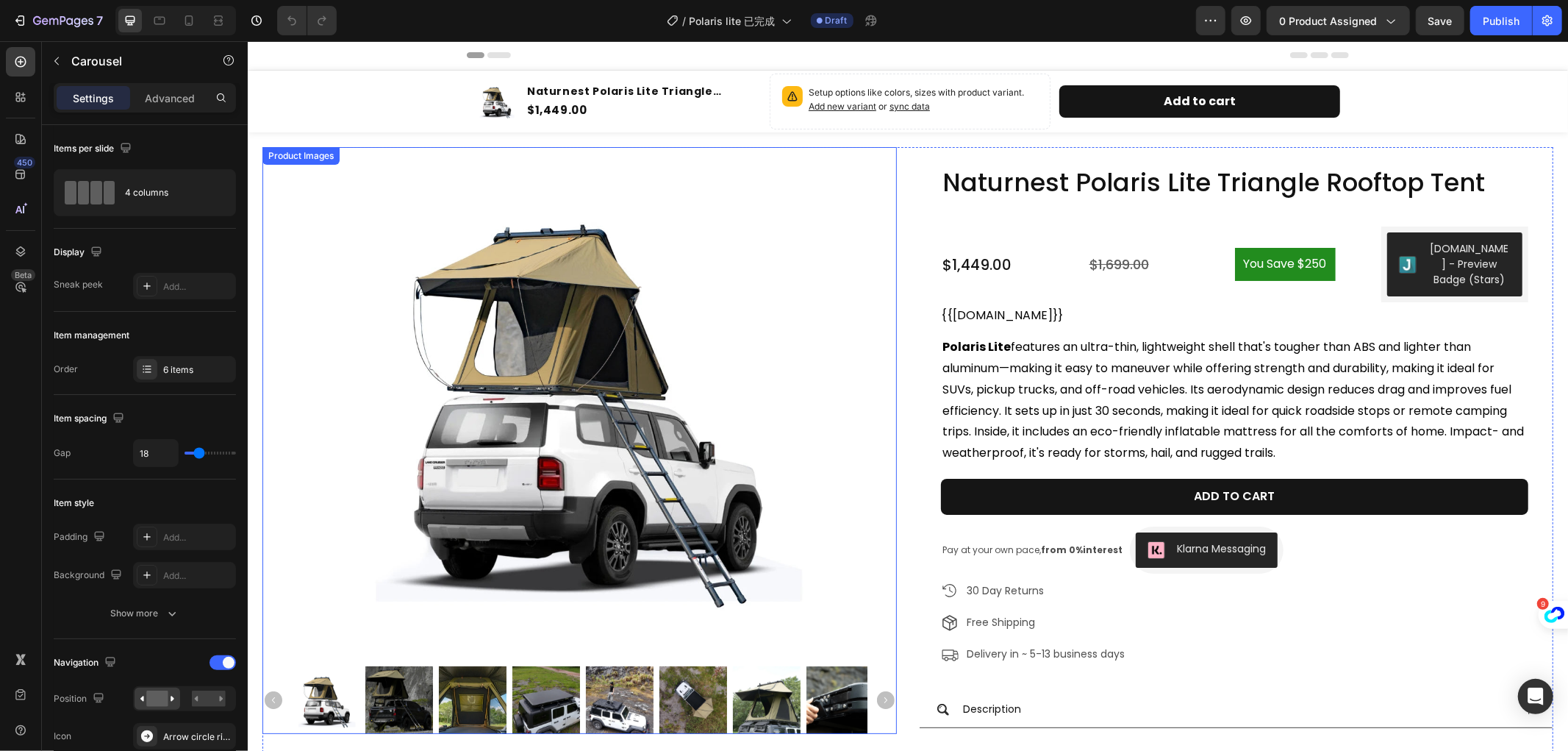
scroll to position [0, 0]
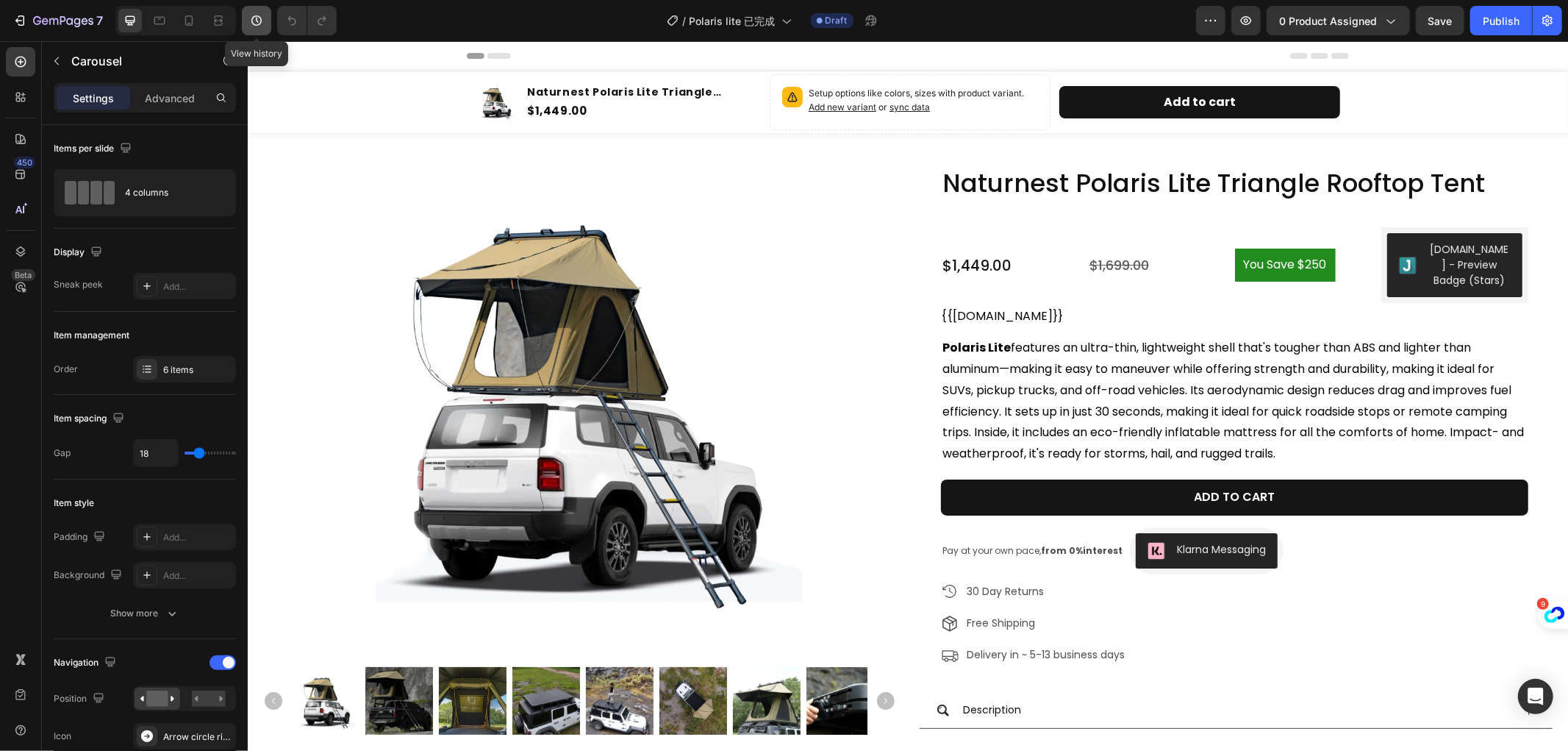
click at [252, 16] on icon "button" at bounding box center [256, 21] width 15 height 15
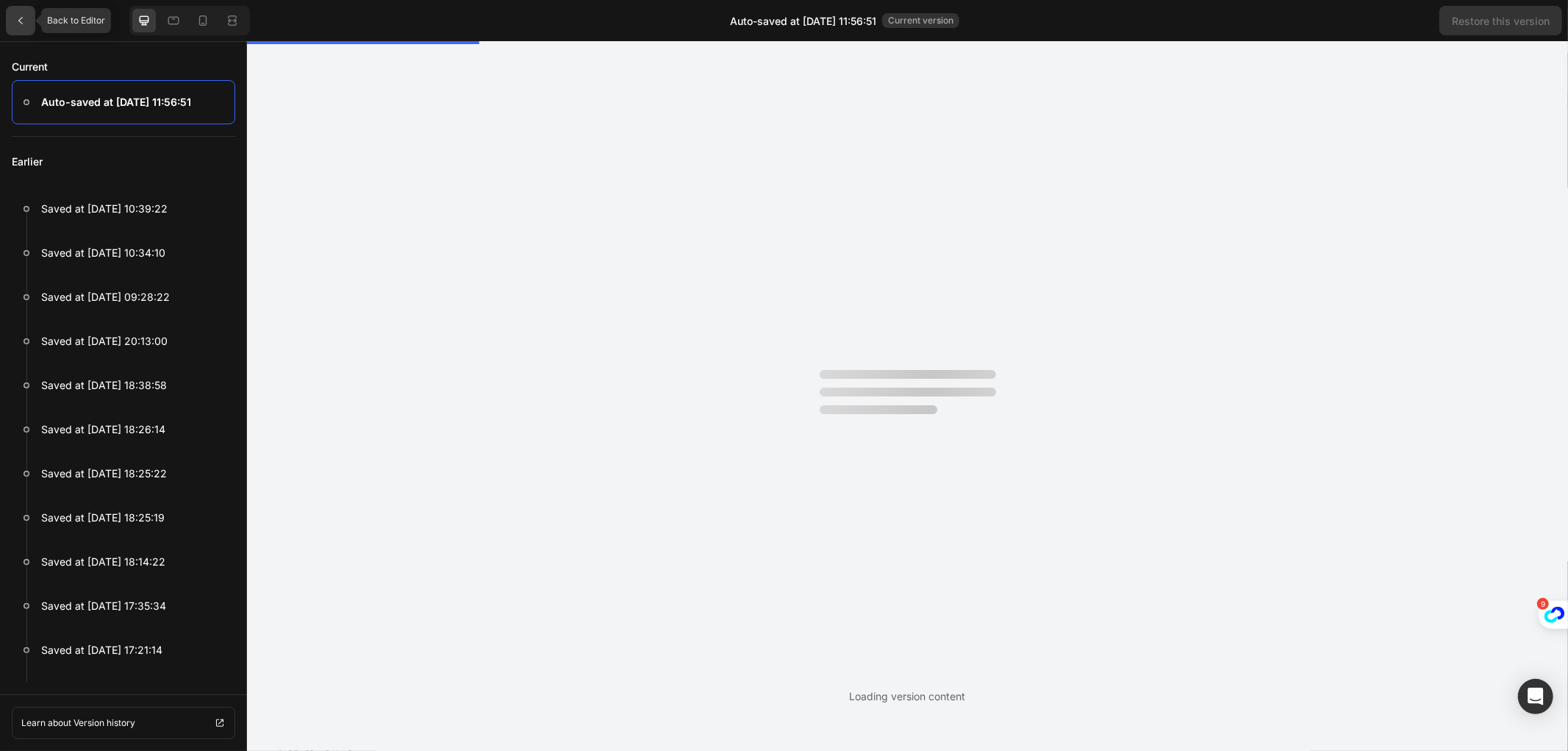
click at [19, 22] on icon at bounding box center [20, 20] width 12 height 12
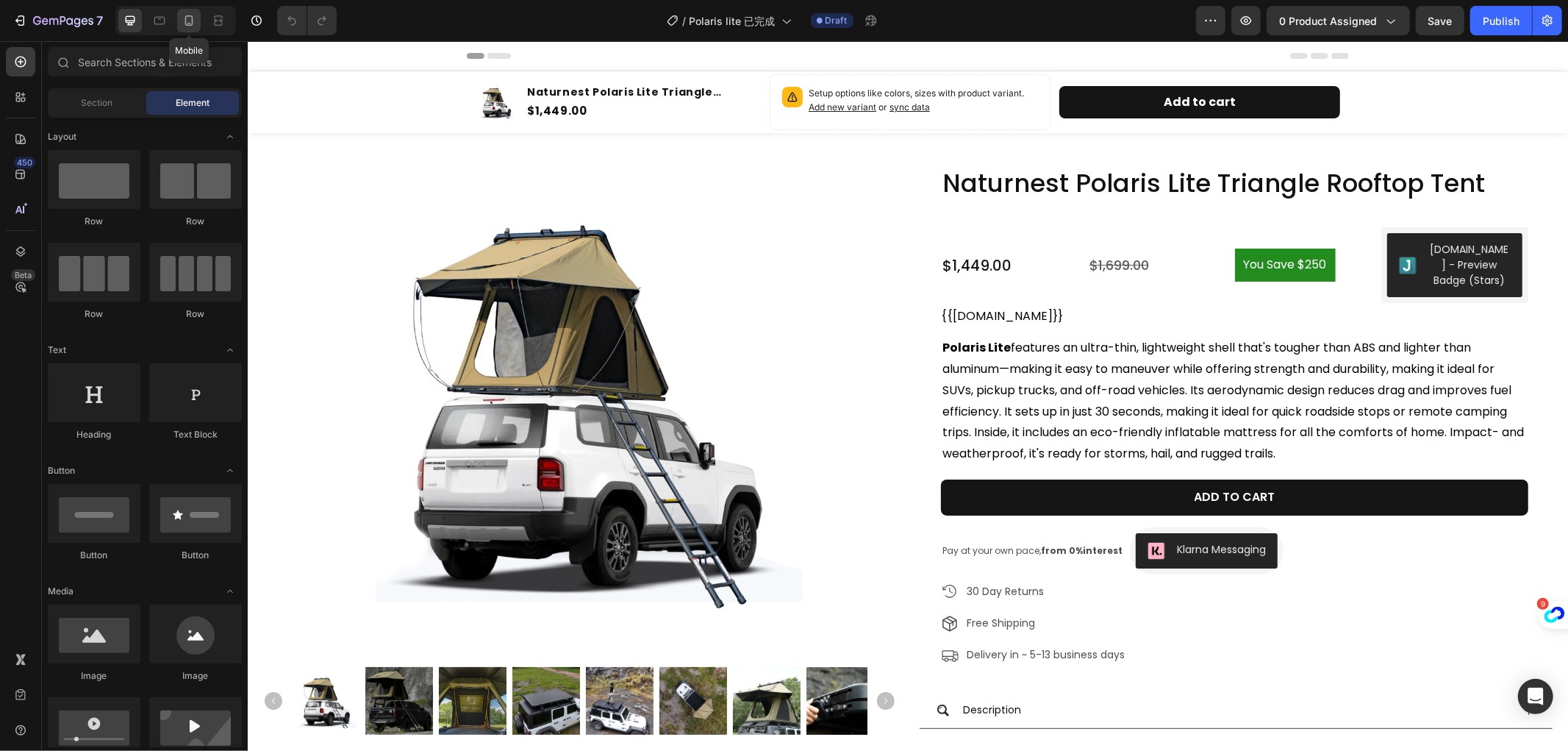
click at [188, 24] on icon at bounding box center [190, 24] width 4 height 2
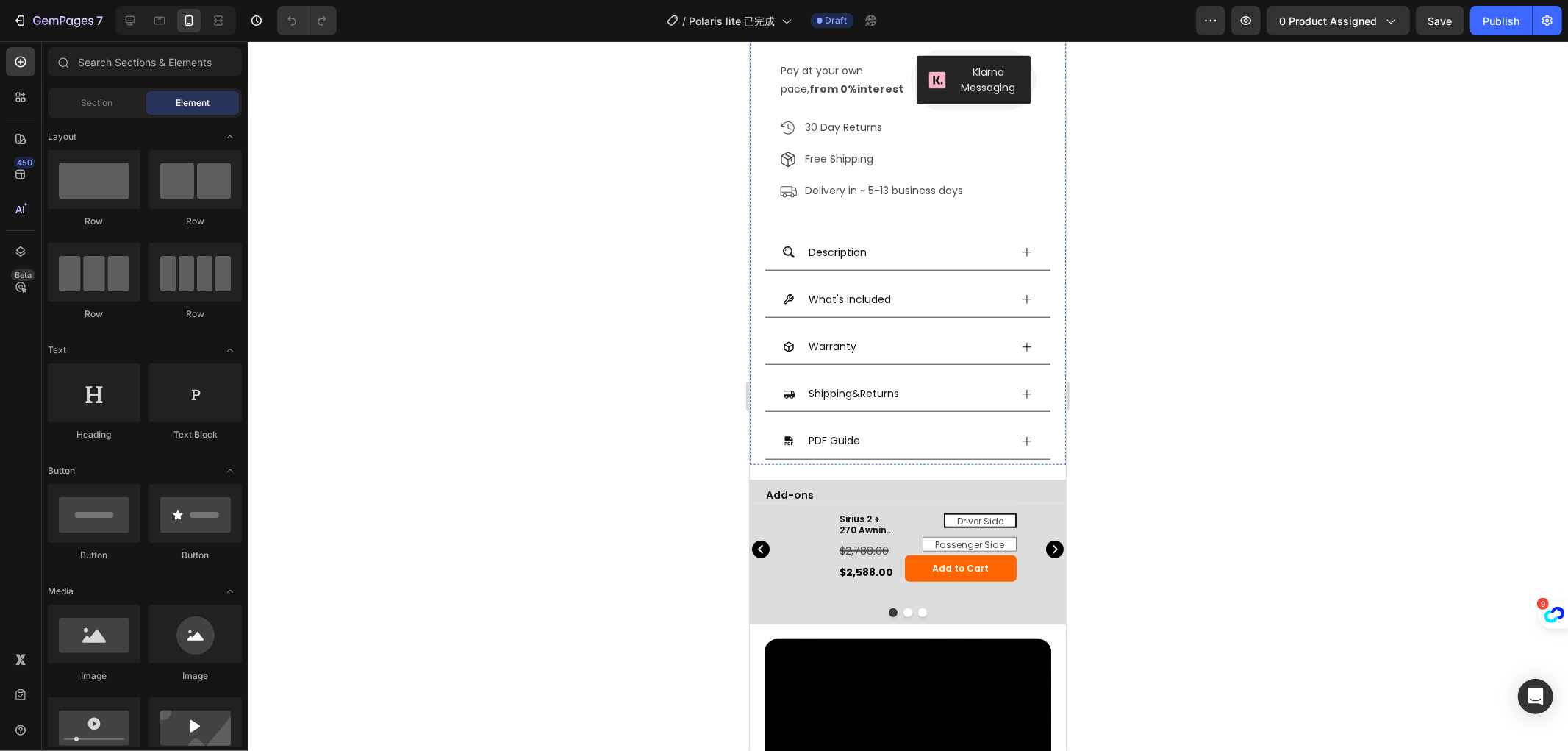
scroll to position [899, 0]
click at [1021, 434] on icon at bounding box center [1026, 440] width 12 height 12
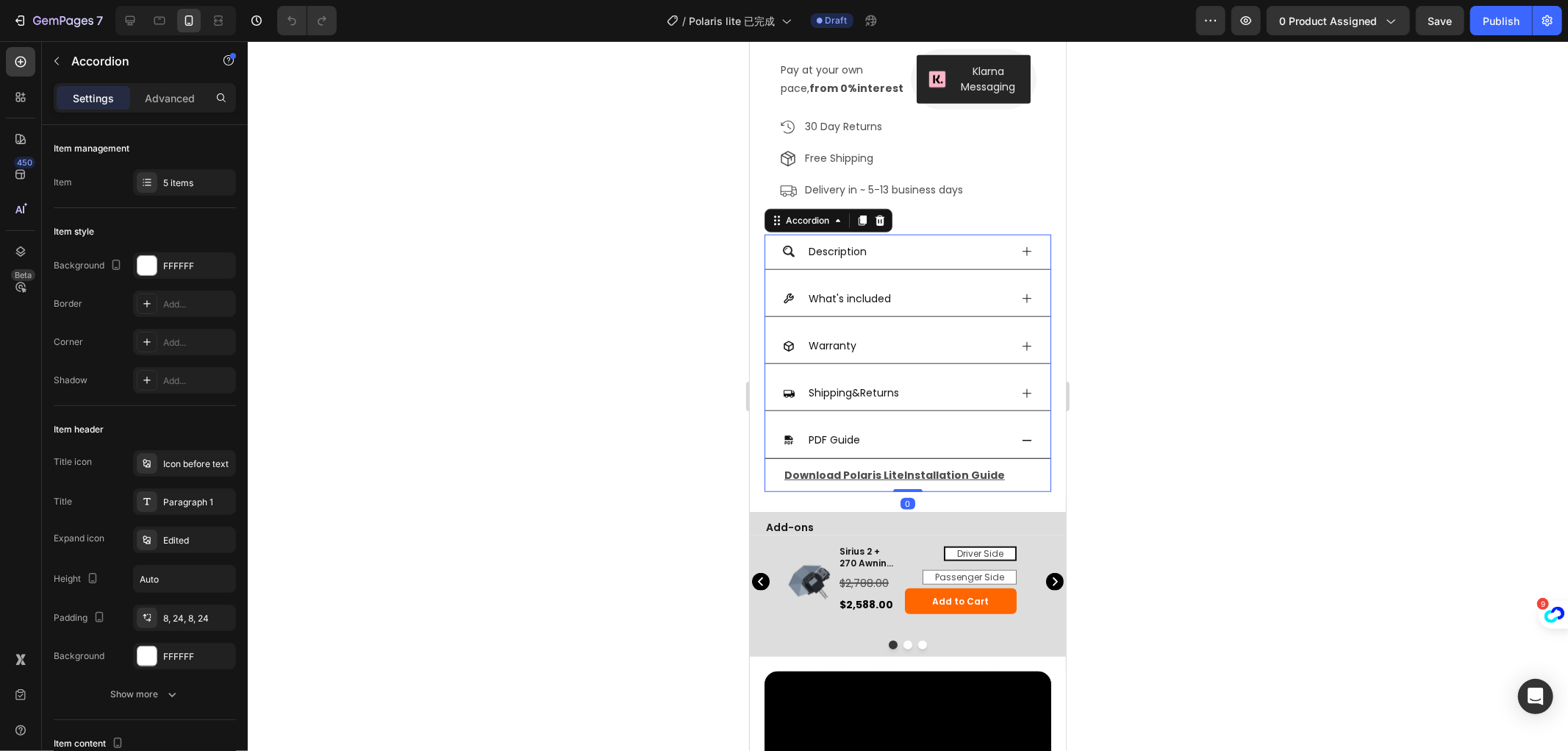
click at [1021, 434] on icon at bounding box center [1026, 440] width 12 height 12
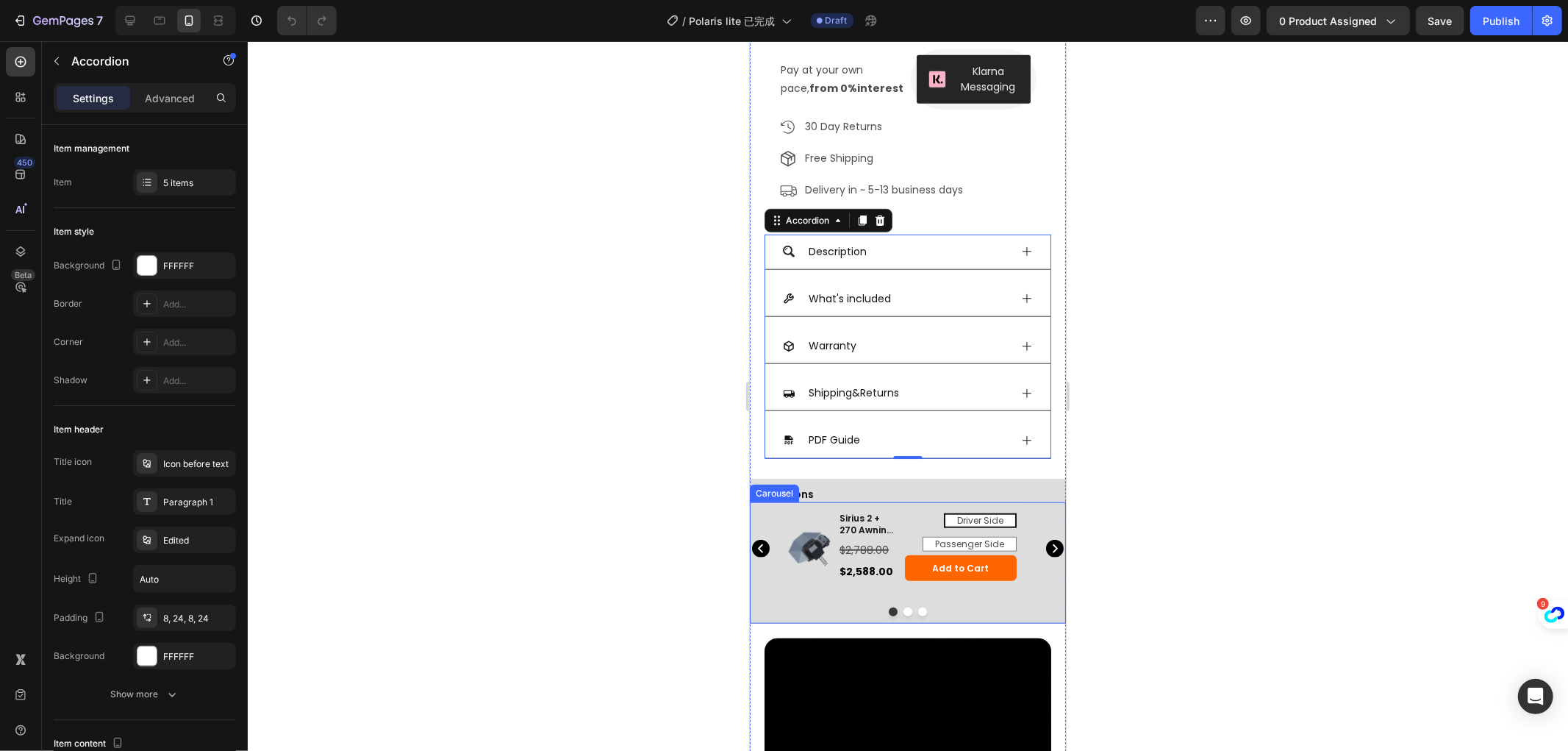
click at [1053, 544] on icon "Carousel Next Arrow" at bounding box center [1055, 548] width 5 height 9
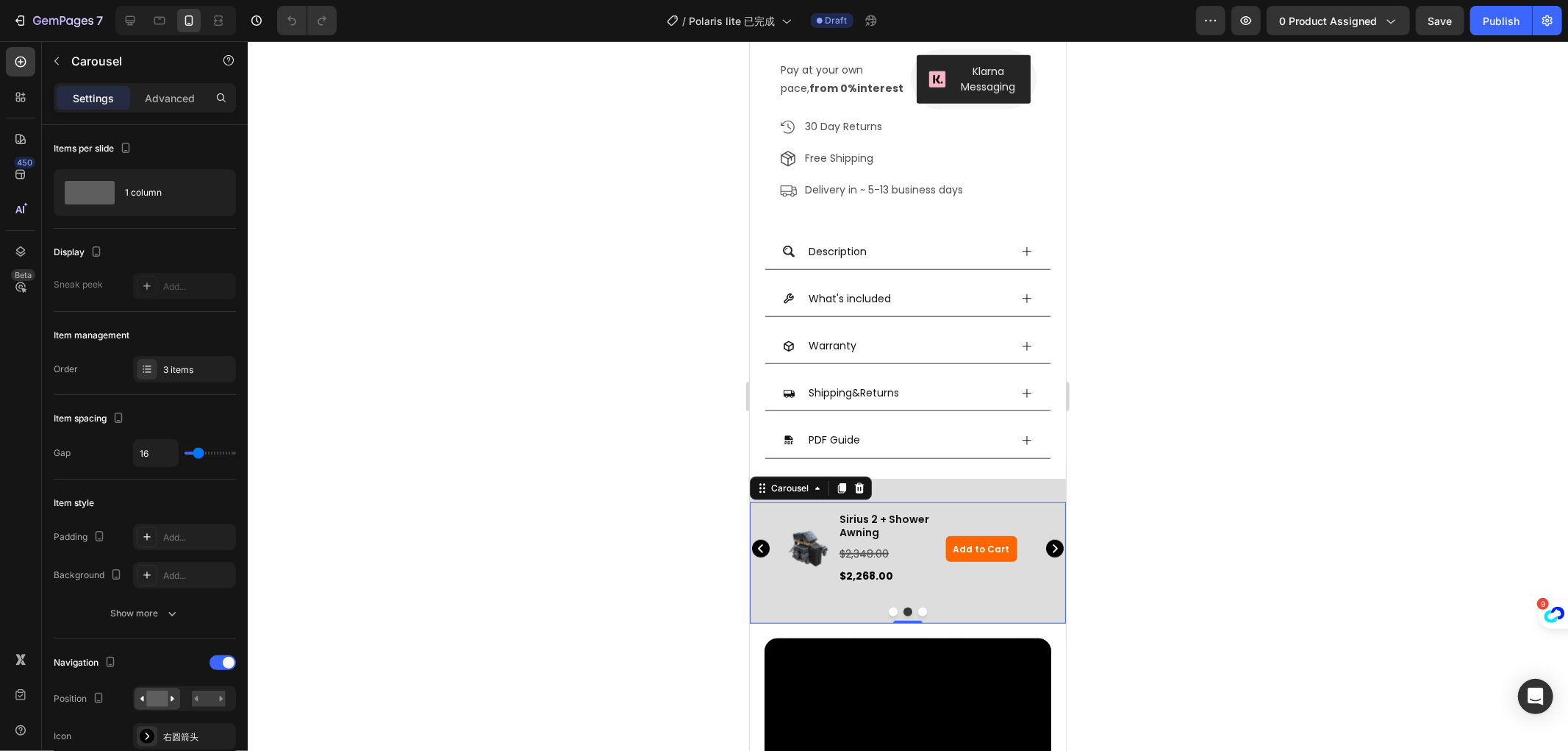
click at [1053, 544] on icon "Carousel Next Arrow" at bounding box center [1055, 548] width 5 height 9
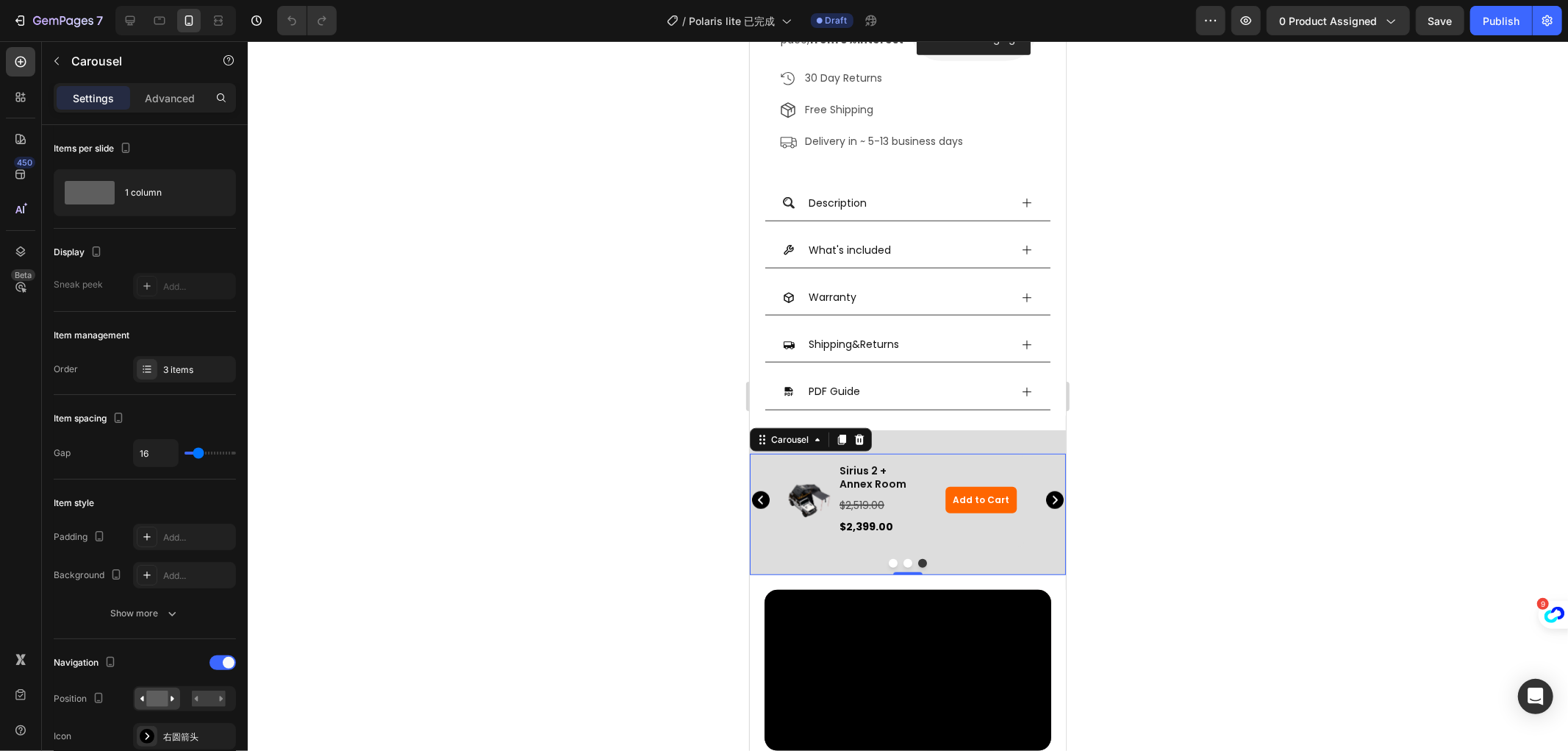
scroll to position [981, 0]
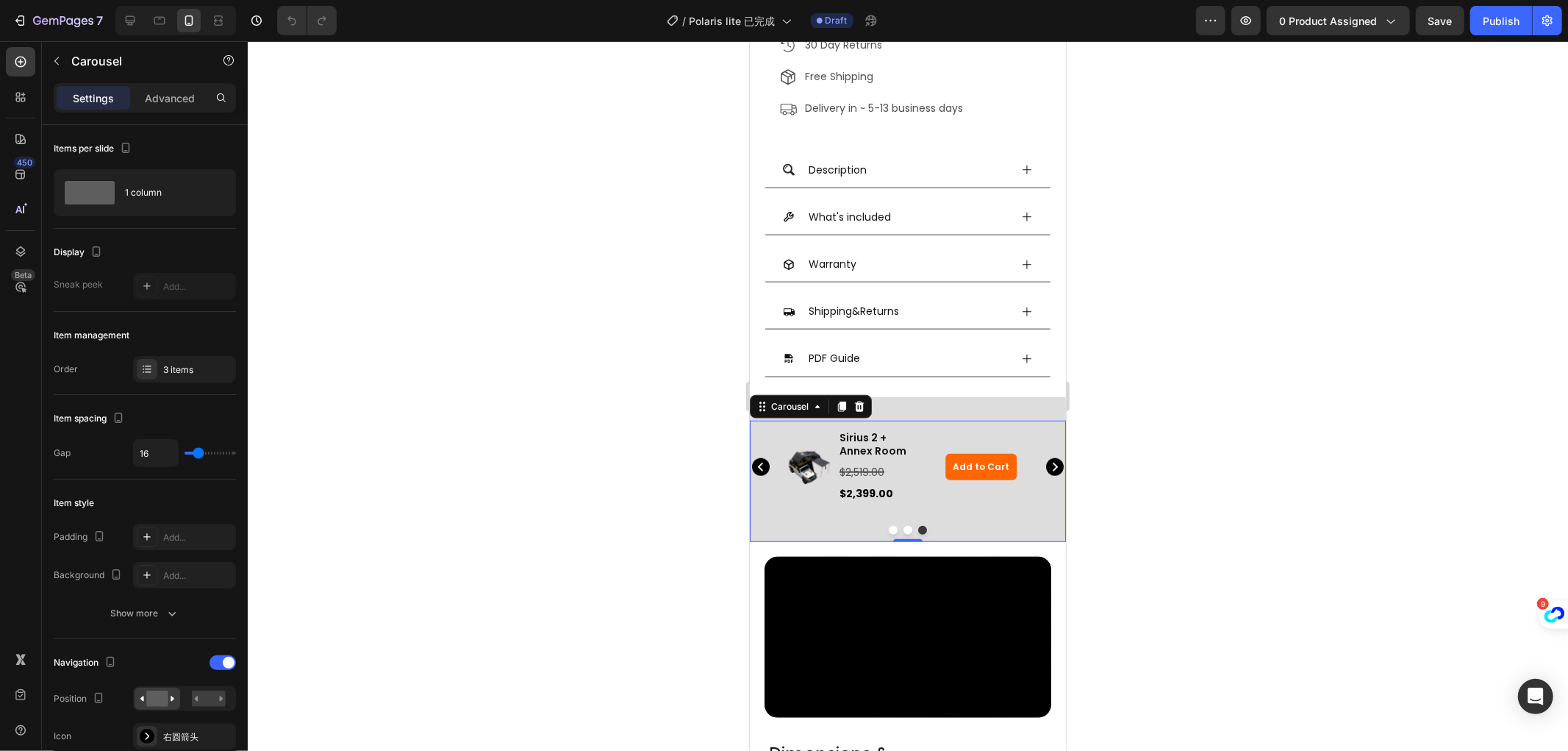
click at [756, 457] on icon "Carousel Back Arrow" at bounding box center [760, 465] width 17 height 17
click at [754, 457] on icon "Carousel Back Arrow" at bounding box center [760, 465] width 17 height 17
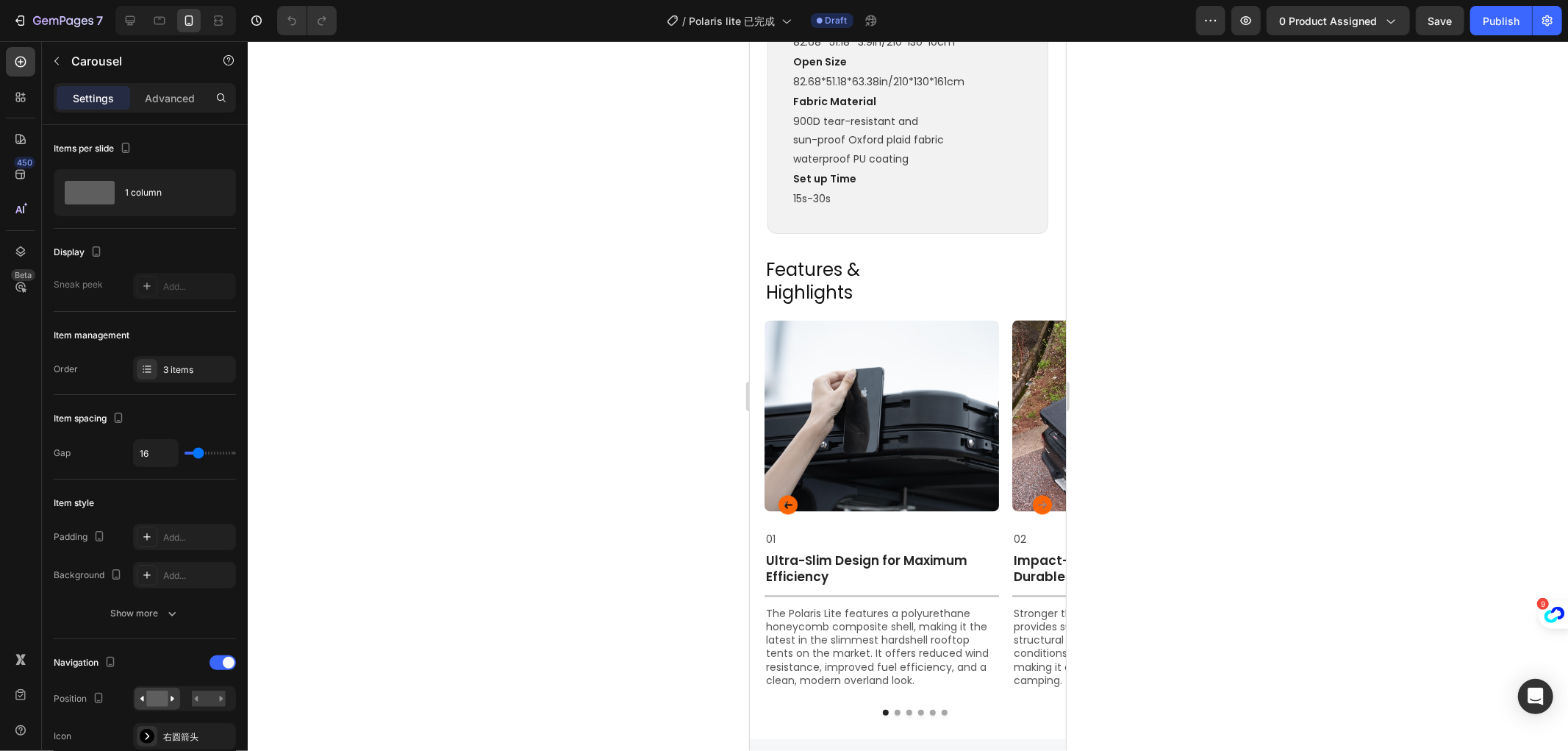
scroll to position [2289, 0]
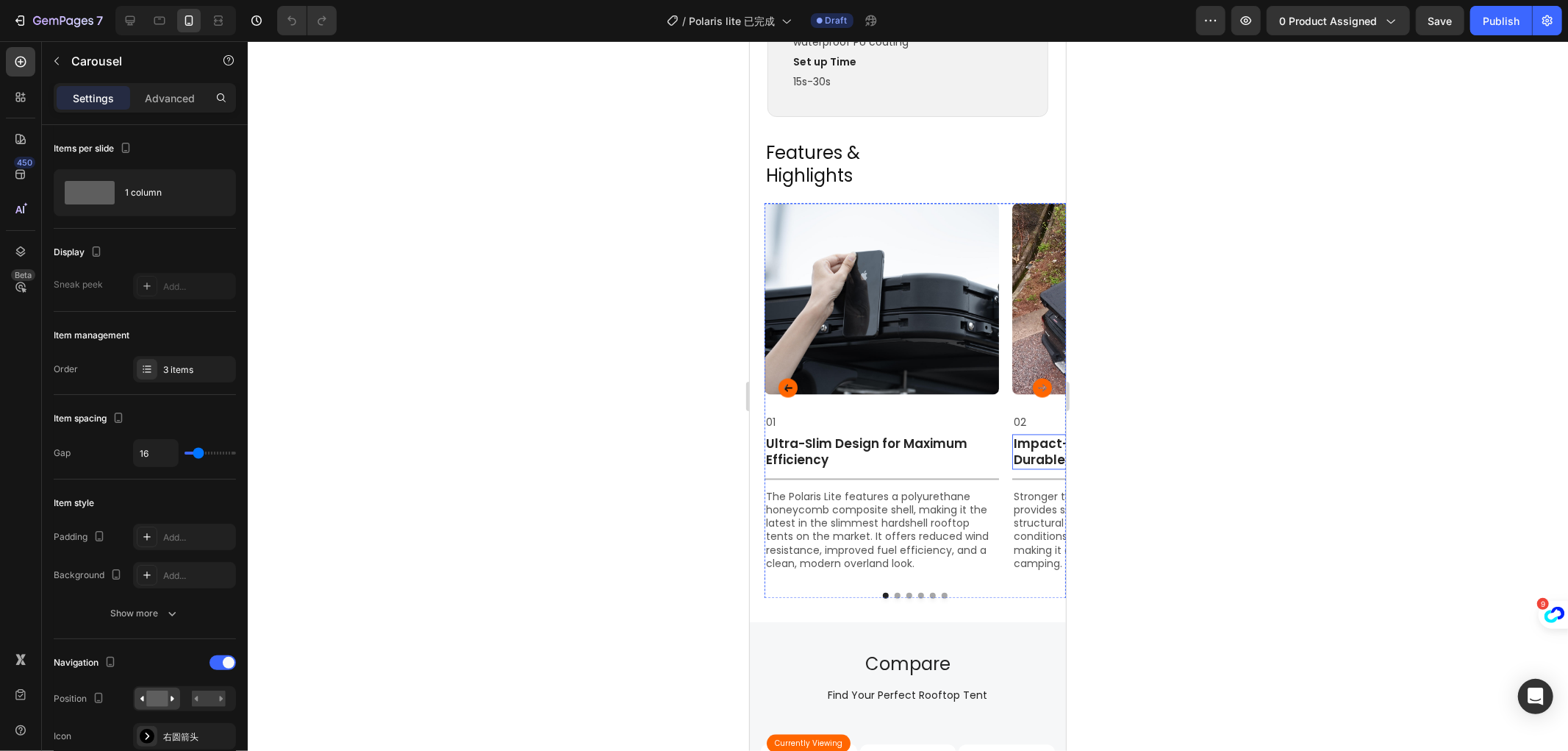
click at [1029, 435] on p "Impact-Resistant, All-Weather Durable" at bounding box center [1129, 451] width 232 height 32
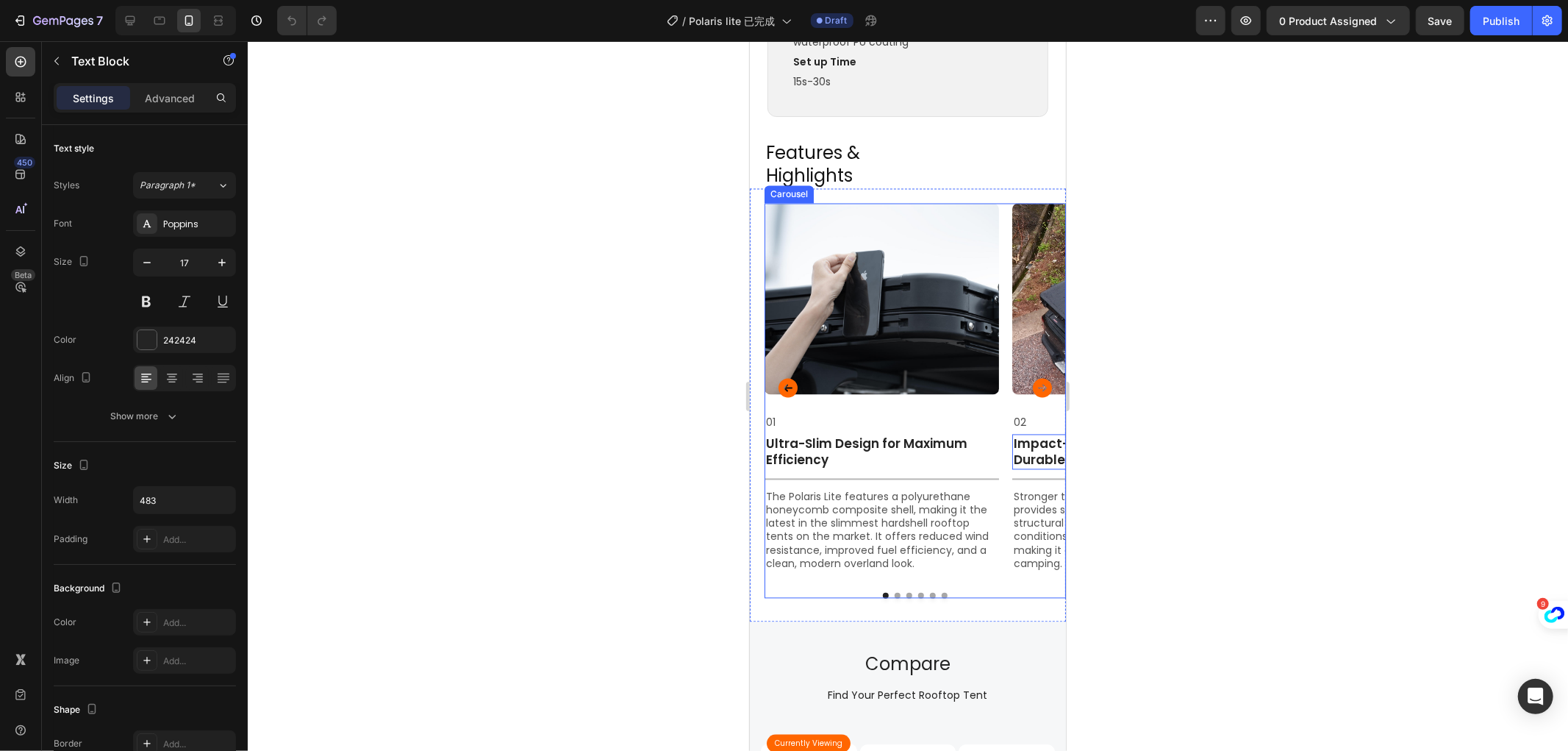
click at [1033, 378] on icon "Carousel Next Arrow" at bounding box center [1042, 387] width 19 height 19
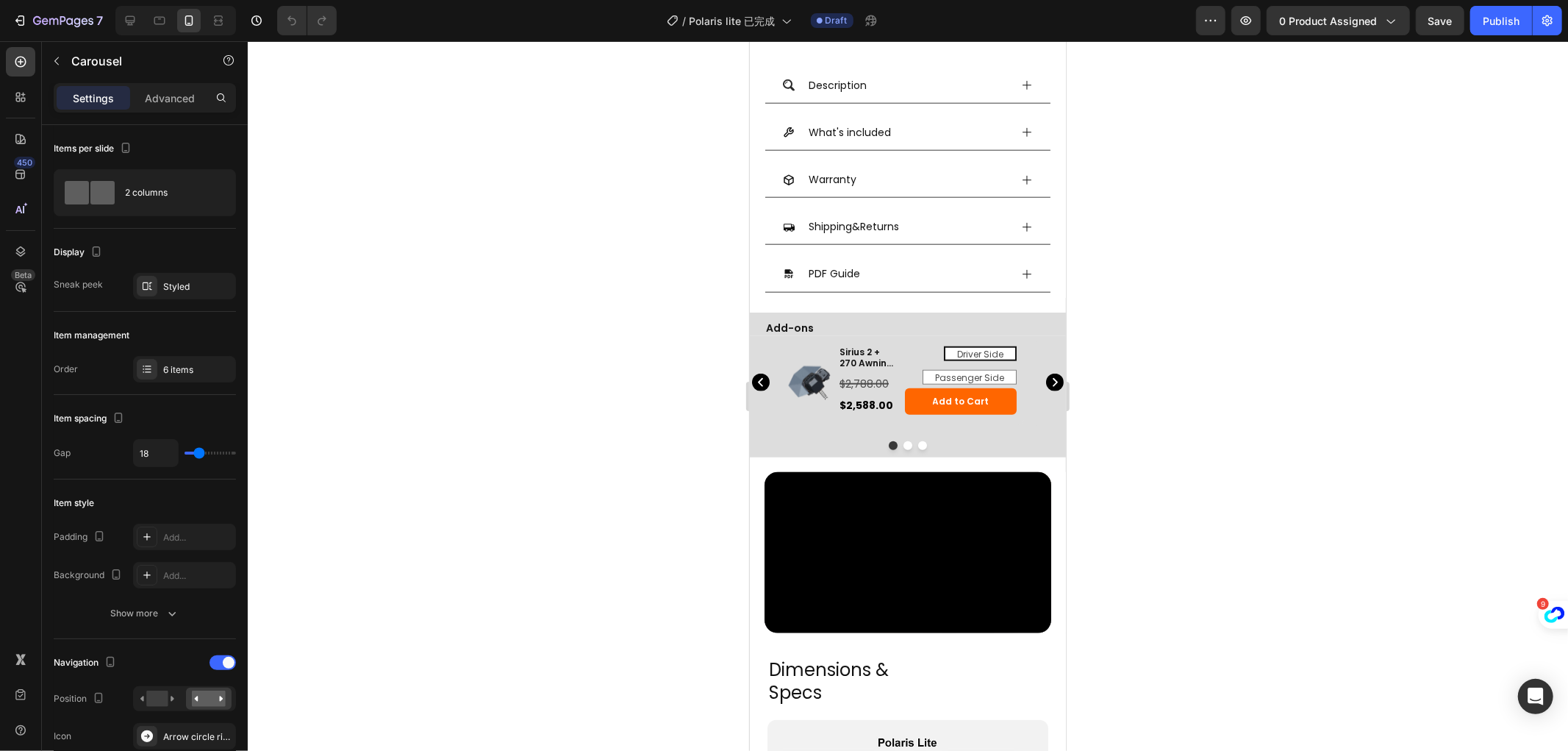
scroll to position [1026, 0]
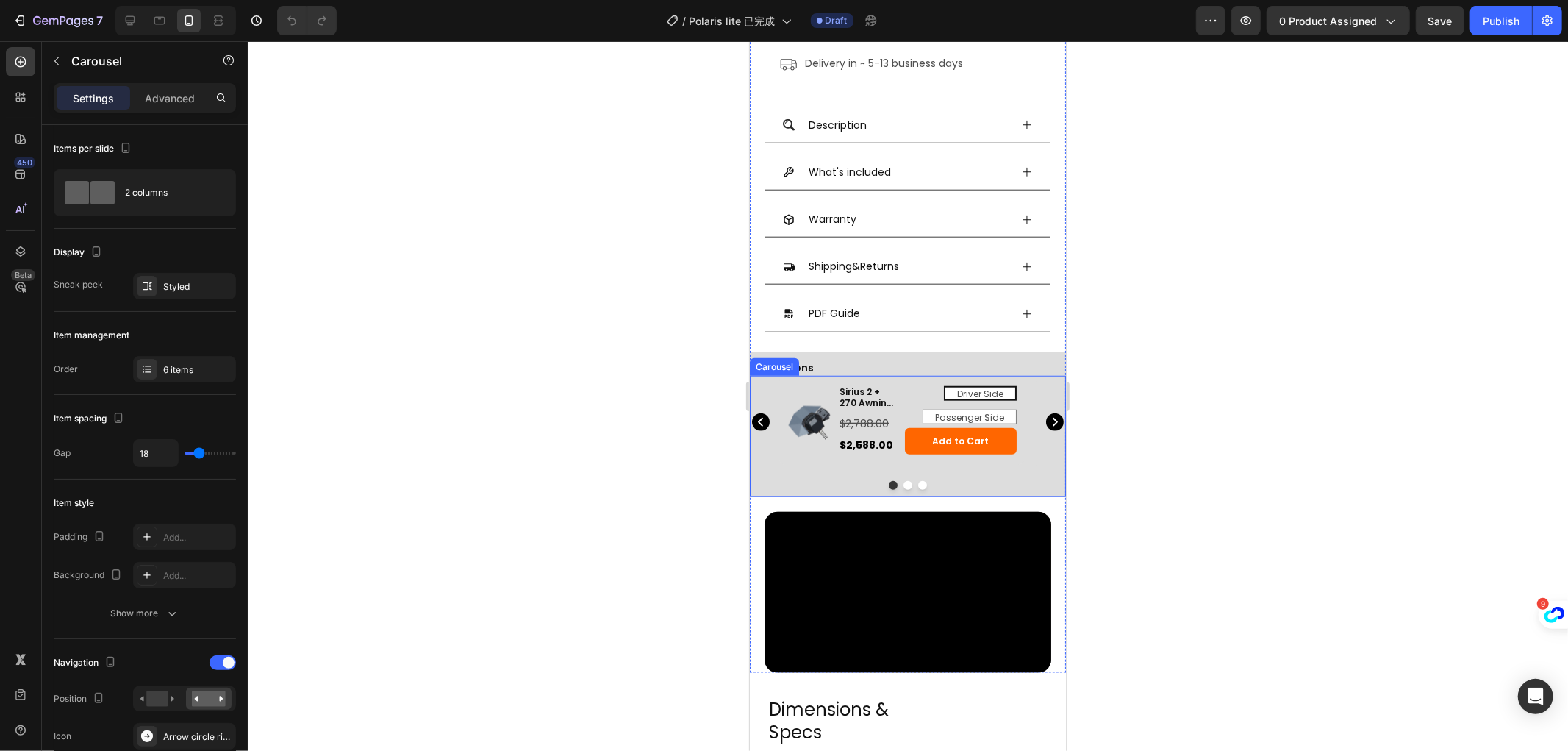
click at [758, 417] on icon "Carousel Back Arrow" at bounding box center [760, 421] width 17 height 17
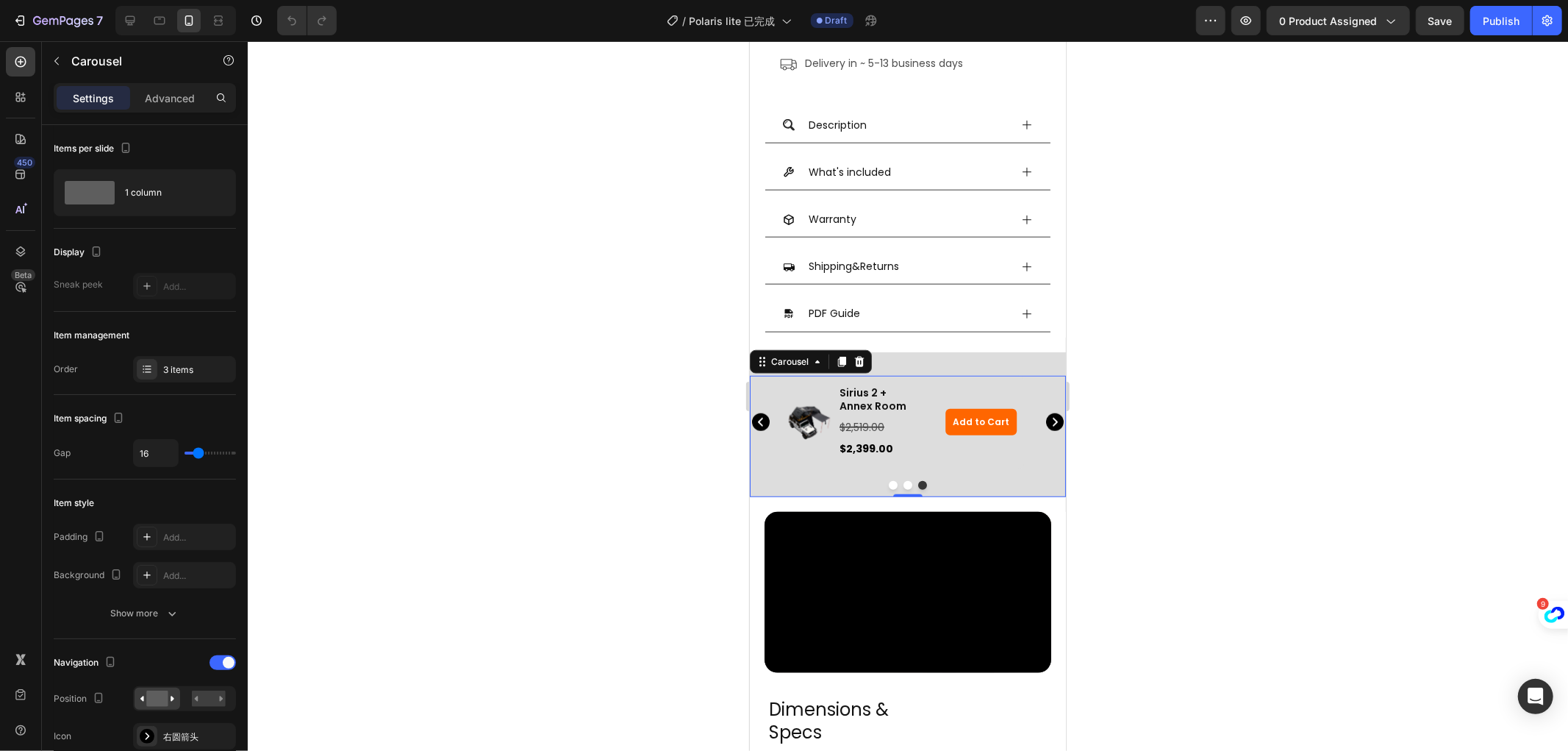
click at [758, 417] on icon "Carousel Back Arrow" at bounding box center [760, 421] width 17 height 17
click at [870, 384] on h3 "Sirius 2 + 270 Awning Plus" at bounding box center [867, 397] width 61 height 26
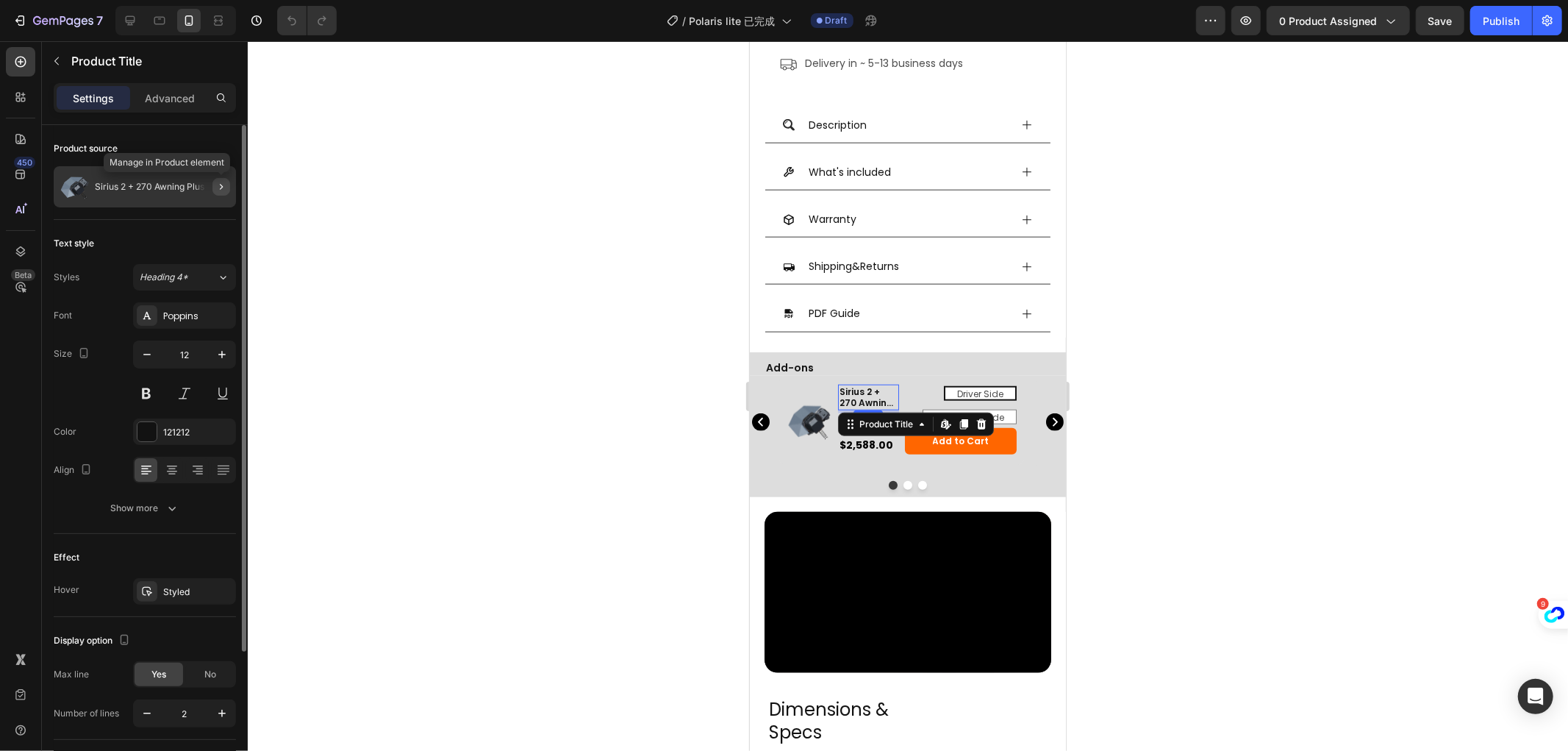
click at [222, 181] on icon "button" at bounding box center [221, 186] width 12 height 12
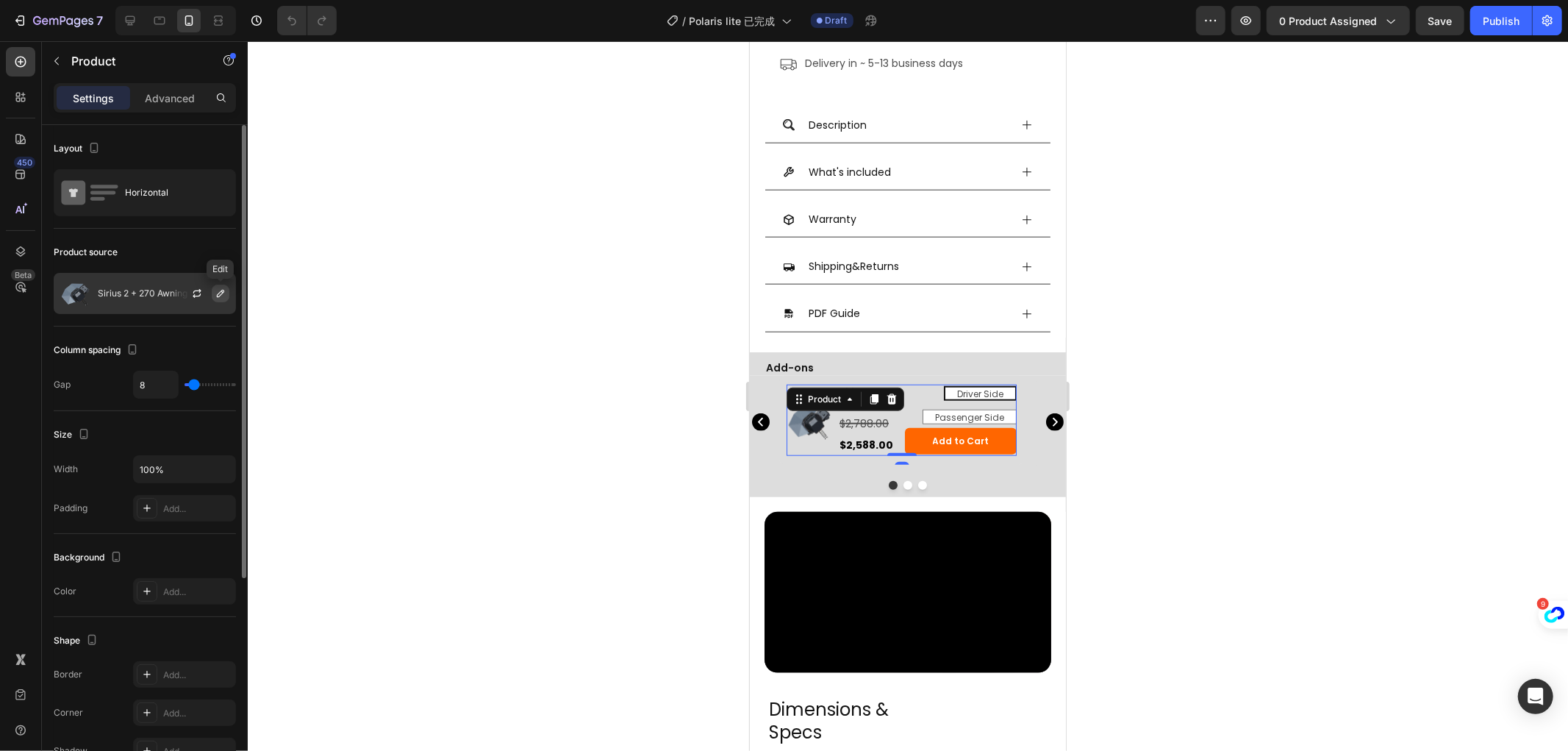
click at [222, 292] on icon "button" at bounding box center [220, 293] width 12 height 12
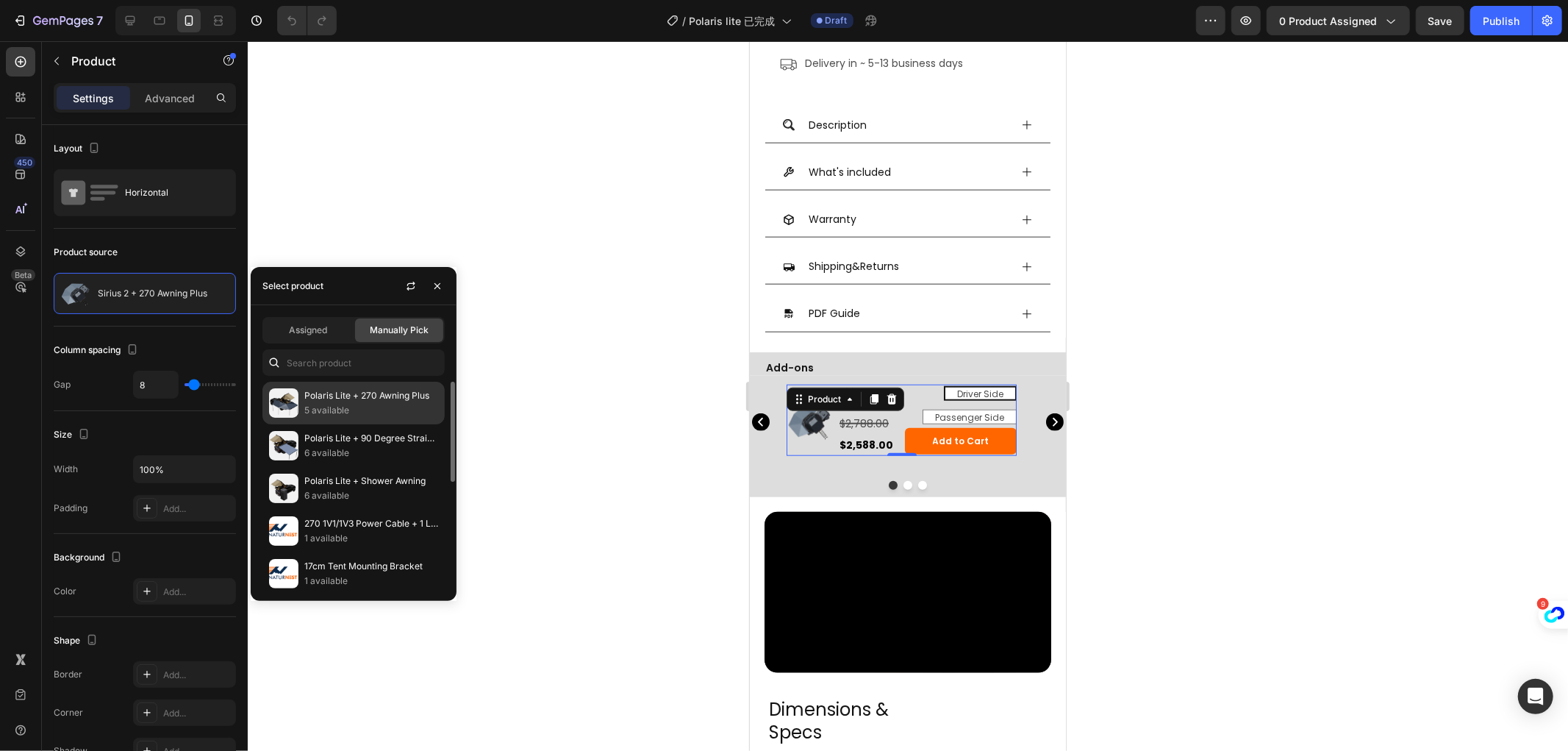
click at [362, 390] on p "Polaris Lite + 270 Awning Plus" at bounding box center [371, 396] width 134 height 15
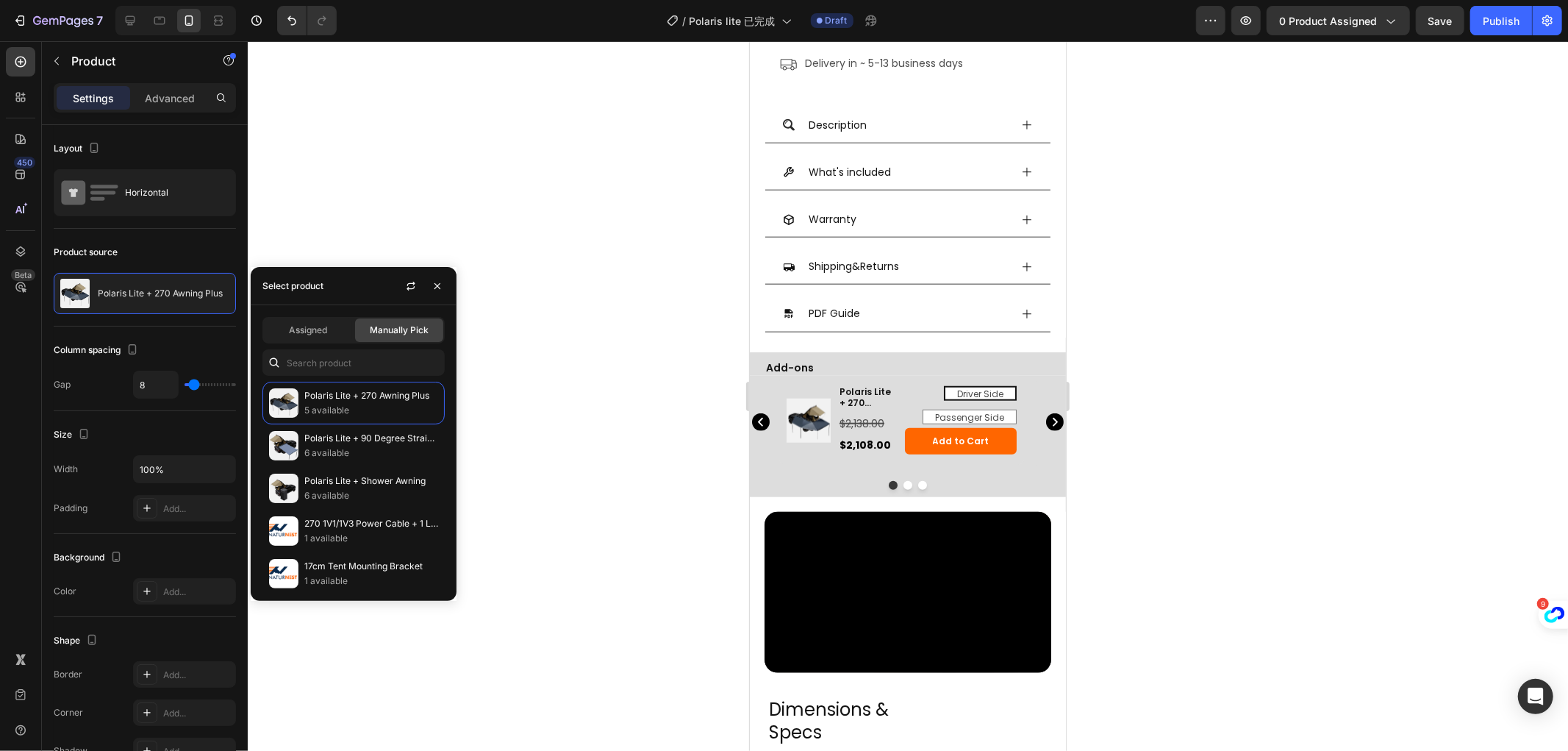
click at [578, 314] on div at bounding box center [909, 396] width 1321 height 710
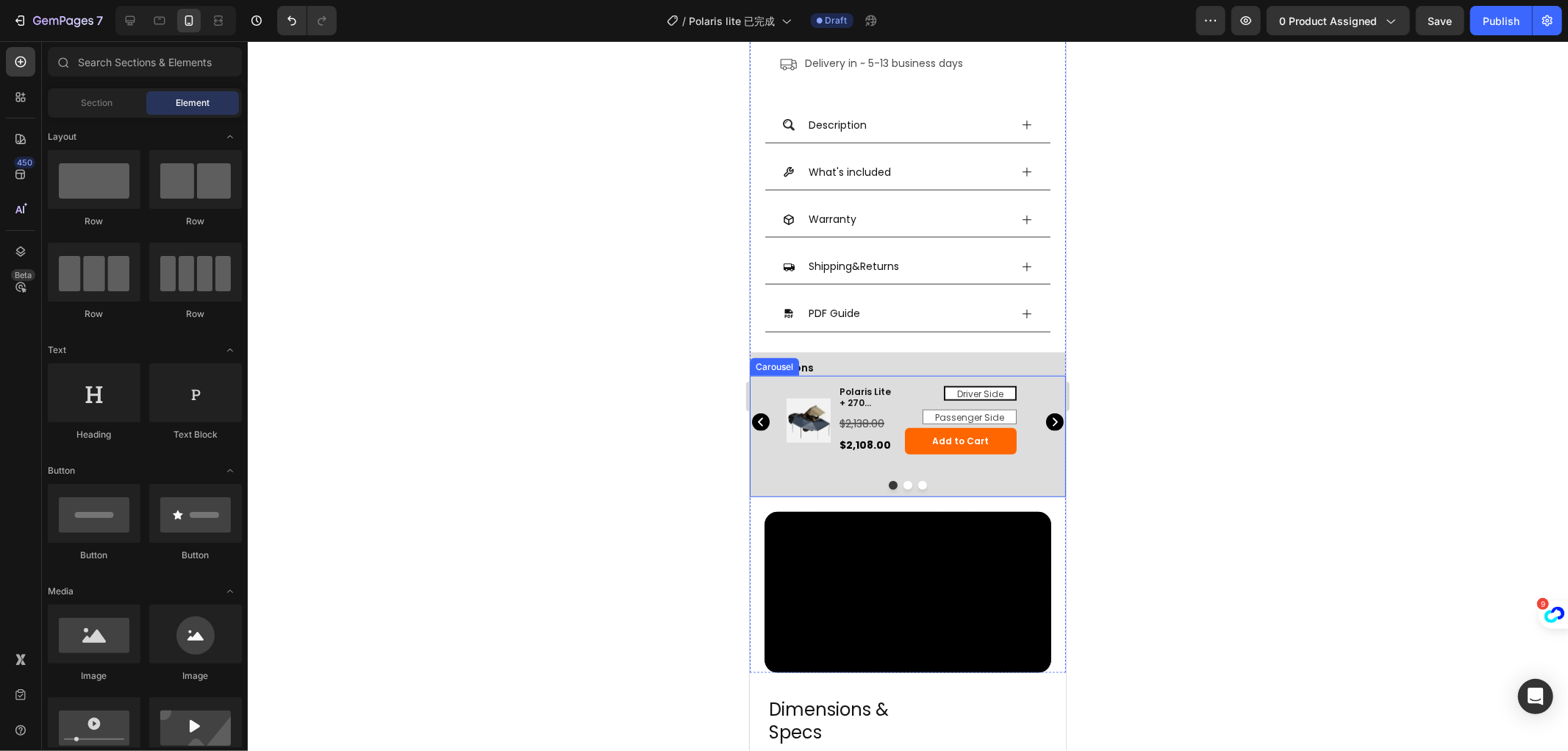
click at [1046, 412] on icon "Carousel Next Arrow" at bounding box center [1054, 421] width 17 height 17
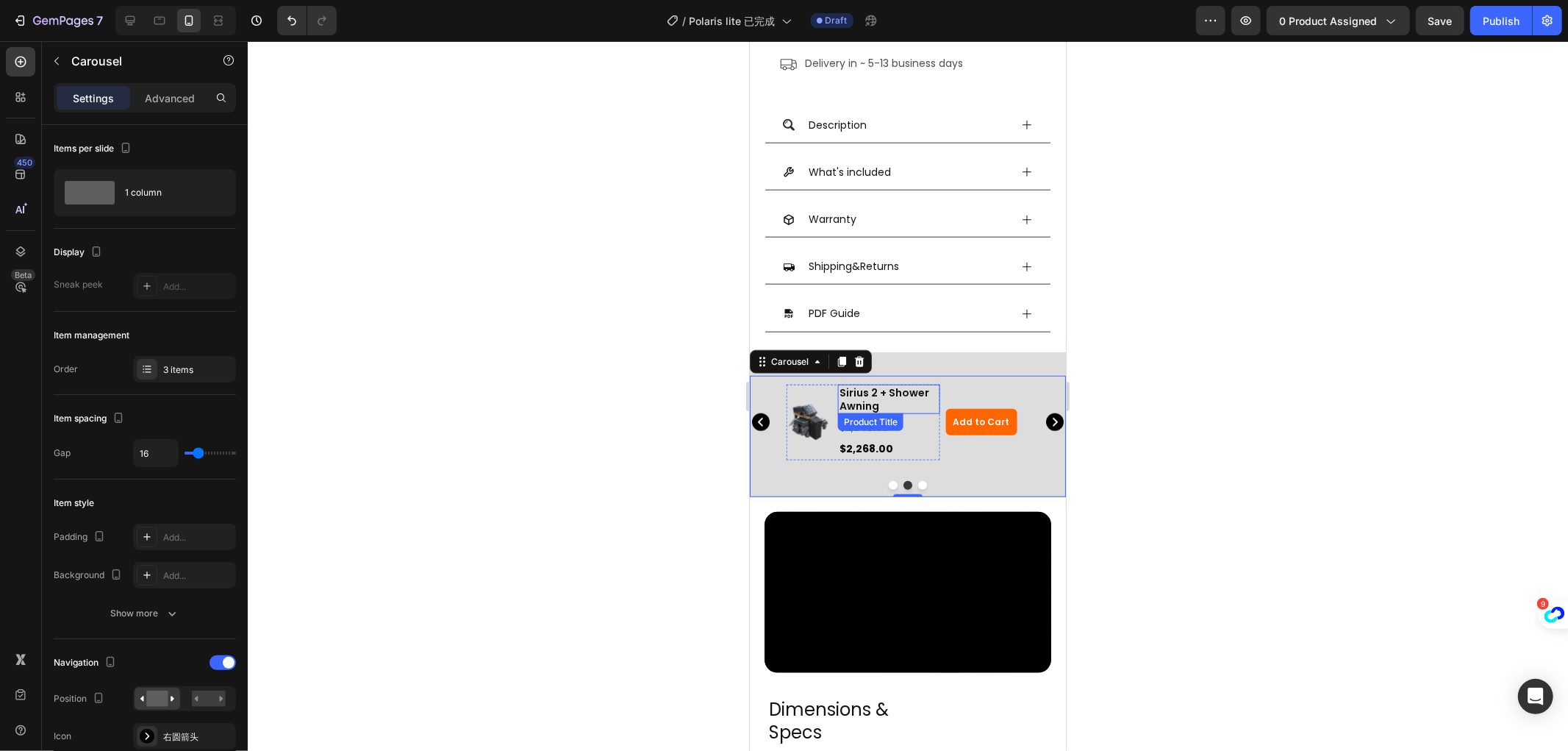
click at [861, 384] on h3 "Sirius 2 + Shower Awning" at bounding box center [888, 399] width 101 height 29
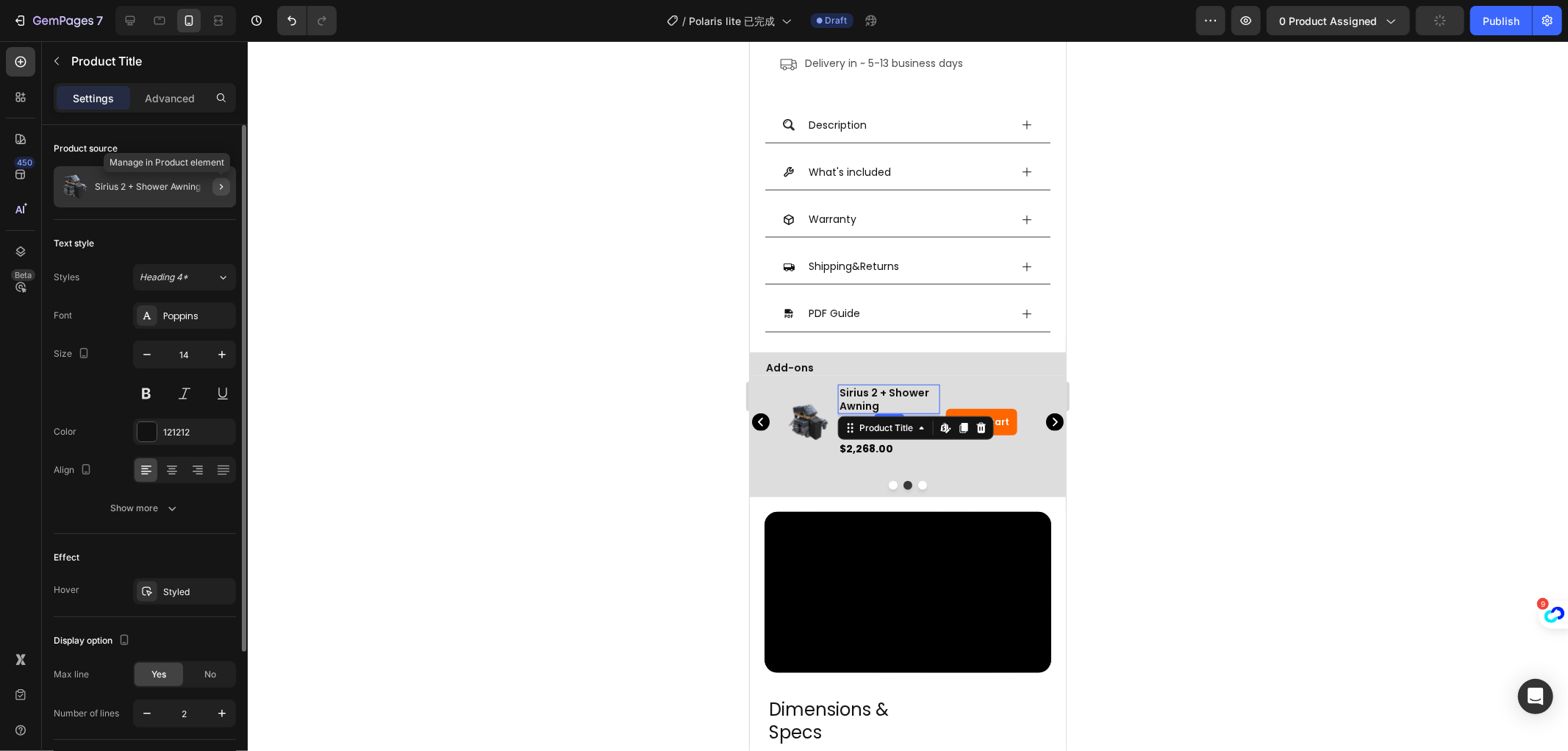
click at [223, 184] on icon "button" at bounding box center [221, 186] width 12 height 12
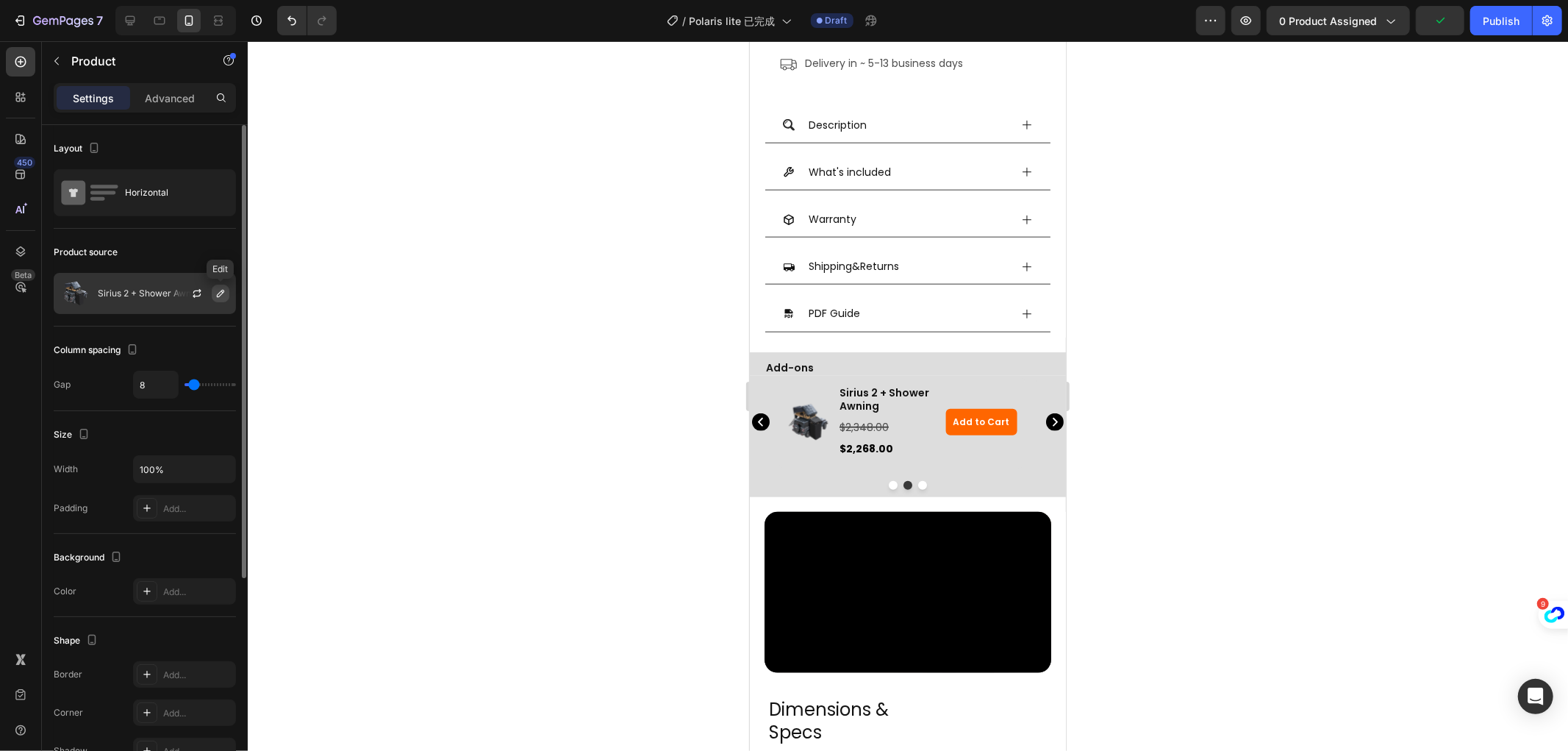
click at [218, 297] on icon "button" at bounding box center [221, 294] width 7 height 7
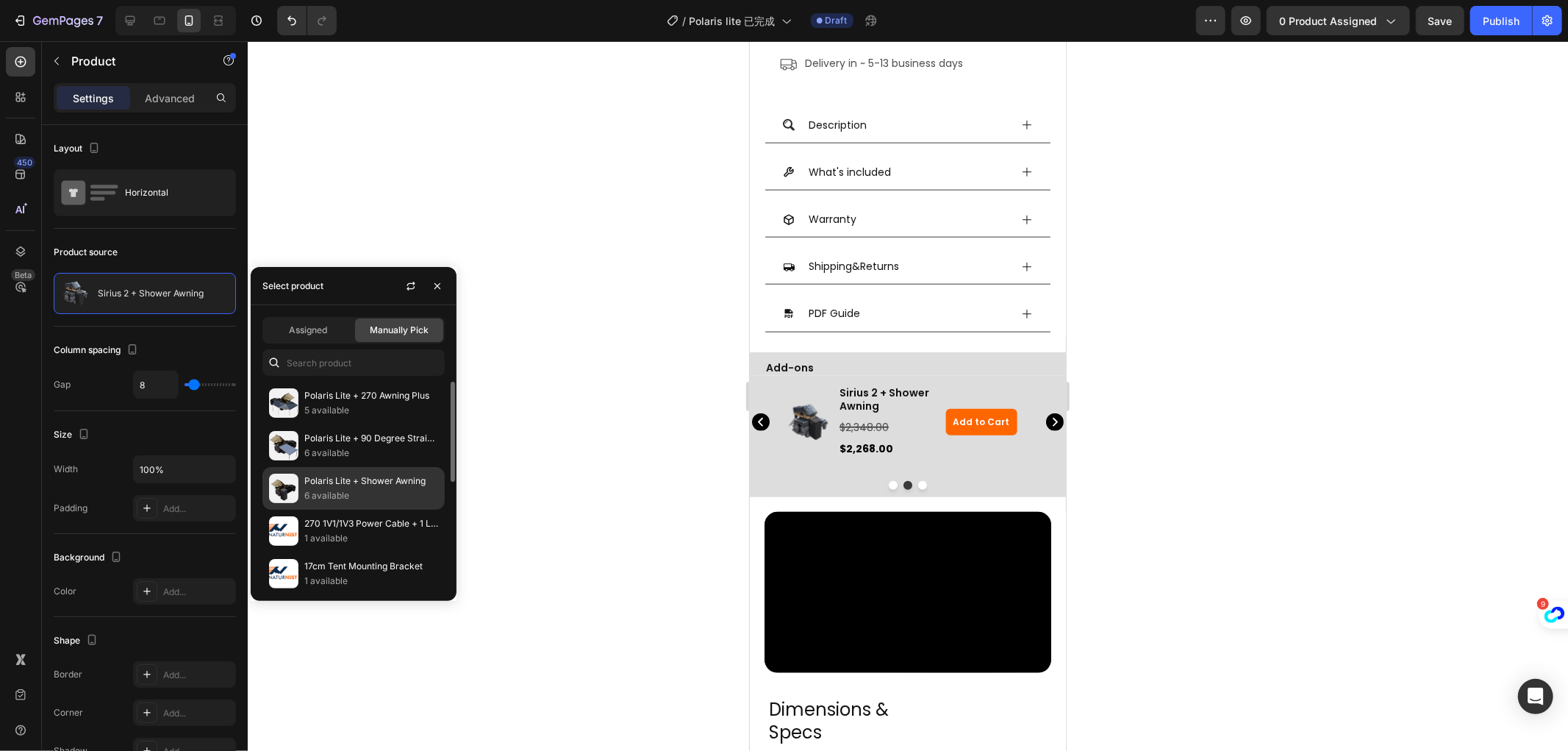
click at [379, 473] on div "Polaris Lite + Shower Awning 6 available" at bounding box center [354, 488] width 182 height 43
click at [438, 276] on button "button" at bounding box center [438, 287] width 24 height 24
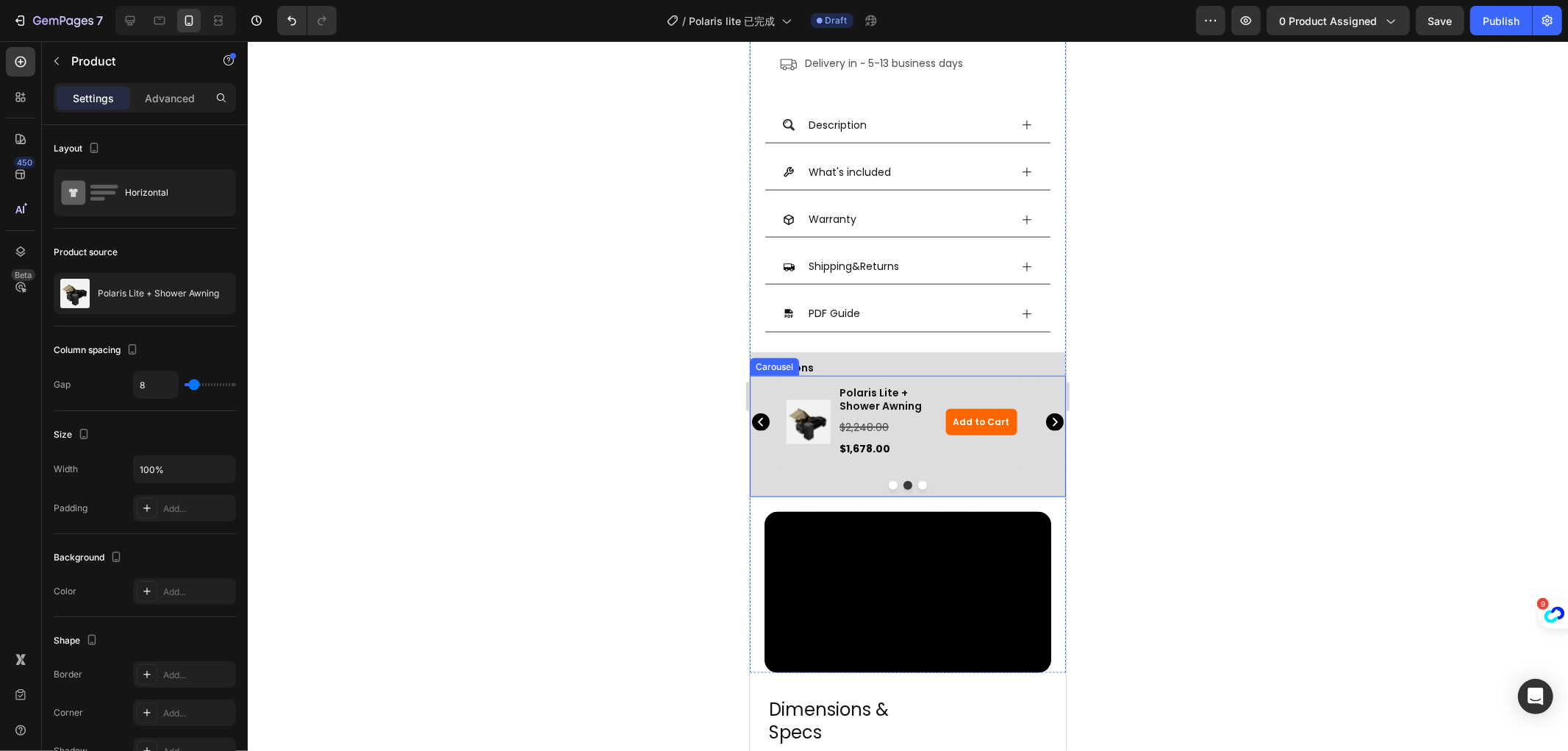
click at [1045, 415] on icon "Carousel Next Arrow" at bounding box center [1054, 421] width 17 height 17
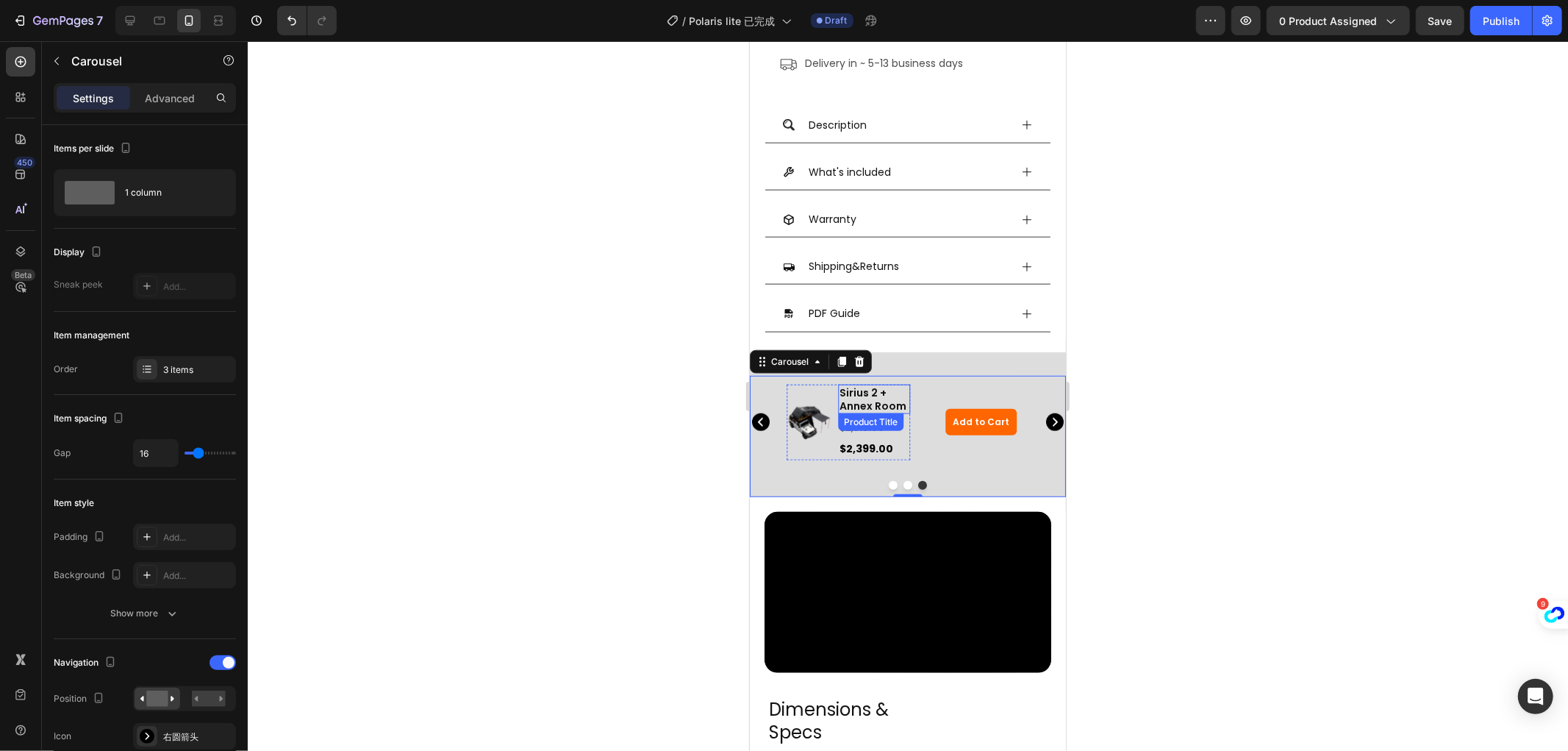
click at [856, 389] on h3 "Sirius 2 + Annex Room" at bounding box center [873, 399] width 72 height 29
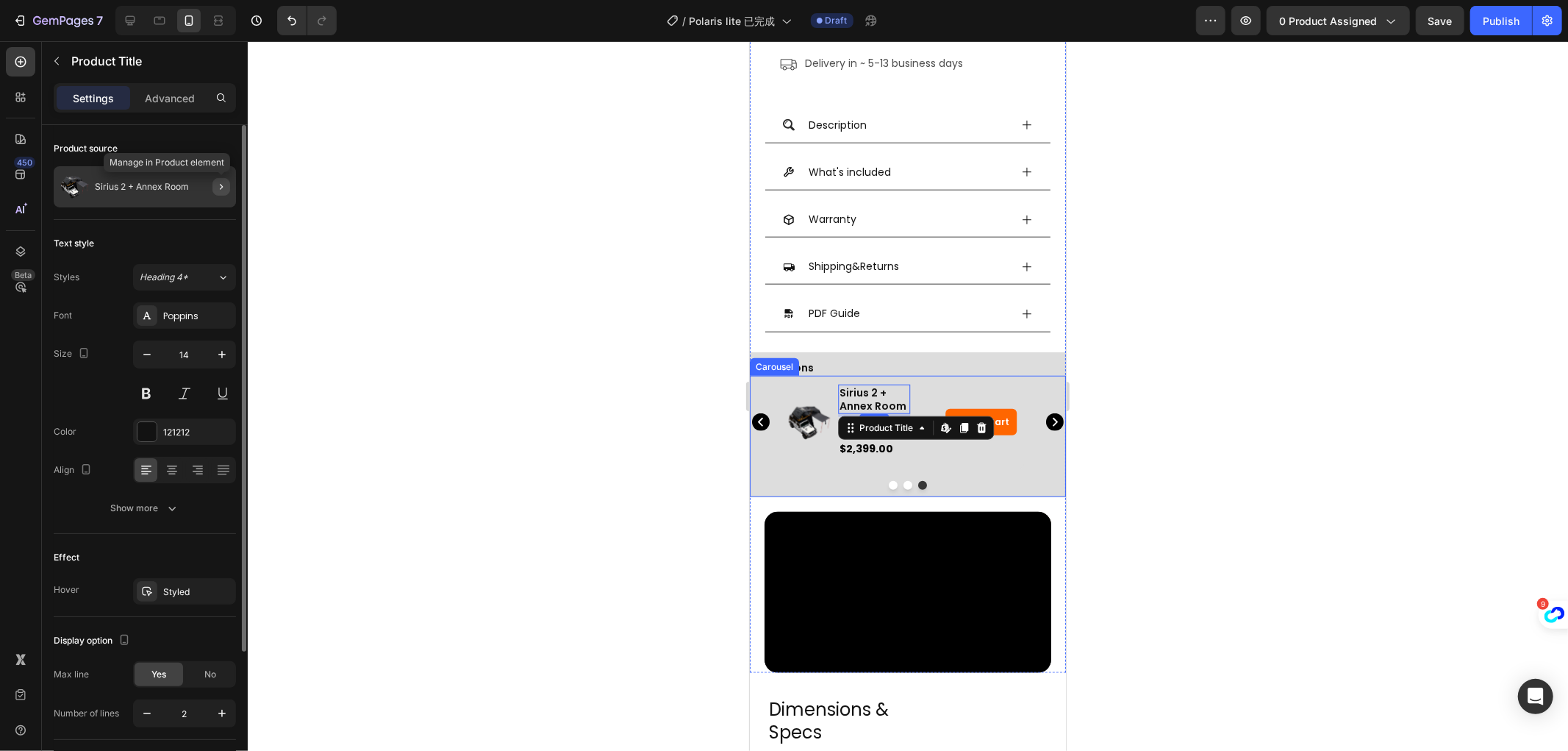
click at [224, 187] on icon "button" at bounding box center [221, 186] width 12 height 12
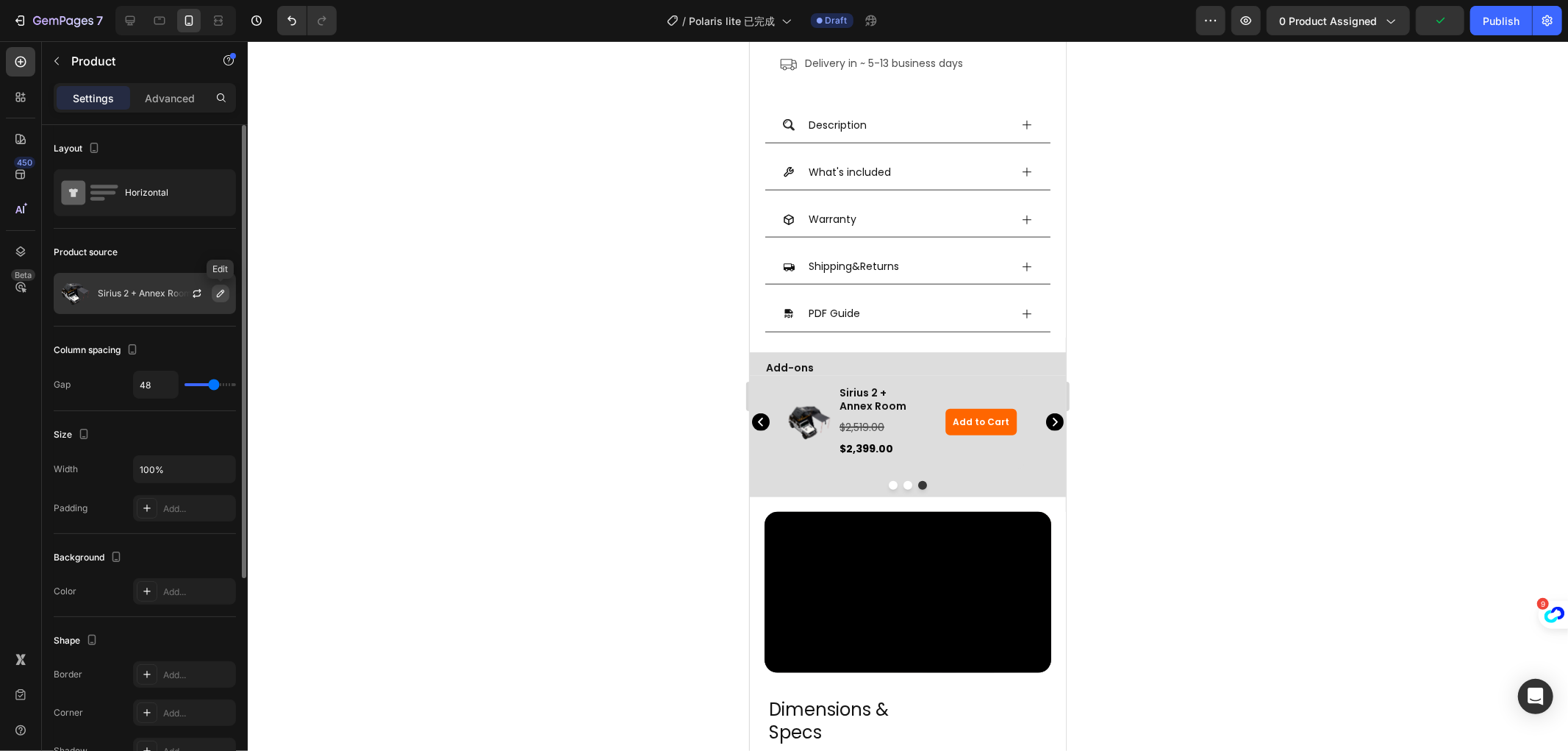
click at [219, 297] on icon "button" at bounding box center [220, 293] width 12 height 12
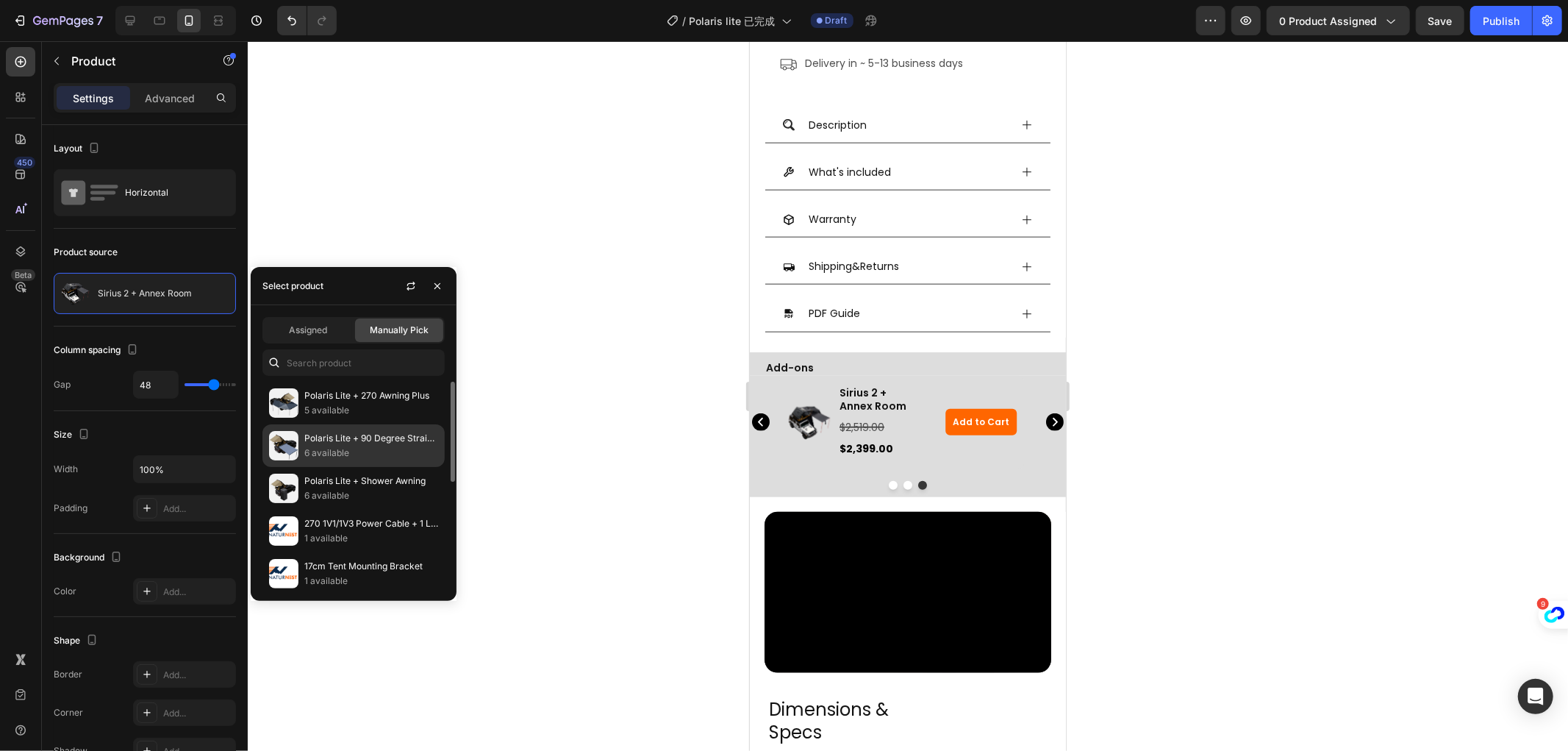
click at [366, 431] on p "Polaris Lite + 90 Degree Straight Pull Awning" at bounding box center [371, 438] width 134 height 15
click at [571, 378] on div at bounding box center [909, 396] width 1321 height 710
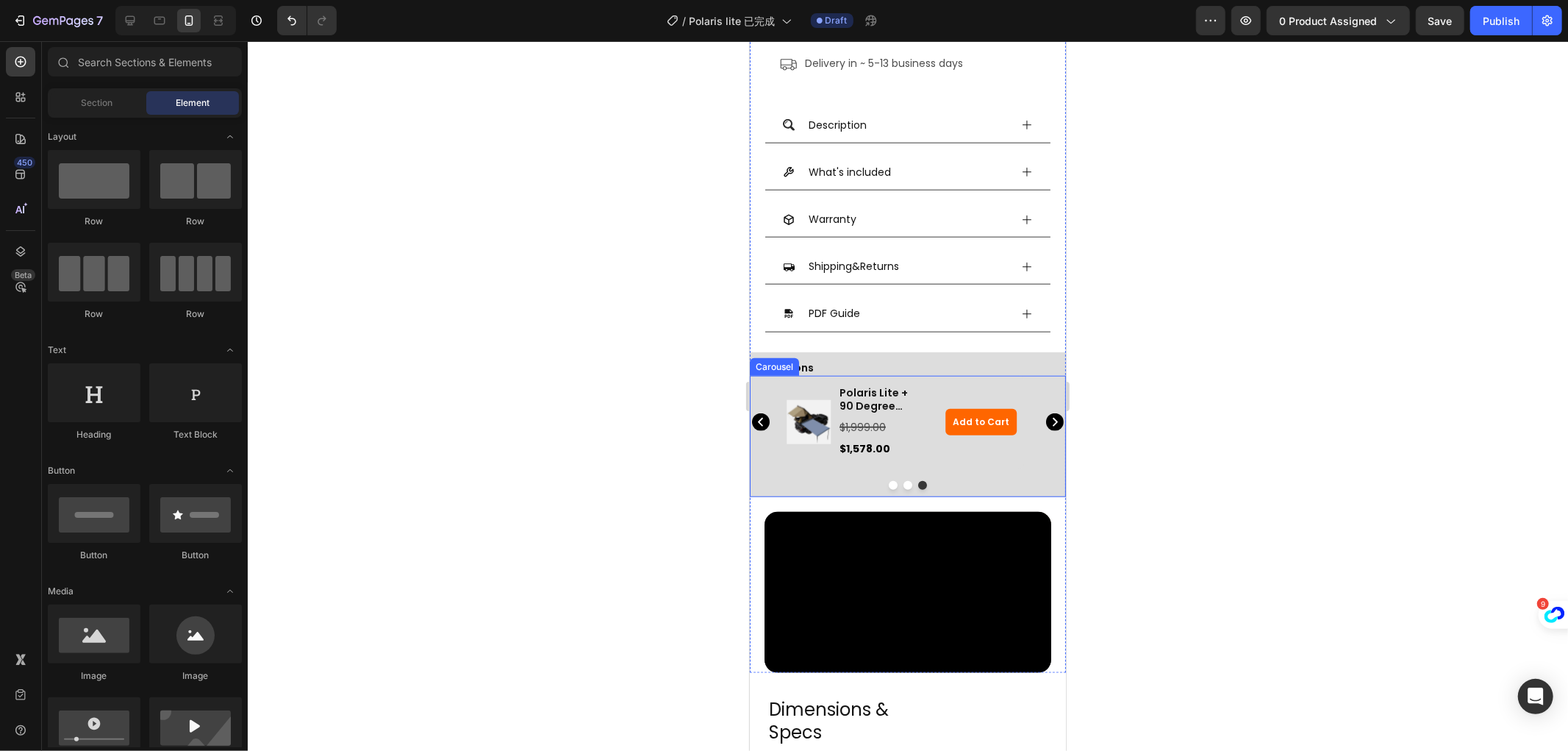
click at [1053, 417] on icon "Carousel Next Arrow" at bounding box center [1055, 422] width 5 height 9
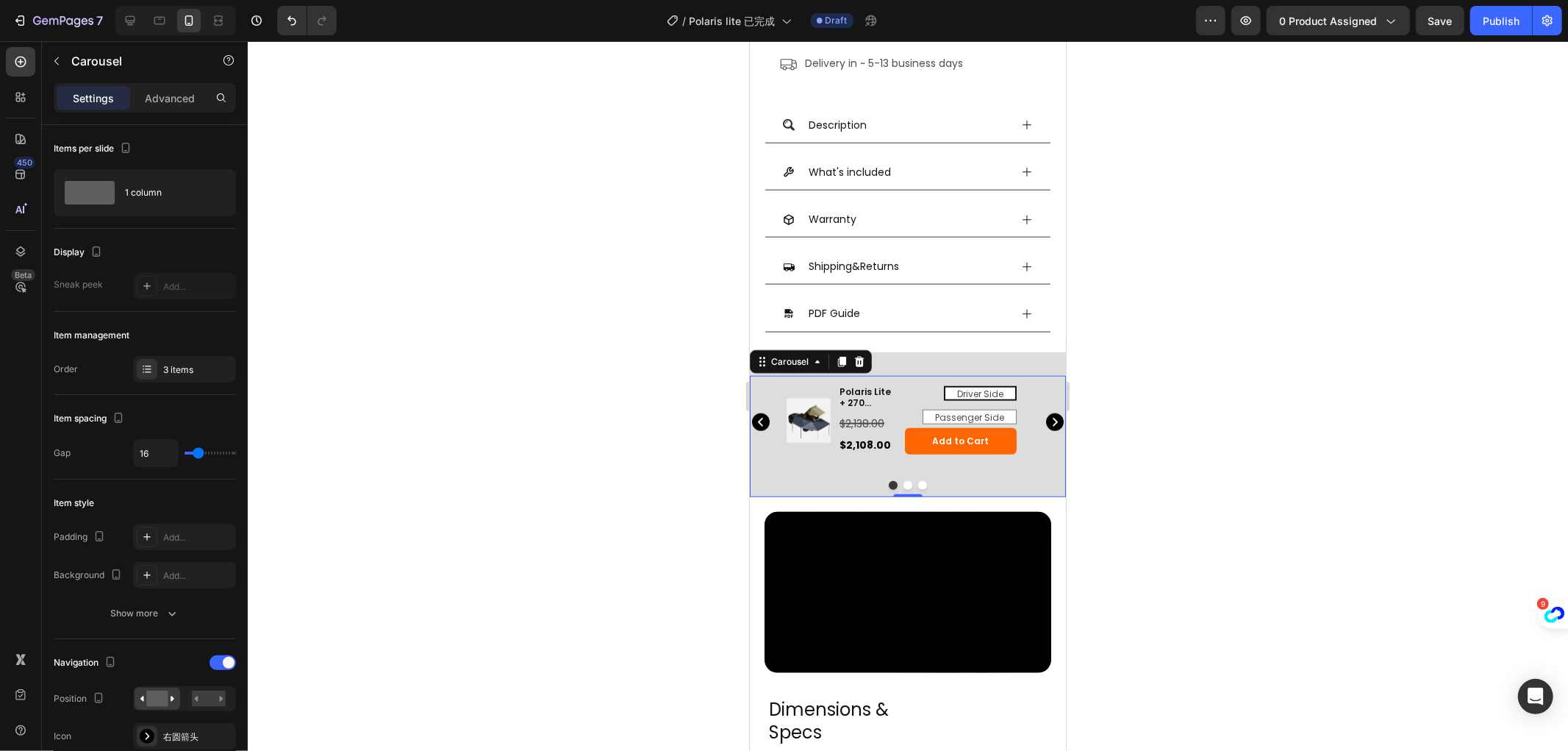
click at [1053, 417] on icon "Carousel Next Arrow" at bounding box center [1055, 422] width 5 height 9
click at [1450, 18] on span "Save" at bounding box center [1440, 21] width 25 height 13
click at [127, 16] on icon at bounding box center [130, 21] width 15 height 15
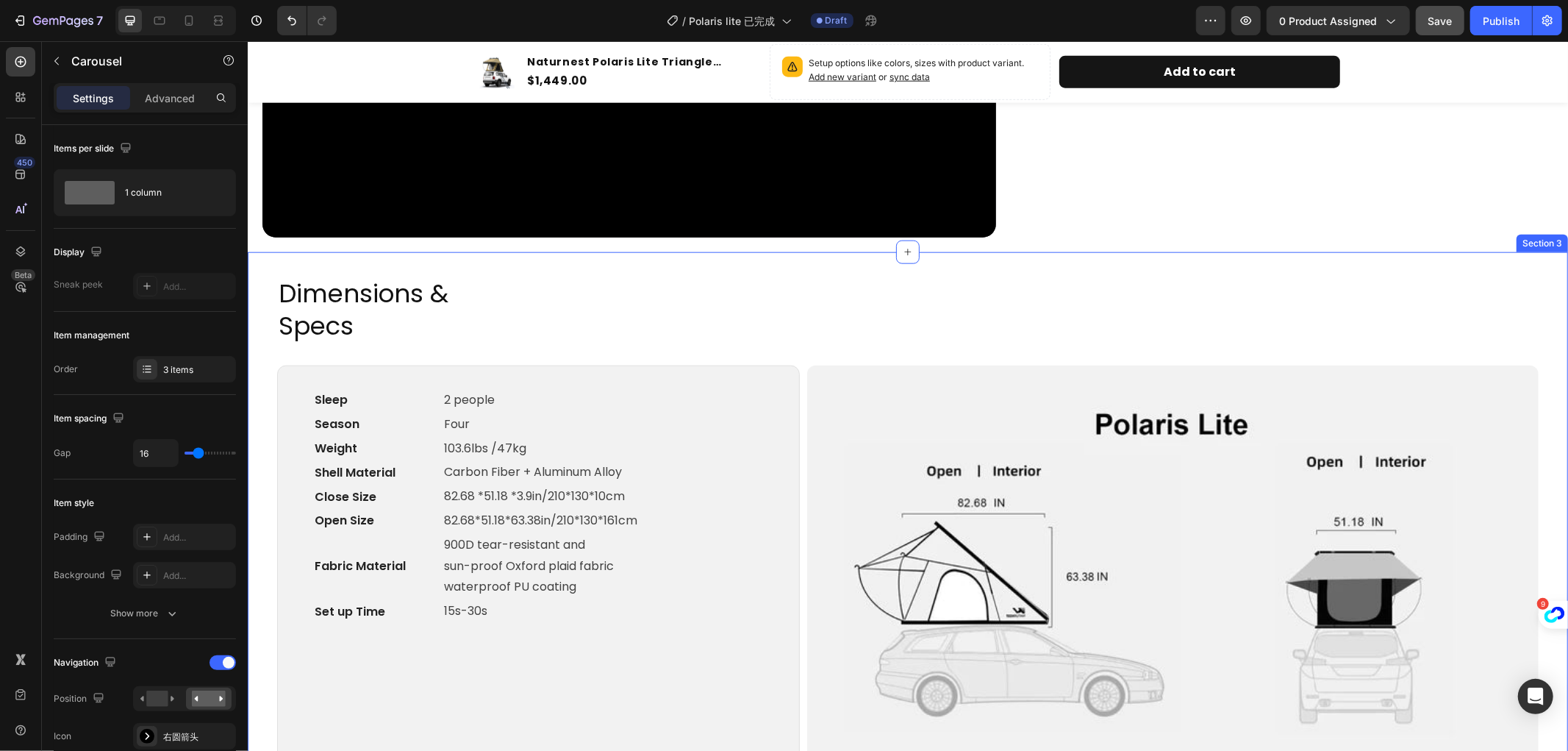
scroll to position [1372, 0]
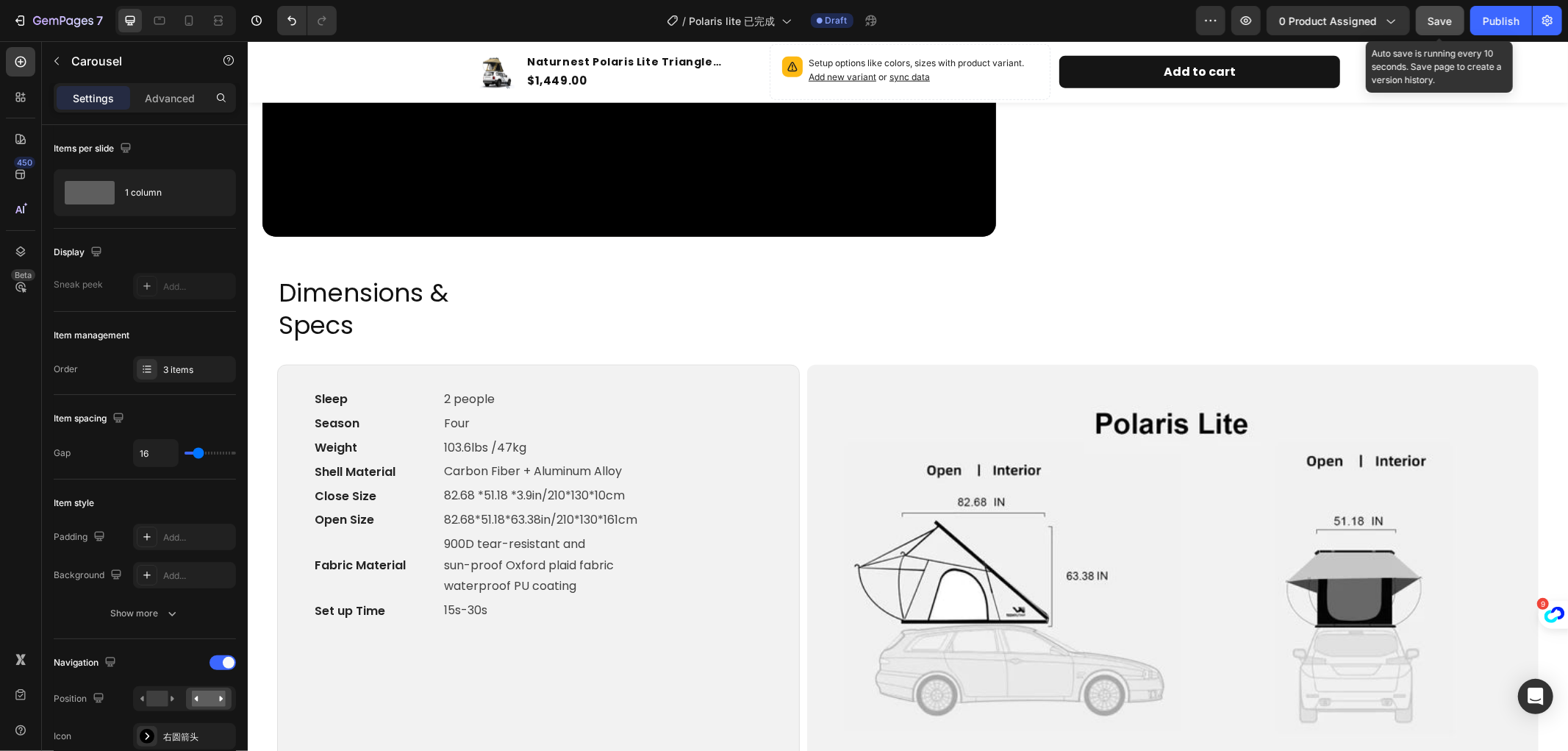
click at [1443, 16] on span "Save" at bounding box center [1440, 21] width 25 height 13
